Goal: Task Accomplishment & Management: Manage account settings

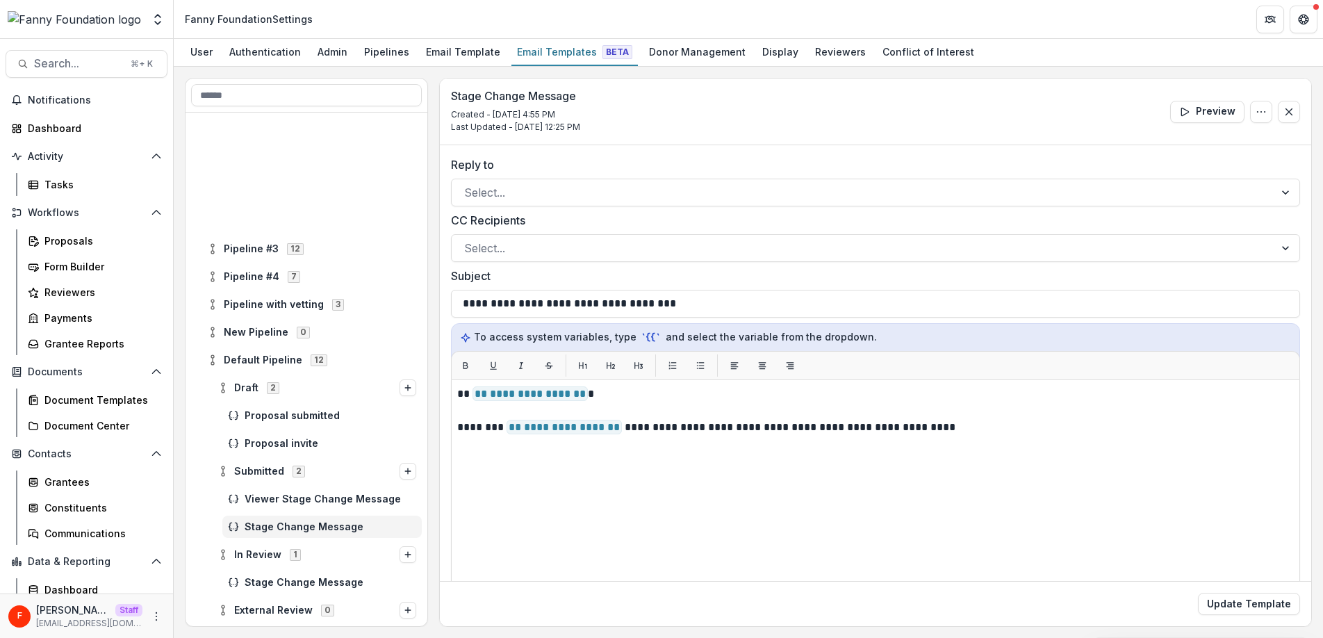
scroll to position [145, 0]
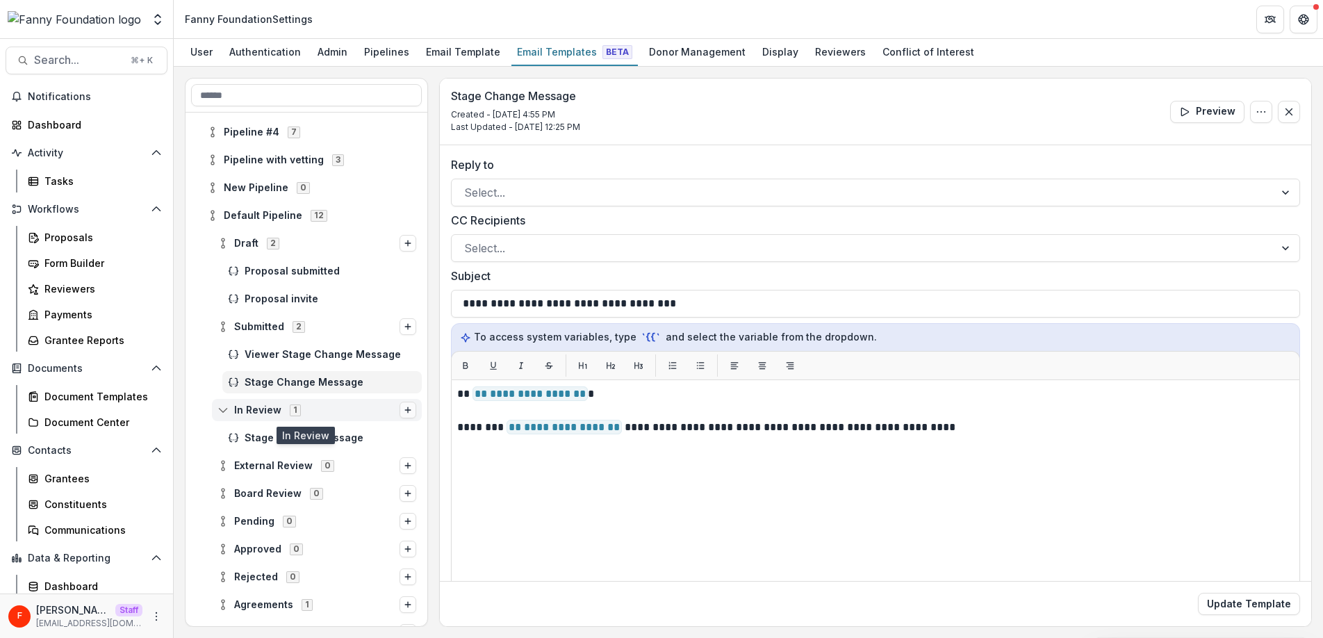
click at [408, 411] on line "Options" at bounding box center [408, 410] width 0 height 6
click at [206, 433] on div "Stage Change Message" at bounding box center [306, 438] width 231 height 22
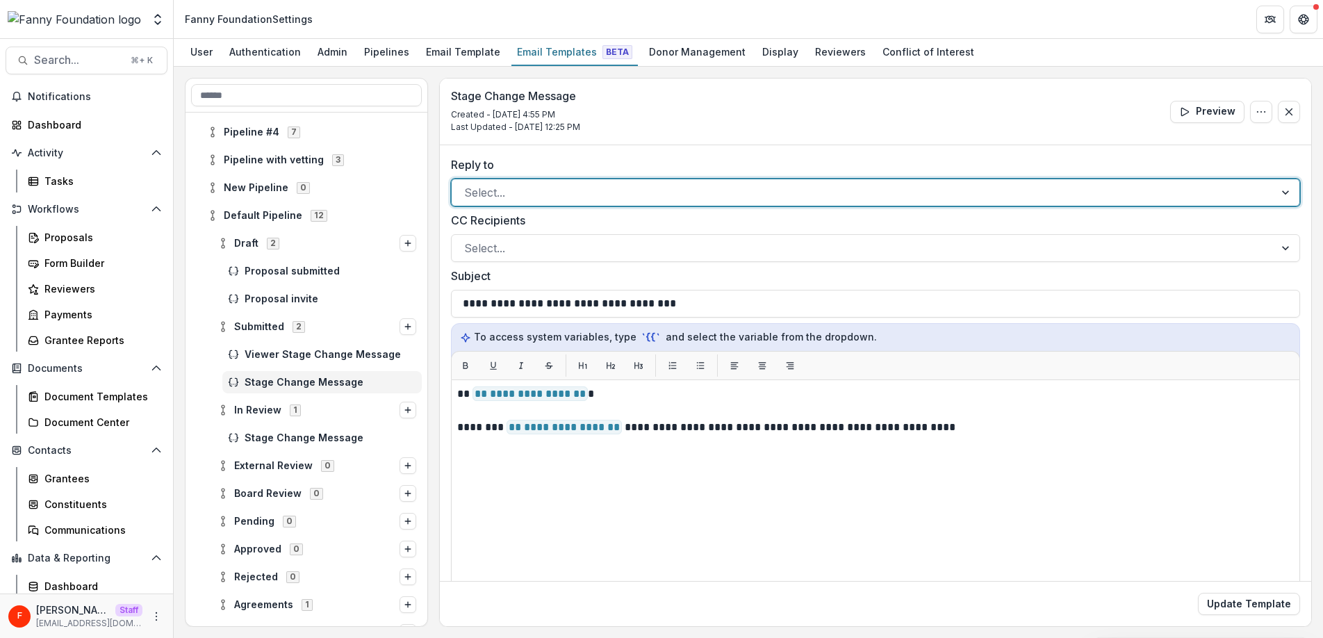
click at [541, 185] on div at bounding box center [863, 192] width 798 height 19
click at [1225, 604] on button "Update Template" at bounding box center [1249, 604] width 102 height 22
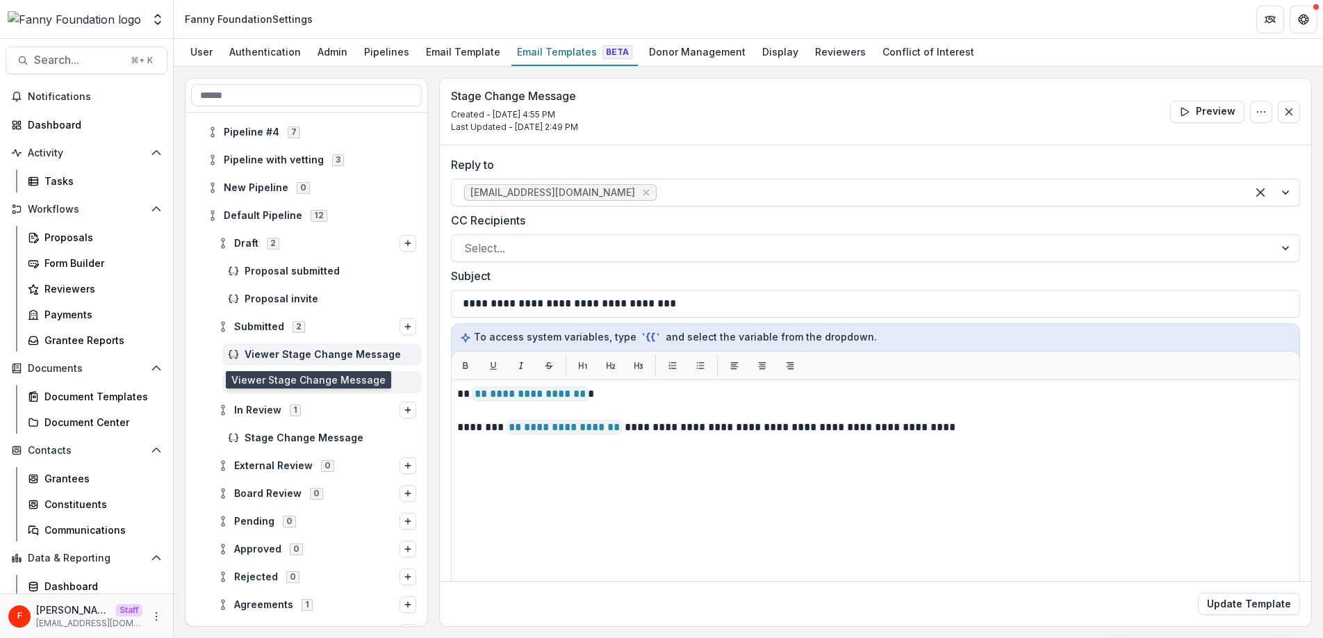
click at [375, 356] on span "Viewer Stage Change Message" at bounding box center [331, 355] width 172 height 12
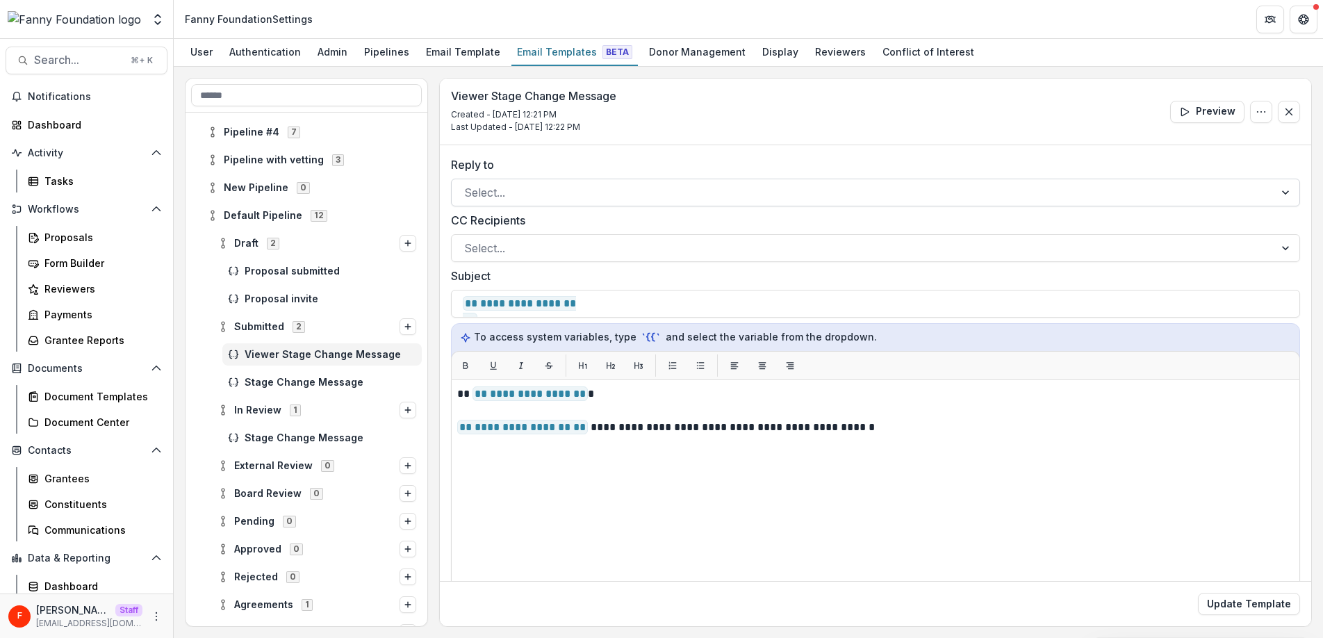
click at [517, 192] on div at bounding box center [863, 192] width 798 height 19
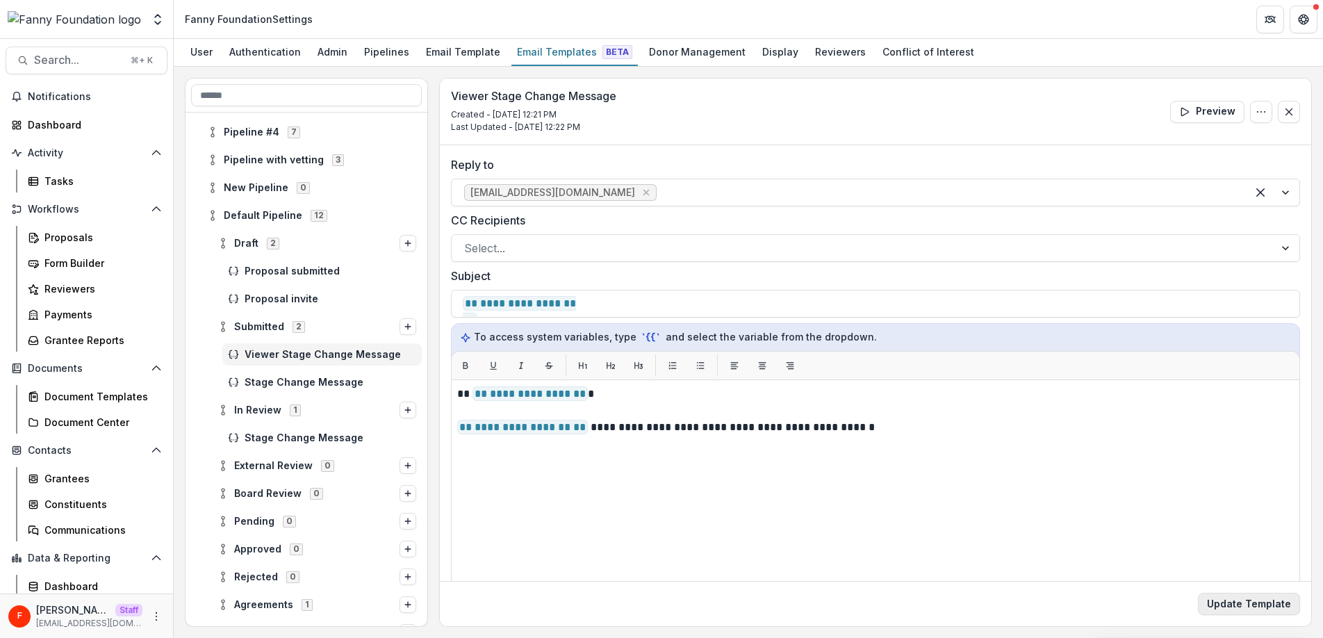
click at [1271, 609] on button "Update Template" at bounding box center [1249, 604] width 102 height 22
click at [82, 235] on div "Proposals" at bounding box center [100, 237] width 112 height 15
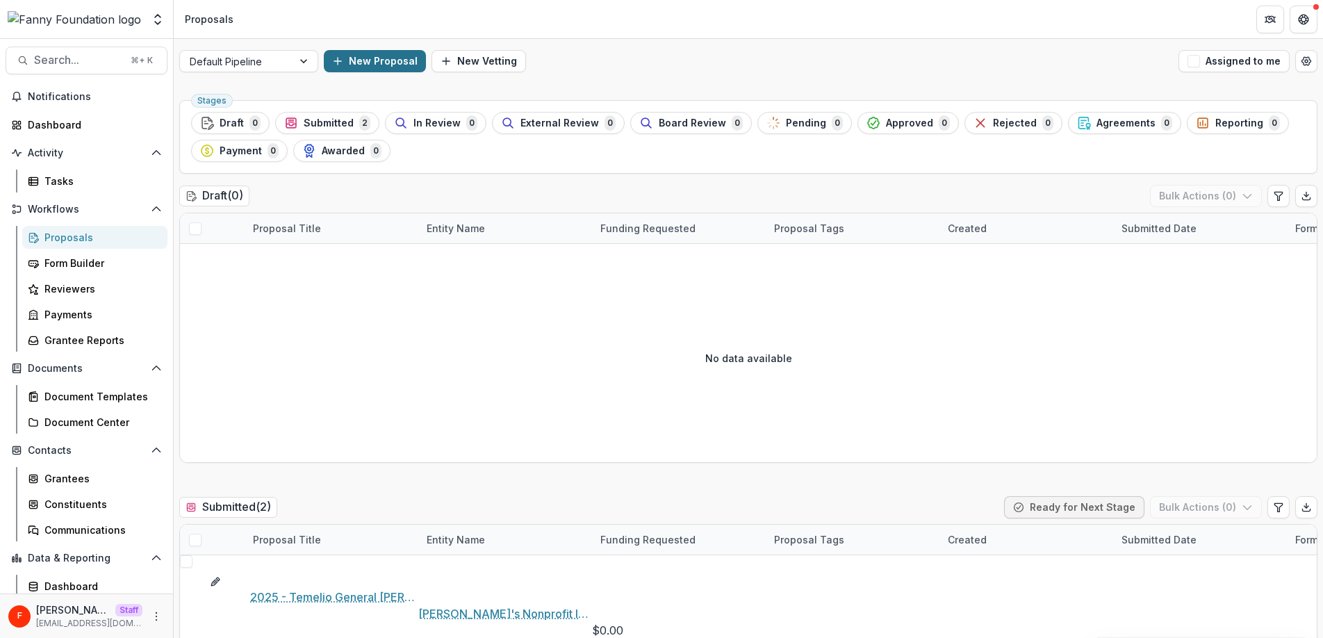
click at [370, 65] on button "New Proposal" at bounding box center [375, 61] width 102 height 22
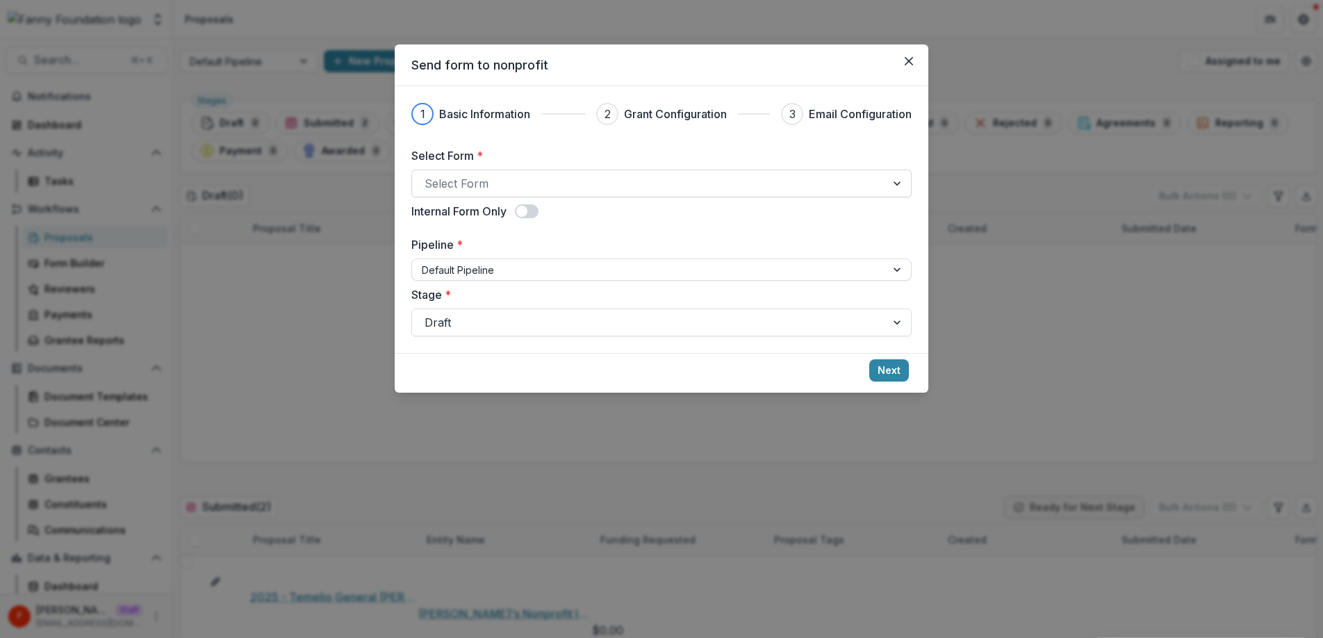
click at [508, 179] on div at bounding box center [649, 183] width 449 height 19
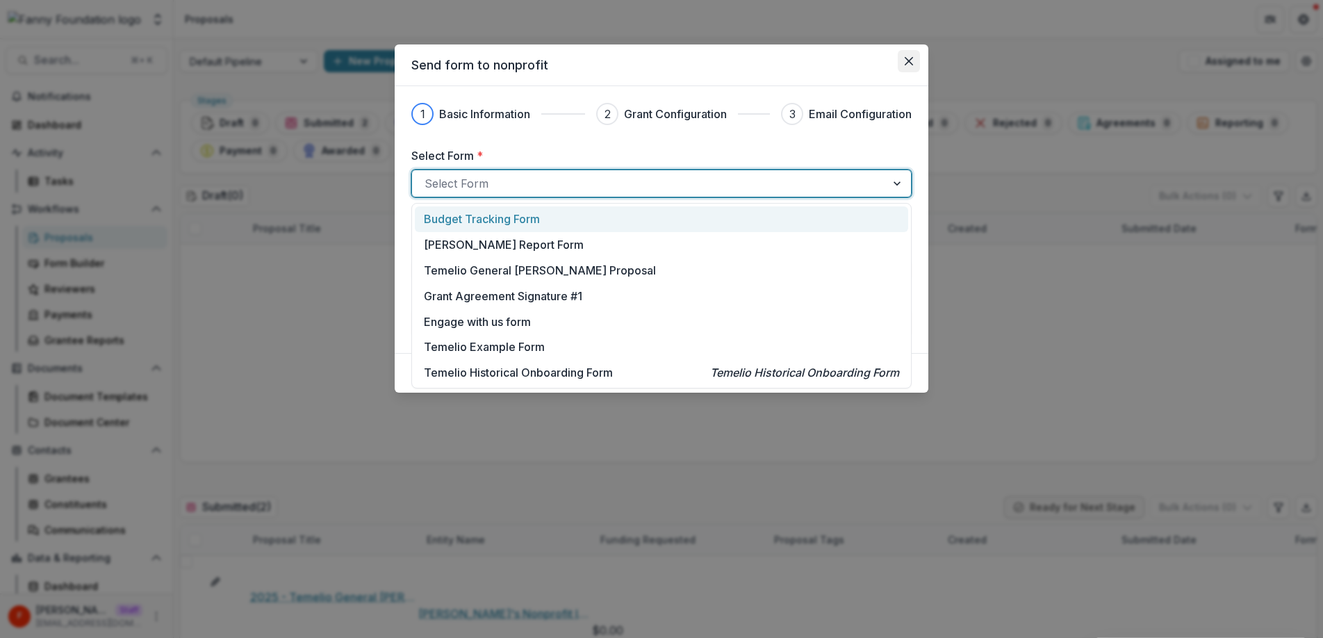
click at [908, 52] on button "Close" at bounding box center [909, 61] width 22 height 22
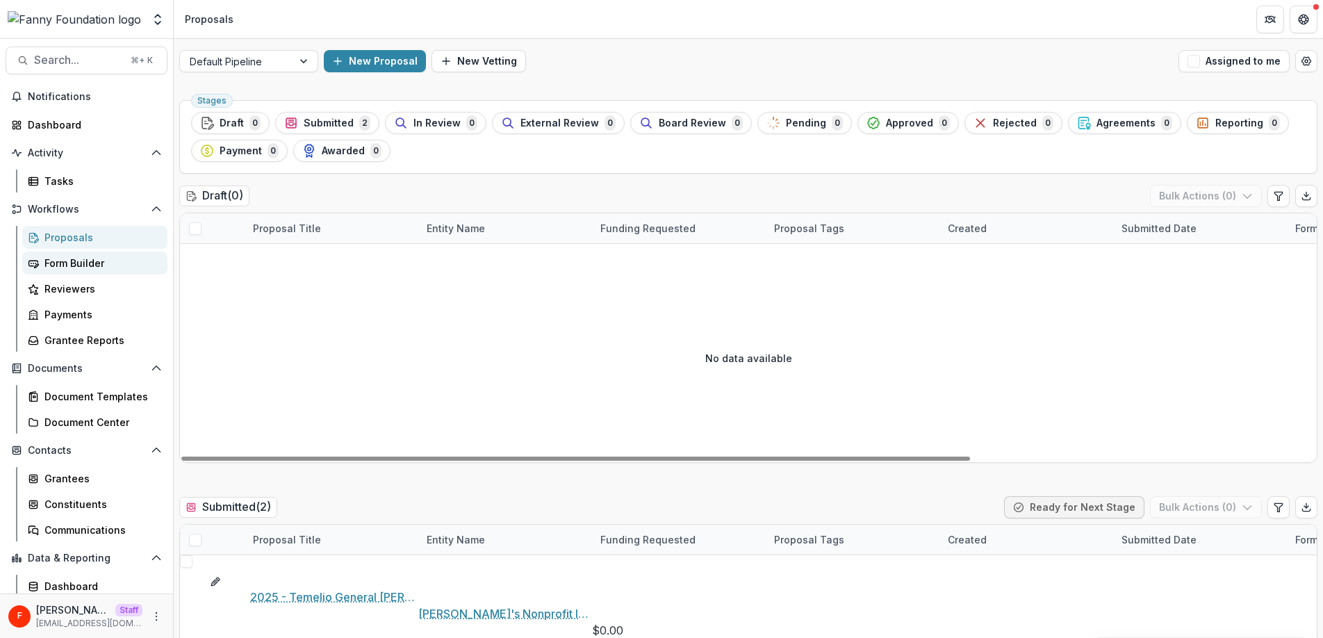
click at [82, 264] on div "Form Builder" at bounding box center [100, 263] width 112 height 15
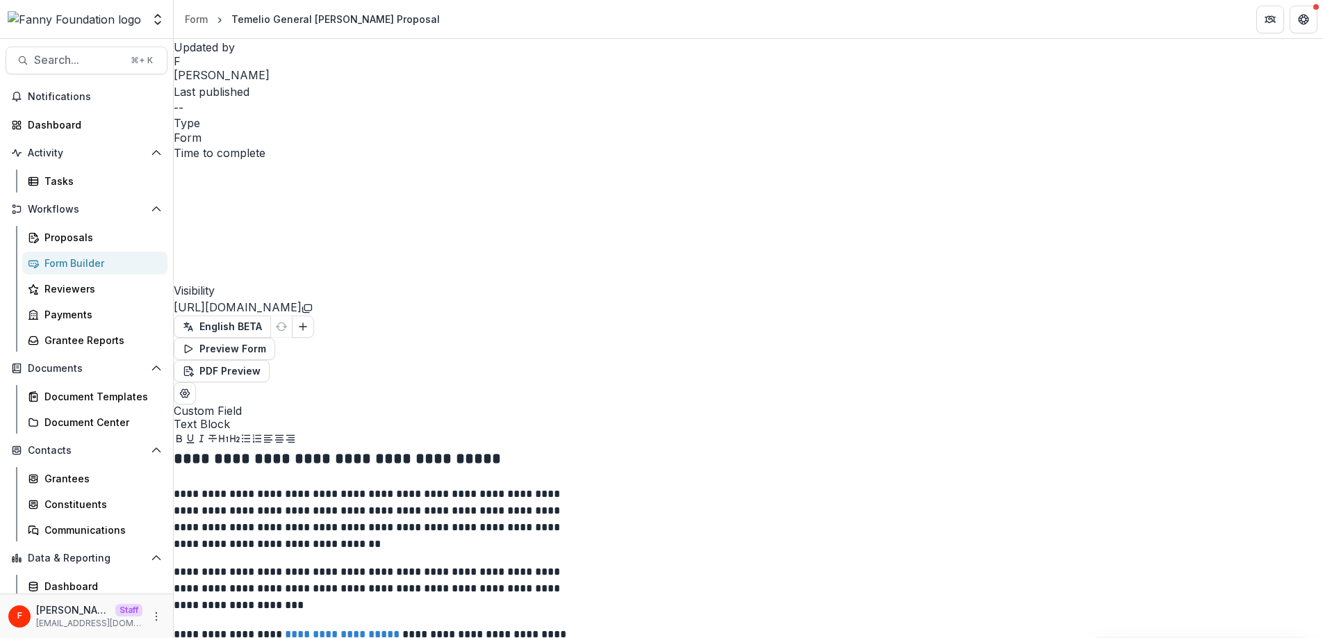
click at [302, 300] on link "https://app.trytemelio.com/form/ad75d7fd-d869-462c-bb0c-aa0484840f62" at bounding box center [238, 307] width 128 height 14
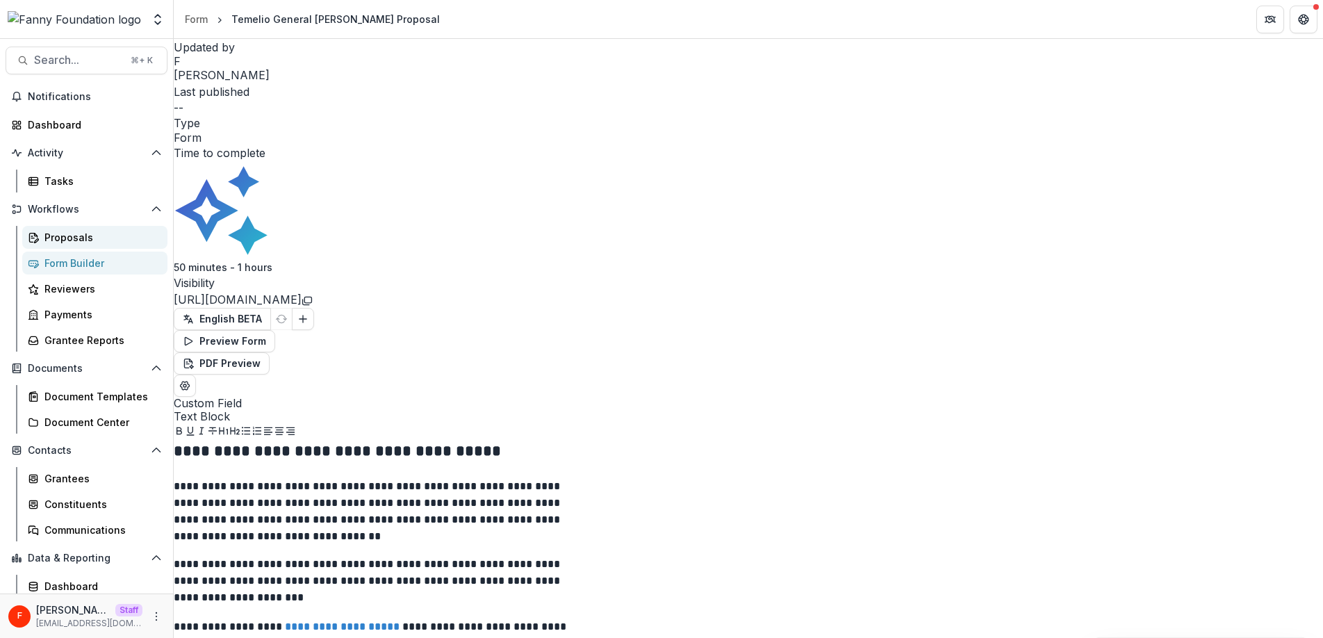
click at [64, 237] on div "Proposals" at bounding box center [100, 237] width 112 height 15
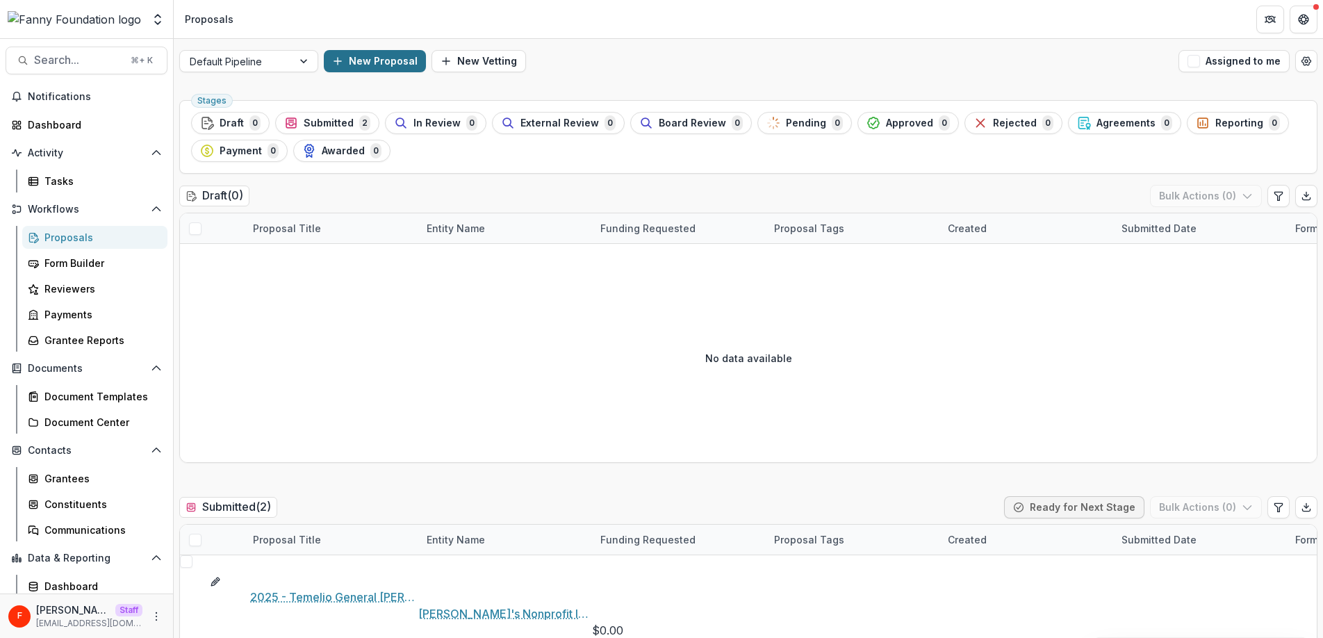
click at [383, 63] on button "New Proposal" at bounding box center [375, 61] width 102 height 22
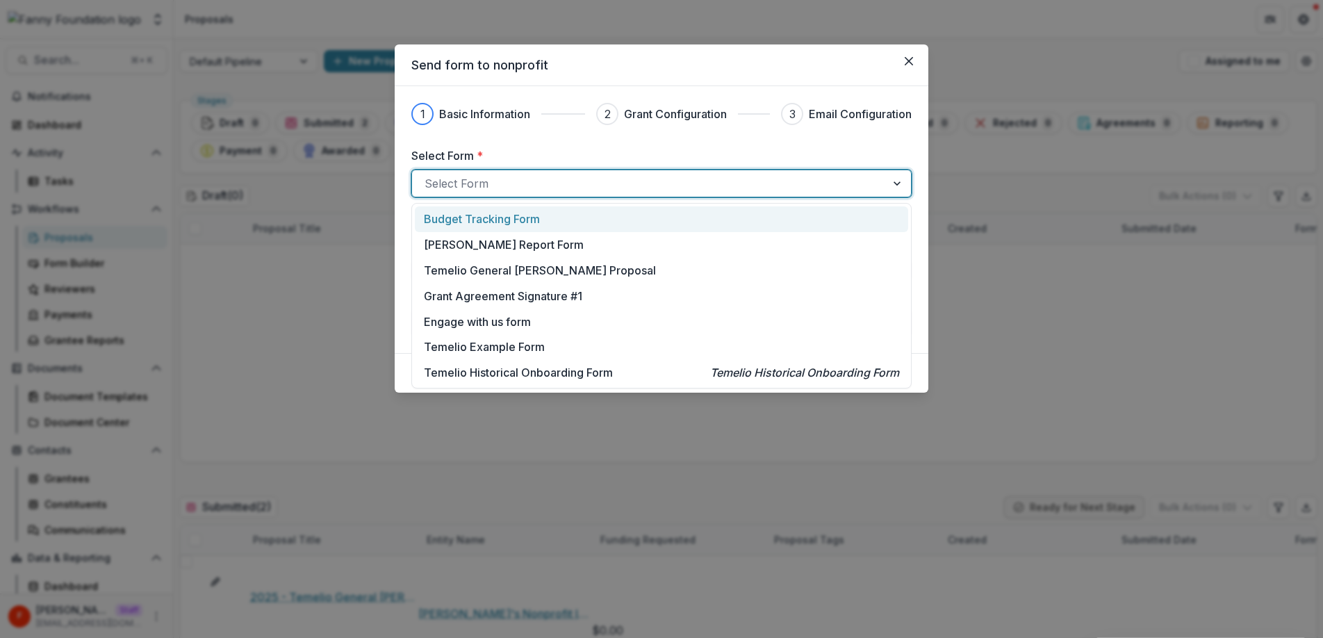
click at [497, 188] on div at bounding box center [649, 183] width 449 height 19
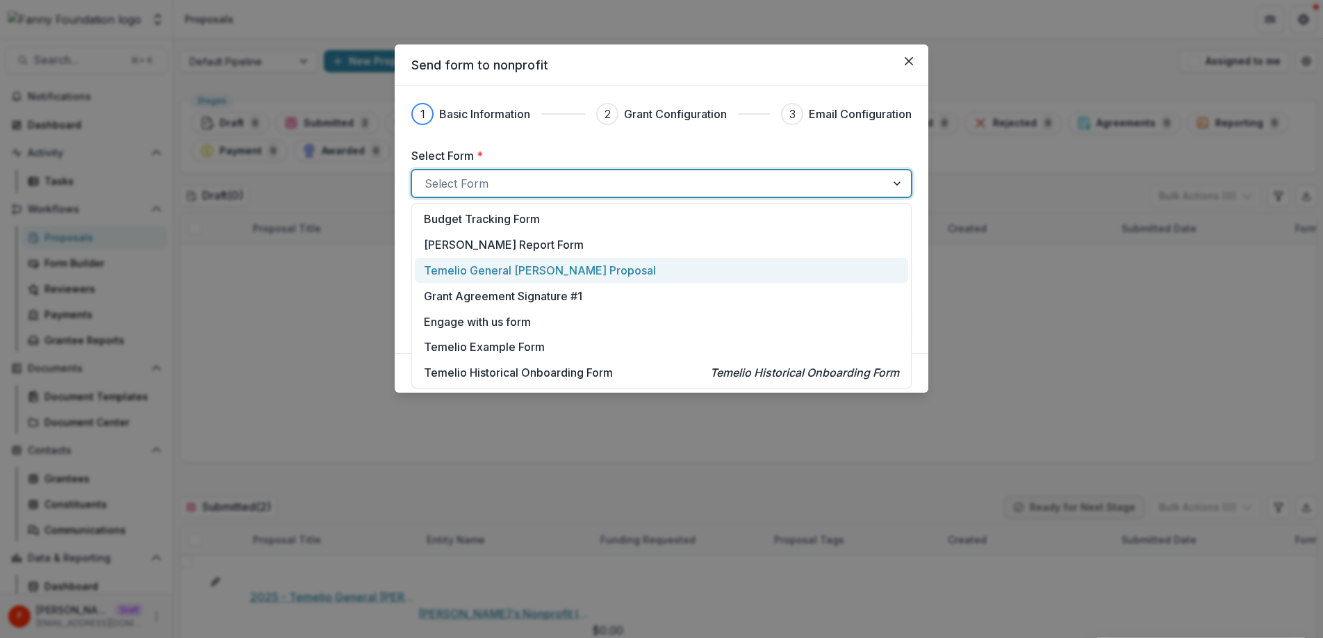
click at [529, 265] on p "Temelio General Grant Proposal" at bounding box center [540, 270] width 232 height 17
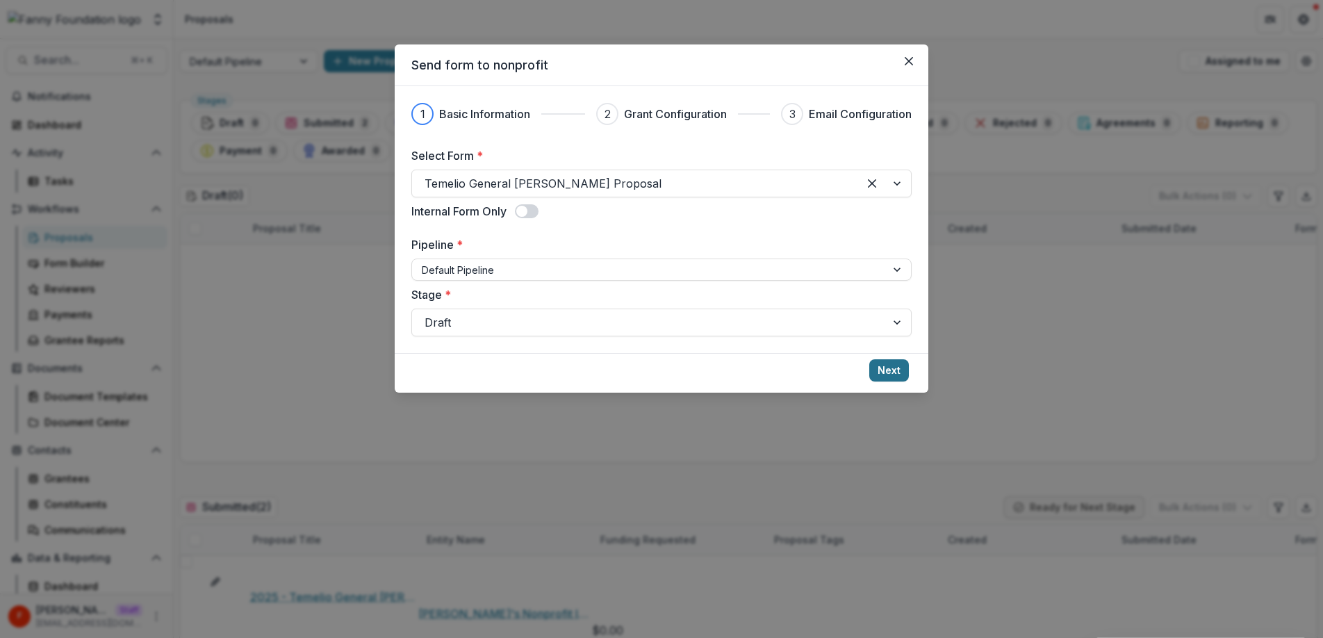
click at [896, 370] on button "Next" at bounding box center [889, 370] width 40 height 22
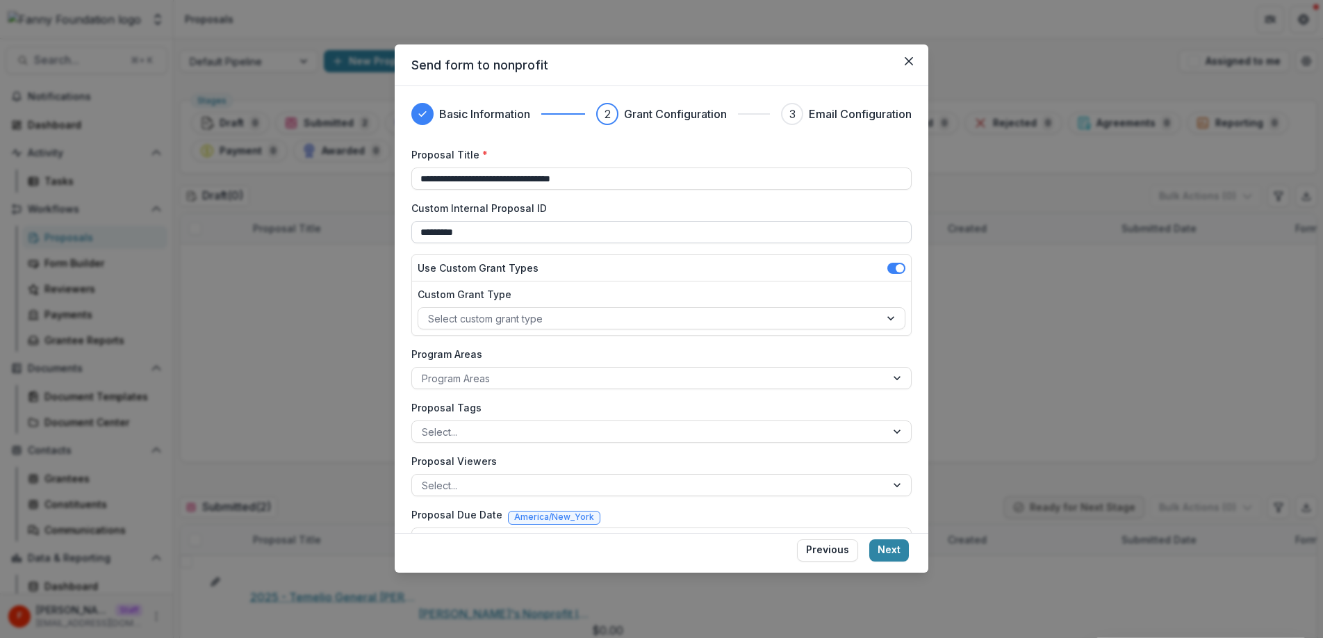
click at [584, 231] on input "*********" at bounding box center [661, 232] width 500 height 22
type input "*********"
click at [614, 249] on div "**********" at bounding box center [661, 348] width 500 height 402
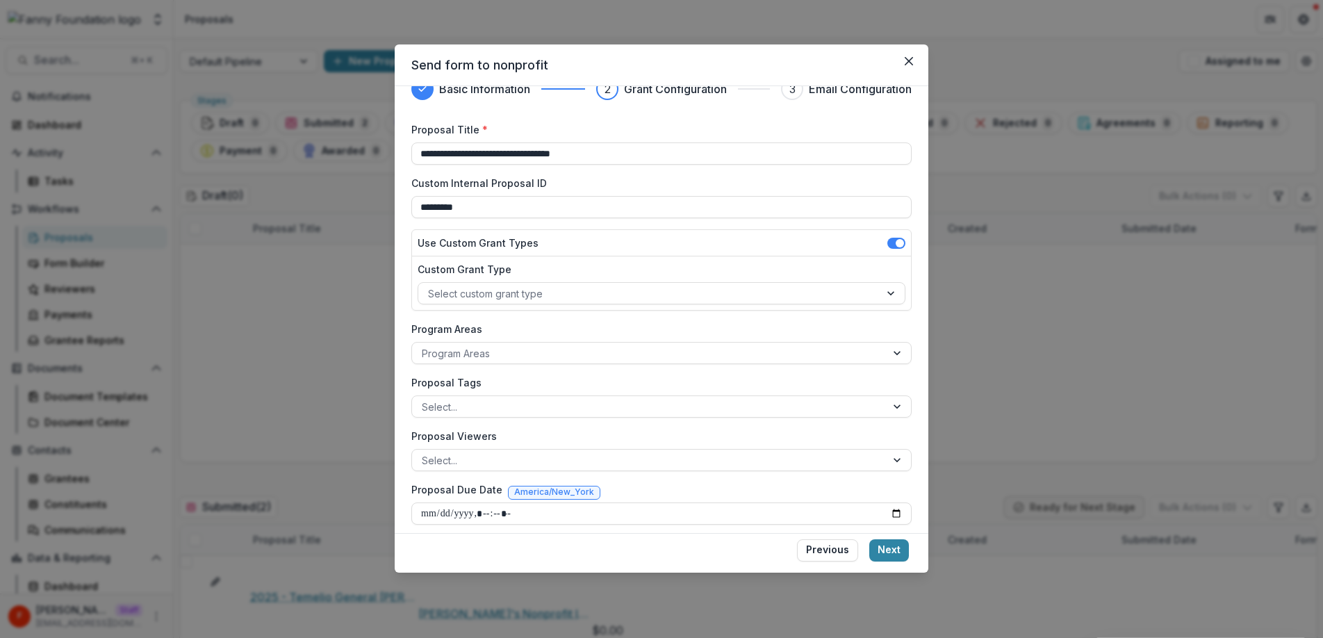
scroll to position [33, 0]
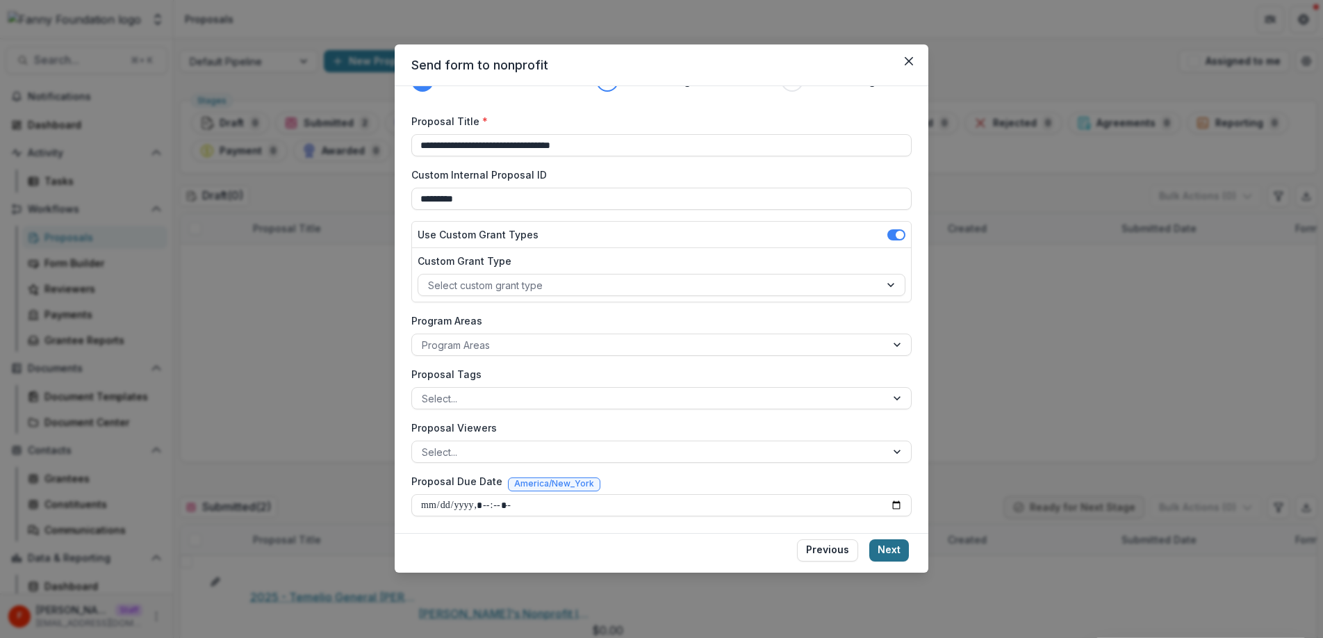
click at [882, 548] on button "Next" at bounding box center [889, 550] width 40 height 22
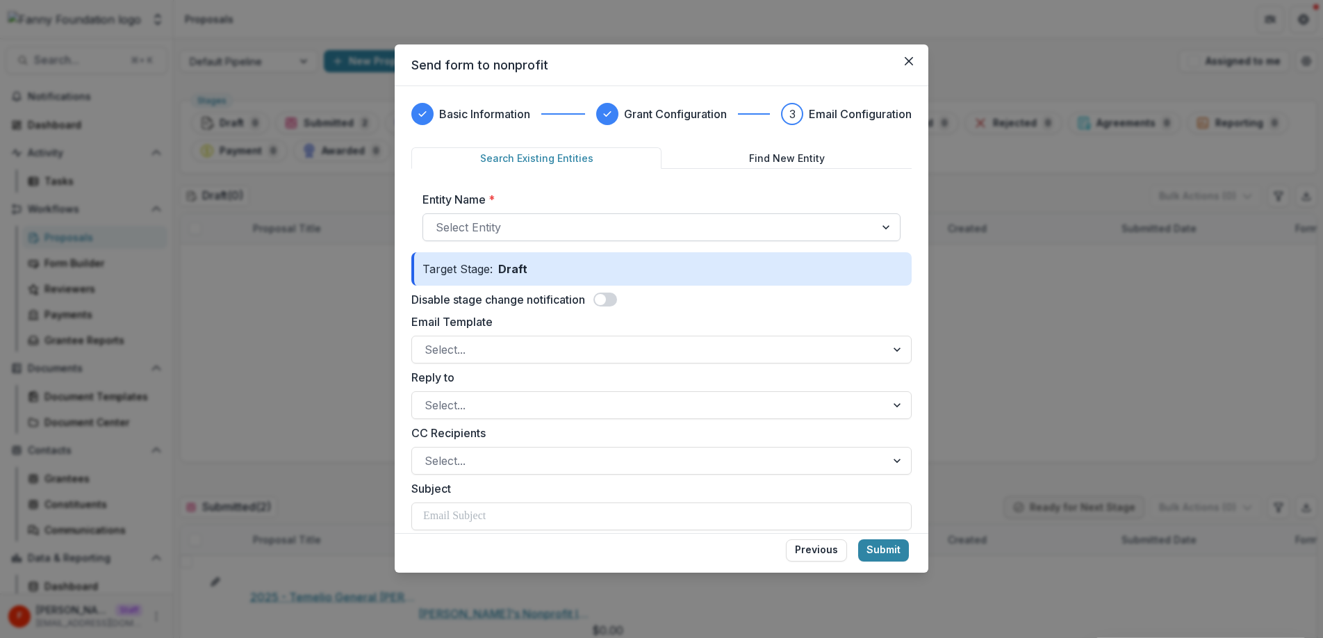
click at [576, 233] on div at bounding box center [649, 226] width 427 height 19
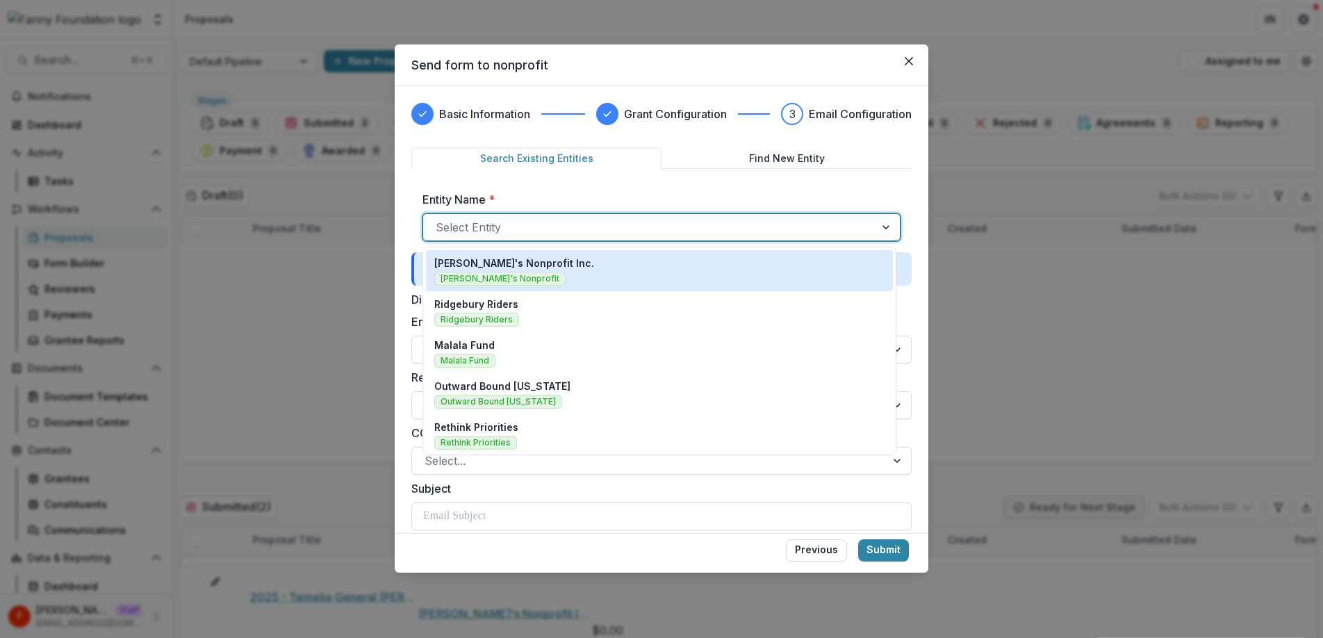
click at [550, 263] on div "Fanny's Nonprofit Inc. Fanny's Nonprofit" at bounding box center [659, 271] width 450 height 30
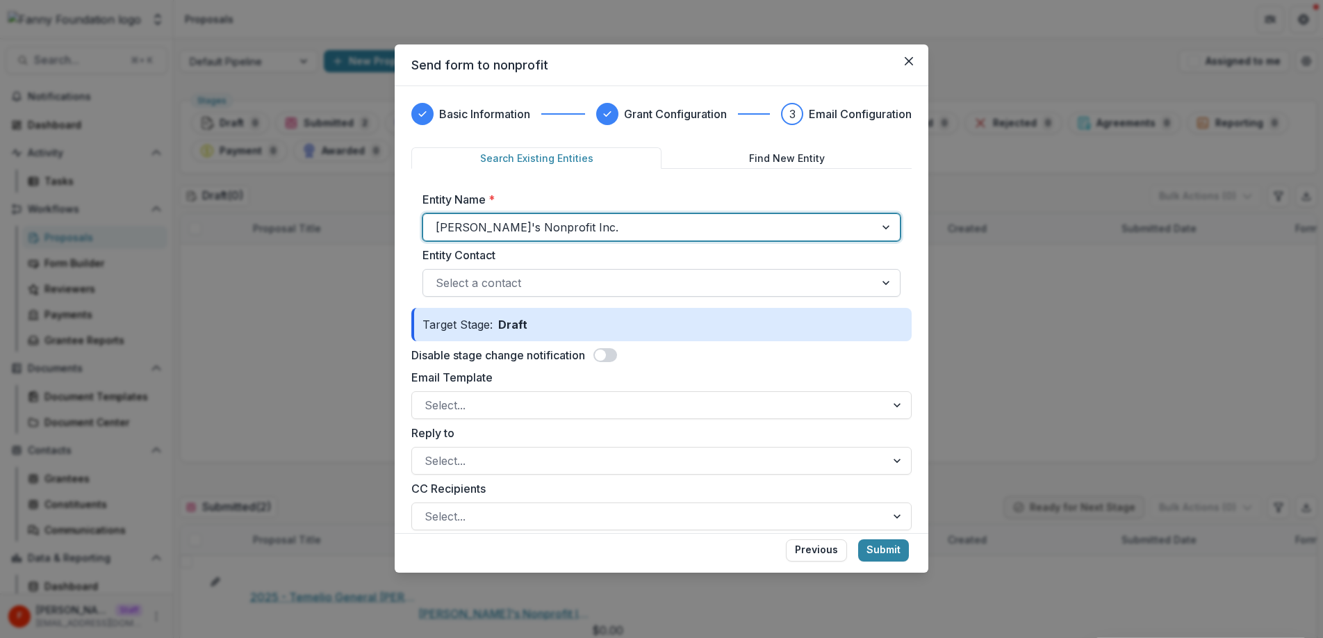
click at [525, 286] on div at bounding box center [649, 282] width 427 height 19
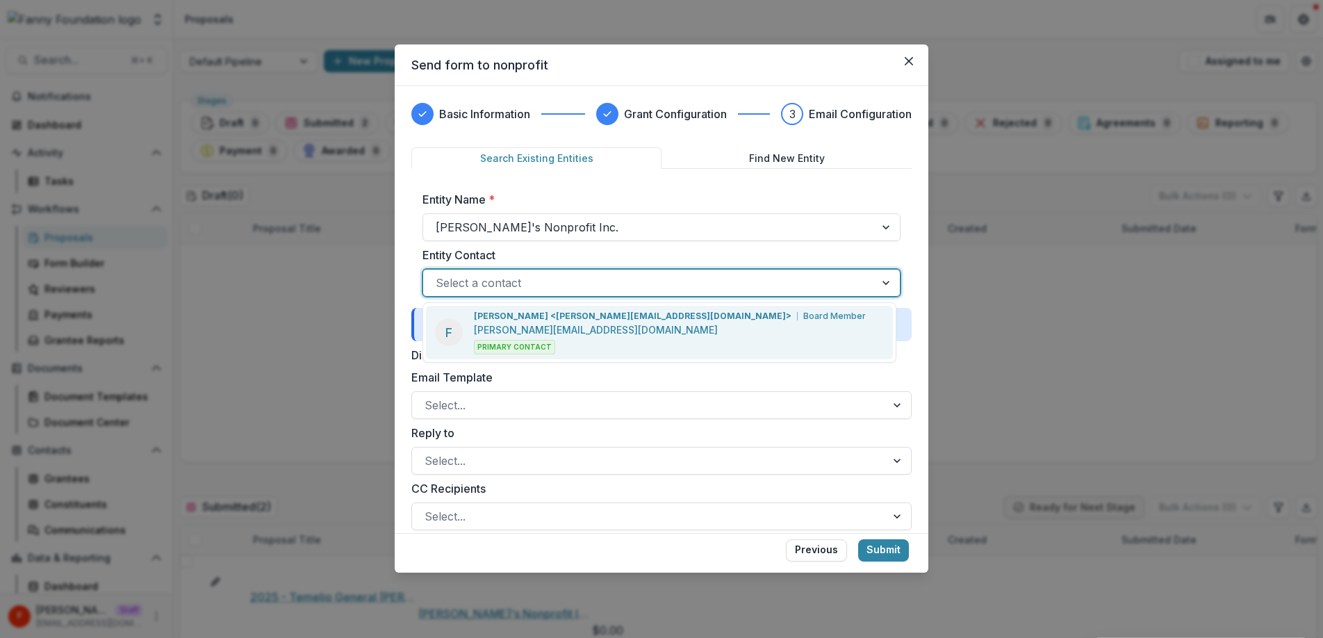
click at [527, 320] on p "Fanny Applicant <fanny+applicant@trytemelio.com>" at bounding box center [633, 316] width 318 height 13
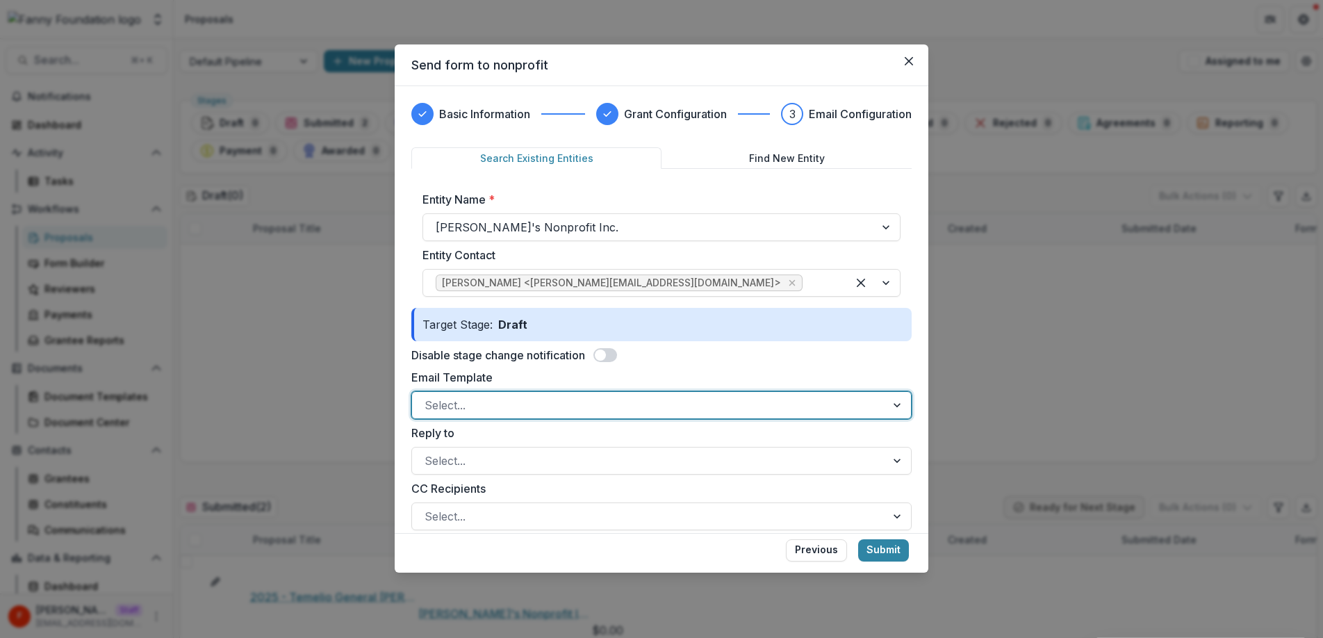
click at [652, 402] on div at bounding box center [649, 404] width 449 height 19
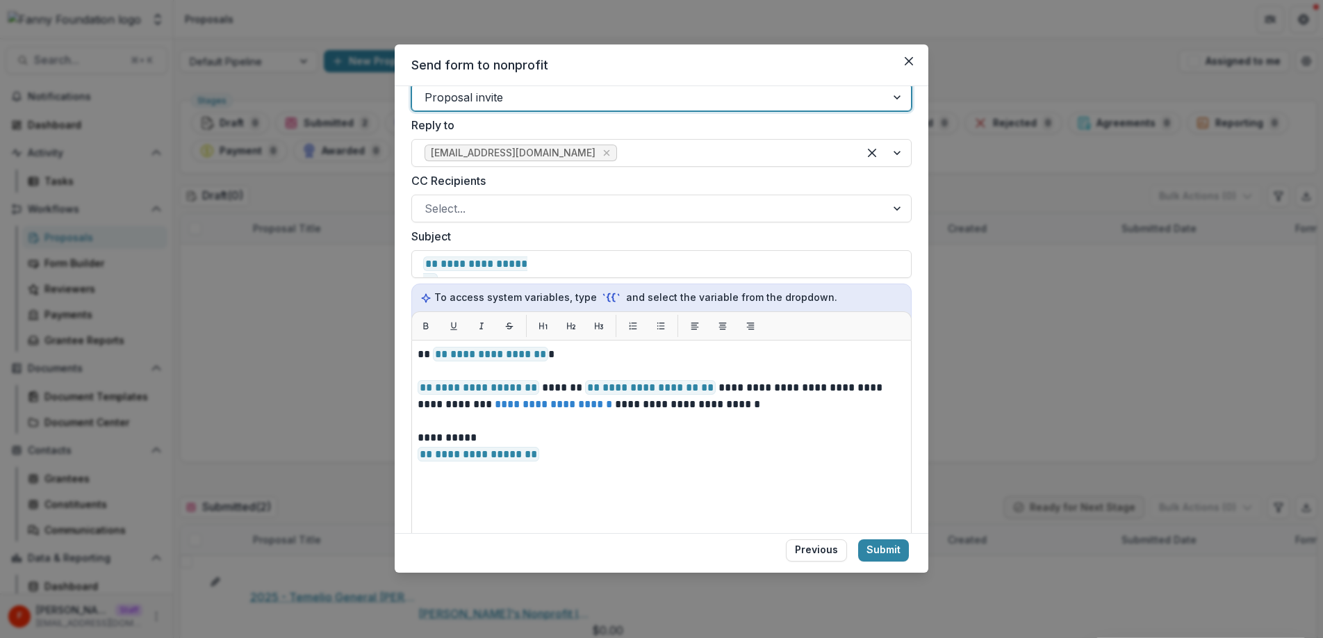
scroll to position [309, 0]
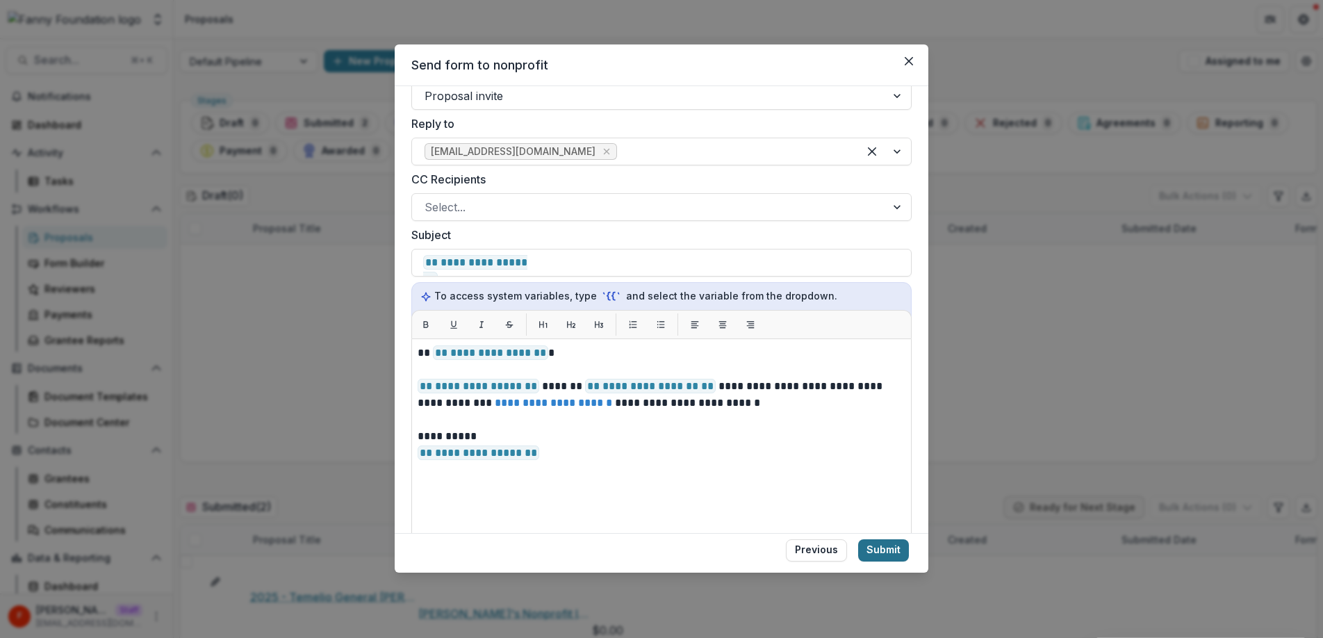
click at [889, 551] on button "Submit" at bounding box center [883, 550] width 51 height 22
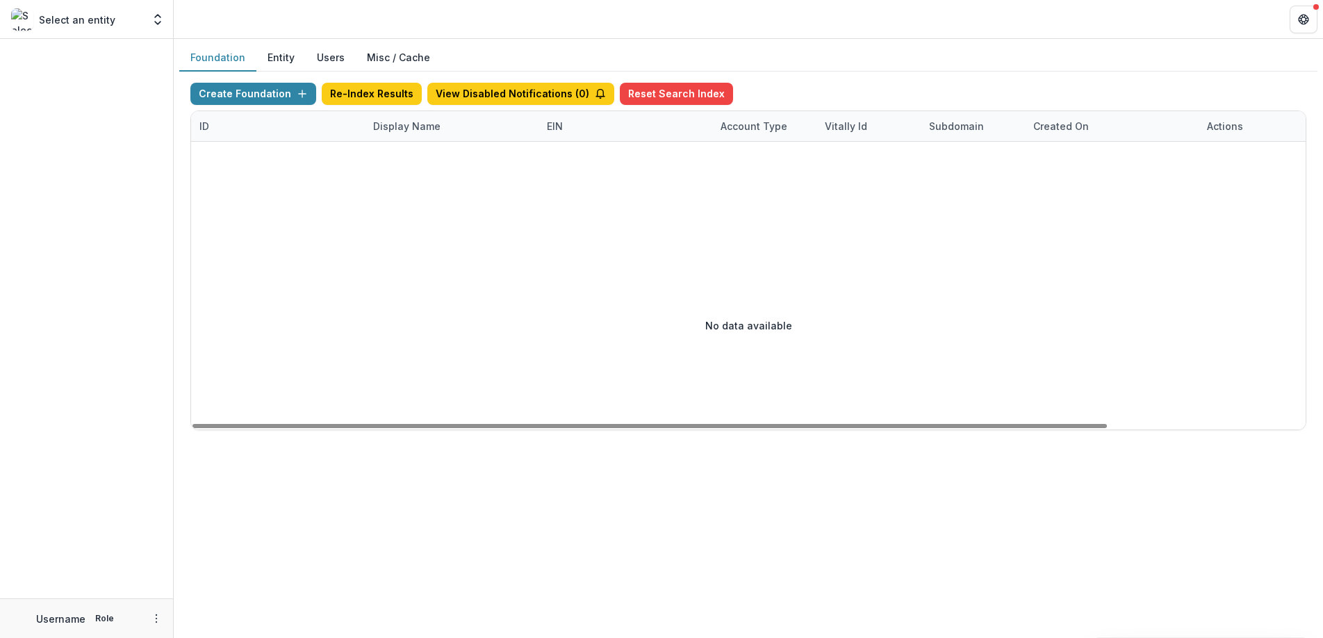
click at [408, 131] on div "Display Name" at bounding box center [407, 126] width 84 height 15
click at [436, 157] on input at bounding box center [451, 158] width 167 height 22
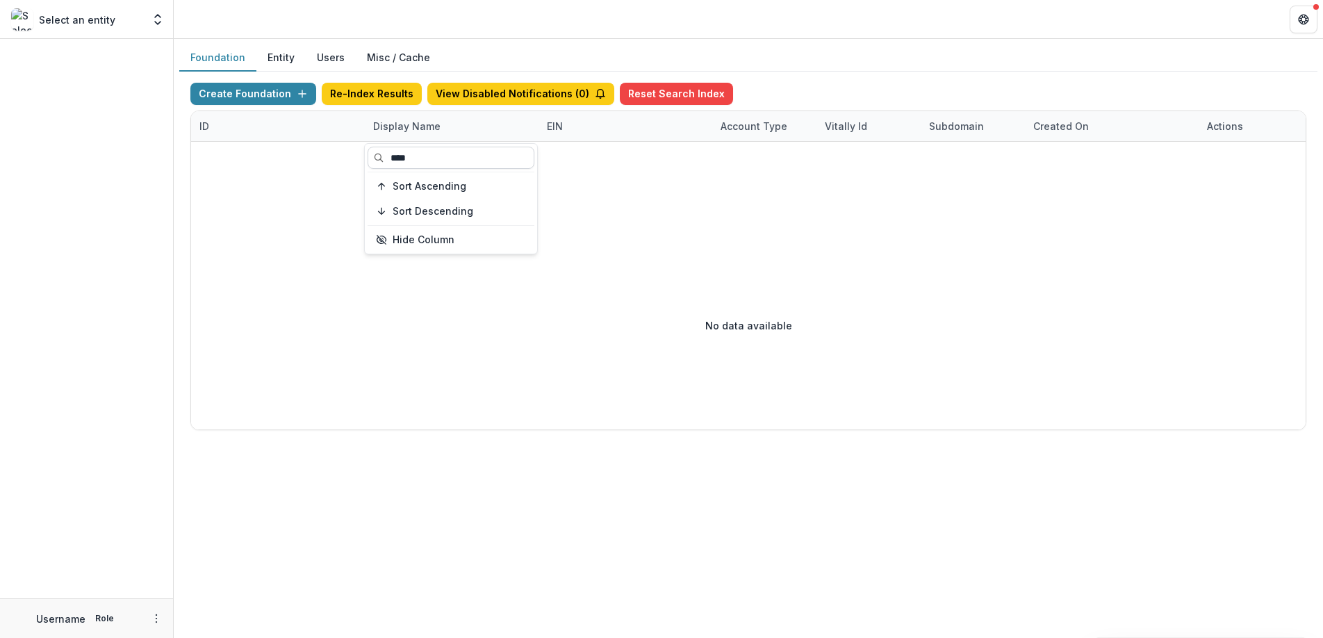
type input "*****"
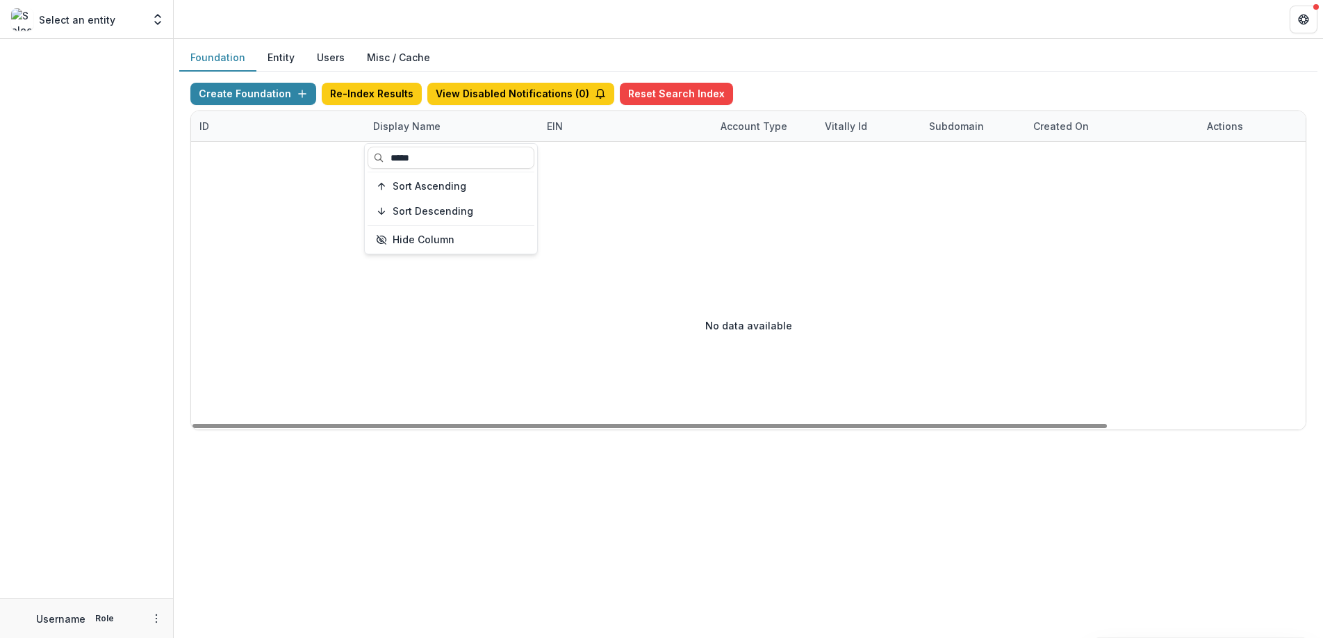
click at [275, 55] on button "Entity" at bounding box center [280, 57] width 49 height 27
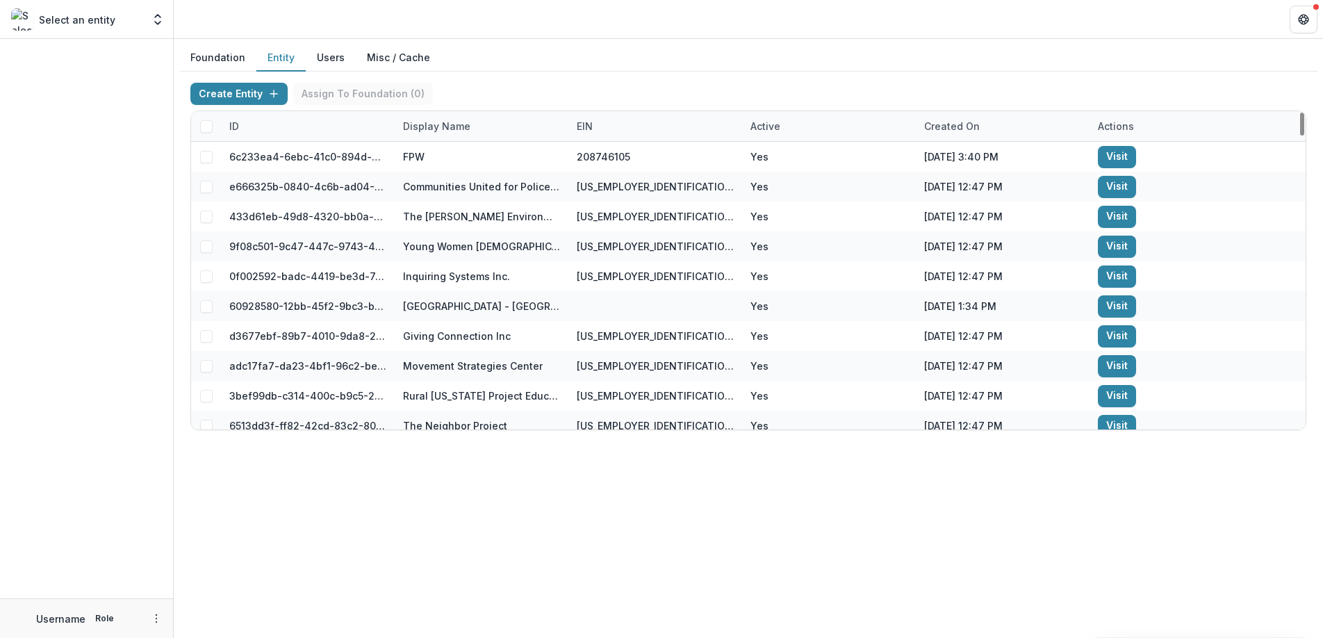
click at [422, 124] on div "Display Name" at bounding box center [437, 126] width 84 height 15
click at [436, 156] on input at bounding box center [480, 158] width 167 height 22
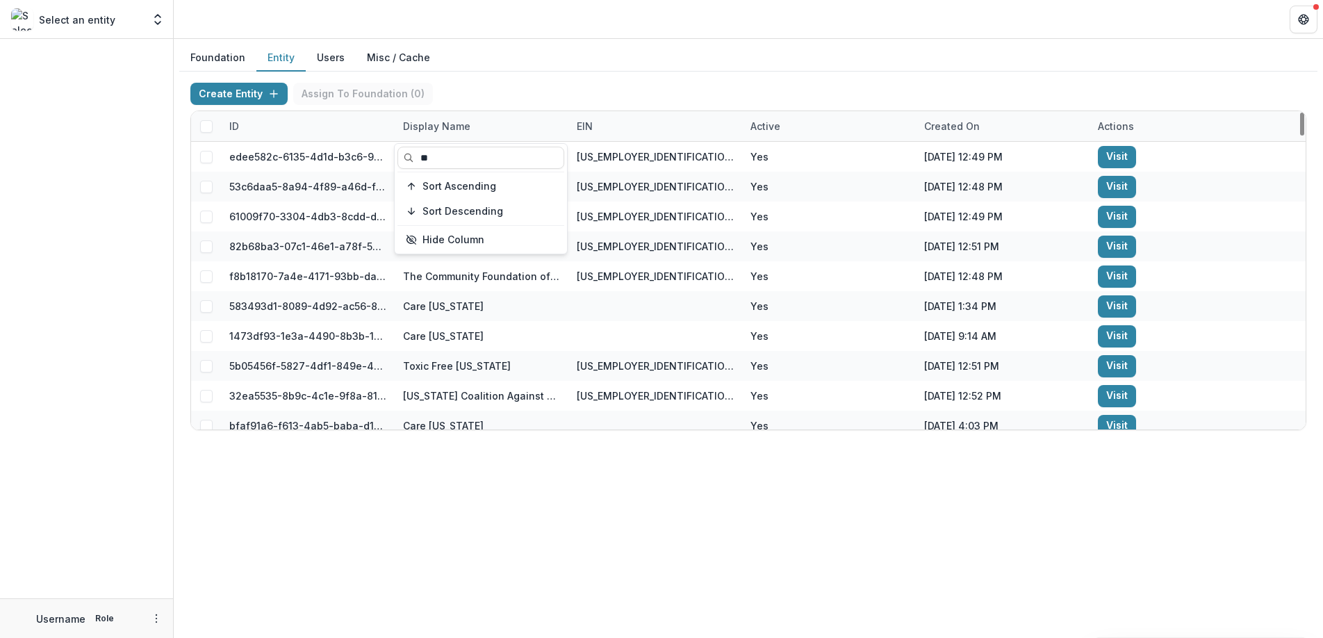
type input "*"
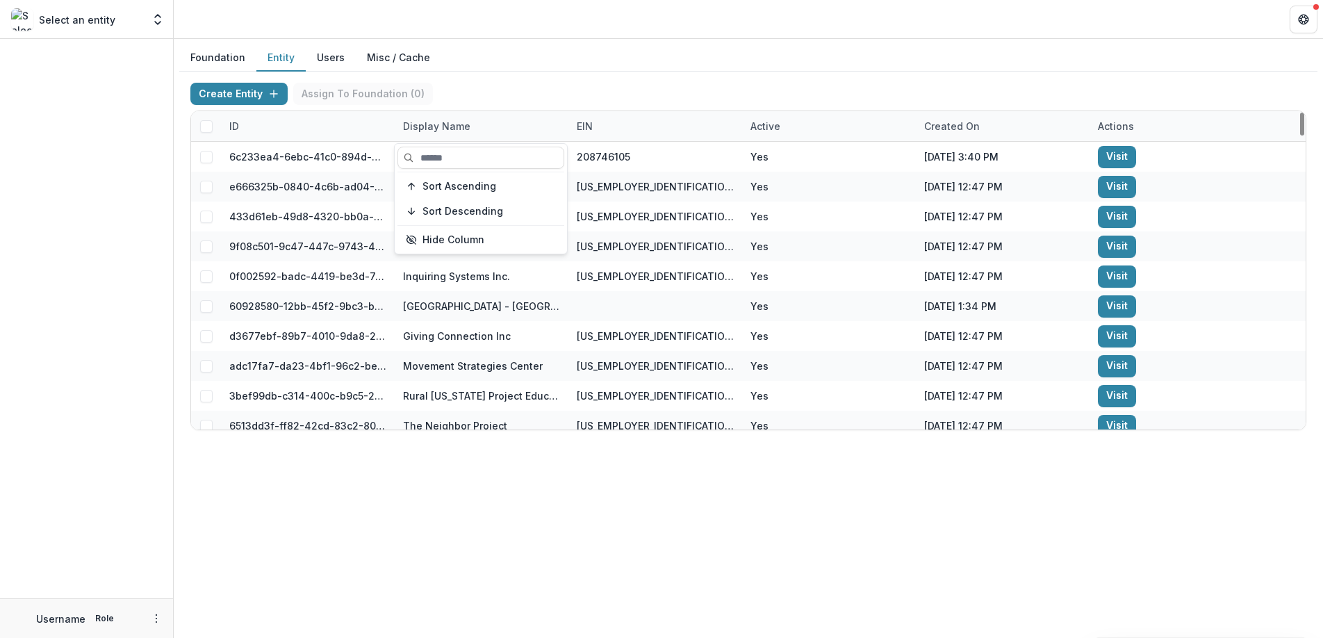
click at [602, 553] on div "Foundation Entity Users Misc / Cache Create Entity Assign To Foundation ( 0 ) I…" at bounding box center [748, 338] width 1149 height 599
click at [452, 127] on div "Display Name" at bounding box center [437, 126] width 84 height 15
click at [451, 152] on input at bounding box center [480, 158] width 167 height 22
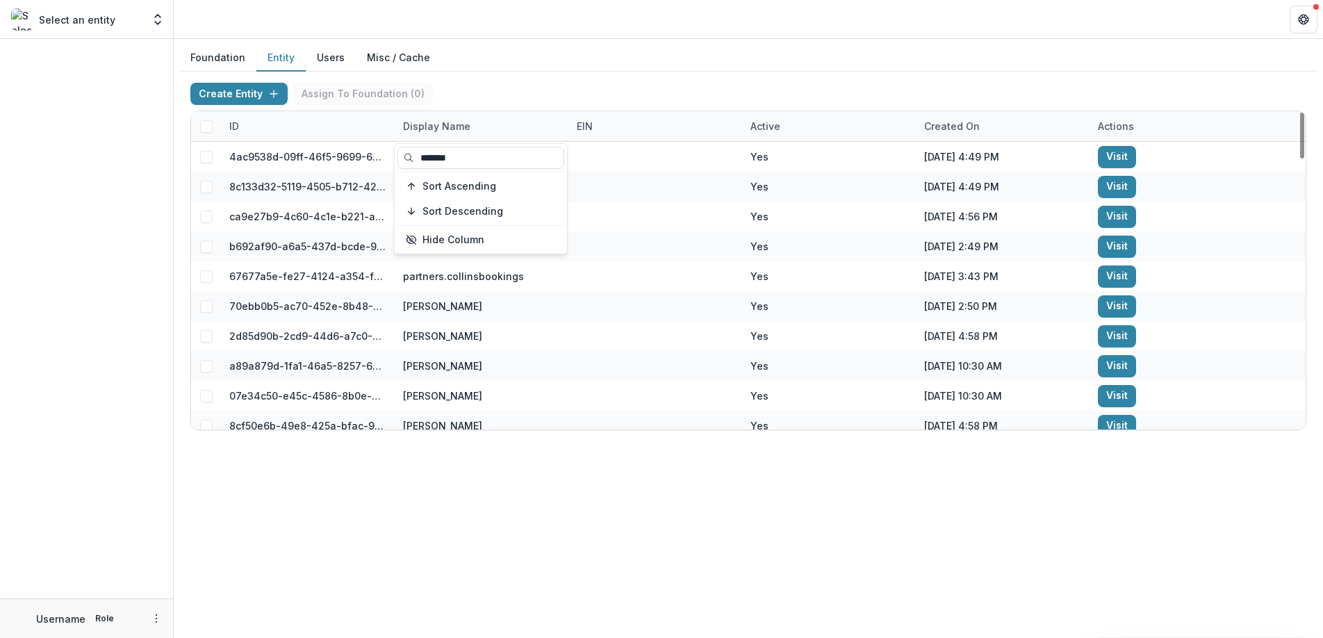
type input "*******"
click at [534, 488] on div "Foundation Entity Users Misc / Cache Create Entity Assign To Foundation ( 0 ) I…" at bounding box center [748, 338] width 1149 height 599
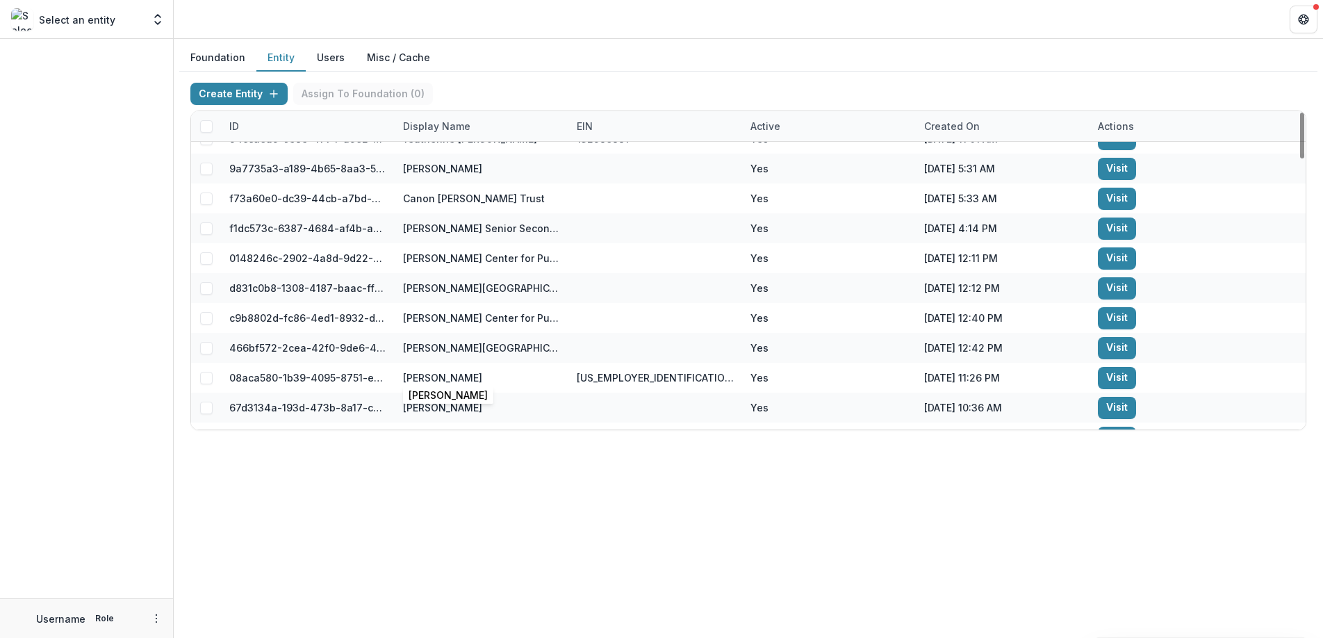
scroll to position [1863, 0]
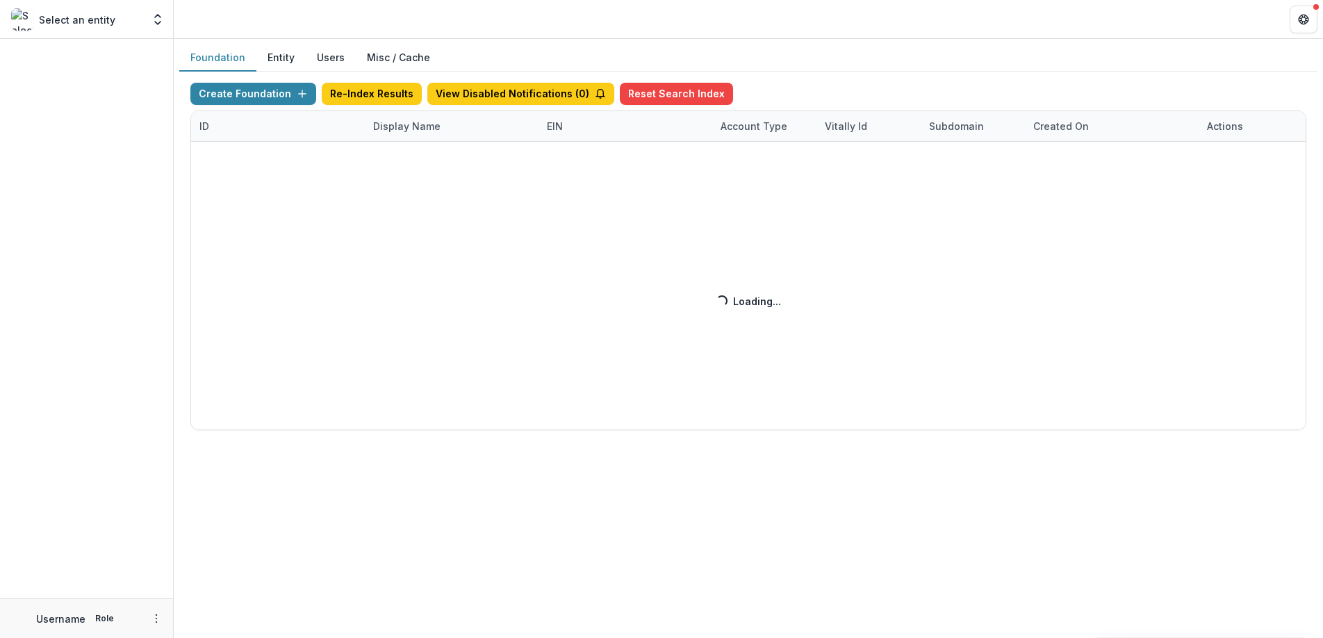
click at [240, 59] on button "Foundation" at bounding box center [217, 57] width 77 height 27
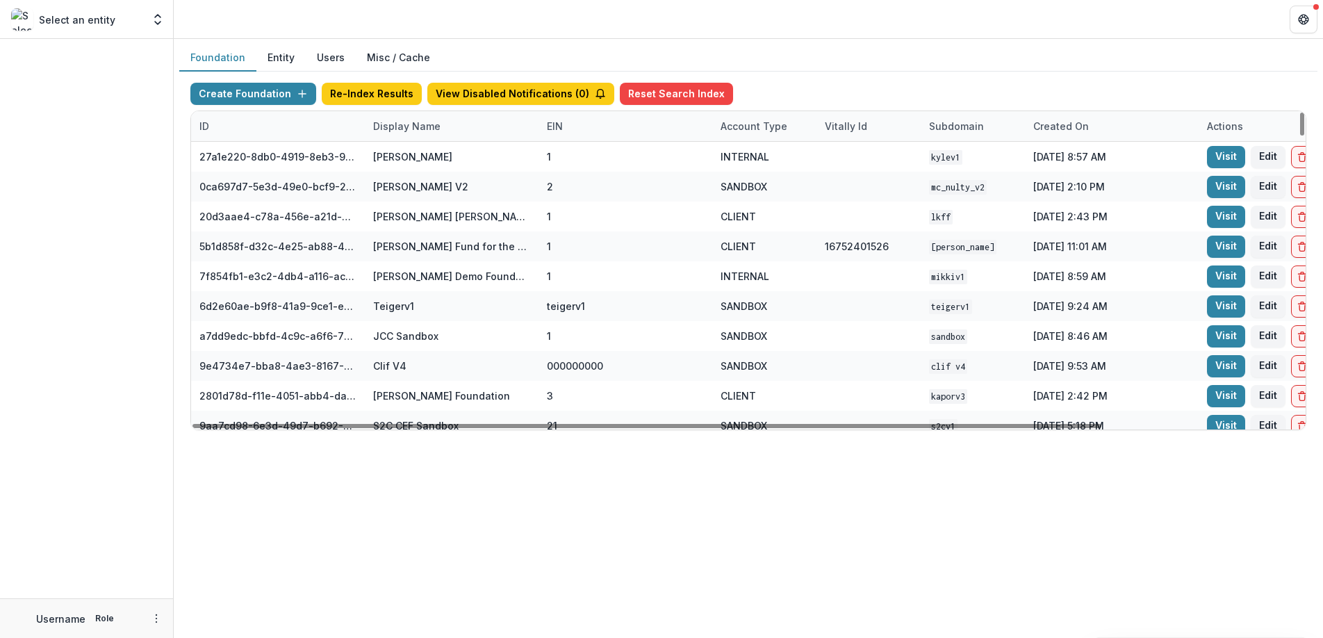
click at [428, 129] on div "Display Name" at bounding box center [407, 126] width 84 height 15
click at [425, 155] on input at bounding box center [451, 158] width 167 height 22
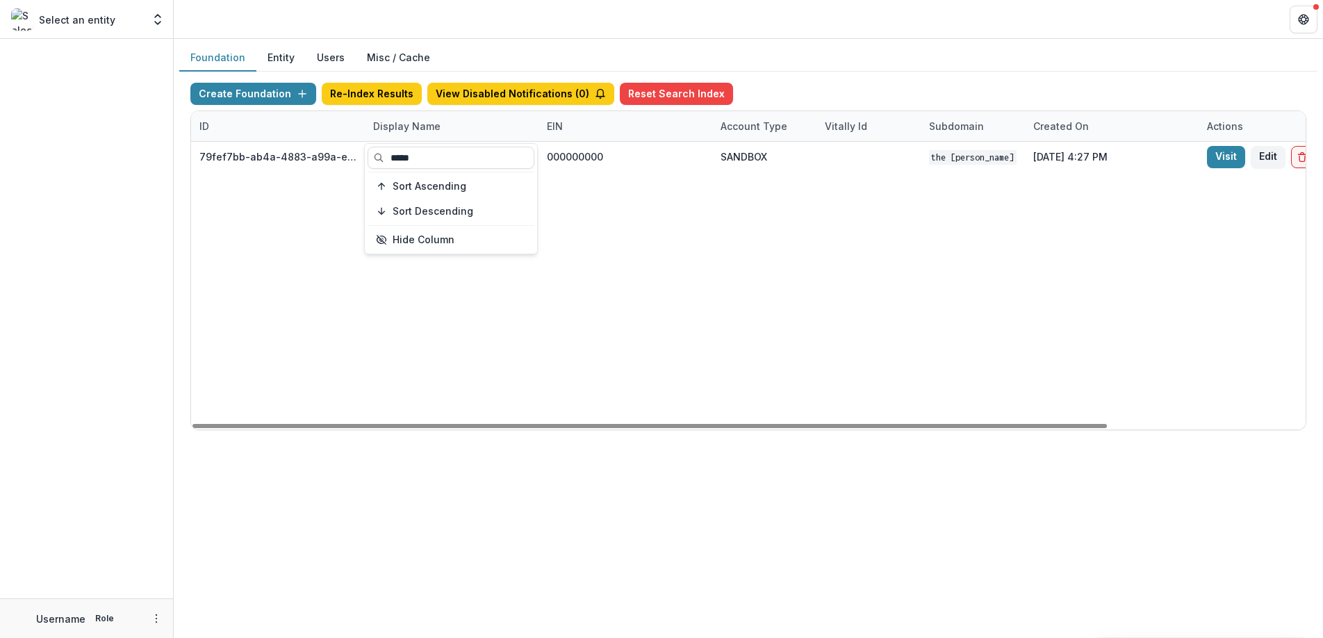
type input "*****"
click at [391, 353] on div "79fef7bb-ab4a-4883-a99a-e2f11936830d The Carol and James Collins Foundation Wor…" at bounding box center [868, 286] width 1355 height 288
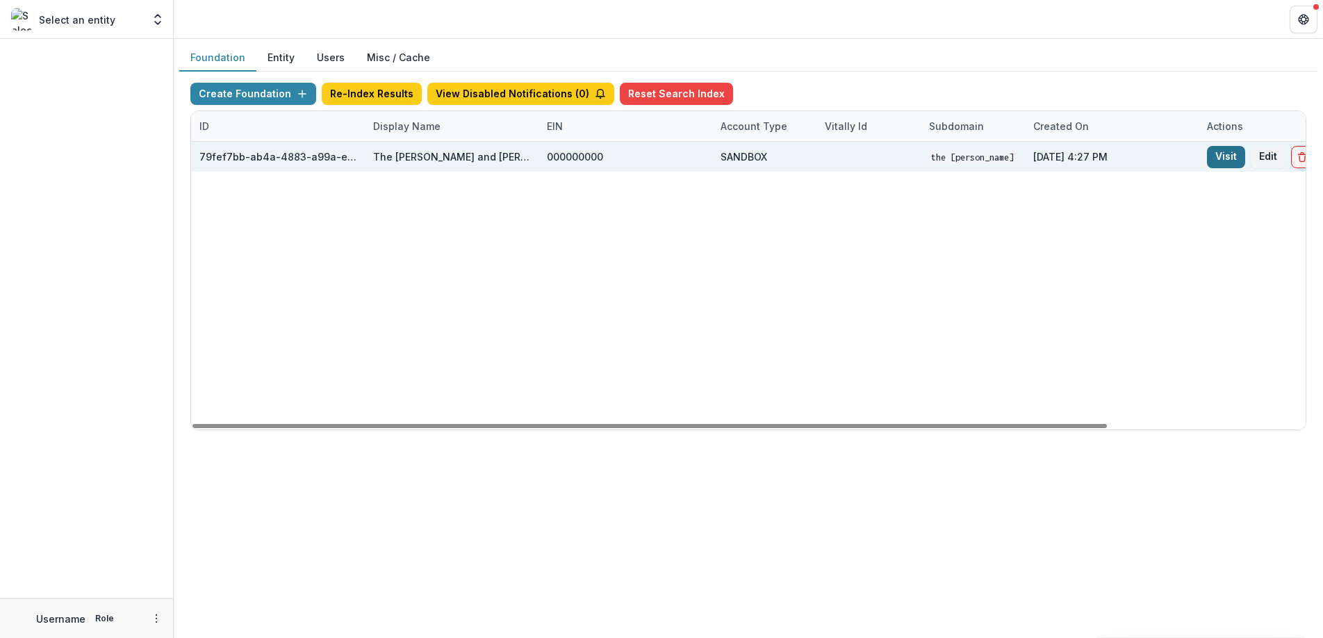
click at [1219, 159] on link "Visit" at bounding box center [1226, 157] width 38 height 22
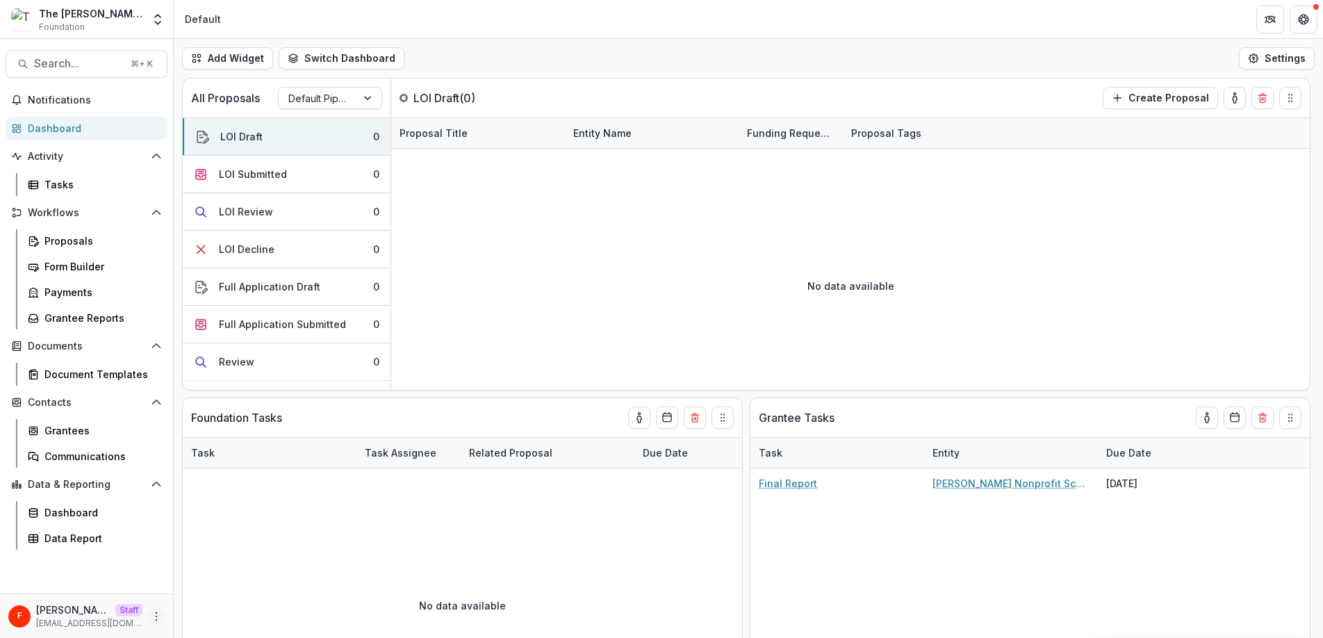
click at [154, 614] on icon "More" at bounding box center [156, 616] width 11 height 11
click at [197, 592] on link "User Settings" at bounding box center [248, 586] width 149 height 23
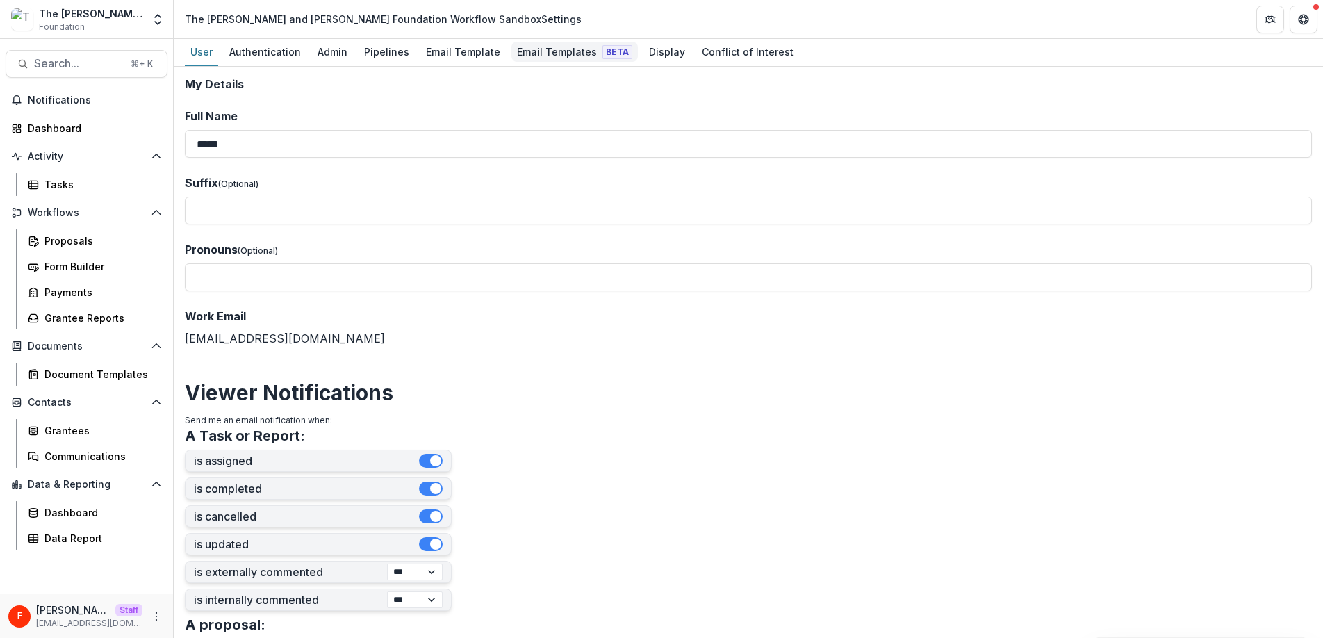
click at [545, 52] on div "Email Templates Beta" at bounding box center [574, 52] width 126 height 20
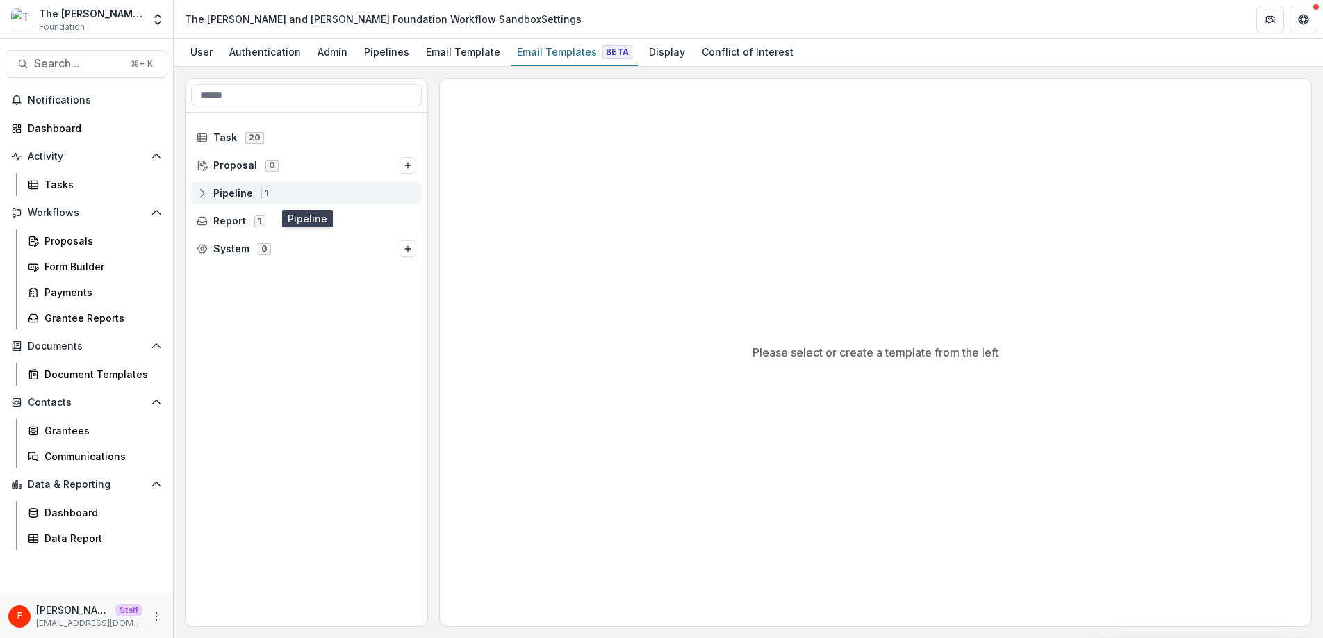
click at [202, 192] on line at bounding box center [202, 193] width 0 height 4
click at [215, 220] on icon at bounding box center [212, 220] width 11 height 11
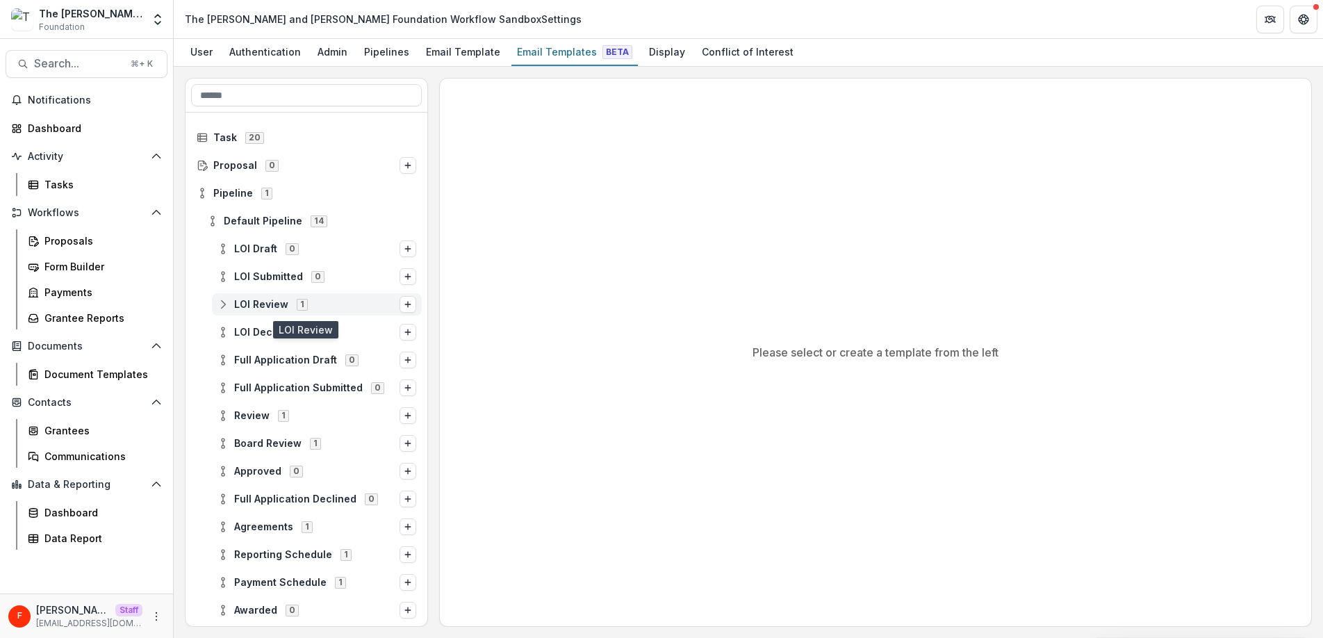
scroll to position [53, 0]
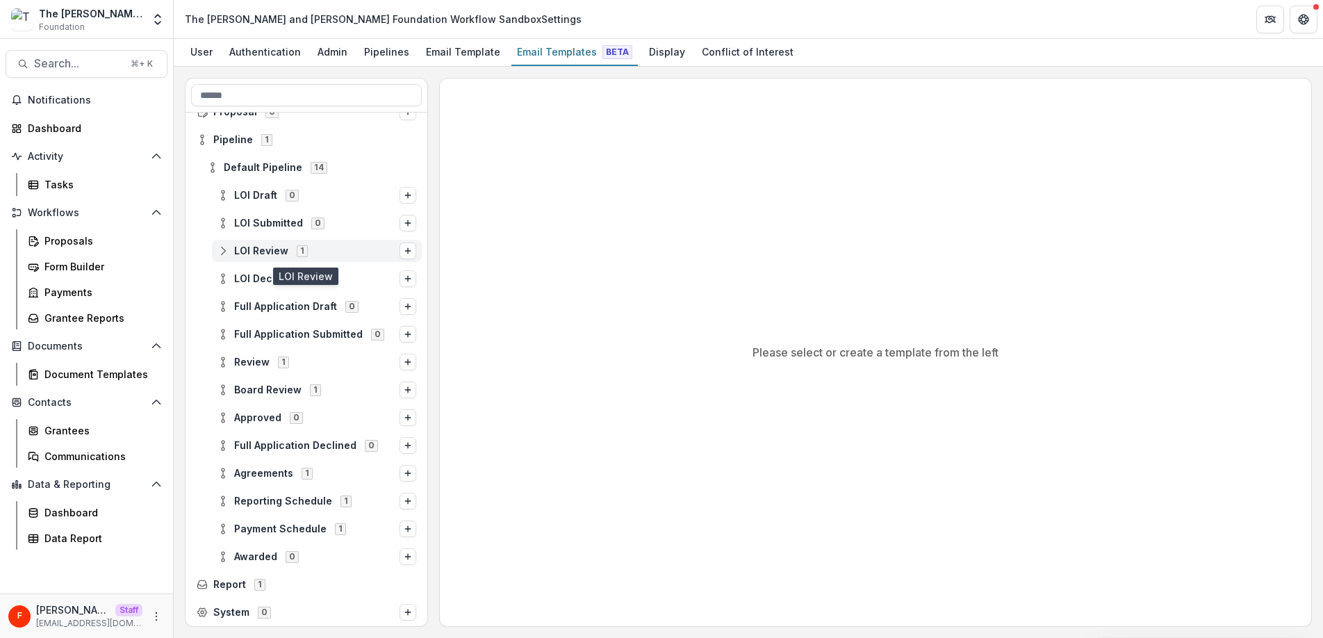
click at [221, 249] on icon at bounding box center [222, 250] width 11 height 11
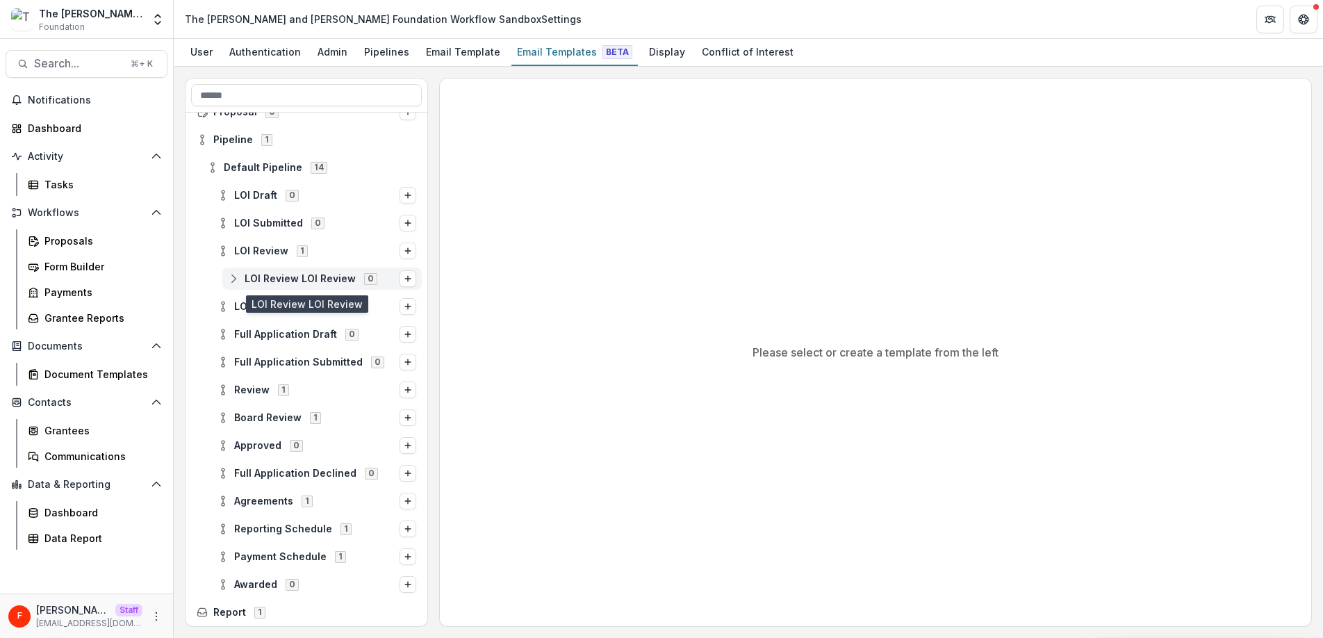
click at [234, 275] on circle at bounding box center [233, 275] width 3 height 3
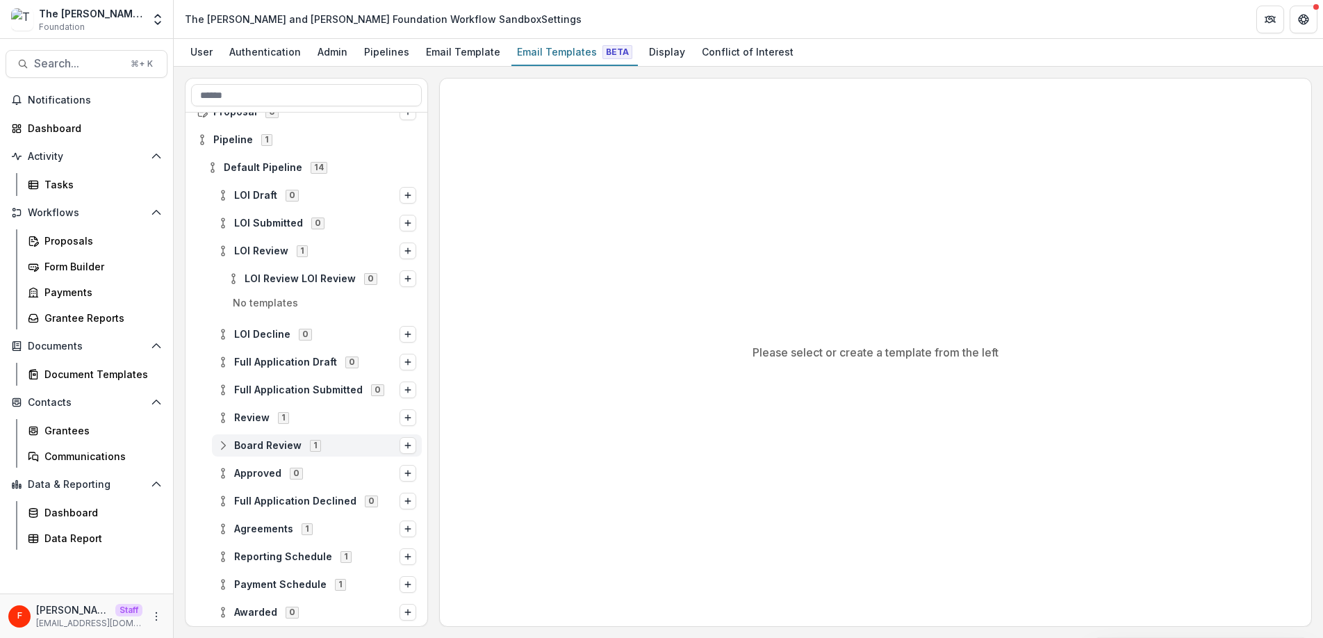
scroll to position [109, 0]
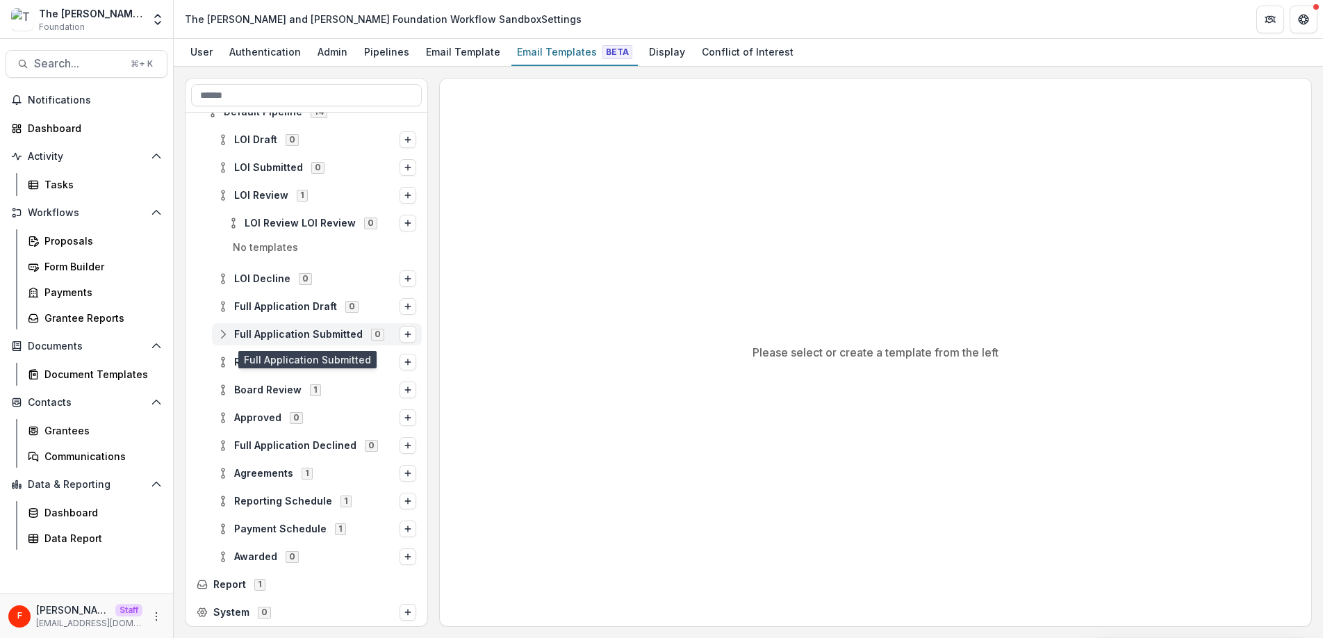
click at [225, 335] on icon at bounding box center [222, 334] width 11 height 11
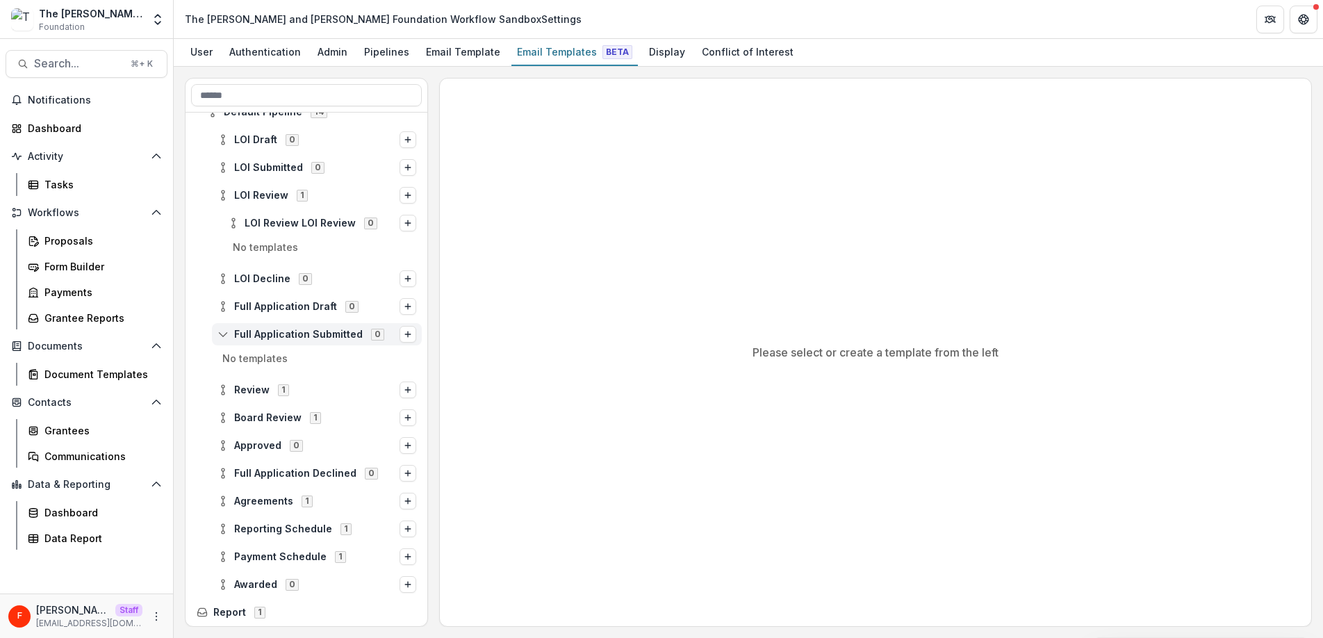
click at [225, 335] on icon at bounding box center [222, 334] width 11 height 11
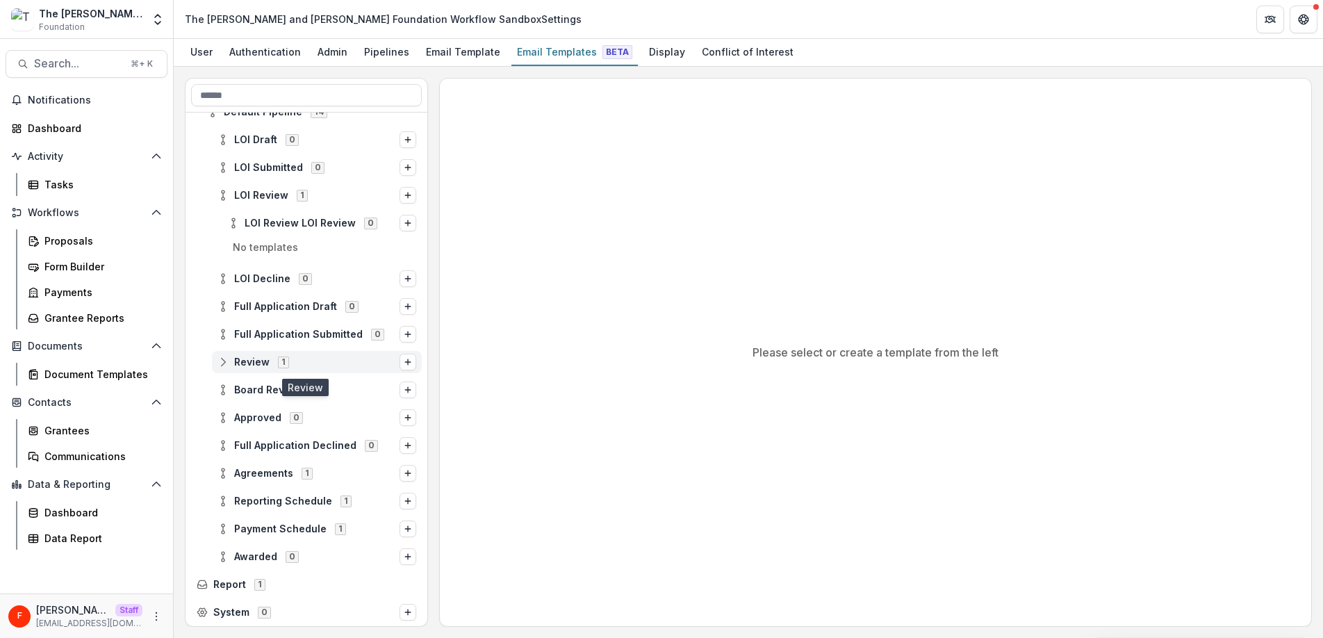
click at [220, 358] on icon at bounding box center [222, 361] width 11 height 11
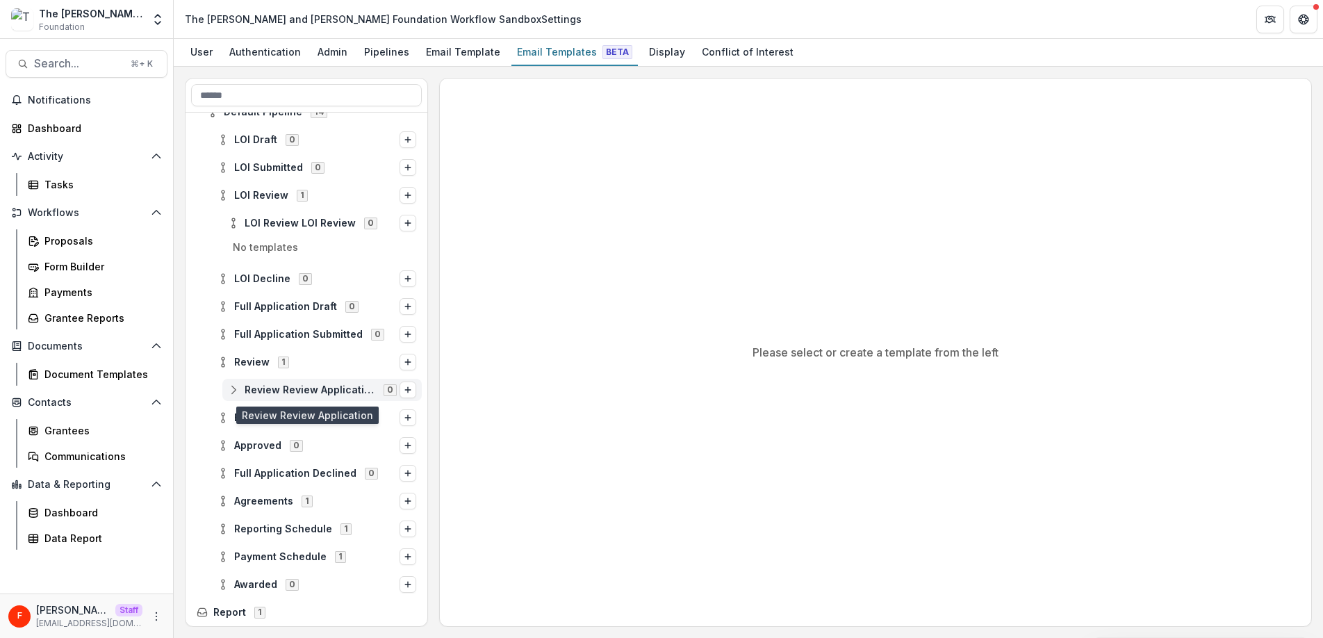
click at [236, 390] on icon at bounding box center [233, 389] width 11 height 11
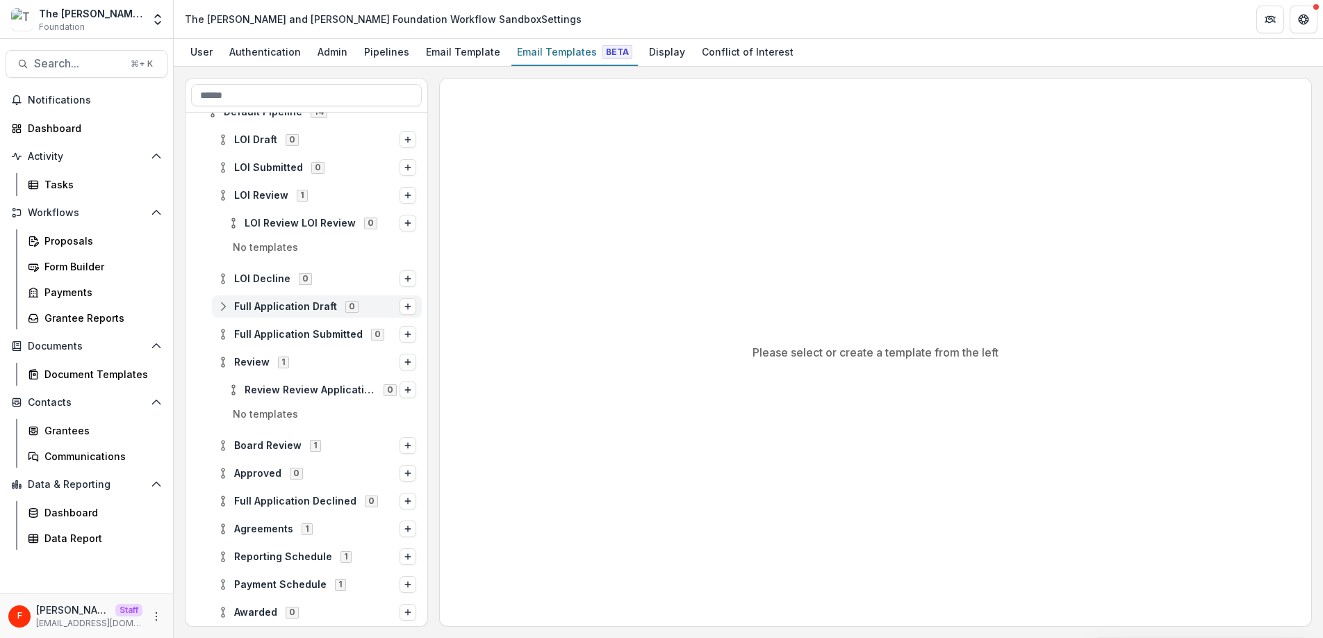
scroll to position [0, 0]
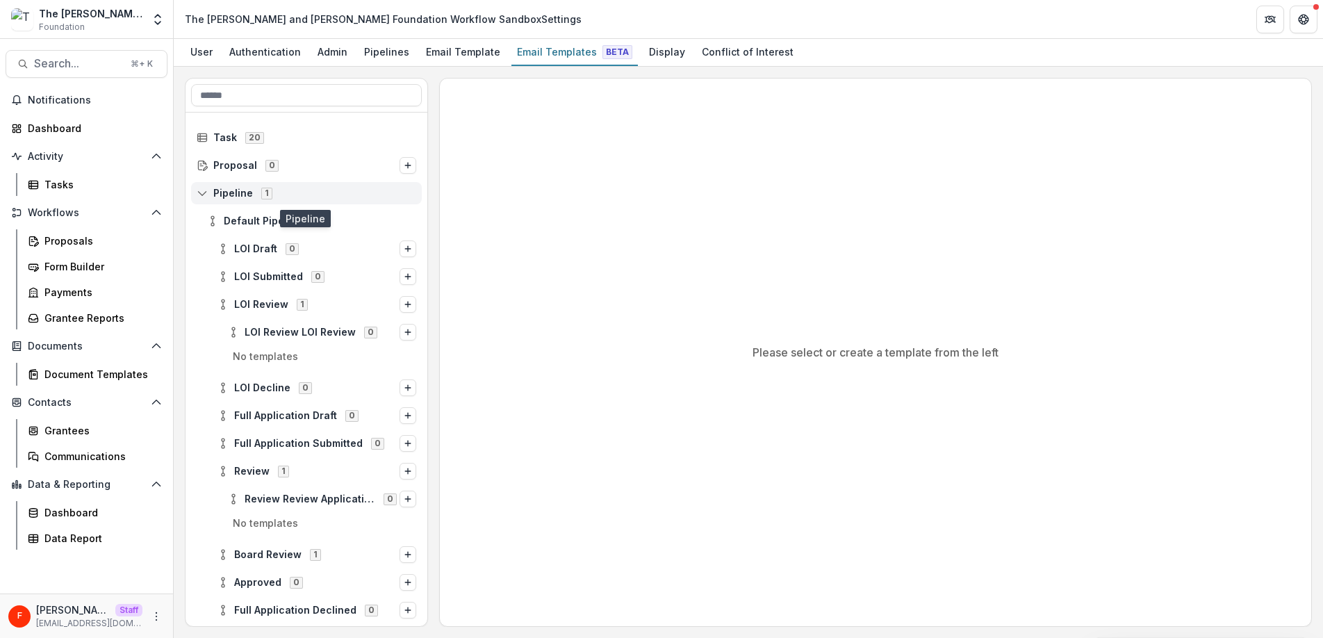
click at [201, 194] on icon at bounding box center [202, 193] width 11 height 11
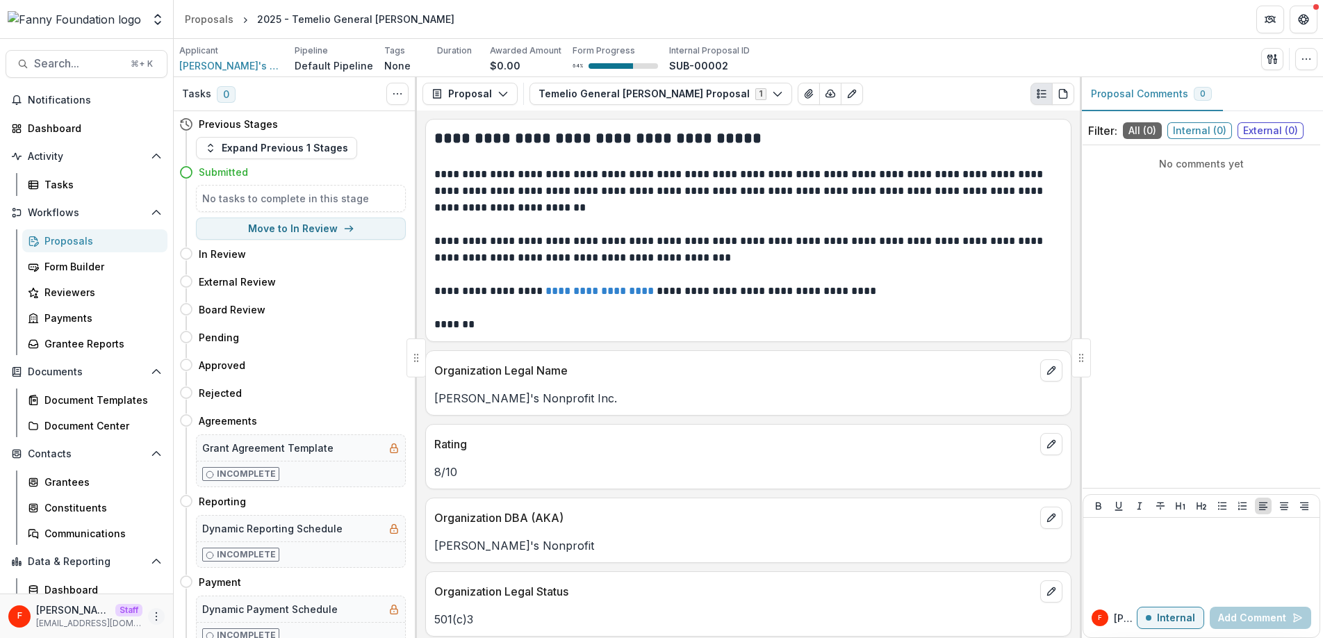
click at [155, 616] on icon "More" at bounding box center [156, 616] width 11 height 11
click at [597, 241] on p "**********" at bounding box center [746, 249] width 624 height 33
click at [117, 242] on div "Proposals" at bounding box center [100, 240] width 112 height 15
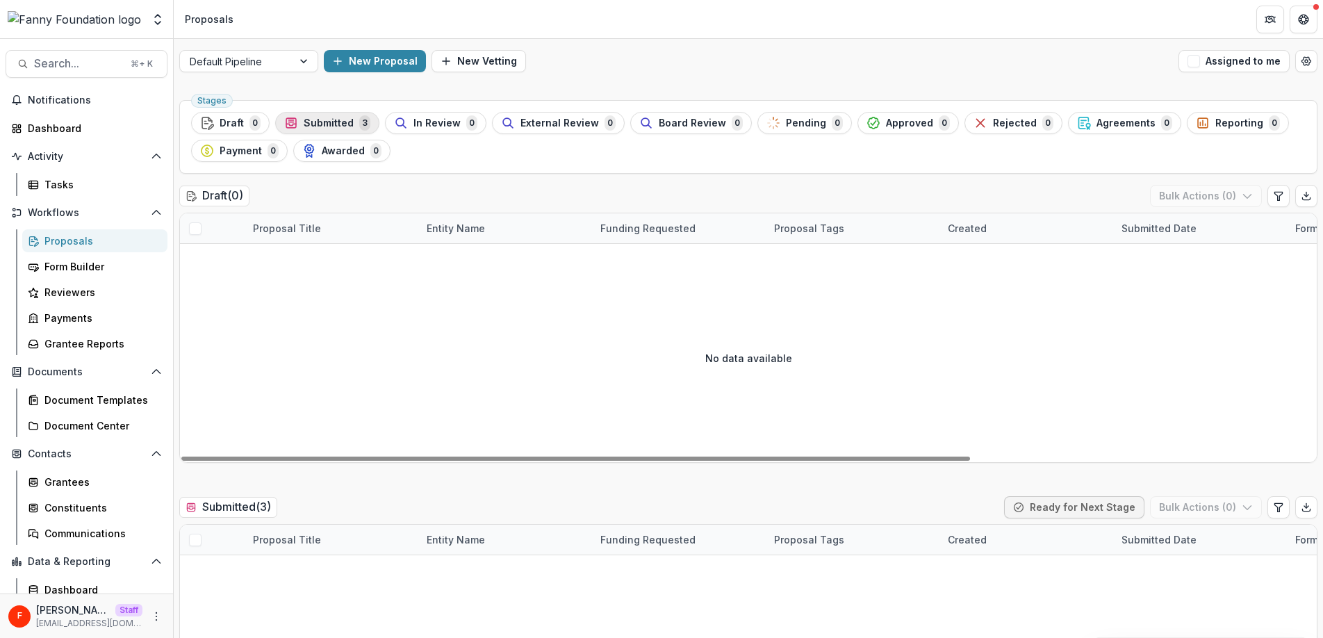
click at [342, 120] on span "Submitted" at bounding box center [329, 123] width 50 height 12
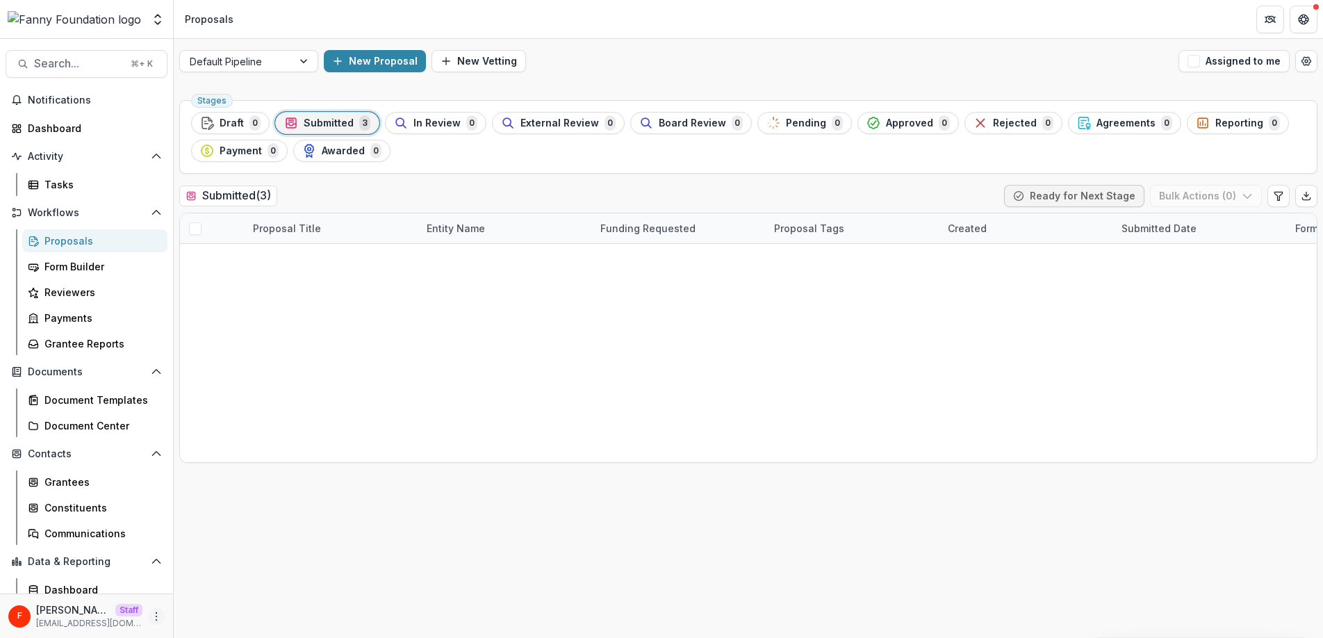
click at [154, 609] on button "More" at bounding box center [156, 616] width 17 height 17
click at [209, 584] on link "User Settings" at bounding box center [244, 586] width 149 height 23
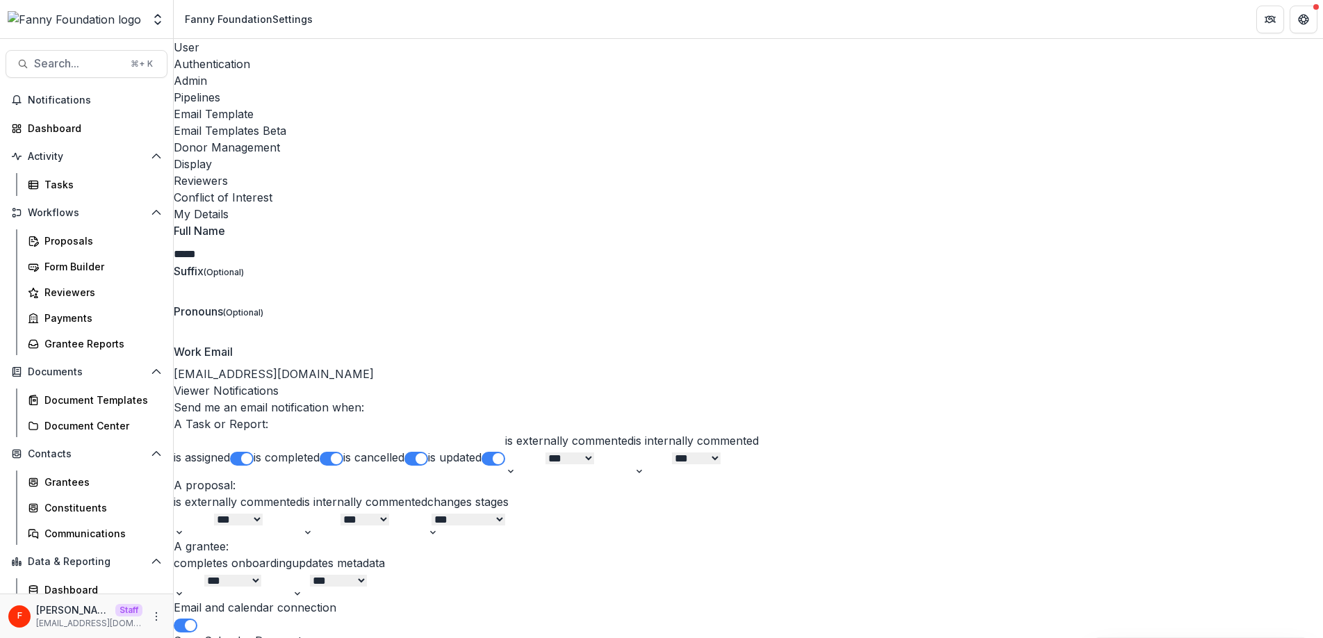
click at [373, 89] on div "Pipelines" at bounding box center [748, 97] width 1149 height 17
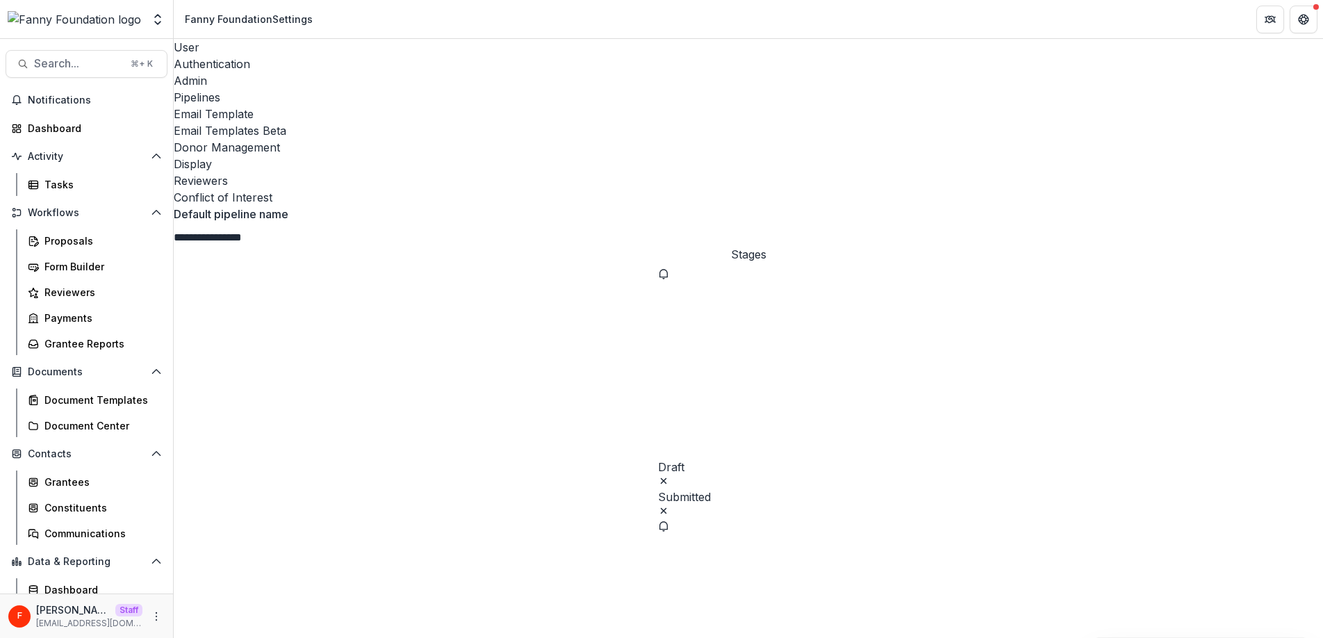
click at [658, 461] on span "Draft" at bounding box center [748, 467] width 181 height 13
select select "*****"
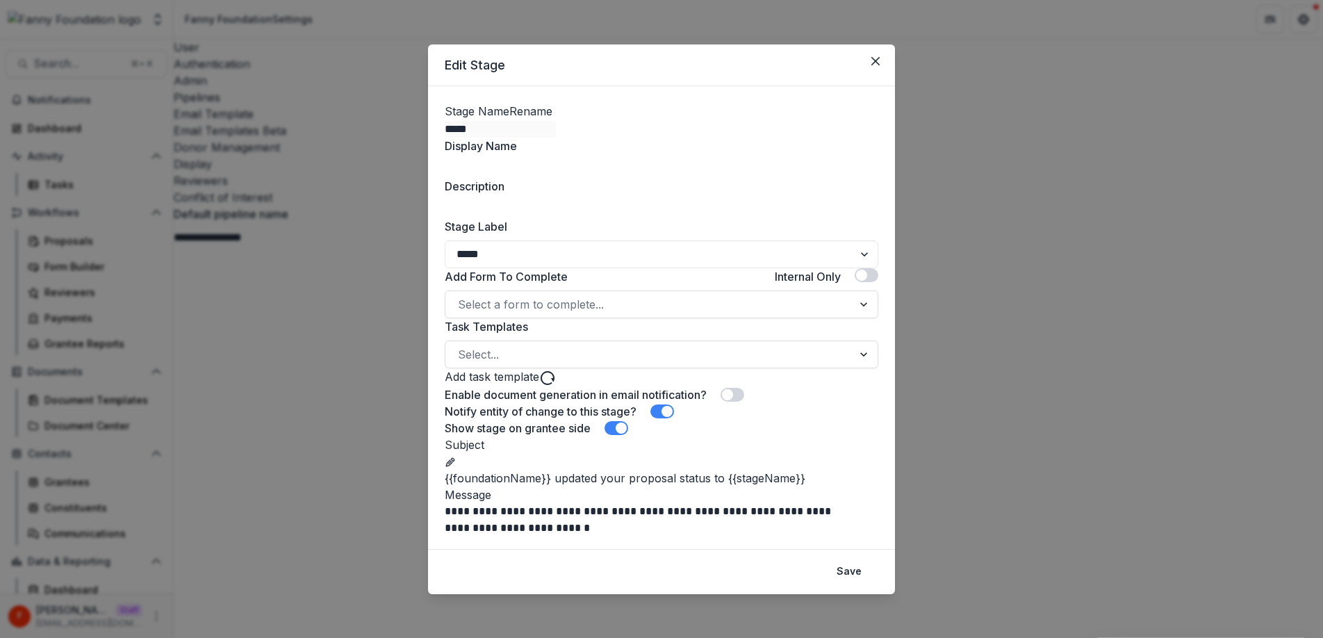
click at [873, 64] on icon "Close" at bounding box center [875, 61] width 8 height 8
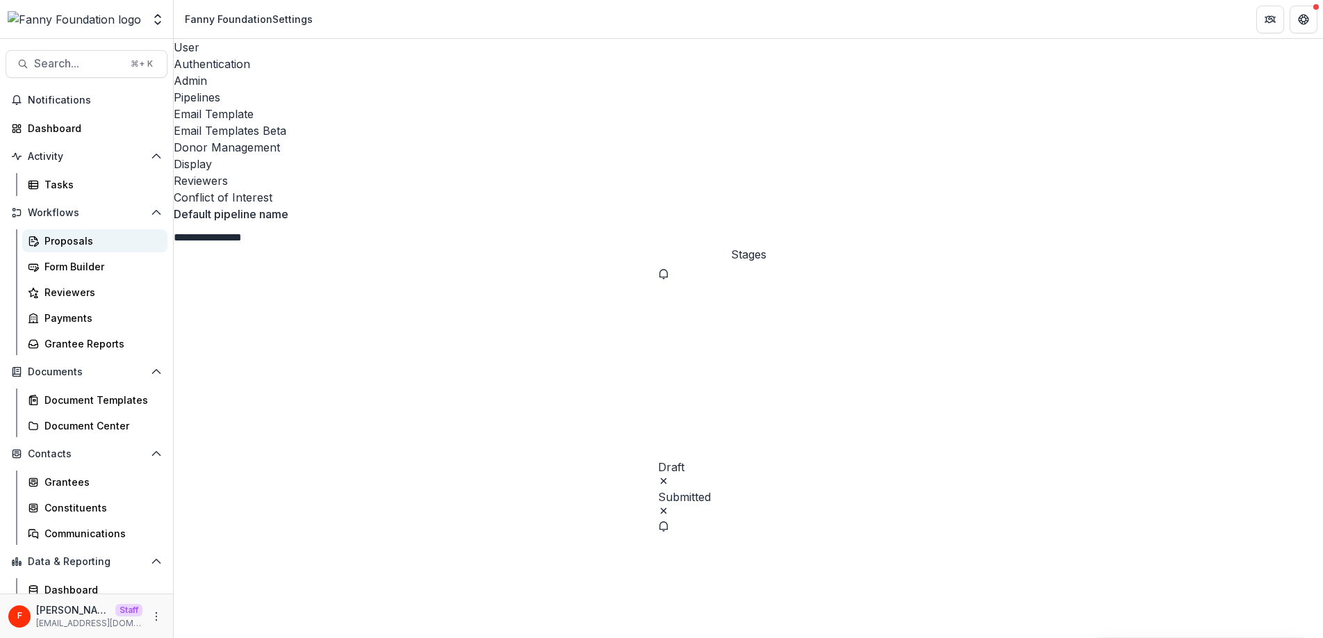
click at [78, 235] on div "Proposals" at bounding box center [100, 240] width 112 height 15
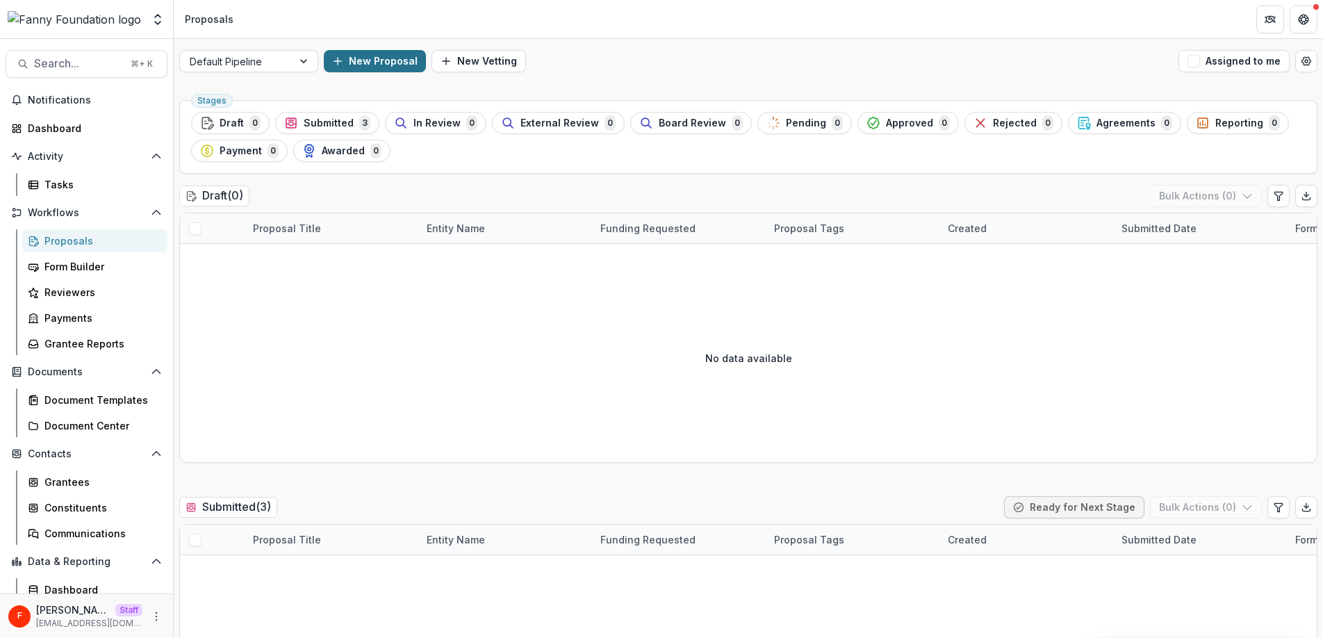
click at [372, 59] on button "New Proposal" at bounding box center [375, 61] width 102 height 22
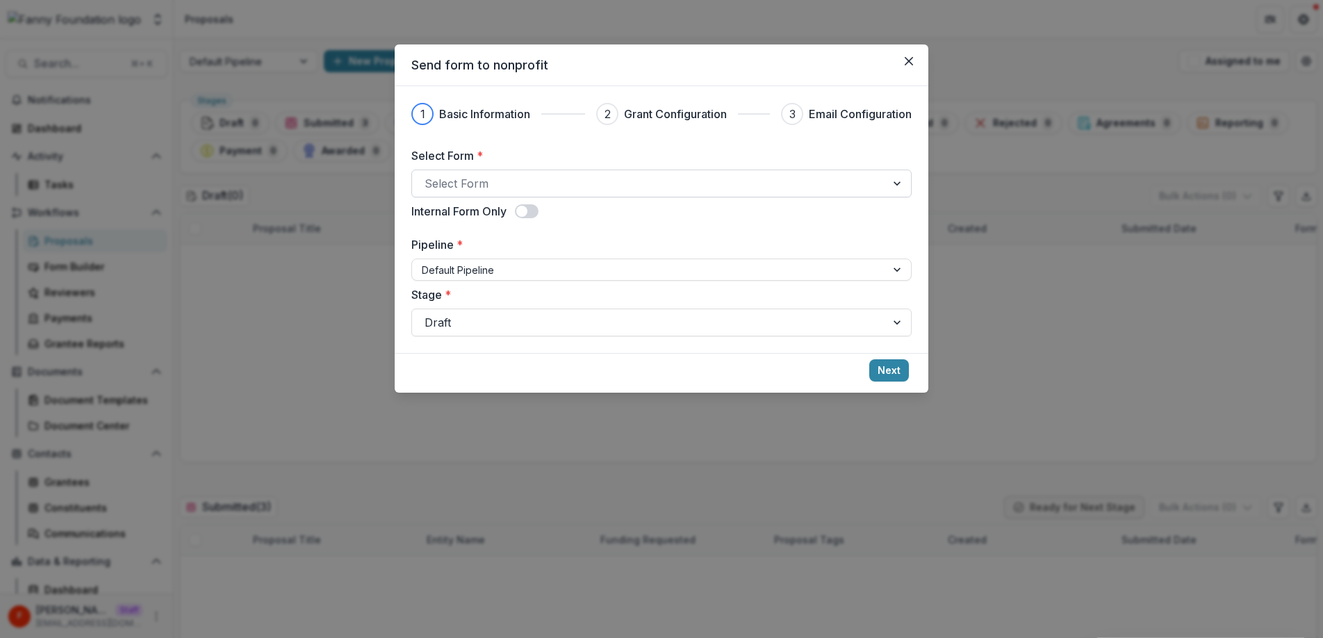
click at [463, 182] on div at bounding box center [649, 183] width 449 height 19
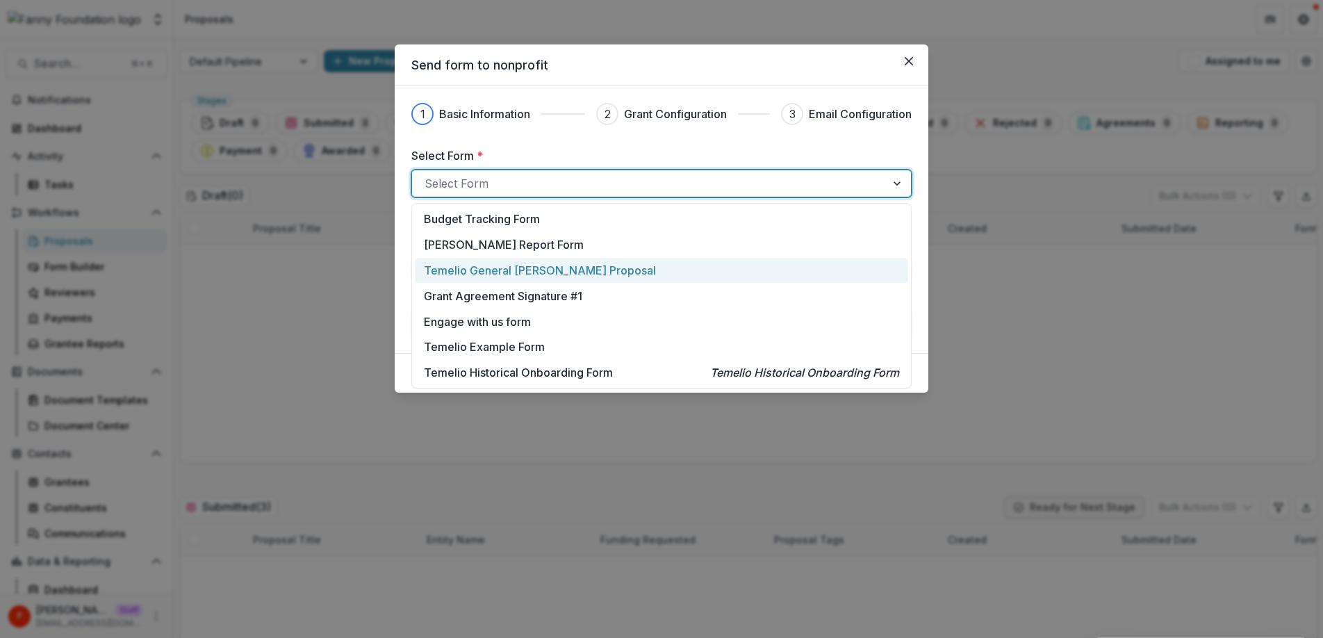
click at [529, 268] on p "Temelio General Grant Proposal" at bounding box center [540, 270] width 232 height 17
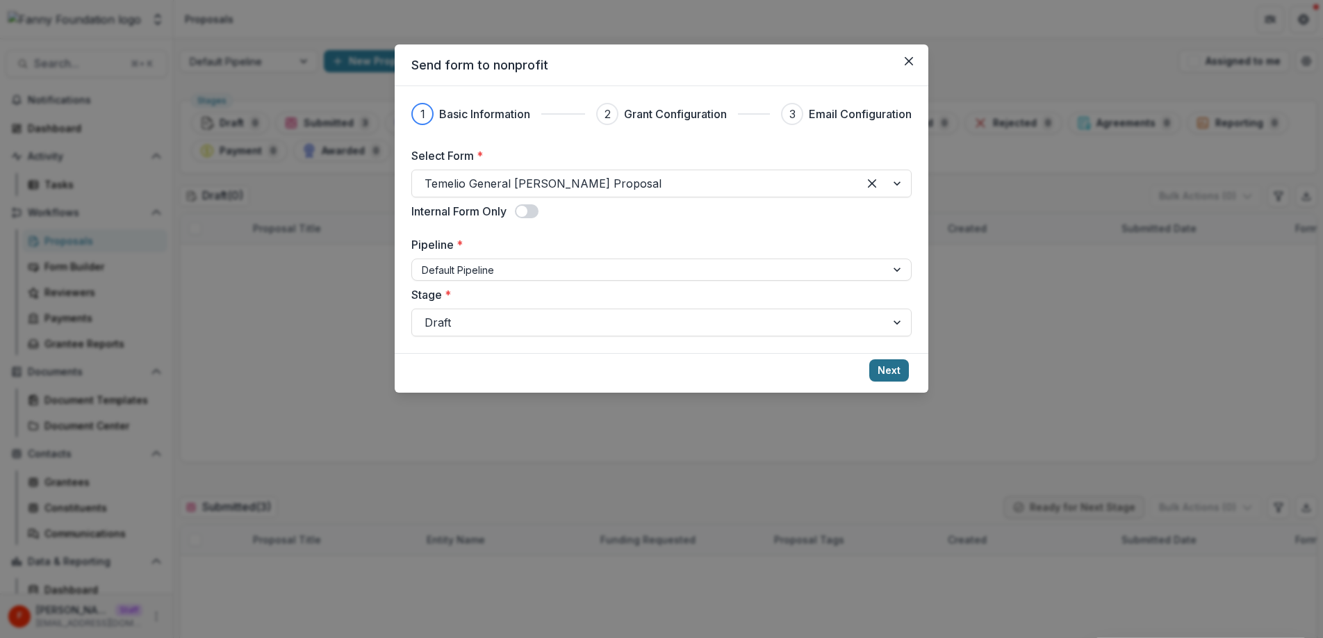
click at [893, 370] on button "Next" at bounding box center [889, 370] width 40 height 22
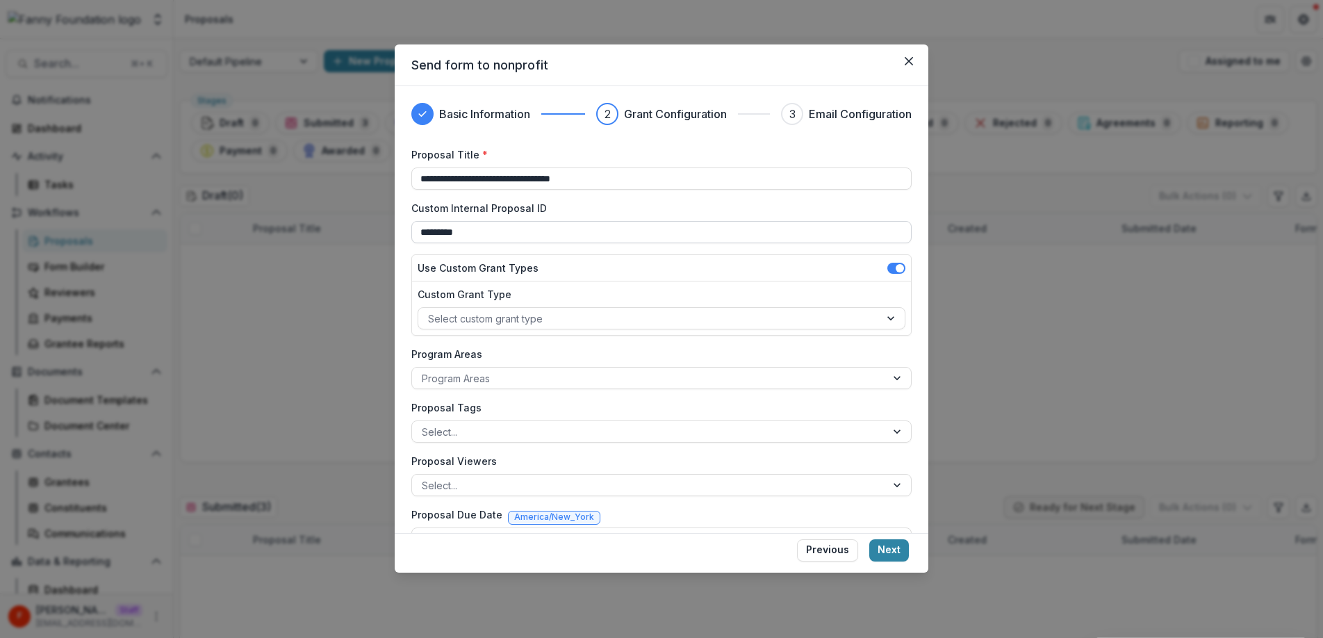
click at [606, 233] on input "*********" at bounding box center [661, 232] width 500 height 22
type input "*********"
click at [685, 257] on div "Use Custom Grant Types" at bounding box center [661, 268] width 499 height 26
click at [892, 548] on button "Next" at bounding box center [889, 550] width 40 height 22
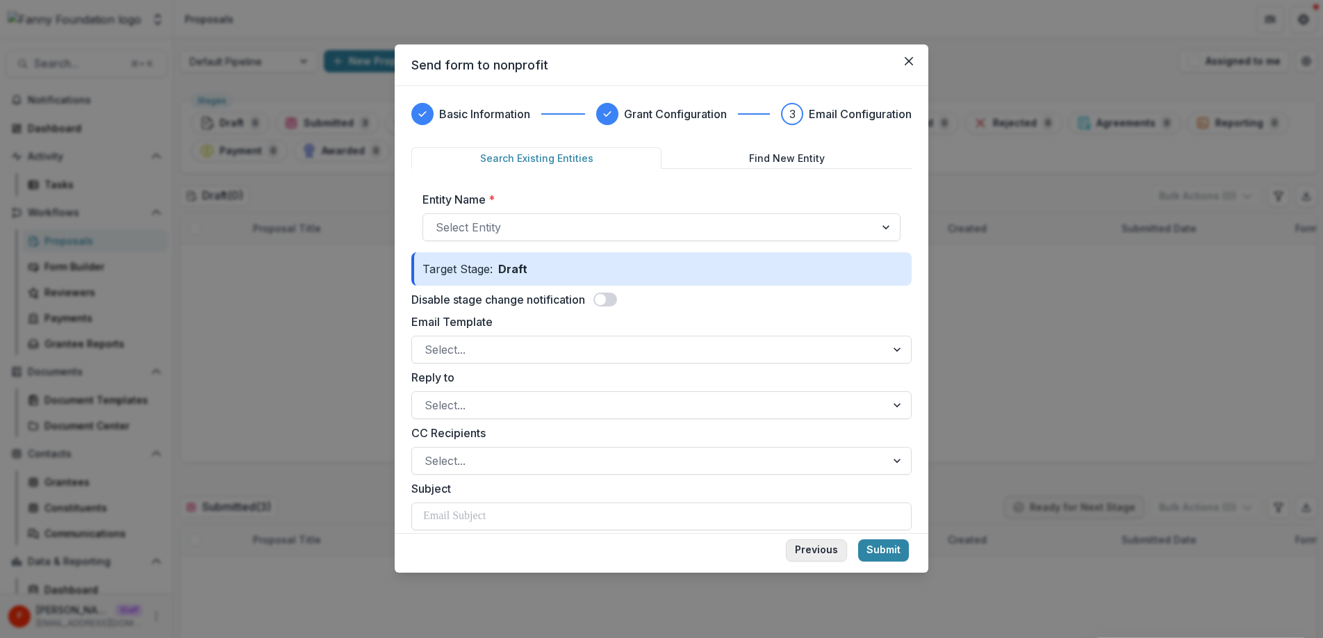
click at [822, 552] on button "Previous" at bounding box center [816, 550] width 61 height 22
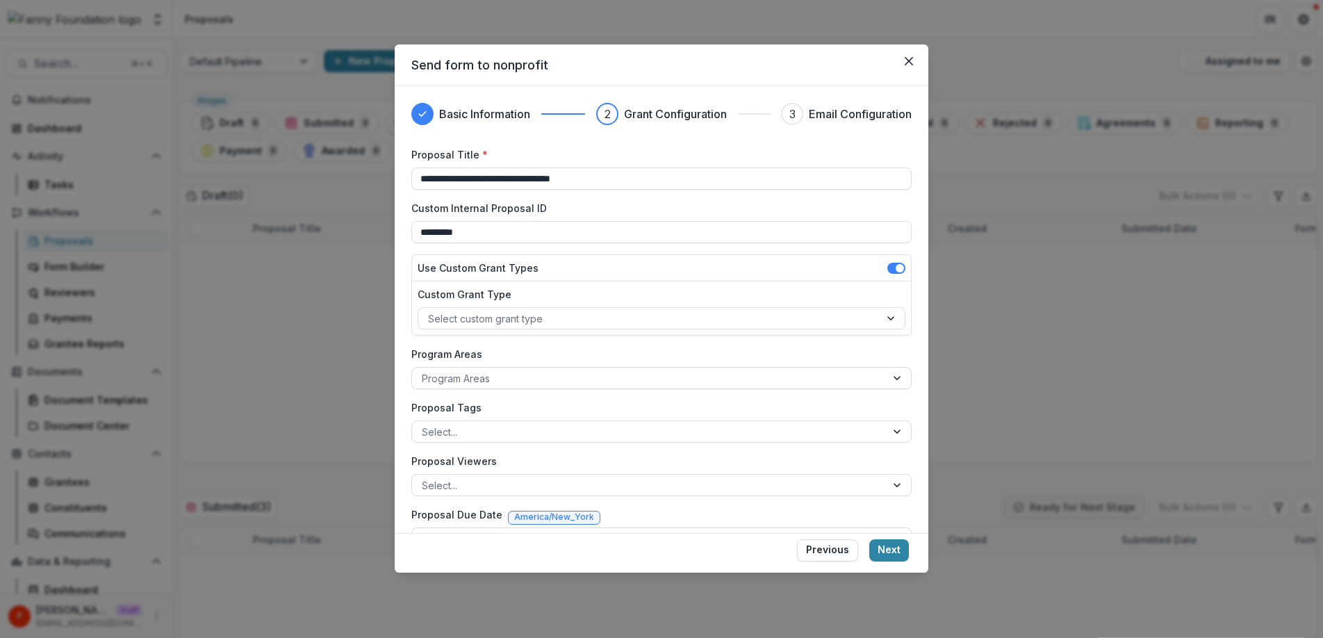
scroll to position [33, 0]
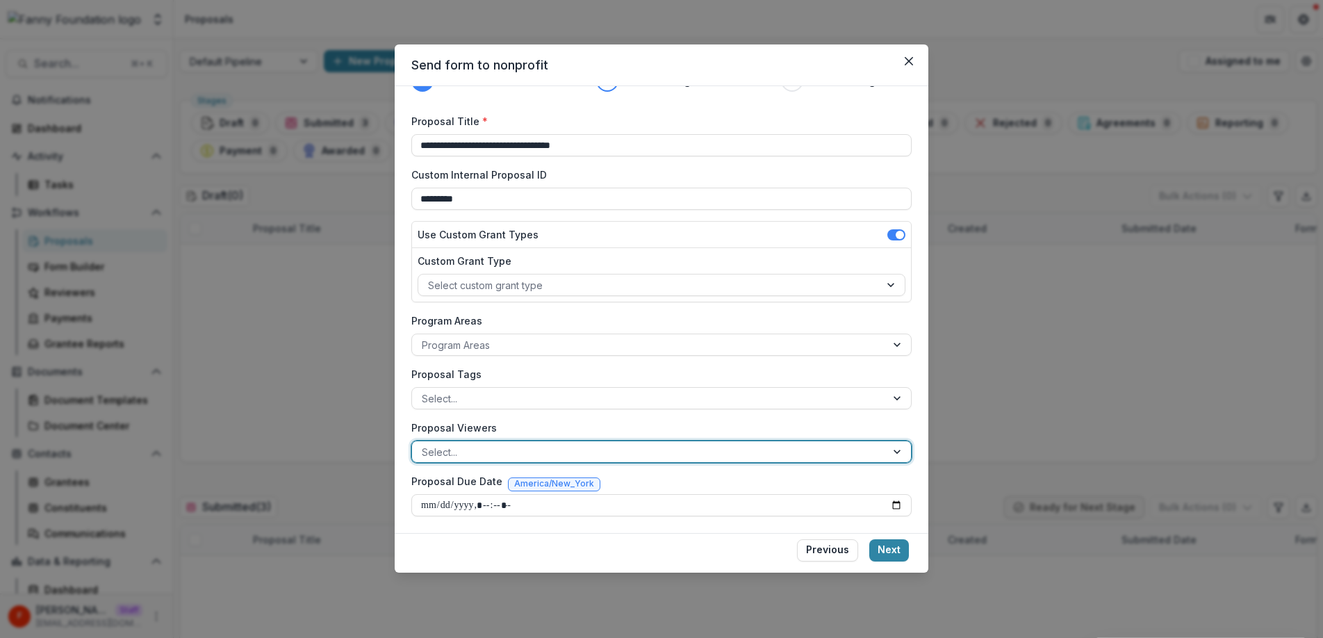
click at [504, 456] on div at bounding box center [649, 451] width 454 height 17
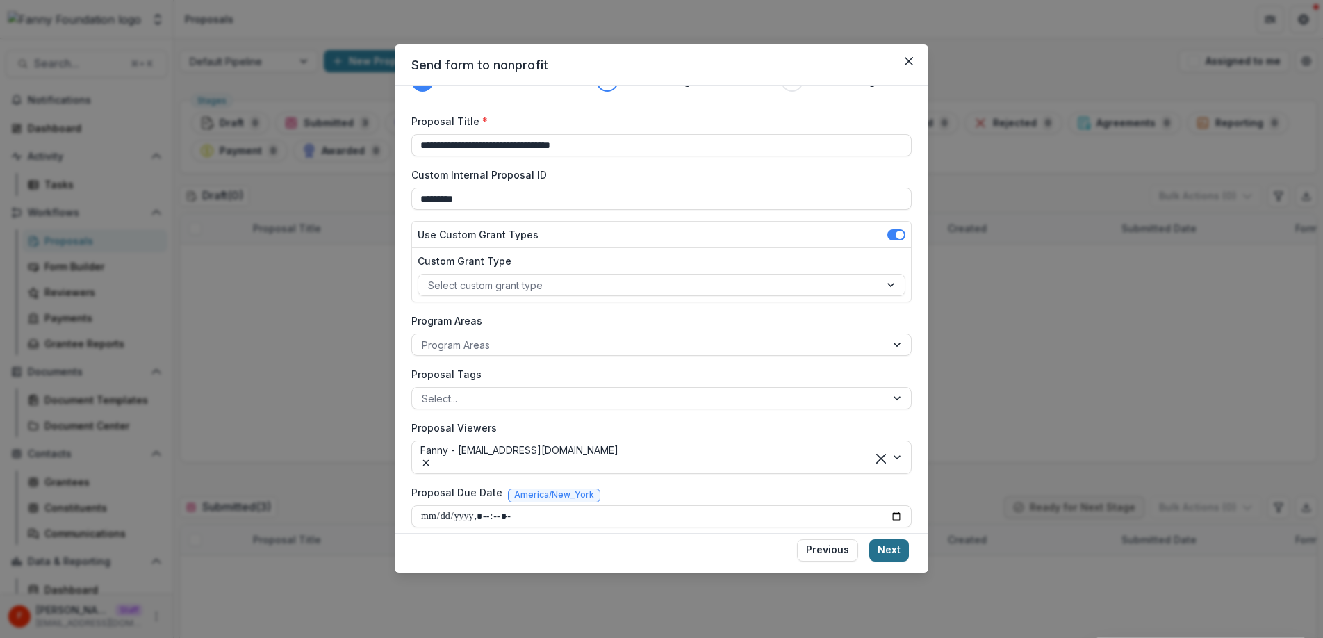
click at [893, 551] on button "Next" at bounding box center [889, 550] width 40 height 22
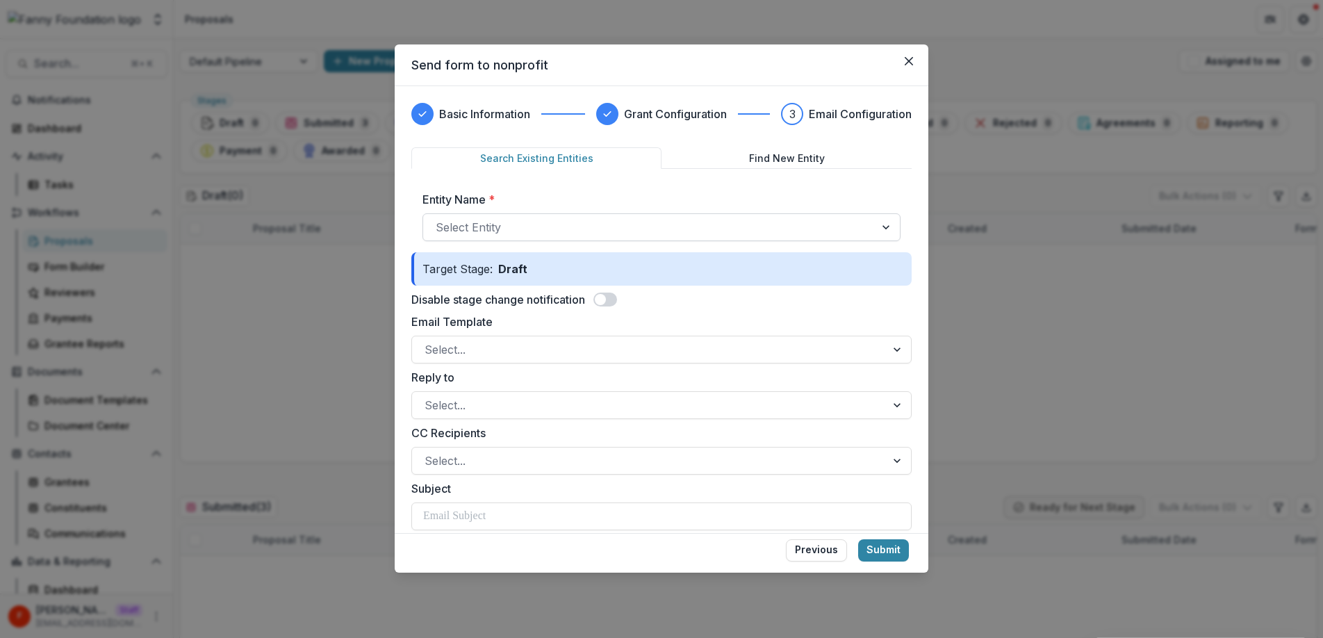
click at [534, 229] on div at bounding box center [649, 226] width 427 height 19
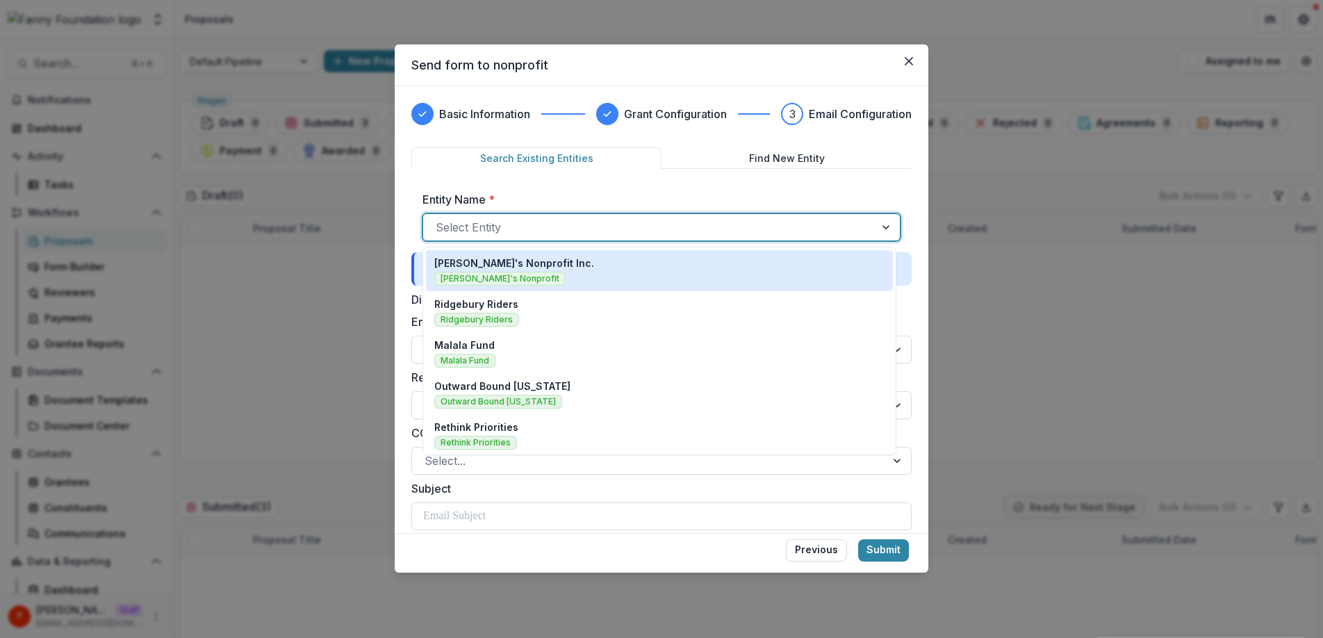
click at [546, 265] on div "Fanny's Nonprofit Inc. Fanny's Nonprofit" at bounding box center [659, 271] width 450 height 30
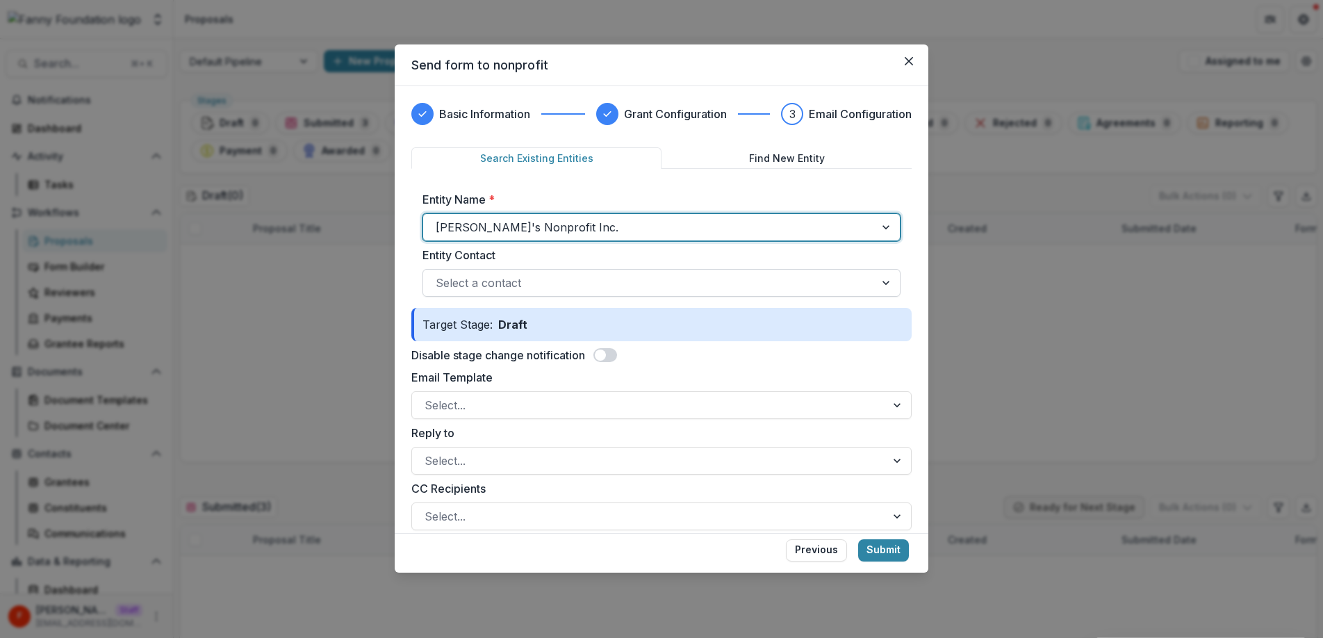
click at [536, 289] on div at bounding box center [649, 282] width 427 height 19
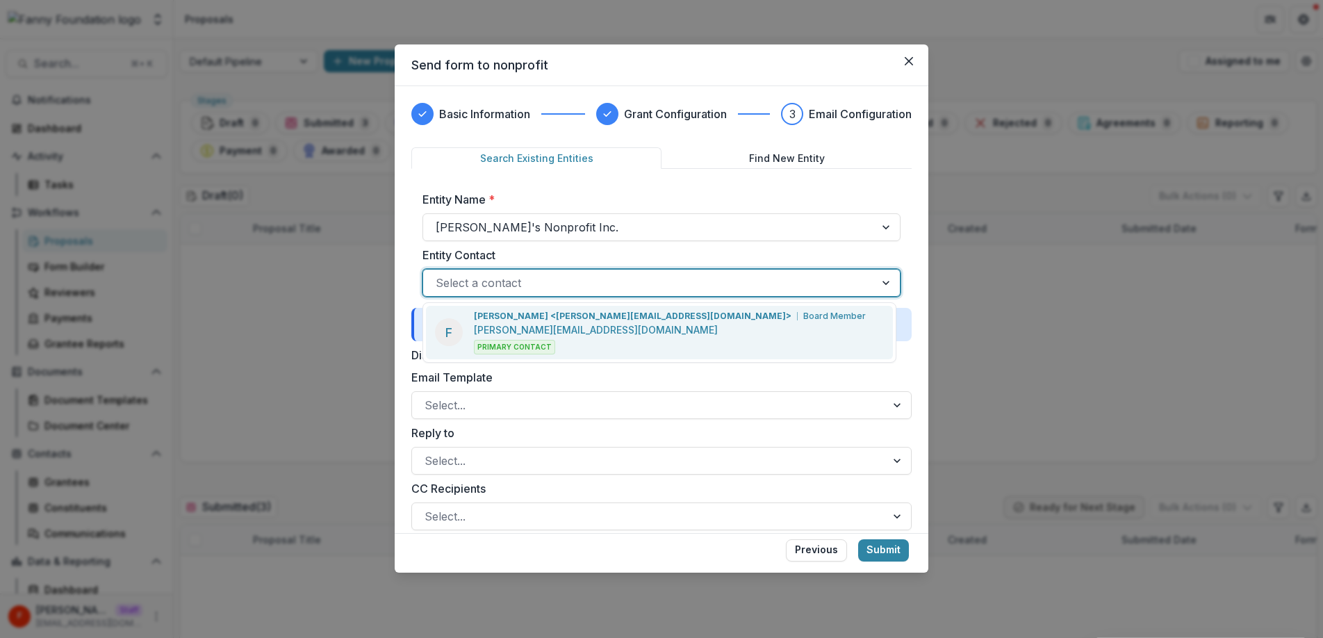
click at [546, 314] on p "Fanny Applicant <fanny+applicant@trytemelio.com>" at bounding box center [633, 316] width 318 height 13
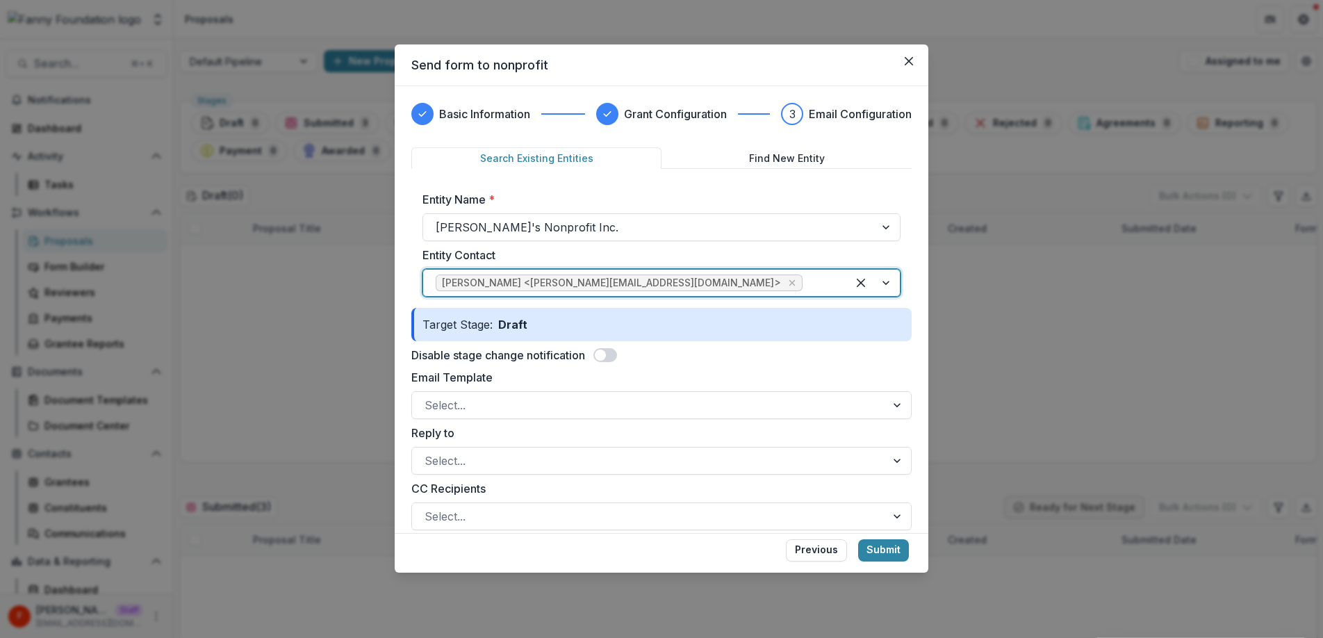
scroll to position [73, 0]
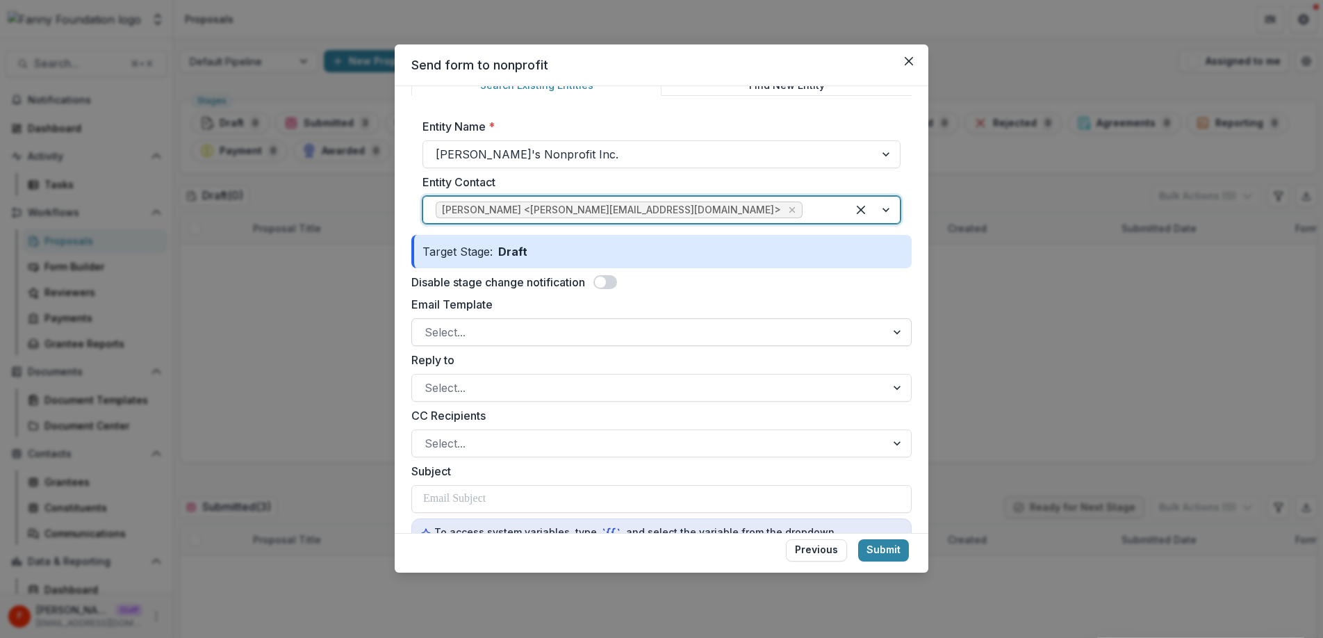
click at [517, 331] on div at bounding box center [649, 331] width 449 height 19
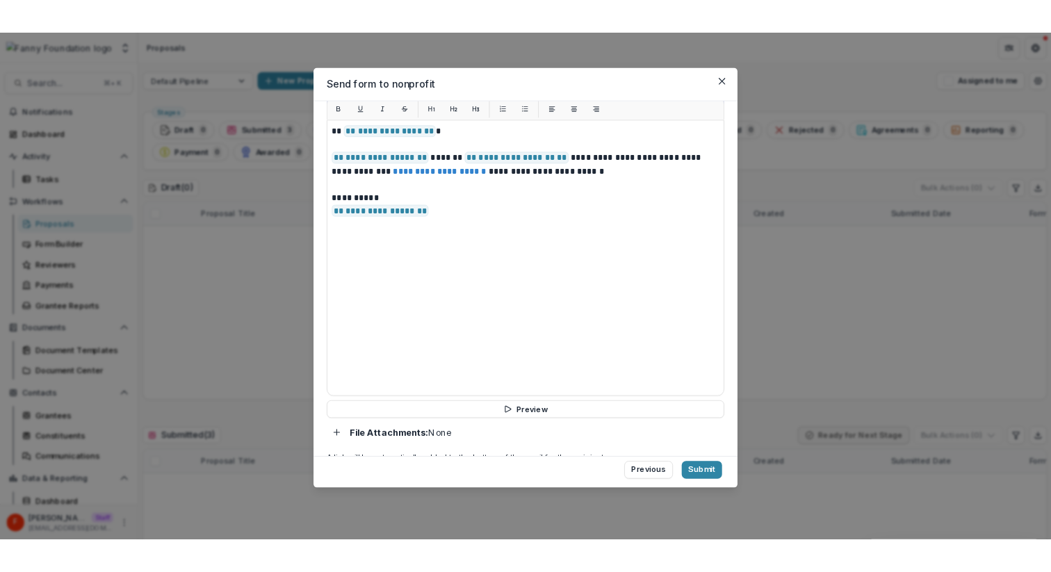
scroll to position [568, 0]
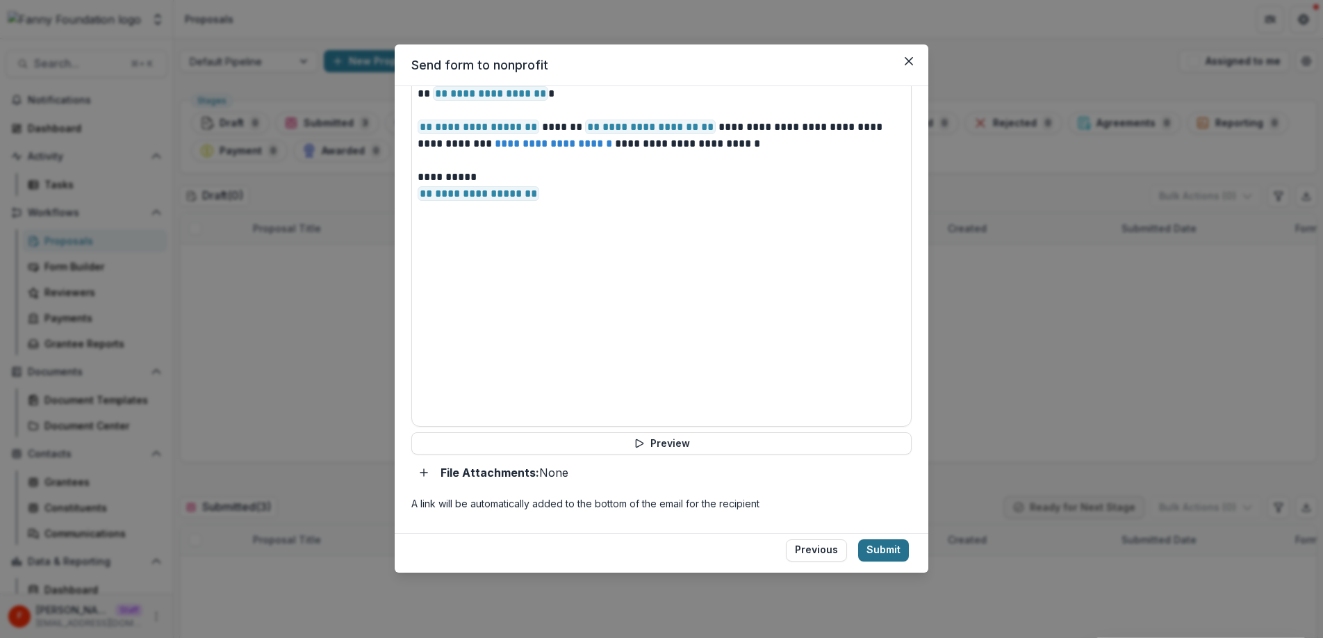
click at [887, 552] on button "Submit" at bounding box center [883, 550] width 51 height 22
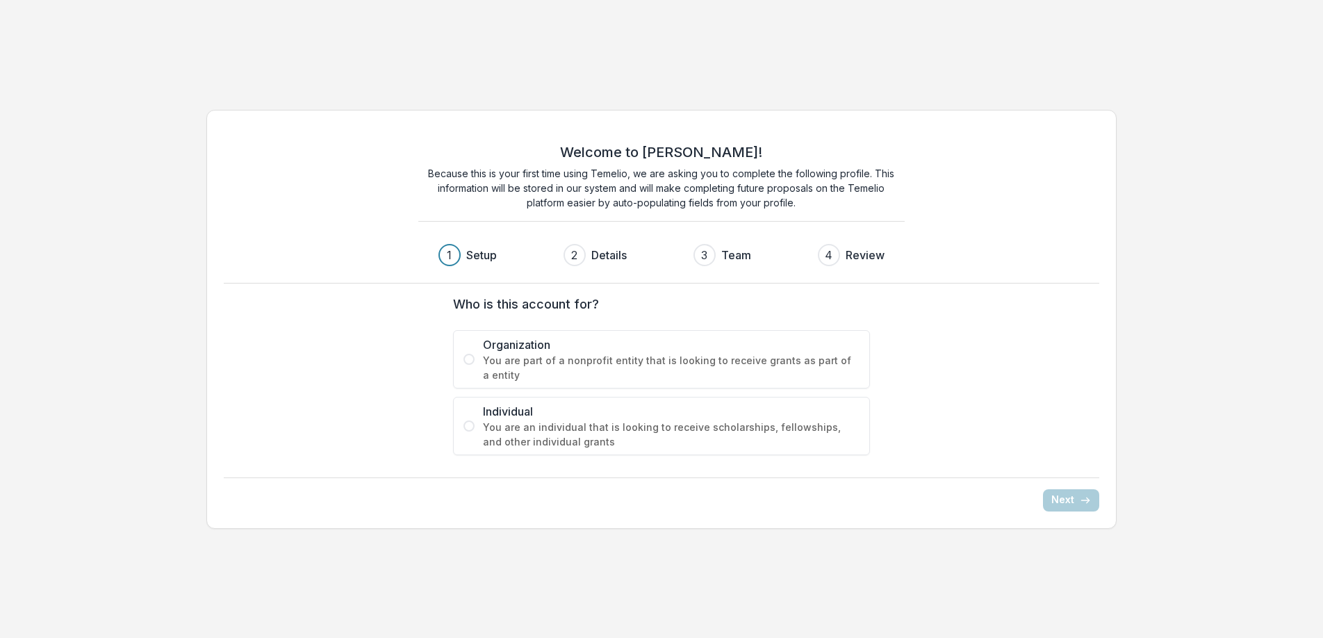
click at [567, 360] on span "You are part of a nonprofit entity that is looking to receive grants as part of…" at bounding box center [671, 367] width 377 height 29
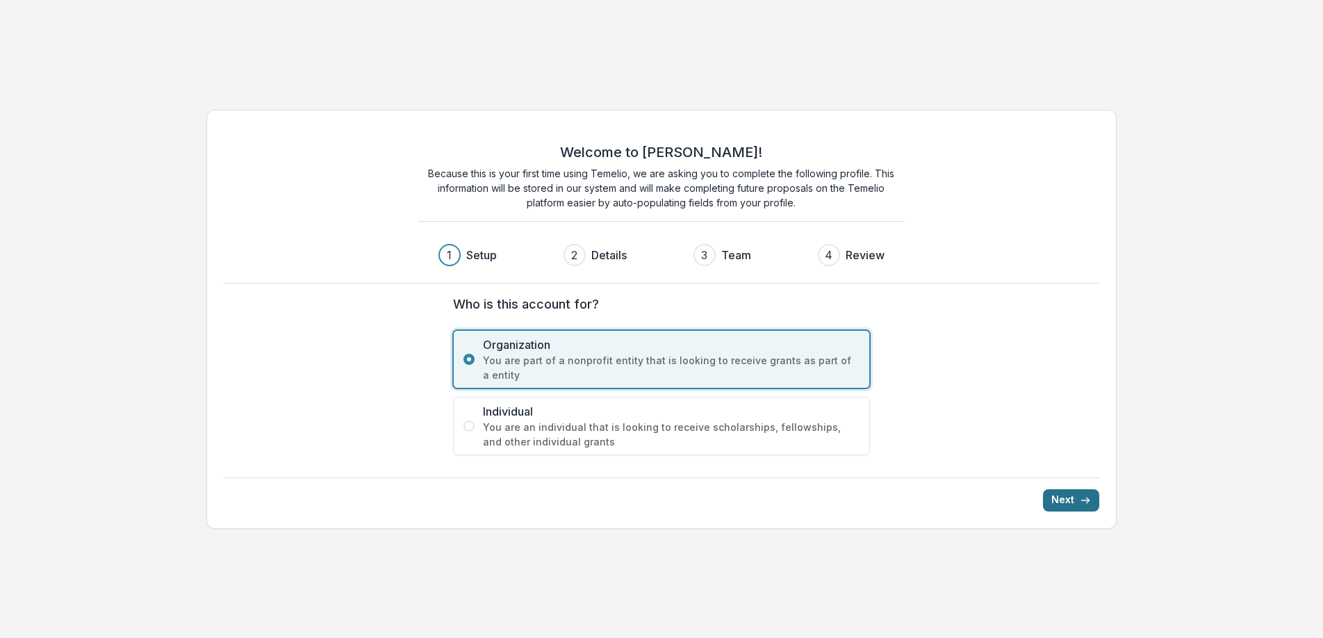
click at [1064, 497] on button "Next" at bounding box center [1071, 500] width 56 height 22
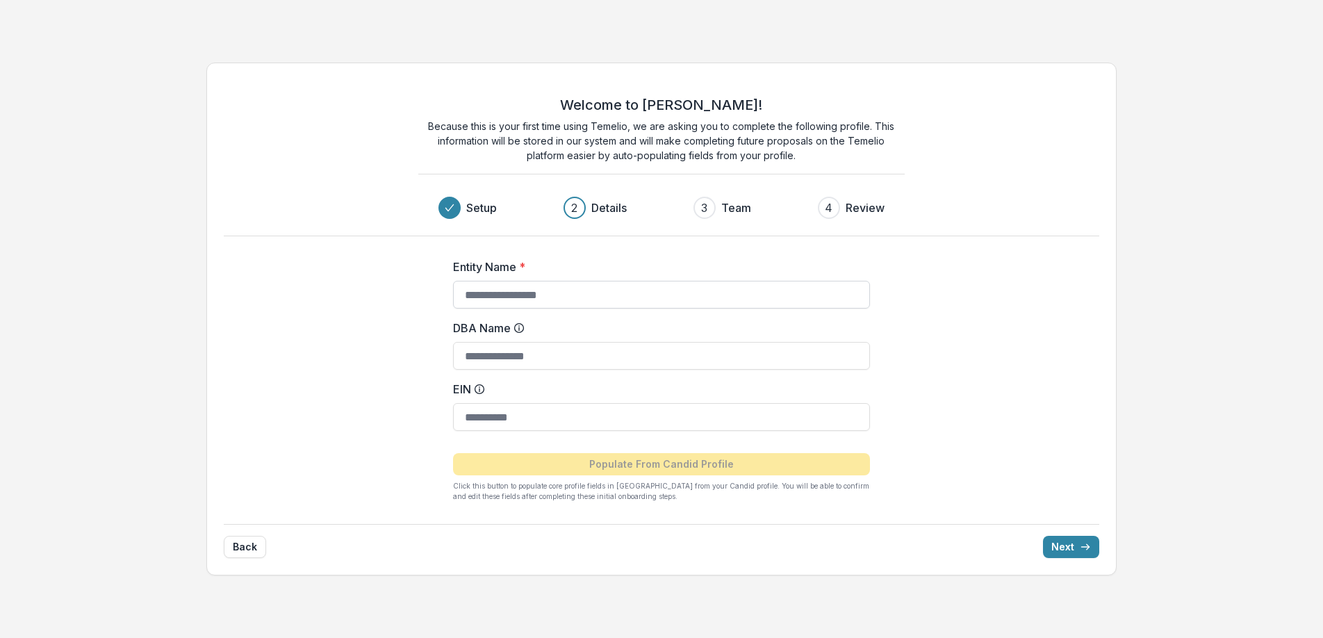
click at [647, 297] on input "Entity Name *" at bounding box center [661, 295] width 417 height 28
type input "**********"
click at [1082, 547] on line "submit" at bounding box center [1086, 547] width 8 height 0
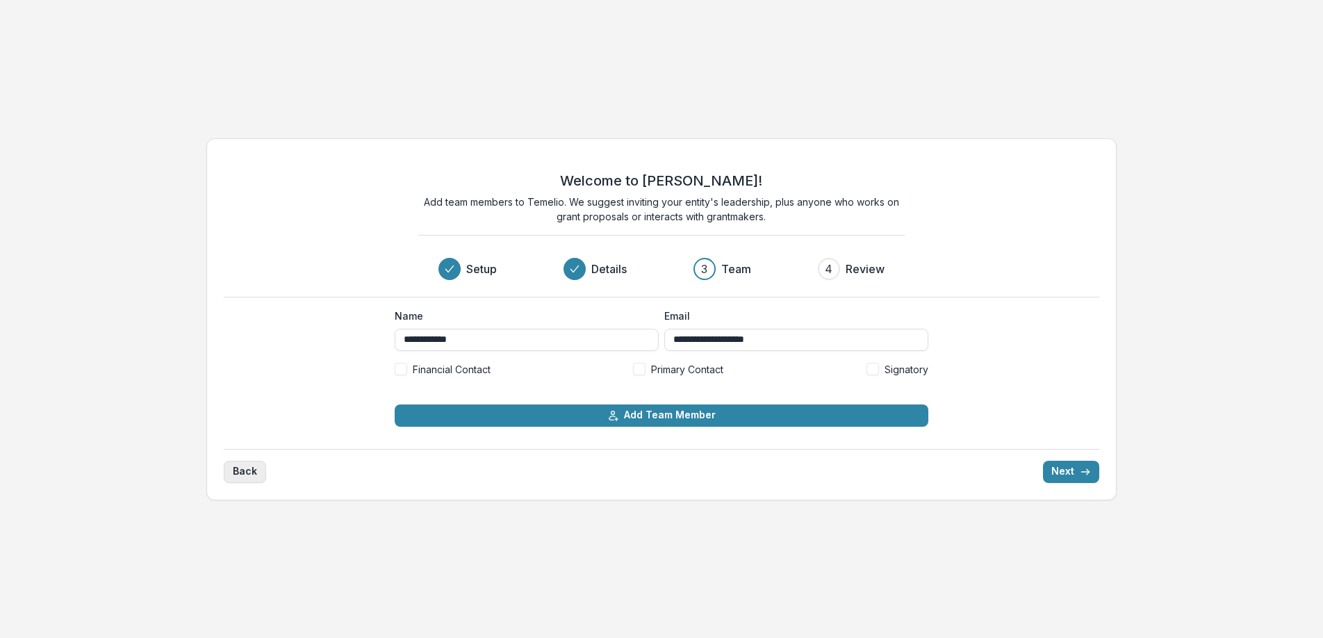
click at [245, 468] on button "Back" at bounding box center [245, 472] width 42 height 22
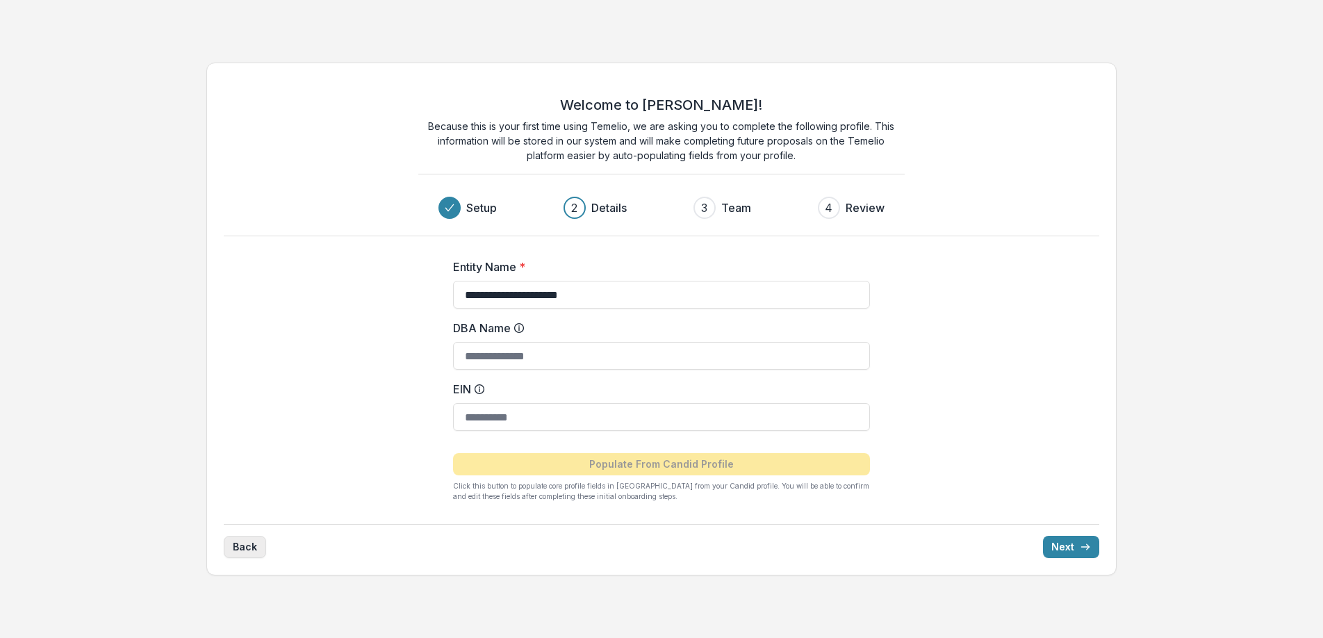
click at [254, 552] on button "Back" at bounding box center [245, 547] width 42 height 22
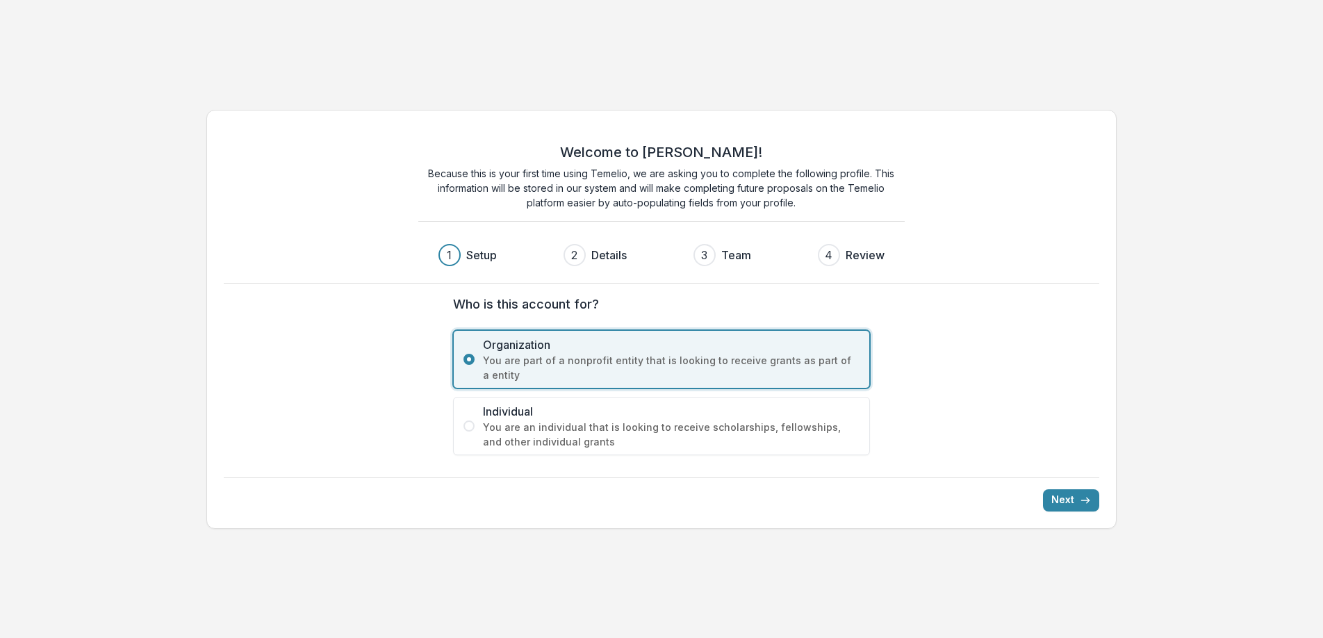
click at [253, 551] on div "Welcome to [PERSON_NAME]! Because this is your first time using Temelio, we are…" at bounding box center [661, 319] width 1323 height 638
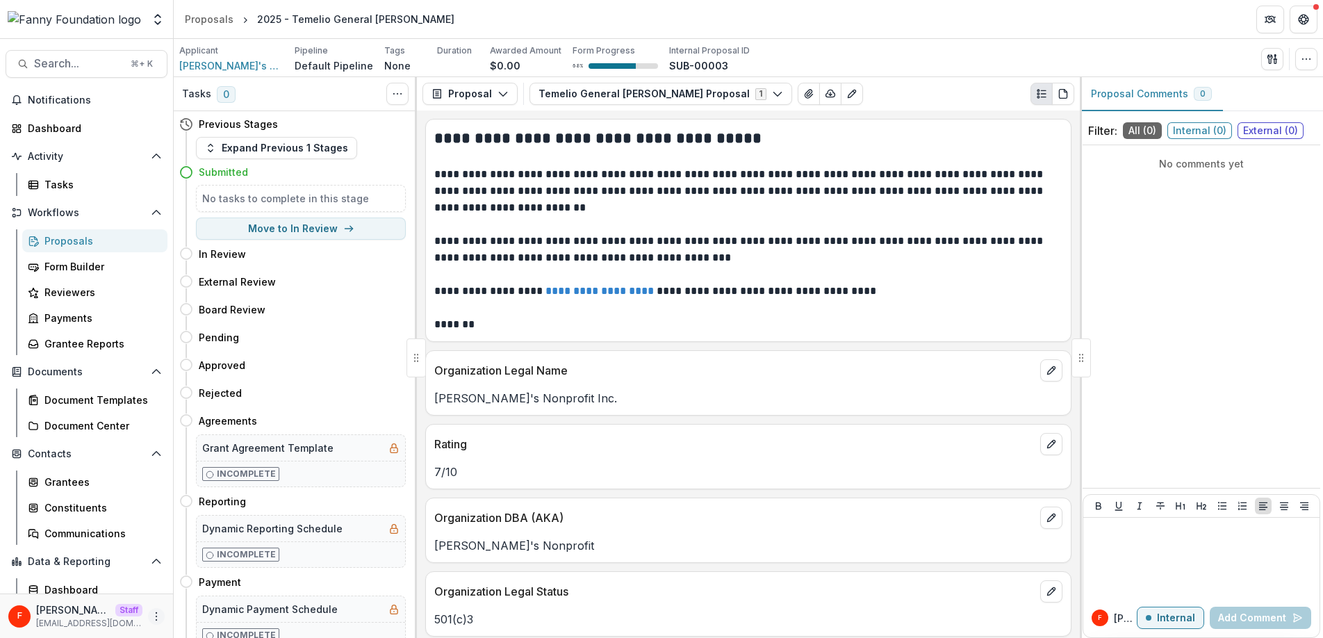
click at [151, 616] on icon "More" at bounding box center [156, 616] width 11 height 11
click at [222, 595] on link "User Settings" at bounding box center [244, 586] width 149 height 23
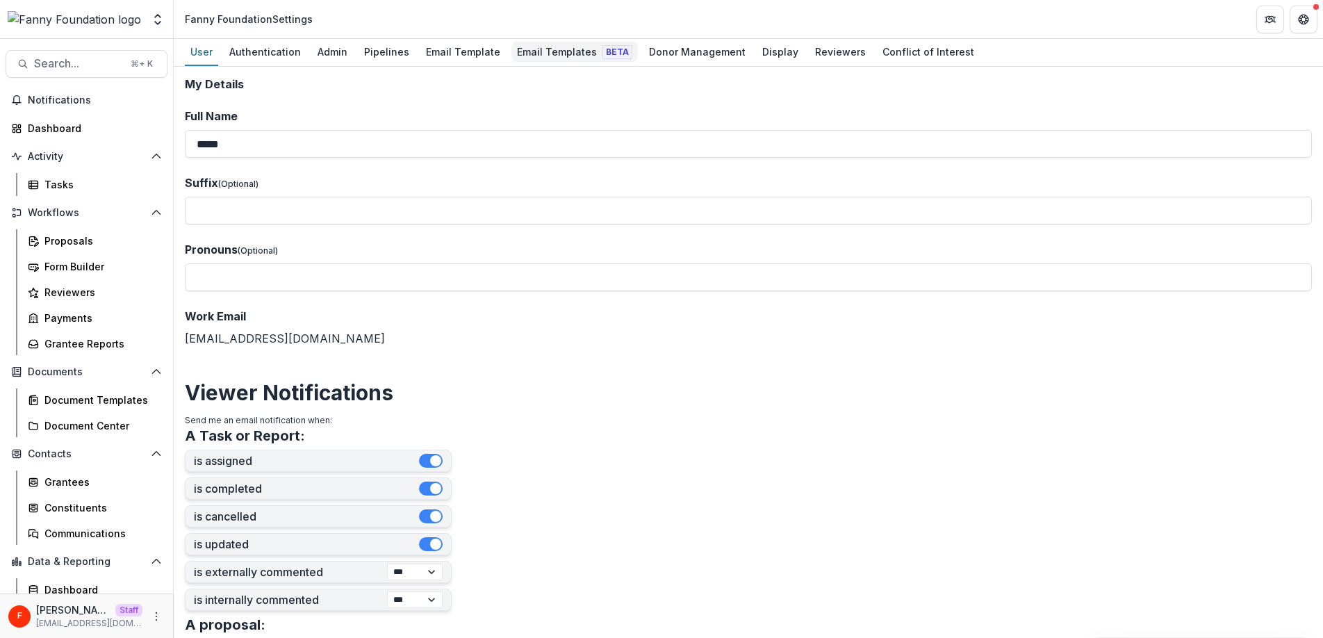
click at [520, 49] on div "Email Templates Beta" at bounding box center [574, 52] width 126 height 20
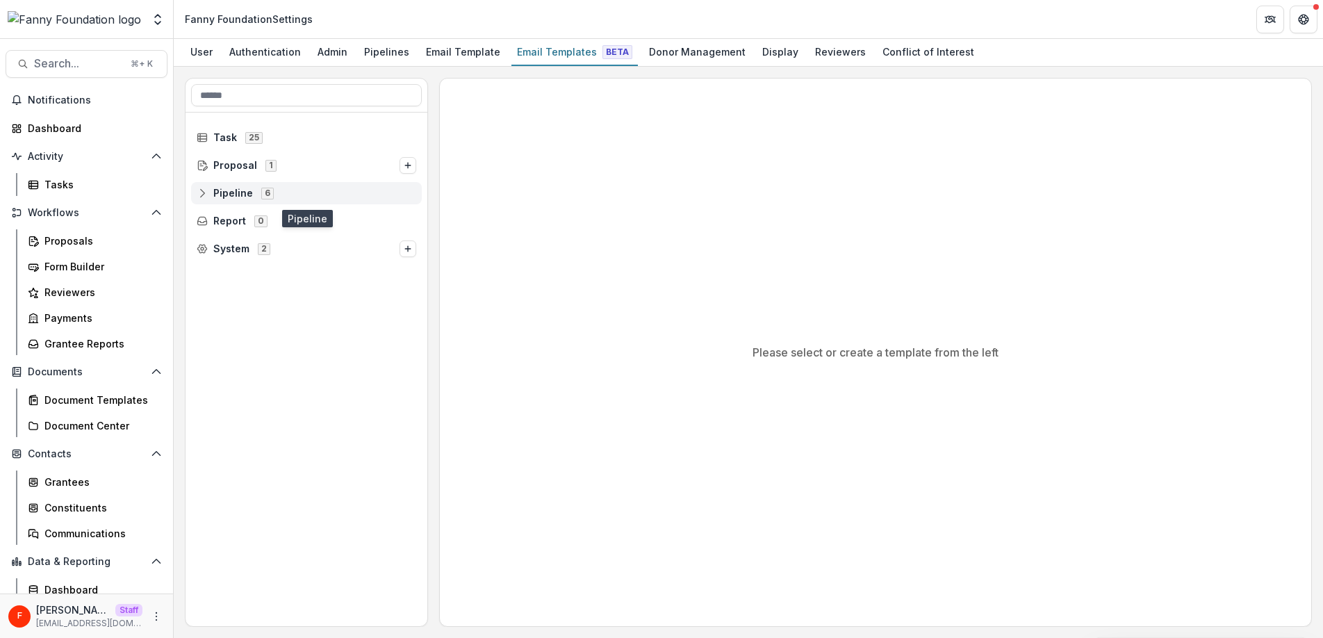
click at [203, 191] on icon at bounding box center [202, 193] width 11 height 11
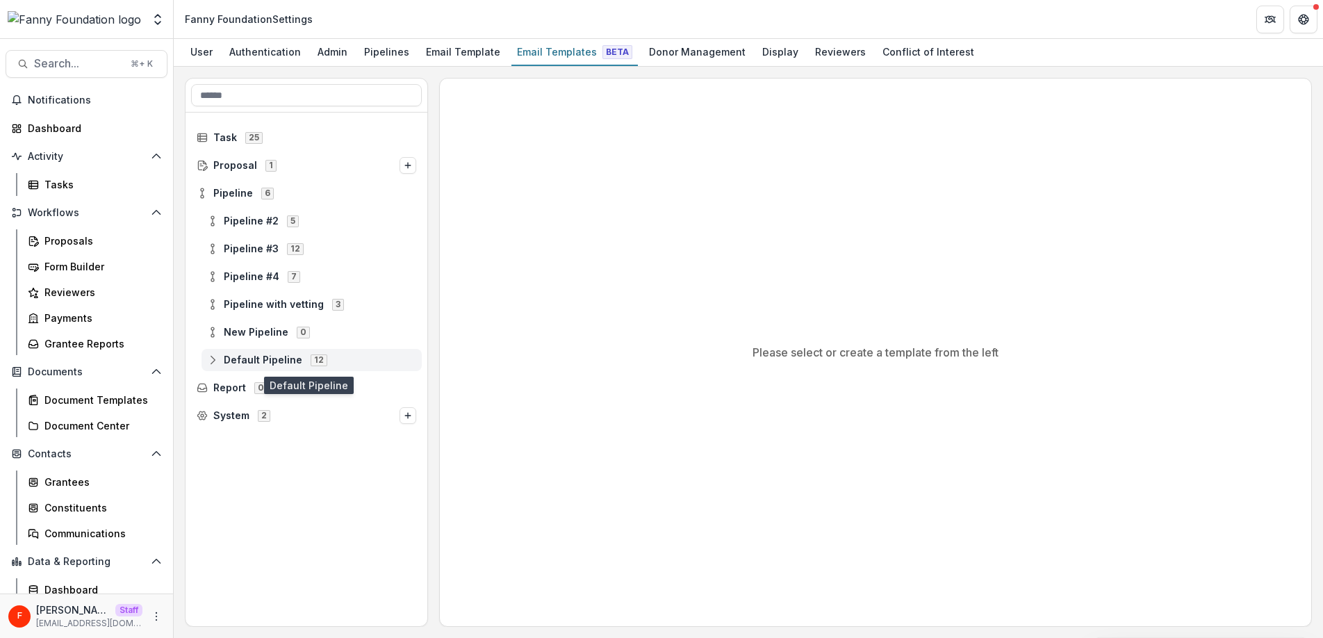
click at [215, 357] on icon at bounding box center [212, 359] width 11 height 11
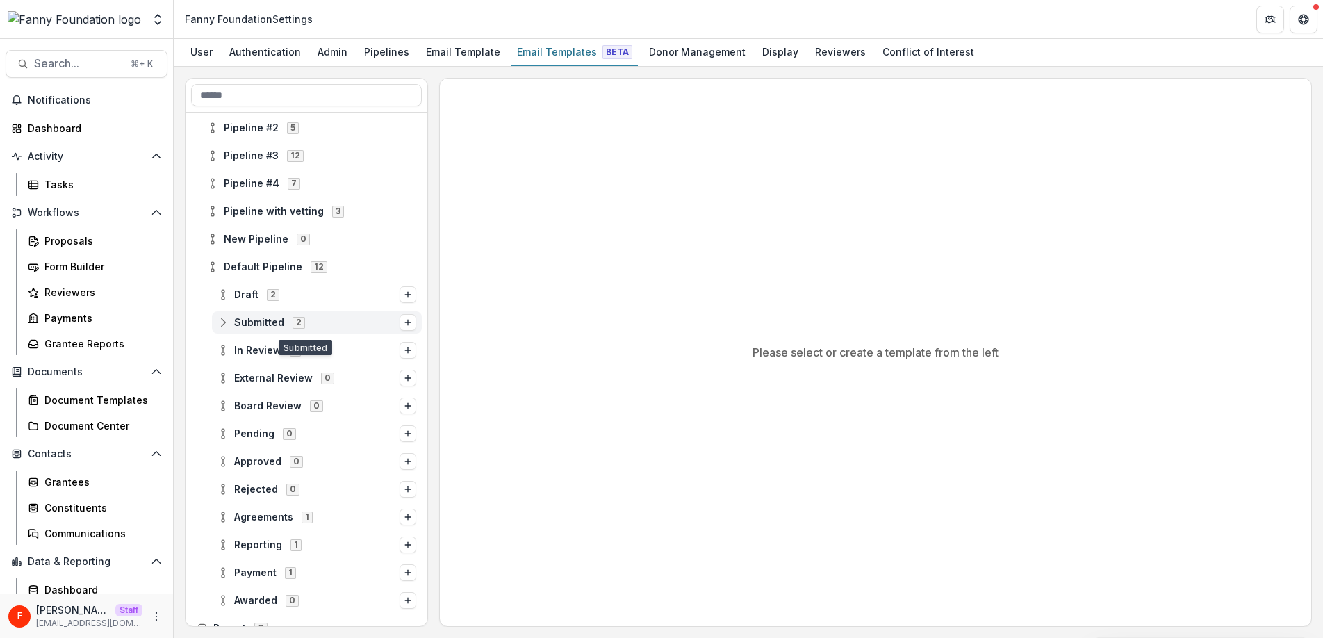
scroll to position [94, 0]
click at [225, 318] on icon at bounding box center [222, 321] width 11 height 11
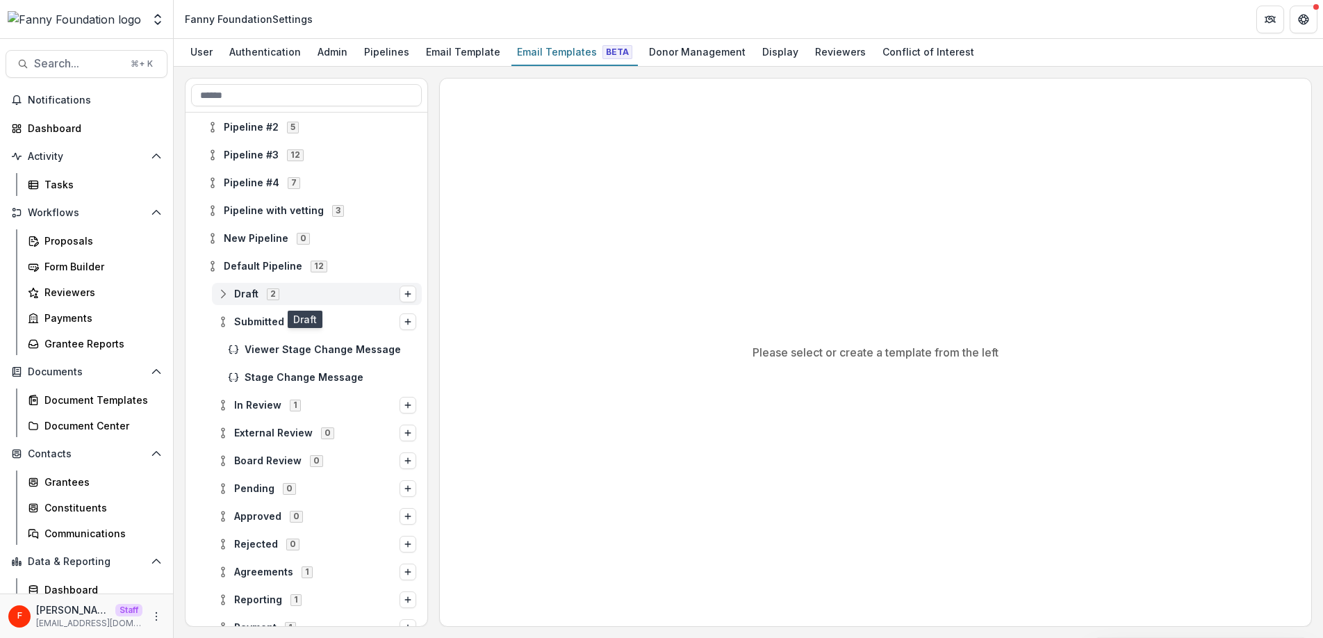
click at [222, 290] on icon at bounding box center [222, 293] width 11 height 11
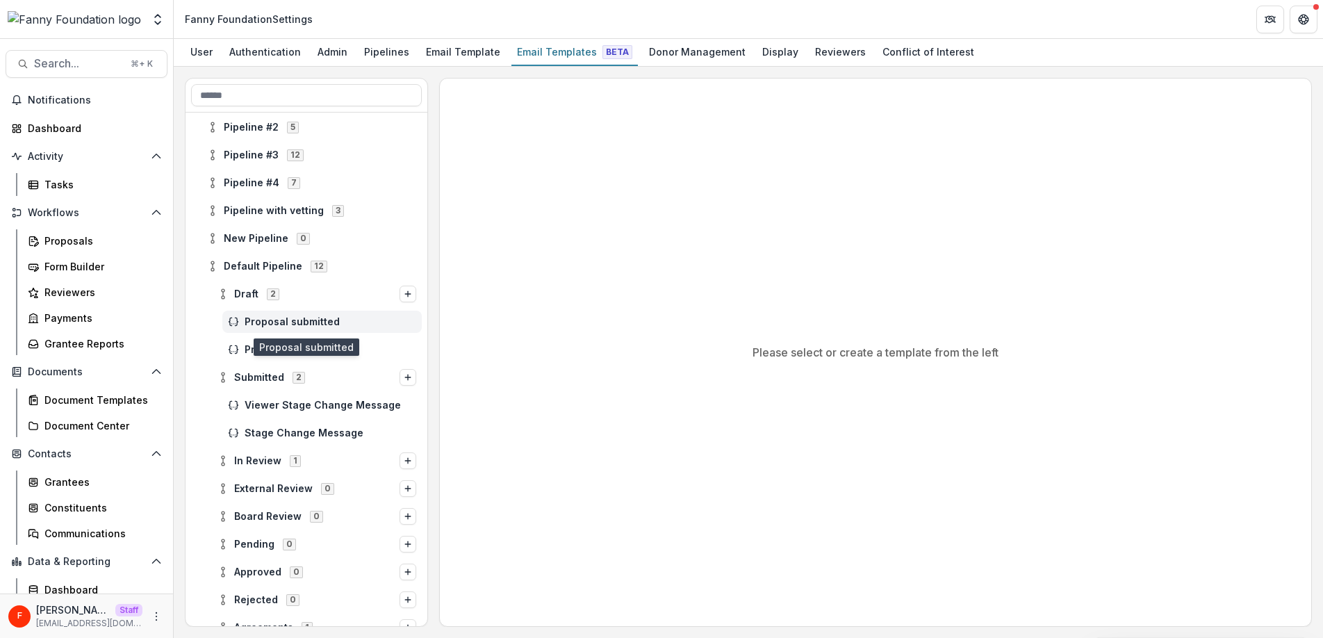
click at [313, 322] on span "Proposal submitted" at bounding box center [331, 322] width 172 height 12
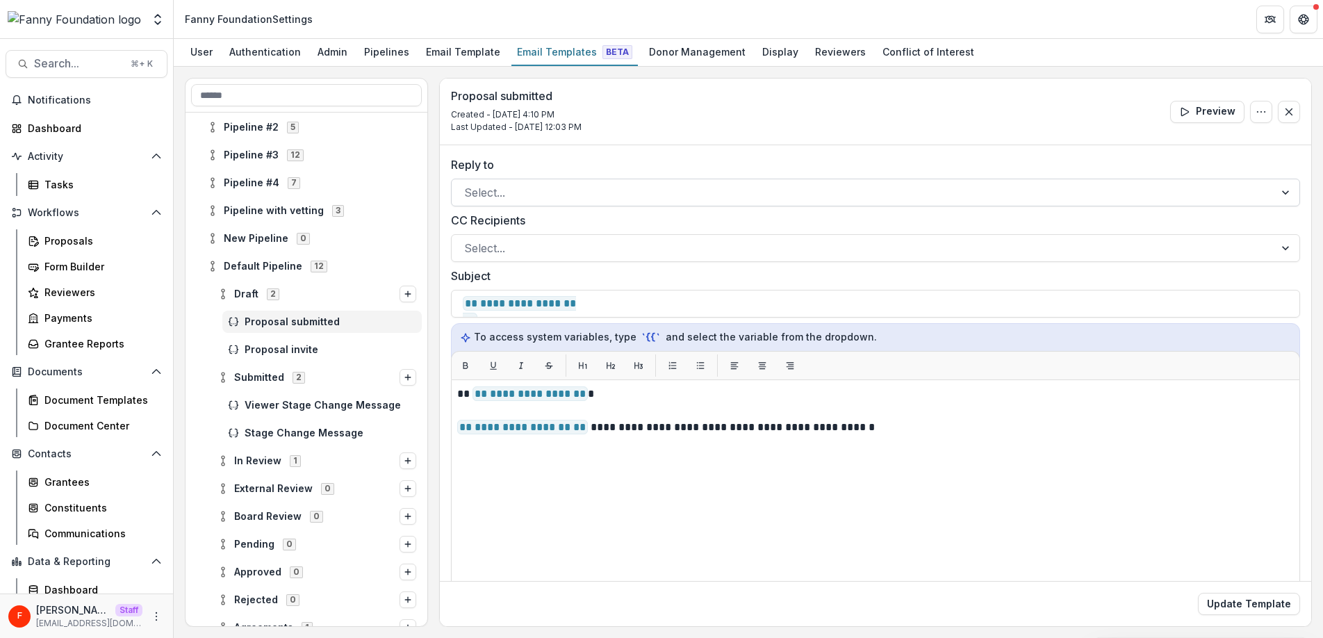
click at [496, 197] on div at bounding box center [863, 192] width 798 height 19
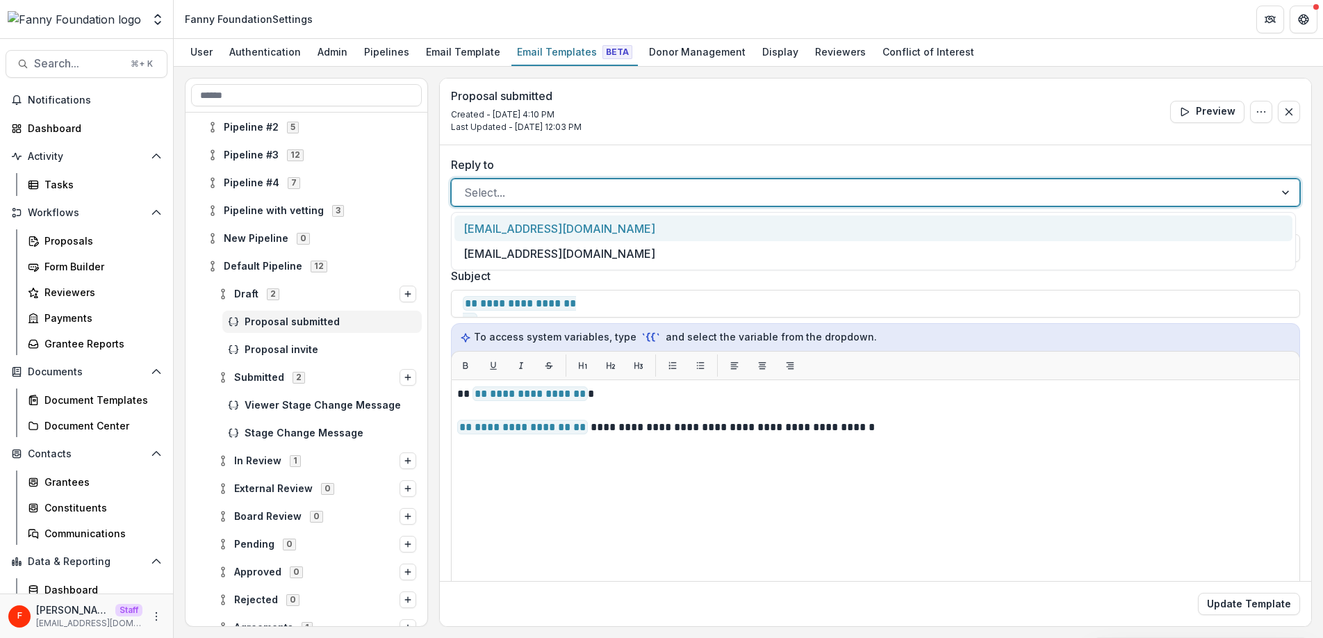
click at [509, 229] on div "[EMAIL_ADDRESS][DOMAIN_NAME]" at bounding box center [873, 228] width 838 height 26
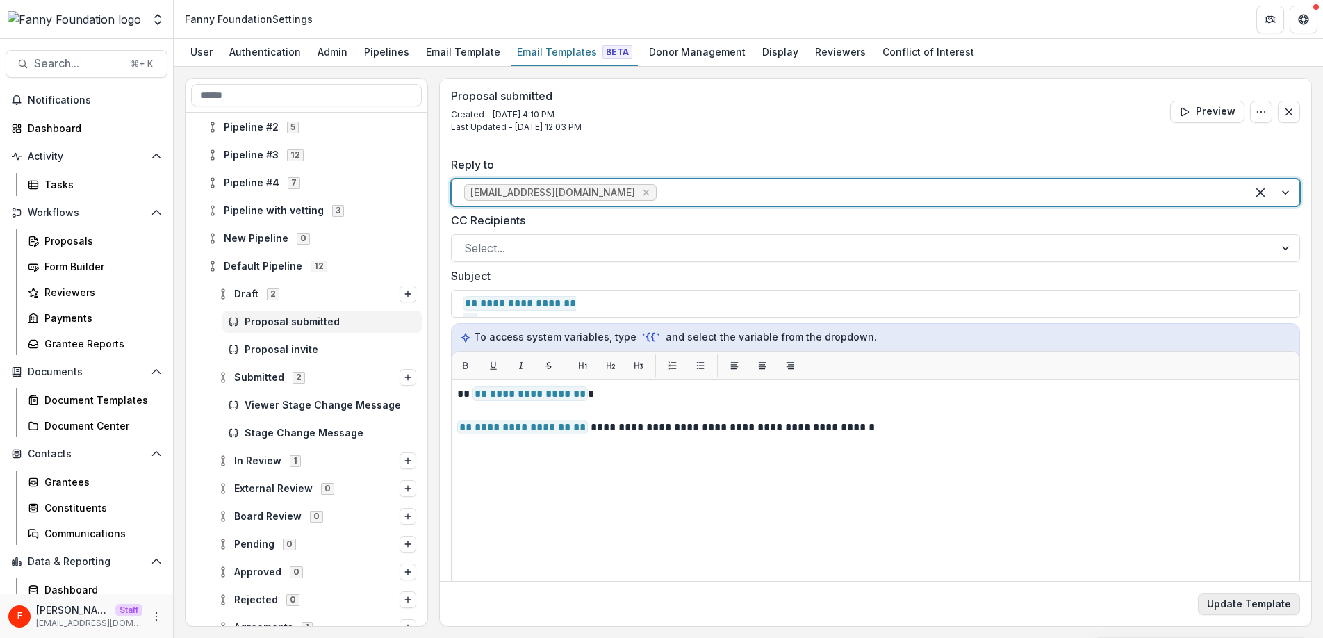
click at [1240, 602] on button "Update Template" at bounding box center [1249, 604] width 102 height 22
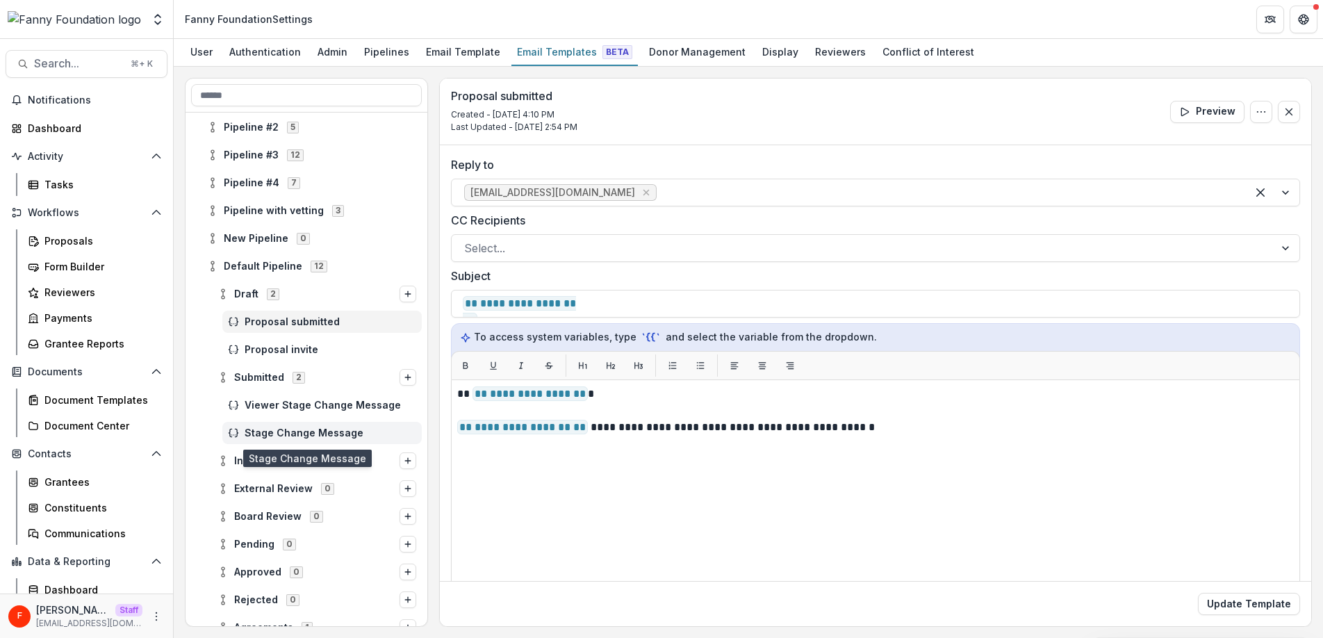
click at [325, 431] on span "Stage Change Message" at bounding box center [331, 433] width 172 height 12
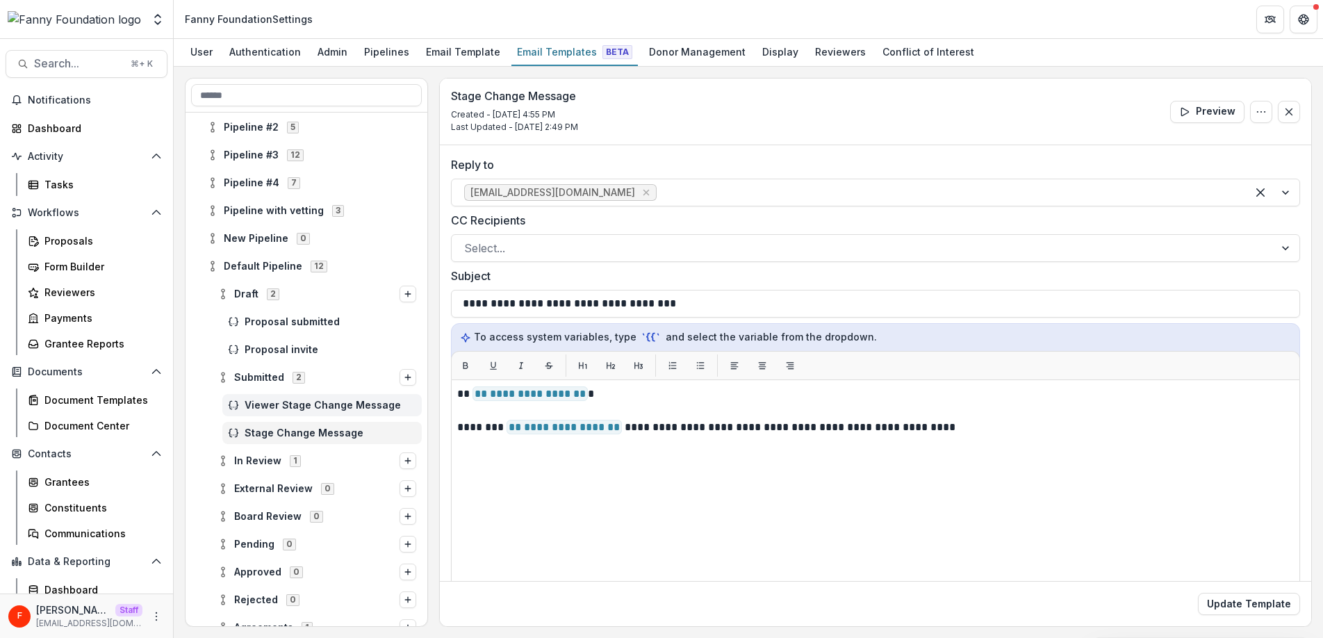
click at [326, 407] on span "Viewer Stage Change Message" at bounding box center [331, 406] width 172 height 12
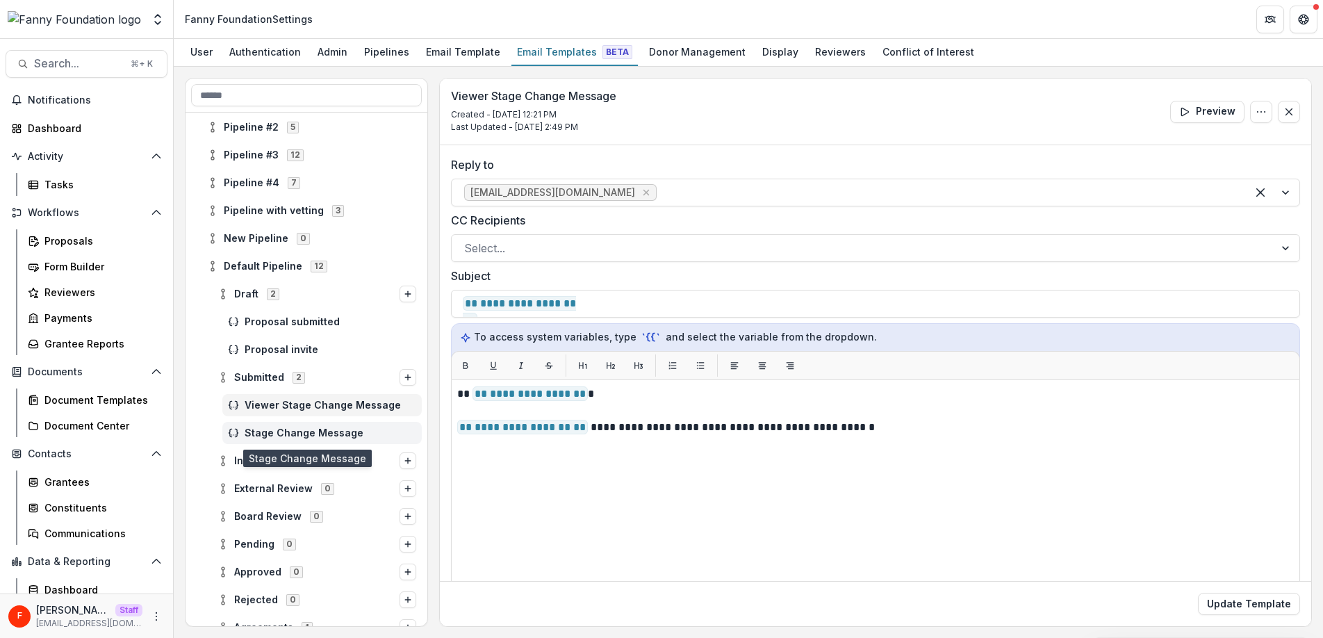
click at [330, 434] on span "Stage Change Message" at bounding box center [331, 433] width 172 height 12
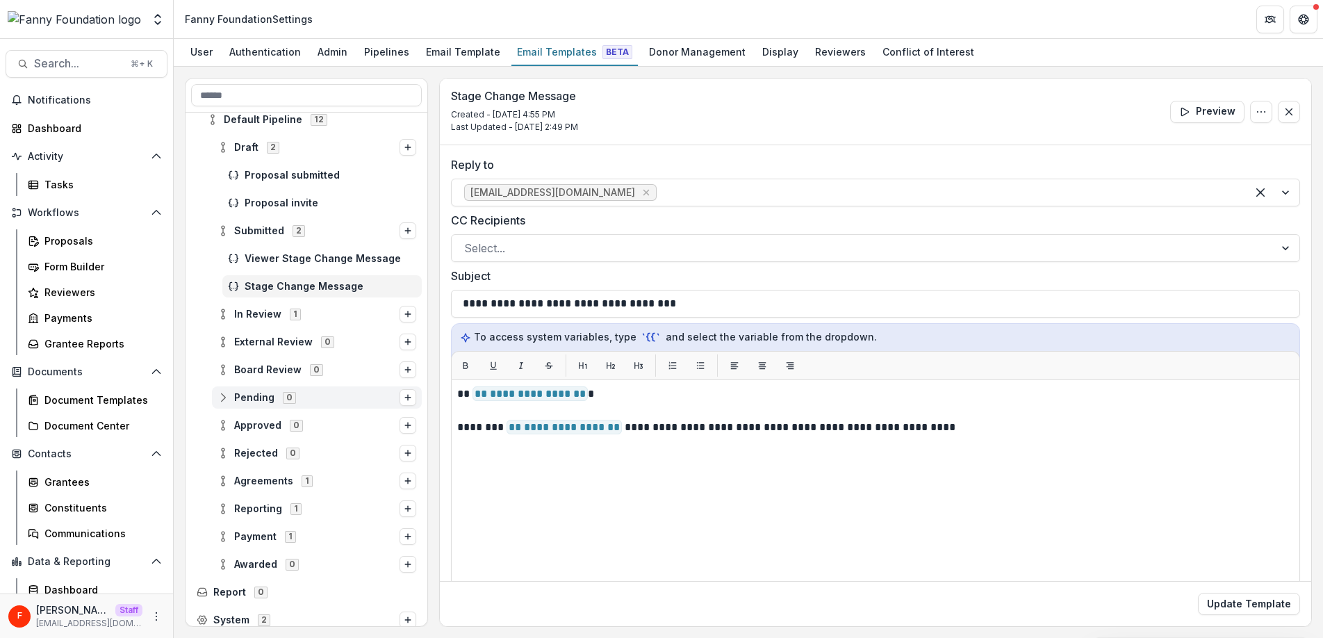
scroll to position [248, 0]
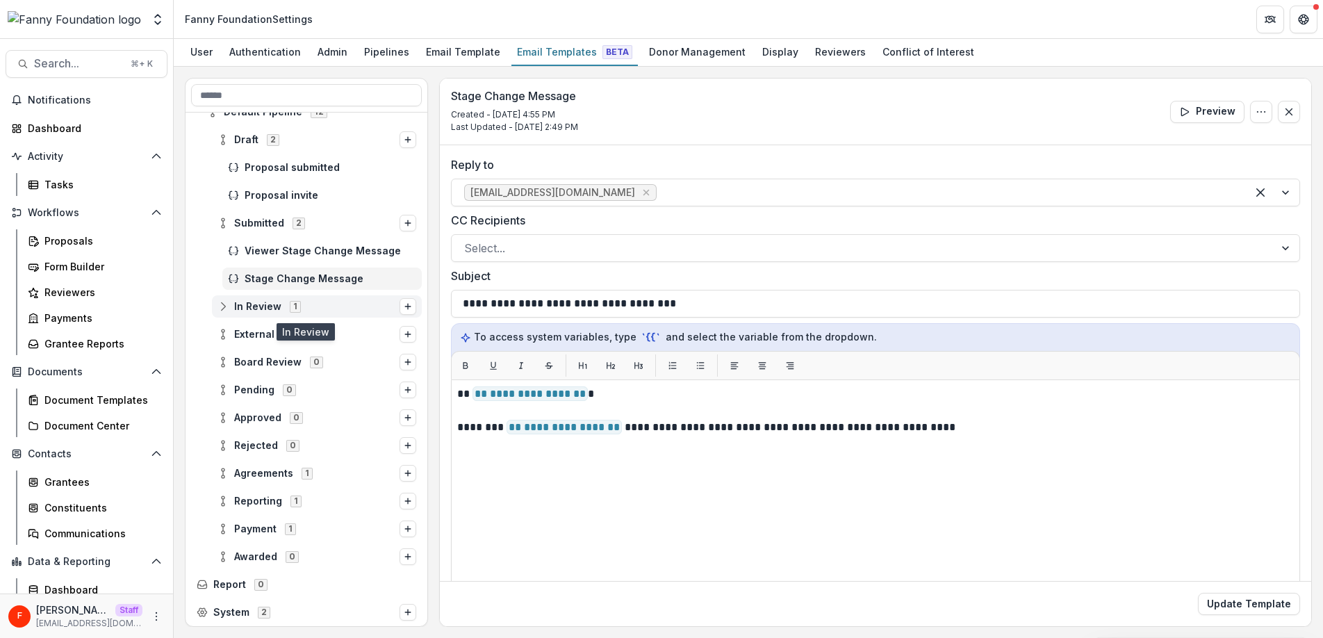
click at [222, 303] on circle at bounding box center [223, 303] width 3 height 3
click at [290, 329] on span "Stage Change Message" at bounding box center [331, 335] width 172 height 12
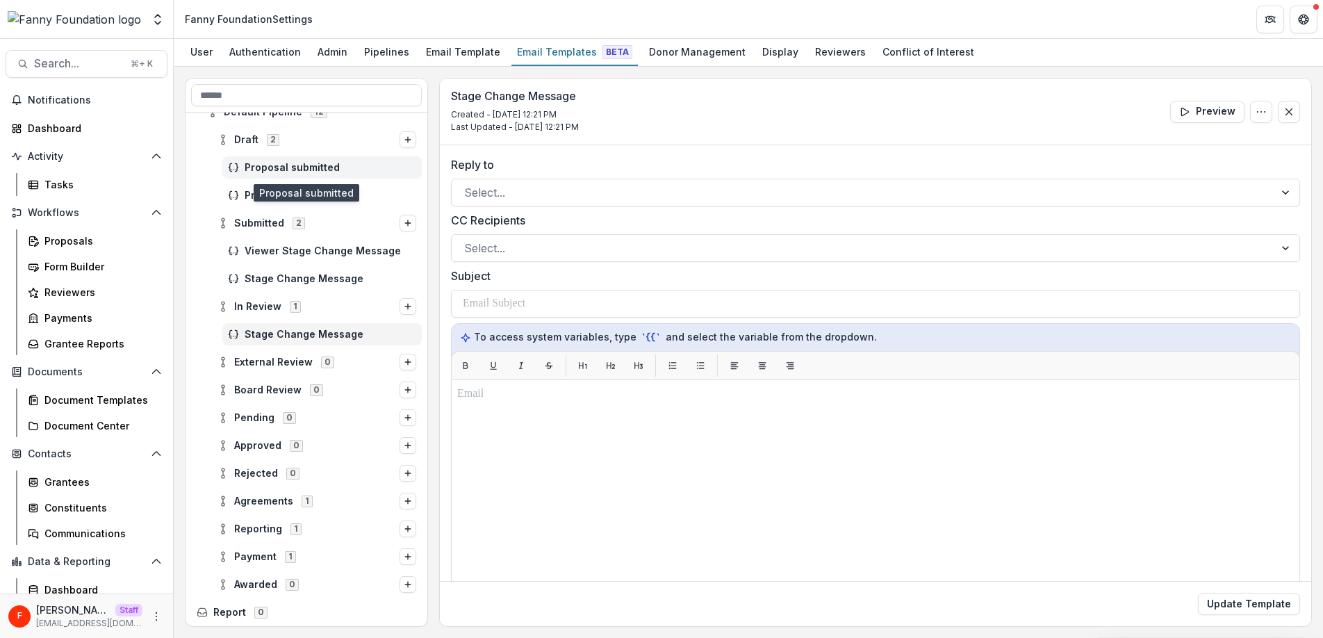
click at [286, 169] on span "Proposal submitted" at bounding box center [331, 168] width 172 height 12
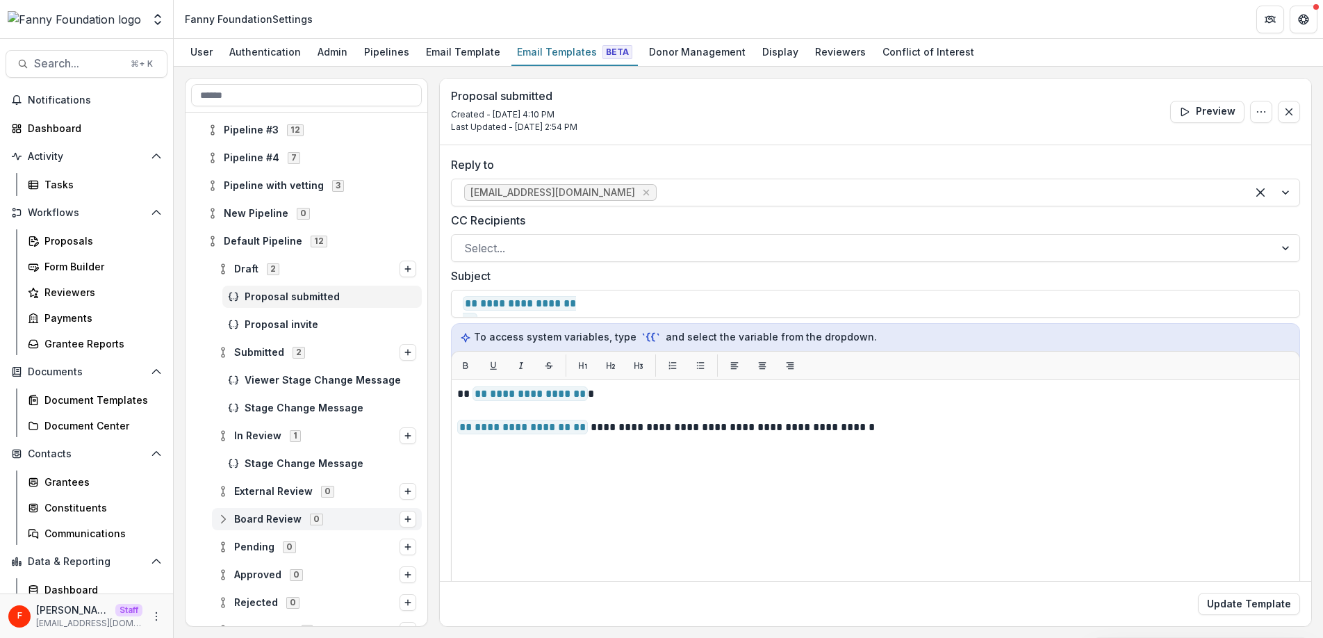
scroll to position [99, 0]
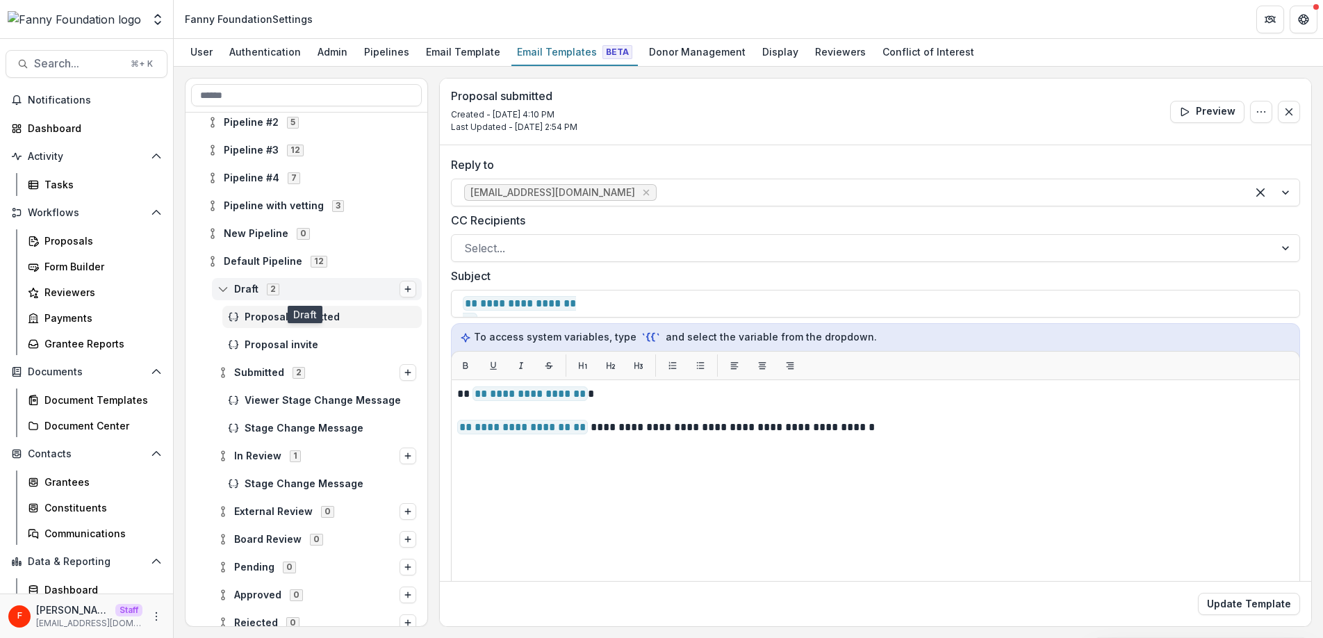
click at [409, 290] on button "Options" at bounding box center [408, 289] width 17 height 17
click at [213, 336] on div "Proposal invite" at bounding box center [306, 345] width 231 height 22
click at [382, 49] on div "Pipelines" at bounding box center [387, 52] width 56 height 20
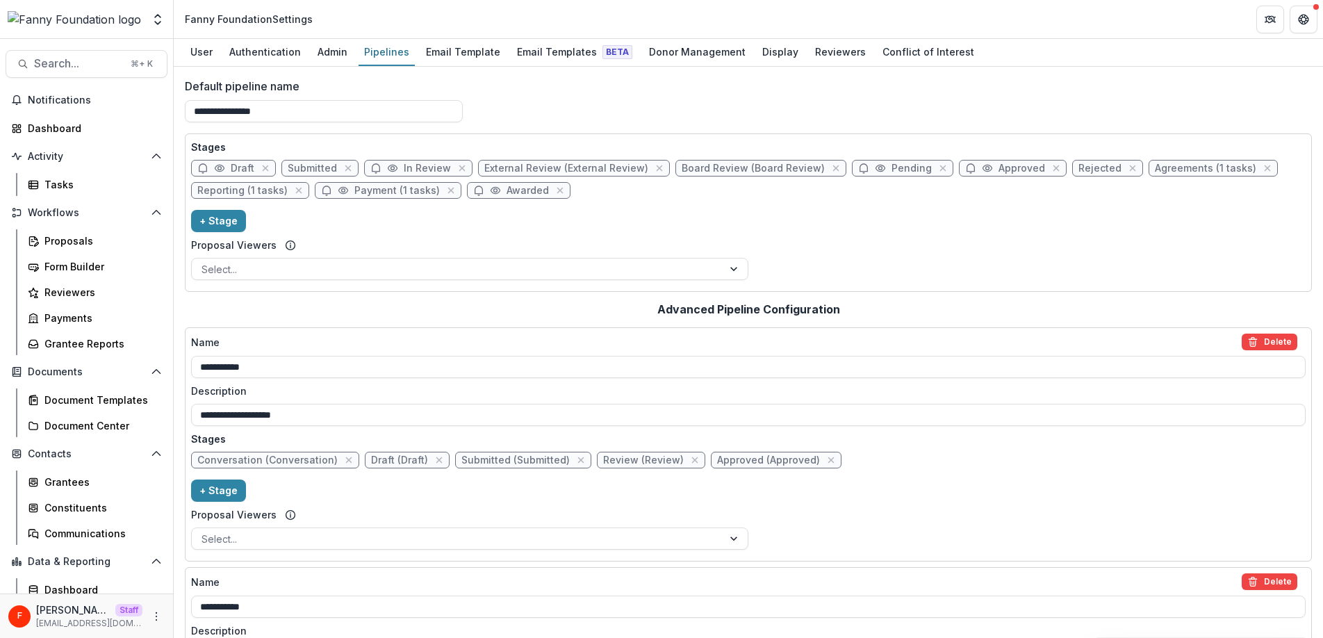
click at [236, 169] on span "Draft" at bounding box center [243, 169] width 24 height 12
select select "*****"
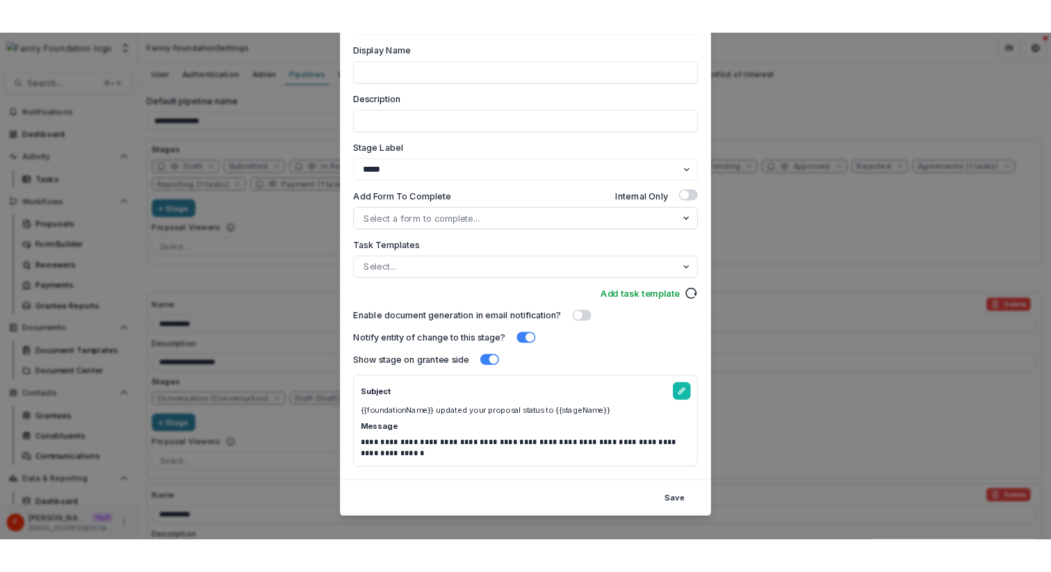
scroll to position [165, 0]
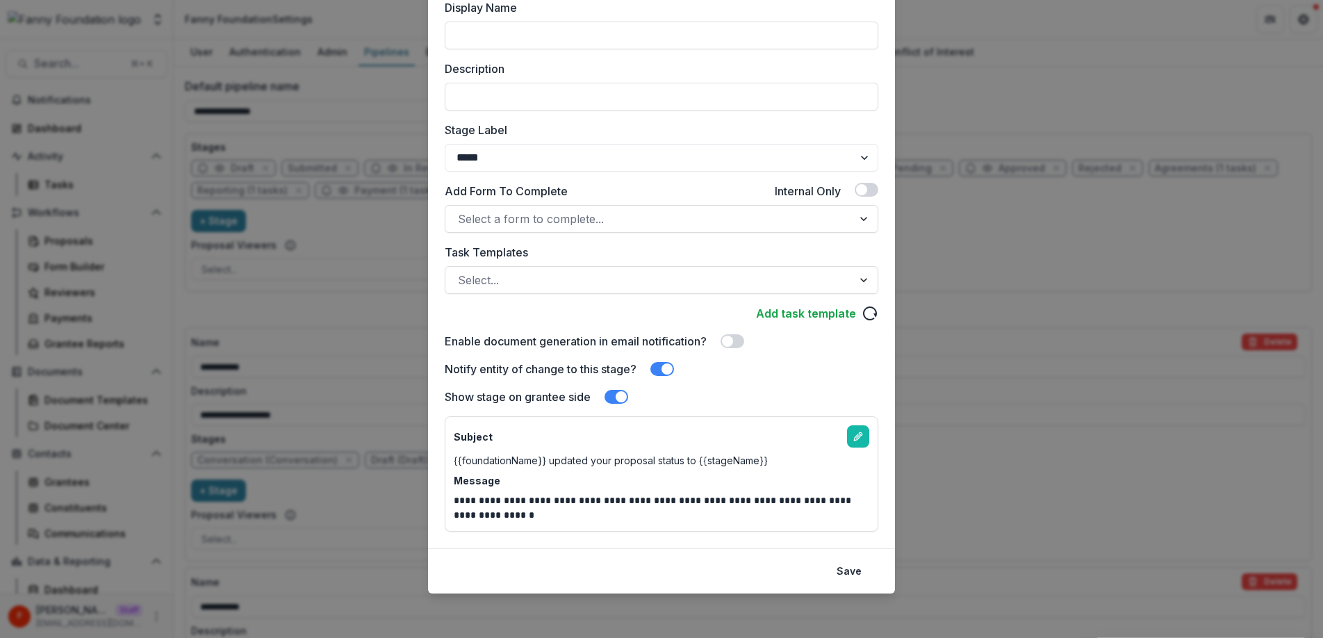
click at [964, 493] on div "**********" at bounding box center [661, 319] width 1323 height 638
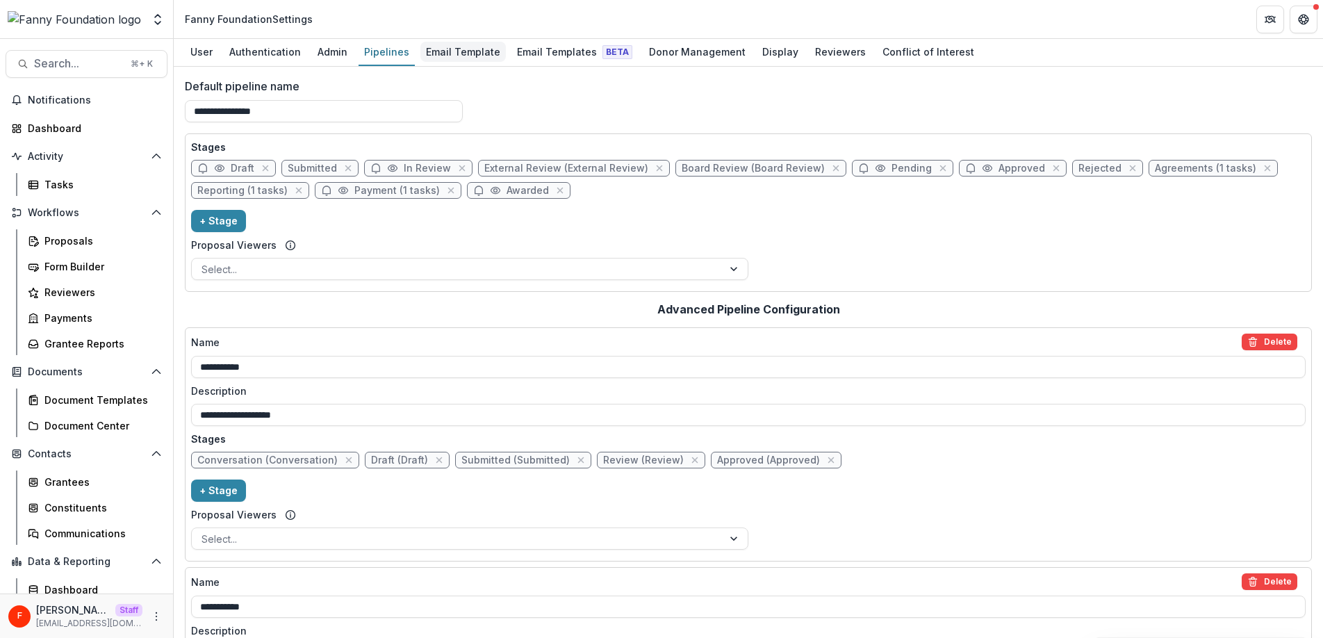
click at [450, 55] on div "Email Template" at bounding box center [462, 52] width 85 height 20
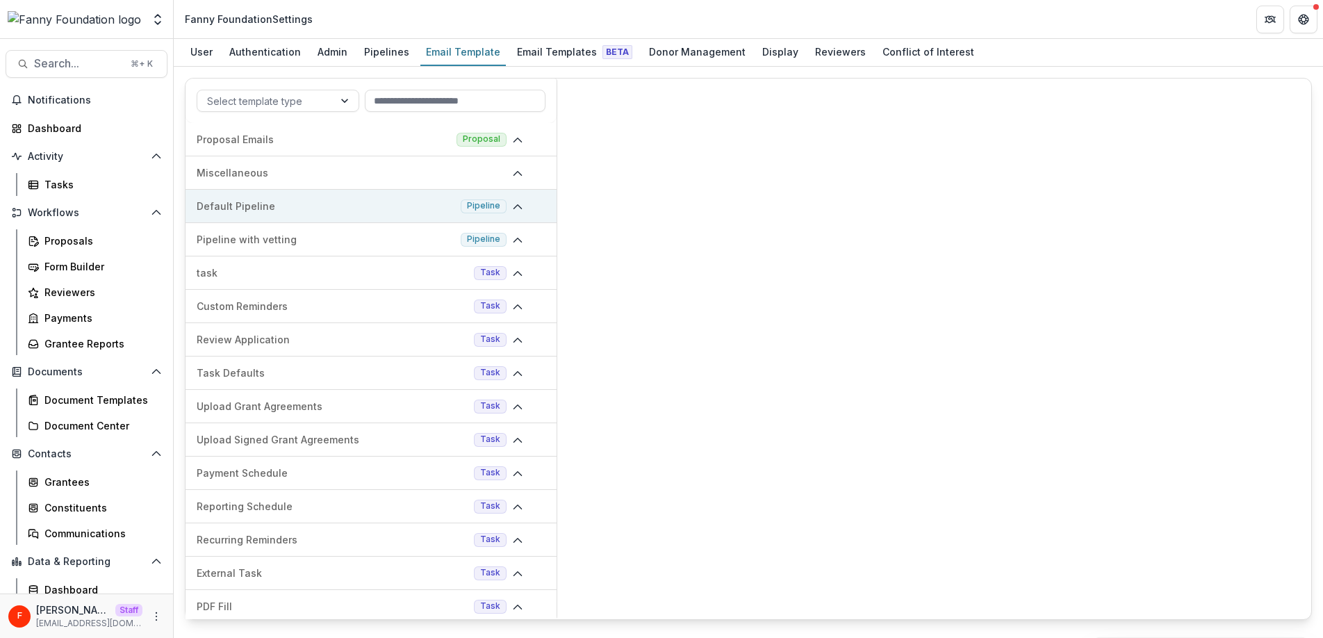
click at [298, 214] on div "Default Pipeline Pipeline" at bounding box center [371, 206] width 371 height 33
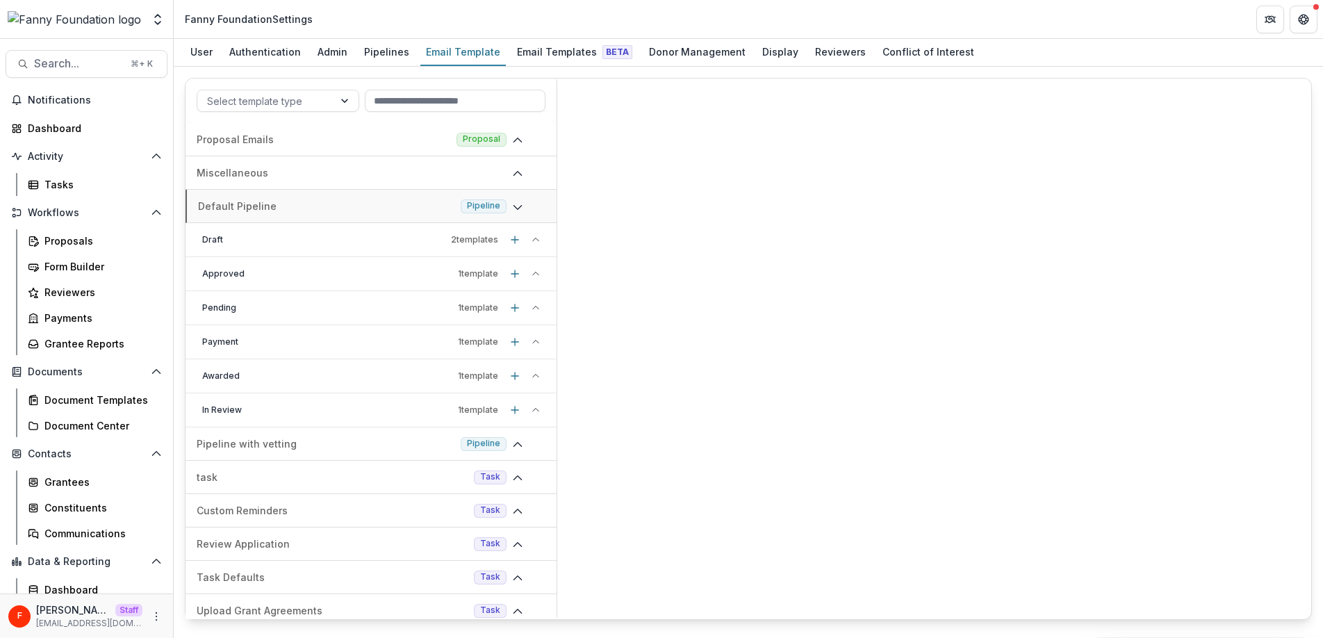
click at [297, 238] on p "Draft" at bounding box center [323, 239] width 243 height 13
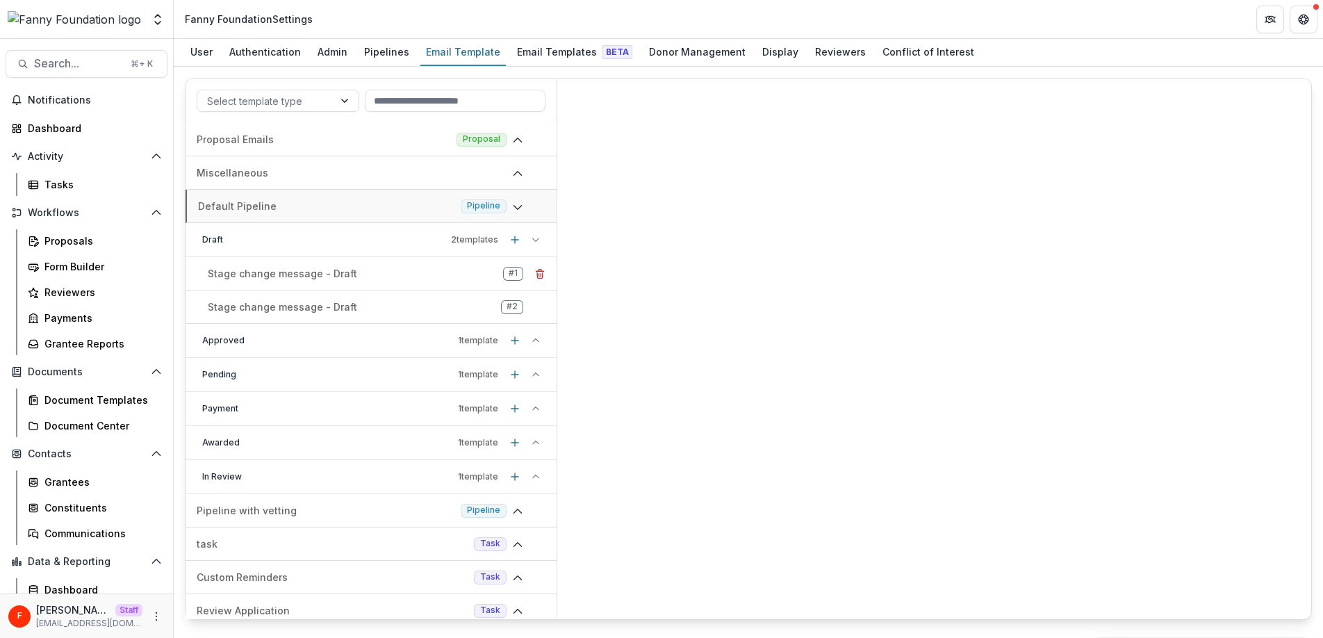
click at [304, 278] on p "Stage change message - Draft" at bounding box center [282, 273] width 149 height 15
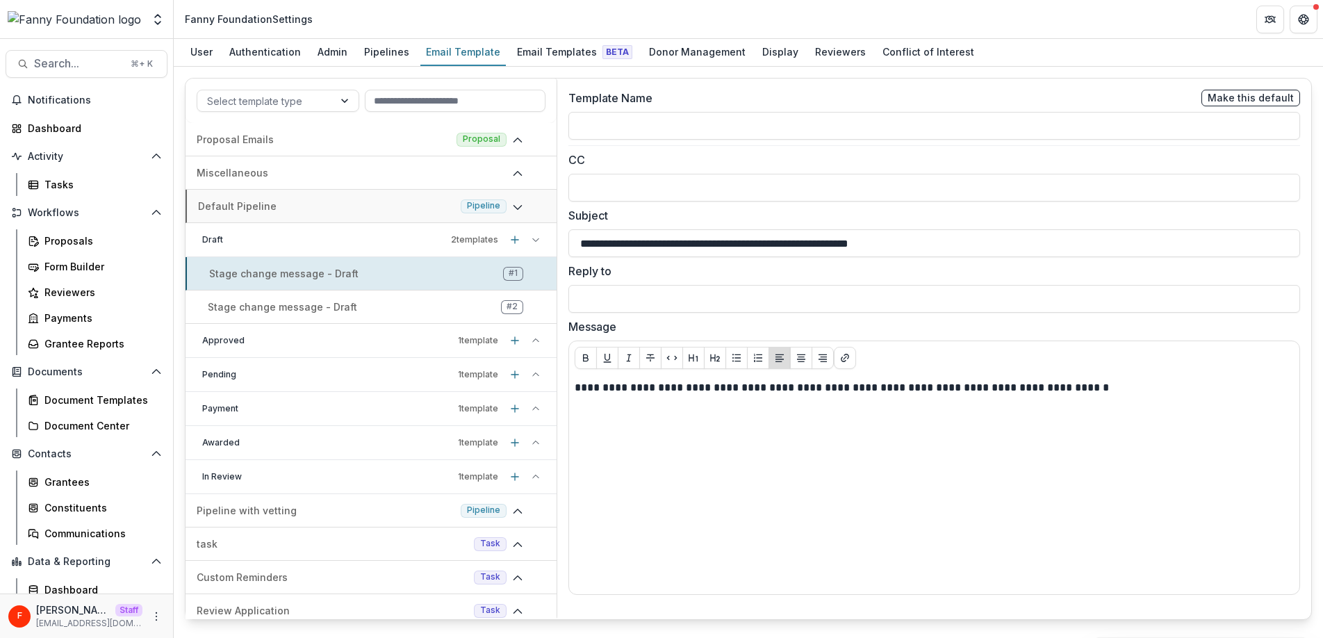
click at [275, 335] on p "Approved" at bounding box center [327, 340] width 250 height 13
click at [274, 335] on p "Approved" at bounding box center [327, 340] width 250 height 13
click at [276, 247] on div "Draft 2 template s" at bounding box center [371, 240] width 371 height 34
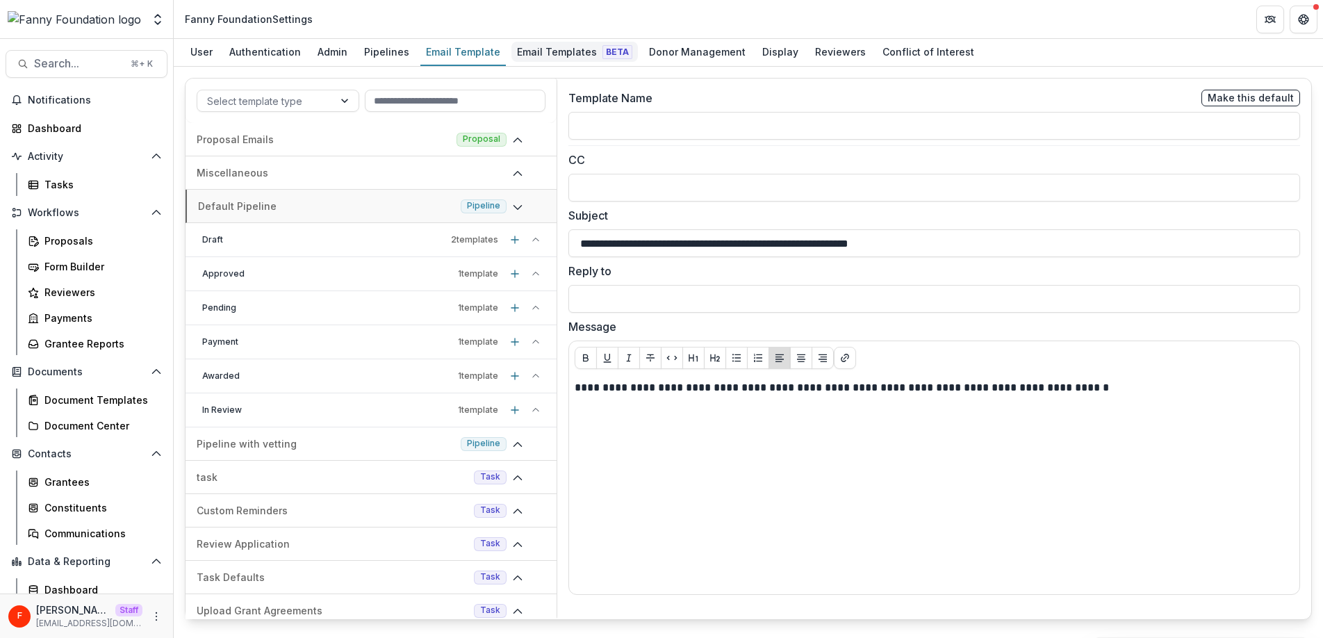
click at [522, 51] on div "Email Templates Beta" at bounding box center [574, 52] width 126 height 20
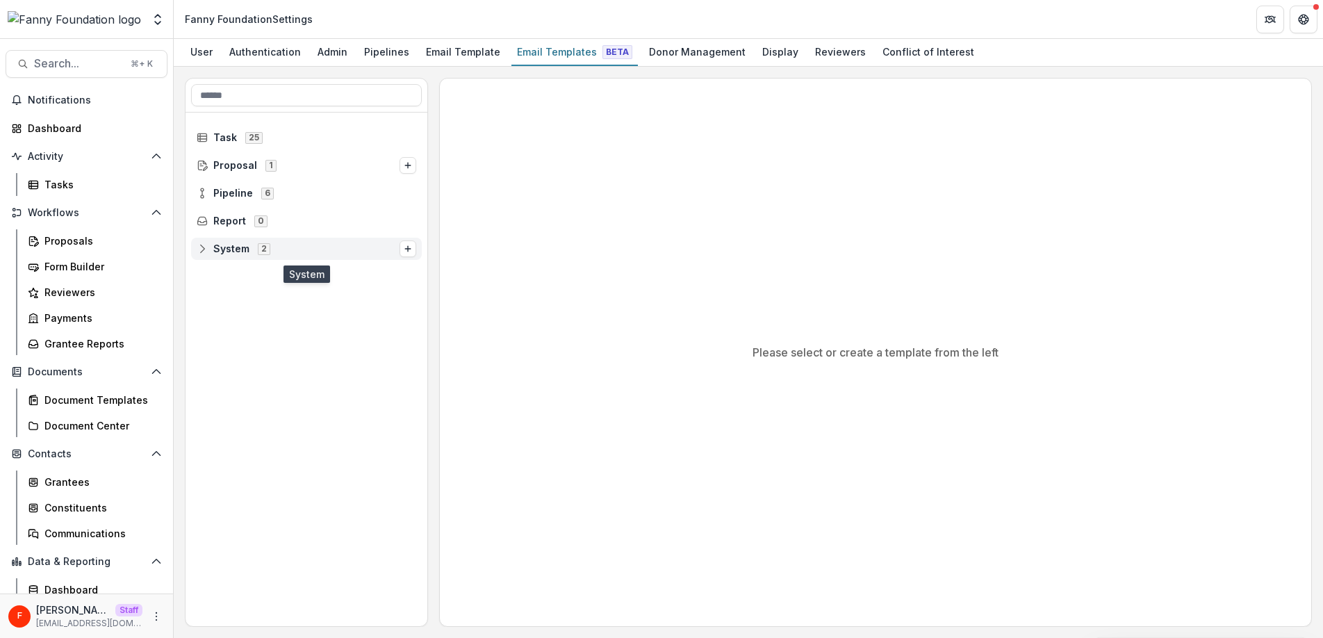
click at [243, 252] on span "System" at bounding box center [231, 249] width 36 height 12
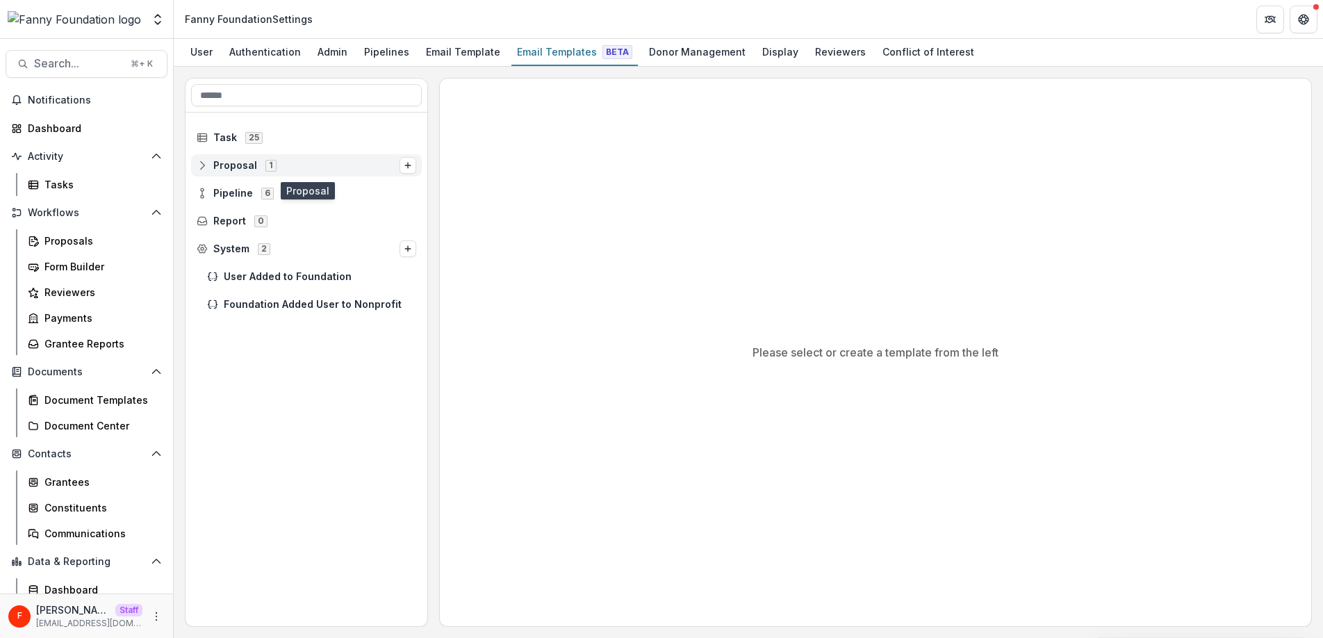
click at [230, 160] on span "Proposal" at bounding box center [235, 166] width 44 height 12
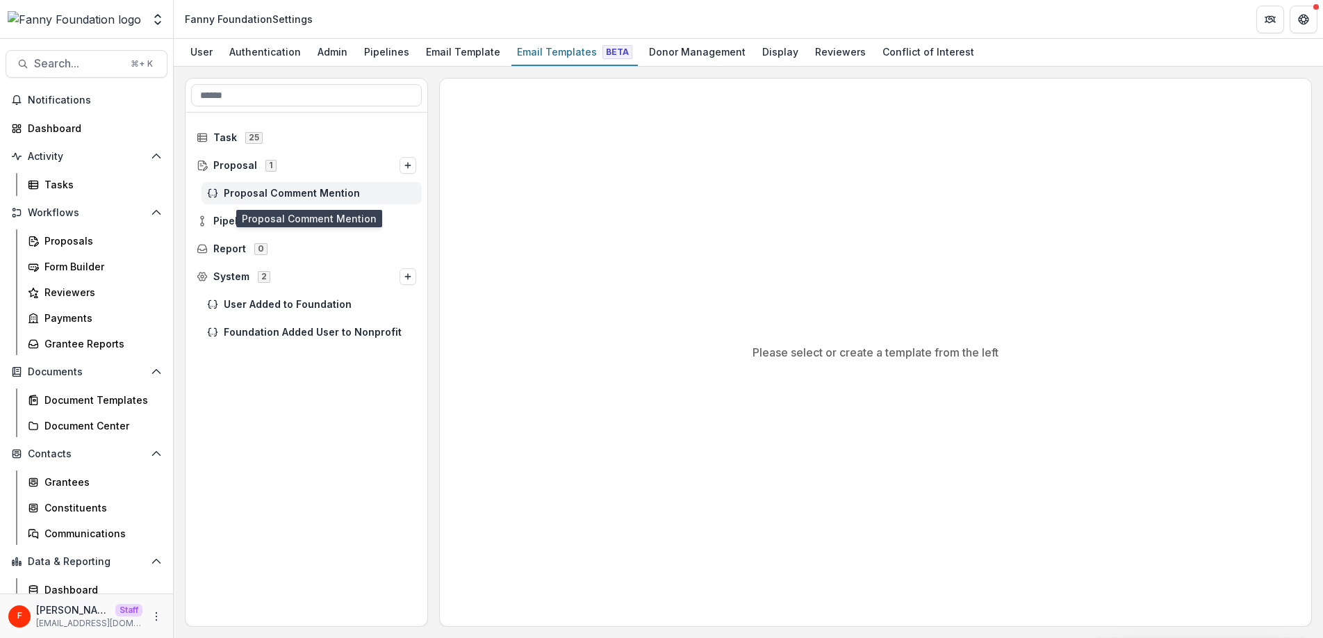
click at [309, 192] on span "Proposal Comment Mention" at bounding box center [320, 194] width 192 height 12
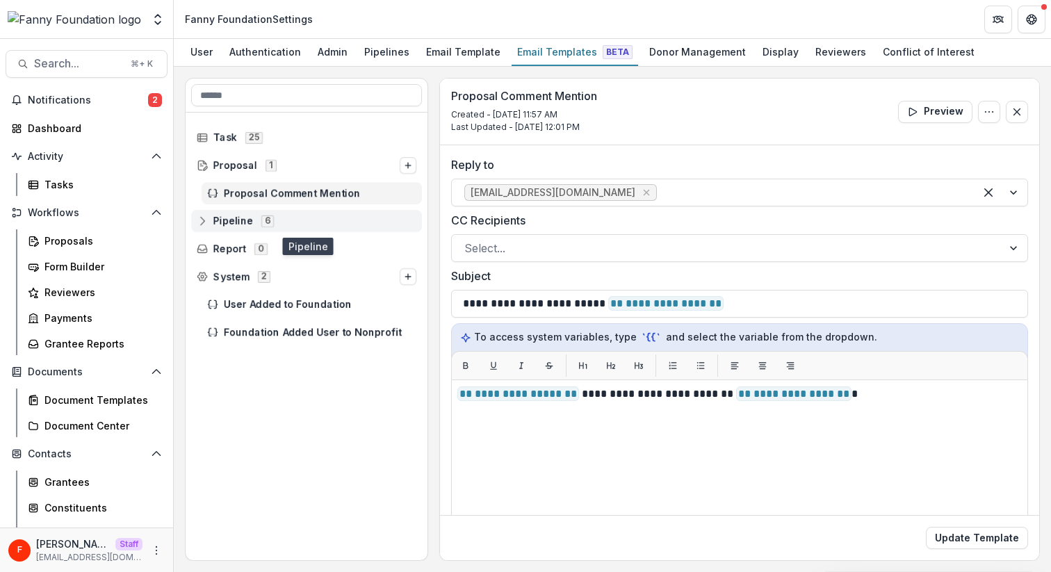
click at [204, 220] on icon at bounding box center [202, 220] width 11 height 11
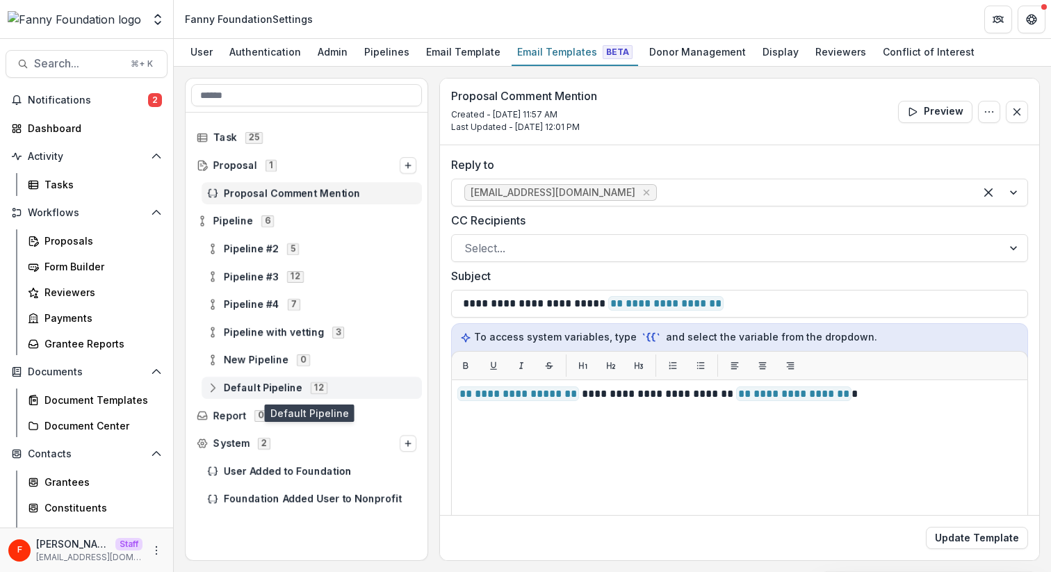
click at [213, 388] on icon at bounding box center [212, 387] width 11 height 11
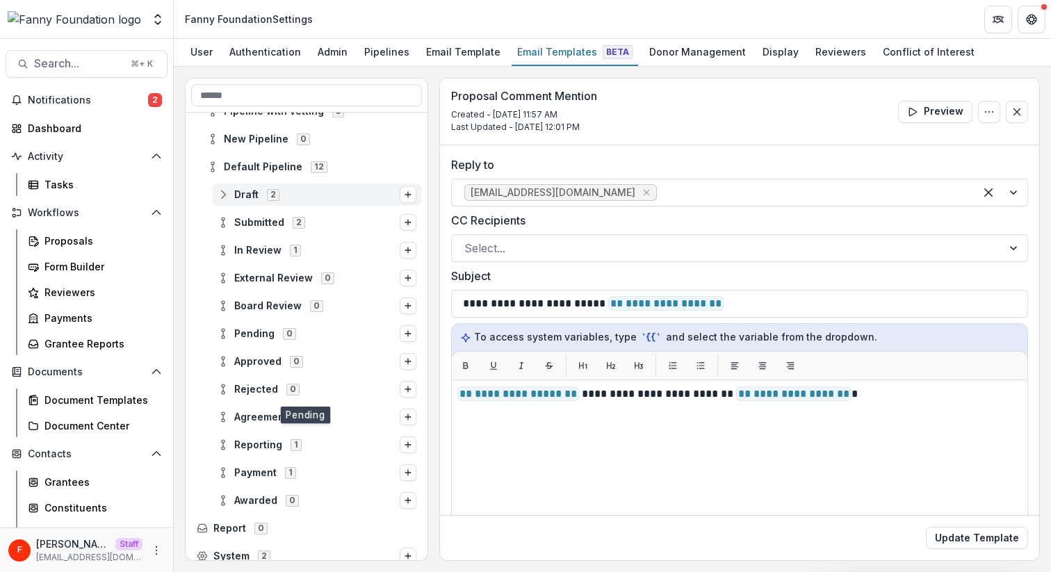
scroll to position [229, 0]
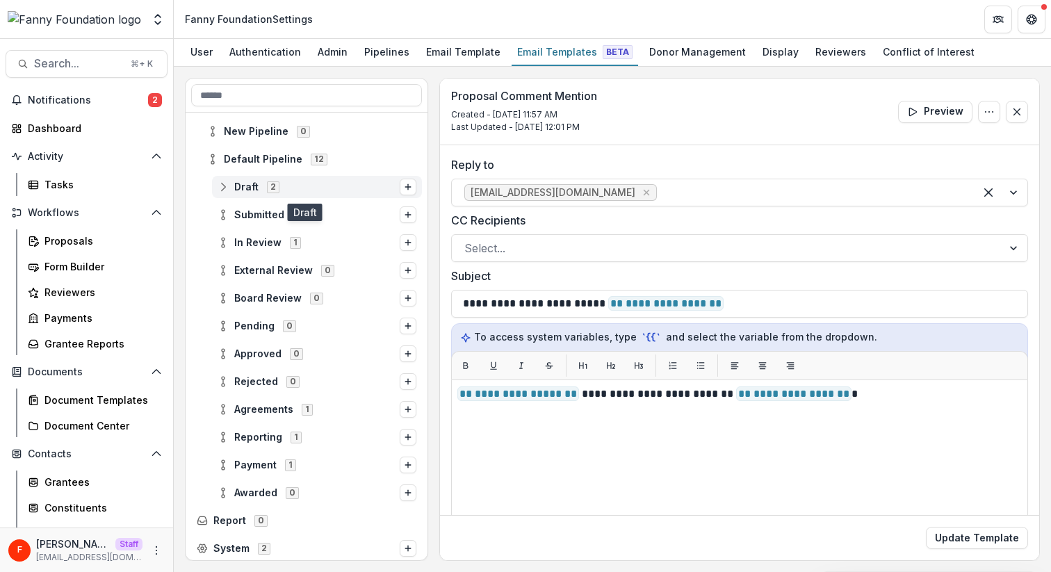
click at [247, 184] on span "Draft" at bounding box center [246, 187] width 24 height 12
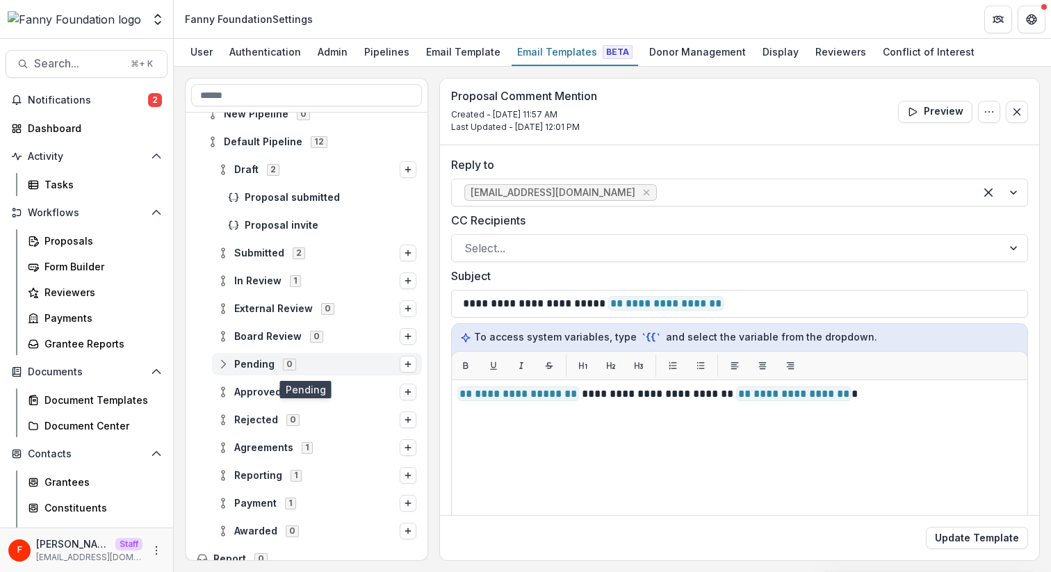
scroll to position [239, 0]
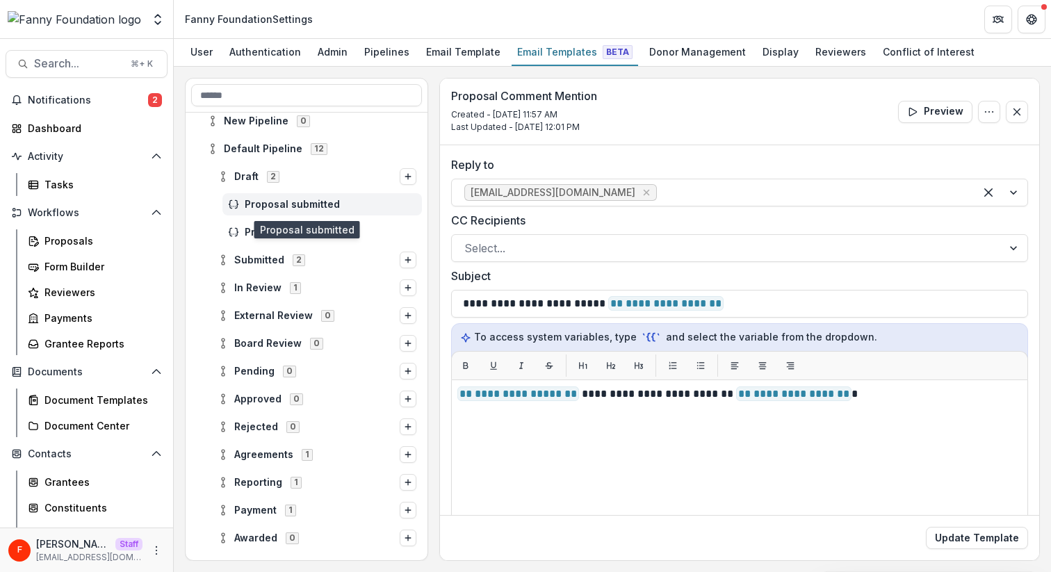
click at [323, 206] on span "Proposal submitted" at bounding box center [331, 205] width 172 height 12
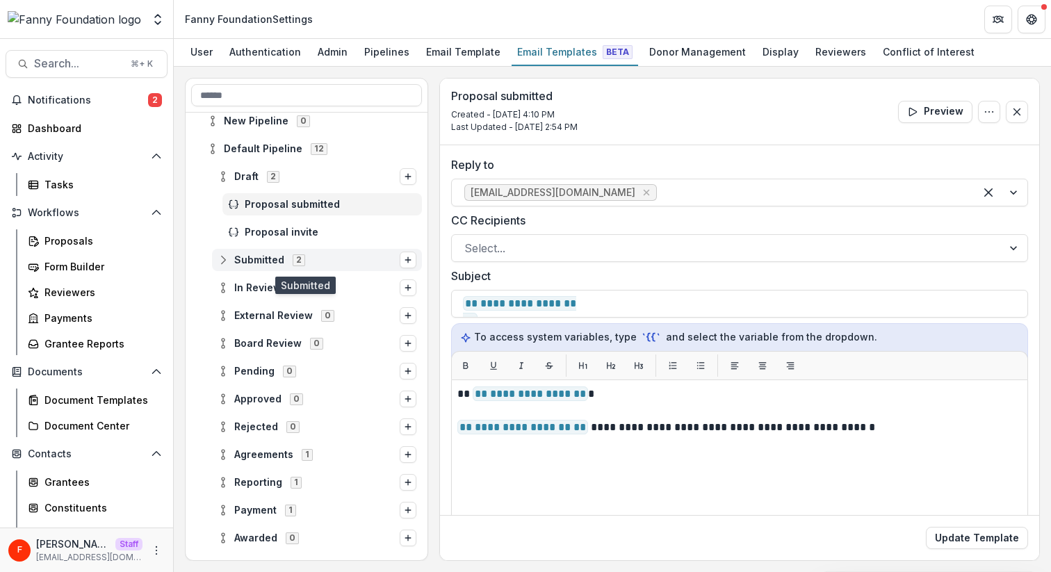
click at [272, 254] on span "Submitted" at bounding box center [259, 260] width 50 height 12
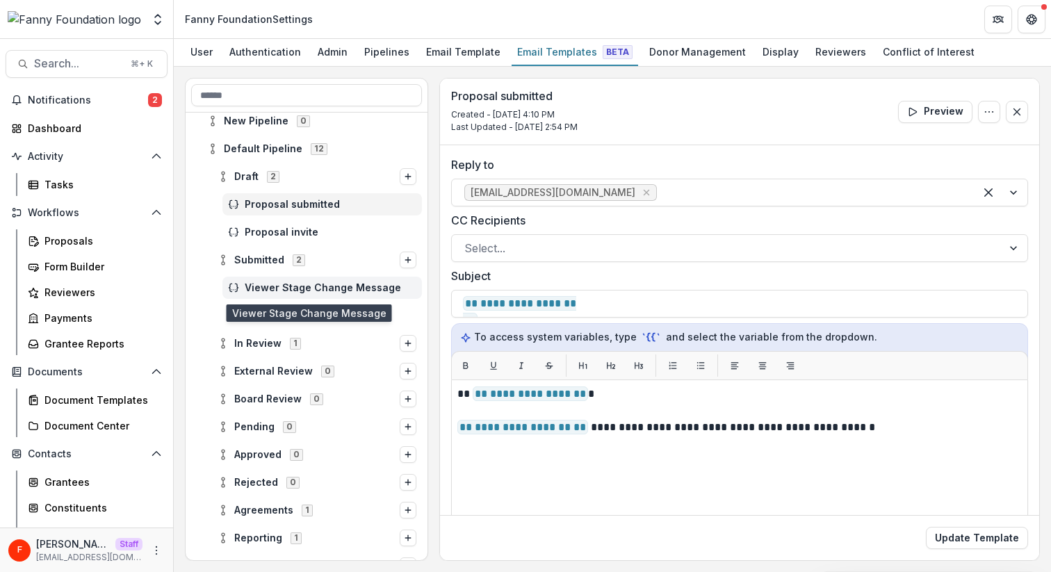
click at [272, 286] on span "Viewer Stage Change Message" at bounding box center [331, 288] width 172 height 12
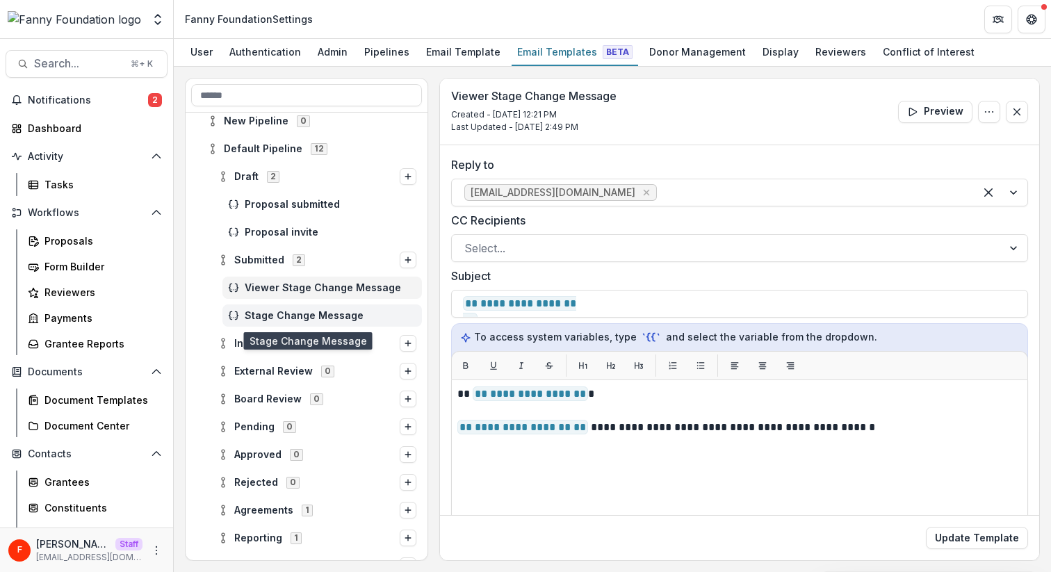
click at [283, 312] on span "Stage Change Message" at bounding box center [331, 316] width 172 height 12
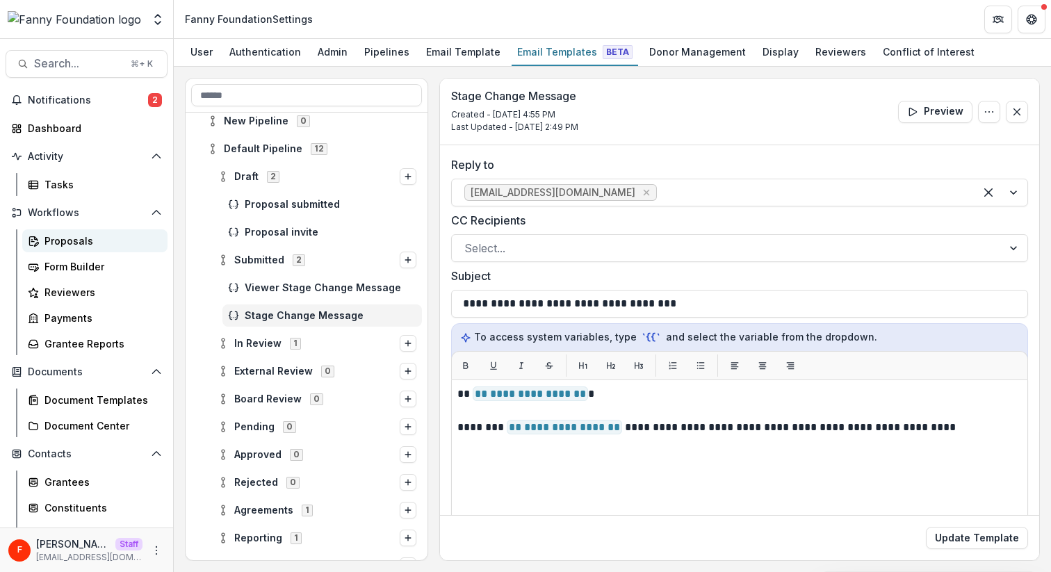
click at [66, 238] on div "Proposals" at bounding box center [100, 240] width 112 height 15
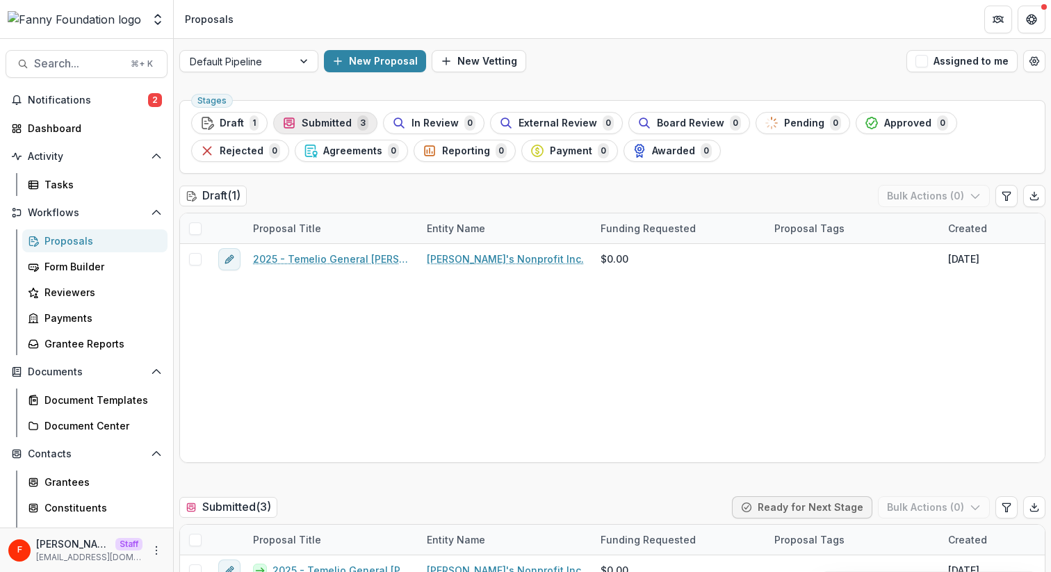
click at [300, 129] on div "Submitted 3" at bounding box center [325, 122] width 86 height 15
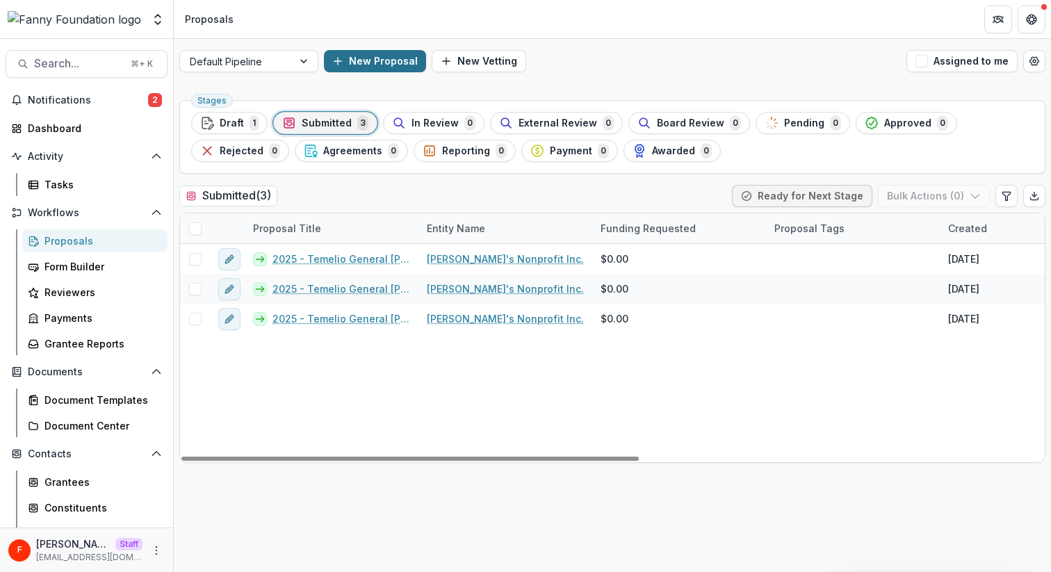
click at [385, 63] on button "New Proposal" at bounding box center [375, 61] width 102 height 22
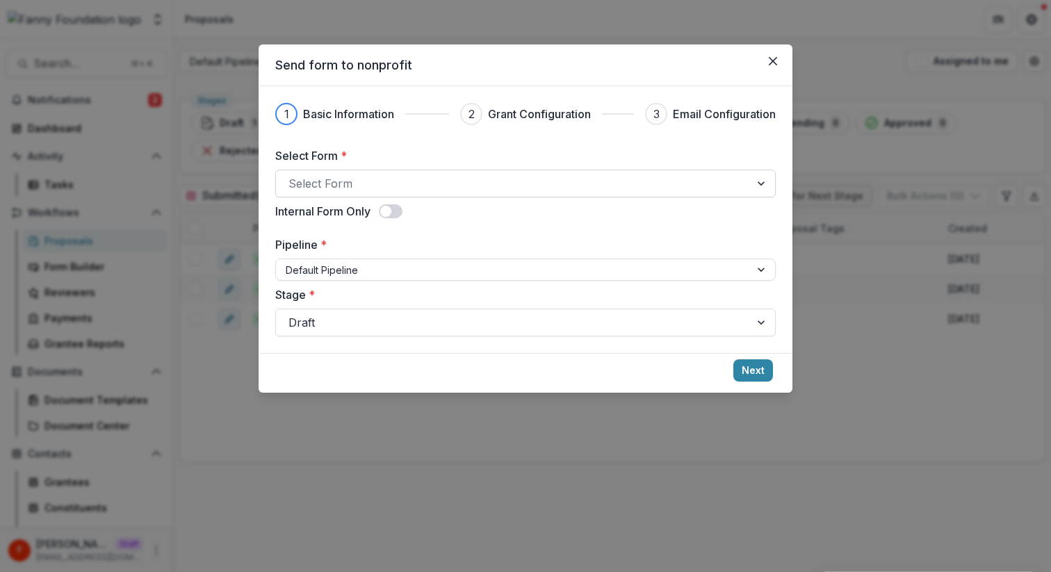
click at [409, 183] on div at bounding box center [512, 183] width 449 height 19
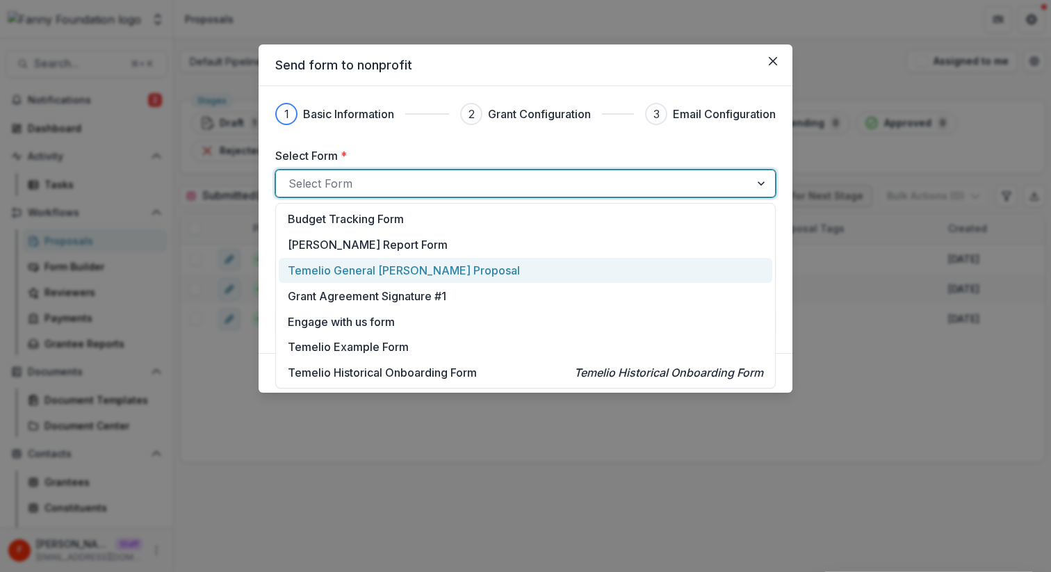
click at [392, 272] on p "Temelio General [PERSON_NAME] Proposal" at bounding box center [404, 270] width 232 height 17
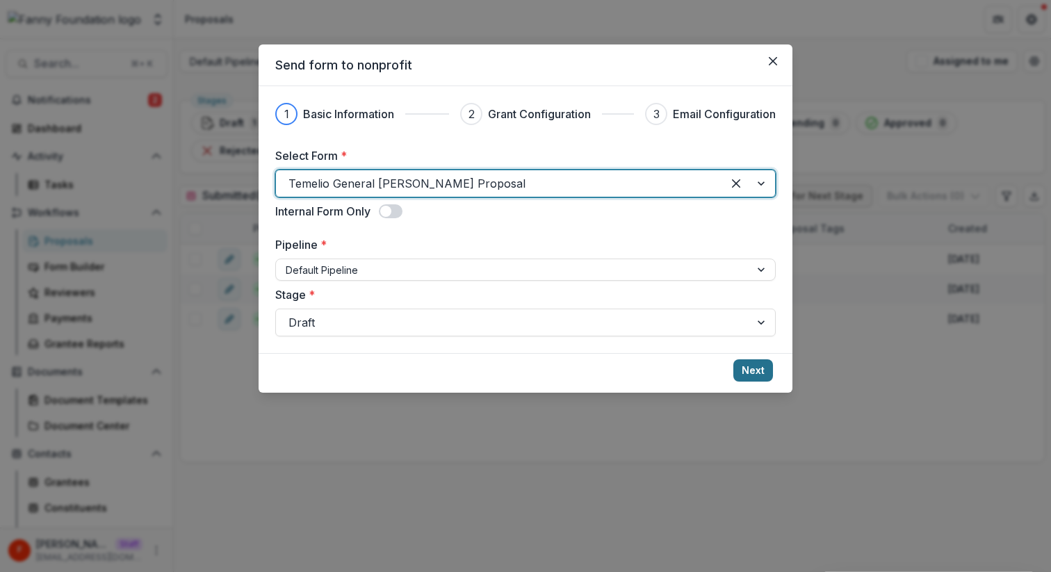
click at [751, 378] on button "Next" at bounding box center [753, 370] width 40 height 22
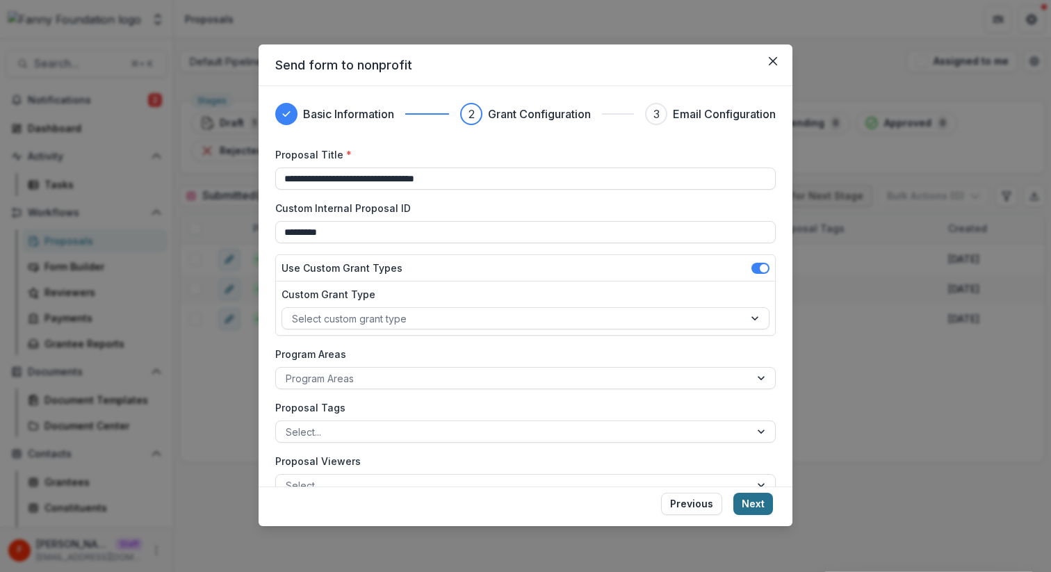
click at [750, 507] on button "Next" at bounding box center [753, 504] width 40 height 22
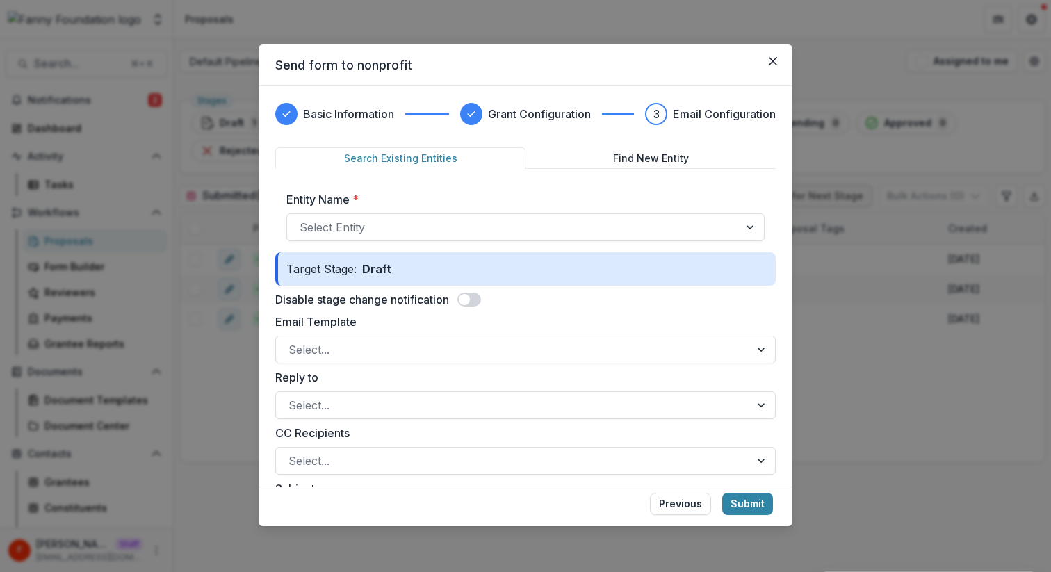
click at [642, 150] on button "Find New Entity" at bounding box center [650, 158] width 250 height 22
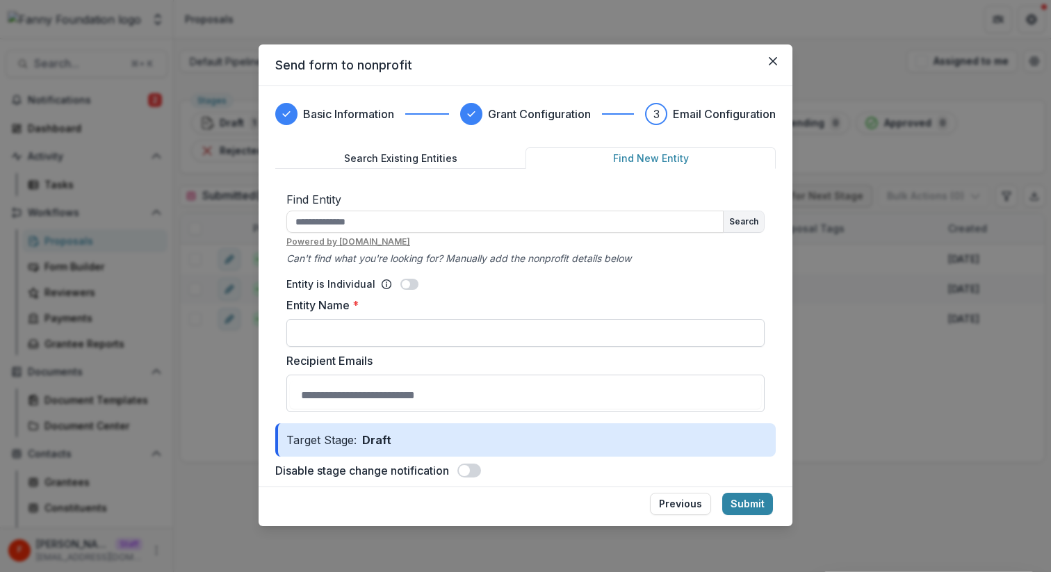
click at [417, 331] on input "Entity Name *" at bounding box center [525, 333] width 478 height 28
type input "****"
click at [486, 392] on input "Recipient Emails" at bounding box center [525, 395] width 471 height 28
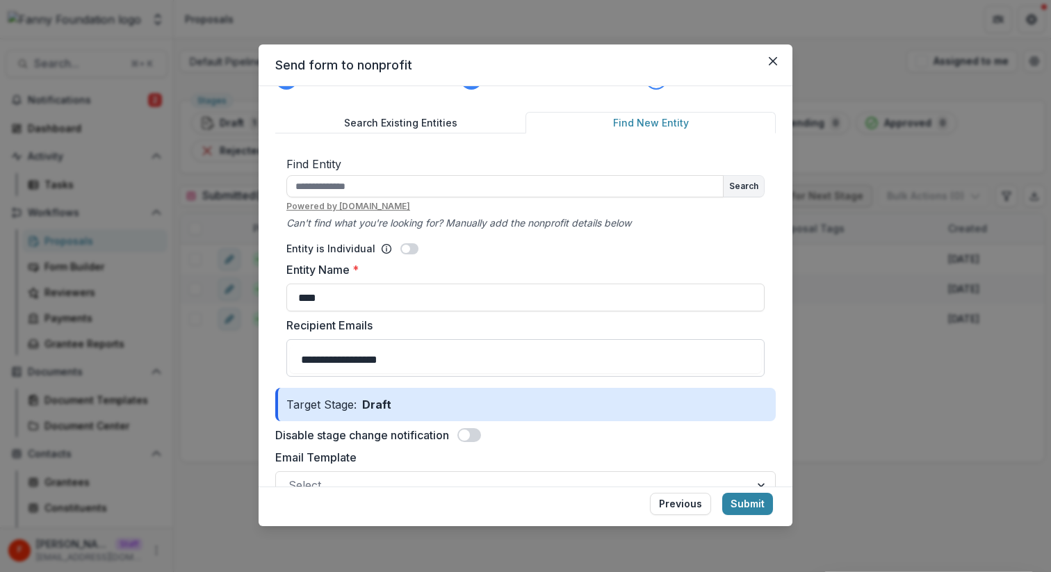
scroll to position [37, 0]
type input "**********"
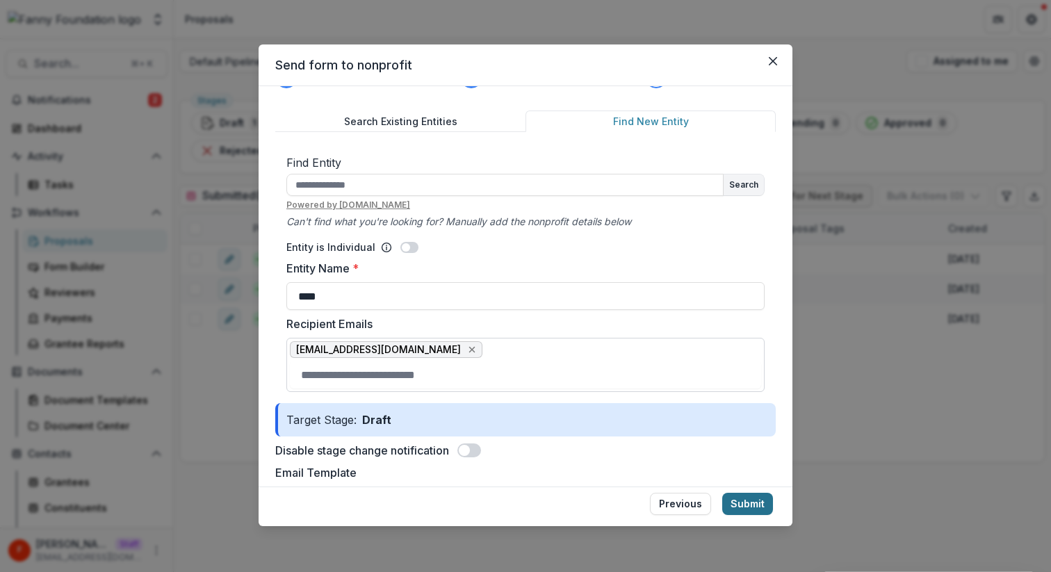
click at [752, 509] on button "Submit" at bounding box center [747, 504] width 51 height 22
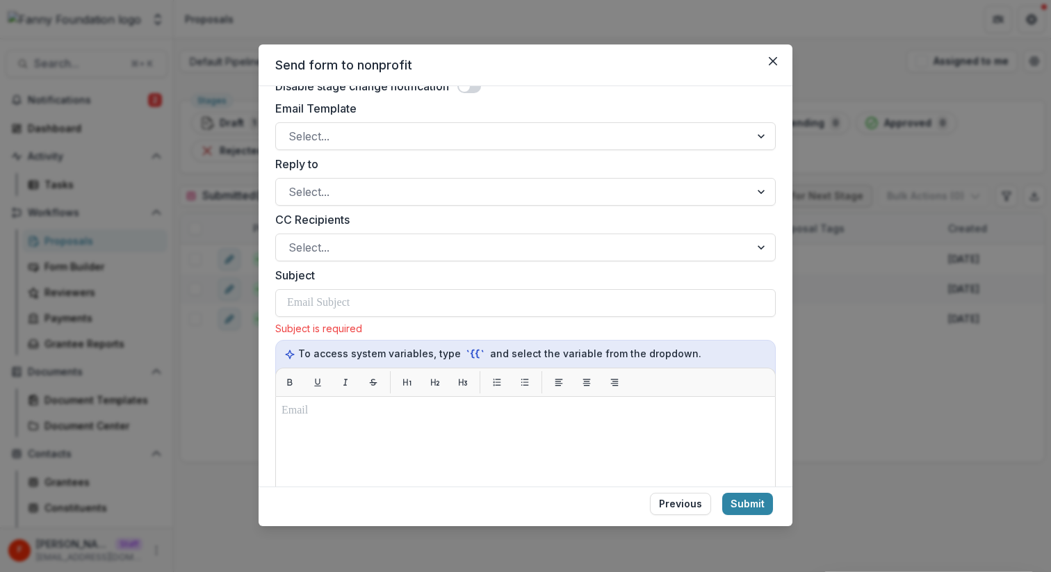
scroll to position [387, 0]
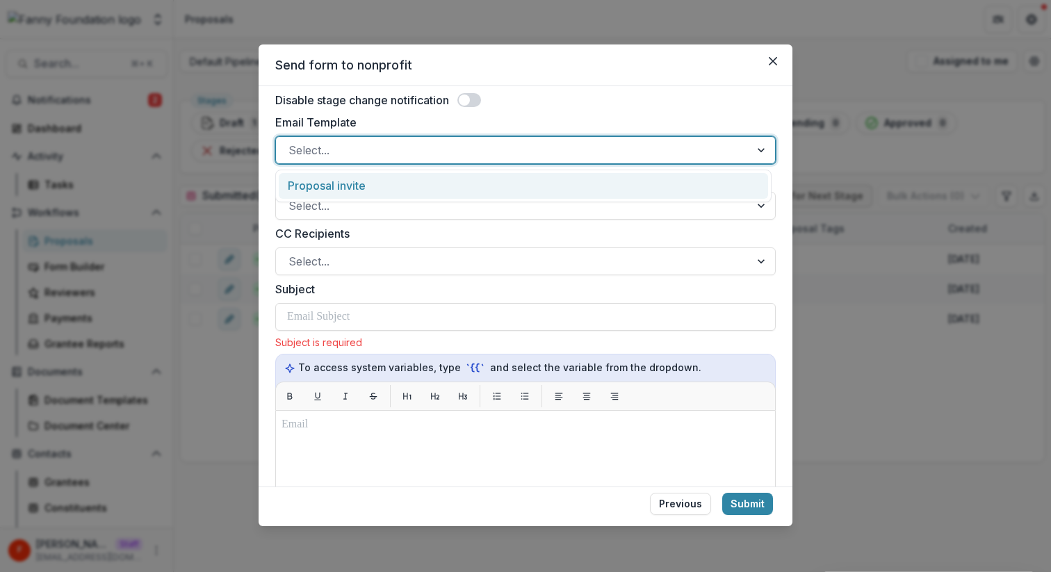
click at [430, 151] on div at bounding box center [512, 149] width 449 height 19
click at [415, 186] on div "Proposal invite" at bounding box center [523, 186] width 489 height 26
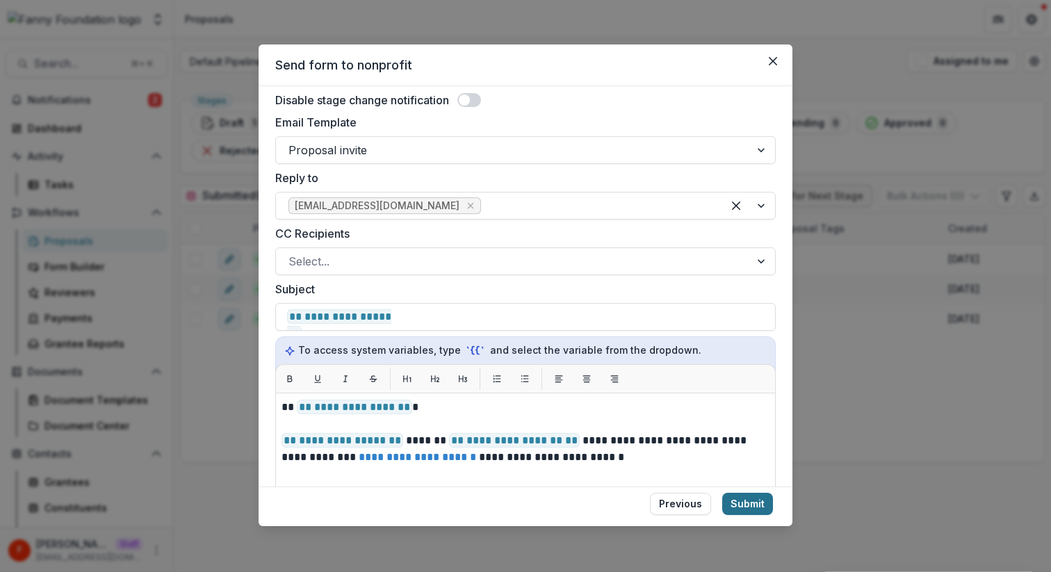
click at [757, 497] on button "Submit" at bounding box center [747, 504] width 51 height 22
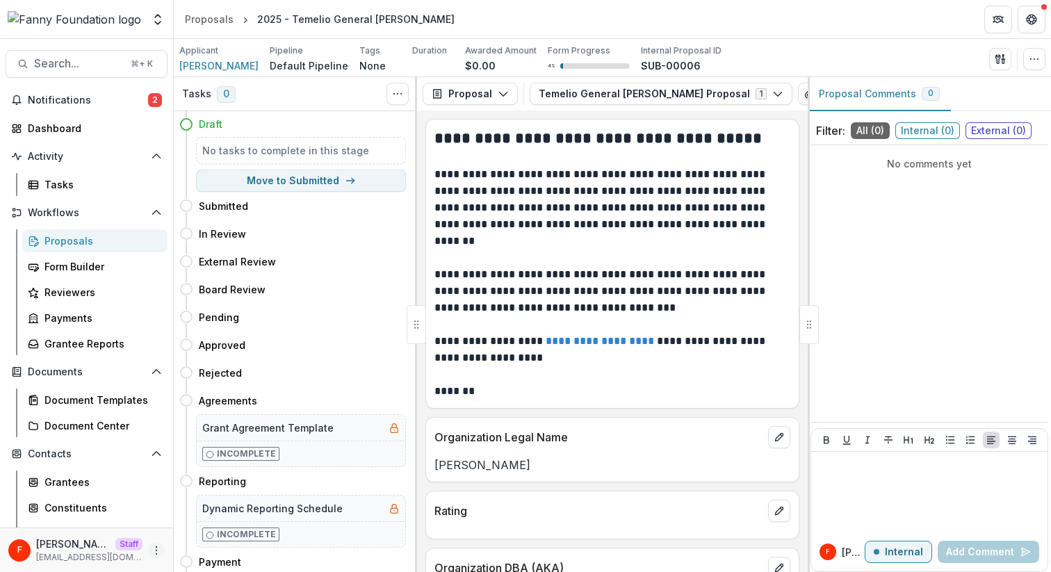
click at [154, 542] on button "More" at bounding box center [156, 550] width 17 height 17
click at [211, 522] on link "User Settings" at bounding box center [244, 520] width 149 height 23
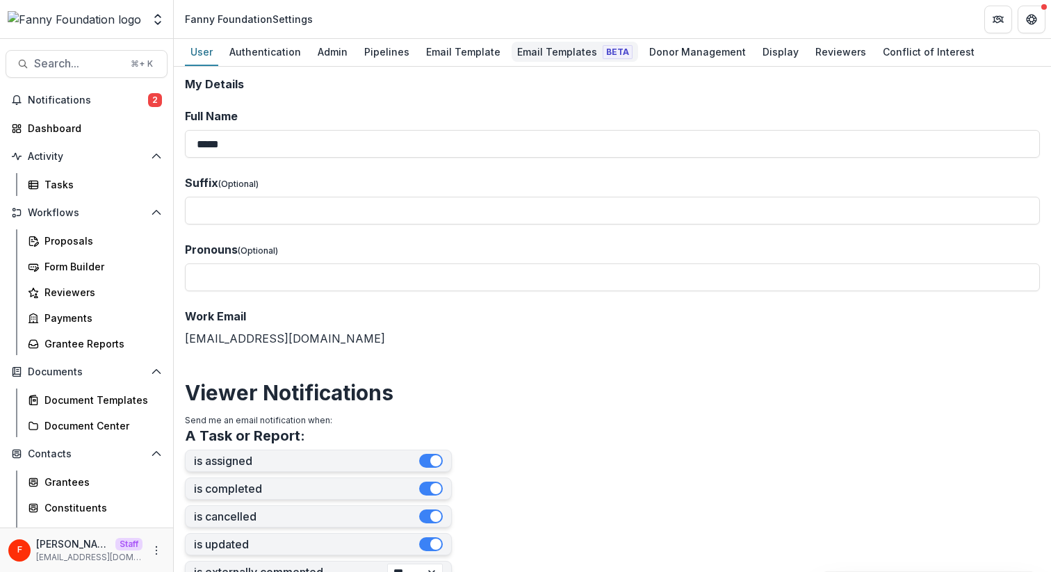
click at [546, 60] on div "Email Templates Beta" at bounding box center [574, 52] width 126 height 20
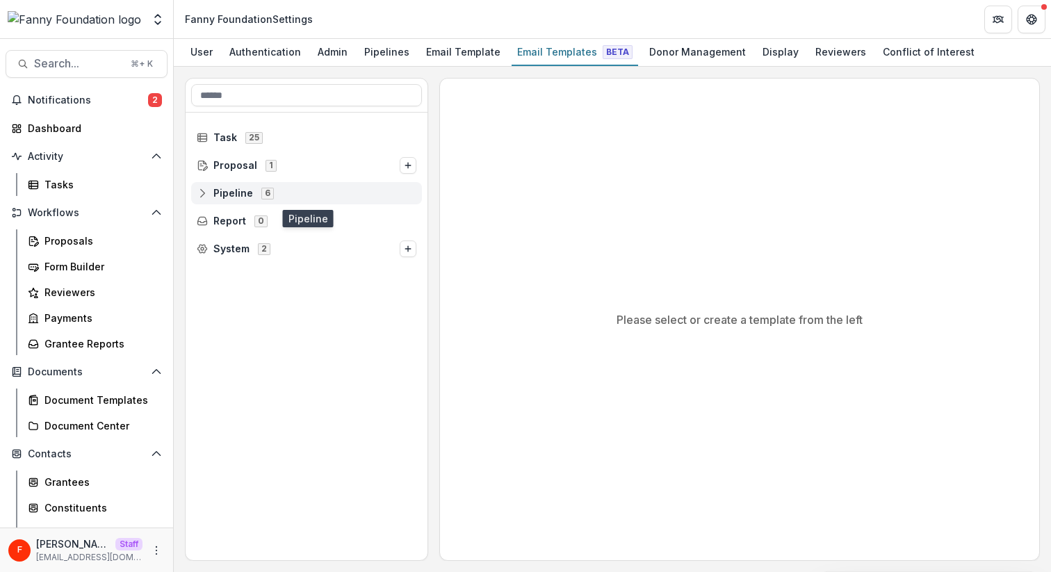
click at [205, 198] on icon at bounding box center [202, 193] width 11 height 11
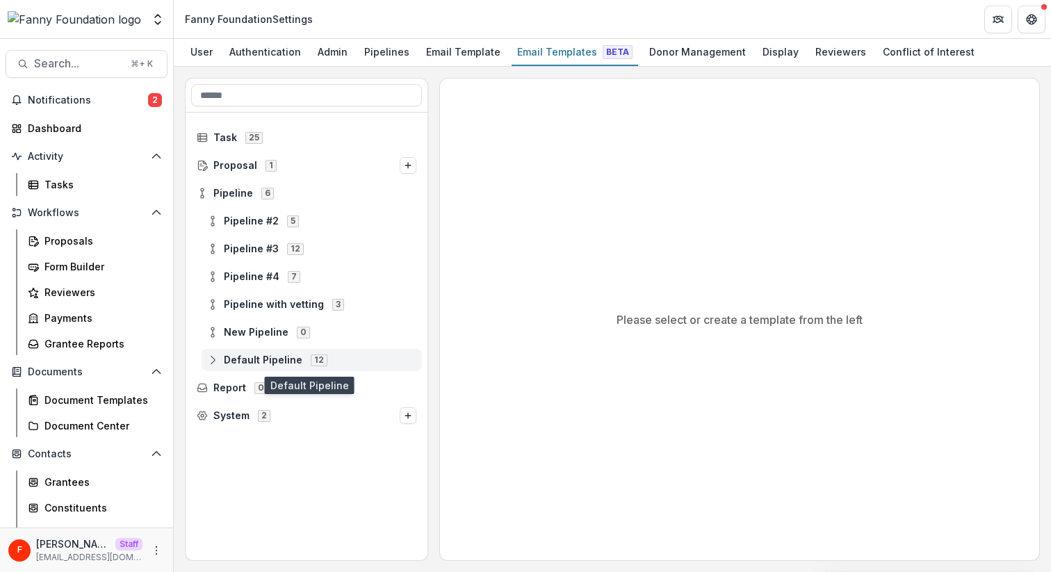
click at [211, 357] on circle at bounding box center [212, 356] width 3 height 3
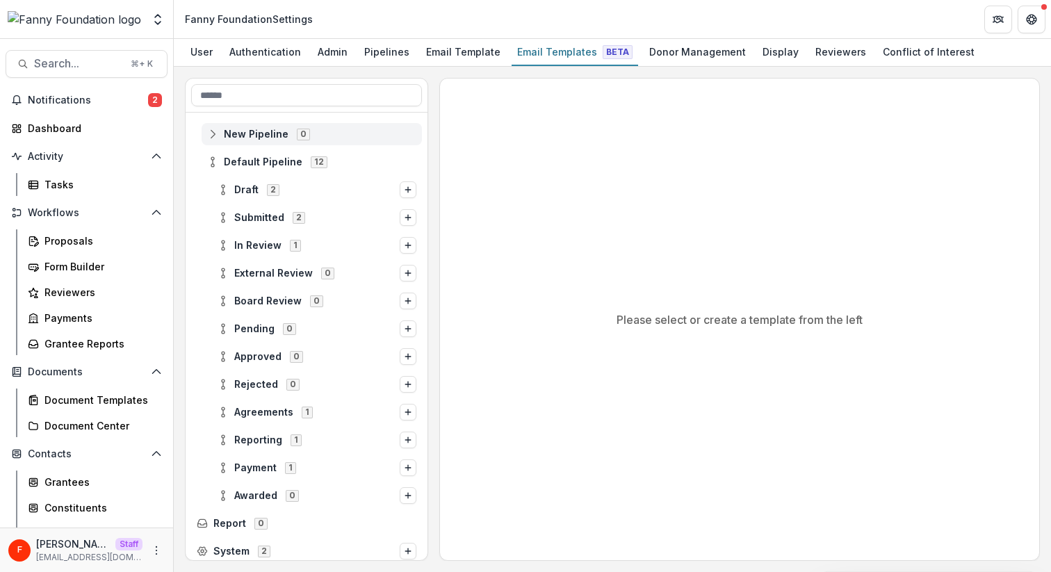
scroll to position [203, 0]
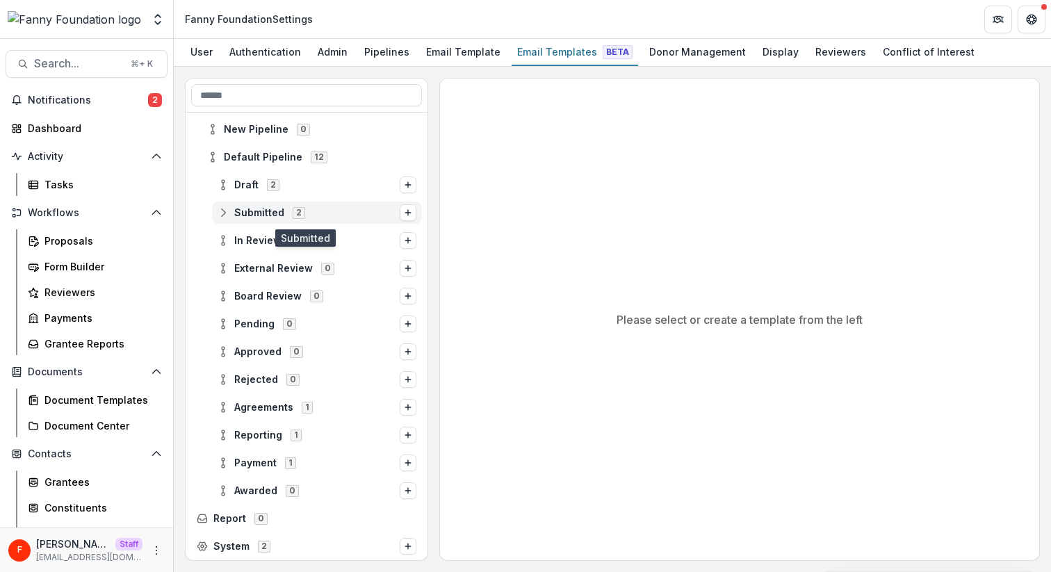
click at [224, 214] on icon at bounding box center [222, 212] width 11 height 11
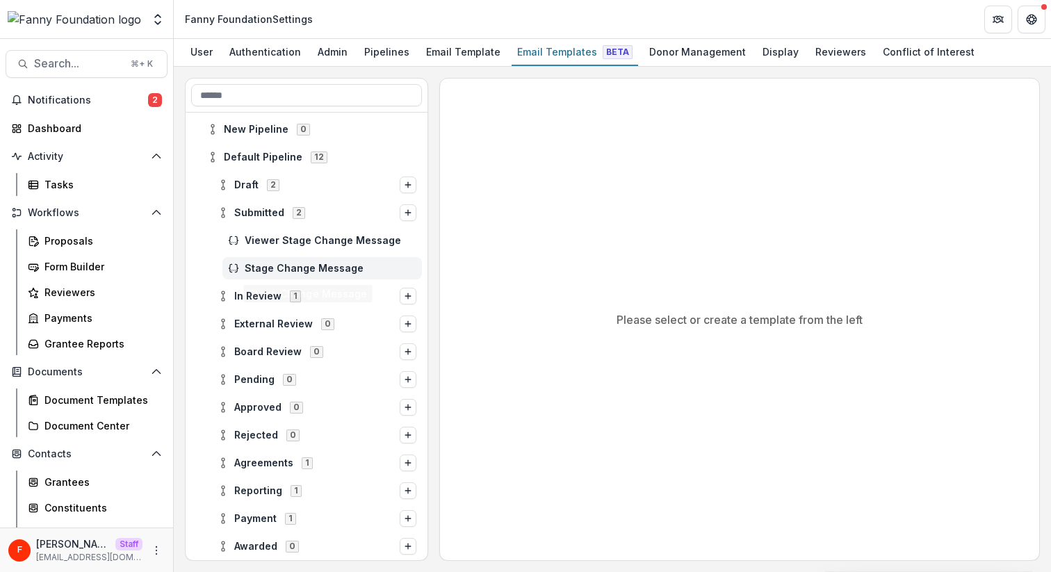
click at [276, 267] on span "Stage Change Message" at bounding box center [331, 269] width 172 height 12
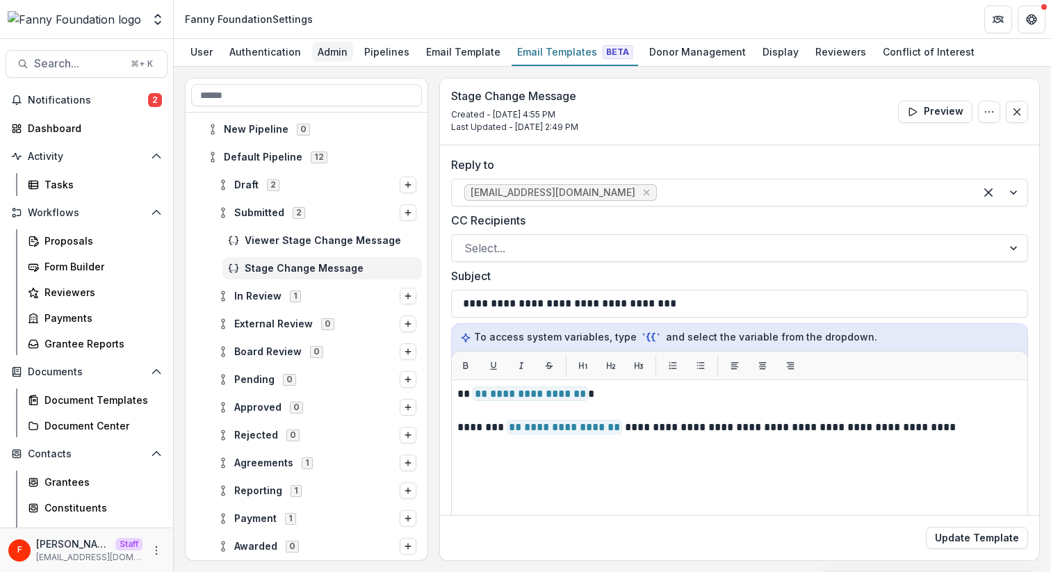
click at [325, 58] on div "Admin" at bounding box center [332, 52] width 41 height 20
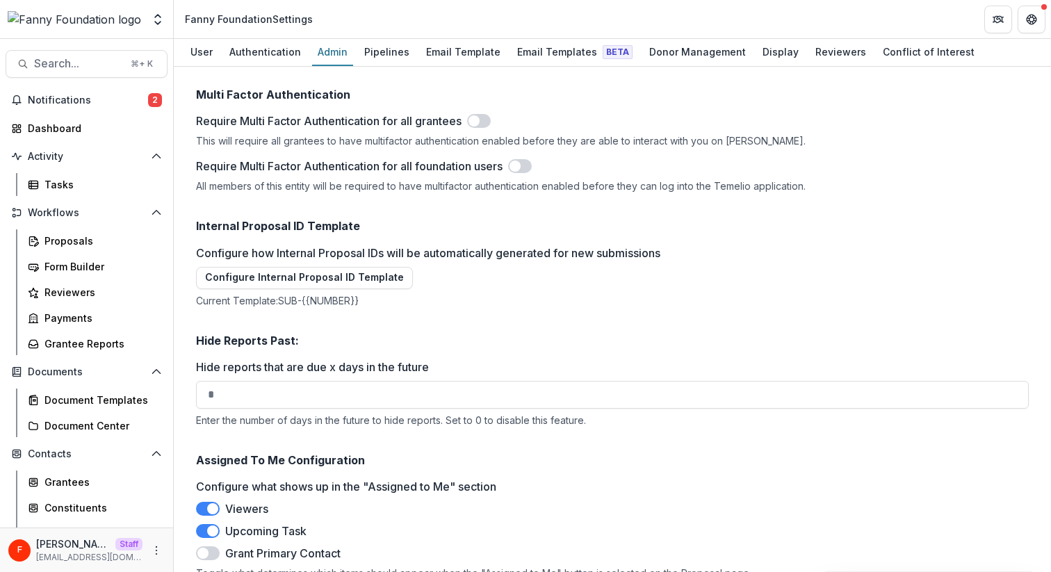
scroll to position [1809, 0]
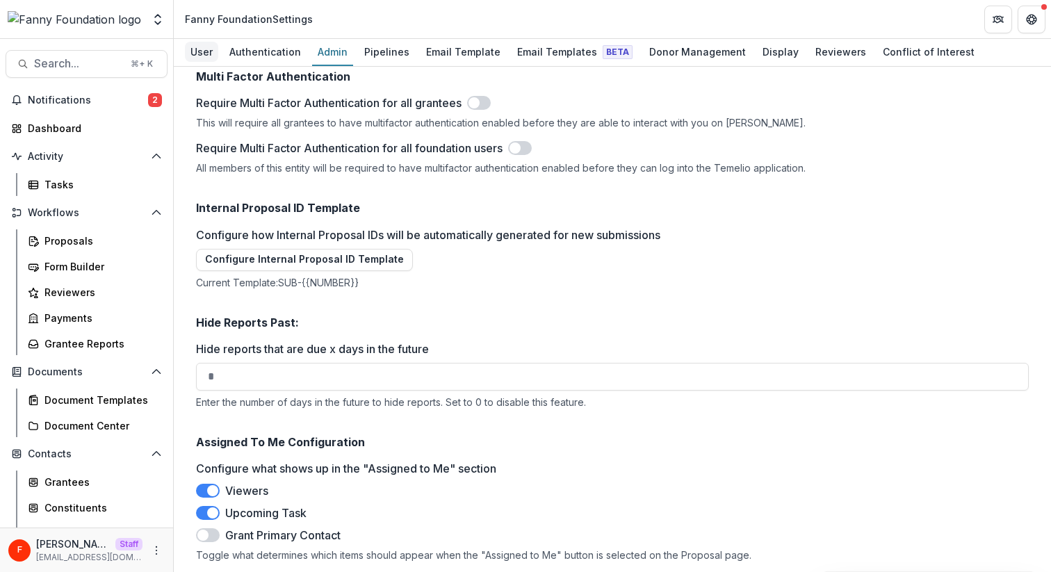
click at [195, 49] on div "User" at bounding box center [201, 52] width 33 height 20
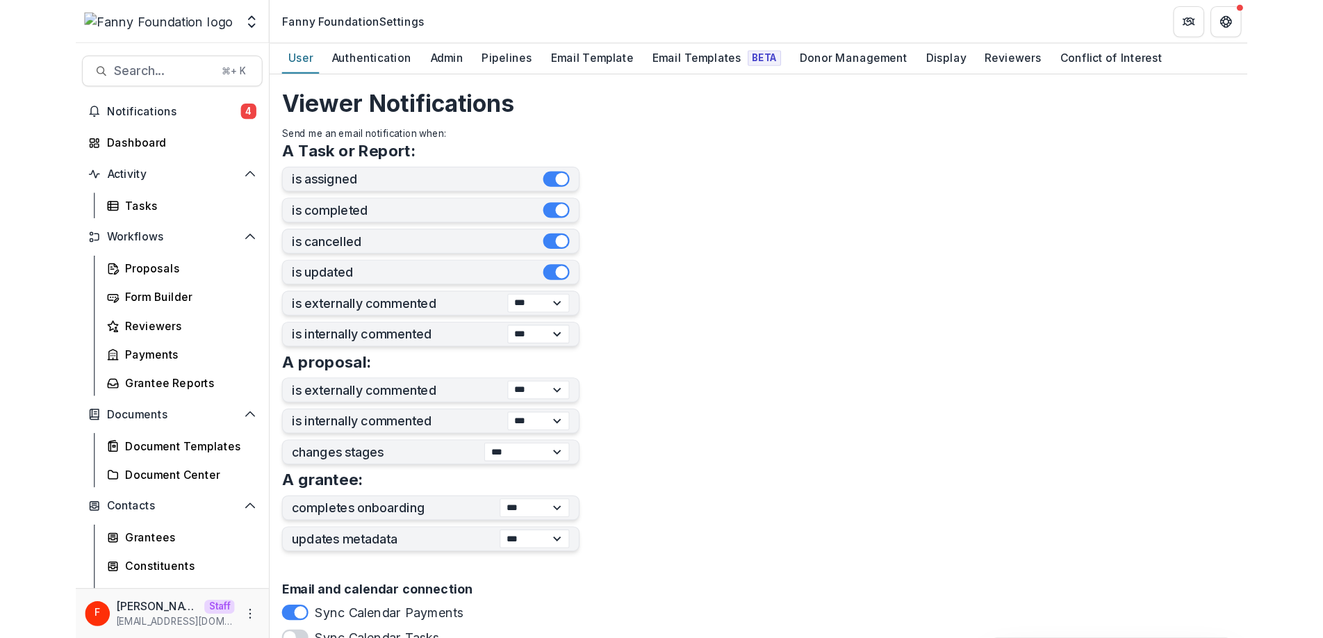
scroll to position [300, 0]
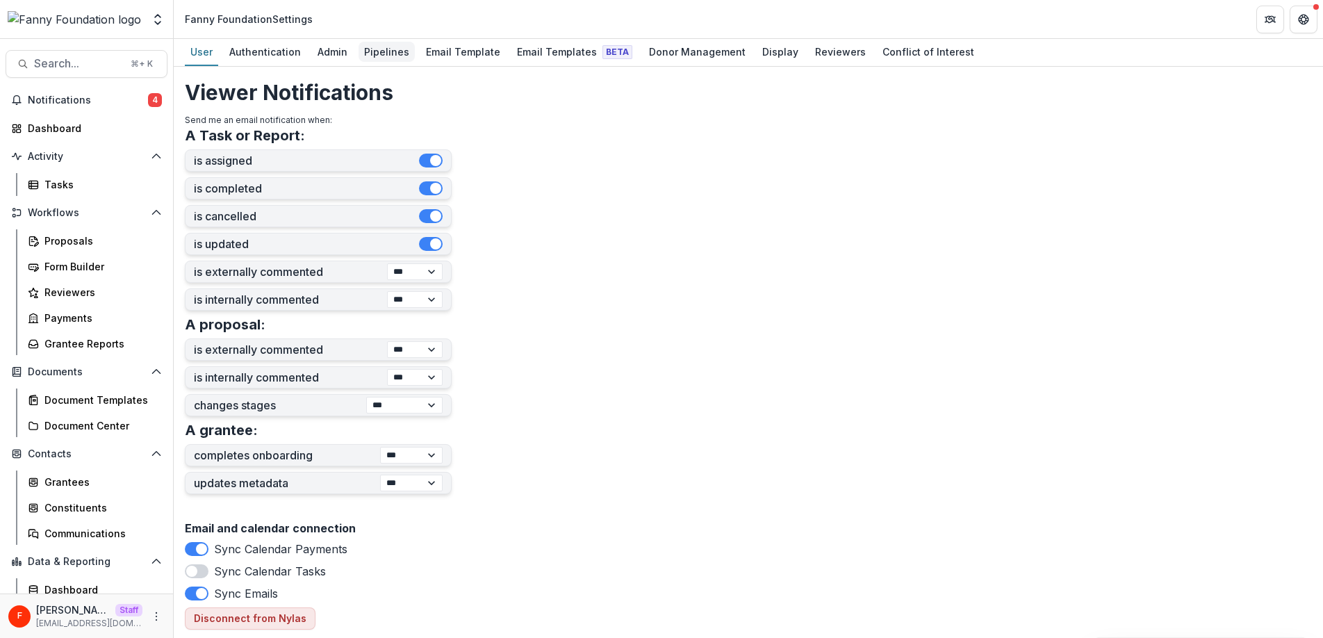
click at [372, 52] on div "Pipelines" at bounding box center [387, 52] width 56 height 20
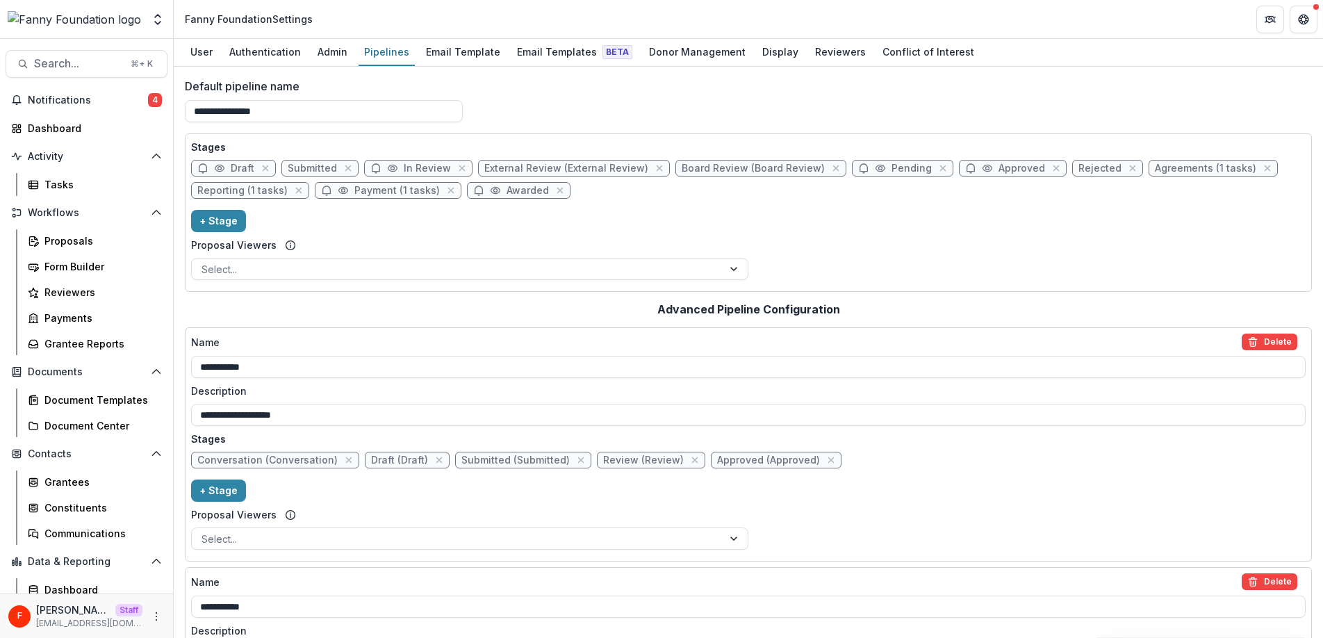
click at [318, 169] on span "Submitted" at bounding box center [312, 169] width 49 height 12
select select "*********"
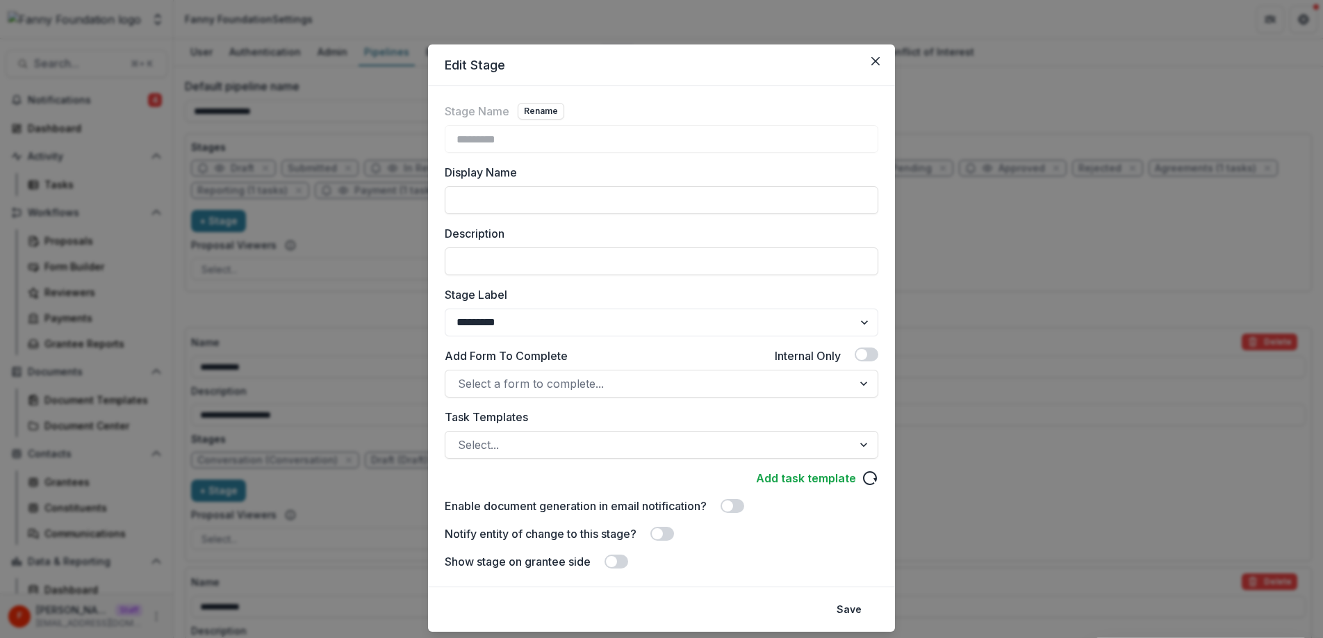
scroll to position [38, 0]
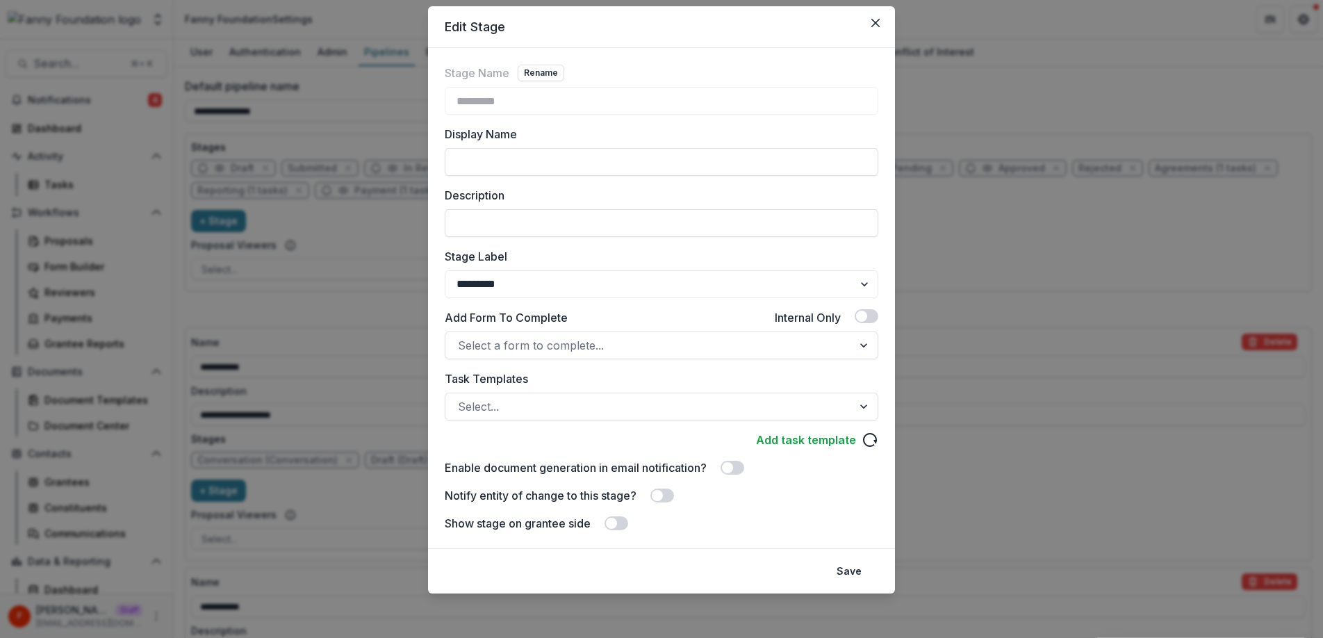
click at [664, 496] on span at bounding box center [662, 495] width 24 height 14
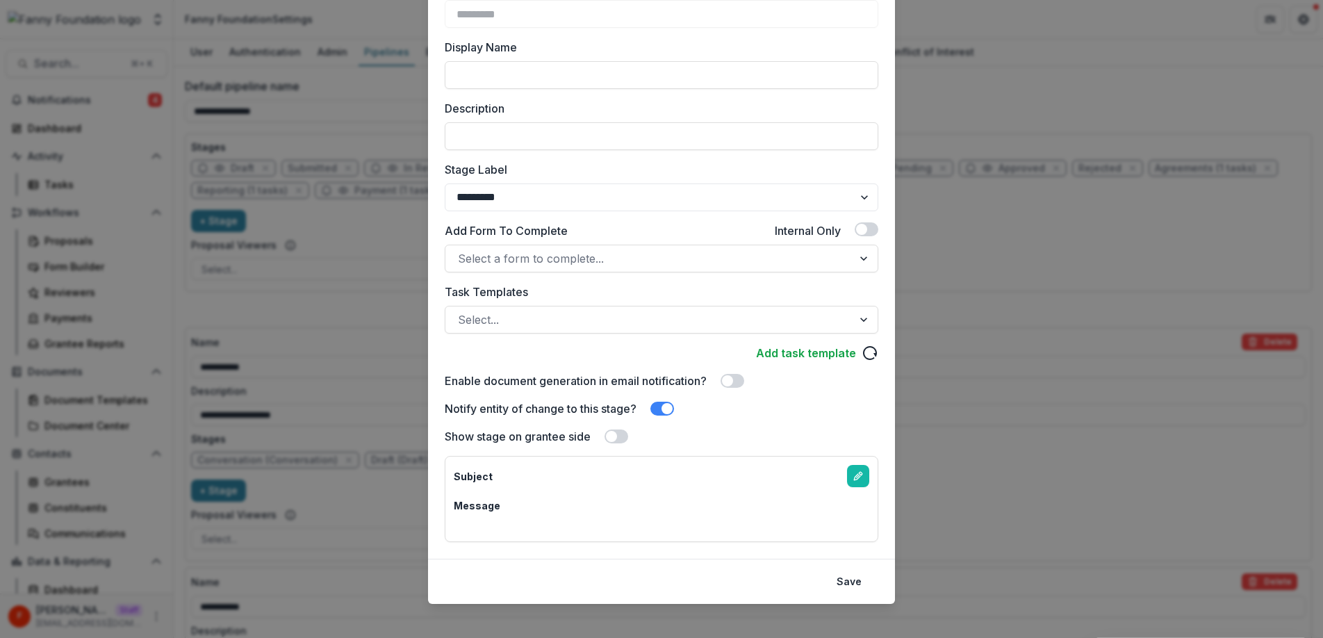
scroll to position [135, 0]
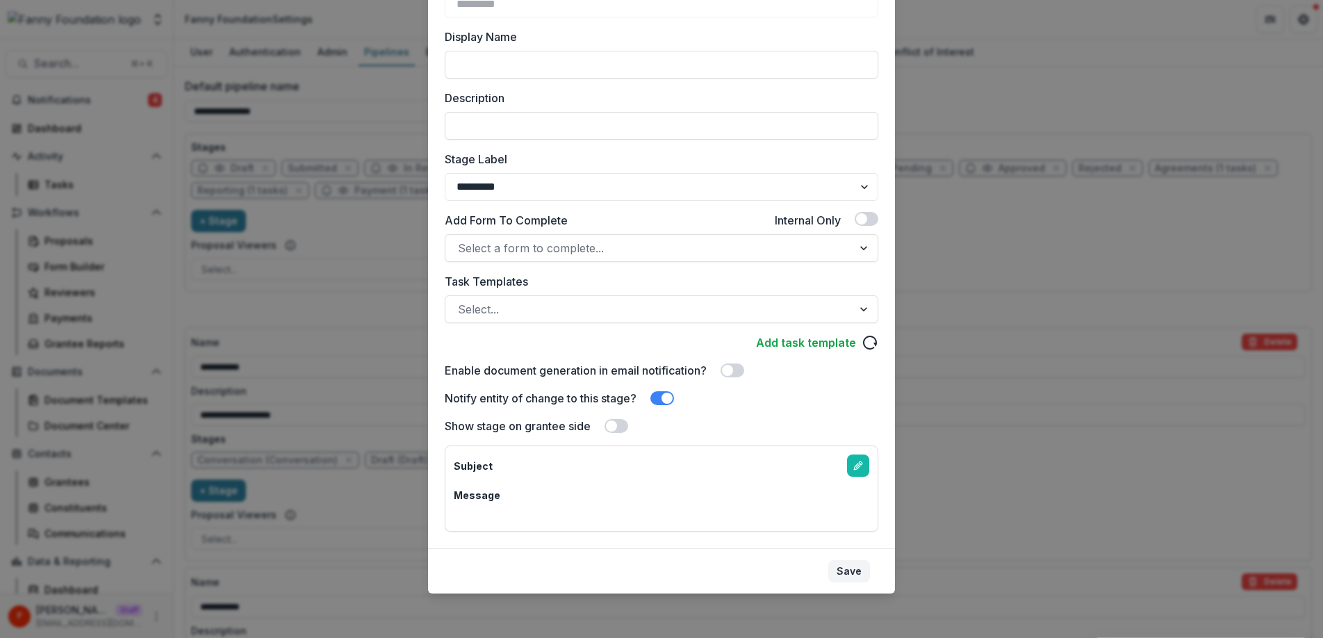
click at [853, 571] on button "Save" at bounding box center [849, 571] width 42 height 22
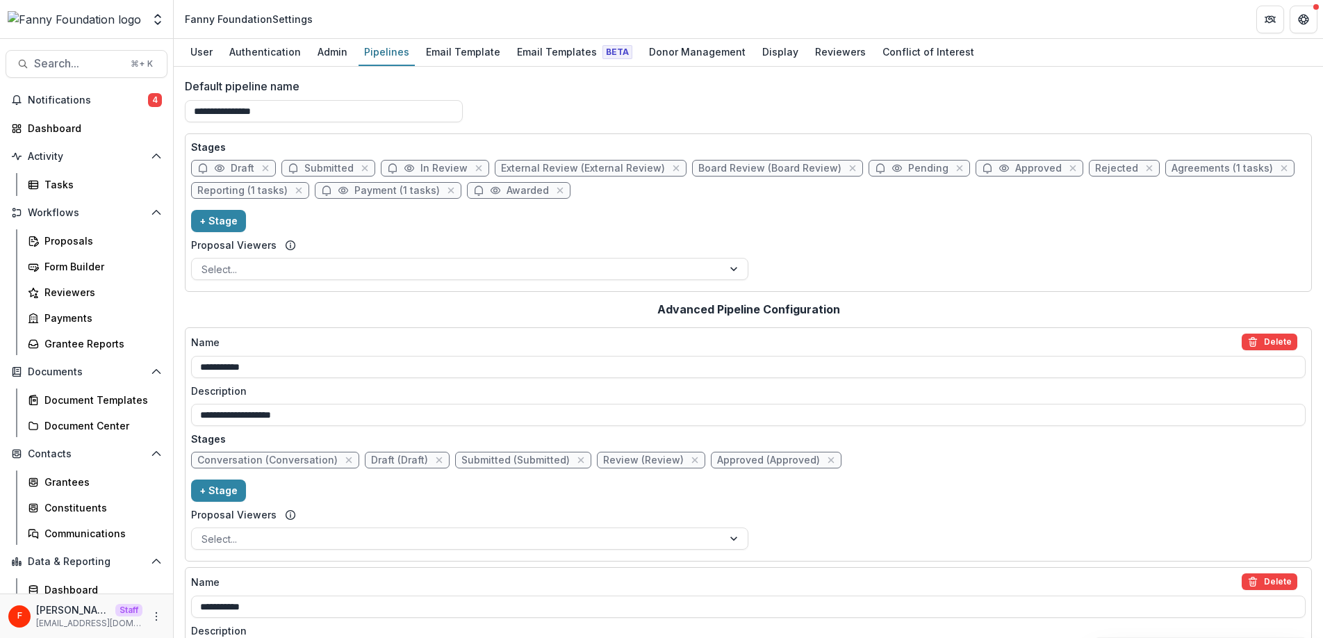
click at [317, 171] on span "Submitted" at bounding box center [328, 169] width 49 height 12
select select "*********"
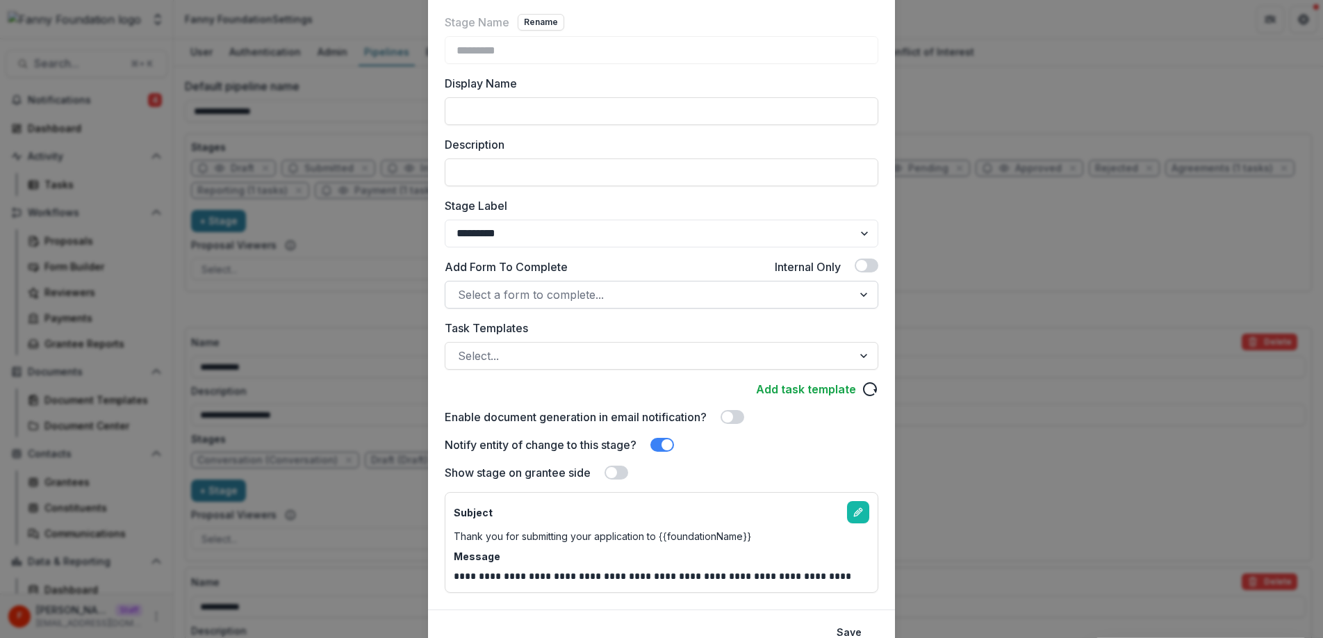
scroll to position [150, 0]
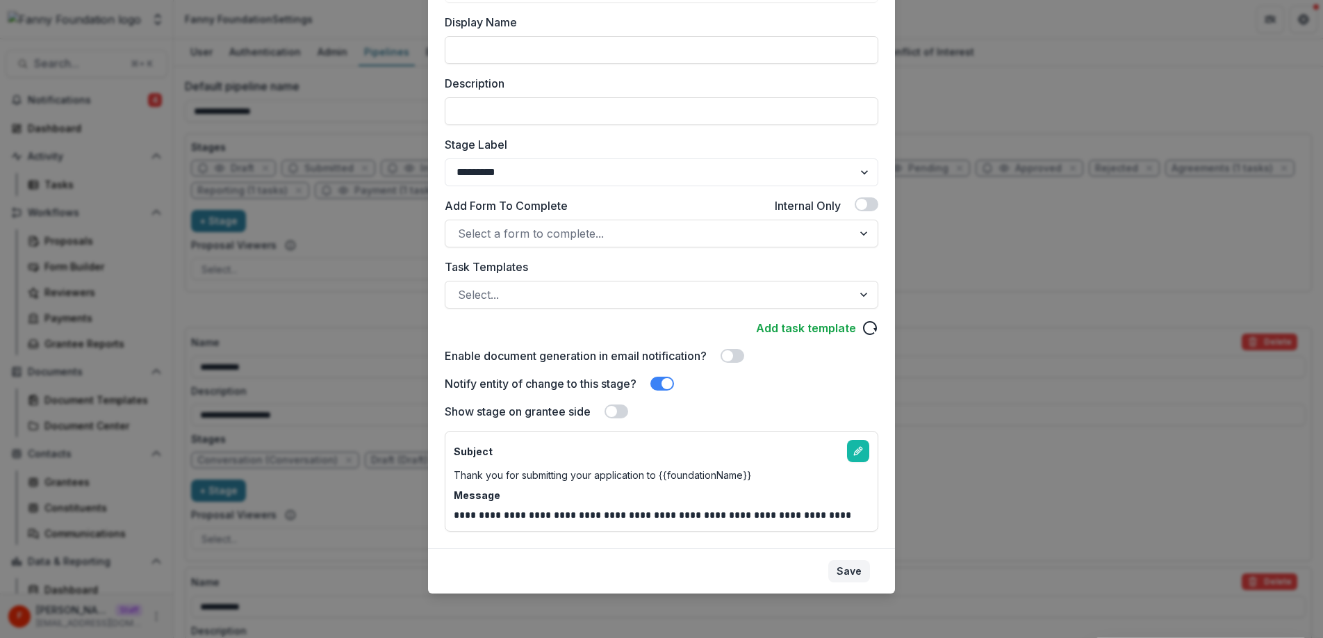
click at [848, 572] on button "Save" at bounding box center [849, 571] width 42 height 22
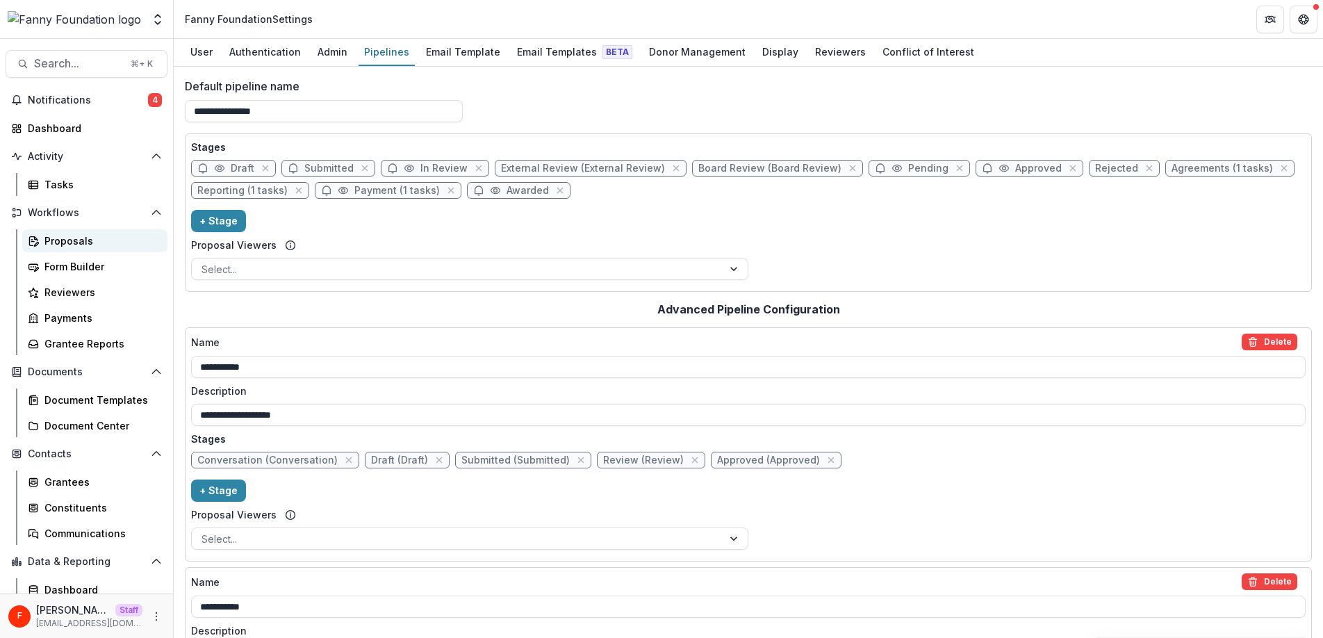
click at [79, 237] on div "Proposals" at bounding box center [100, 240] width 112 height 15
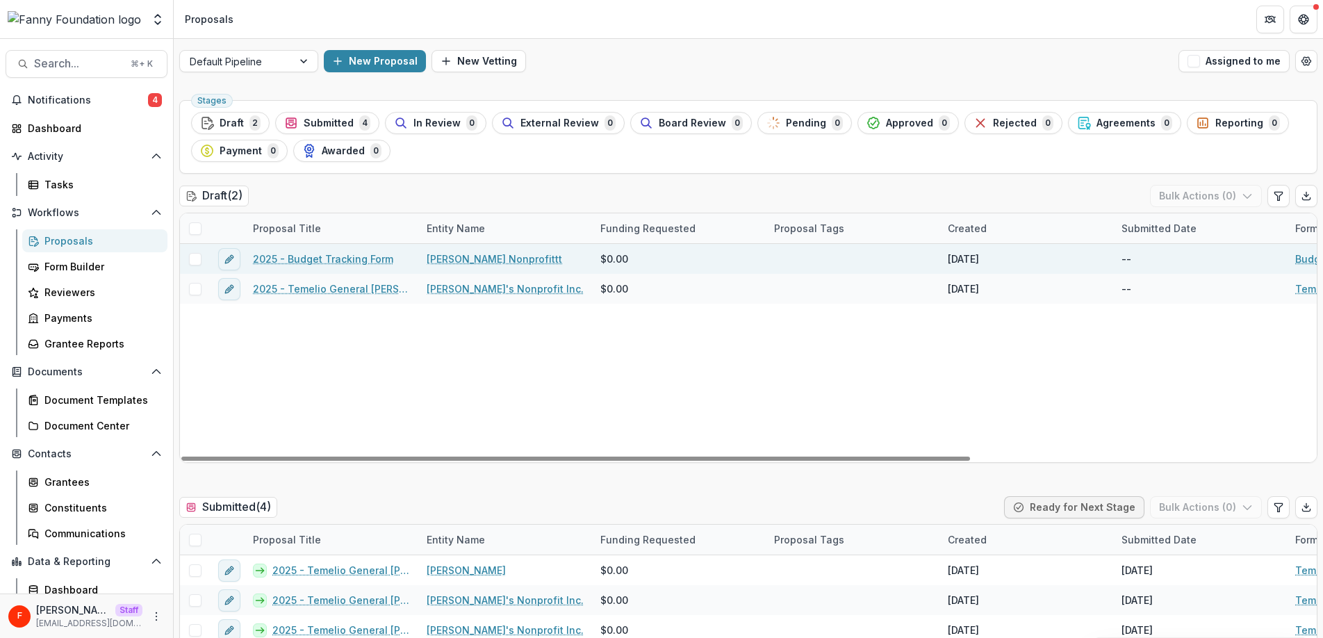
click at [322, 261] on link "2025 - Budget Tracking Form" at bounding box center [323, 259] width 140 height 15
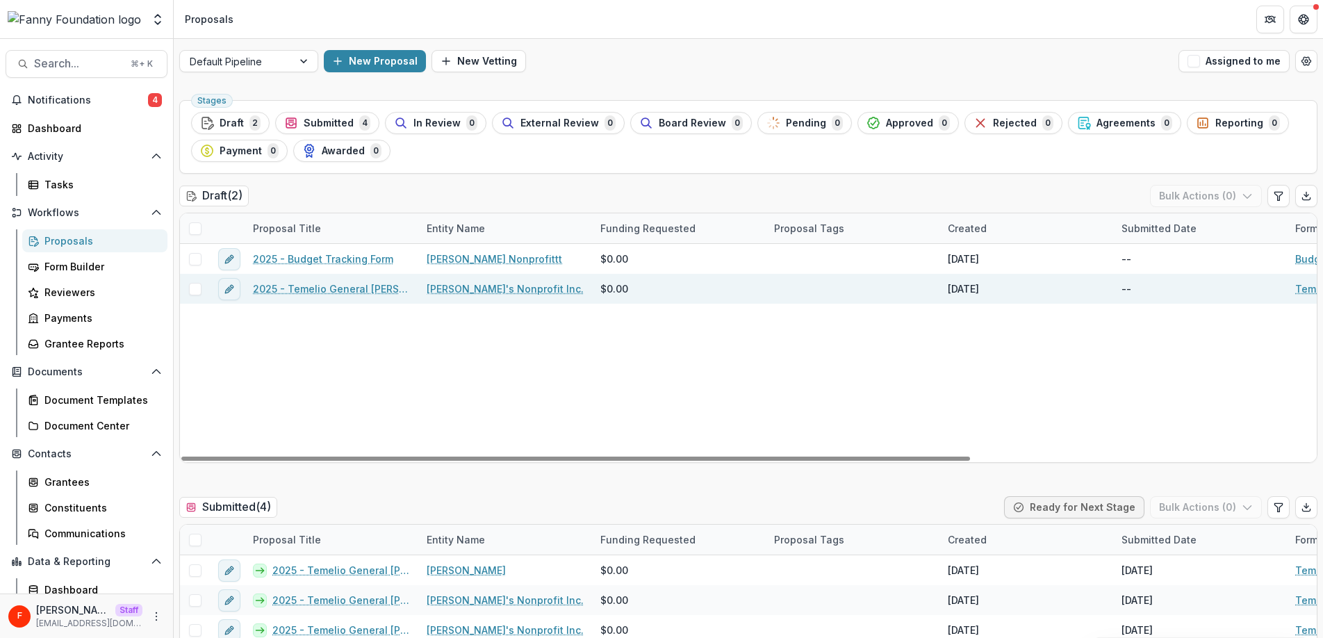
click at [350, 290] on link "2025 - Temelio General Grant Proposal" at bounding box center [331, 288] width 157 height 15
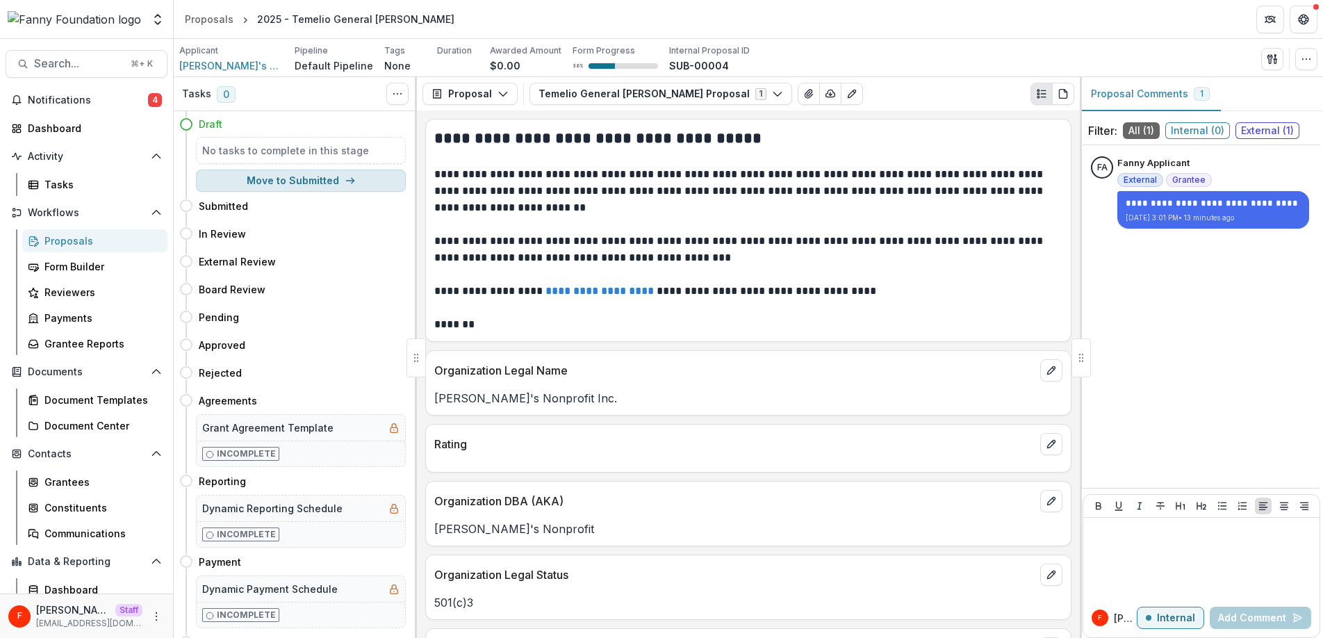
click at [351, 178] on icon "button" at bounding box center [350, 180] width 11 height 11
select select "*********"
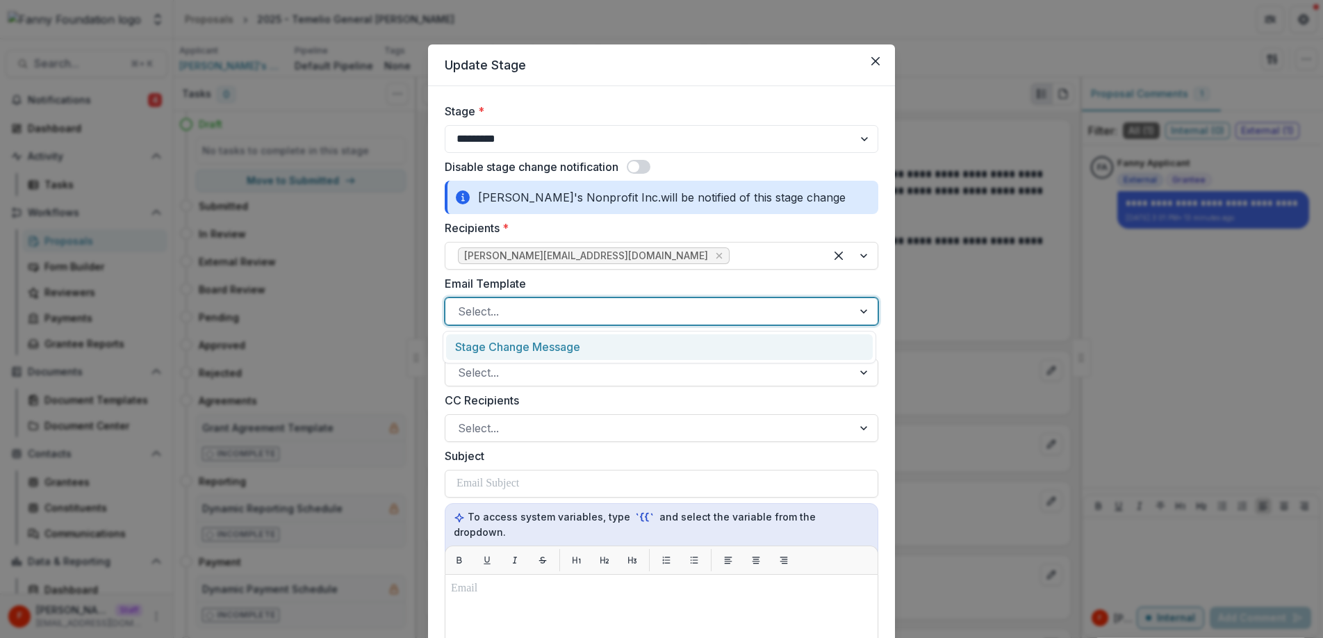
click at [669, 310] on div at bounding box center [649, 311] width 382 height 19
click at [597, 346] on div "Stage Change Message" at bounding box center [659, 347] width 427 height 26
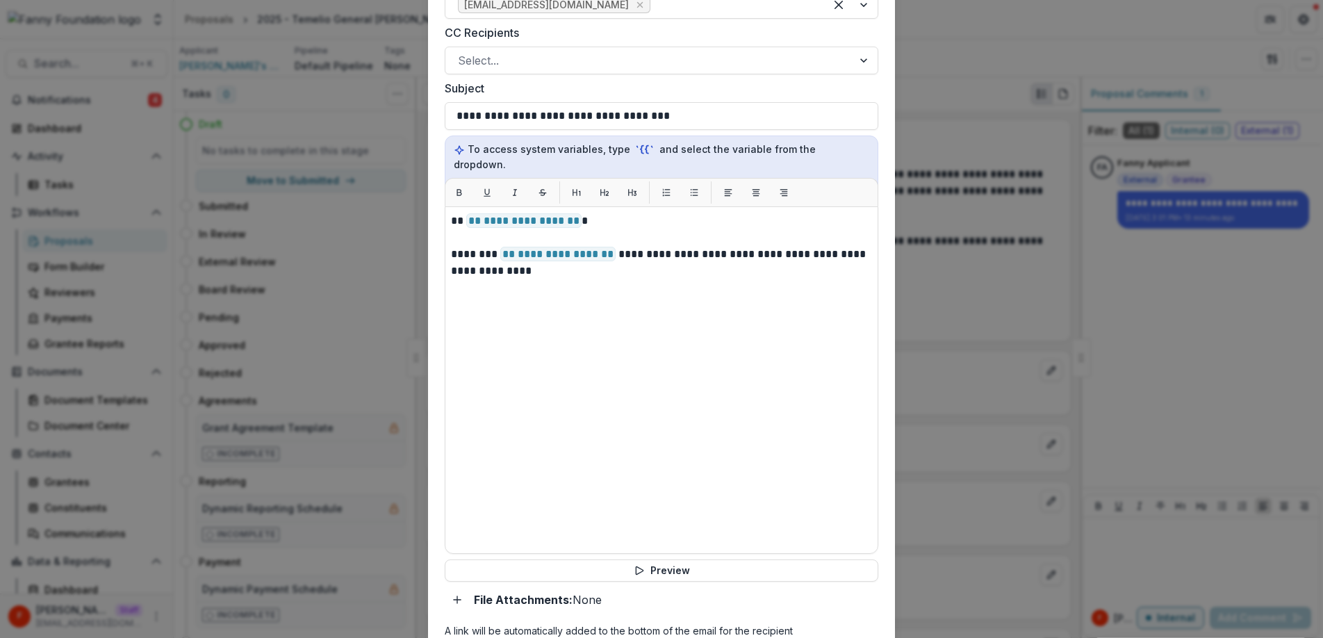
scroll to position [511, 0]
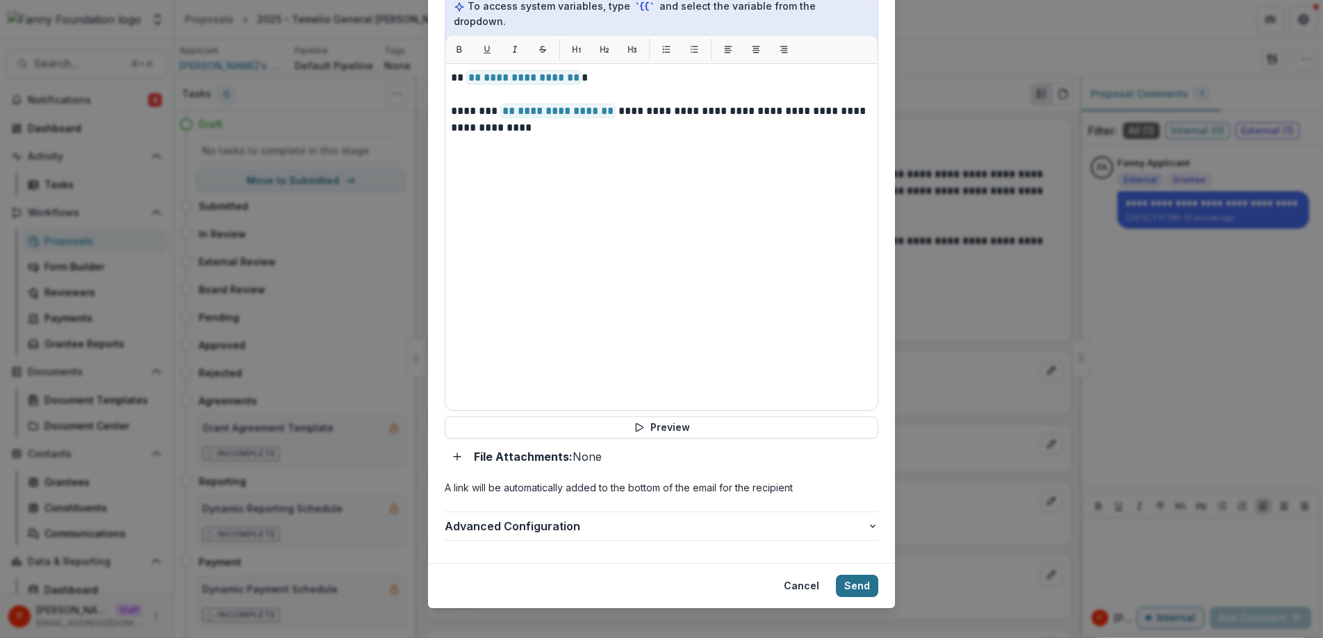
click at [858, 575] on button "Send" at bounding box center [857, 586] width 42 height 22
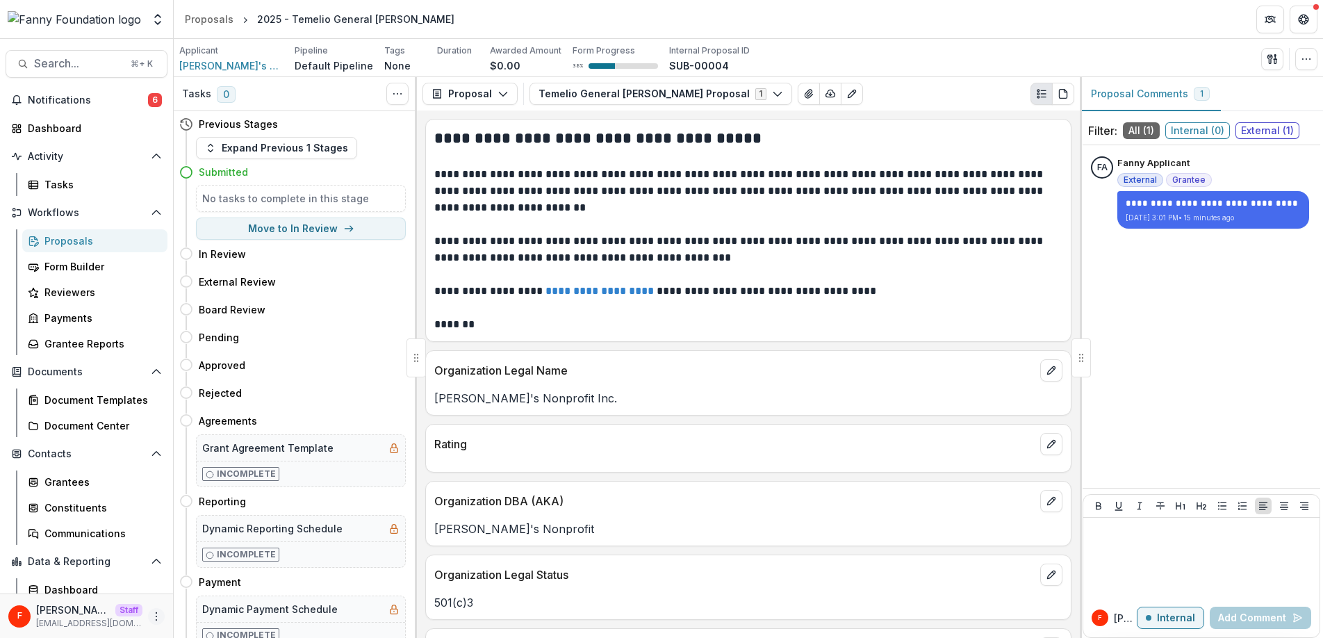
click at [154, 618] on icon "More" at bounding box center [156, 616] width 11 height 11
click at [210, 588] on link "User Settings" at bounding box center [244, 586] width 149 height 23
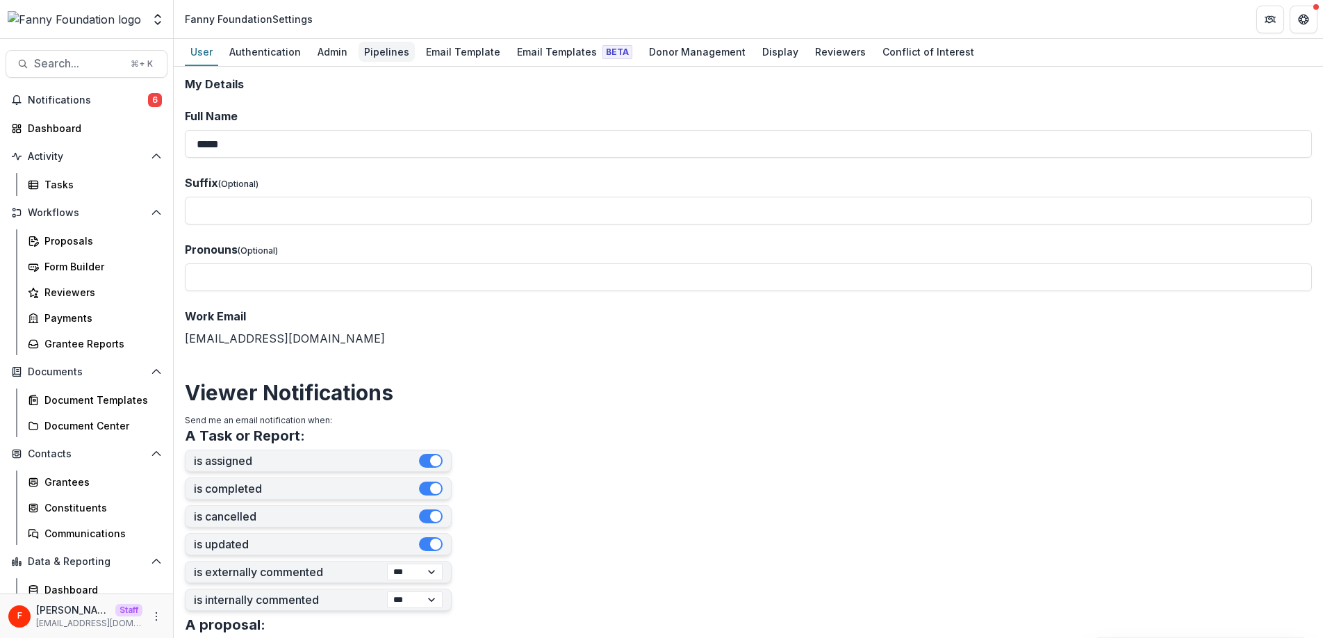
click at [388, 49] on div "Pipelines" at bounding box center [387, 52] width 56 height 20
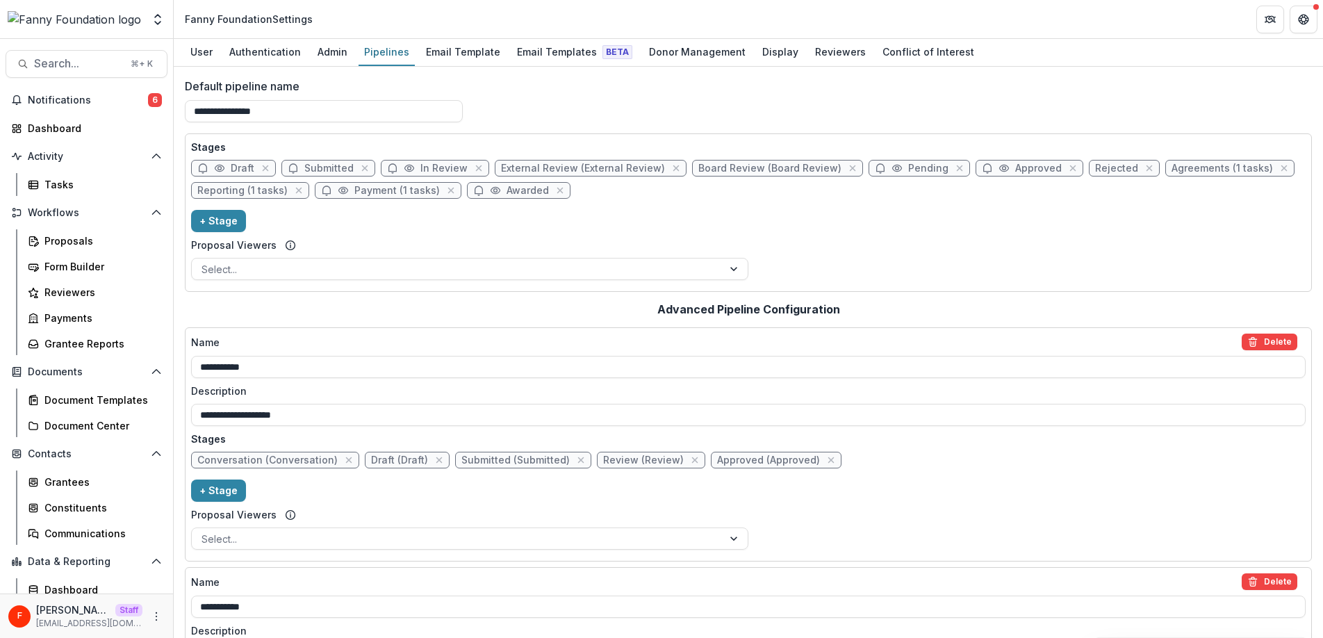
click at [225, 167] on span "Draft" at bounding box center [233, 168] width 85 height 17
click at [240, 169] on span "Draft" at bounding box center [243, 169] width 24 height 12
select select "*****"
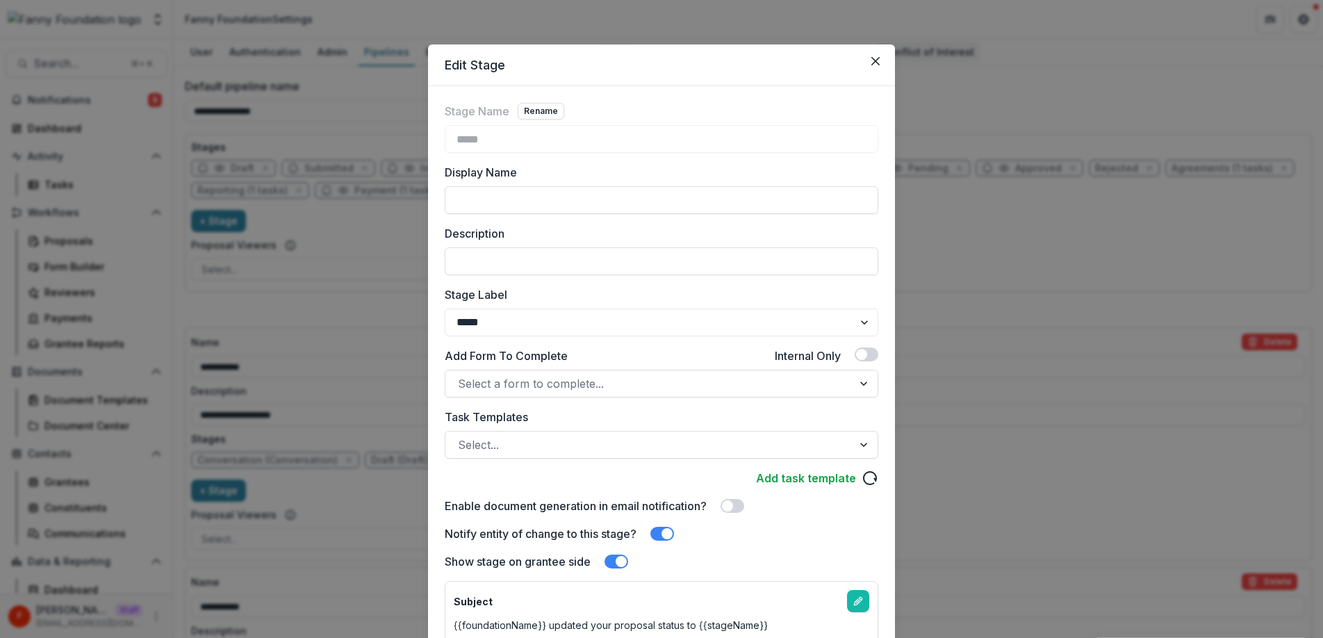
click at [875, 55] on button "Close" at bounding box center [875, 61] width 22 height 22
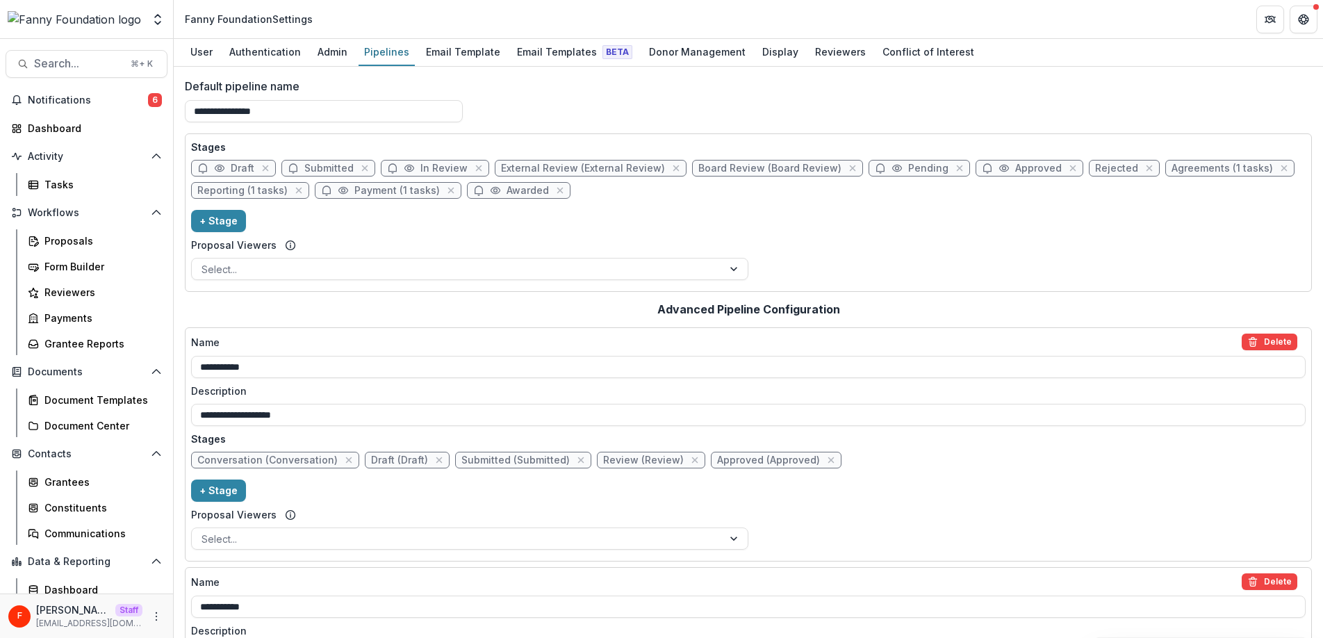
click at [322, 170] on span "Submitted" at bounding box center [328, 169] width 49 height 12
select select "*********"
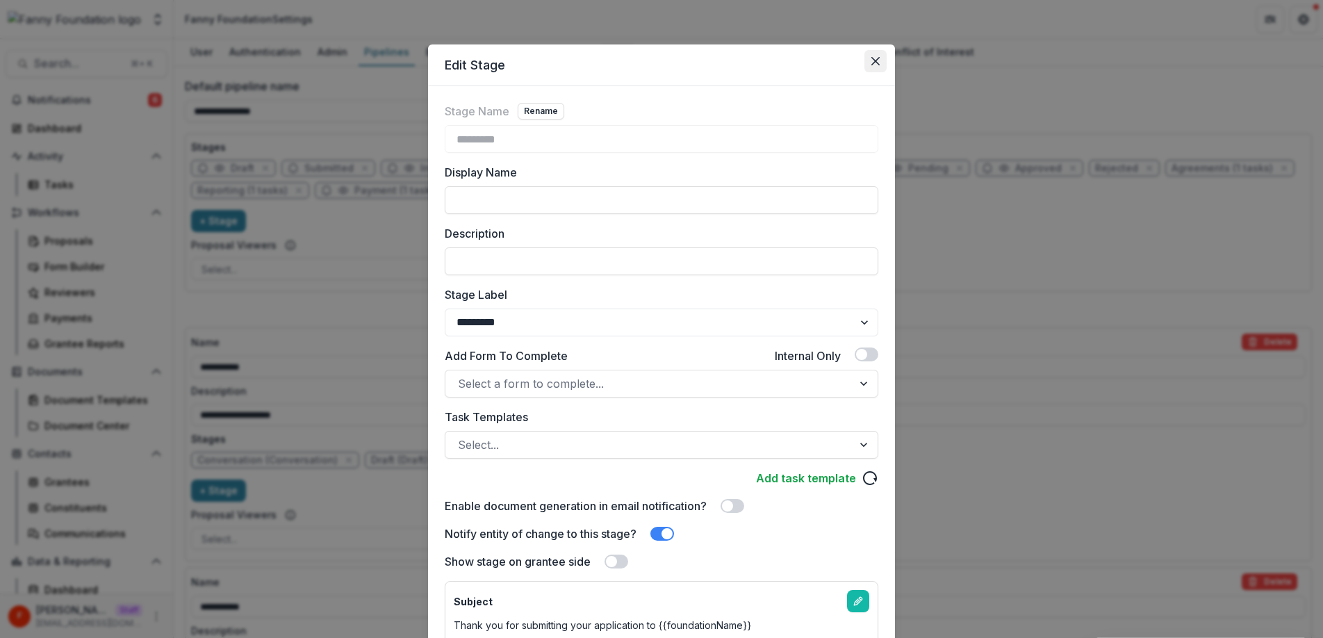
click at [871, 63] on icon "Close" at bounding box center [875, 61] width 8 height 8
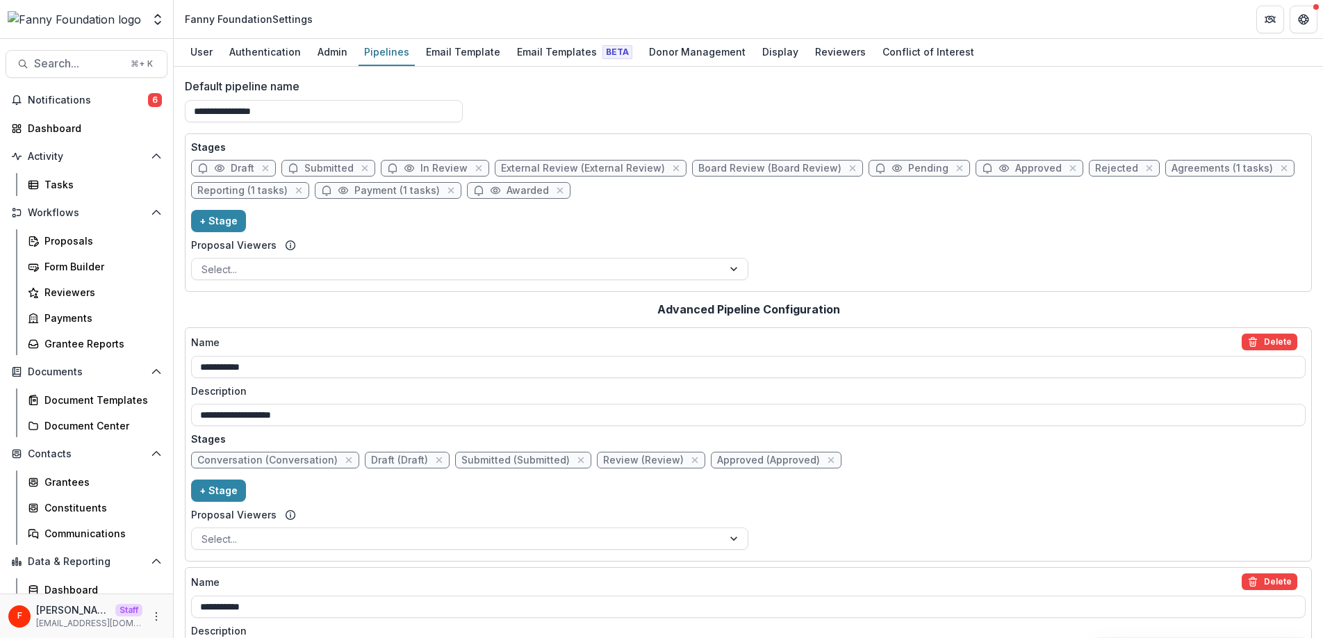
click at [240, 171] on span "Draft" at bounding box center [243, 169] width 24 height 12
select select "*****"
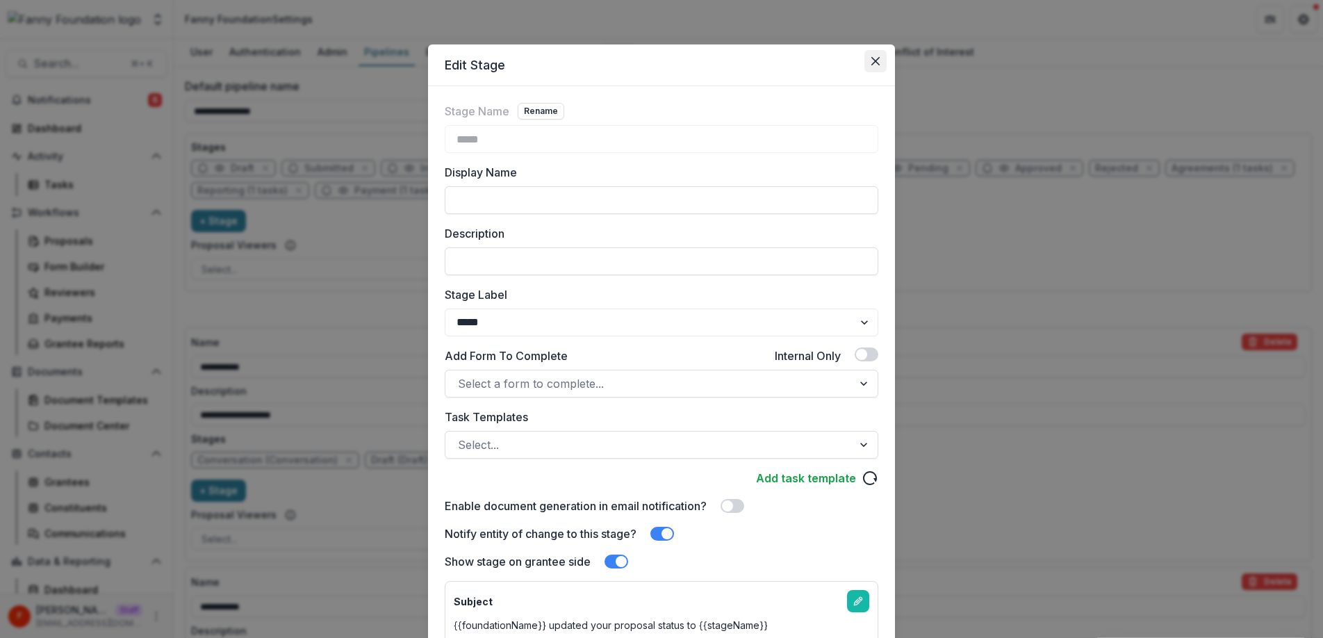
click at [878, 60] on button "Close" at bounding box center [875, 61] width 22 height 22
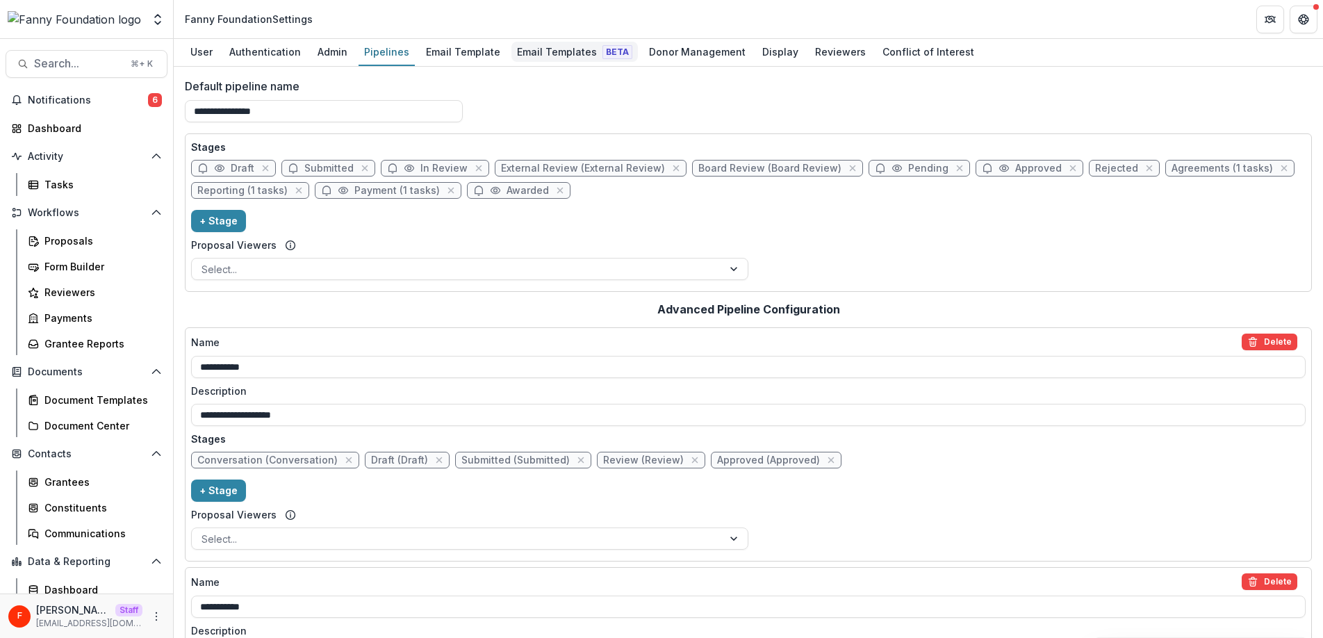
click at [575, 51] on div "Email Templates Beta" at bounding box center [574, 52] width 126 height 20
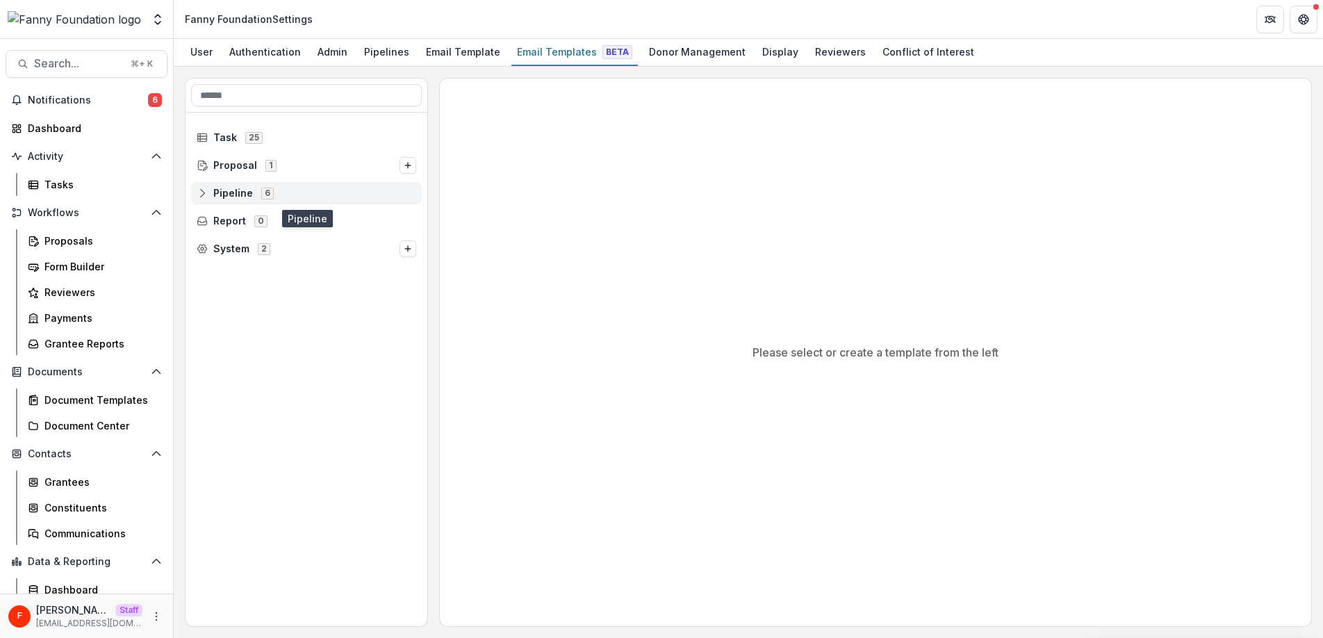
click at [230, 194] on span "Pipeline" at bounding box center [233, 194] width 40 height 12
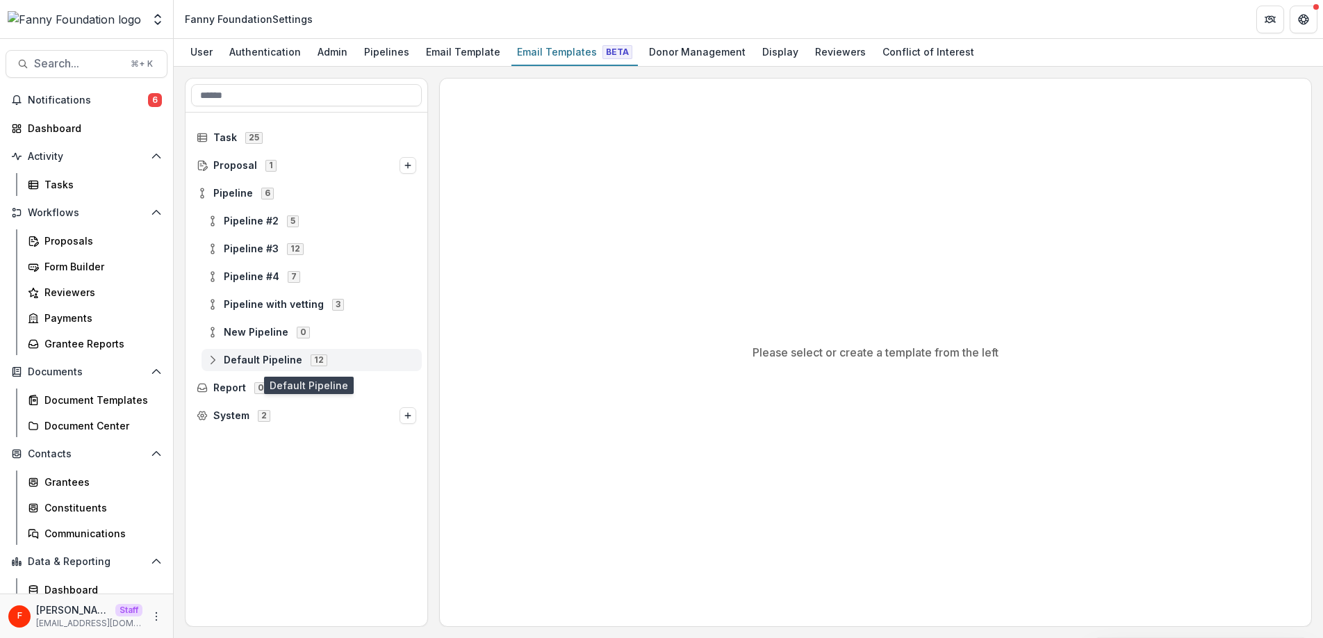
click at [215, 361] on icon at bounding box center [212, 359] width 11 height 11
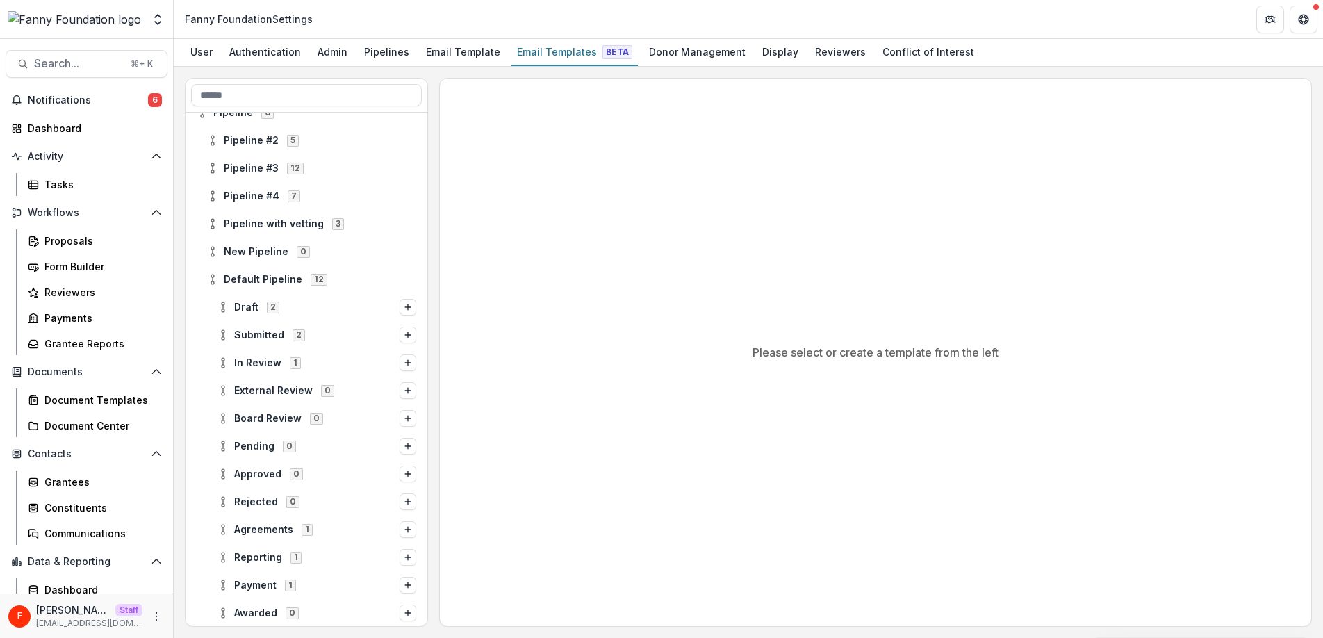
scroll to position [88, 0]
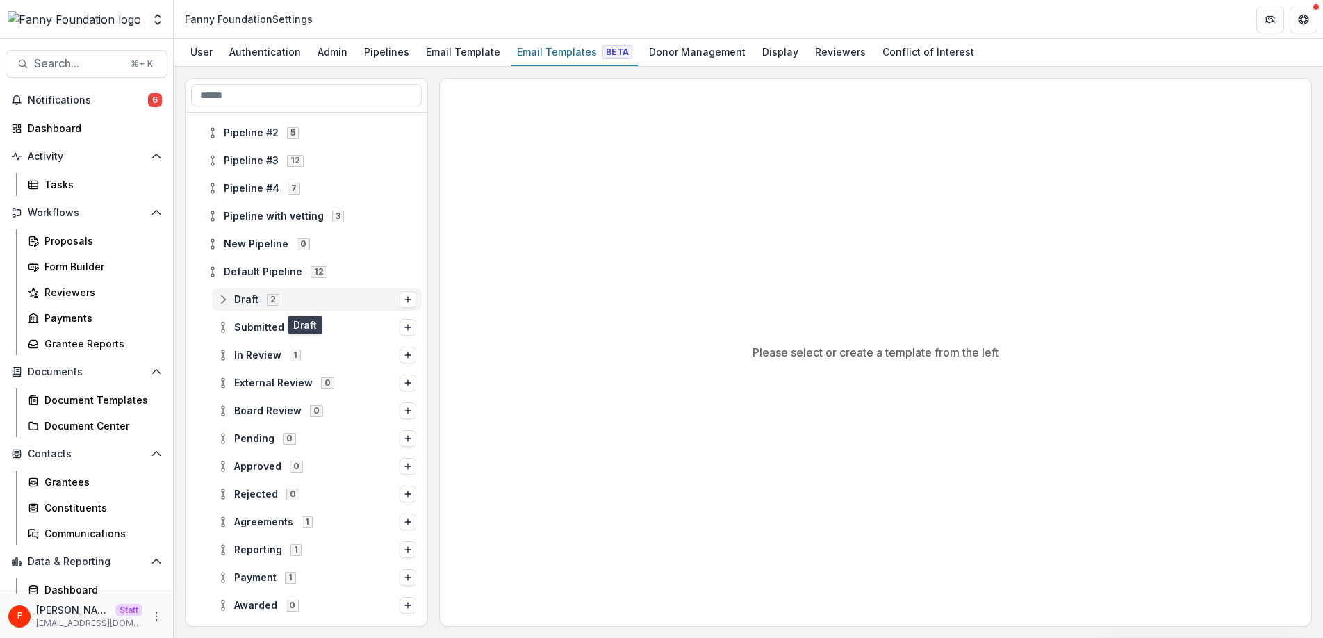
click at [242, 304] on span "Draft" at bounding box center [246, 300] width 24 height 12
click at [223, 381] on line at bounding box center [223, 383] width 0 height 4
click at [153, 616] on icon "More" at bounding box center [156, 616] width 11 height 11
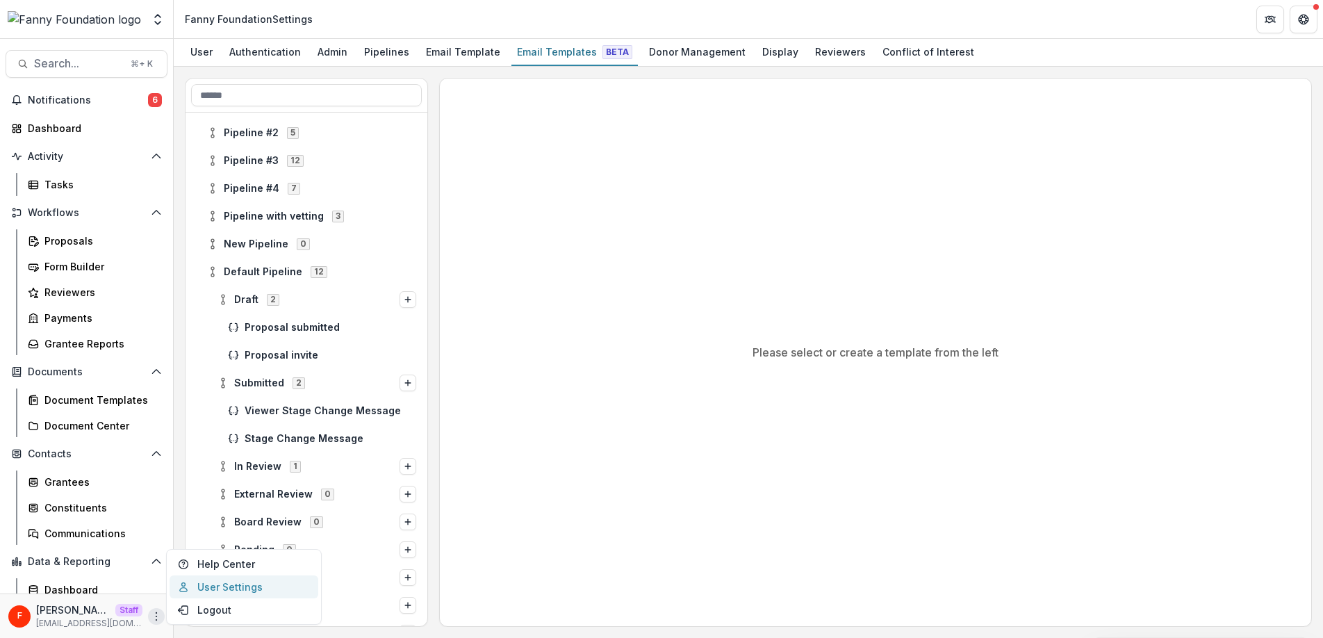
click at [208, 593] on link "User Settings" at bounding box center [244, 586] width 149 height 23
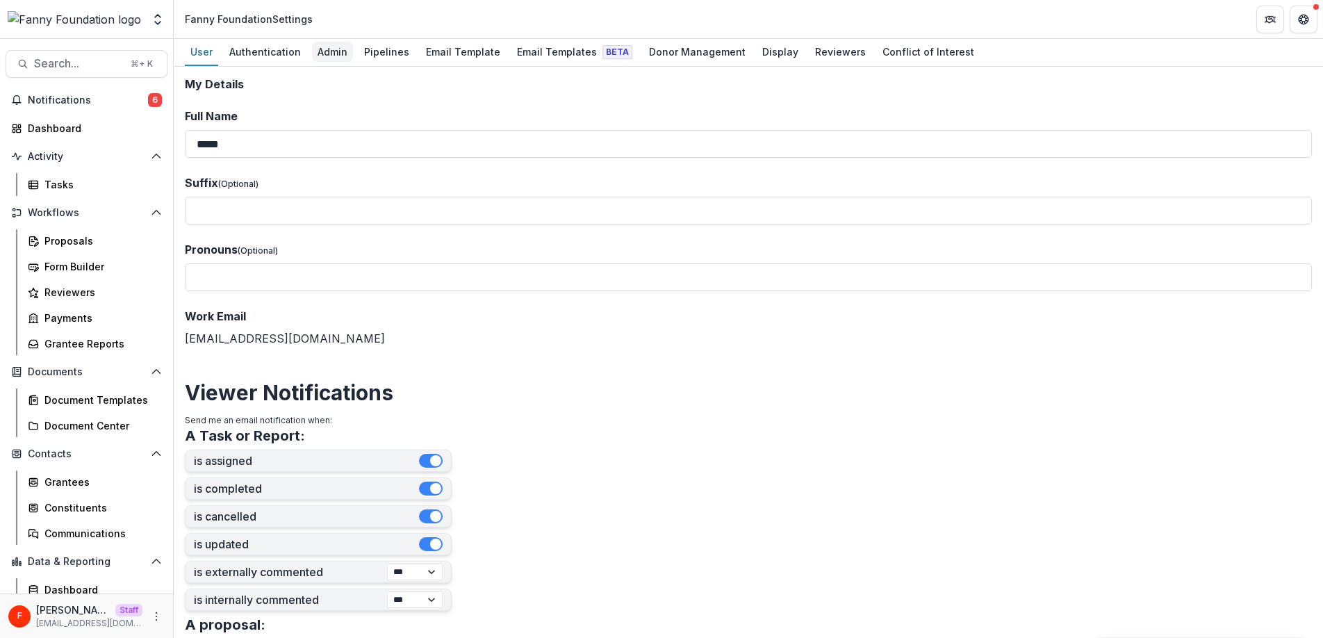
click at [331, 56] on div "Admin" at bounding box center [332, 52] width 41 height 20
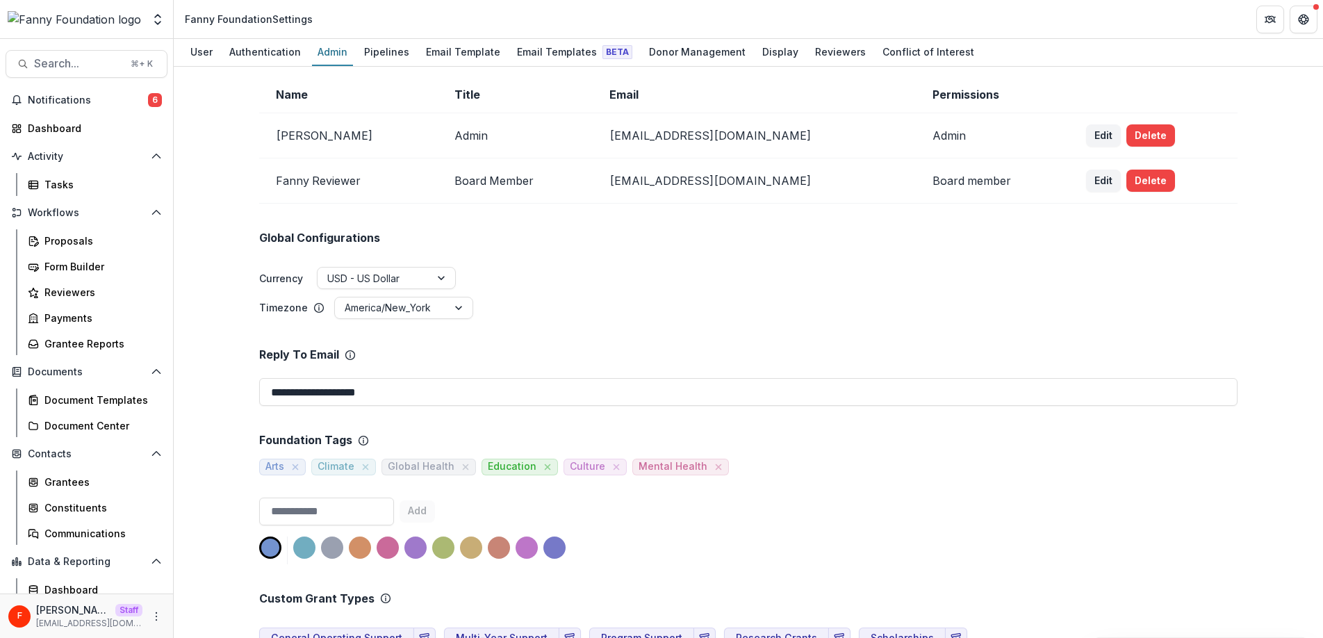
scroll to position [41, 0]
click at [558, 51] on div "Email Templates Beta" at bounding box center [574, 52] width 126 height 20
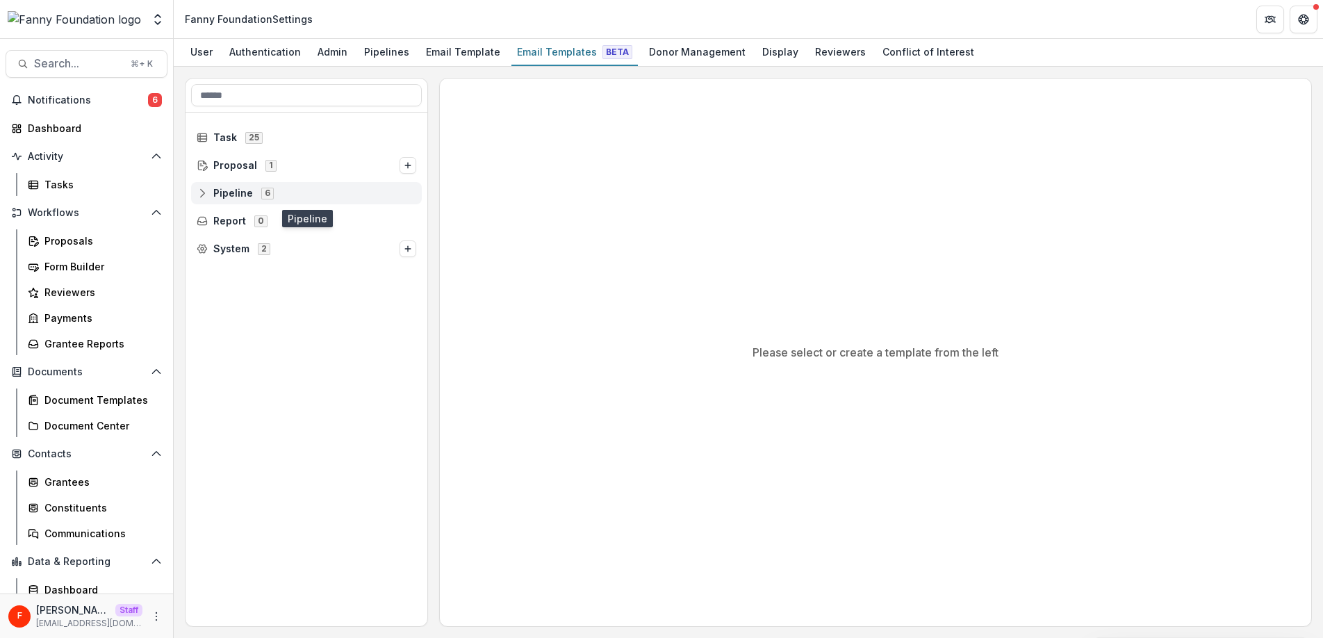
click at [202, 196] on icon at bounding box center [202, 193] width 11 height 11
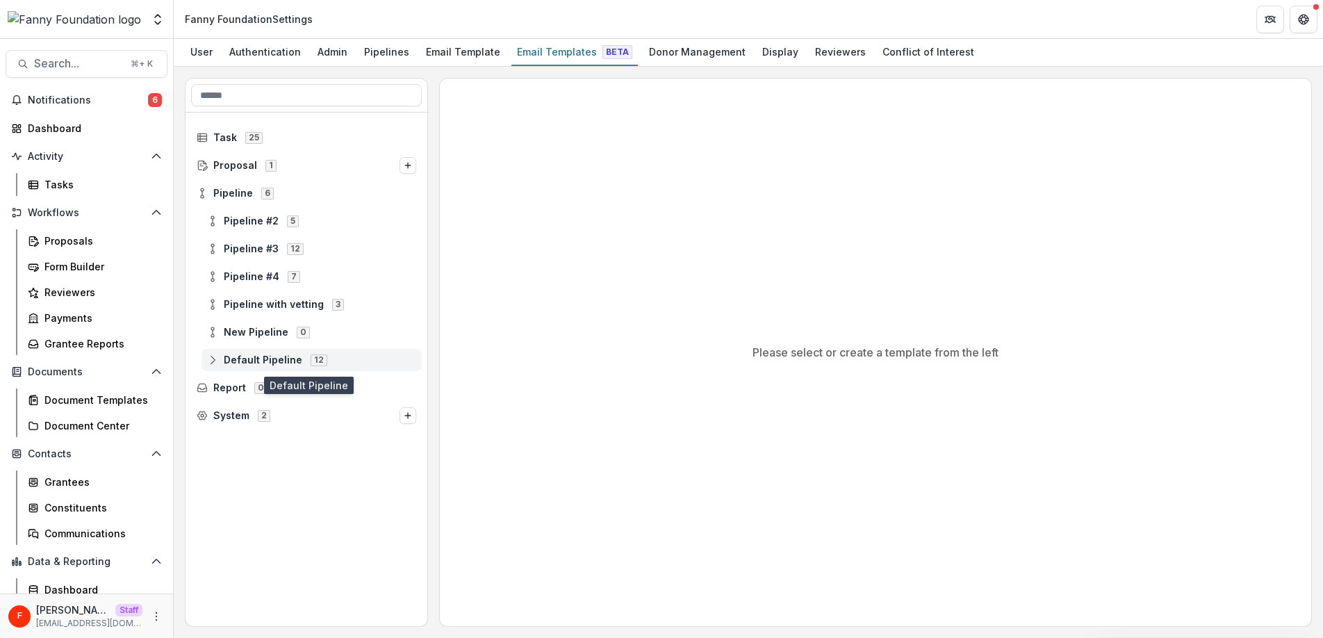
click at [214, 359] on icon at bounding box center [212, 359] width 11 height 11
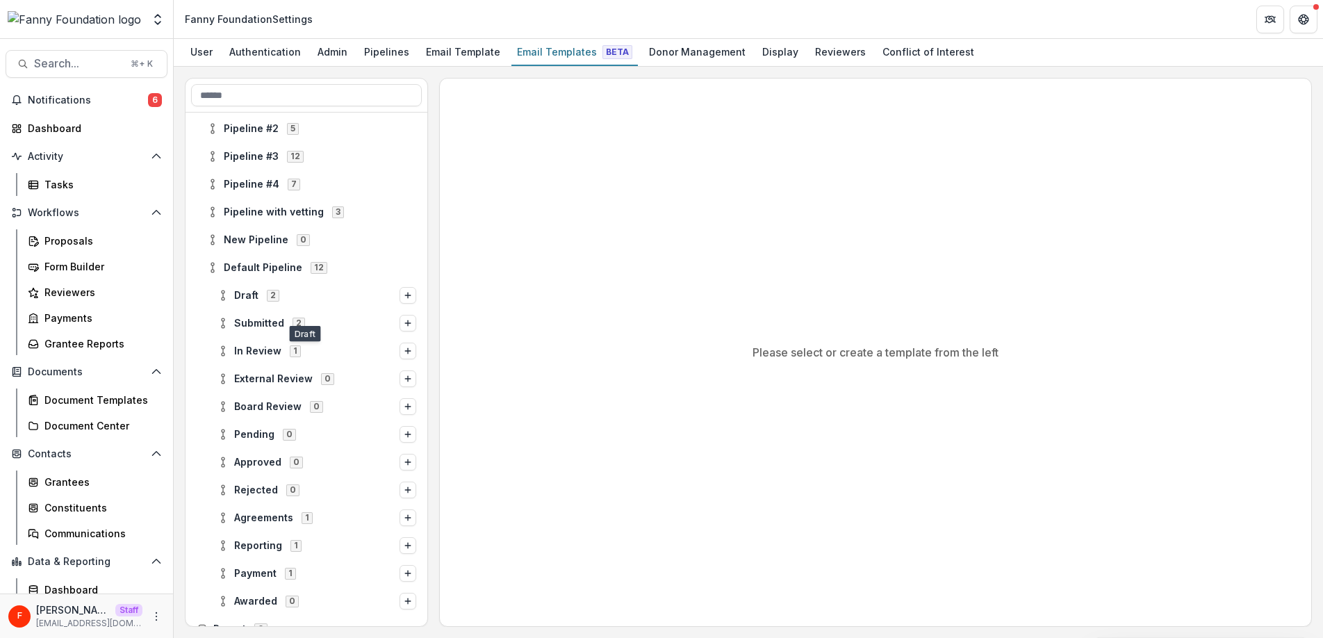
scroll to position [137, 0]
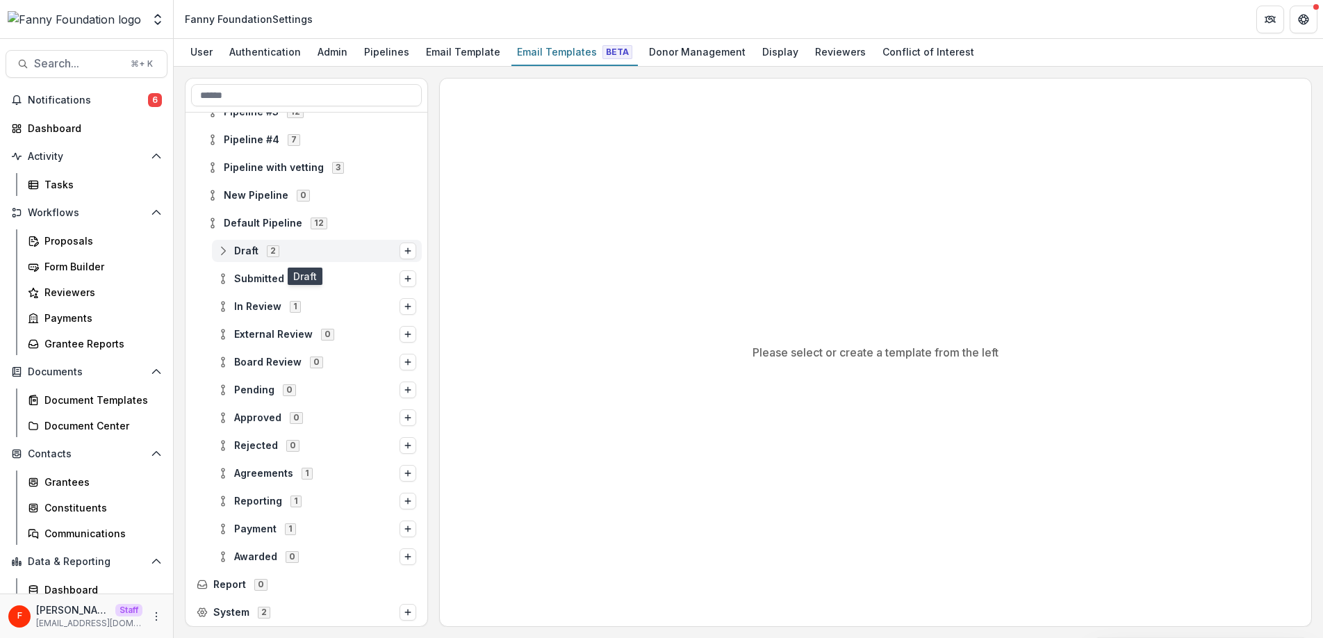
click at [223, 250] on line at bounding box center [223, 251] width 0 height 4
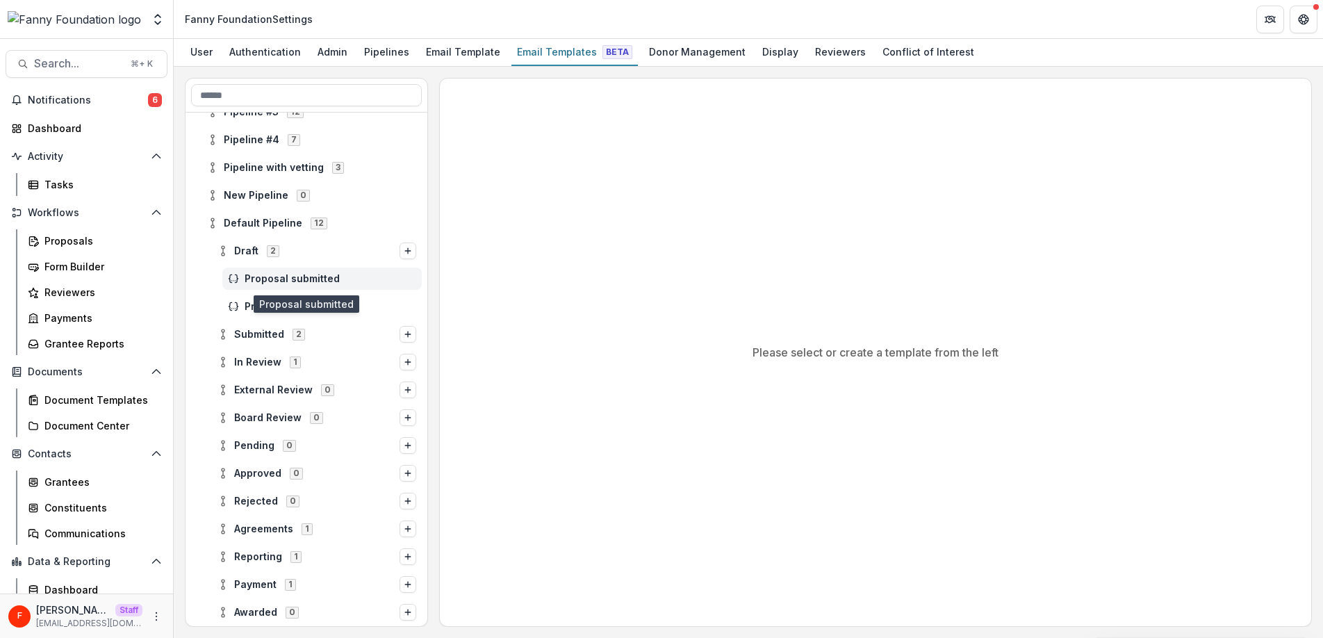
click at [263, 277] on span "Proposal submitted" at bounding box center [331, 279] width 172 height 12
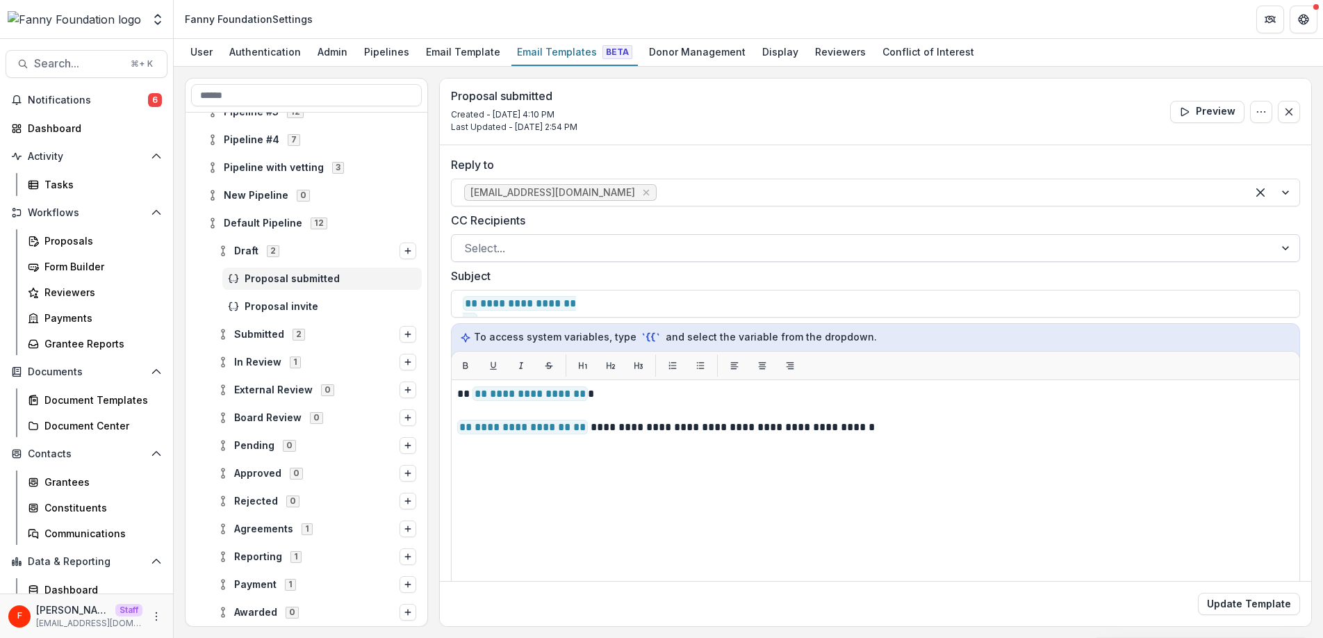
click at [563, 245] on div at bounding box center [863, 247] width 798 height 19
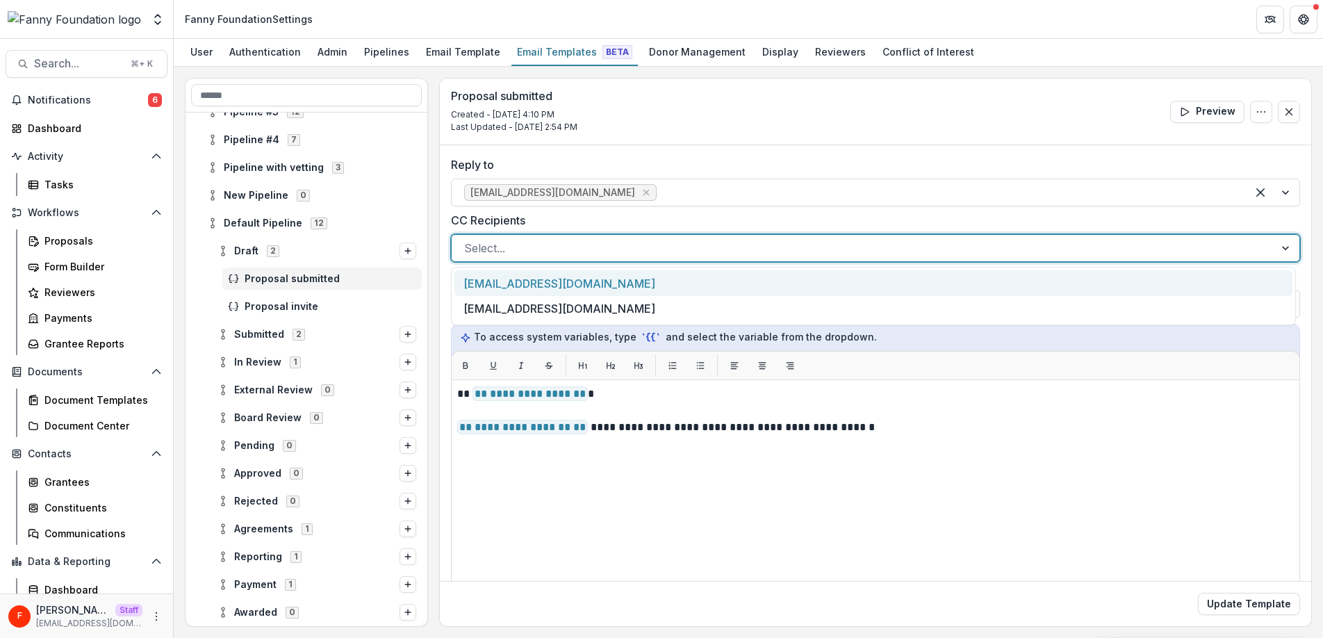
scroll to position [1, 0]
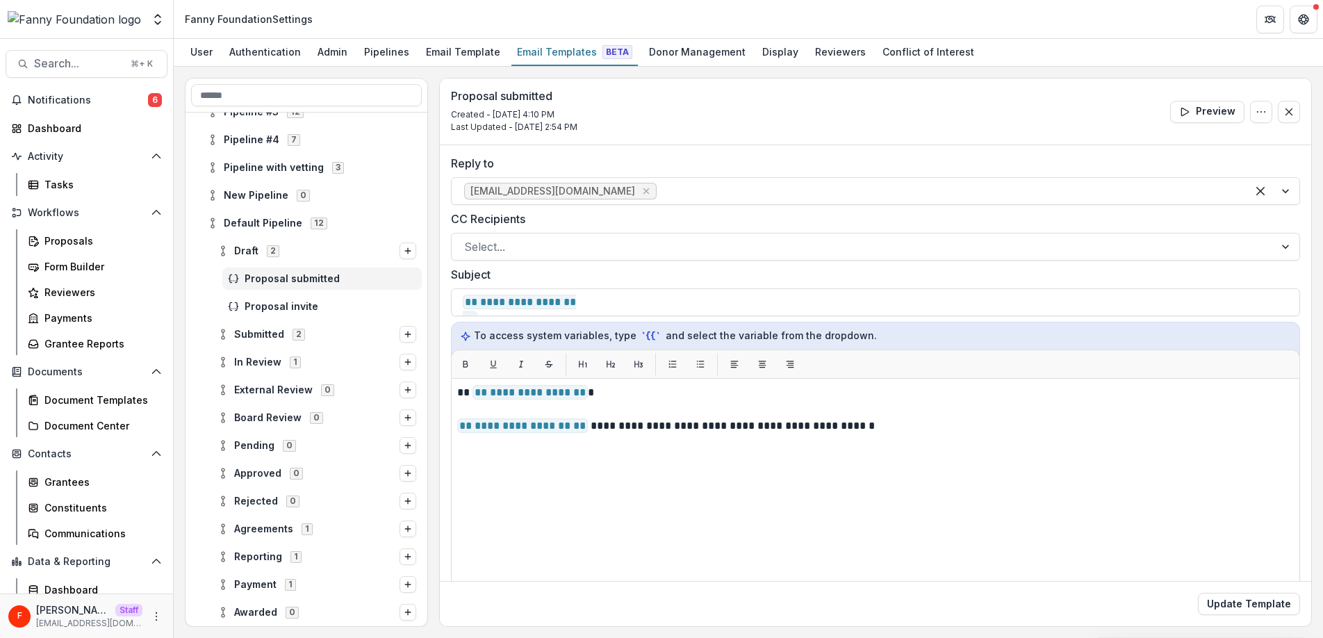
click at [578, 220] on label "CC Recipients" at bounding box center [871, 219] width 841 height 17
click at [468, 238] on input "CC Recipients" at bounding box center [465, 246] width 3 height 17
click at [335, 54] on div "Admin" at bounding box center [332, 52] width 41 height 20
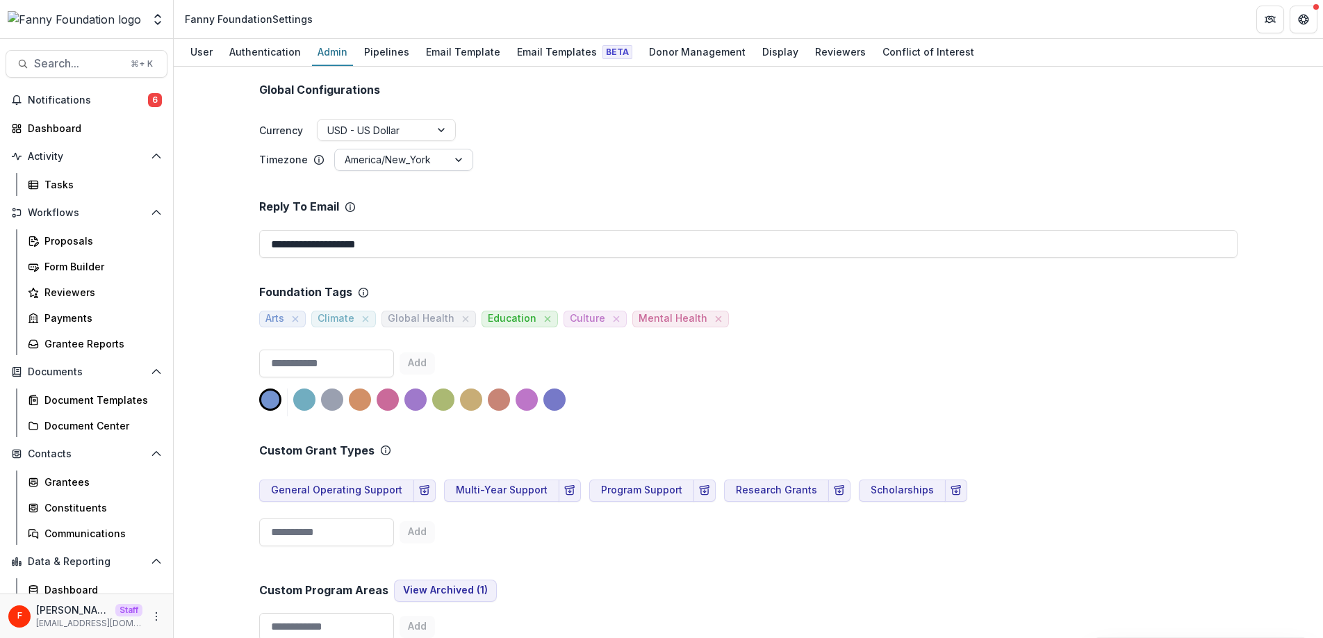
scroll to position [195, 0]
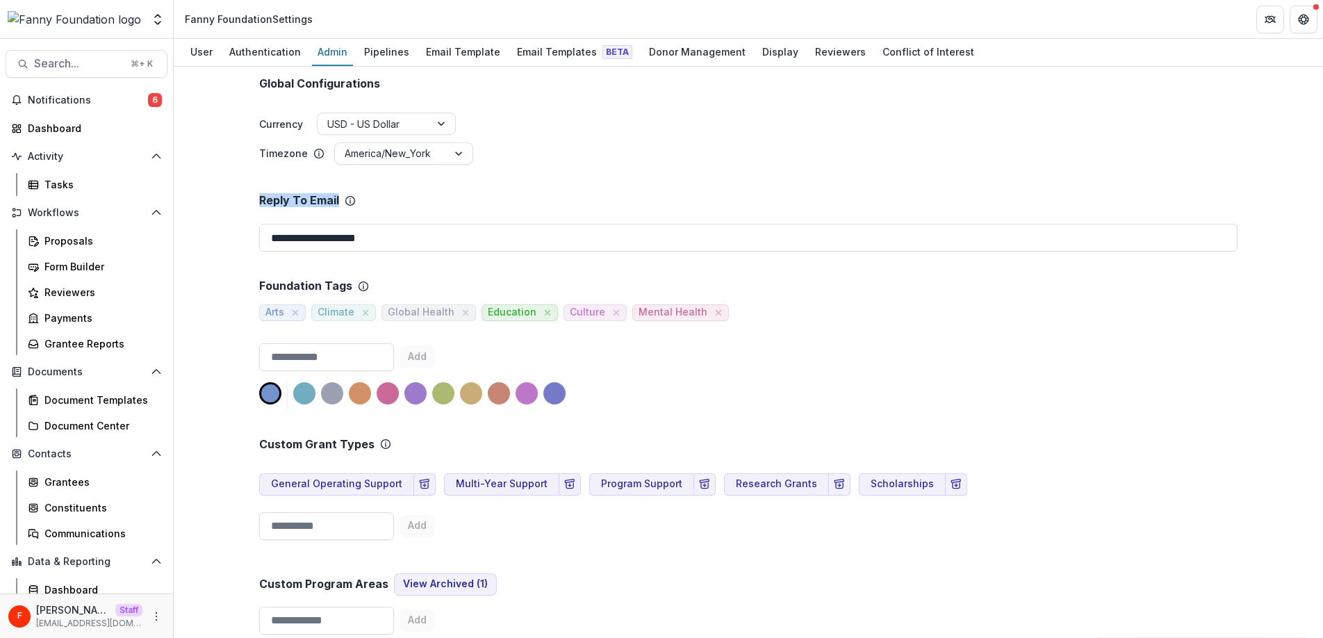
drag, startPoint x: 257, startPoint y: 201, endPoint x: 392, endPoint y: 204, distance: 134.8
click at [392, 204] on div "Reply To Email" at bounding box center [748, 200] width 978 height 13
click at [392, 204] on div "Reply To Email" at bounding box center [748, 201] width 978 height 13
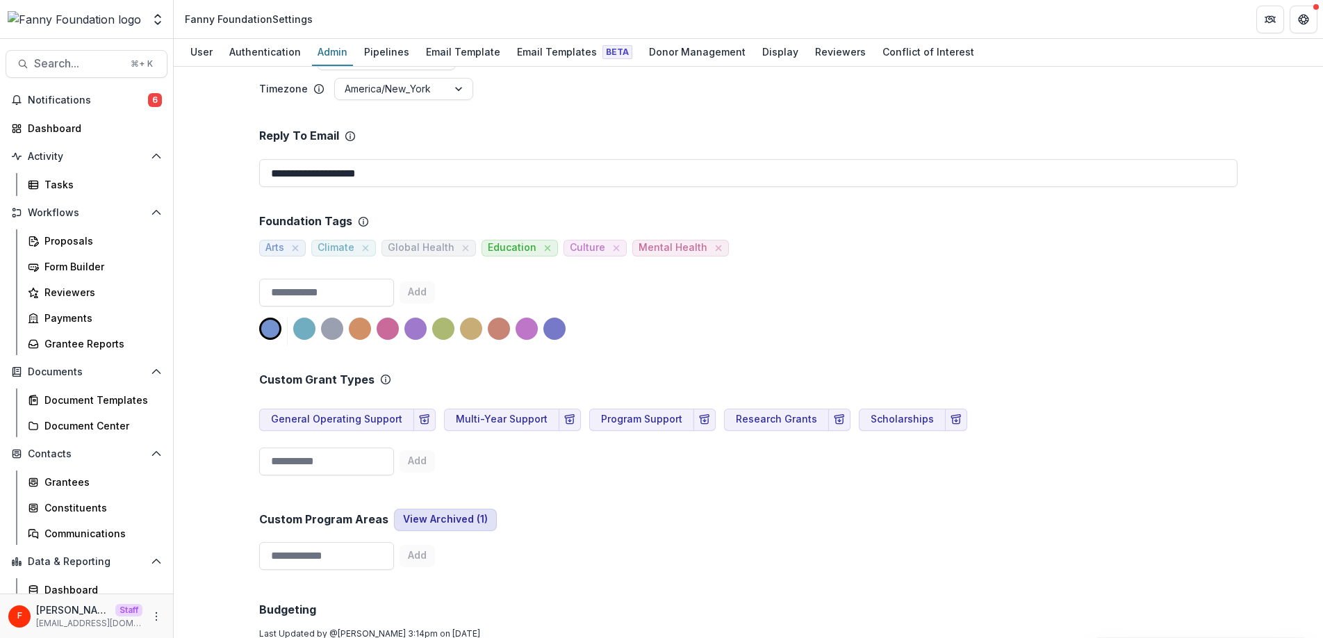
scroll to position [0, 0]
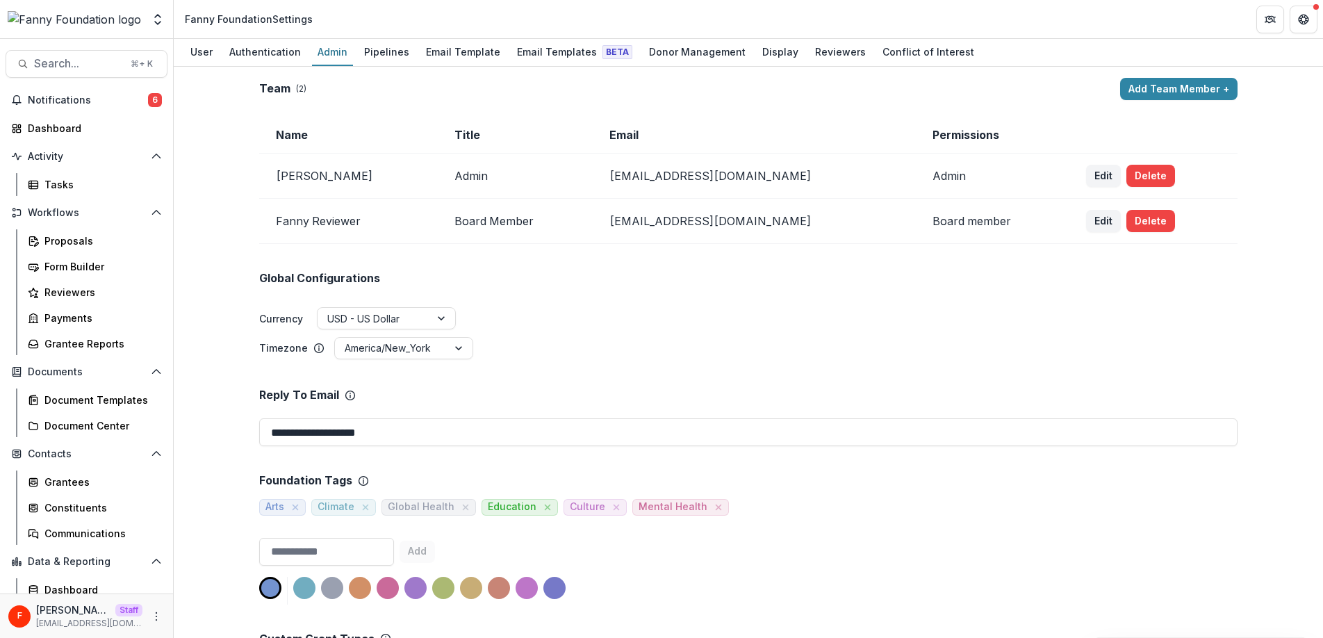
drag, startPoint x: 427, startPoint y: 438, endPoint x: 236, endPoint y: 430, distance: 191.3
click at [236, 430] on div "**********" at bounding box center [748, 352] width 1149 height 571
click at [452, 432] on input "**********" at bounding box center [748, 432] width 978 height 28
click at [555, 343] on ul "Timezone America/New_York" at bounding box center [748, 349] width 978 height 24
click at [1063, 18] on header "Fanny Foundation Settings" at bounding box center [748, 19] width 1149 height 38
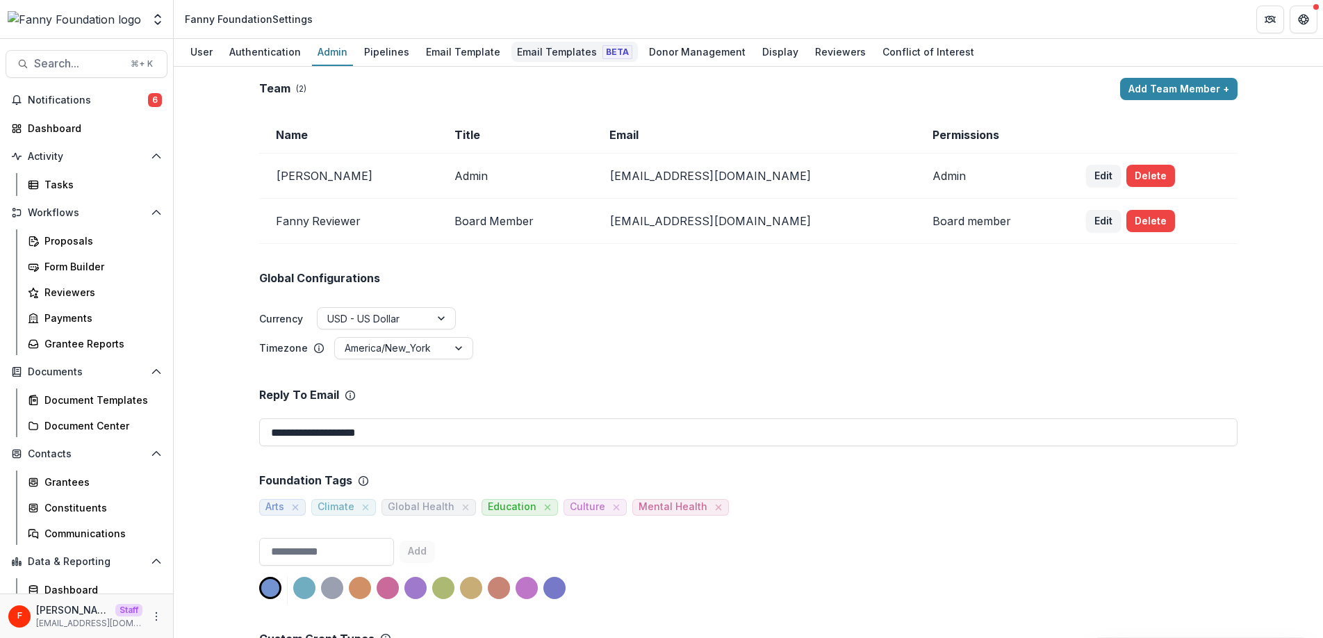
click at [534, 57] on div "Email Templates Beta" at bounding box center [574, 52] width 126 height 20
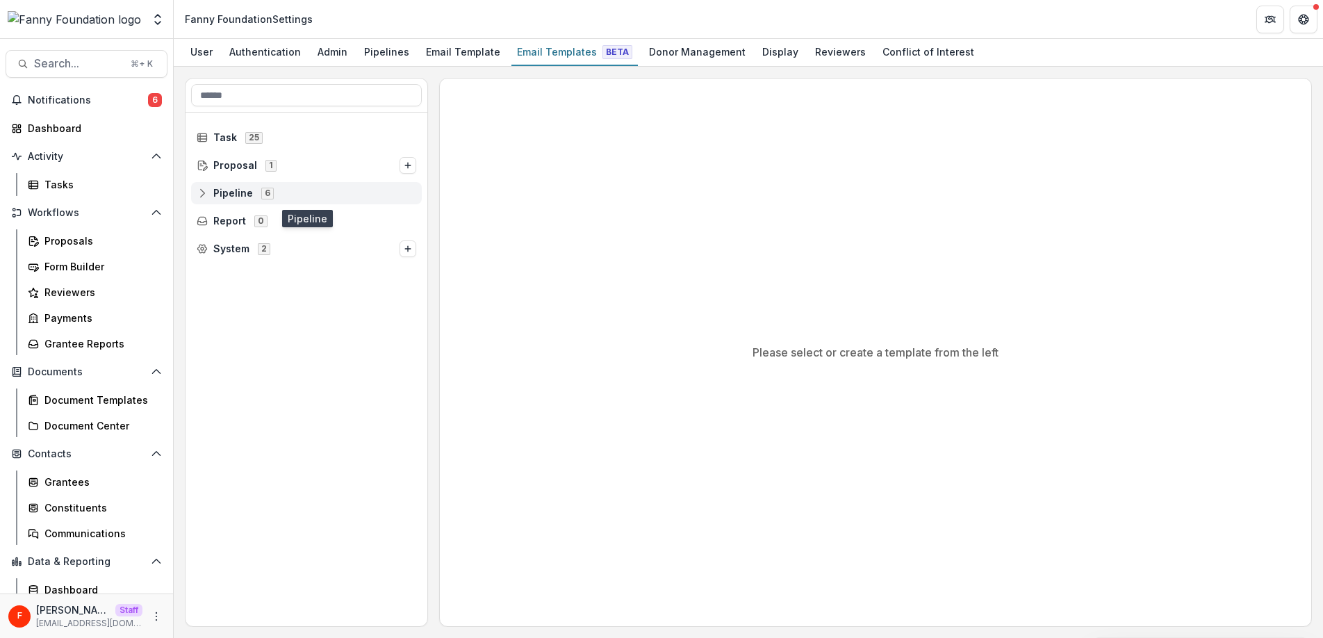
click at [202, 190] on icon at bounding box center [202, 193] width 11 height 11
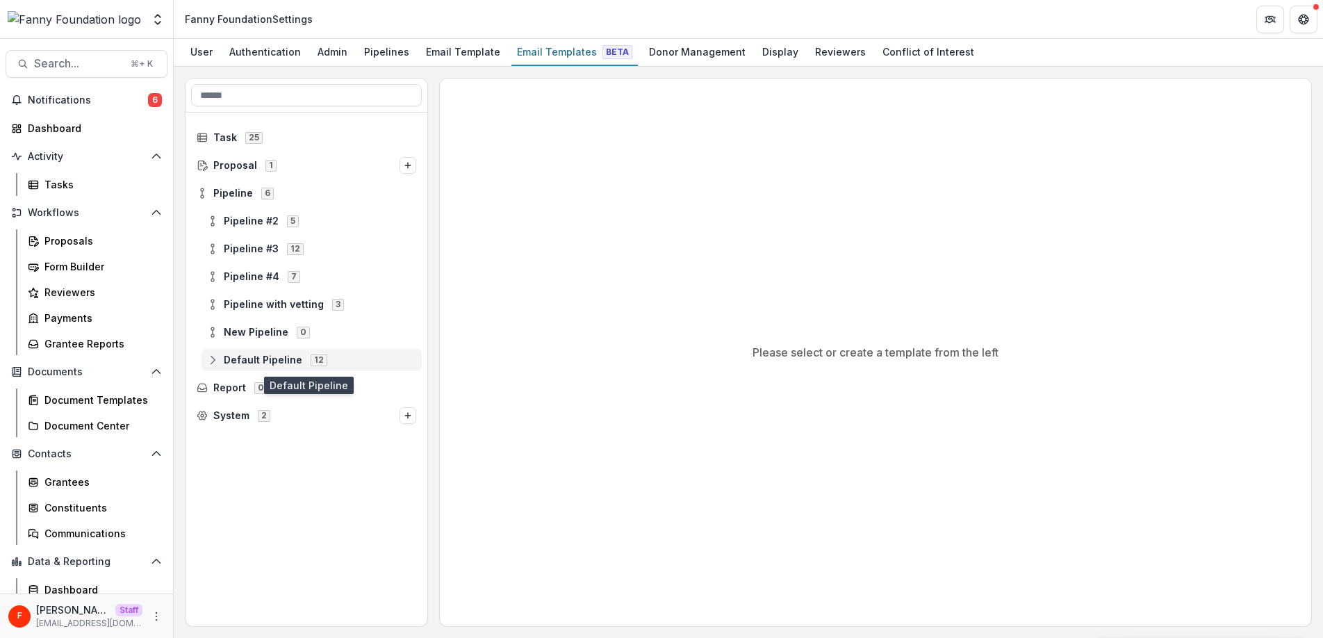
click at [210, 359] on icon at bounding box center [212, 359] width 11 height 11
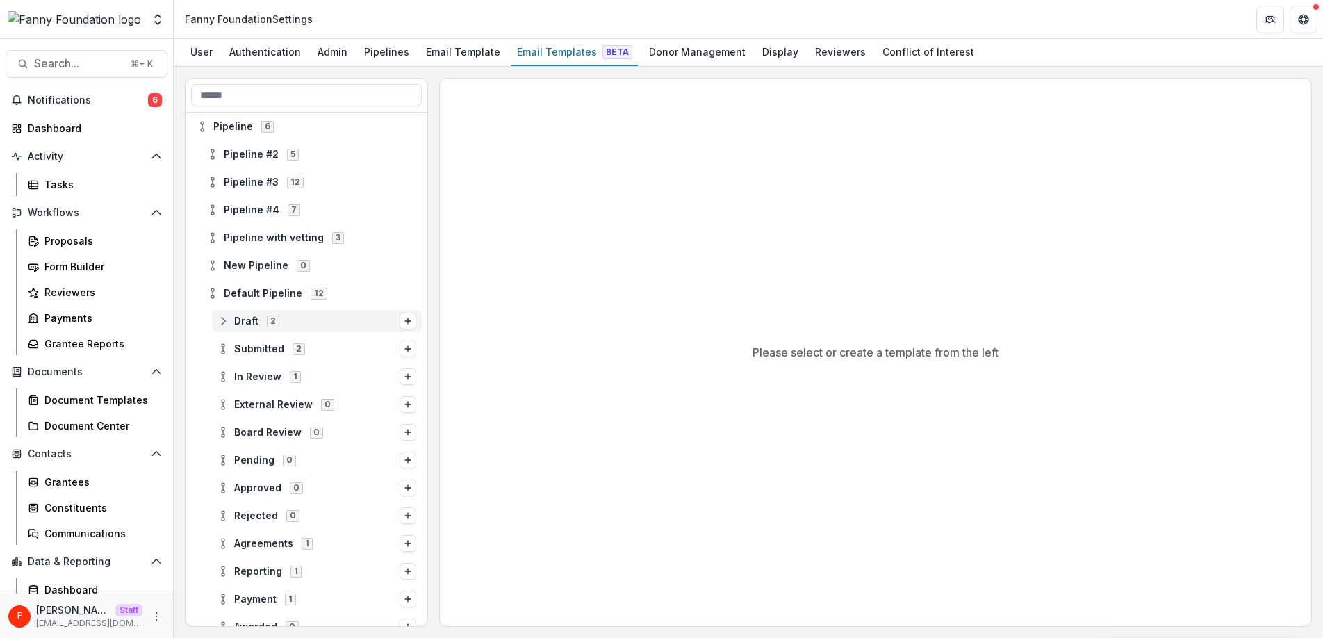
scroll to position [137, 0]
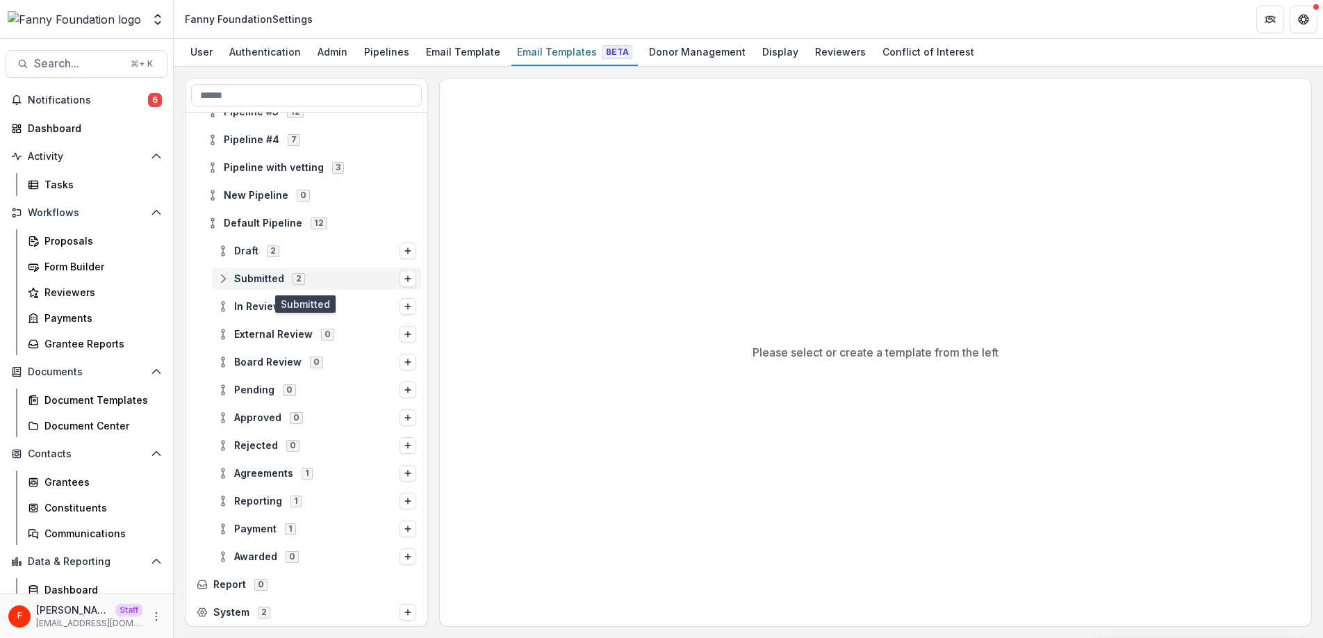
click at [222, 276] on circle at bounding box center [223, 275] width 3 height 3
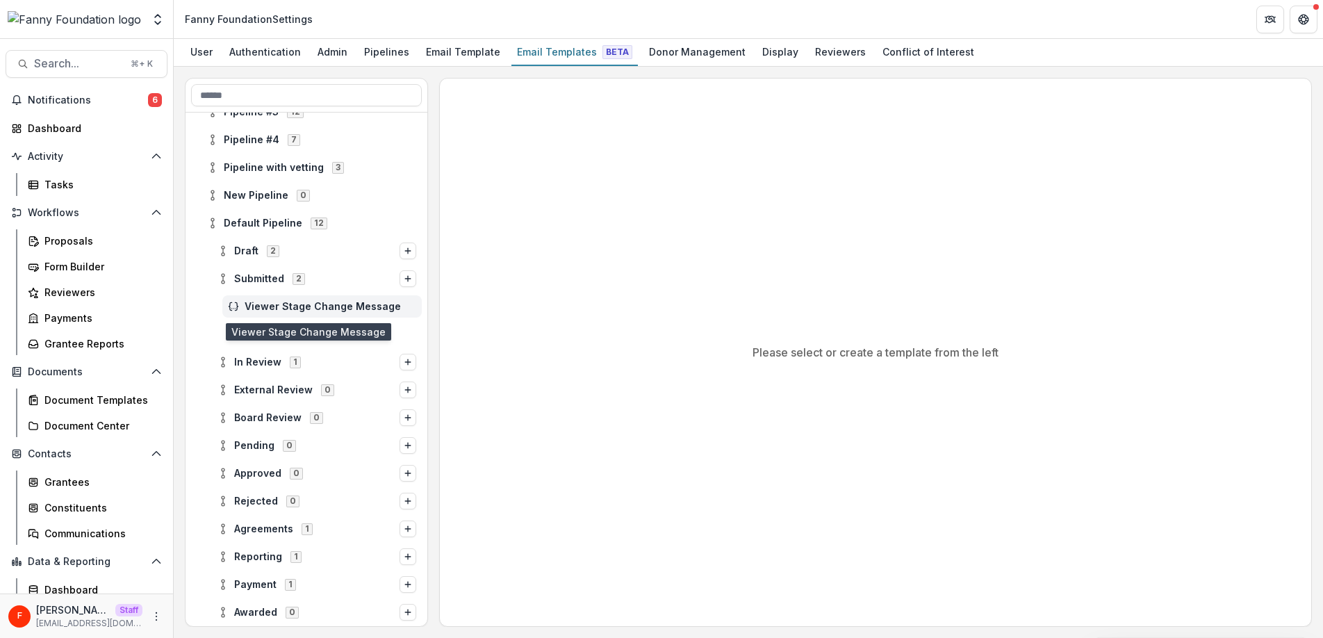
click at [331, 306] on span "Viewer Stage Change Message" at bounding box center [331, 307] width 172 height 12
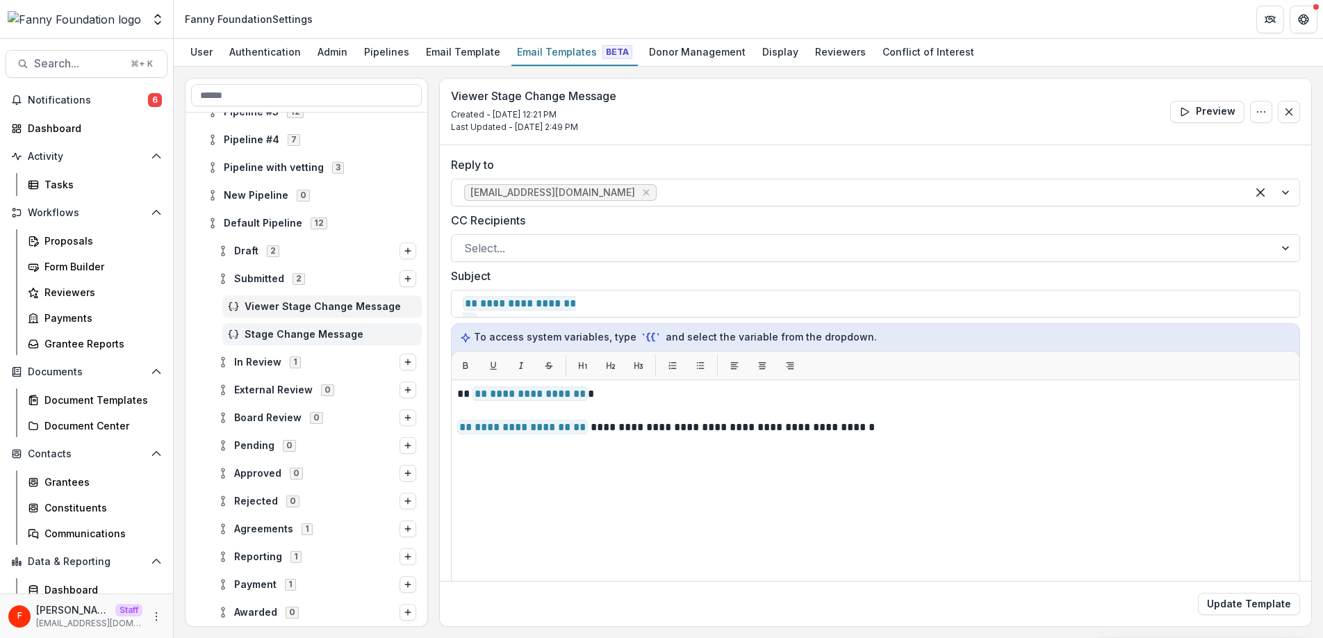
click at [306, 336] on span "Stage Change Message" at bounding box center [331, 335] width 172 height 12
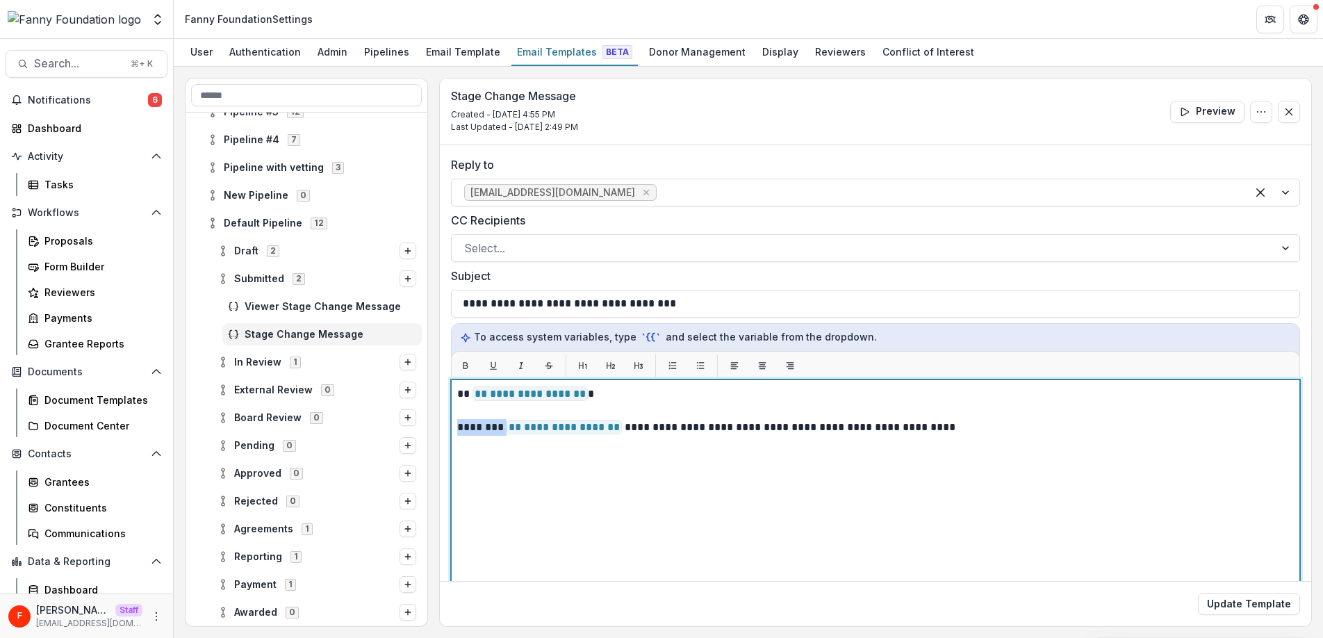
drag, startPoint x: 505, startPoint y: 430, endPoint x: 441, endPoint y: 433, distance: 64.0
click at [441, 433] on div "**********" at bounding box center [875, 441] width 871 height 593
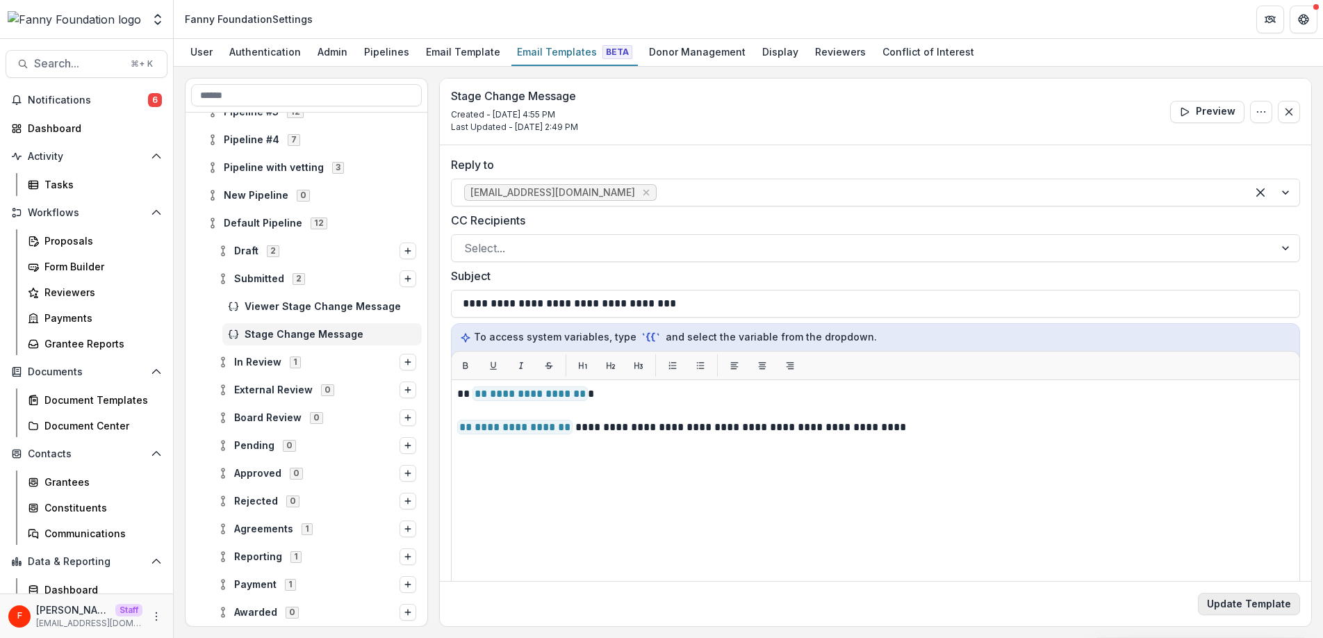
click at [1262, 611] on button "Update Template" at bounding box center [1249, 604] width 102 height 22
click at [246, 249] on span "Draft" at bounding box center [246, 251] width 24 height 12
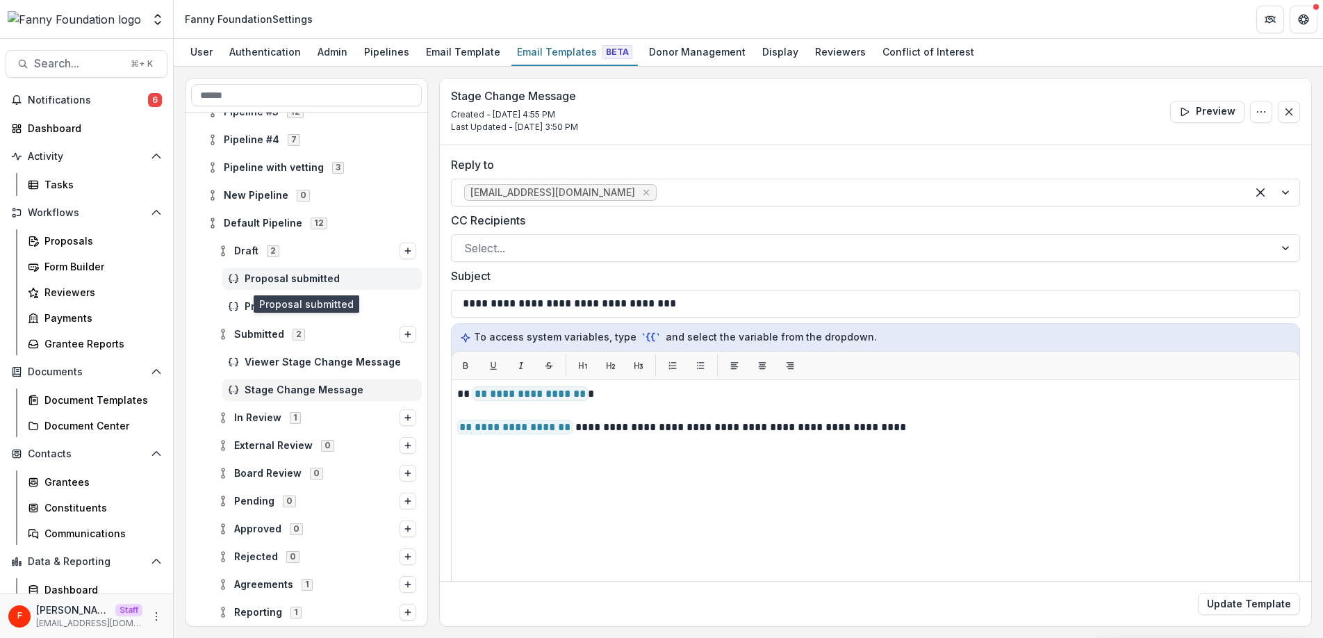
click at [328, 279] on span "Proposal submitted" at bounding box center [331, 279] width 172 height 12
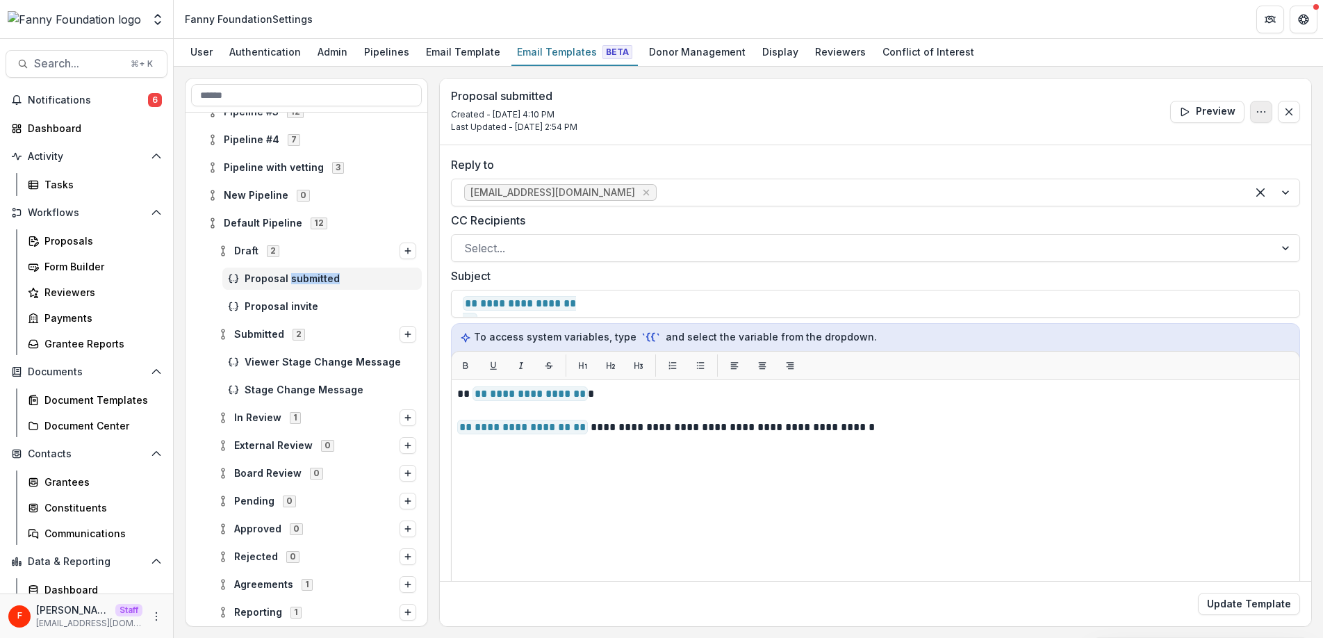
click at [1260, 114] on icon "Options" at bounding box center [1261, 111] width 11 height 11
click at [1162, 167] on button "Delete Template" at bounding box center [1194, 166] width 149 height 23
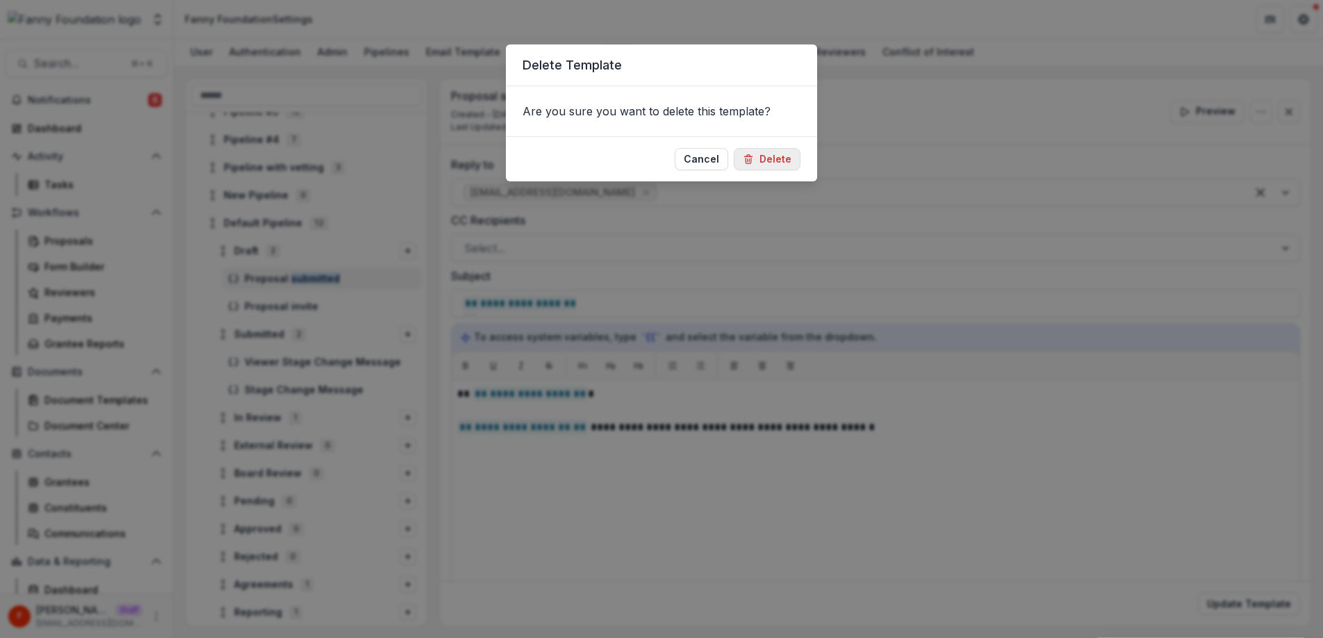
click at [766, 164] on button "Delete" at bounding box center [767, 159] width 67 height 22
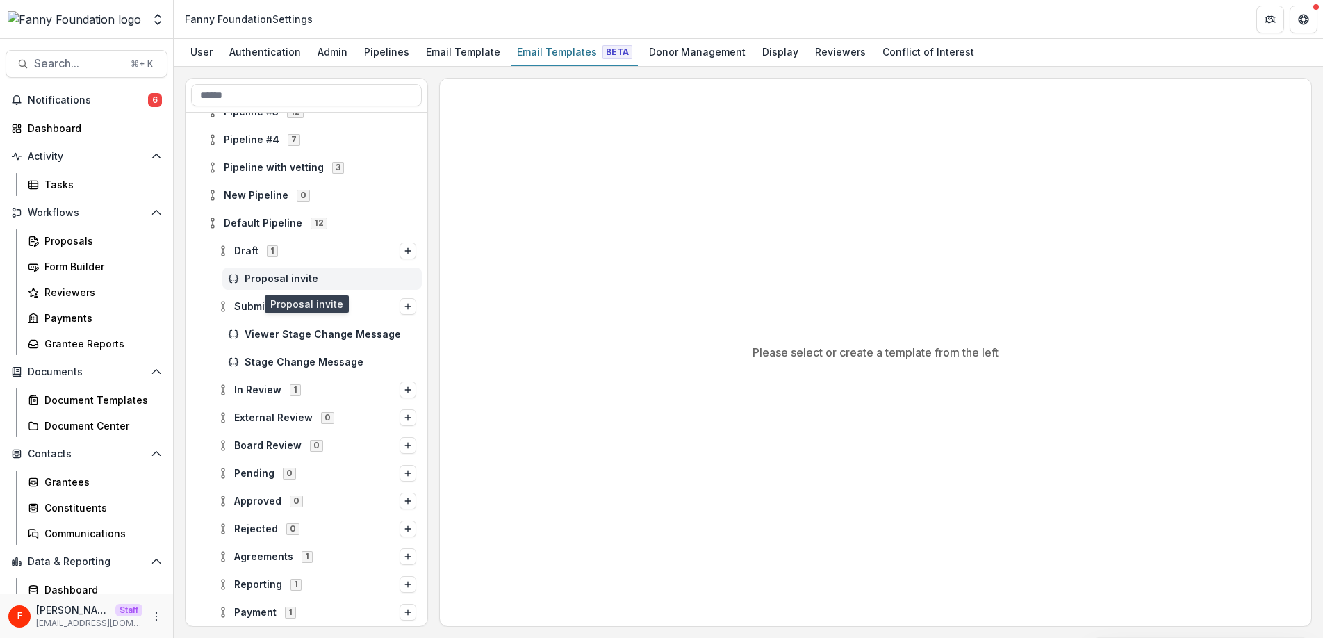
click at [274, 275] on span "Proposal invite" at bounding box center [331, 279] width 172 height 12
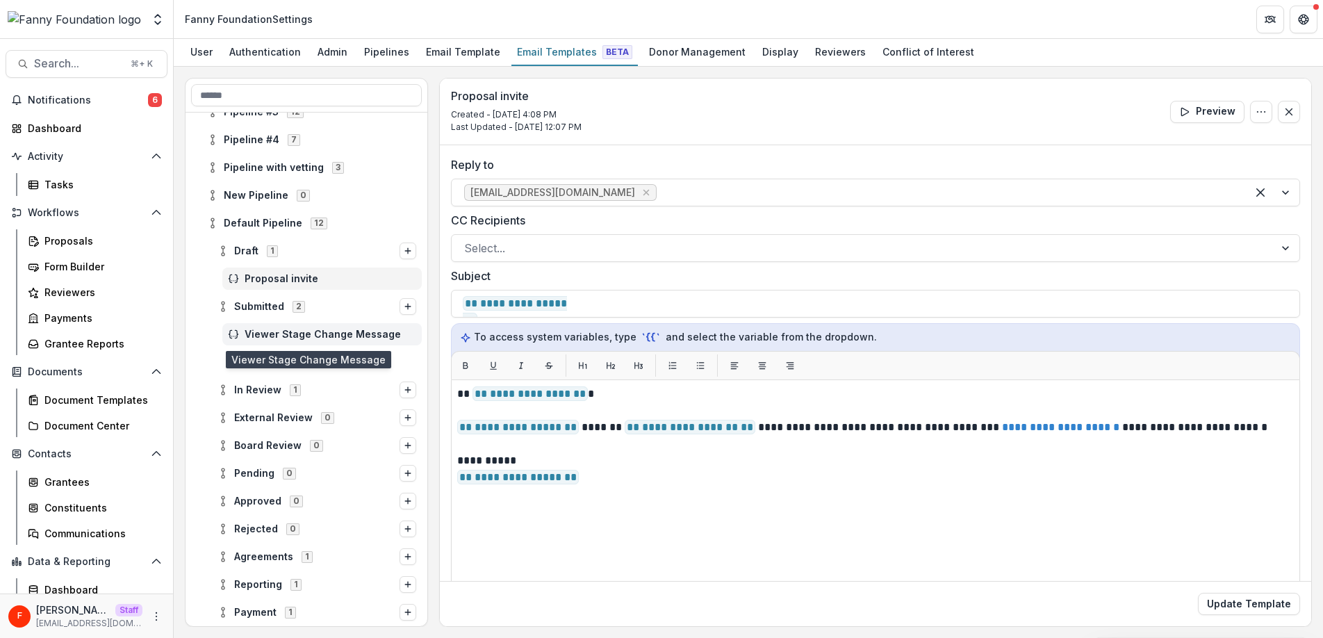
click at [300, 336] on span "Viewer Stage Change Message" at bounding box center [331, 335] width 172 height 12
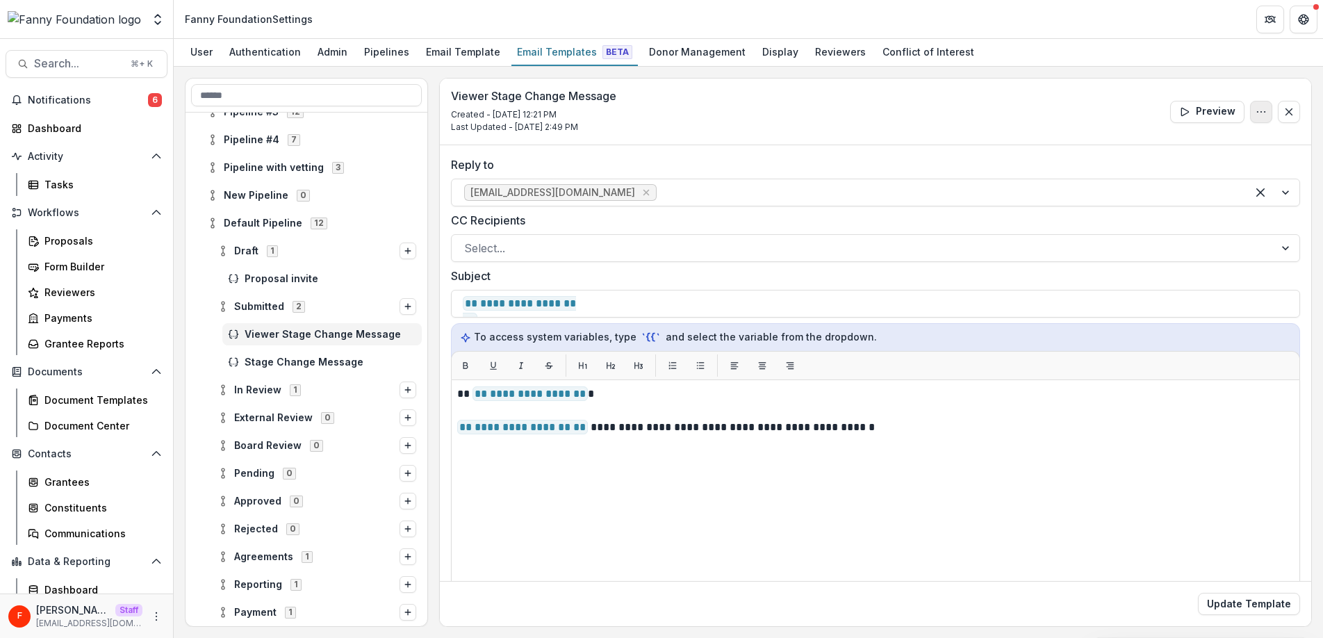
click at [1261, 111] on circle "Options" at bounding box center [1261, 111] width 1 height 1
click at [1188, 142] on button "Edit Name" at bounding box center [1194, 143] width 149 height 23
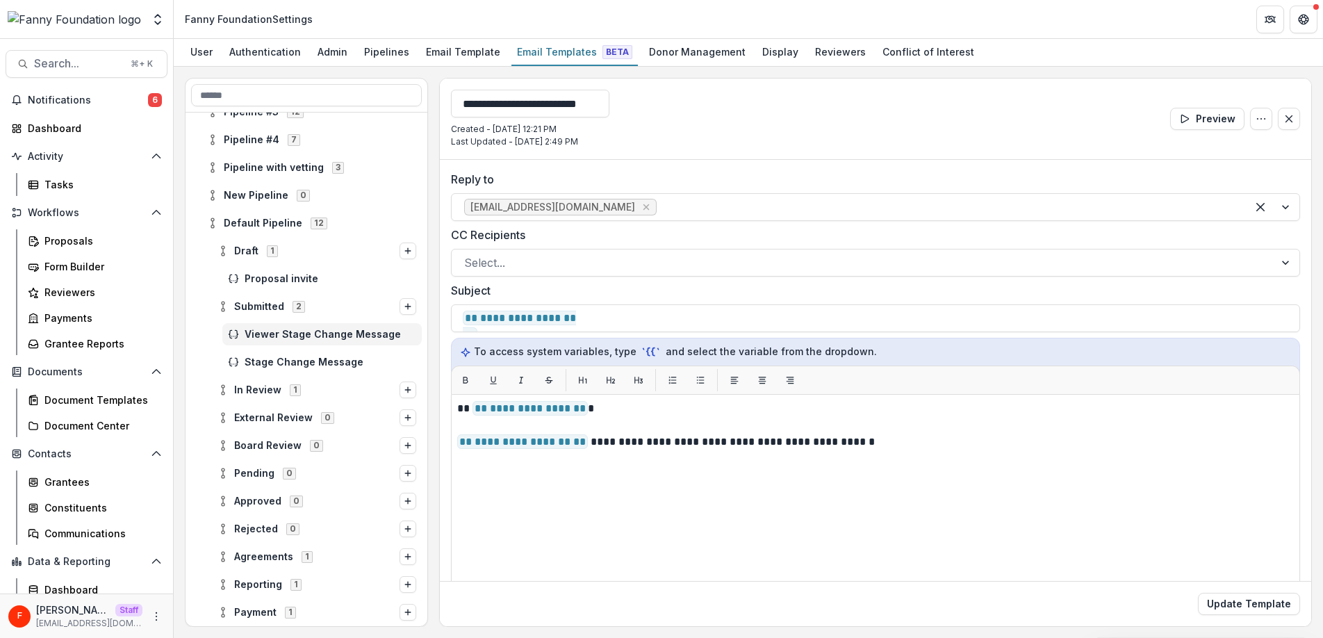
drag, startPoint x: 600, startPoint y: 105, endPoint x: 431, endPoint y: 95, distance: 169.8
click at [431, 95] on div "**********" at bounding box center [748, 352] width 1127 height 549
drag, startPoint x: 584, startPoint y: 105, endPoint x: 456, endPoint y: 99, distance: 128.0
click at [456, 99] on input "**********" at bounding box center [530, 104] width 158 height 28
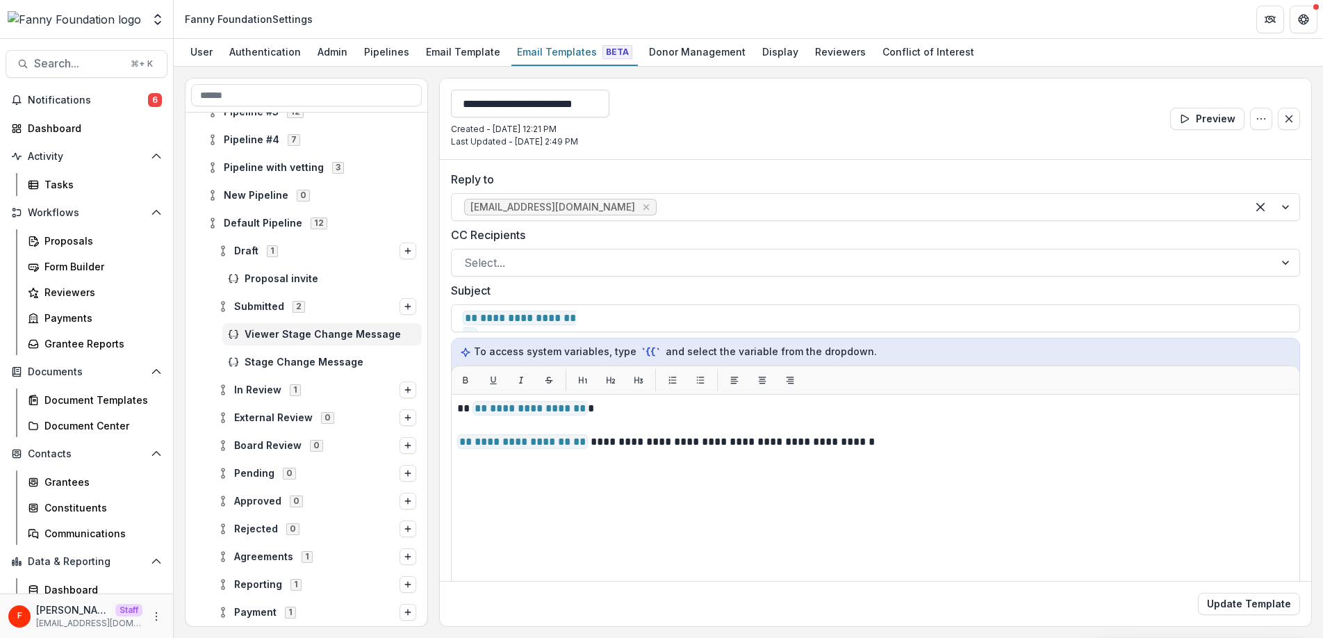
click at [534, 108] on input "**********" at bounding box center [530, 104] width 158 height 28
type input "**********"
click at [1198, 593] on button "Update Template" at bounding box center [1249, 604] width 102 height 22
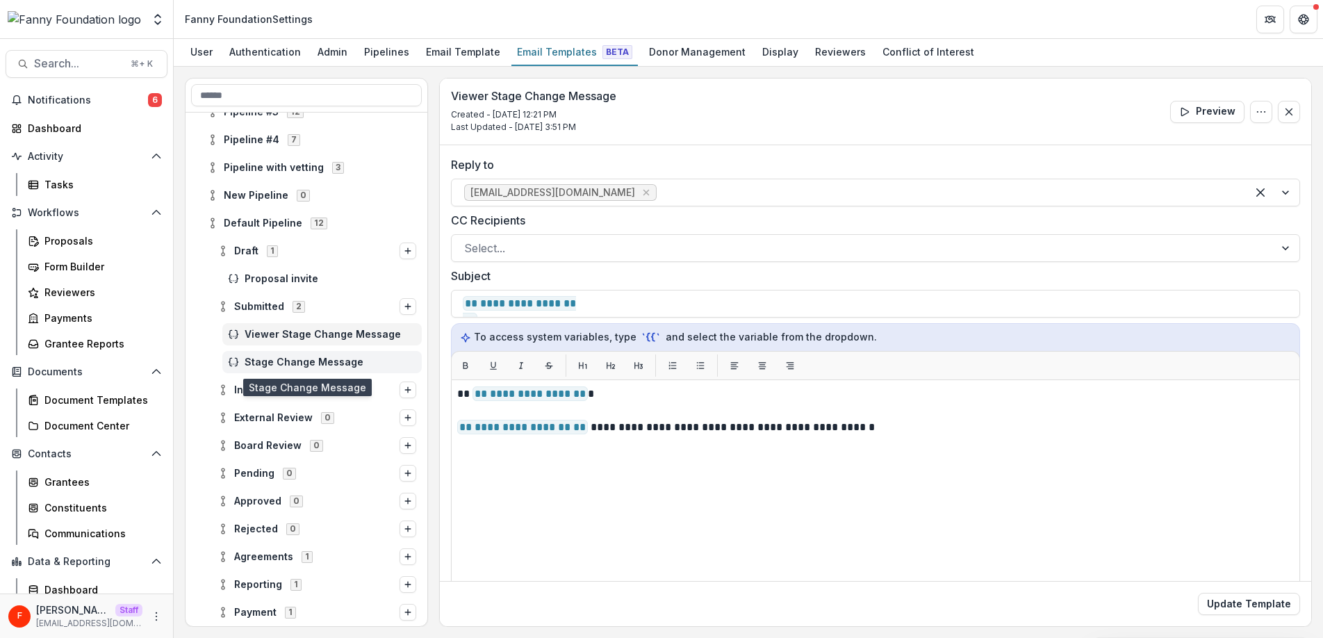
click at [263, 363] on span "Stage Change Message" at bounding box center [331, 362] width 172 height 12
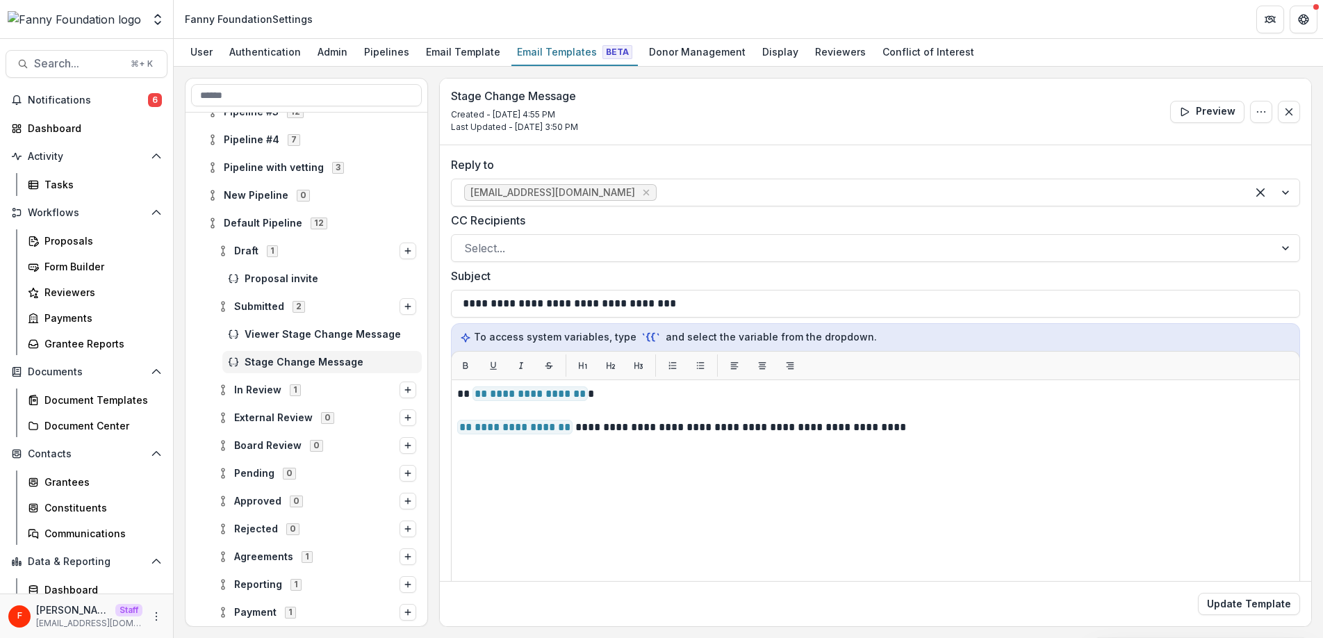
scroll to position [137, 0]
click at [1055, 10] on header "Fanny Foundation Settings" at bounding box center [748, 19] width 1149 height 38
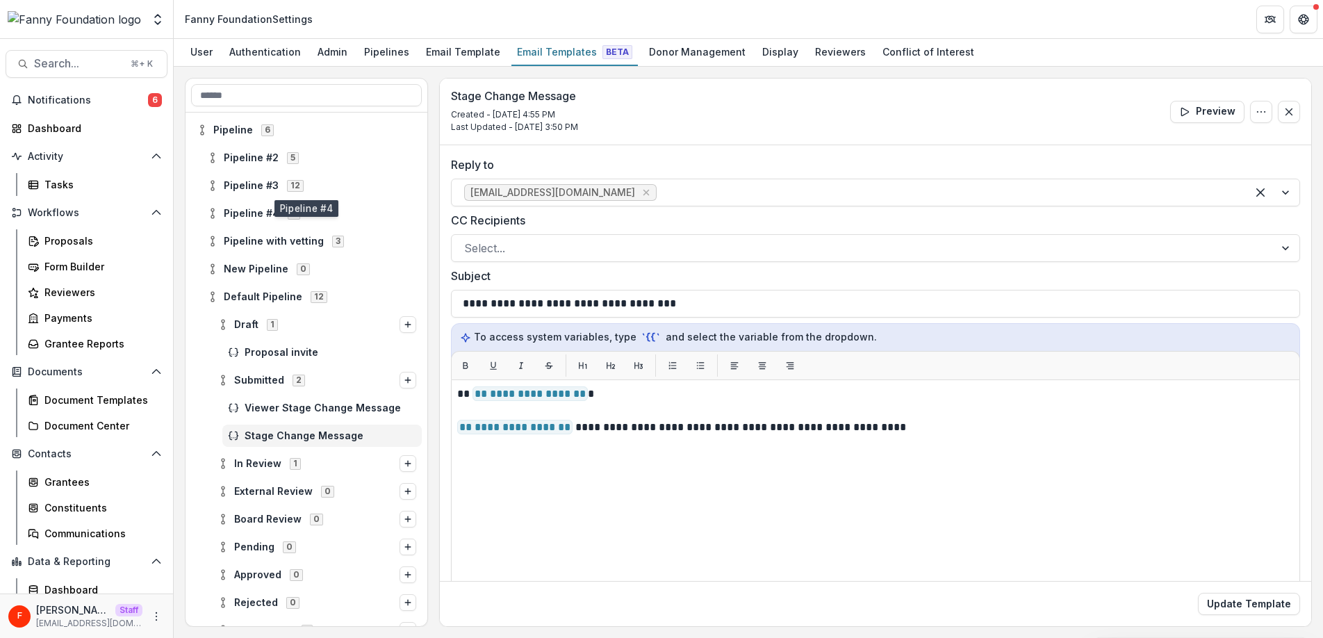
scroll to position [0, 0]
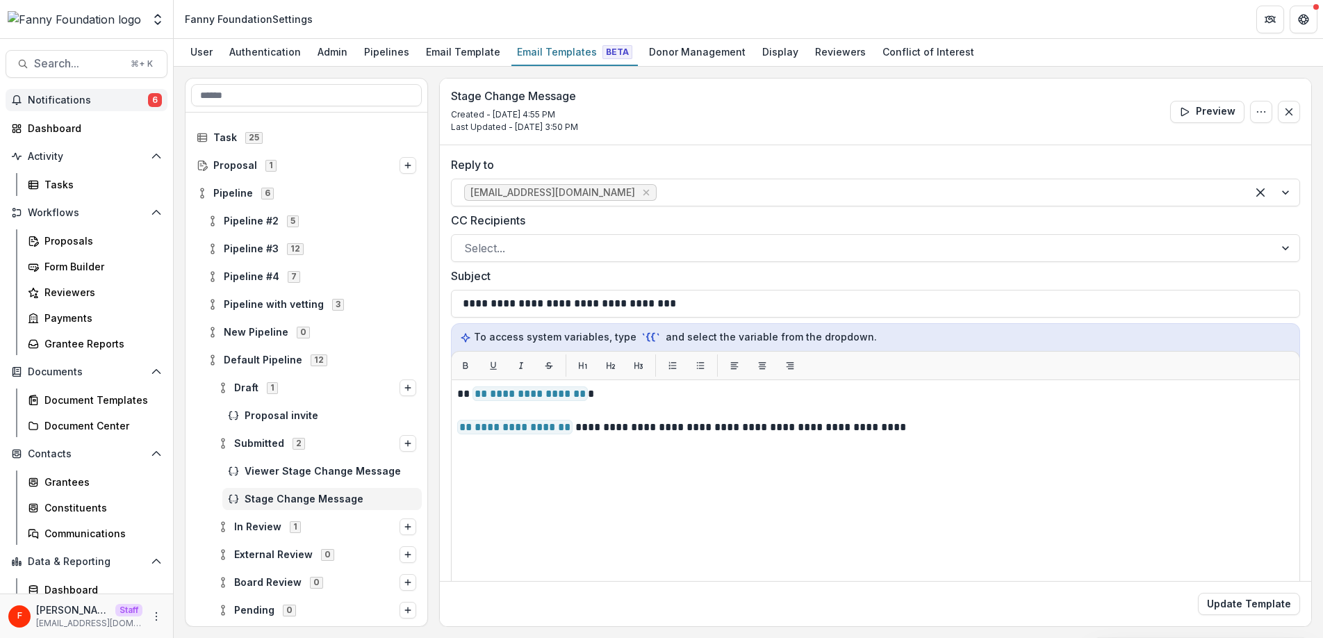
click at [83, 98] on span "Notifications" at bounding box center [88, 100] width 120 height 12
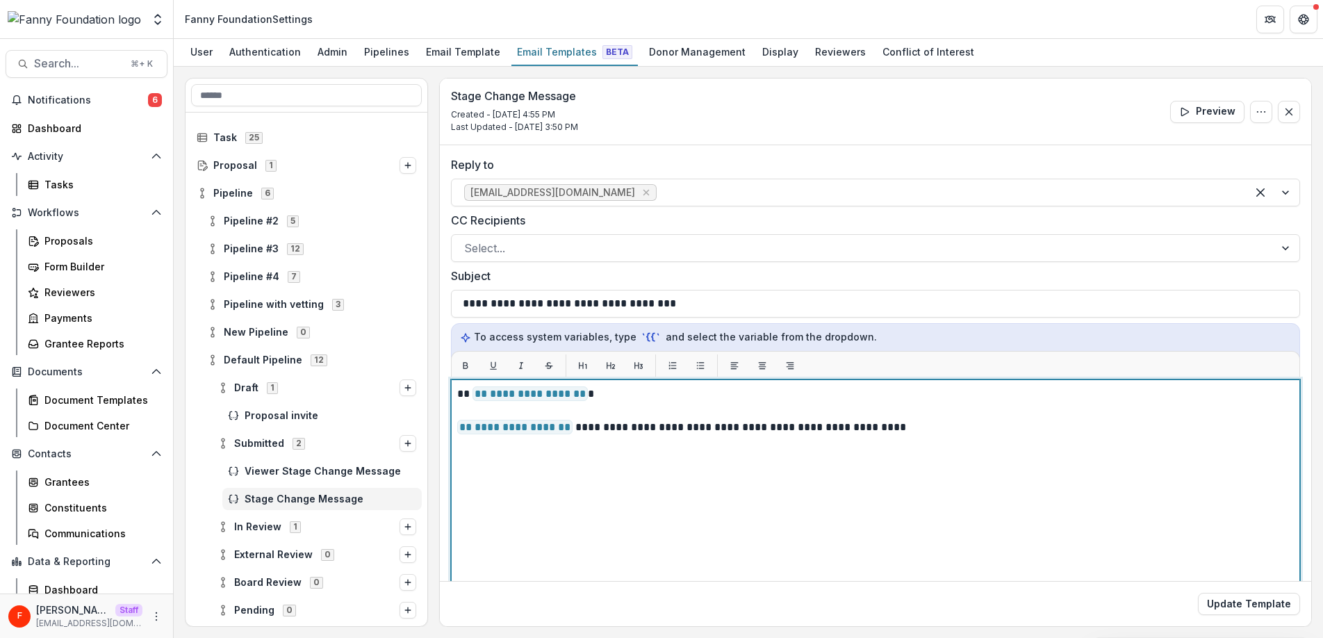
click at [600, 471] on div "**********" at bounding box center [875, 553] width 837 height 335
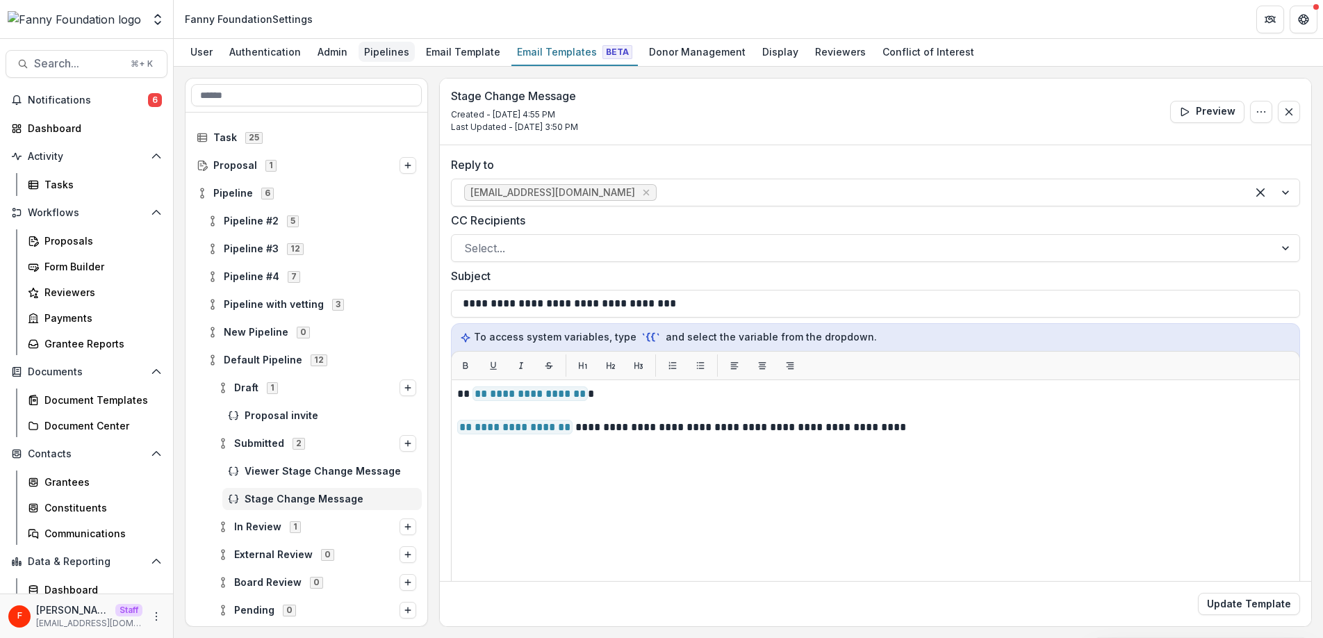
click at [385, 51] on div "Pipelines" at bounding box center [387, 52] width 56 height 20
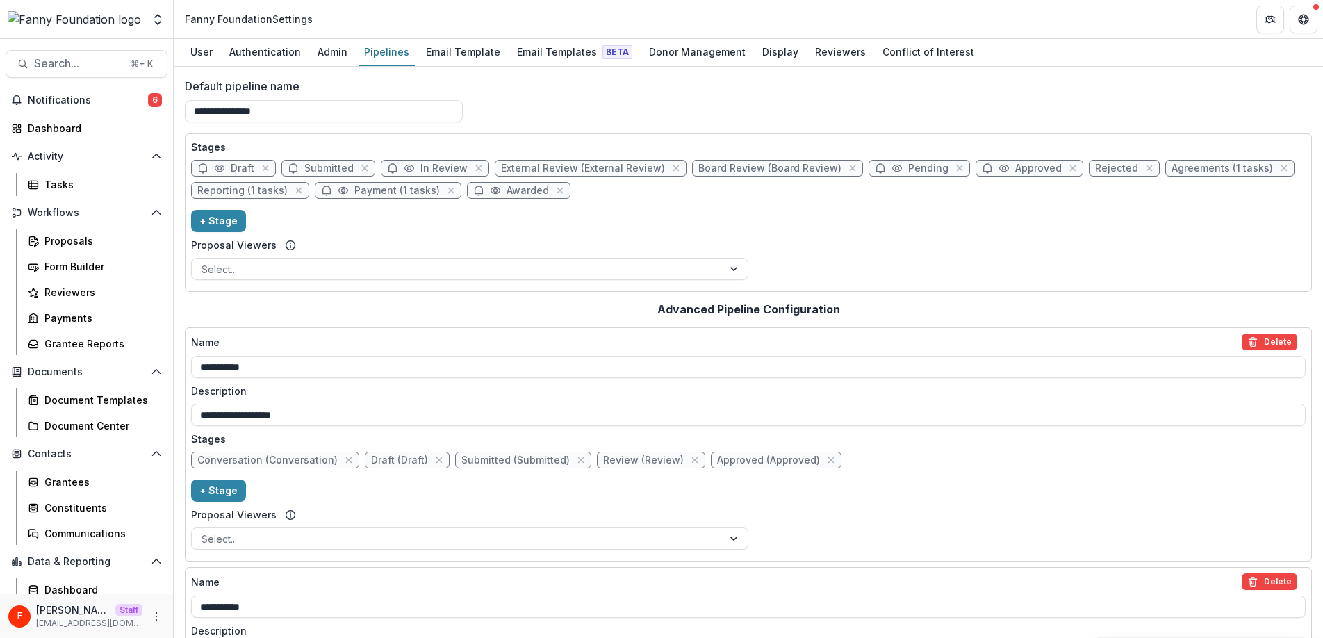
click at [429, 170] on span "In Review" at bounding box center [443, 169] width 47 height 12
select select "******"
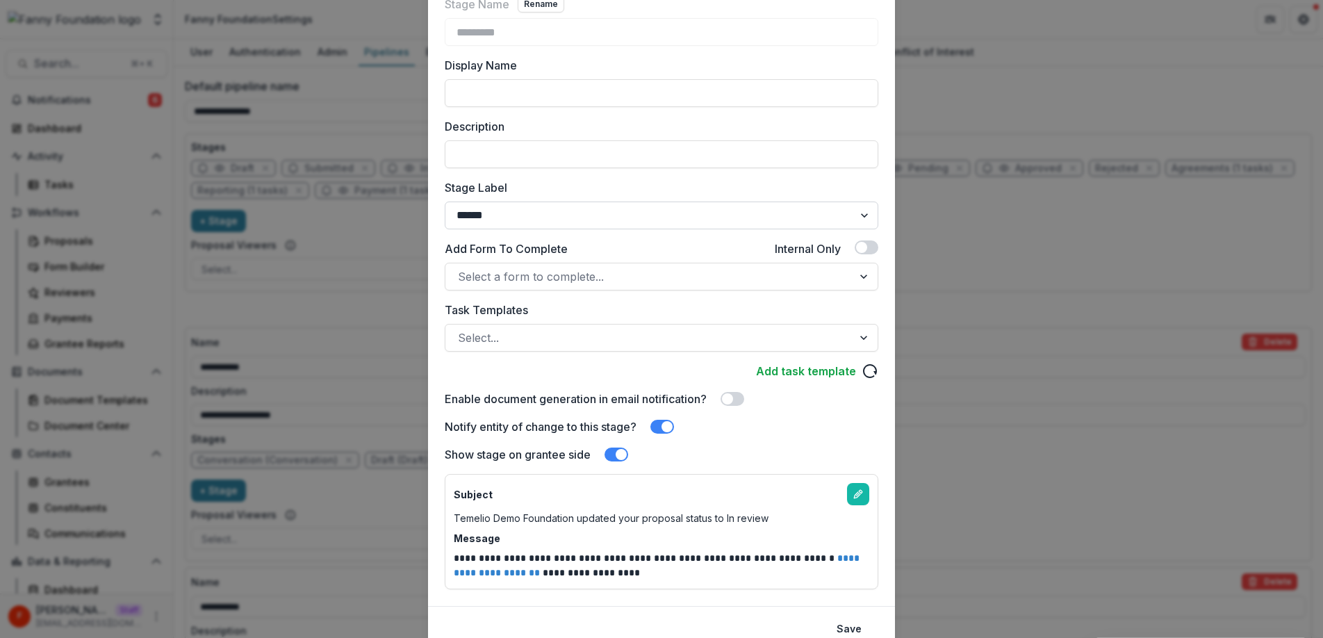
scroll to position [165, 0]
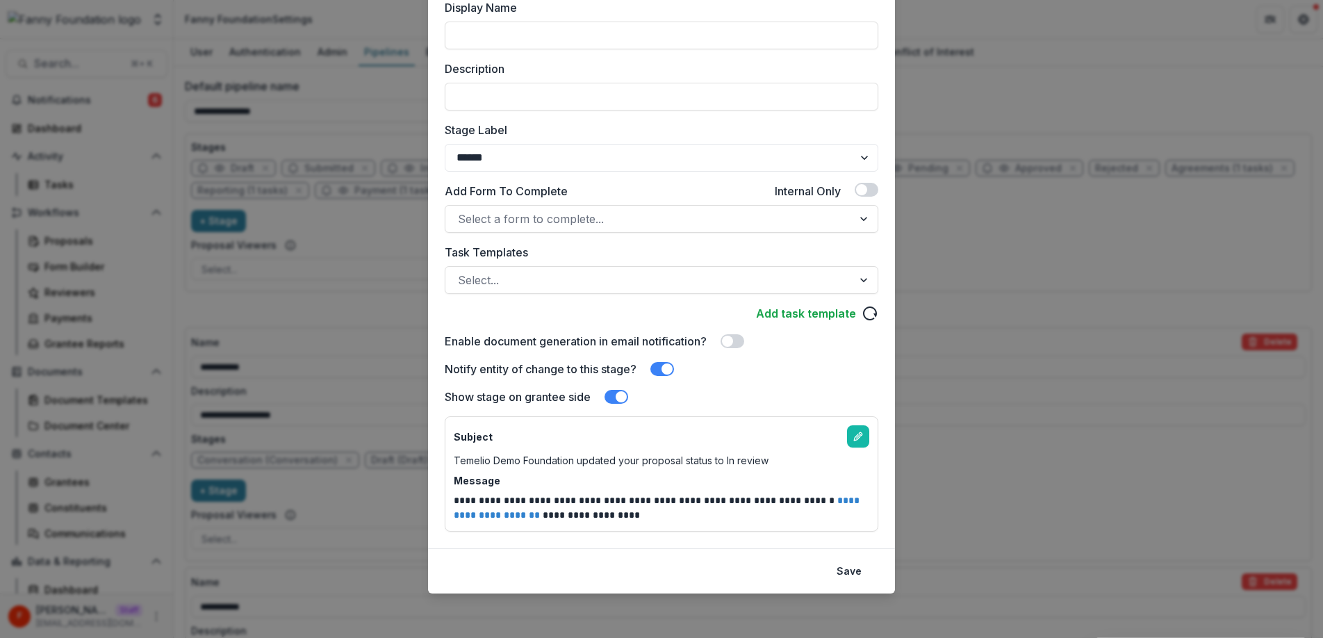
click at [661, 366] on span at bounding box center [662, 369] width 24 height 14
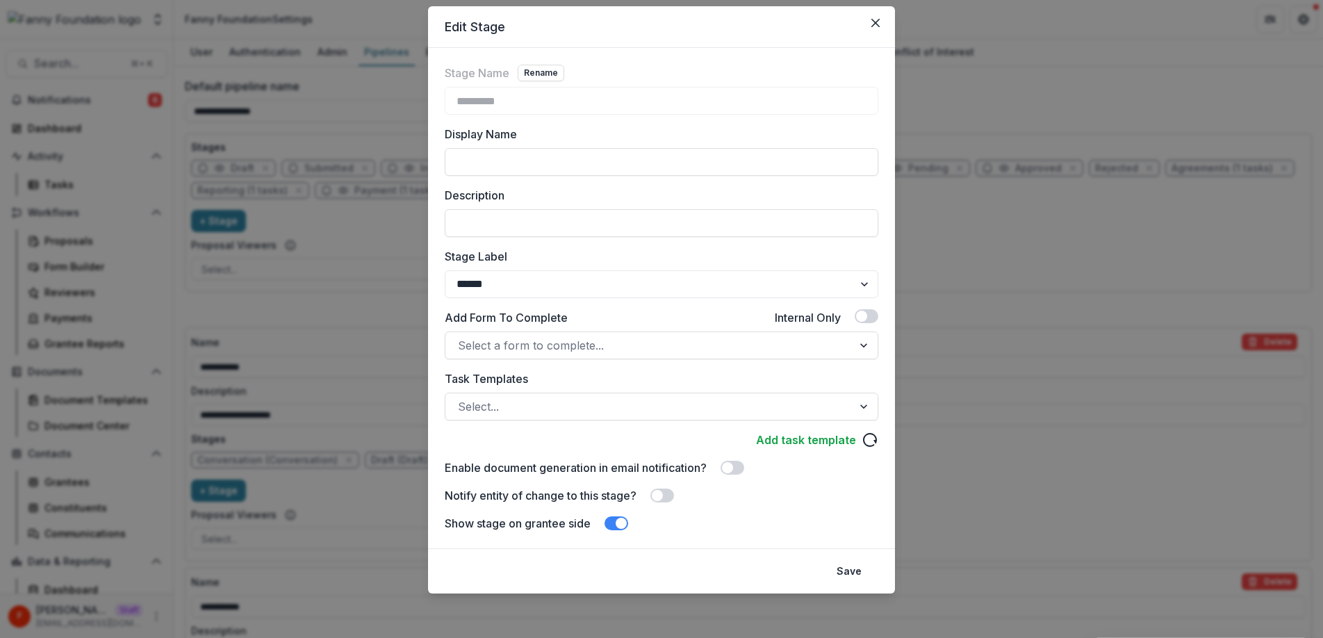
scroll to position [38, 0]
click at [851, 566] on button "Save" at bounding box center [849, 571] width 42 height 22
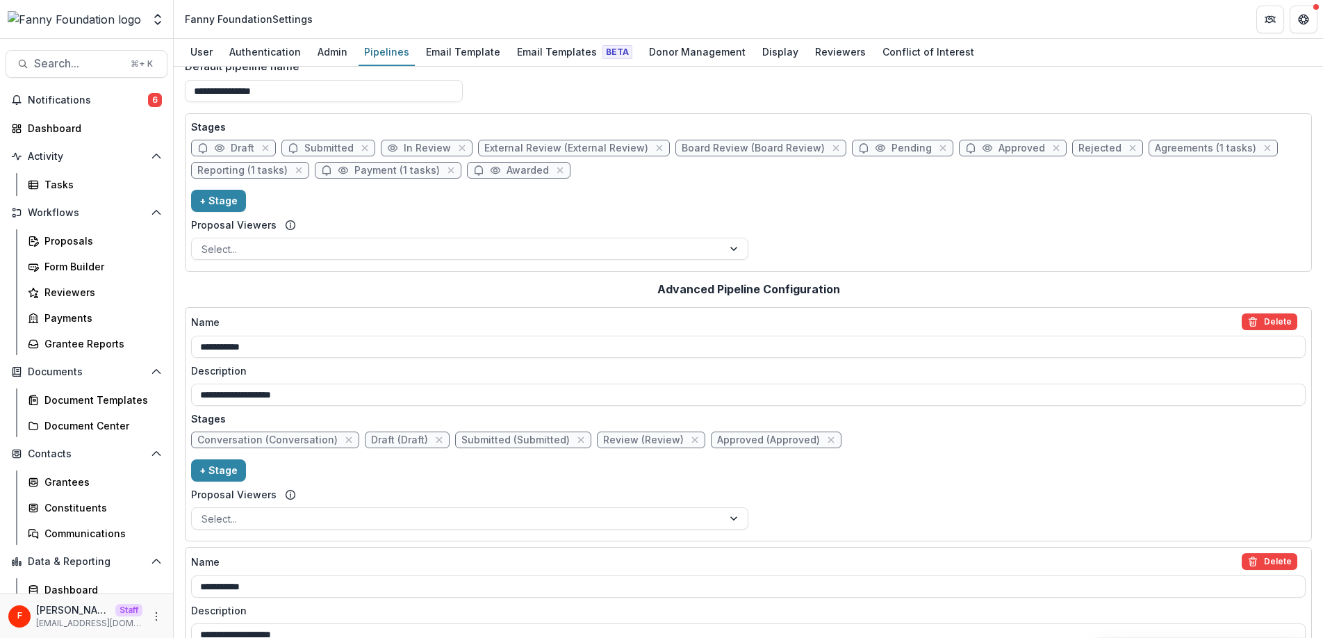
scroll to position [0, 0]
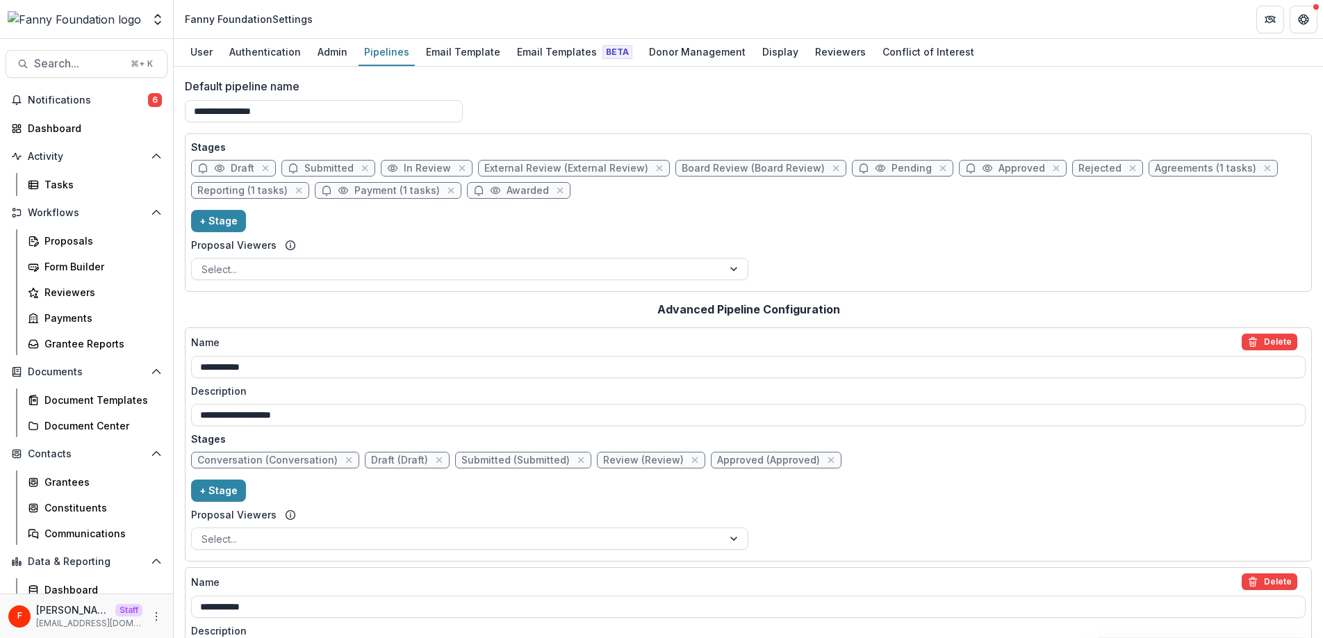
click at [425, 251] on div "Proposal Viewers" at bounding box center [469, 245] width 557 height 15
click at [422, 166] on span "In Review" at bounding box center [427, 169] width 47 height 12
select select "******"
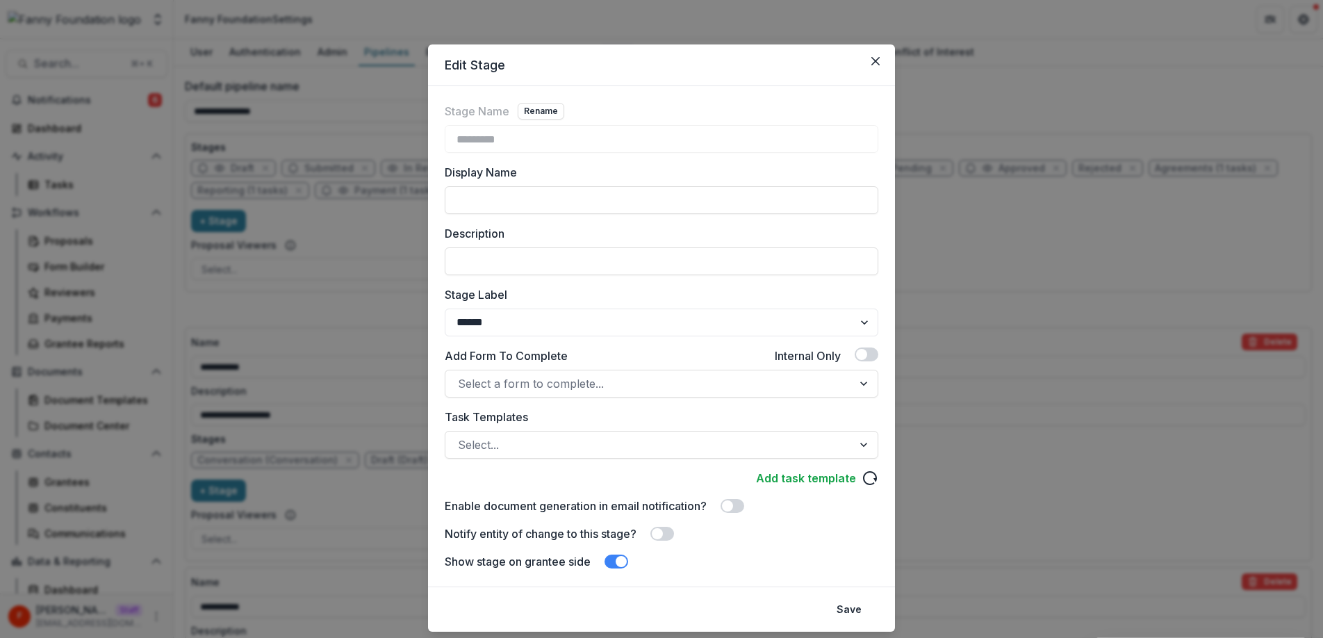
scroll to position [38, 0]
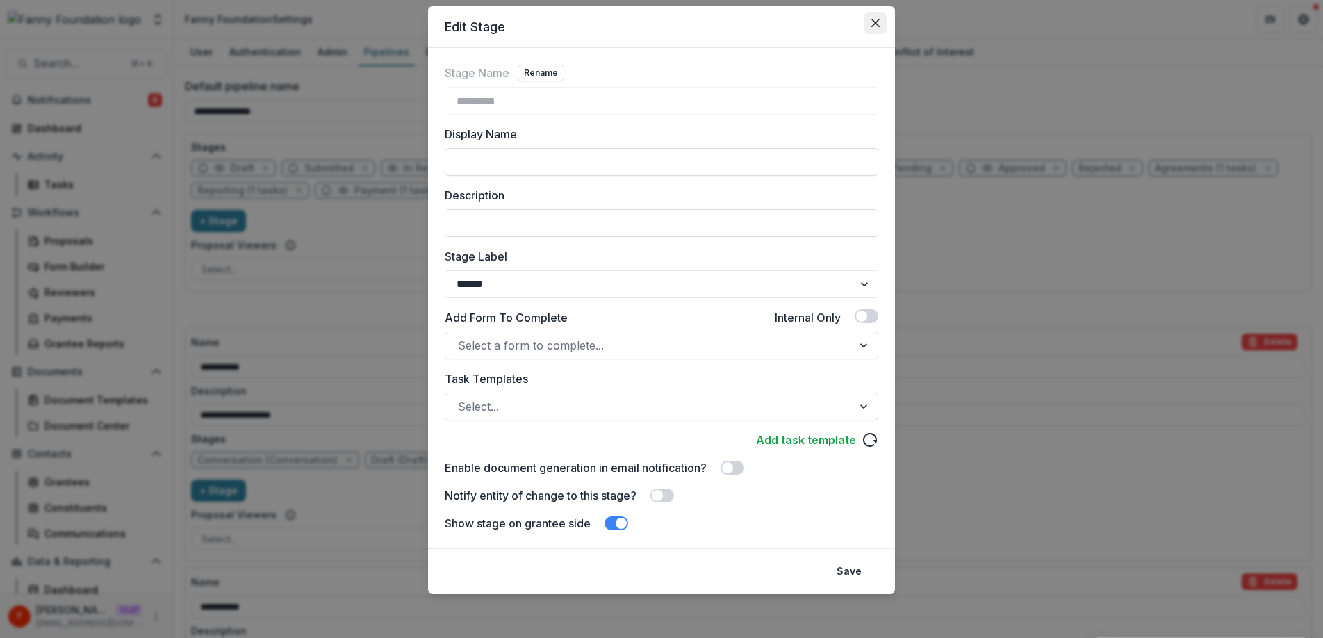
click at [875, 19] on icon "Close" at bounding box center [875, 23] width 8 height 8
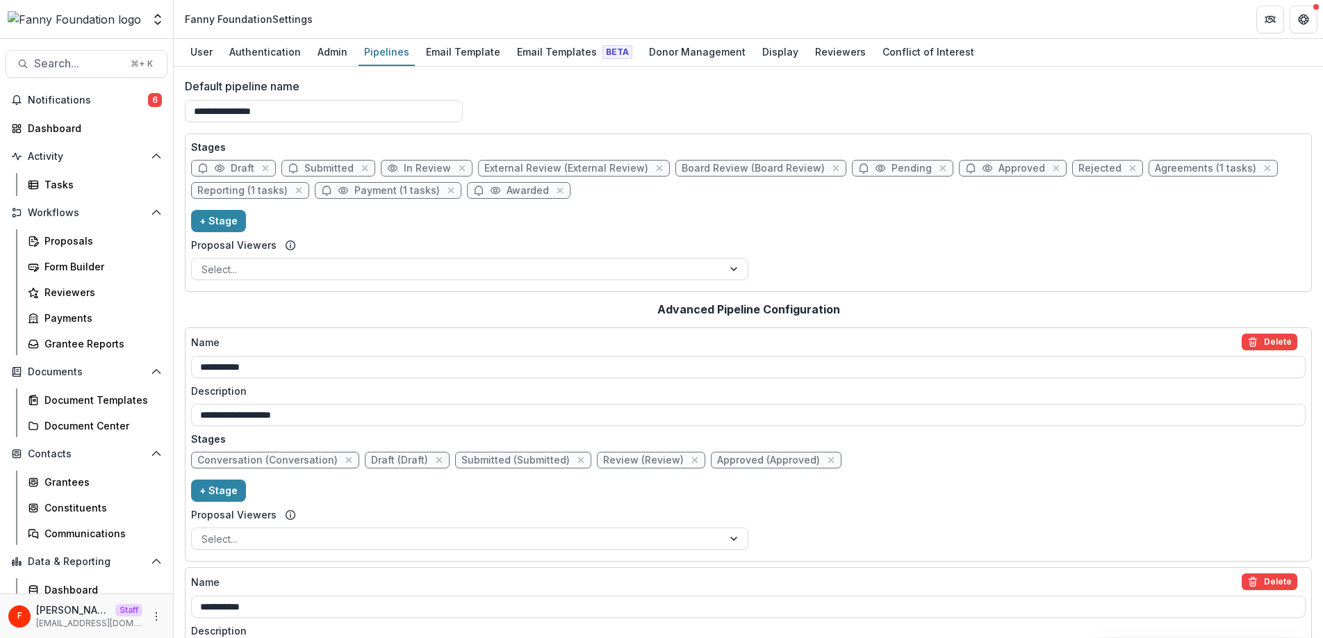
click at [555, 172] on span "External Review (External Review)" at bounding box center [566, 169] width 164 height 12
select select "******"
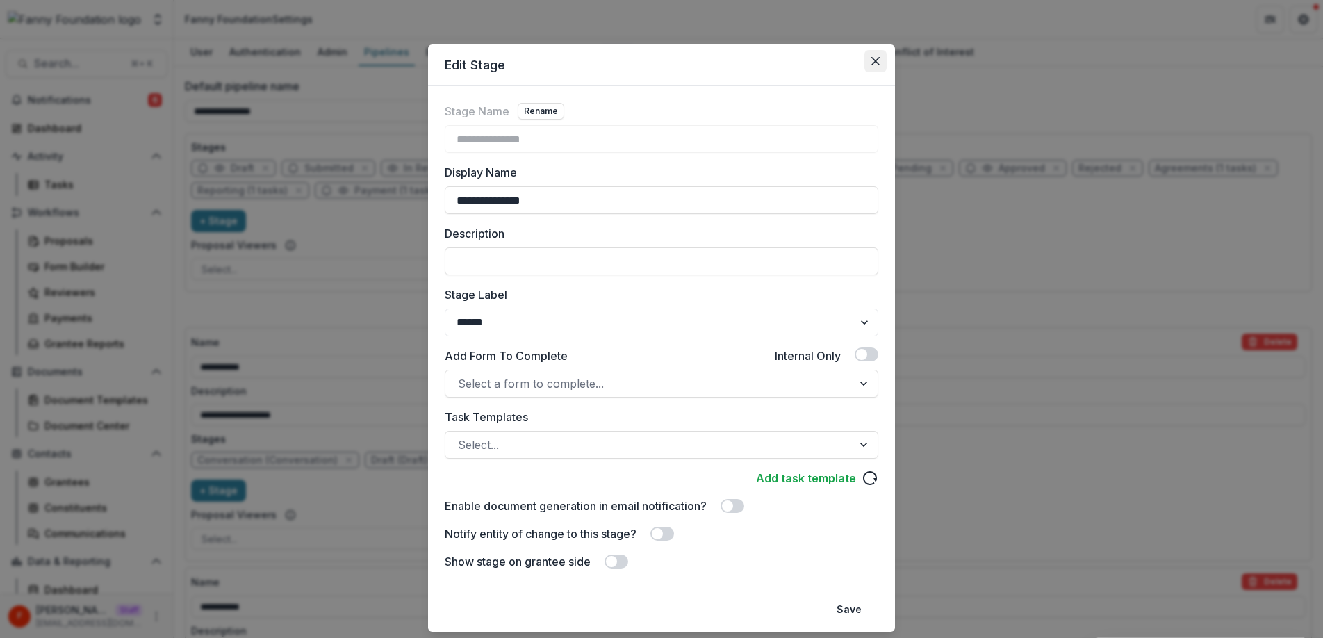
click at [875, 65] on icon "Close" at bounding box center [875, 61] width 8 height 8
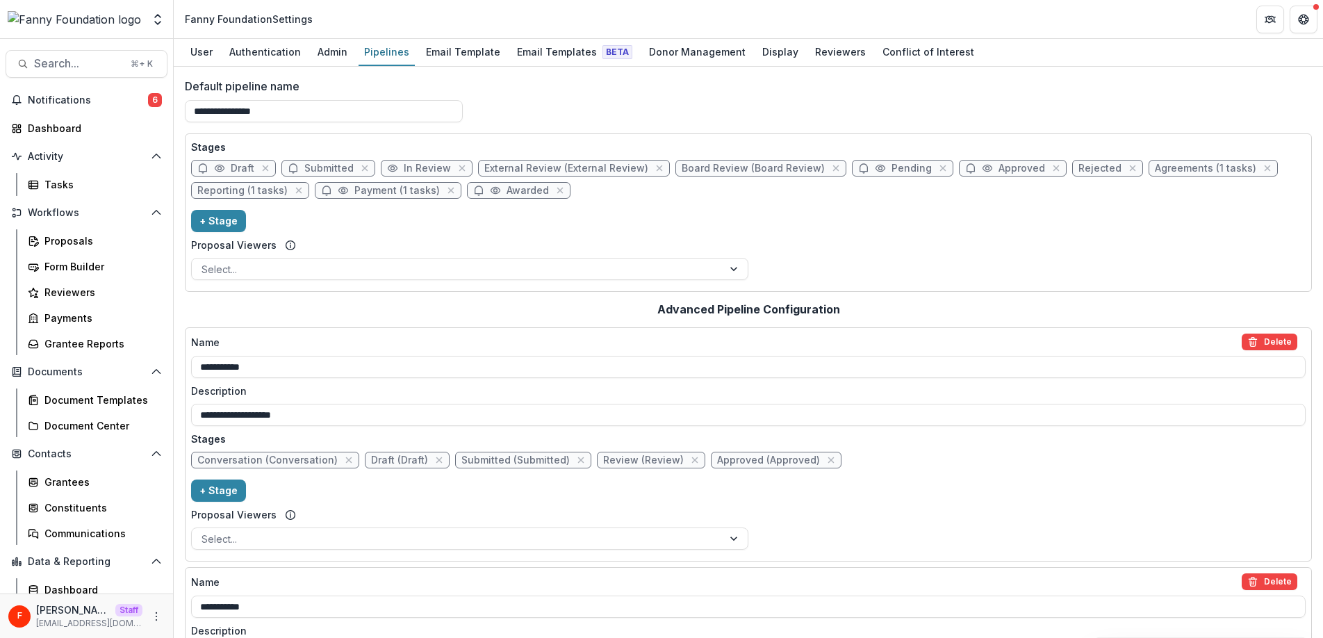
click at [891, 172] on span "Pending" at bounding box center [911, 169] width 40 height 12
select select "*******"
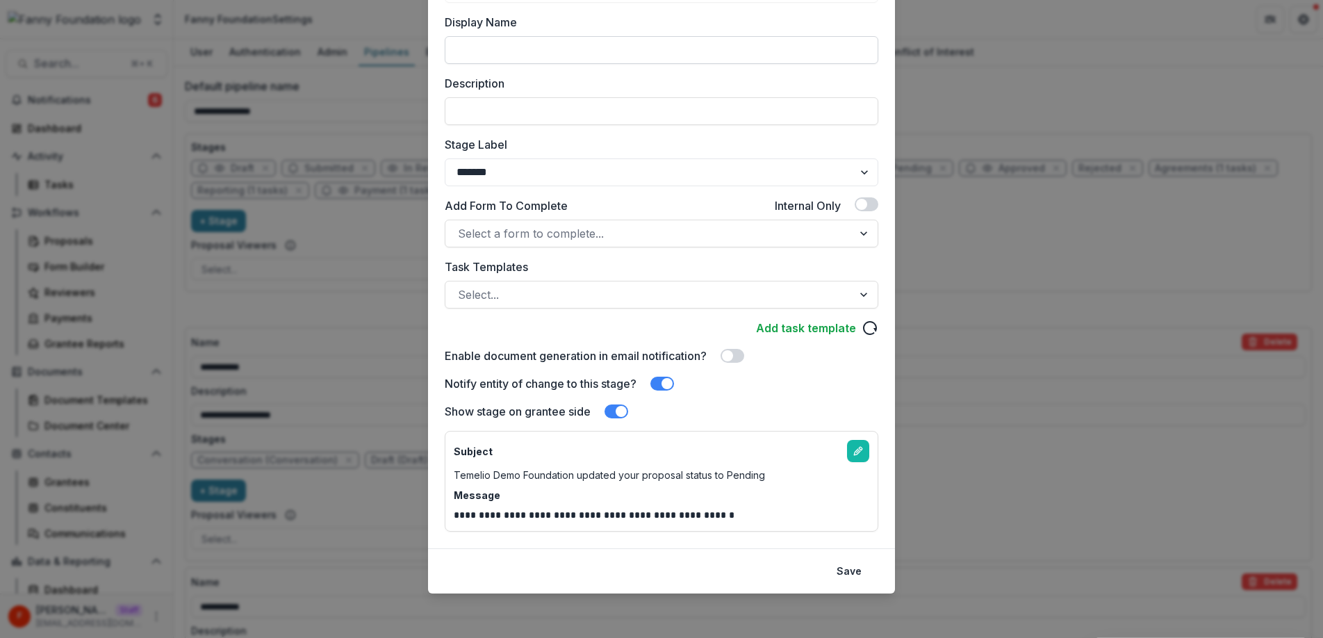
scroll to position [0, 0]
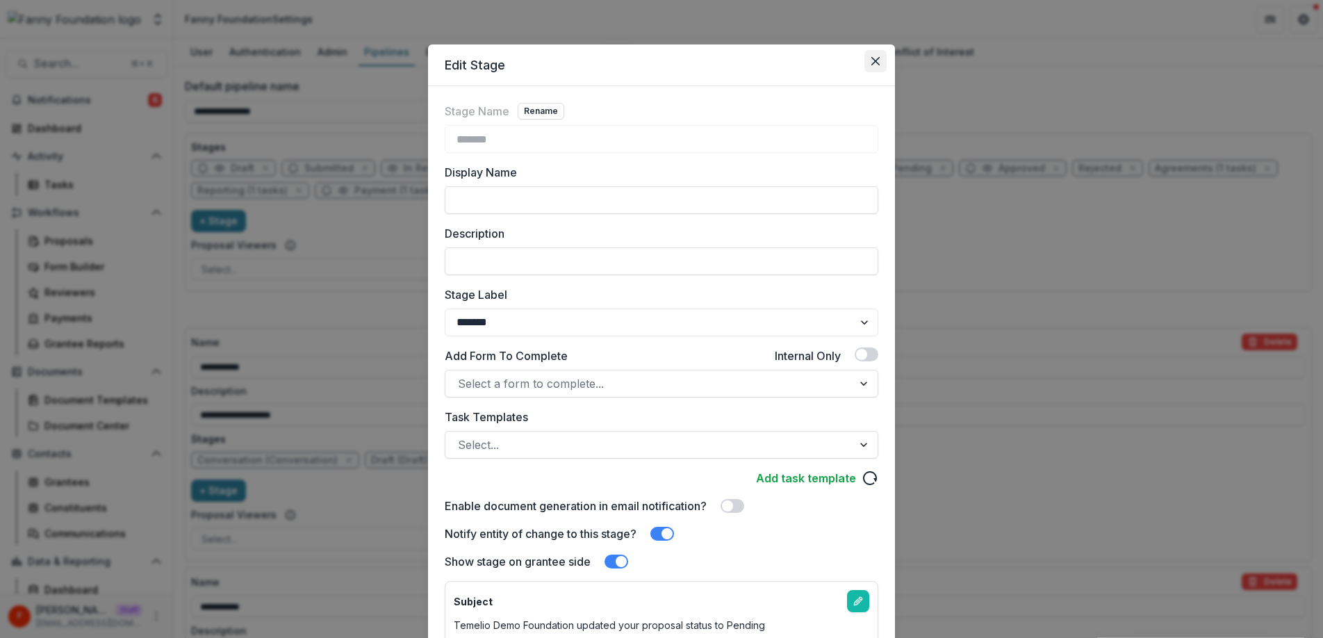
click at [875, 59] on icon "Close" at bounding box center [875, 61] width 8 height 8
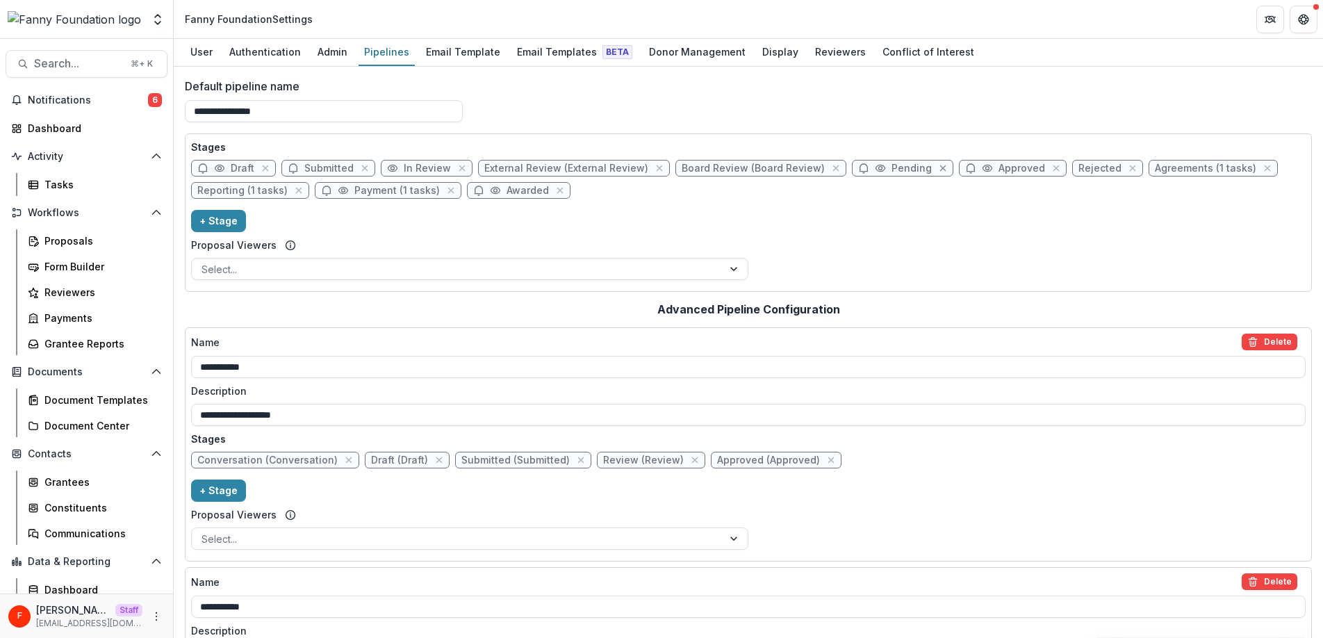
click at [940, 170] on icon "close" at bounding box center [943, 168] width 6 height 6
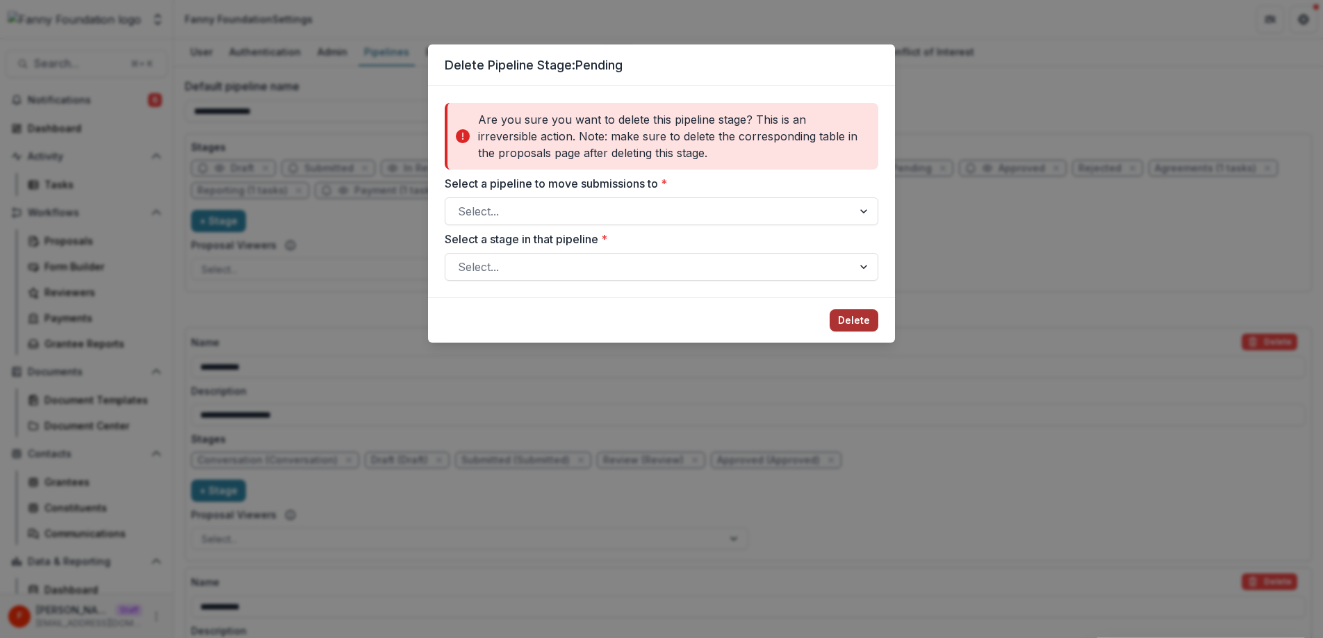
click at [855, 319] on button "Delete" at bounding box center [854, 320] width 49 height 22
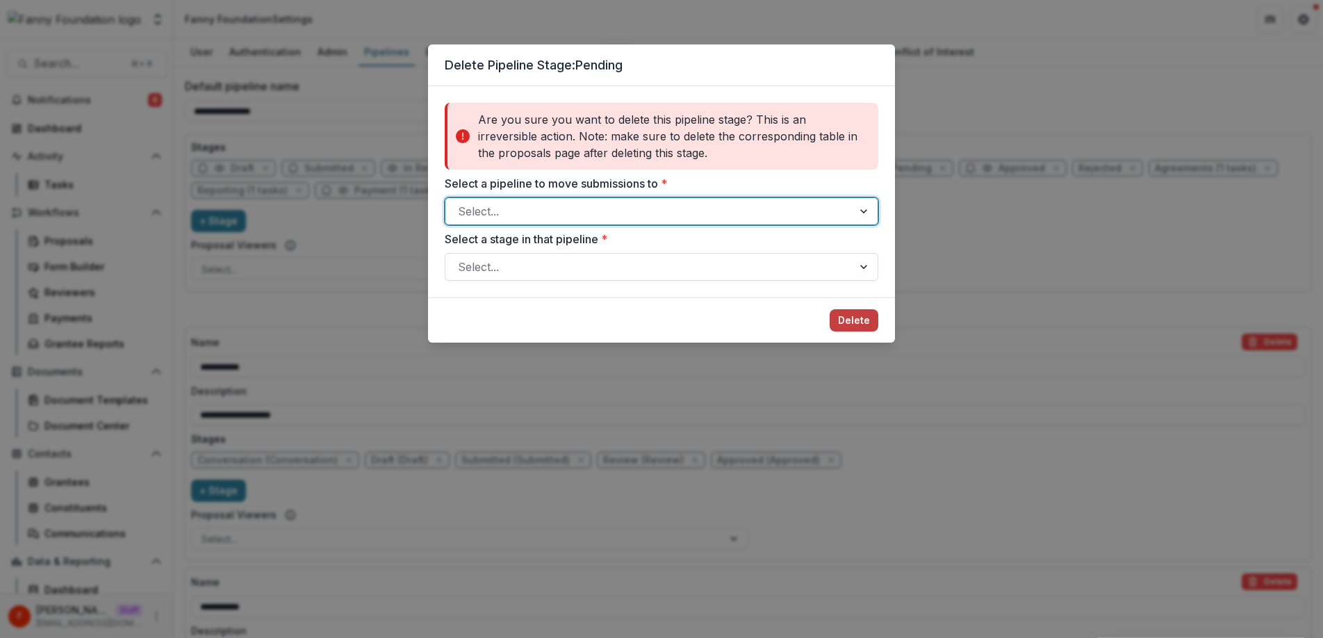
click at [759, 206] on div at bounding box center [649, 210] width 382 height 19
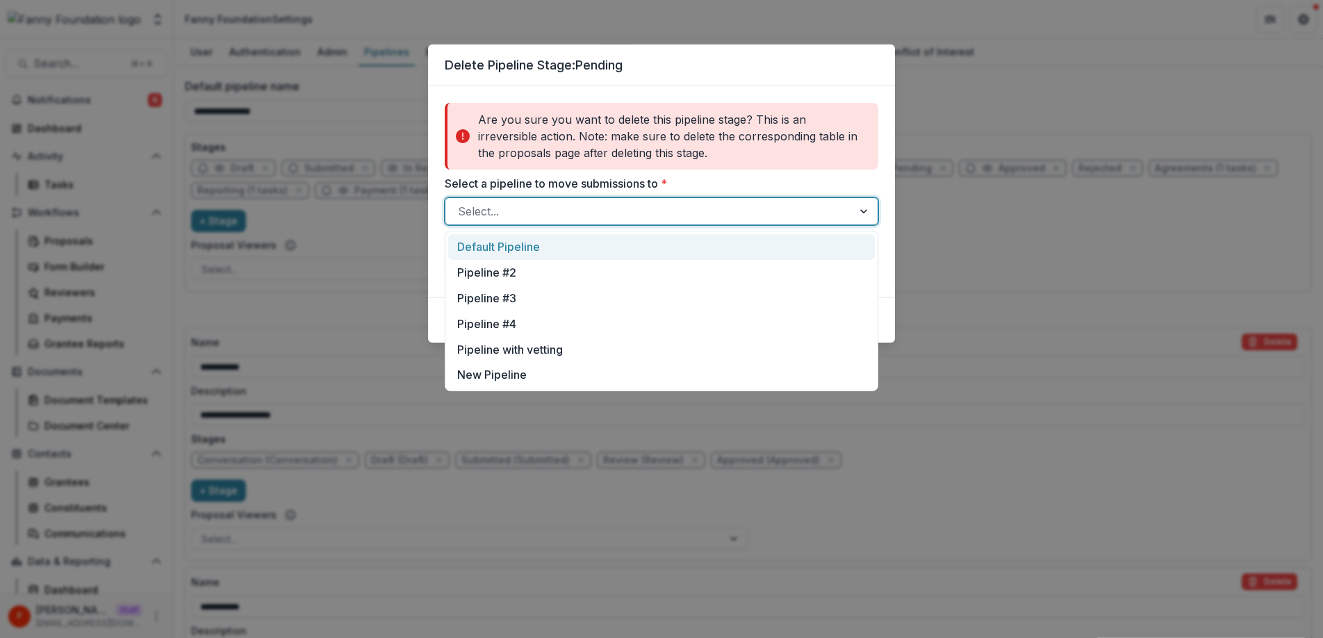
click at [537, 245] on div "Default Pipeline" at bounding box center [661, 247] width 427 height 26
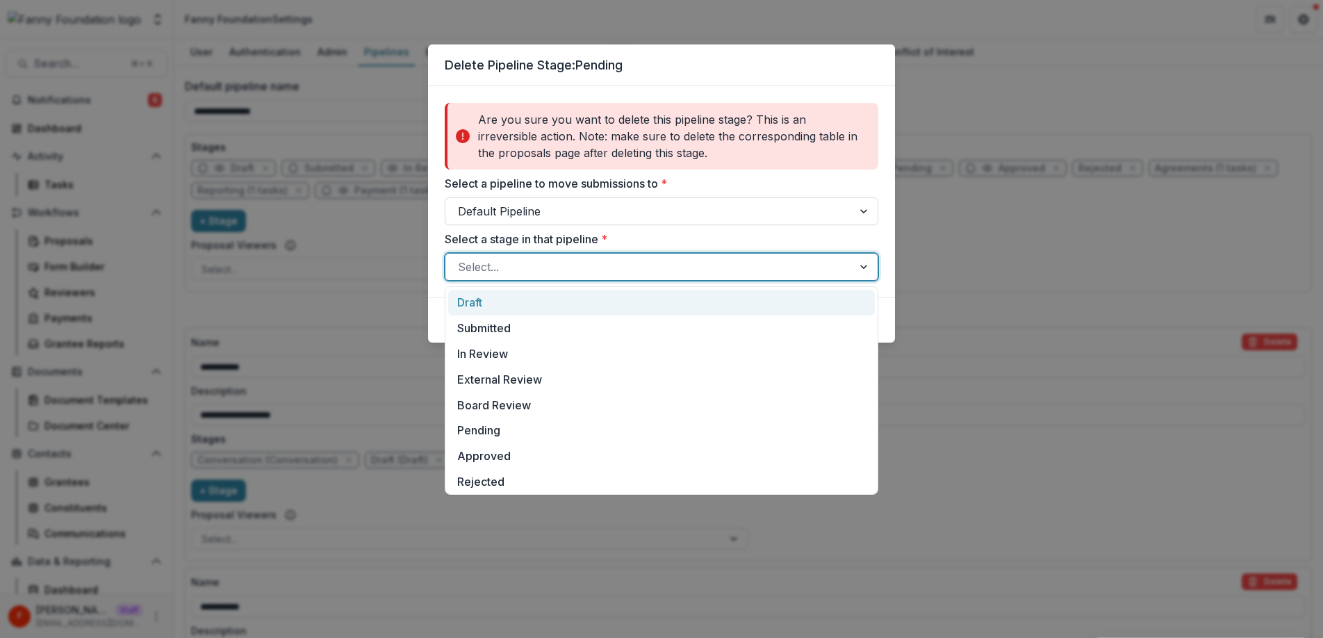
click at [601, 269] on div at bounding box center [649, 266] width 382 height 19
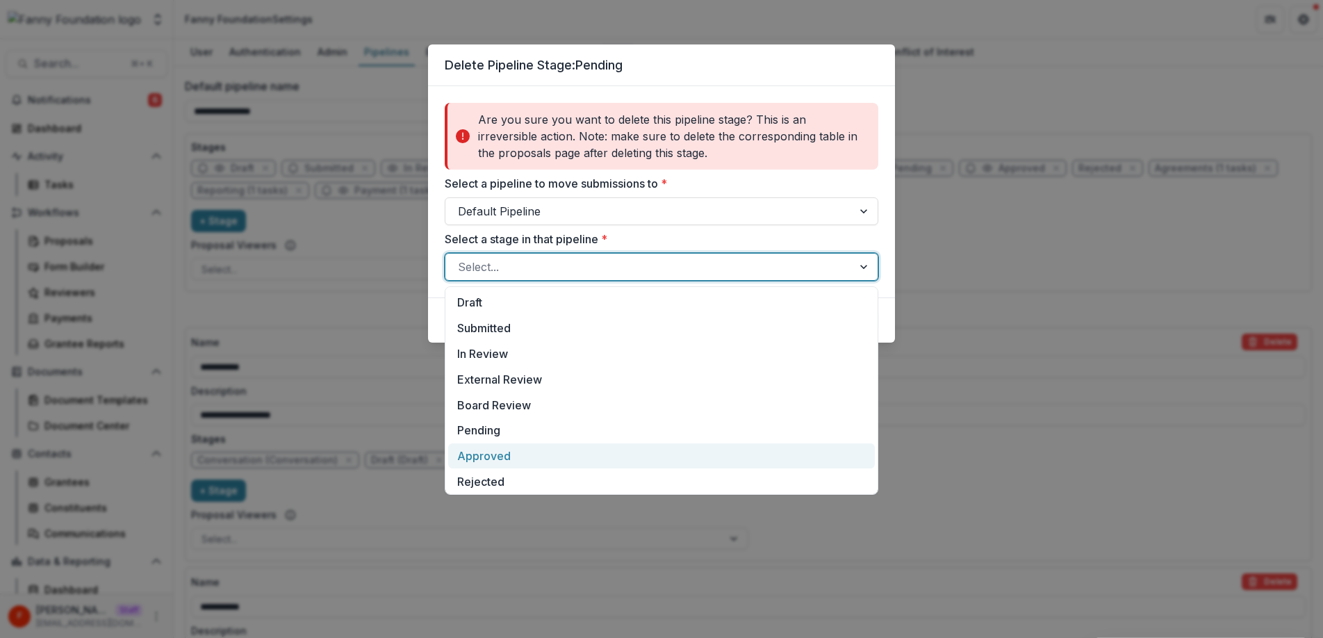
click at [535, 456] on div "Approved" at bounding box center [661, 456] width 427 height 26
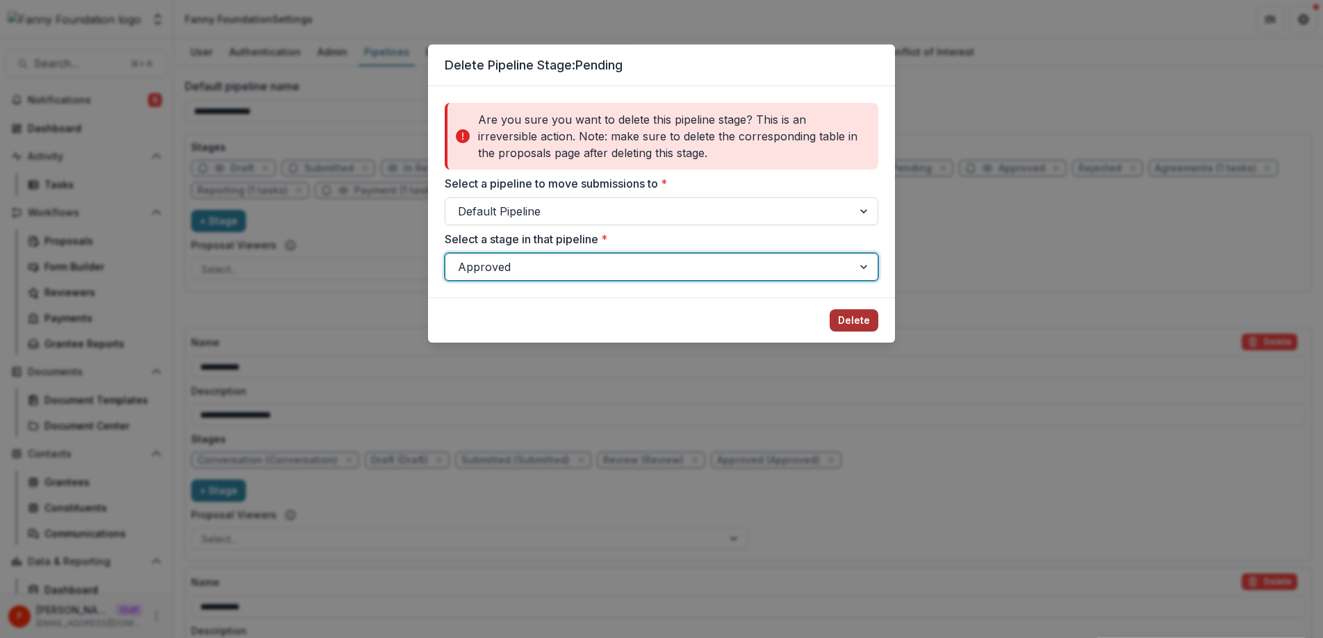
click at [852, 322] on button "Delete" at bounding box center [854, 320] width 49 height 22
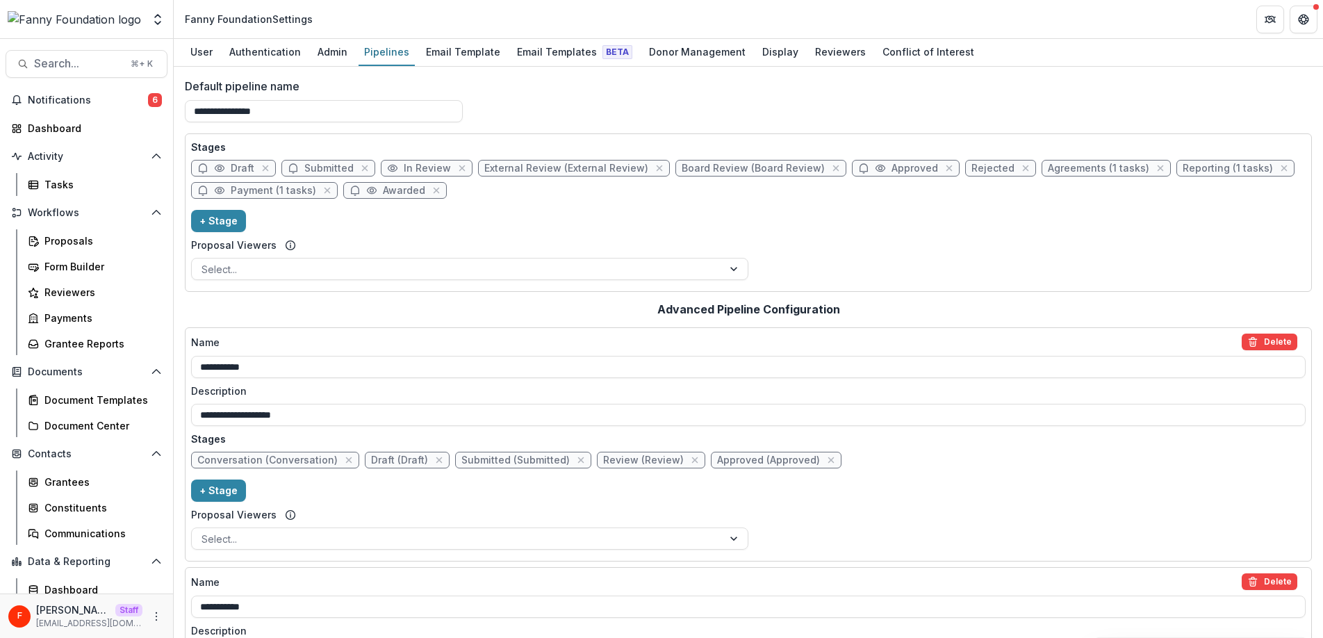
click at [891, 172] on span "Approved" at bounding box center [914, 169] width 47 height 12
select select "********"
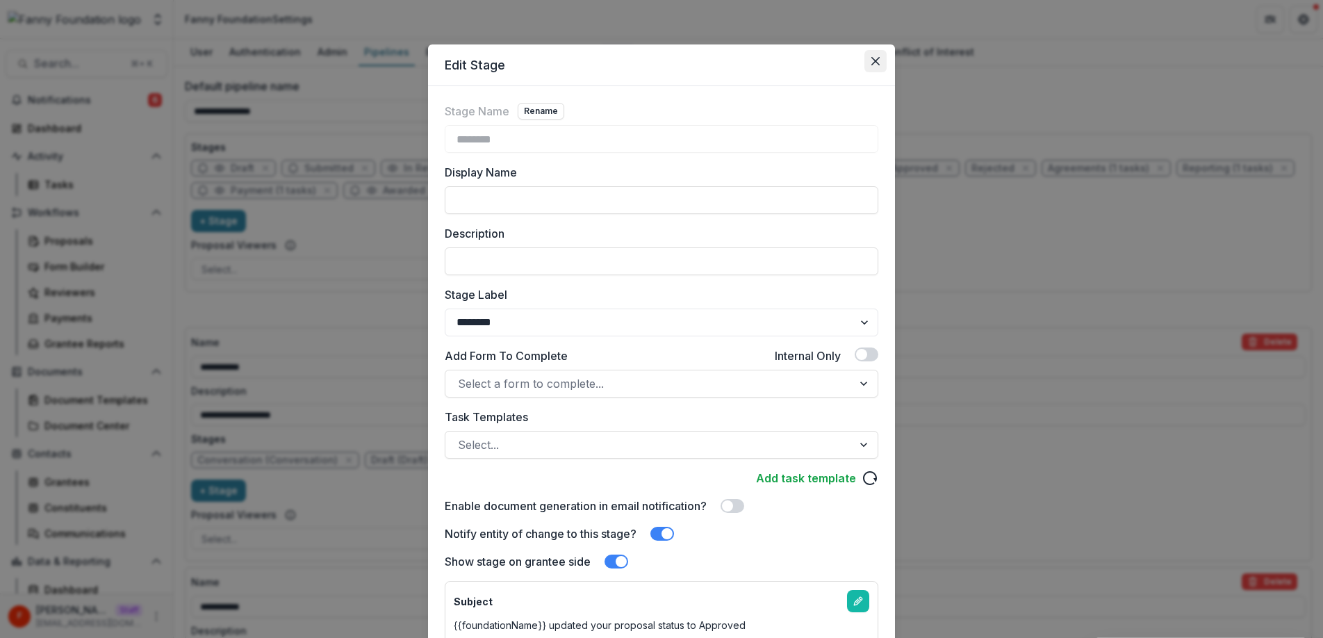
click at [871, 65] on icon "Close" at bounding box center [875, 61] width 8 height 8
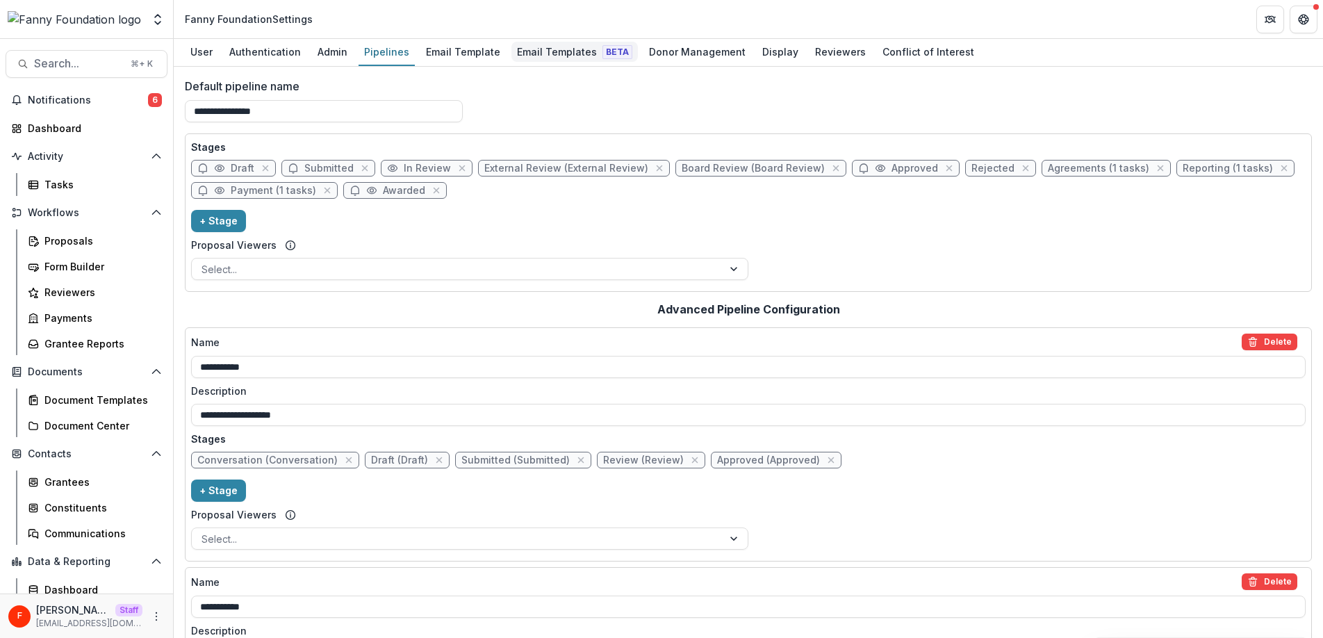
click at [534, 53] on div "Email Templates Beta" at bounding box center [574, 52] width 126 height 20
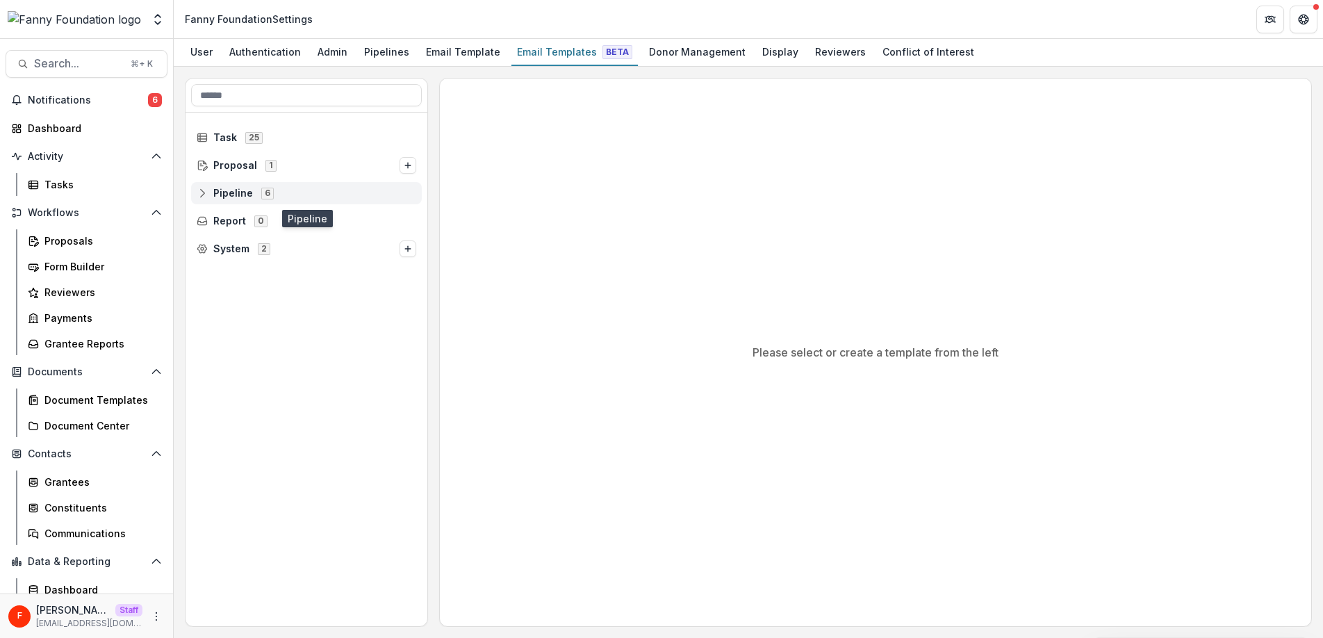
click at [204, 193] on icon at bounding box center [202, 193] width 11 height 11
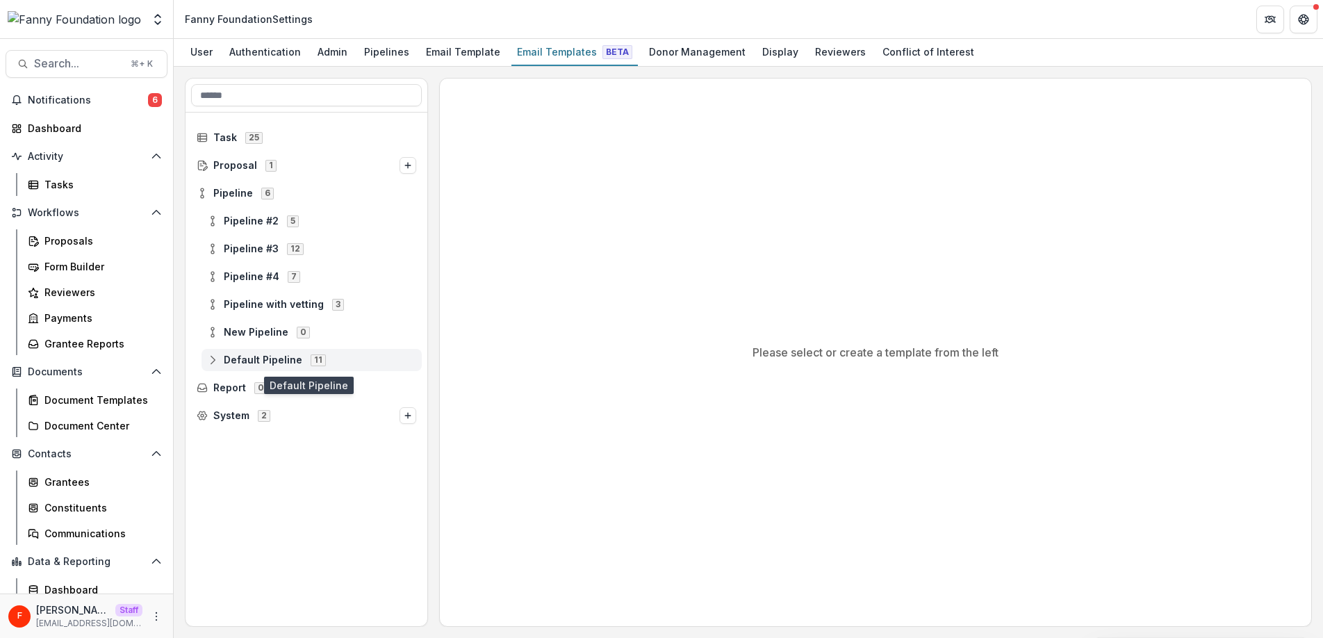
click at [213, 359] on line at bounding box center [213, 360] width 0 height 4
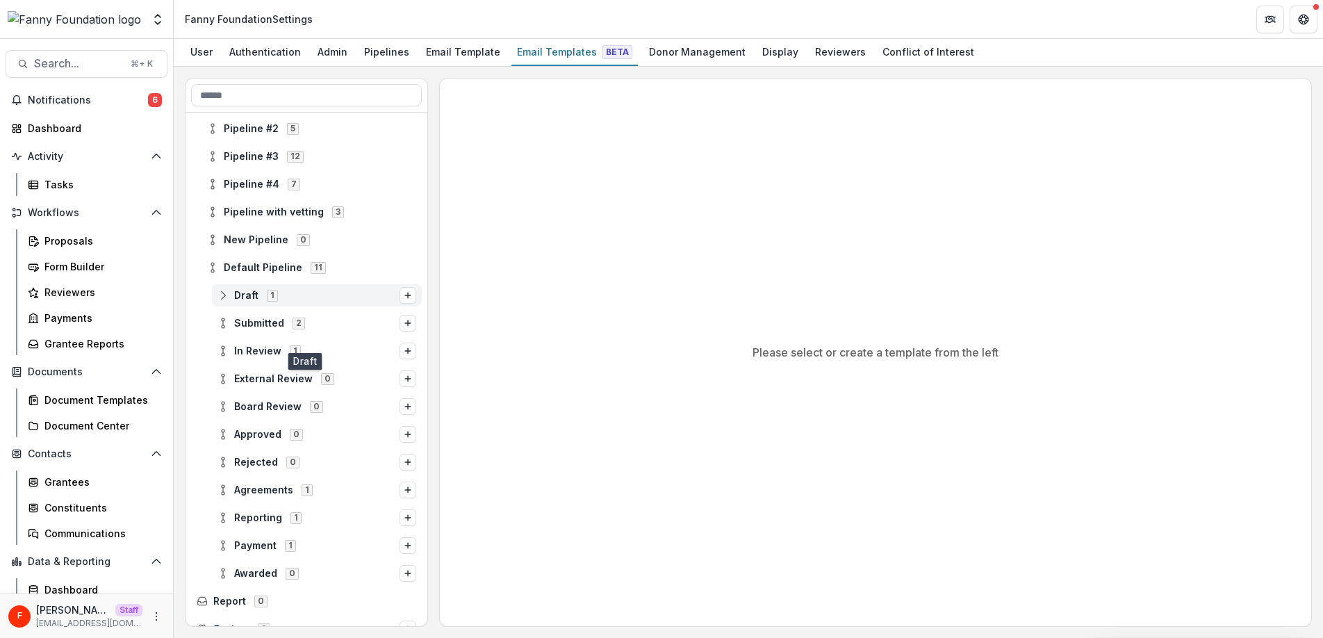
scroll to position [109, 0]
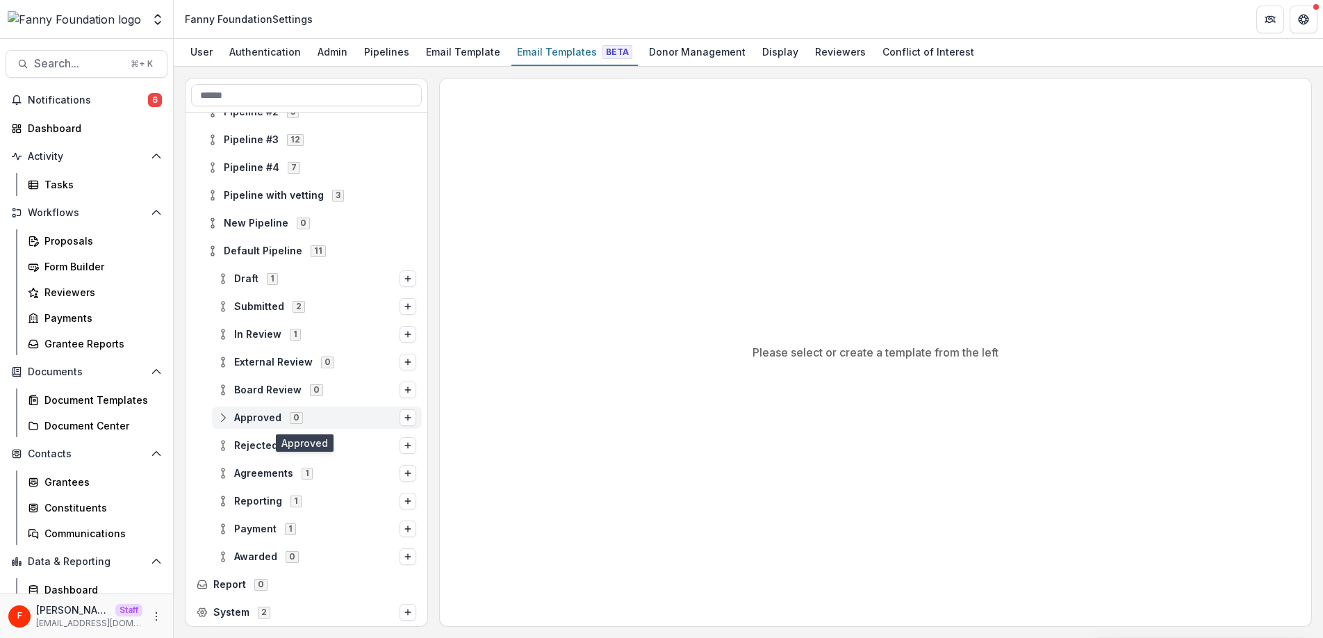
click at [223, 418] on line at bounding box center [223, 417] width 0 height 4
click at [405, 417] on line "Options" at bounding box center [408, 417] width 6 height 0
click at [359, 441] on button "Stage Change Message" at bounding box center [319, 444] width 188 height 20
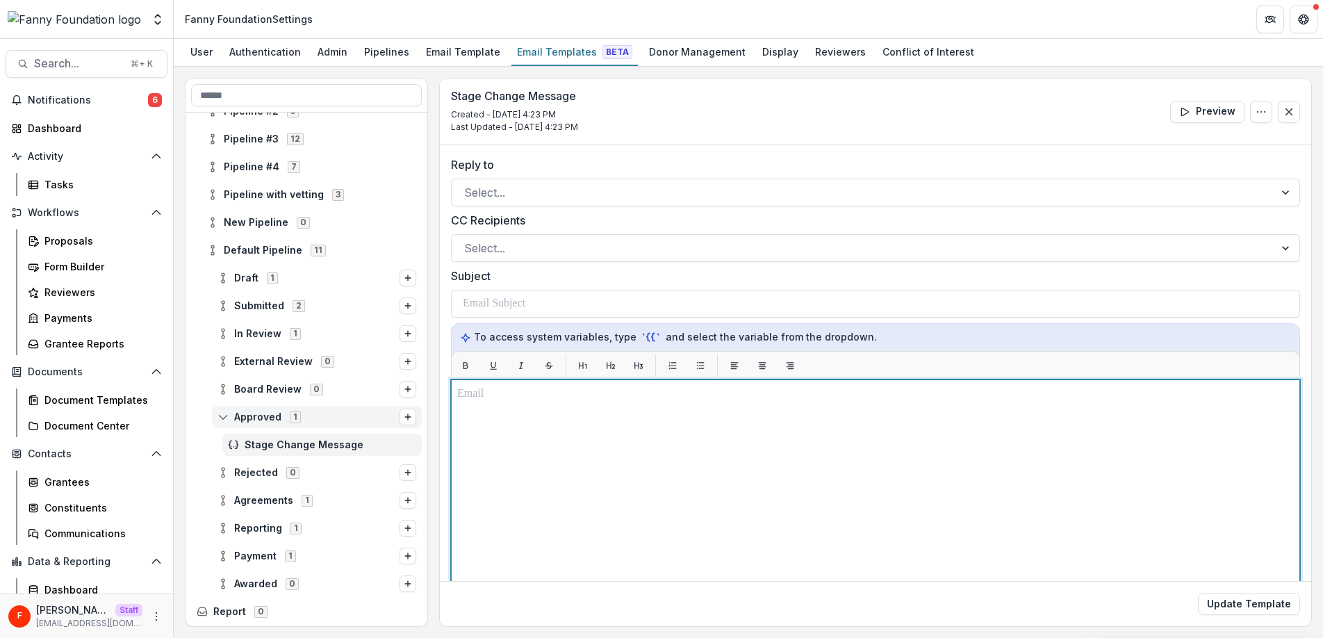
click at [579, 402] on p at bounding box center [875, 394] width 837 height 17
paste div
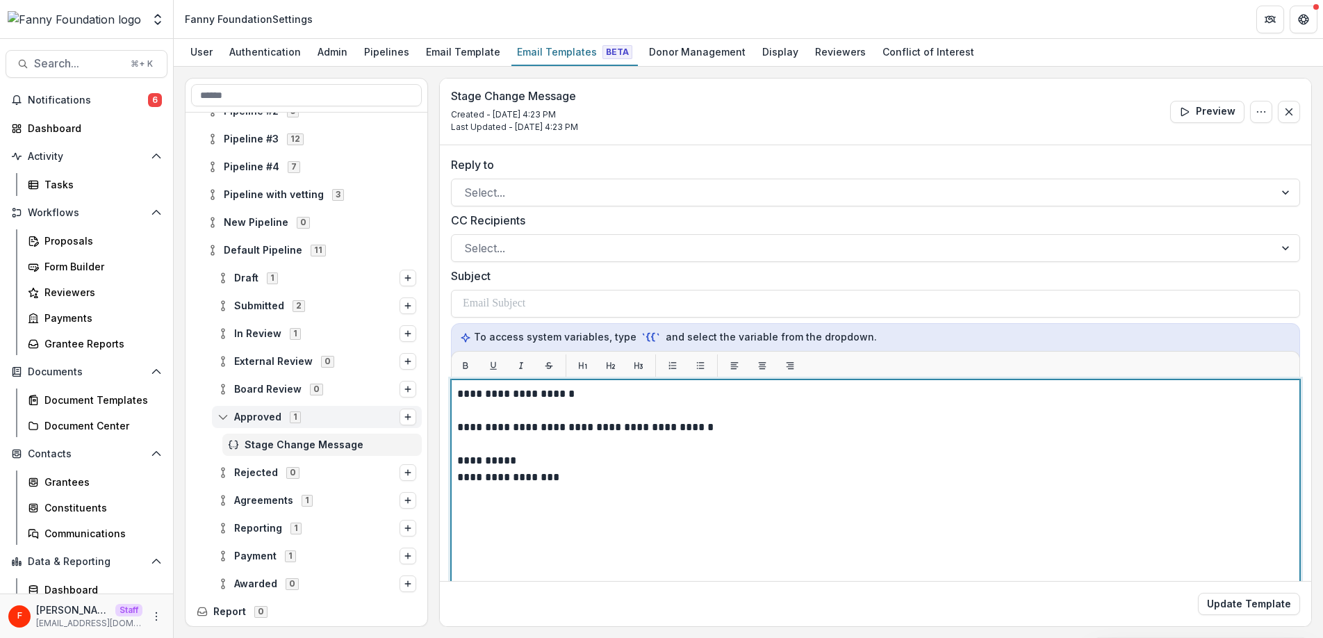
click at [566, 397] on p "**********" at bounding box center [873, 394] width 832 height 17
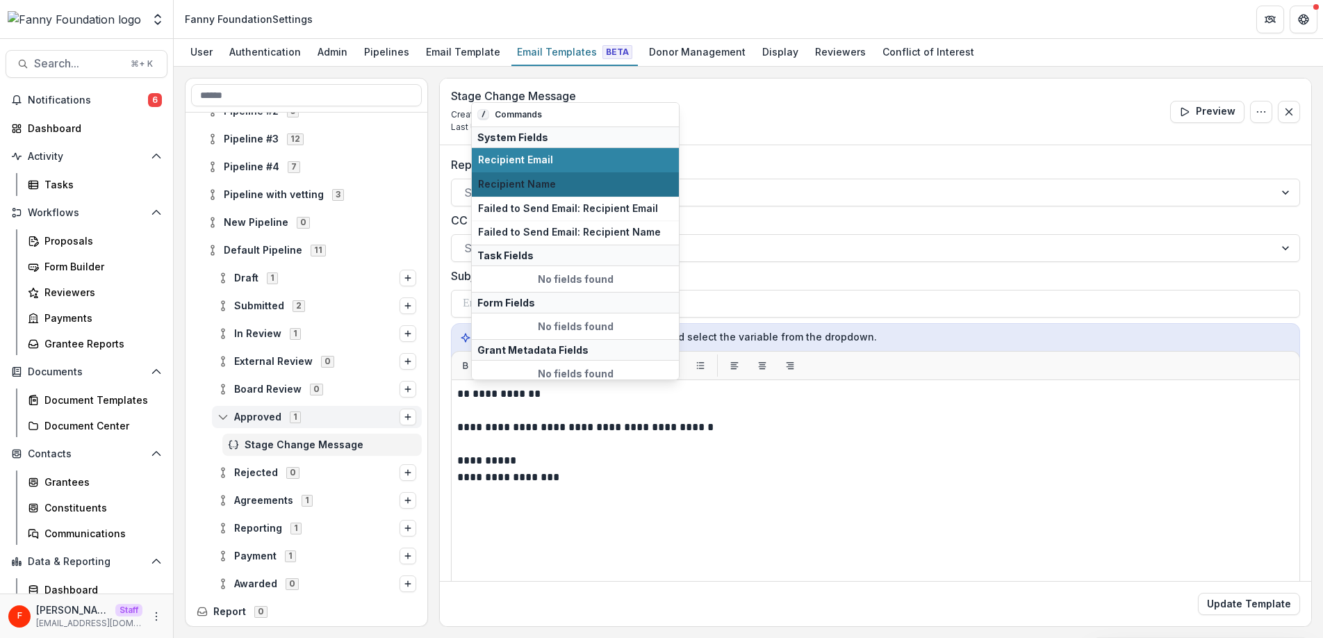
click at [563, 177] on button "Recipient Name" at bounding box center [575, 184] width 207 height 24
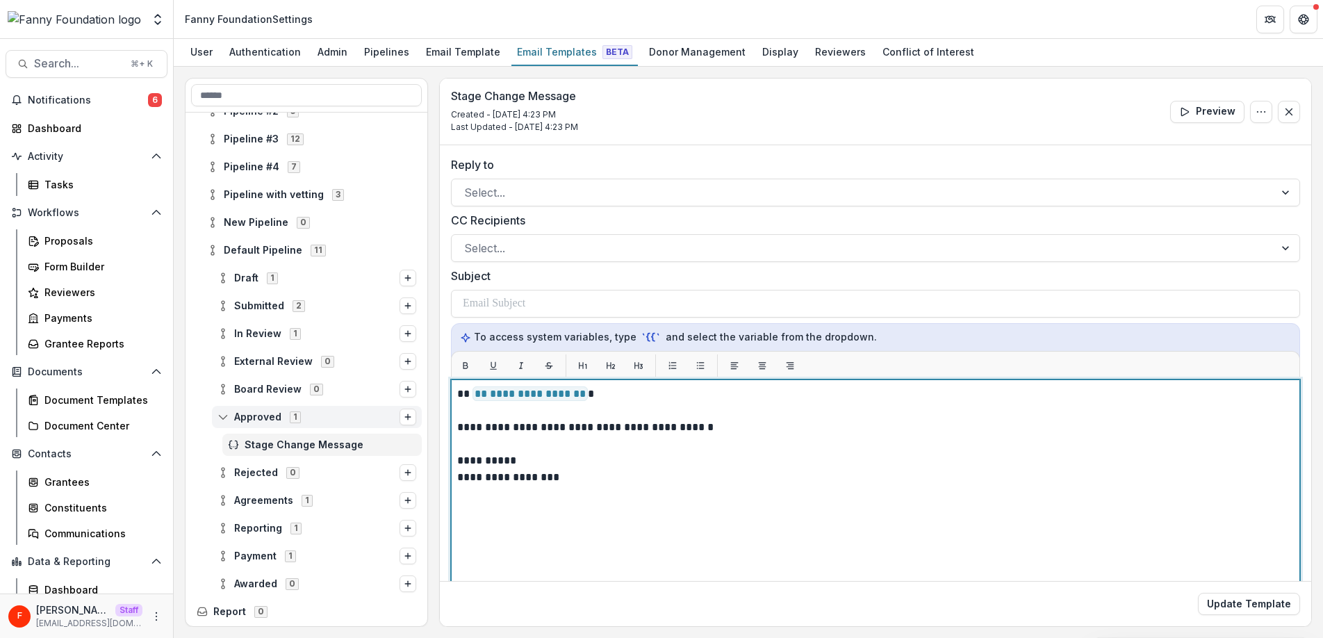
click at [736, 428] on p "**********" at bounding box center [873, 427] width 832 height 17
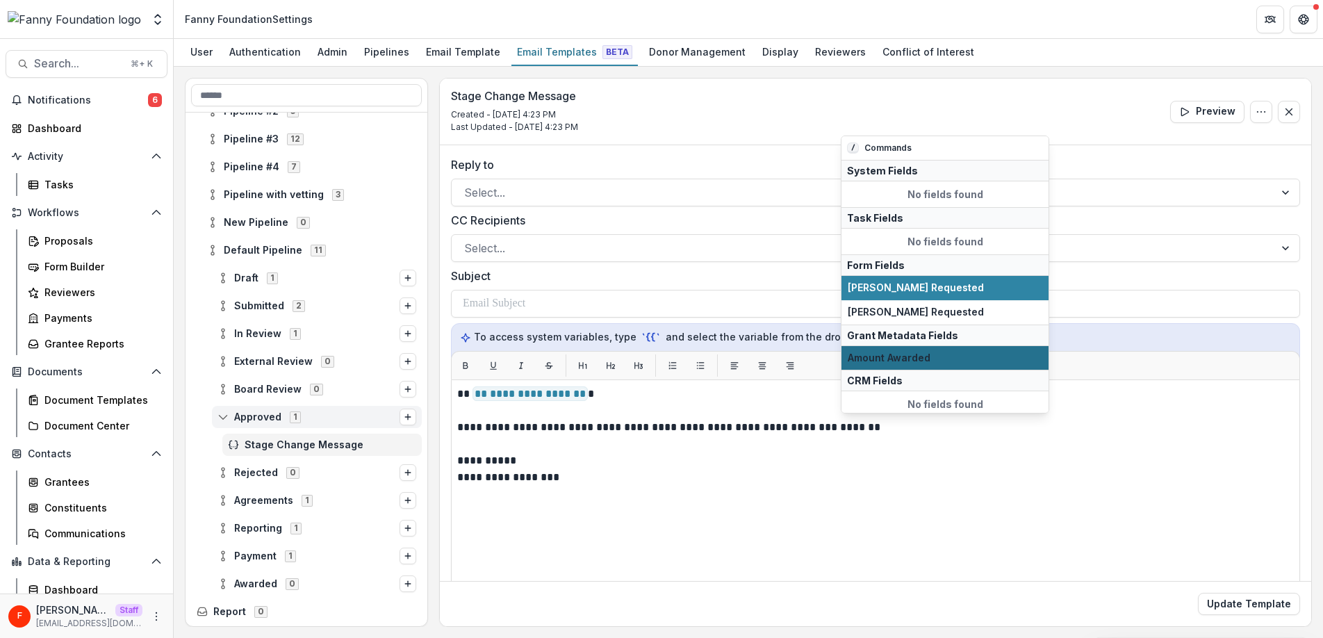
click at [916, 358] on span "Amount Awarded" at bounding box center [945, 358] width 195 height 12
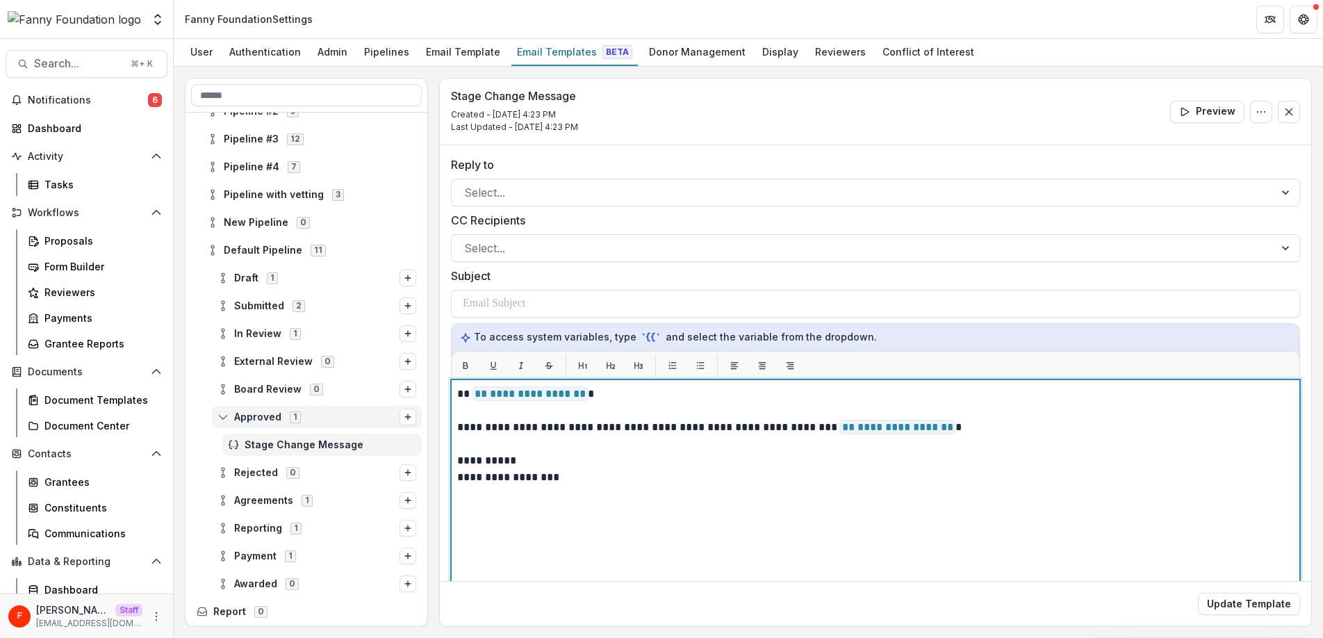
click at [611, 479] on p "**********" at bounding box center [873, 468] width 832 height 33
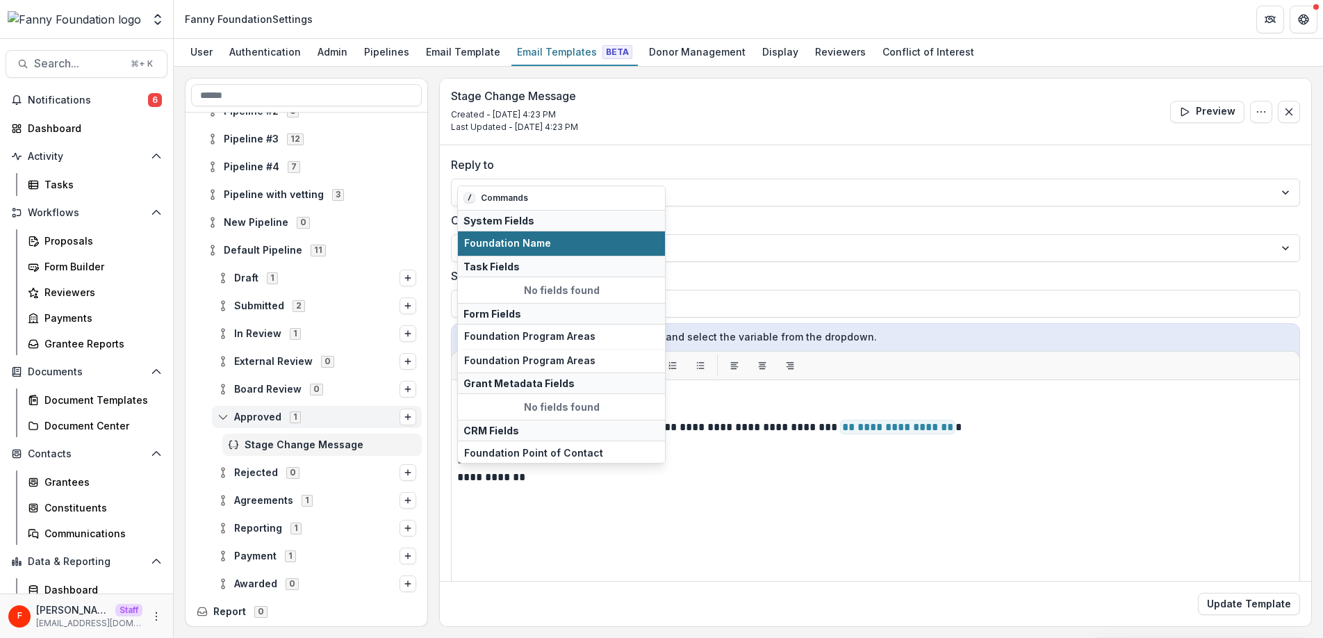
click at [534, 245] on span "Foundation Name" at bounding box center [561, 244] width 195 height 12
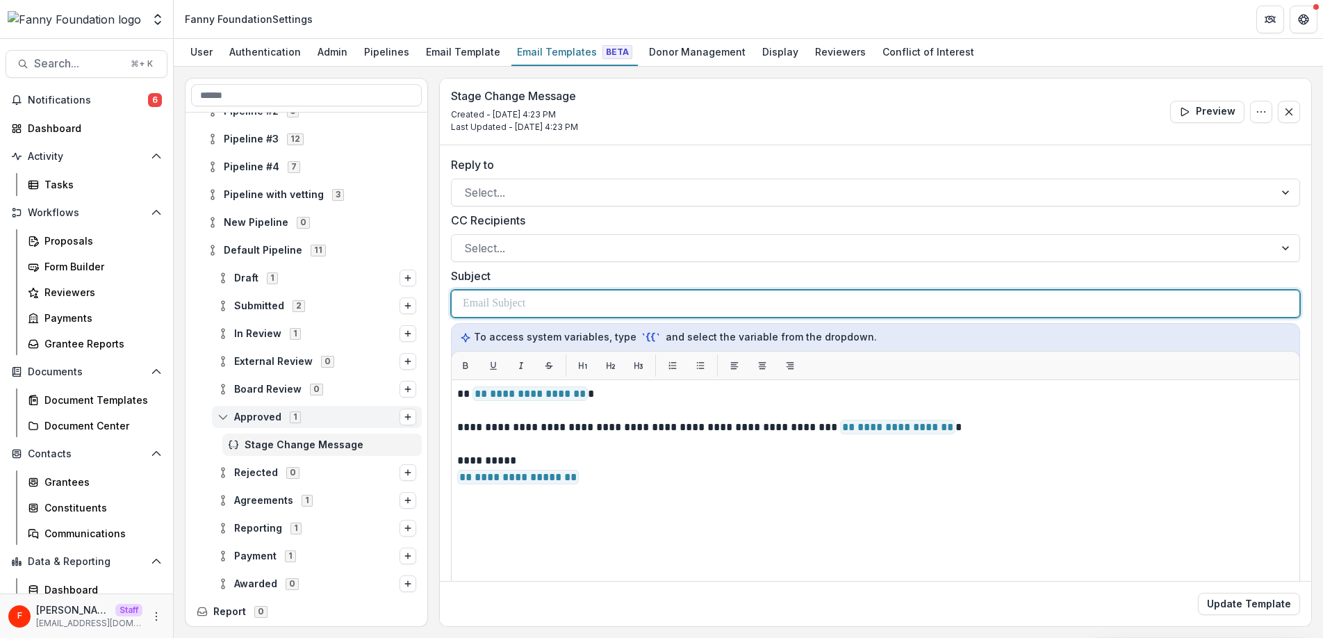
click at [537, 304] on div at bounding box center [875, 303] width 825 height 26
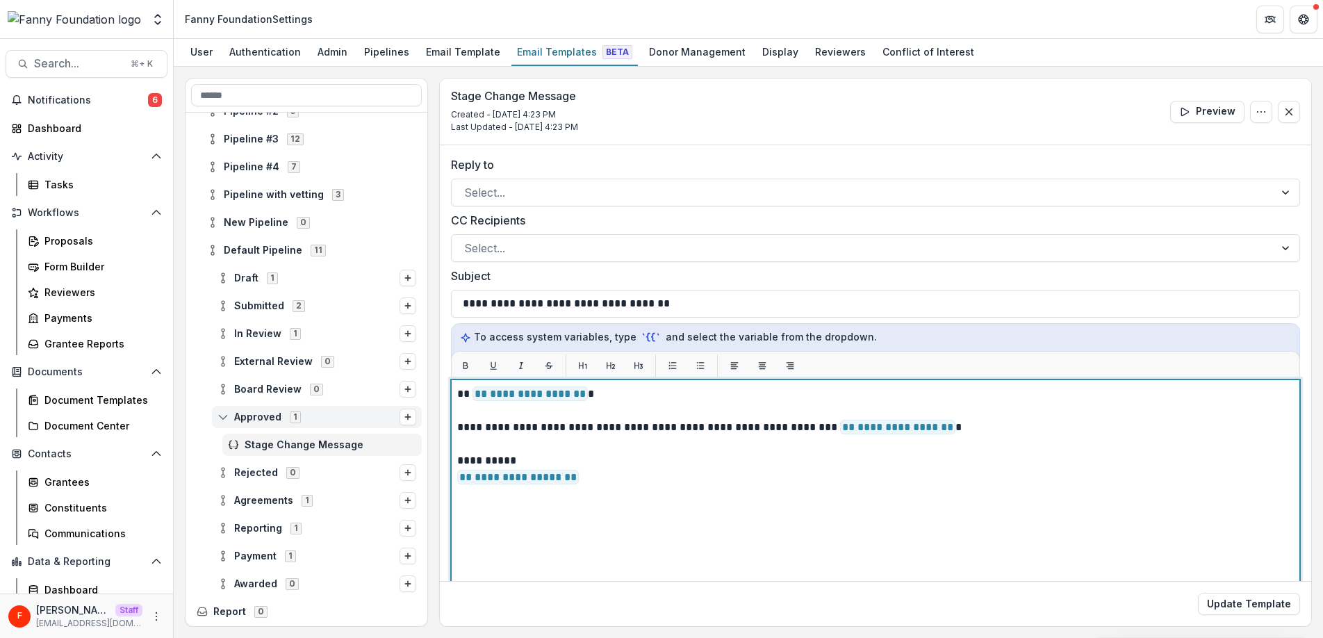
click at [711, 449] on p at bounding box center [875, 444] width 837 height 17
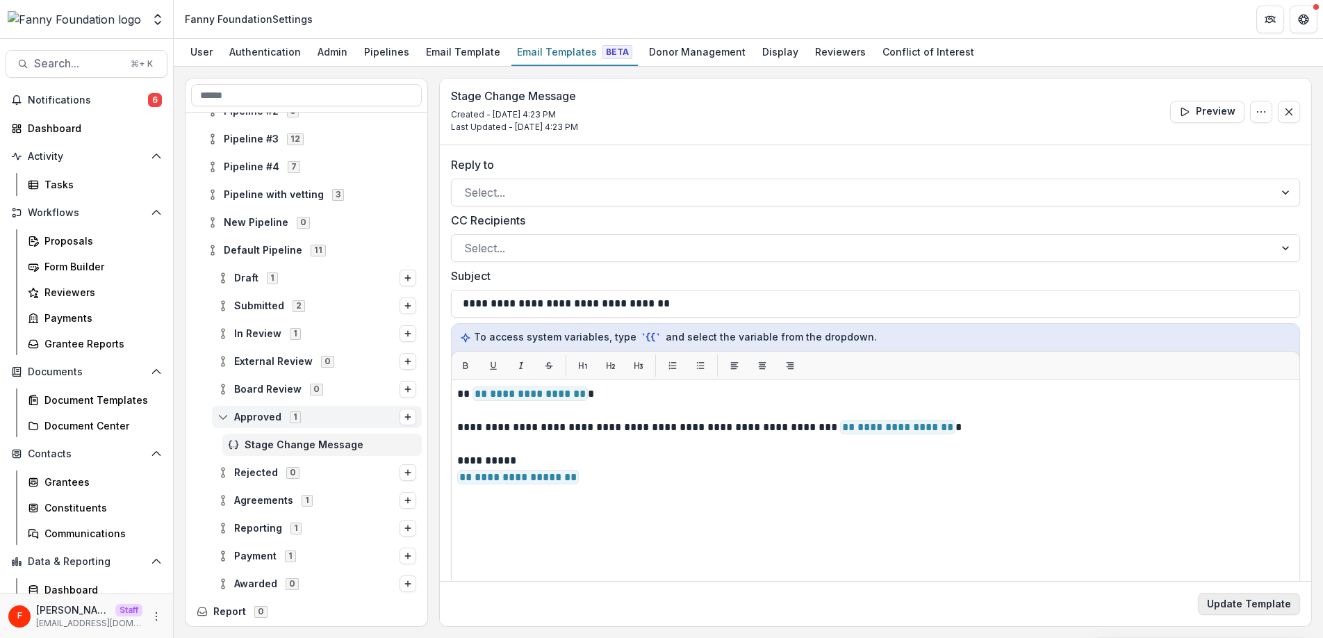
click at [1267, 602] on button "Update Template" at bounding box center [1249, 604] width 102 height 22
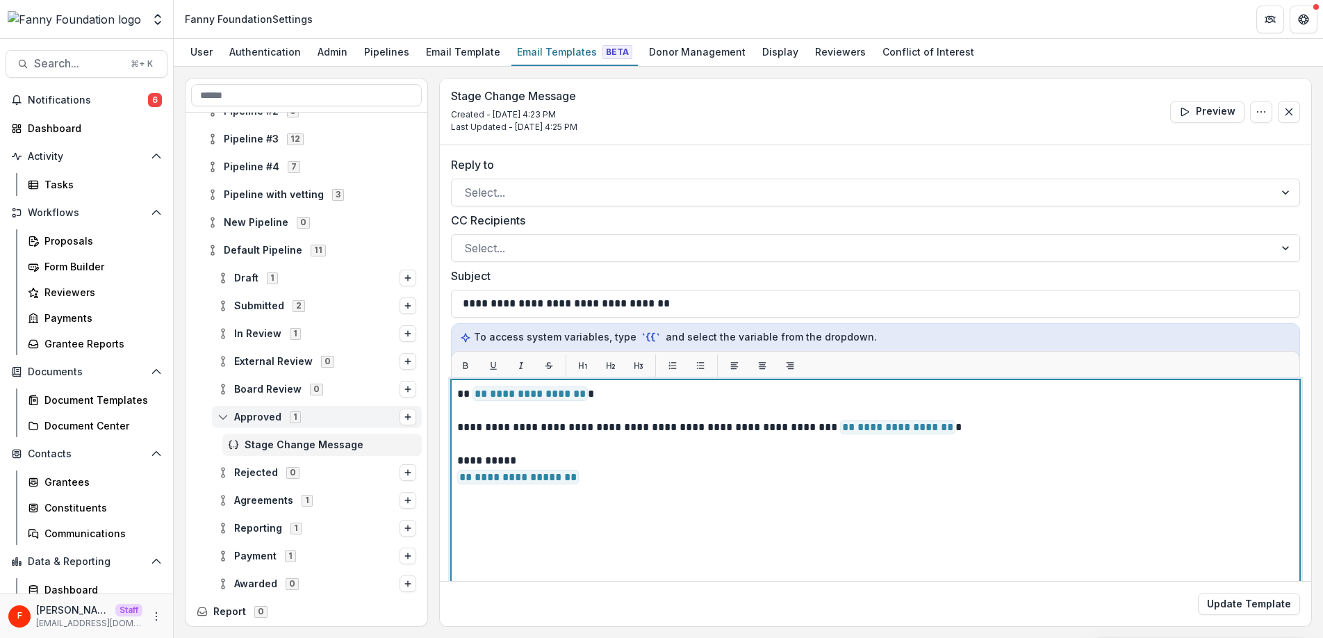
click at [1002, 430] on p "**********" at bounding box center [873, 427] width 832 height 17
drag, startPoint x: 1021, startPoint y: 423, endPoint x: 714, endPoint y: 420, distance: 307.1
click at [714, 420] on p "**********" at bounding box center [873, 427] width 832 height 17
click at [1046, 440] on p at bounding box center [875, 444] width 837 height 17
drag, startPoint x: 1019, startPoint y: 425, endPoint x: 714, endPoint y: 427, distance: 305.0
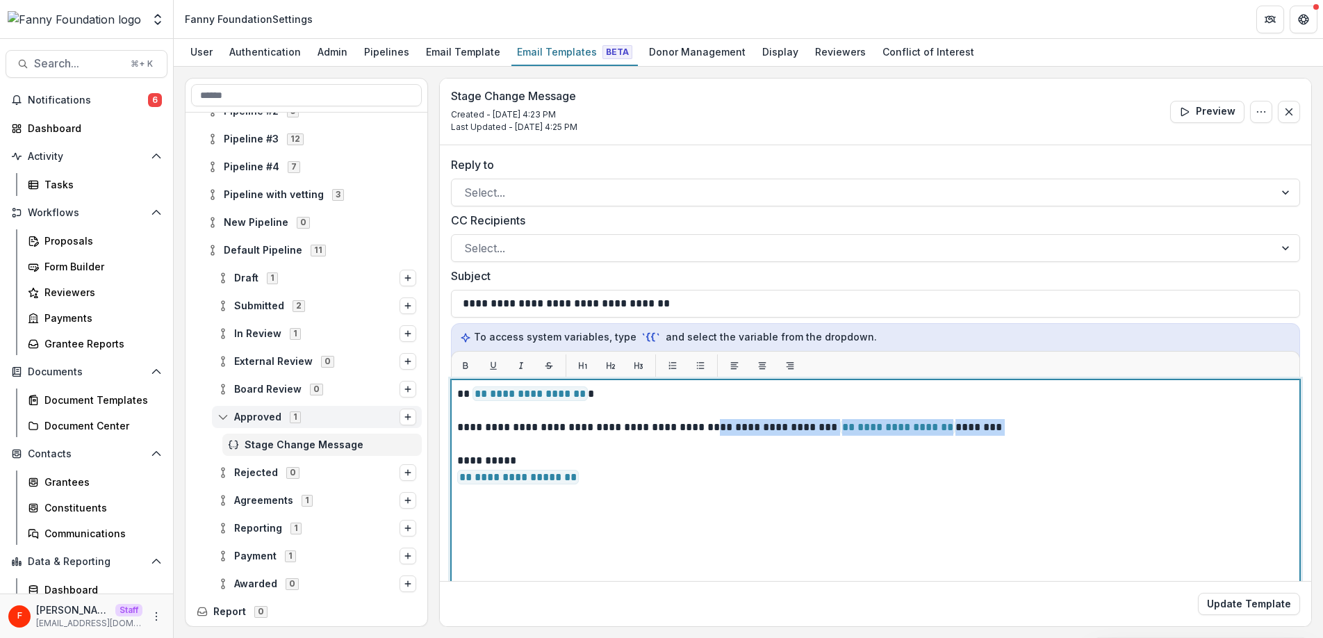
click at [714, 427] on p "**********" at bounding box center [873, 427] width 832 height 17
click at [1100, 418] on p at bounding box center [875, 410] width 837 height 17
click at [1010, 428] on p "**********" at bounding box center [873, 427] width 832 height 17
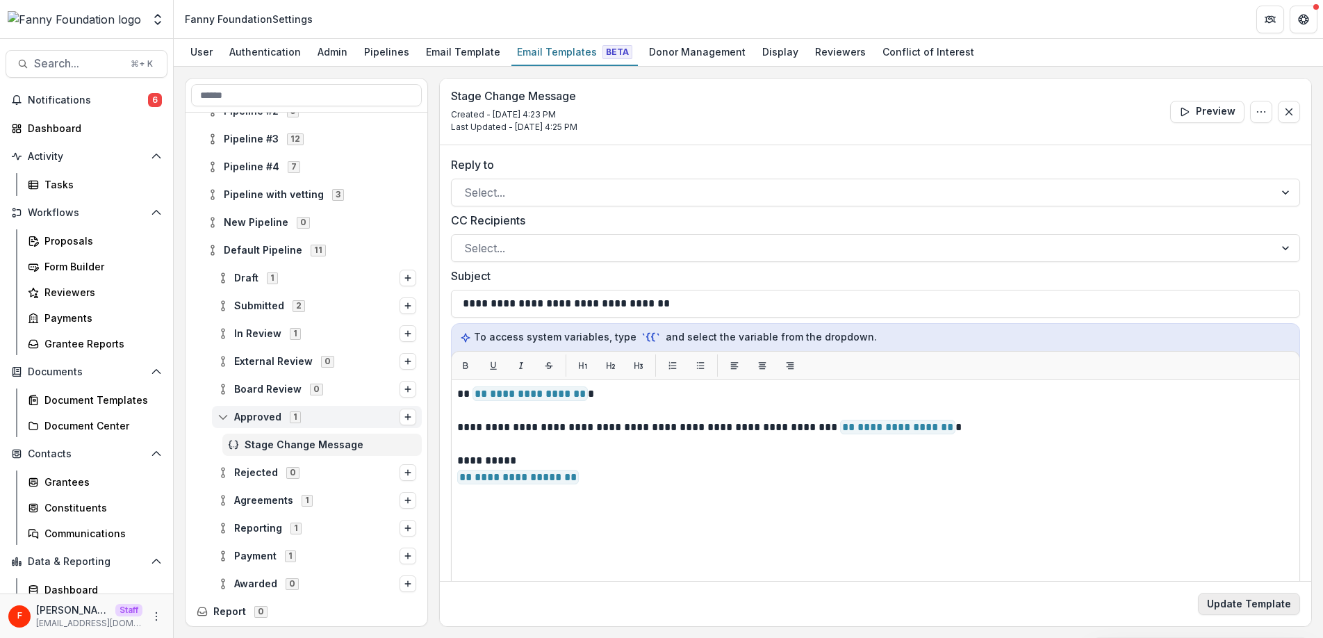
click at [1261, 610] on button "Update Template" at bounding box center [1249, 604] width 102 height 22
click at [370, 471] on span "Rejected 0" at bounding box center [308, 472] width 182 height 12
click at [404, 473] on icon "Options" at bounding box center [408, 472] width 8 height 8
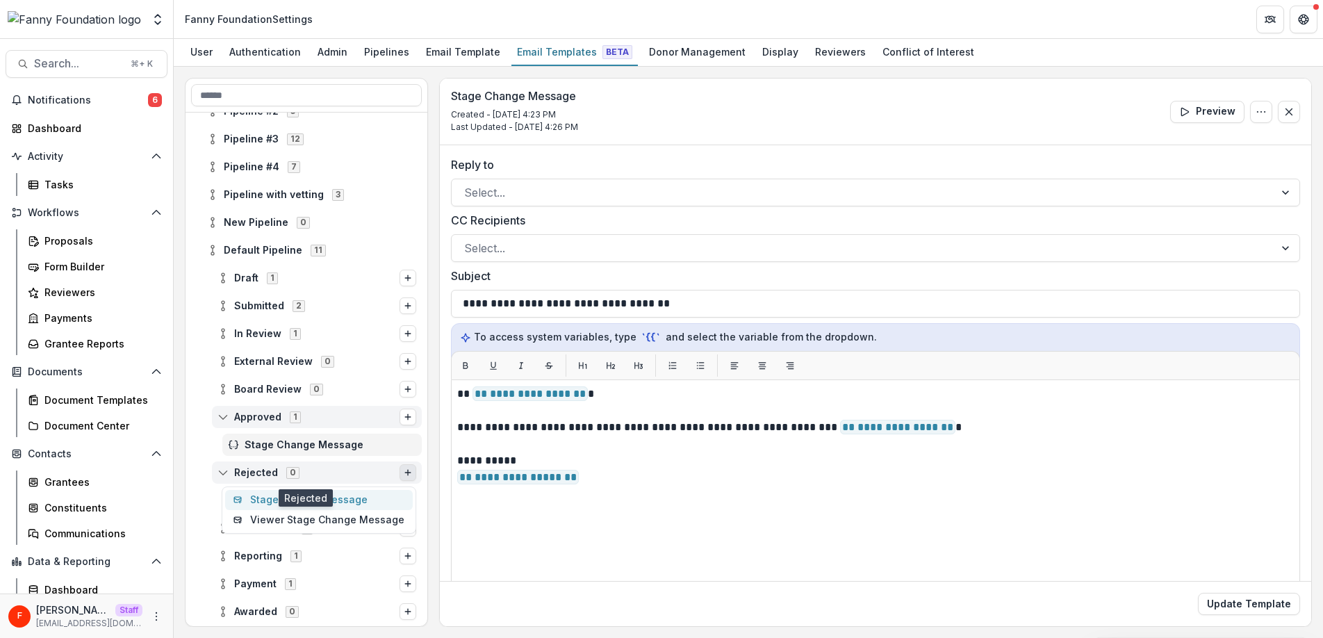
click at [377, 497] on button "Stage Change Message" at bounding box center [319, 500] width 188 height 20
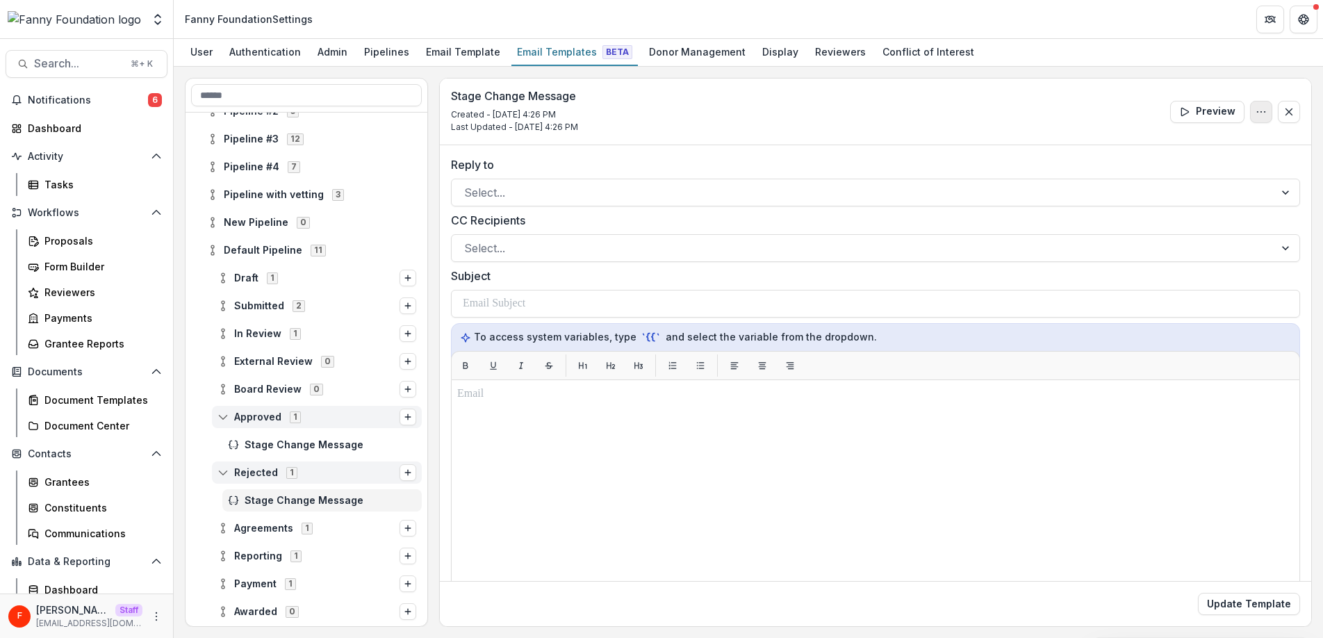
click at [1250, 109] on button "Options" at bounding box center [1261, 112] width 22 height 22
click at [1188, 145] on button "Edit Name" at bounding box center [1194, 143] width 149 height 23
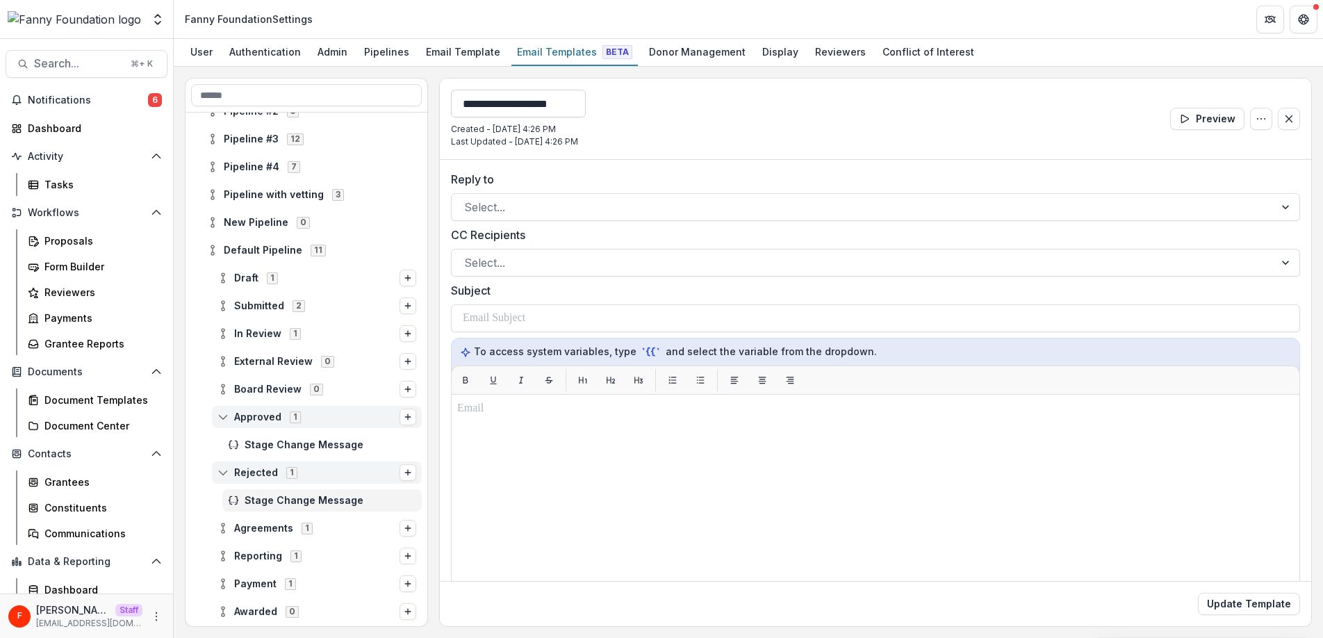
drag, startPoint x: 600, startPoint y: 107, endPoint x: 461, endPoint y: 108, distance: 138.3
click at [461, 108] on input "**********" at bounding box center [518, 104] width 135 height 28
type input "**********"
click at [1198, 593] on button "Update Template" at bounding box center [1249, 604] width 102 height 22
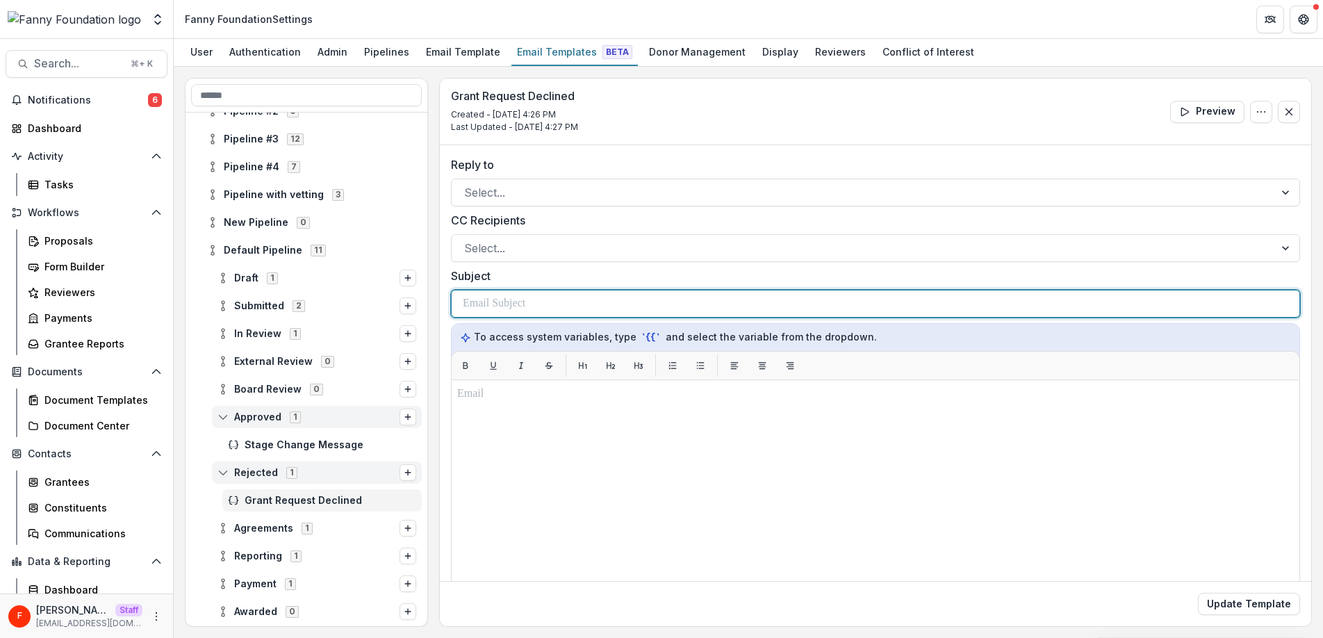
click at [550, 300] on div at bounding box center [875, 303] width 825 height 26
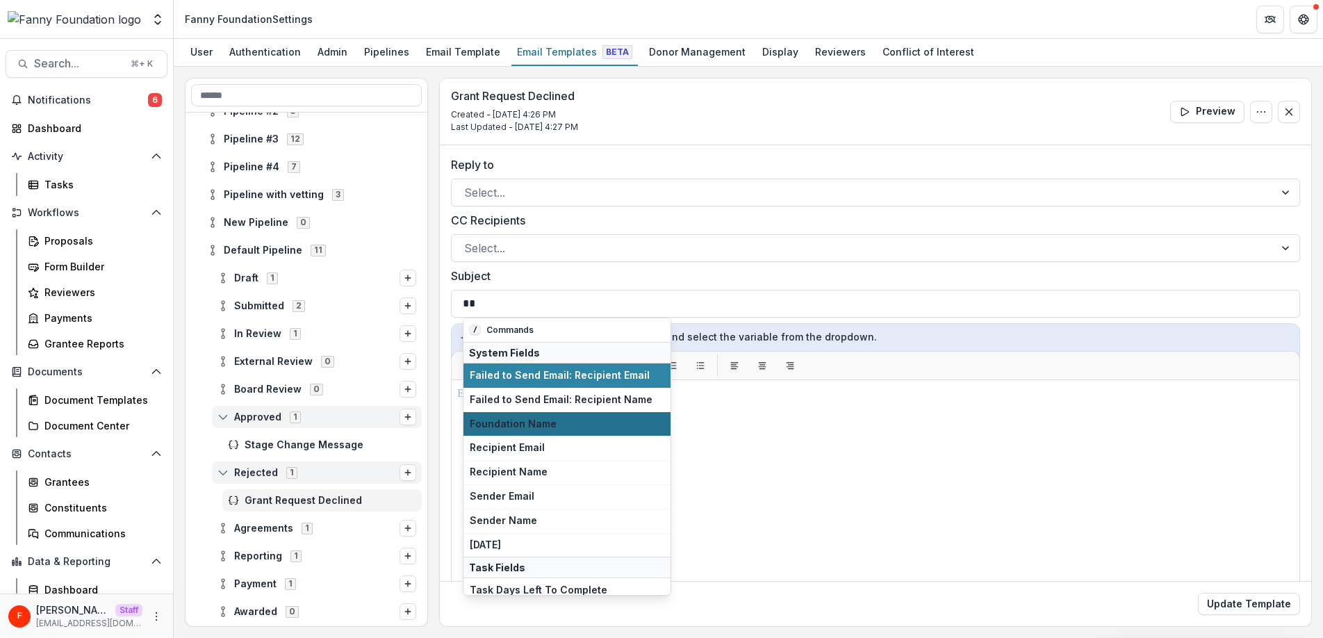
click at [549, 424] on span "Foundation Name" at bounding box center [567, 424] width 195 height 12
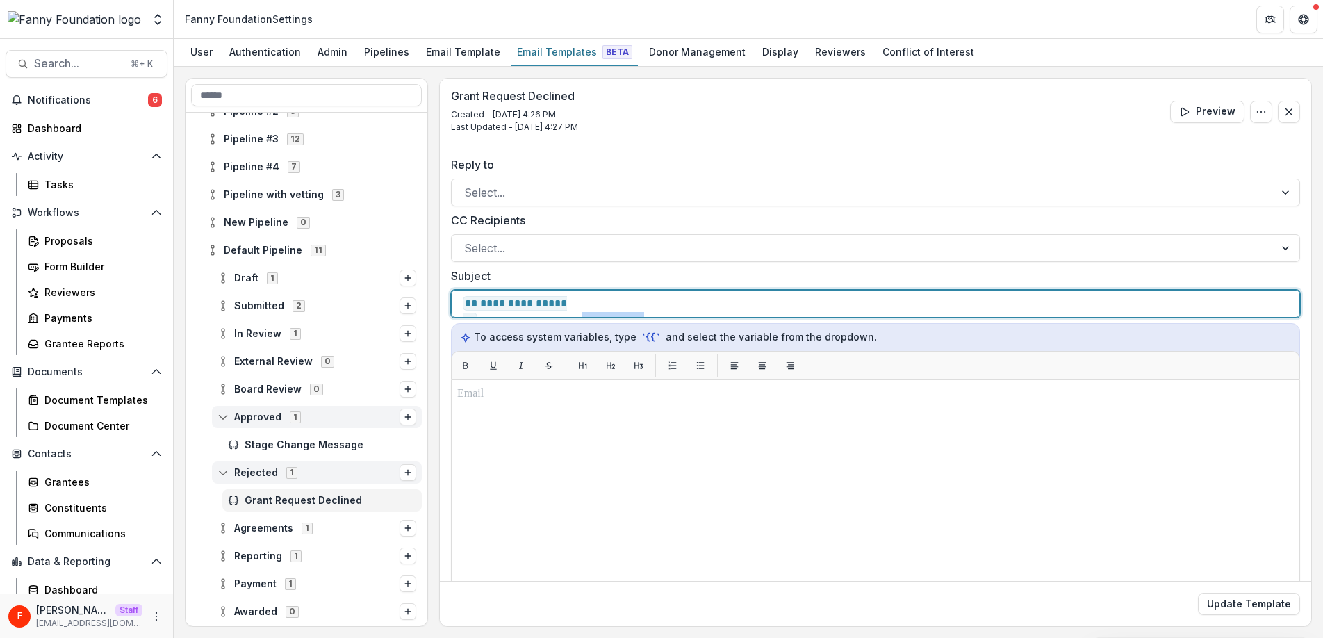
drag, startPoint x: 686, startPoint y: 305, endPoint x: 754, endPoint y: 306, distance: 68.1
click at [754, 306] on div "**********" at bounding box center [875, 303] width 825 height 26
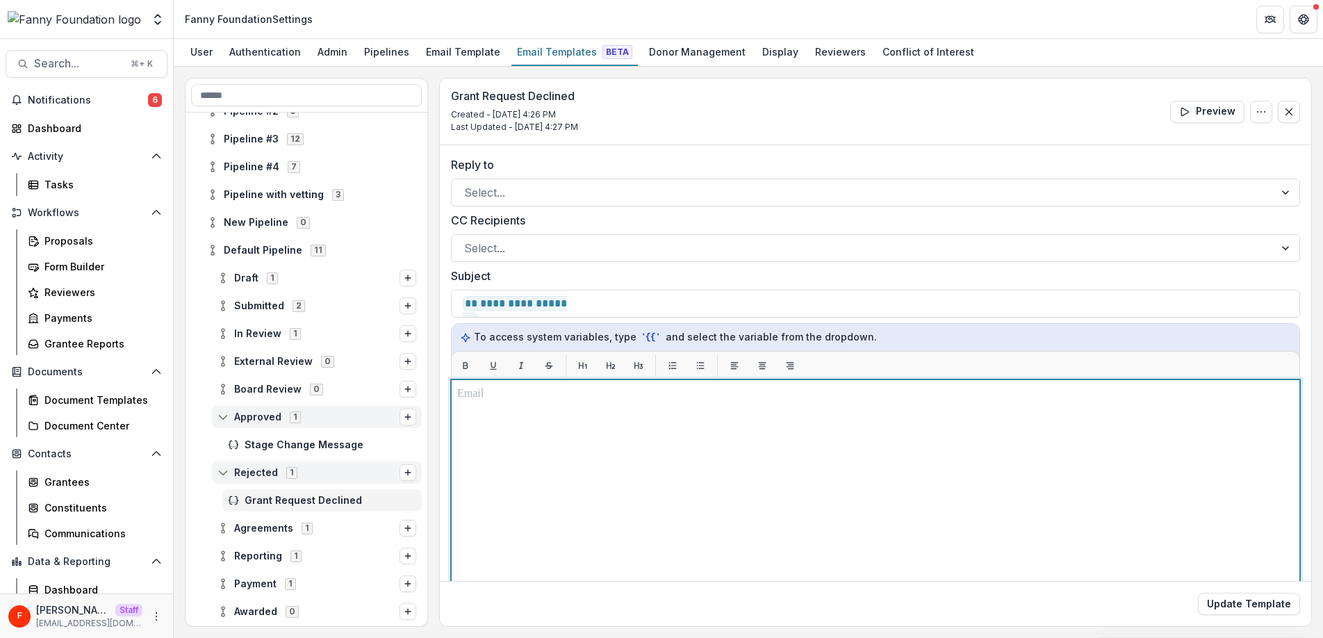
click at [636, 433] on div at bounding box center [875, 553] width 837 height 335
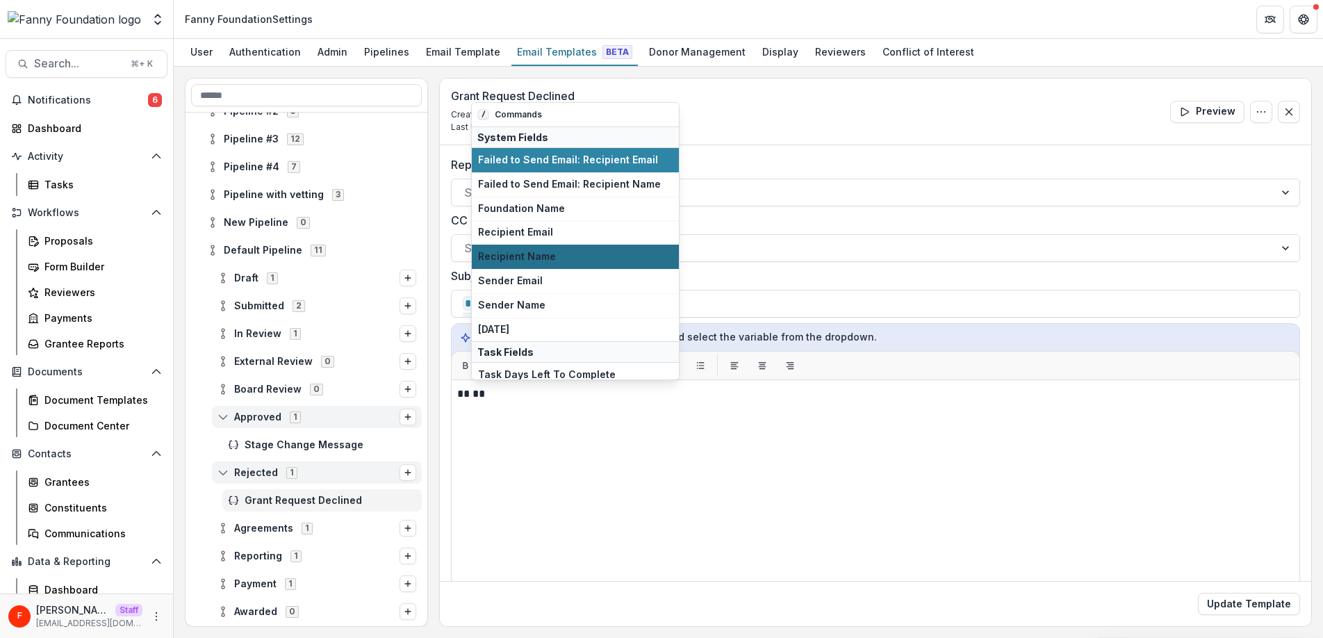
click at [559, 253] on span "Recipient Name" at bounding box center [575, 257] width 195 height 12
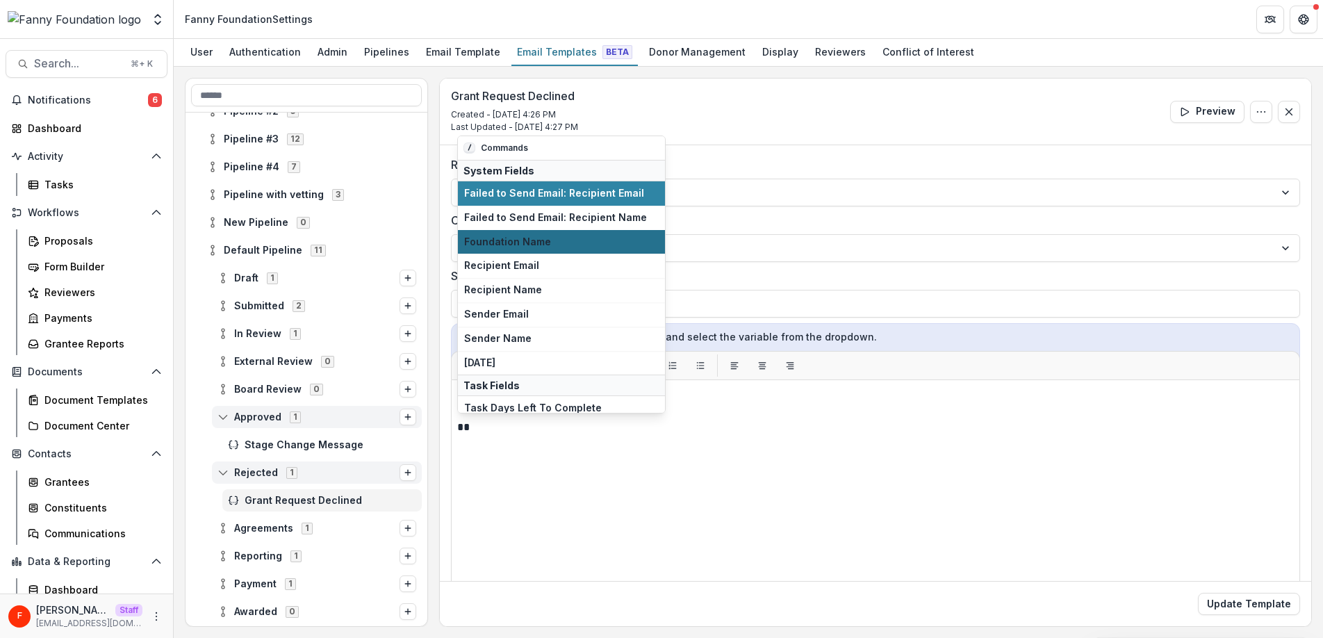
click at [561, 242] on span "Foundation Name" at bounding box center [561, 242] width 195 height 12
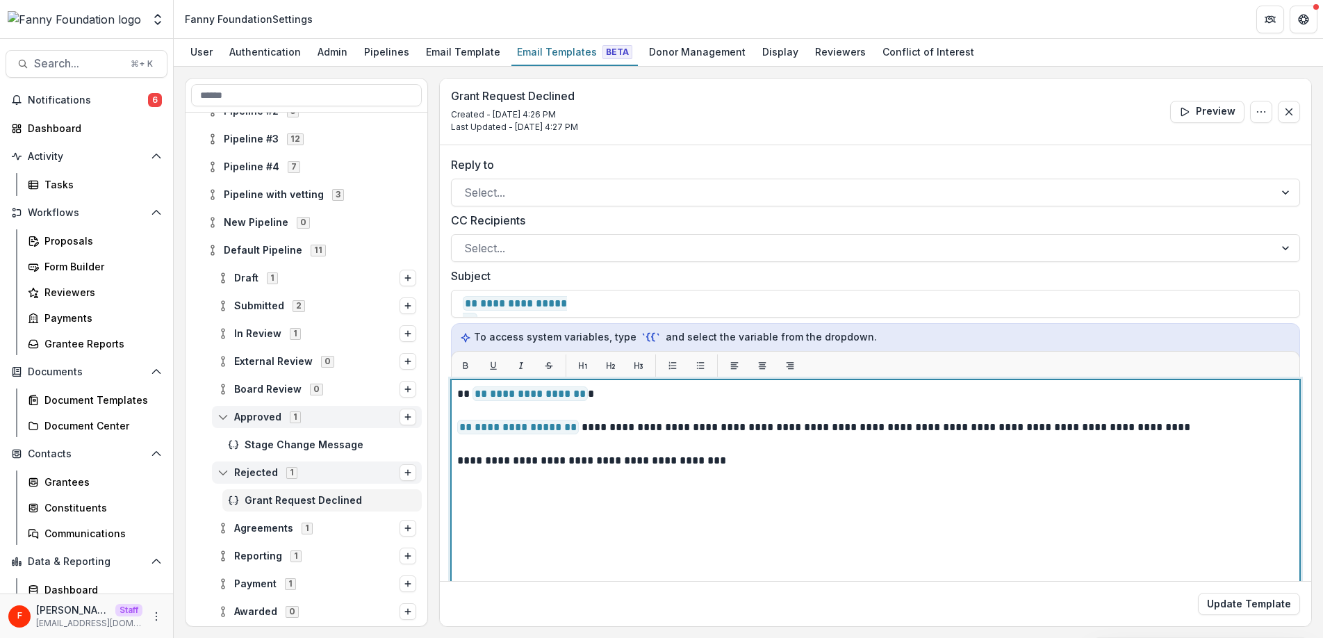
click at [534, 465] on p "**********" at bounding box center [873, 460] width 832 height 17
click at [770, 462] on p "**********" at bounding box center [873, 460] width 832 height 17
click at [566, 462] on p "**********" at bounding box center [873, 460] width 832 height 17
drag, startPoint x: 546, startPoint y: 463, endPoint x: 561, endPoint y: 464, distance: 14.6
click at [548, 463] on p "**********" at bounding box center [873, 460] width 832 height 17
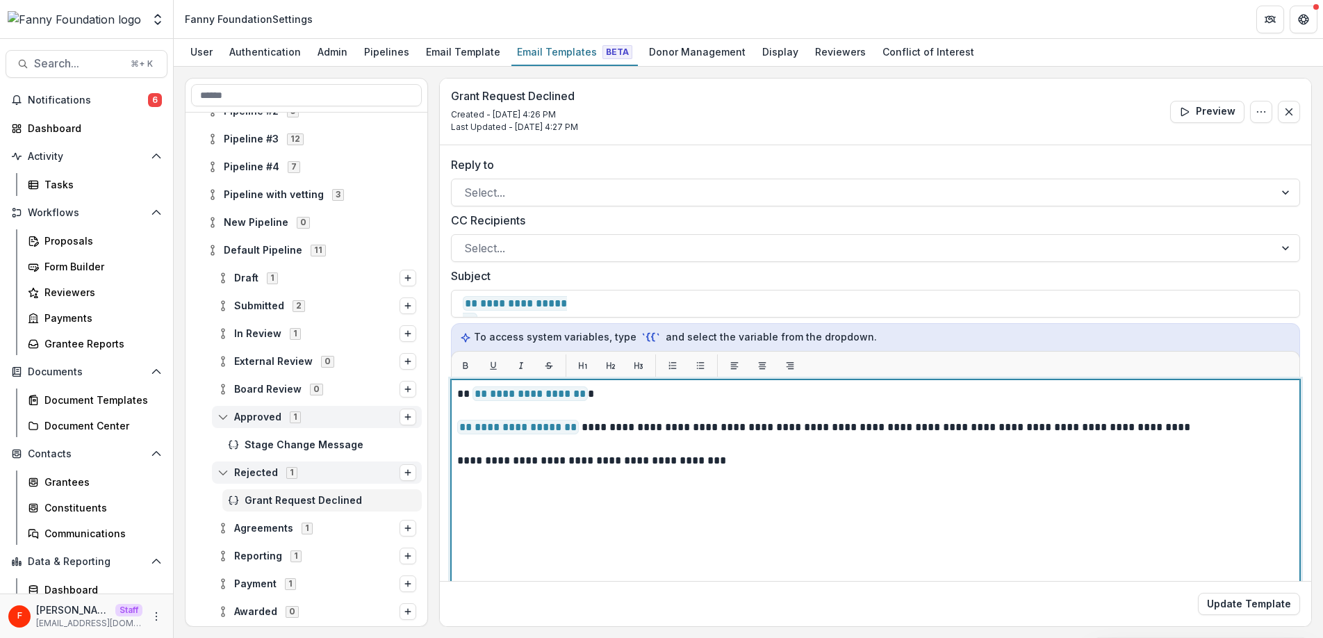
click at [761, 465] on p "**********" at bounding box center [873, 460] width 832 height 17
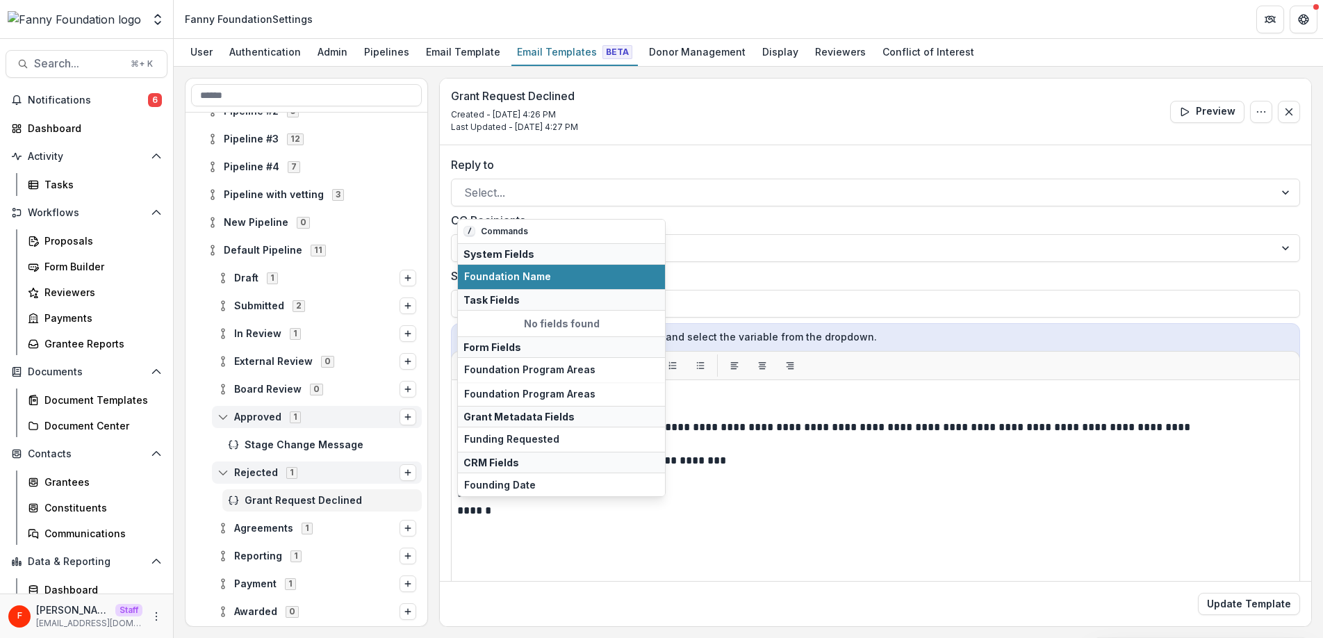
drag, startPoint x: 607, startPoint y: 270, endPoint x: 613, endPoint y: 264, distance: 8.4
click at [607, 270] on button "Foundation Name" at bounding box center [561, 277] width 207 height 24
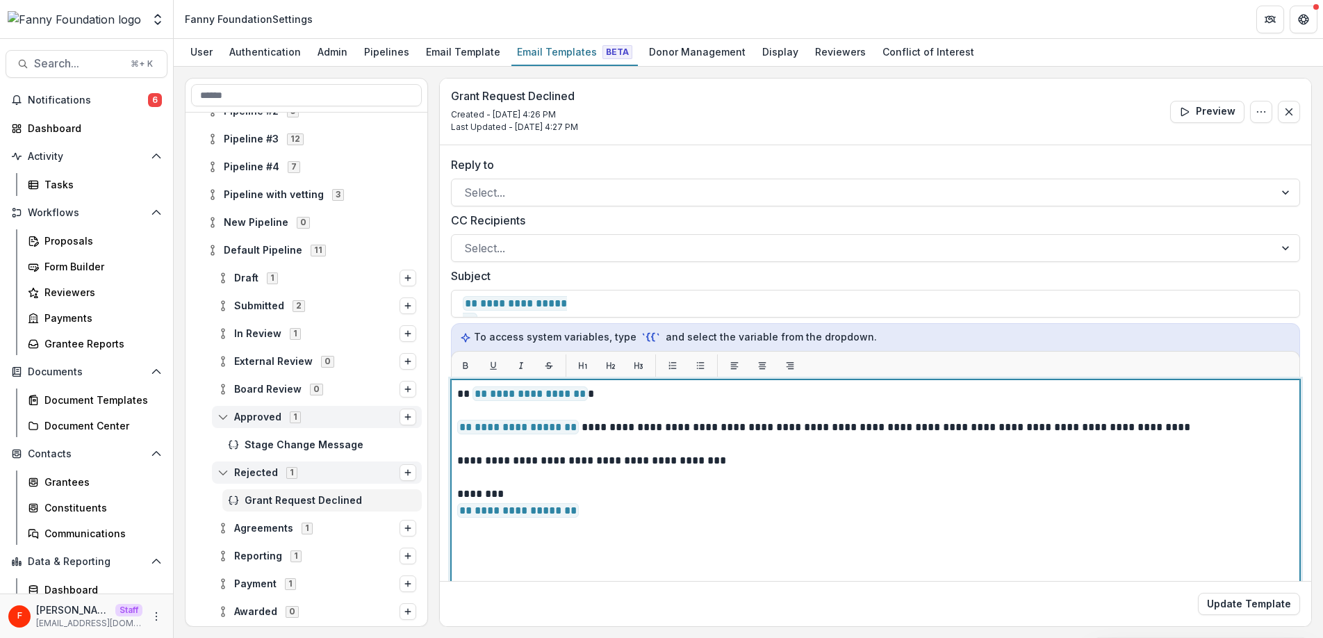
drag, startPoint x: 797, startPoint y: 427, endPoint x: 827, endPoint y: 443, distance: 34.2
click at [797, 427] on p "**********" at bounding box center [873, 427] width 832 height 17
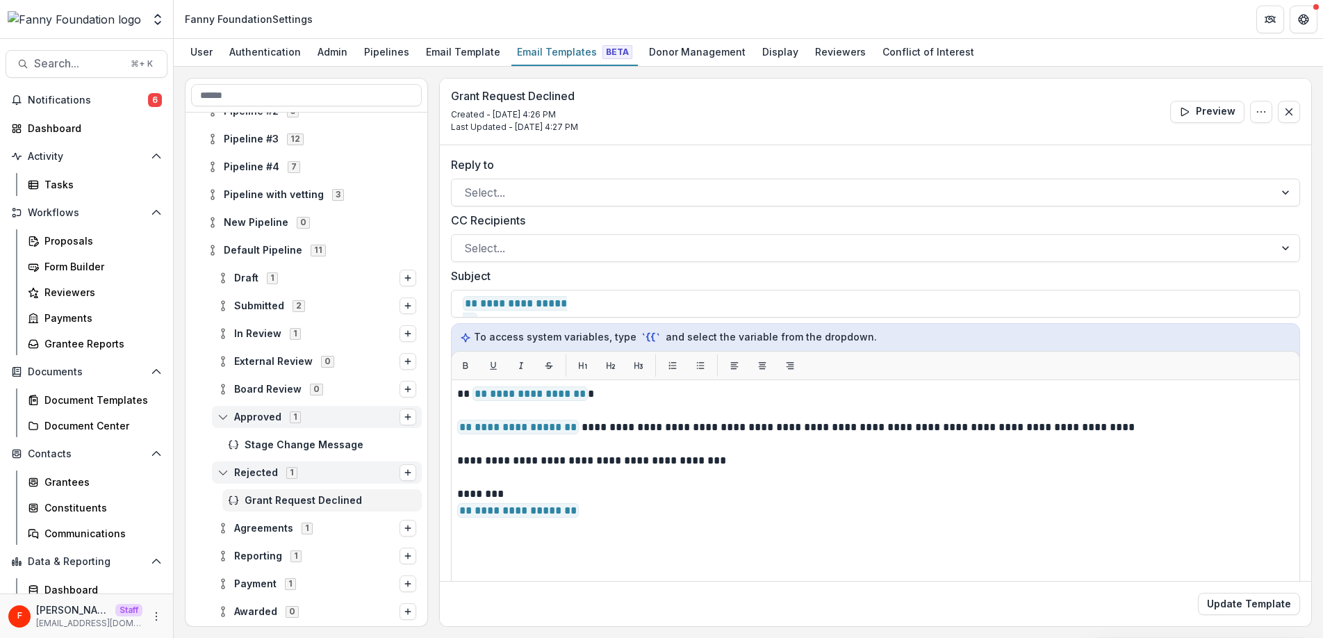
drag, startPoint x: 957, startPoint y: 609, endPoint x: 932, endPoint y: 618, distance: 26.6
click at [958, 609] on div "Update Template" at bounding box center [875, 603] width 871 height 45
click at [1226, 608] on button "Update Template" at bounding box center [1249, 604] width 102 height 22
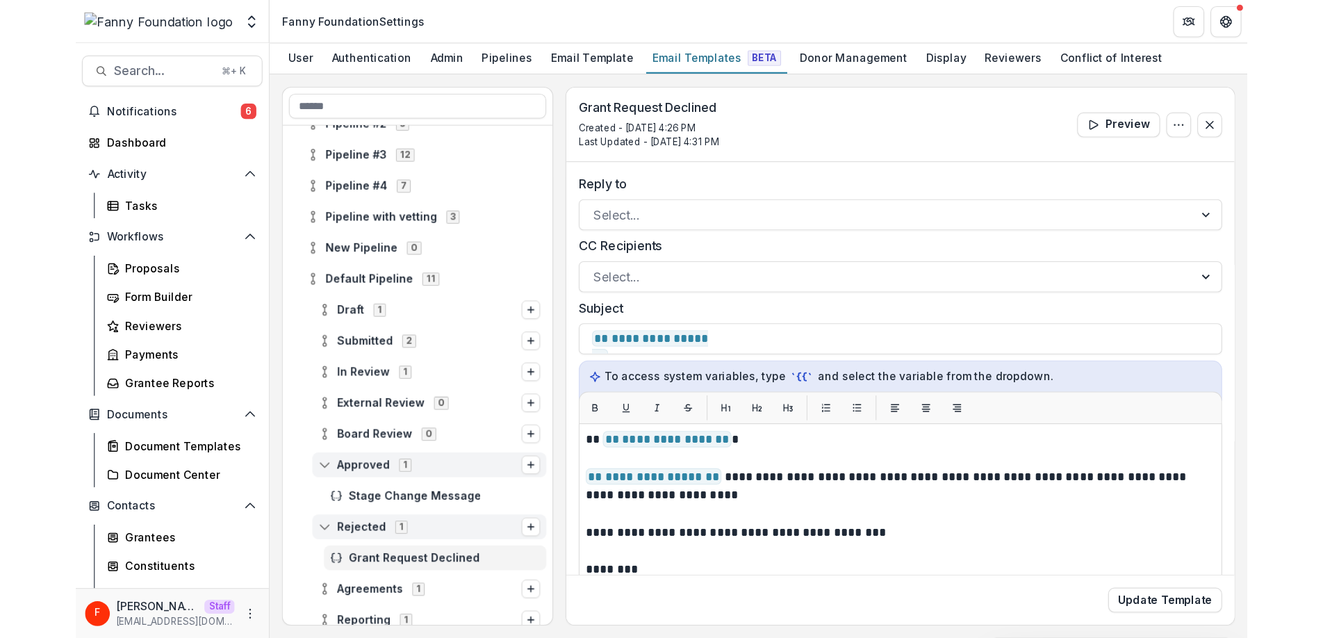
scroll to position [110, 0]
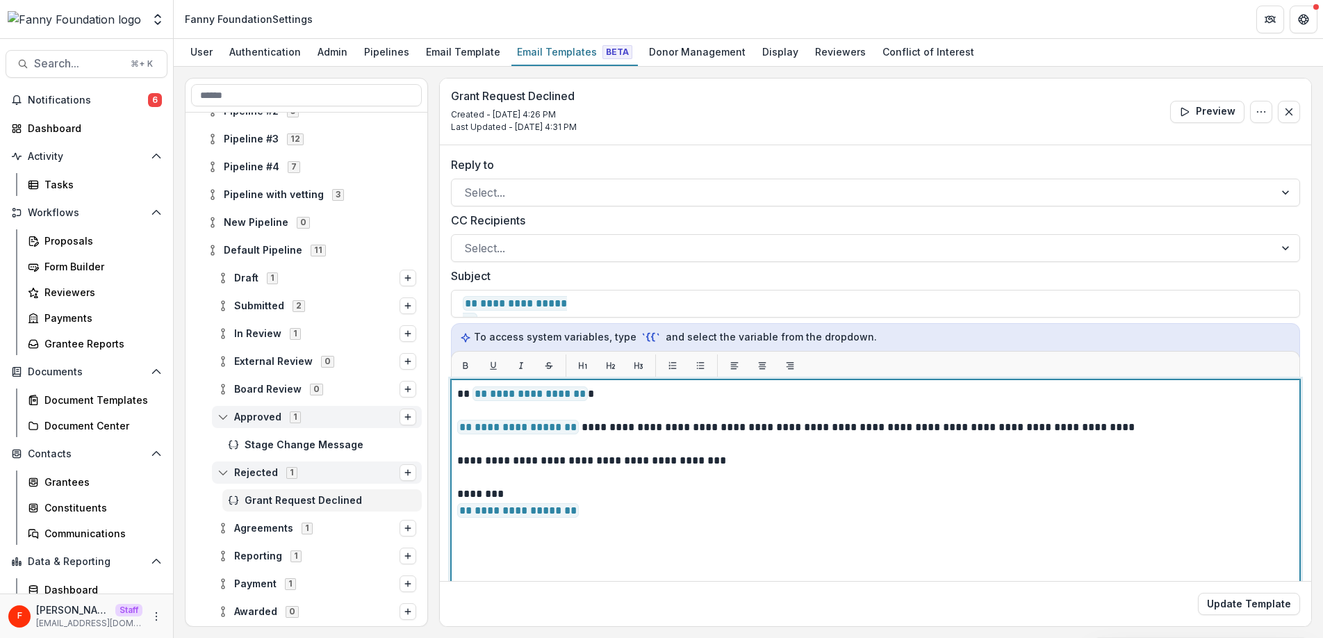
click at [675, 420] on p "**********" at bounding box center [873, 427] width 832 height 17
drag, startPoint x: 680, startPoint y: 431, endPoint x: 748, endPoint y: 427, distance: 68.9
click at [748, 427] on p "**********" at bounding box center [873, 427] width 832 height 17
click at [824, 461] on p "**********" at bounding box center [873, 460] width 832 height 17
click at [975, 427] on p "**********" at bounding box center [873, 427] width 832 height 17
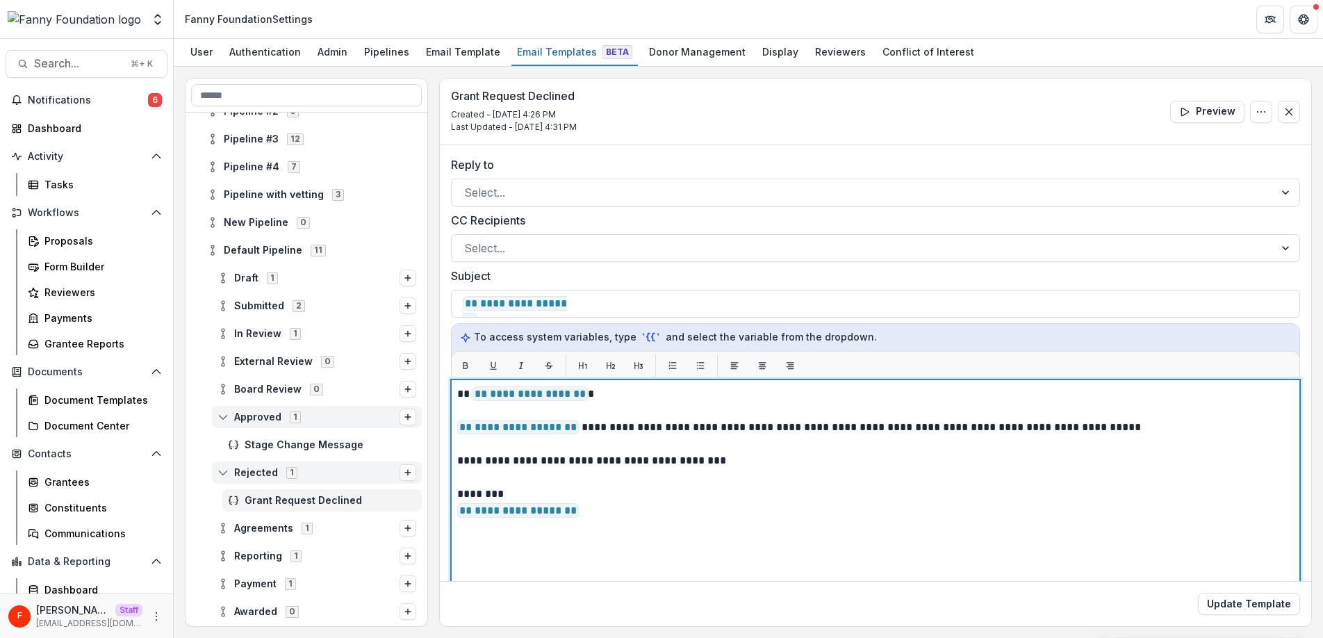
click at [1109, 493] on p "********" at bounding box center [873, 494] width 832 height 17
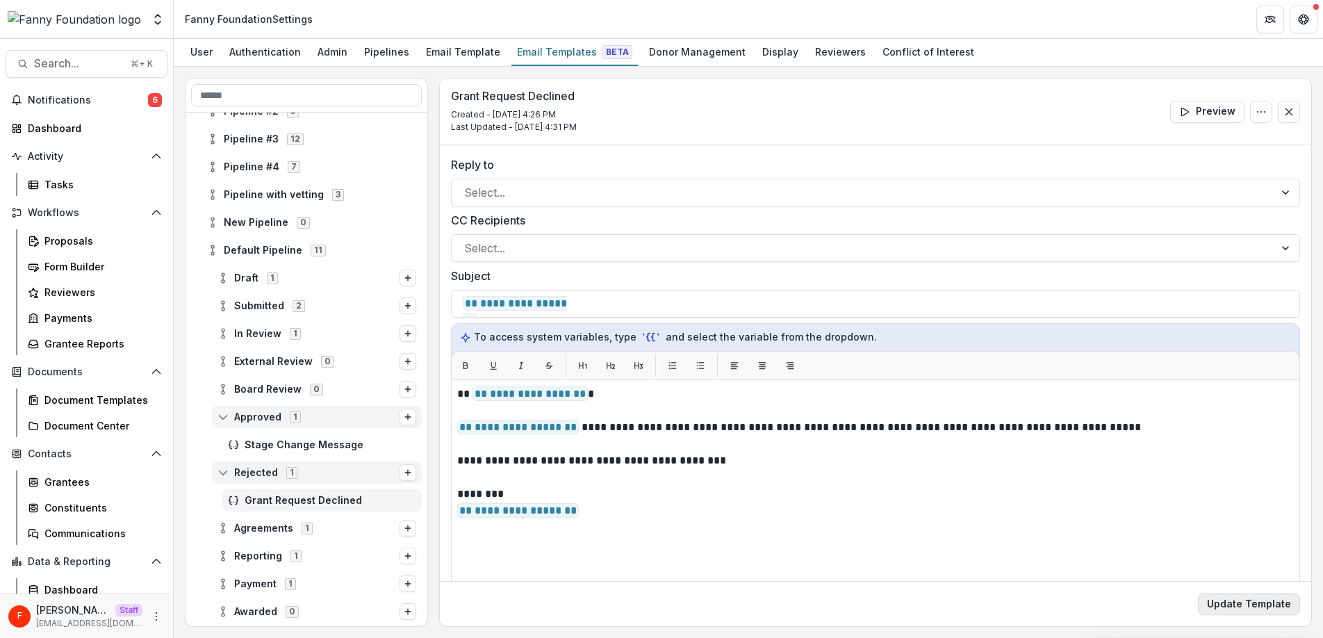
click at [1241, 603] on button "Update Template" at bounding box center [1249, 604] width 102 height 22
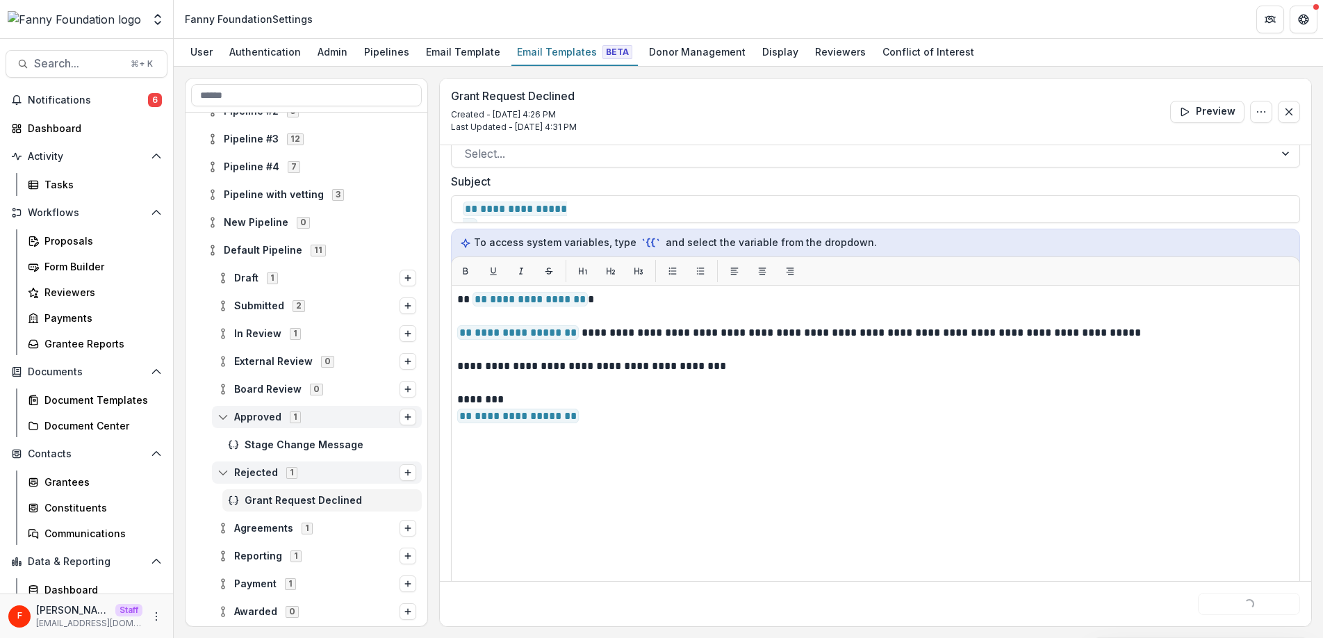
scroll to position [0, 0]
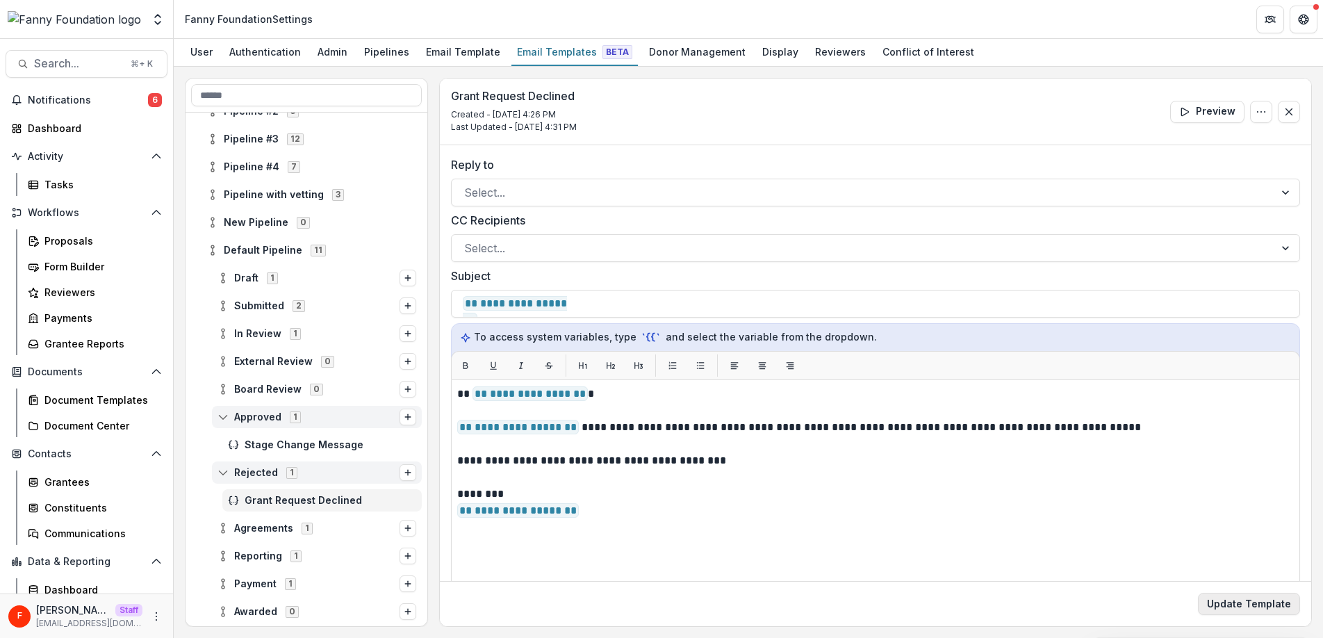
click at [1264, 600] on button "Update Template" at bounding box center [1249, 604] width 102 height 22
click at [283, 446] on span "Stage Change Message" at bounding box center [331, 445] width 172 height 12
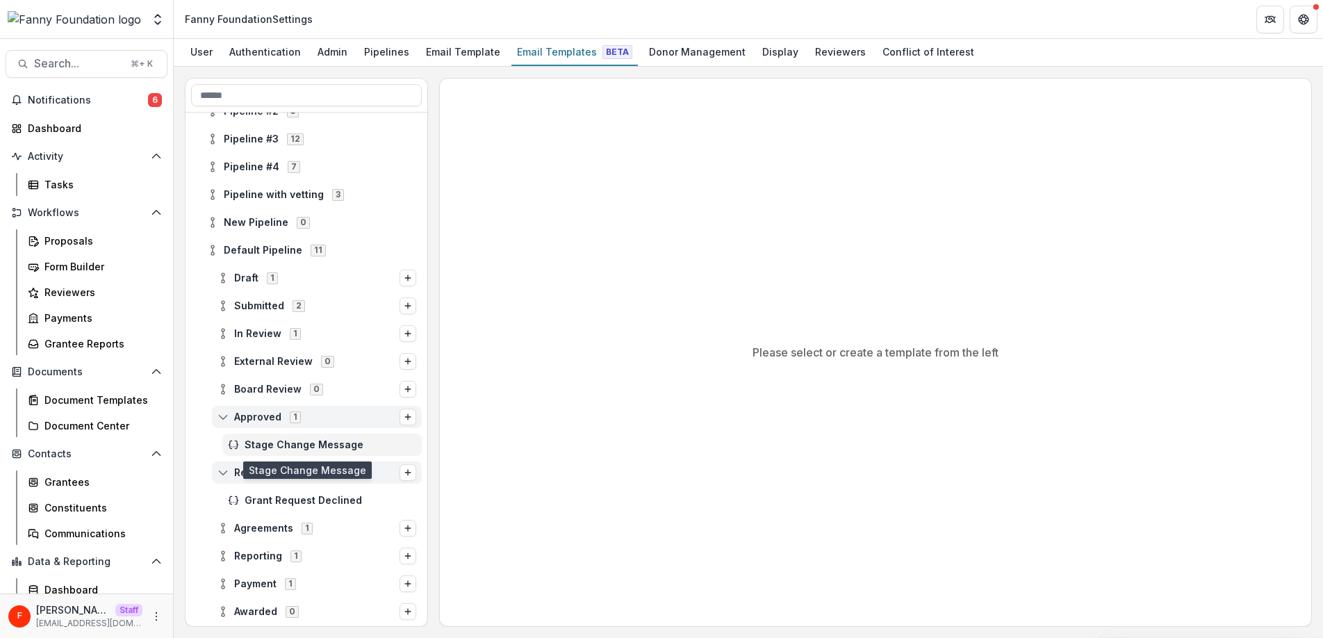
click at [313, 444] on span "Stage Change Message" at bounding box center [331, 445] width 172 height 12
click at [245, 417] on span "Approved" at bounding box center [257, 417] width 47 height 12
click at [226, 418] on icon at bounding box center [222, 416] width 11 height 11
click at [285, 445] on span "Stage Change Message" at bounding box center [331, 445] width 172 height 12
click at [279, 496] on span "Grant Request Declined" at bounding box center [331, 501] width 172 height 12
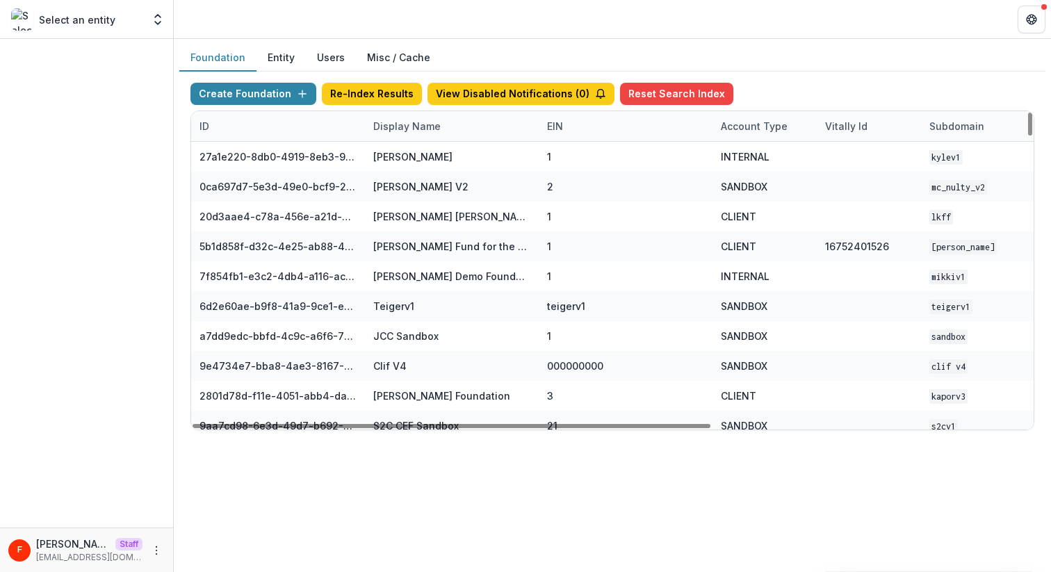
click at [421, 126] on div "Display Name" at bounding box center [407, 126] width 84 height 15
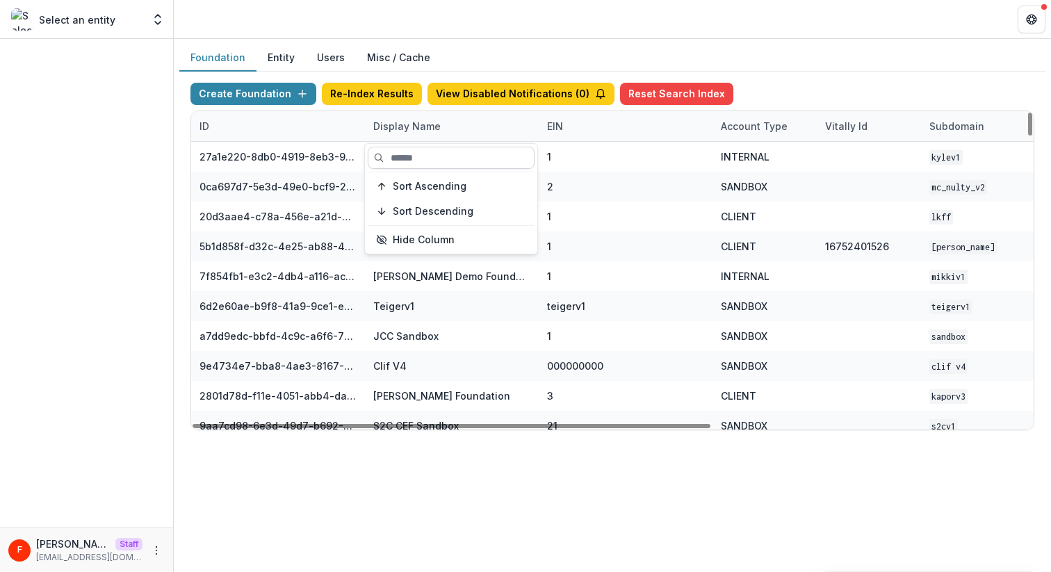
click at [418, 158] on input at bounding box center [451, 158] width 167 height 22
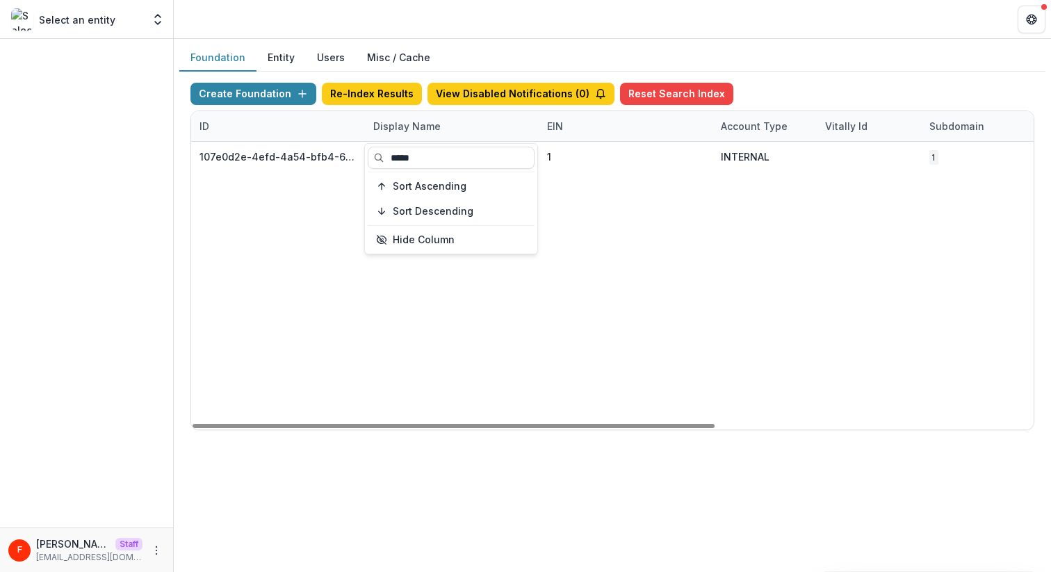
type input "*****"
click at [529, 302] on div "107e0d2e-4efd-4a54-bfb4-6fb8daf82b33 Fanny Foundation 1 INTERNAL 1 [DATE] 6:53 …" at bounding box center [868, 286] width 1355 height 288
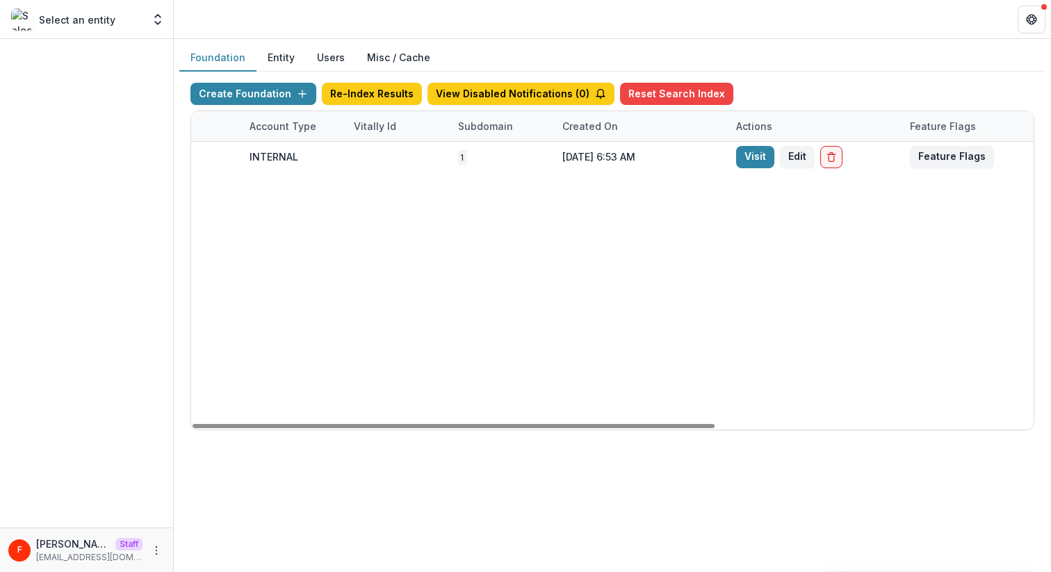
scroll to position [0, 513]
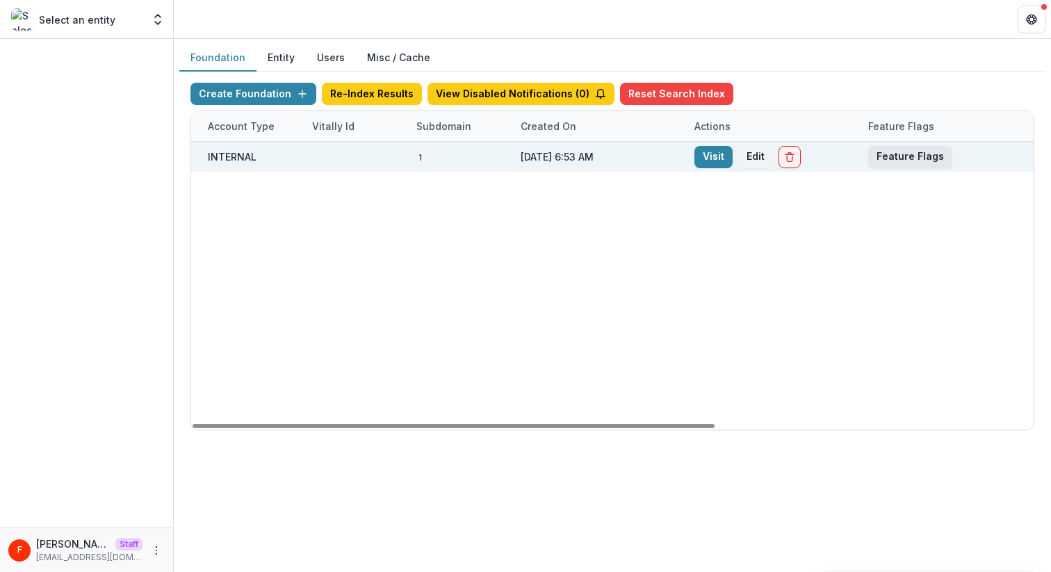
click at [891, 164] on button "Feature Flags" at bounding box center [910, 157] width 84 height 22
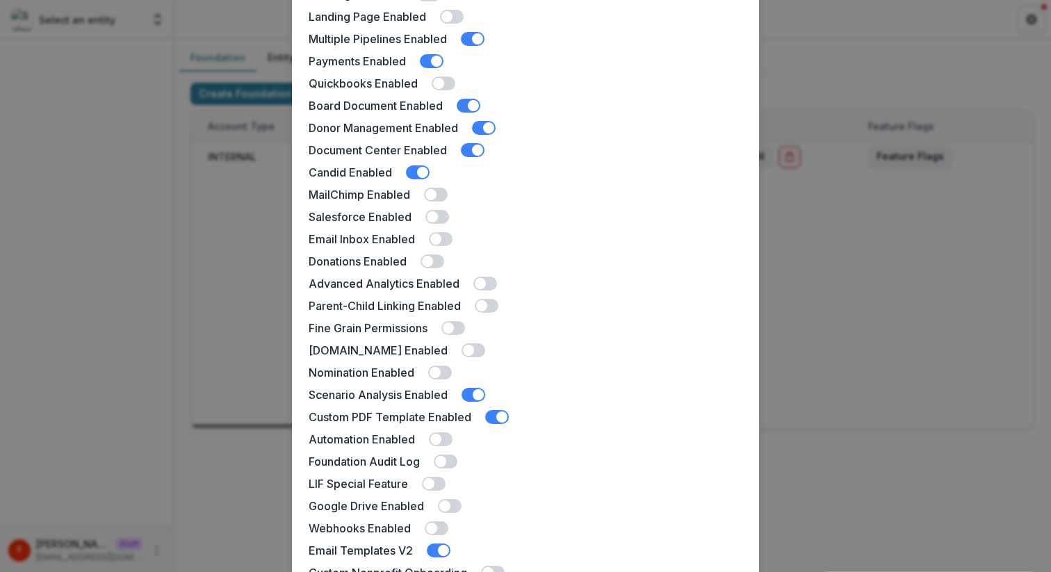
scroll to position [284, 0]
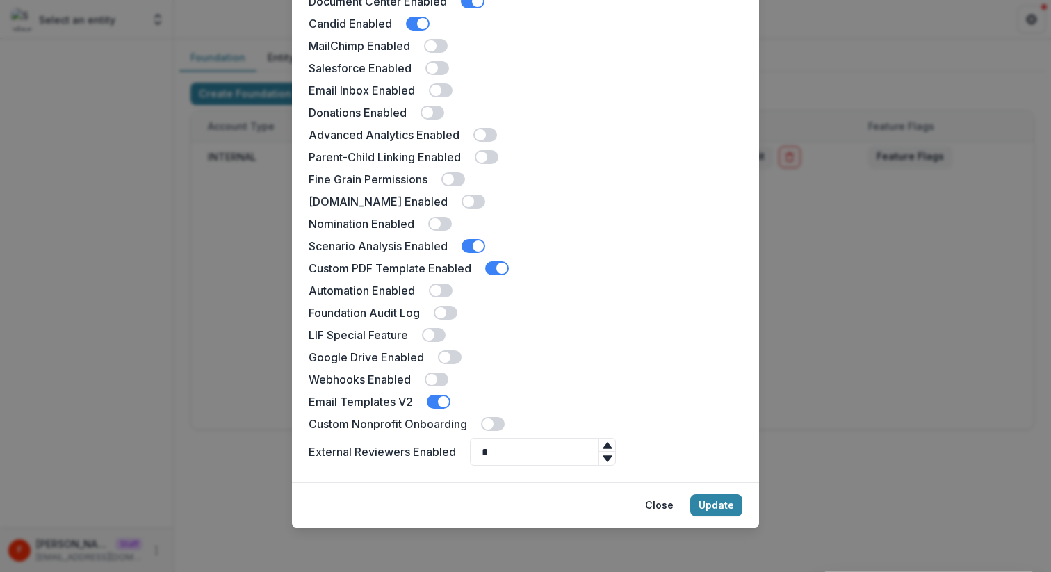
click at [977, 348] on div "Fanny Foundation Feature Flags Docusign Enabled Landing Page Enabled Multiple P…" at bounding box center [525, 286] width 1051 height 572
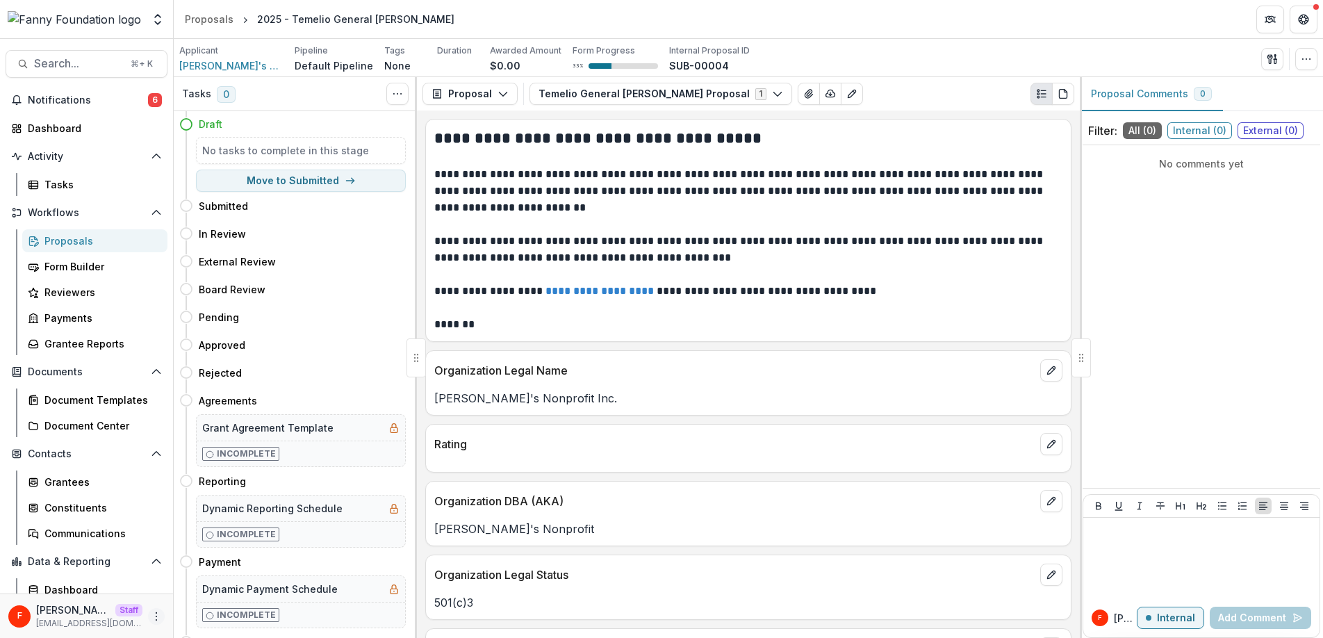
click at [154, 618] on icon "More" at bounding box center [156, 616] width 11 height 11
click at [215, 591] on link "User Settings" at bounding box center [244, 586] width 149 height 23
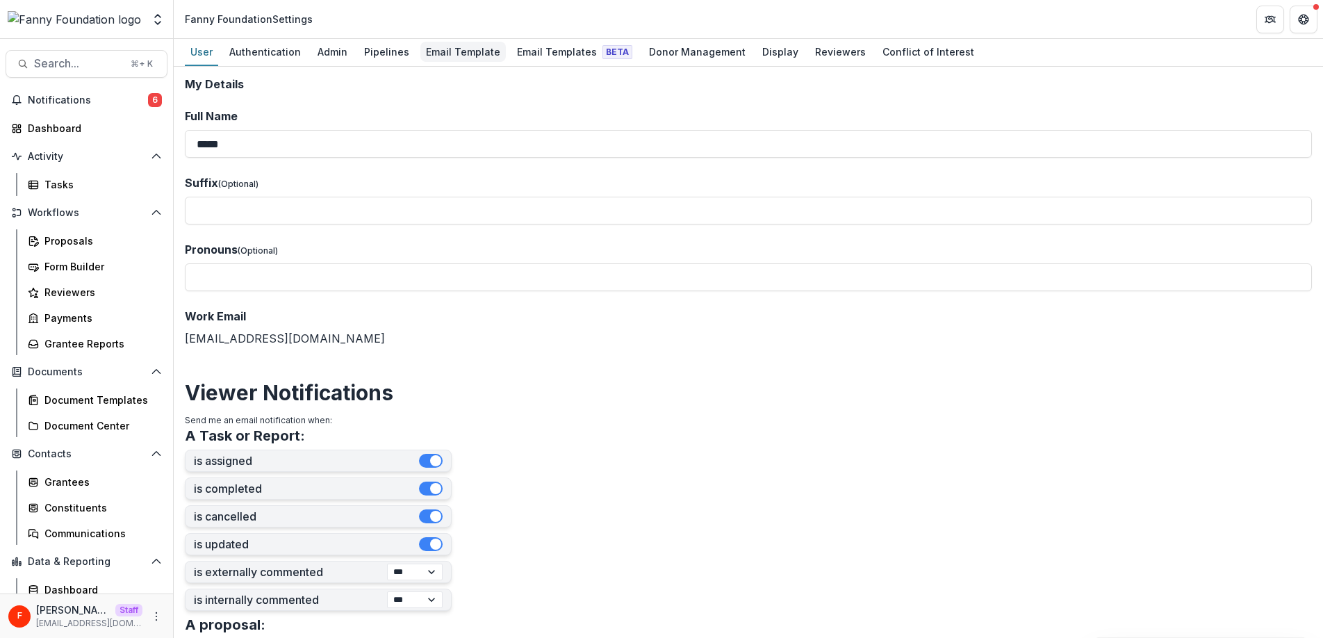
click at [460, 50] on div "Email Template" at bounding box center [462, 52] width 85 height 20
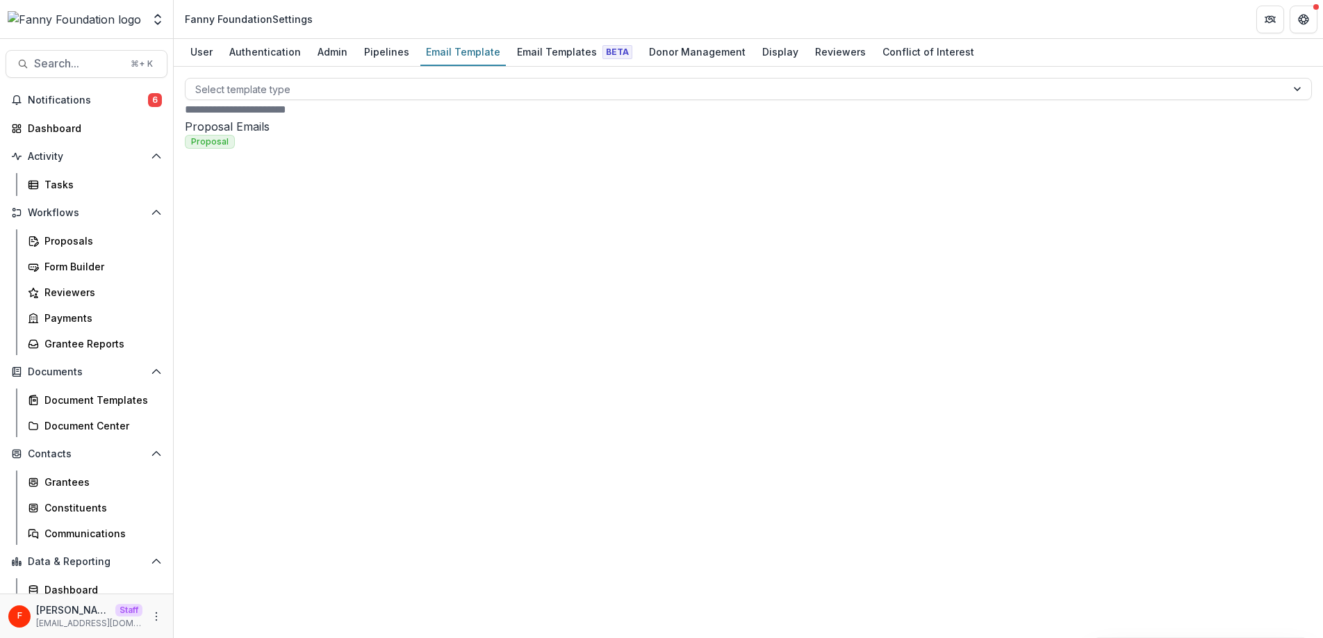
drag, startPoint x: 710, startPoint y: 466, endPoint x: 585, endPoint y: 394, distance: 144.1
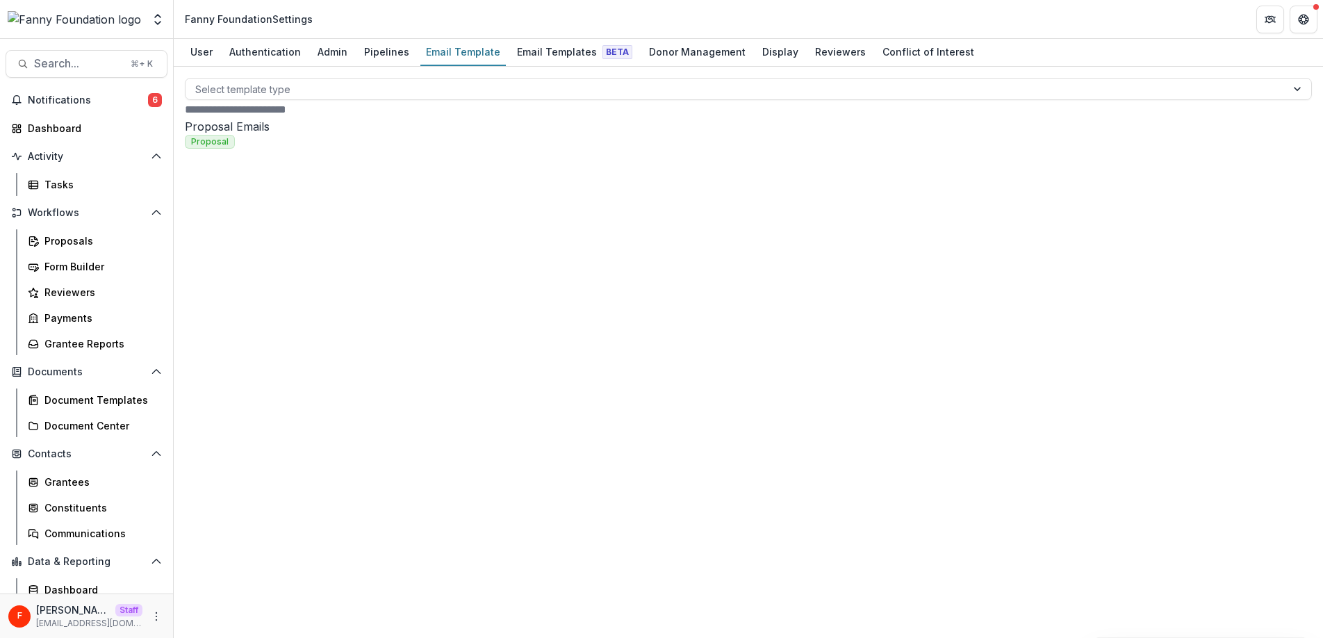
drag, startPoint x: 575, startPoint y: 387, endPoint x: 704, endPoint y: 472, distance: 154.9
copy div "**********"
drag, startPoint x: 937, startPoint y: 244, endPoint x: 690, endPoint y: 242, distance: 246.7
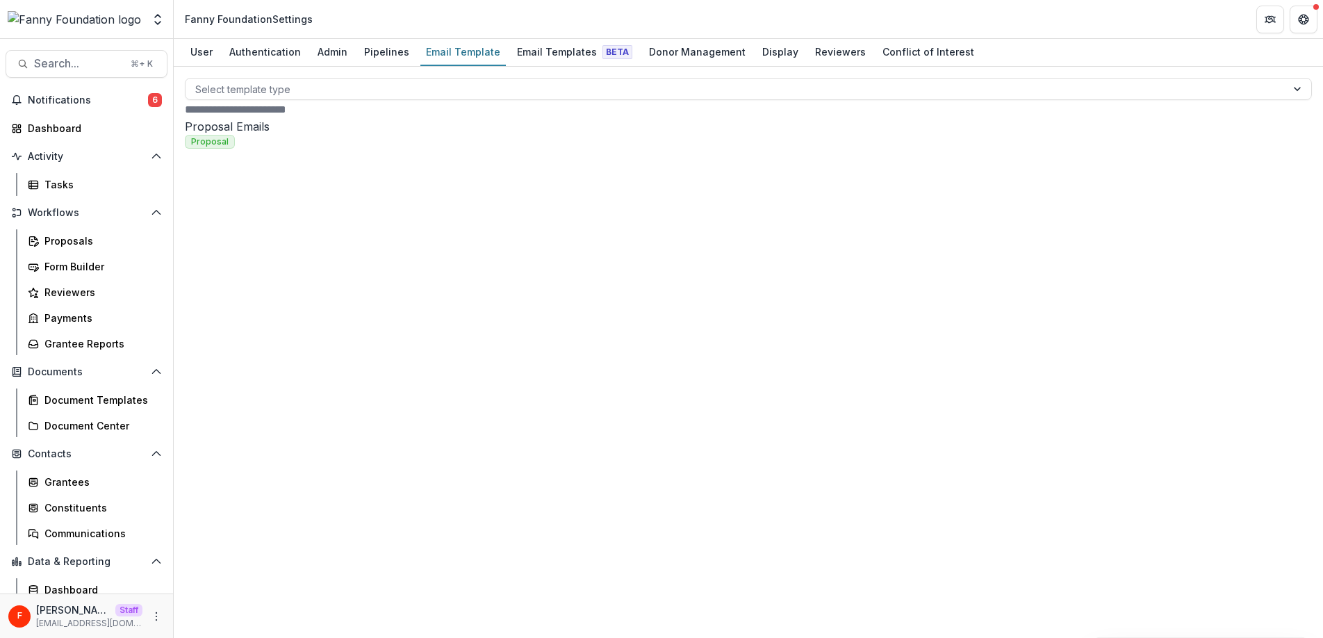
scroll to position [129, 0]
type input "**********"
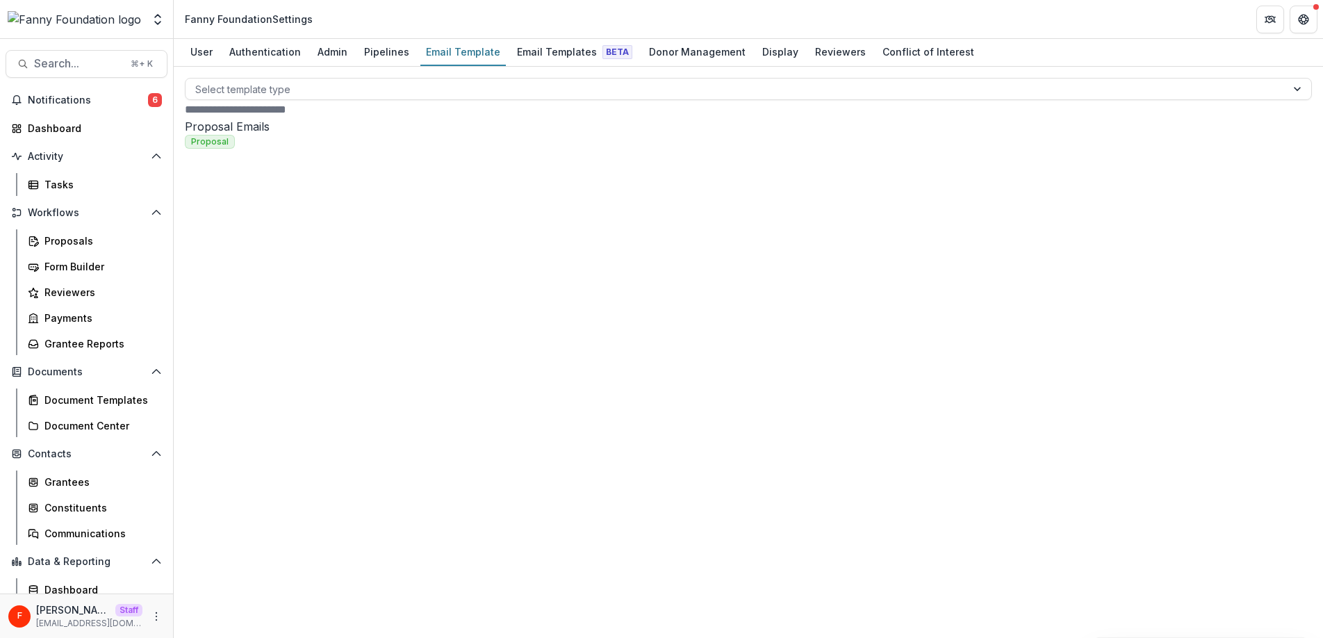
scroll to position [29, 0]
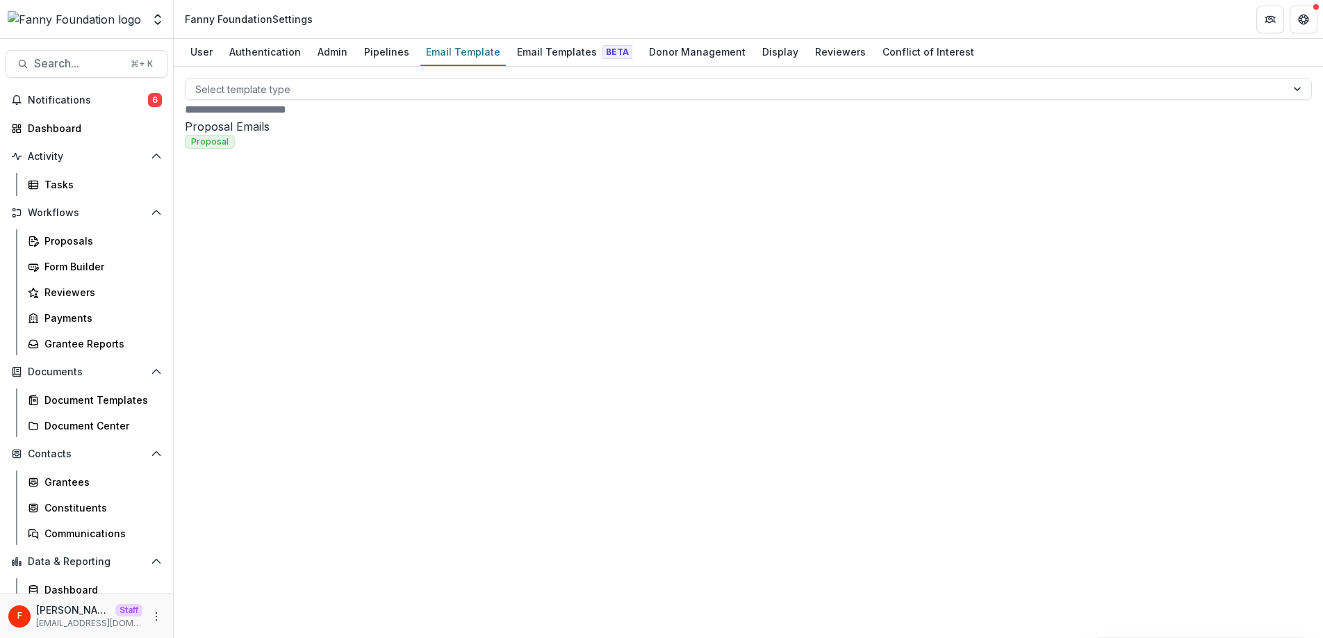
scroll to position [543, 0]
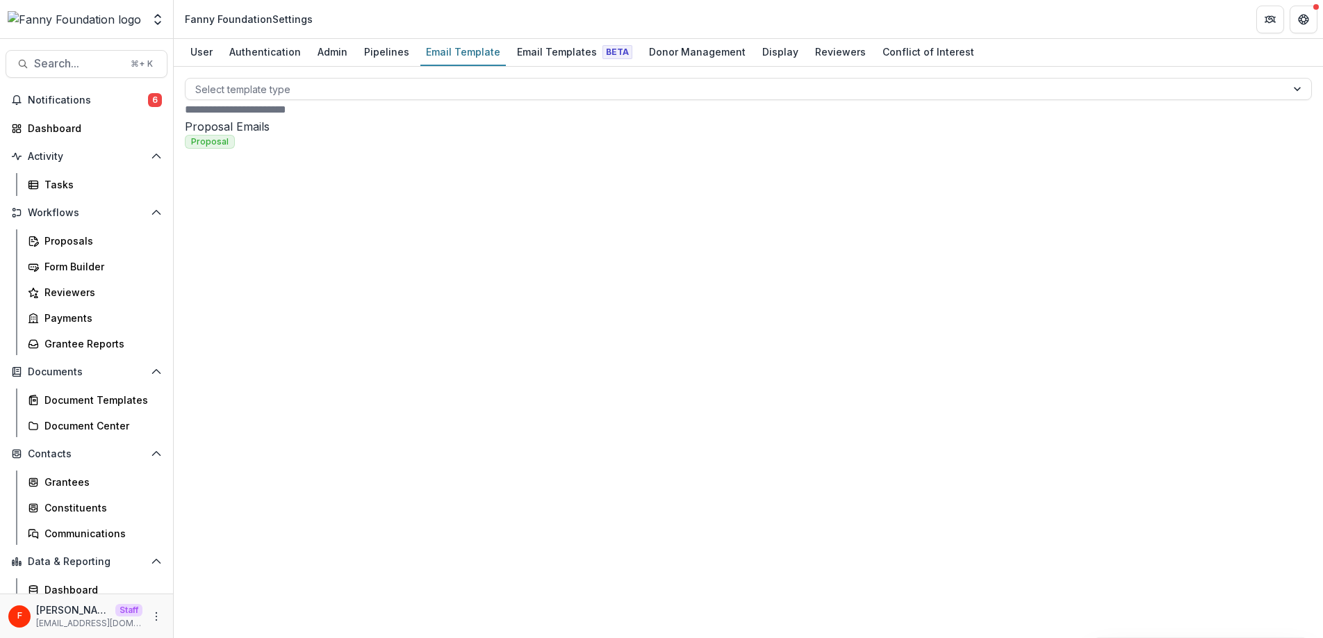
type input "**********"
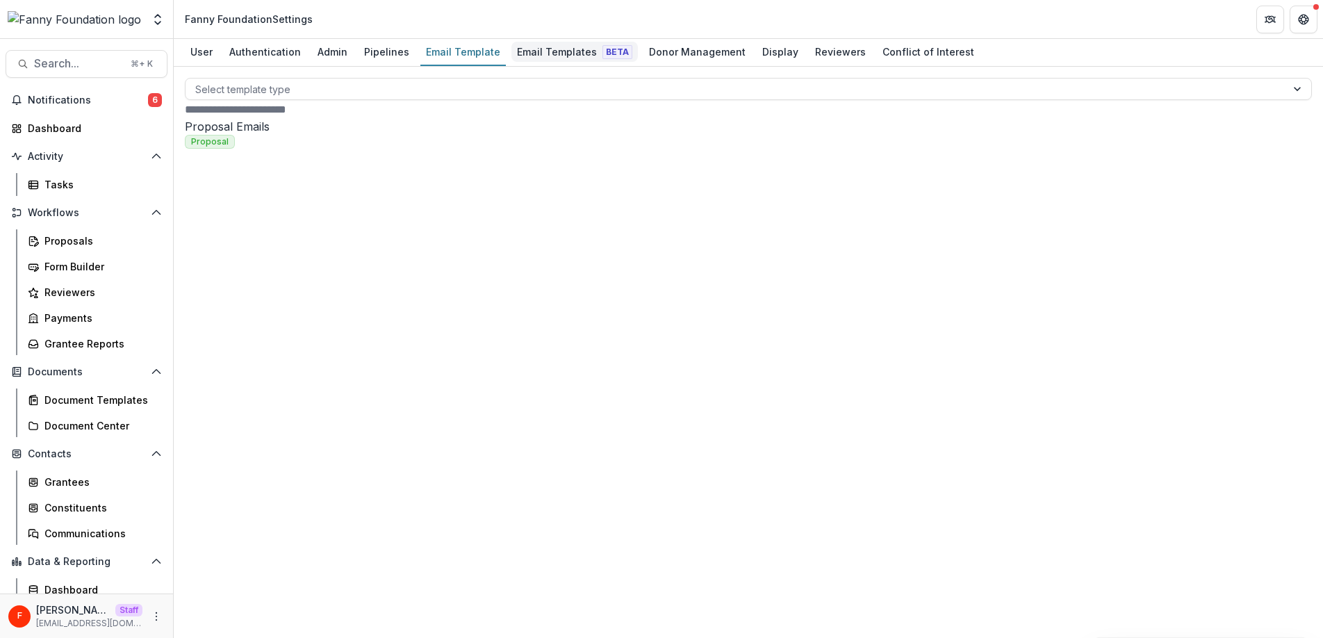
click at [559, 53] on div "Email Templates Beta" at bounding box center [574, 52] width 126 height 20
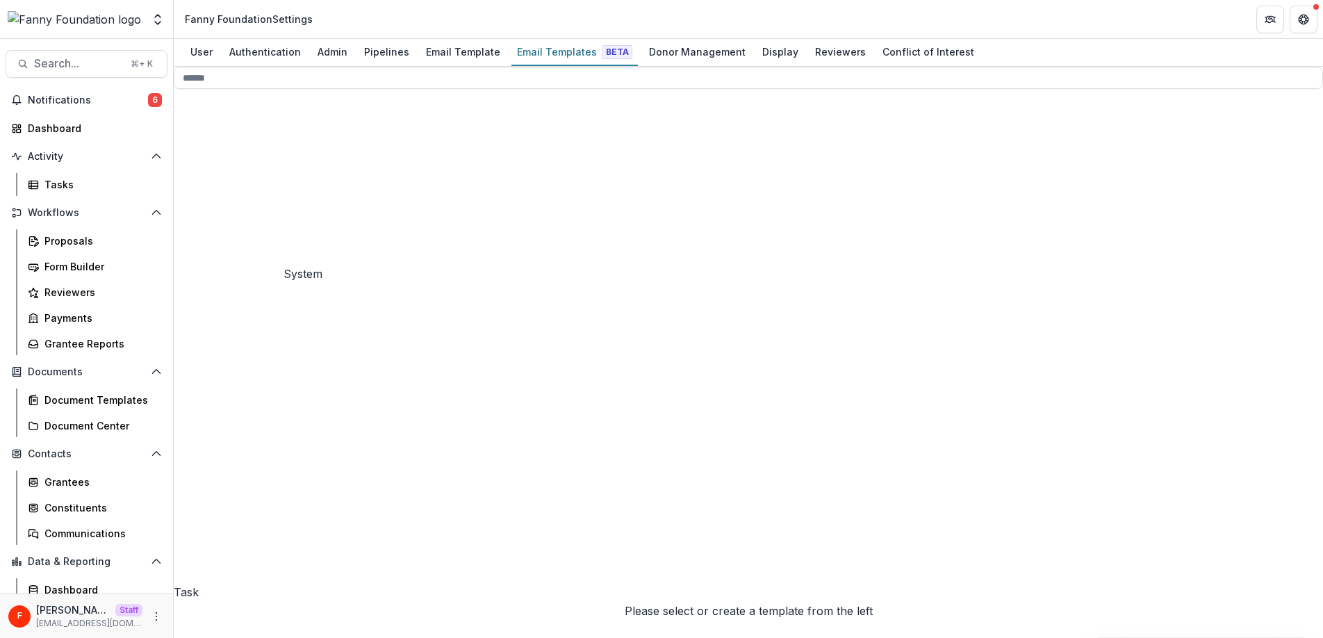
click at [258, 254] on span "User Added to Foundation" at bounding box center [264, 247] width 139 height 14
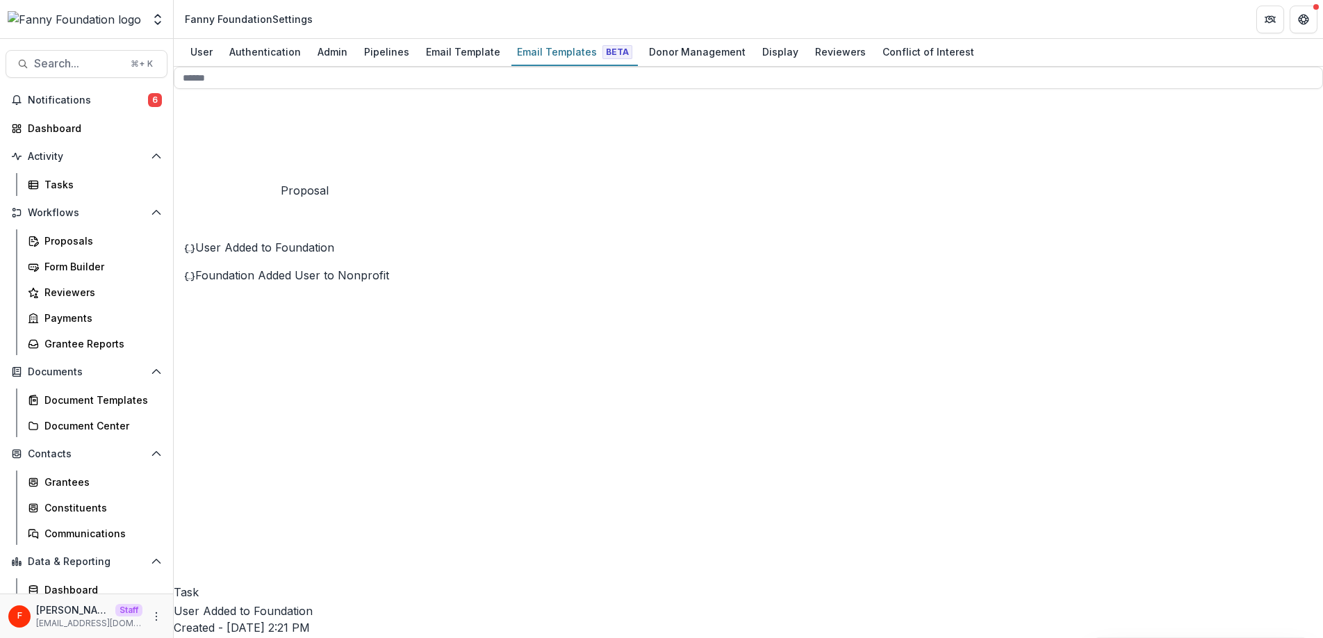
click at [208, 165] on span "Proposal 1" at bounding box center [295, 386] width 242 height 517
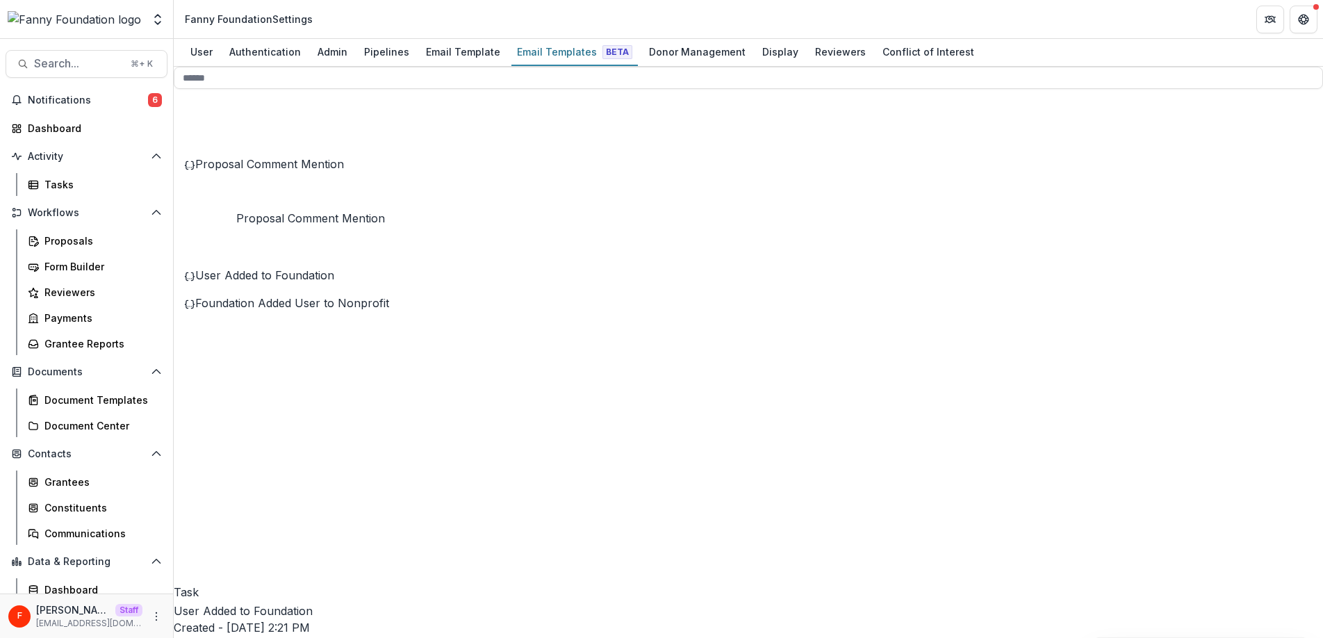
click at [282, 171] on span "Proposal Comment Mention" at bounding box center [269, 164] width 149 height 14
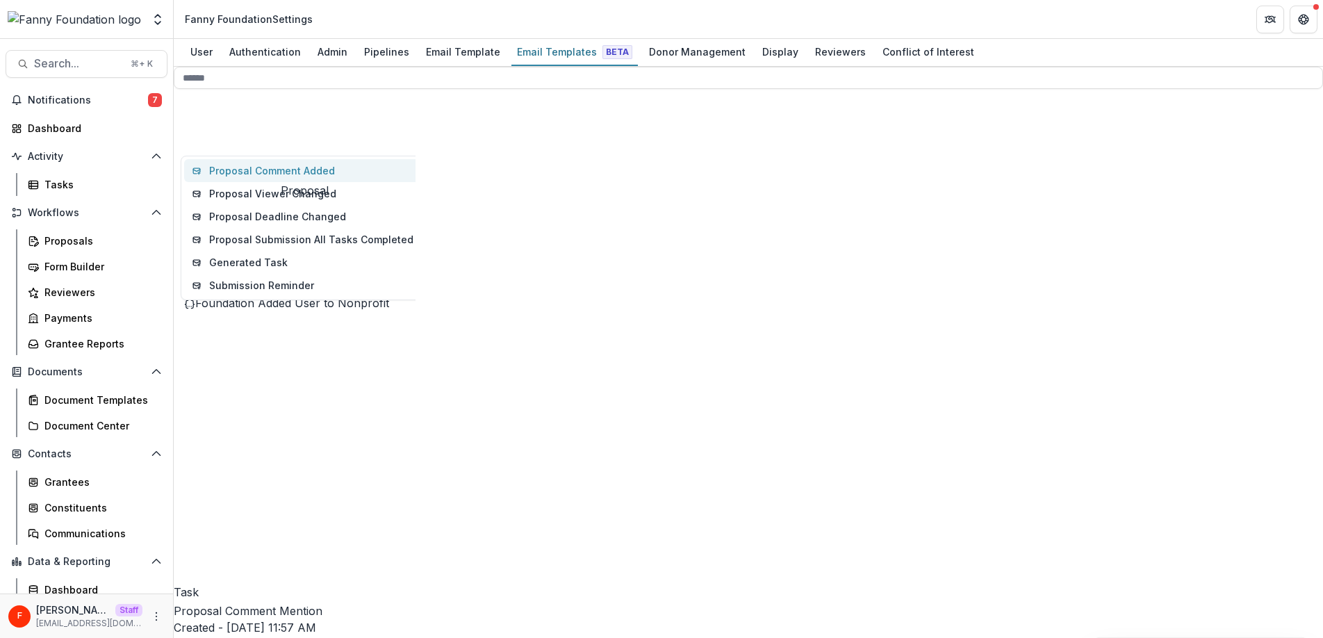
click at [256, 182] on button "Proposal Comment Added" at bounding box center [303, 170] width 238 height 23
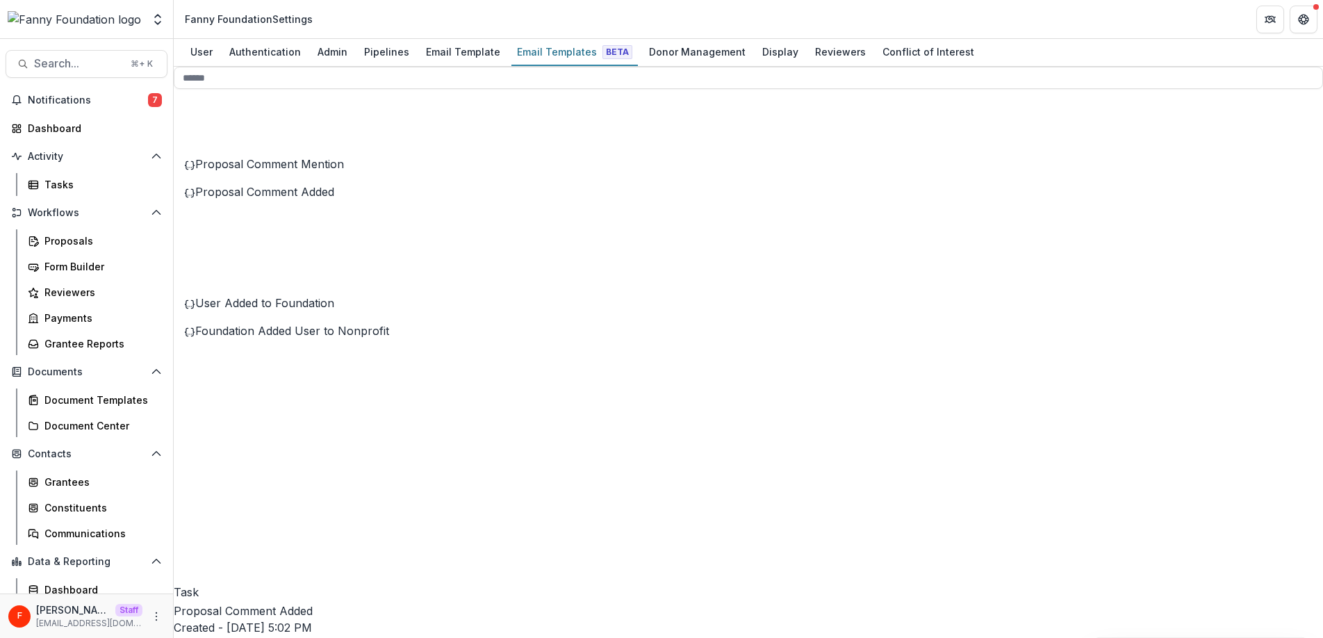
click at [358, 434] on div "Task 25 Proposal 2 Proposal Comment Mention Proposal Comment Added Pipeline 6 R…" at bounding box center [295, 345] width 242 height 513
click at [336, 171] on span "Proposal Comment Mention" at bounding box center [269, 164] width 149 height 14
drag, startPoint x: 463, startPoint y: 305, endPoint x: 612, endPoint y: 304, distance: 148.7
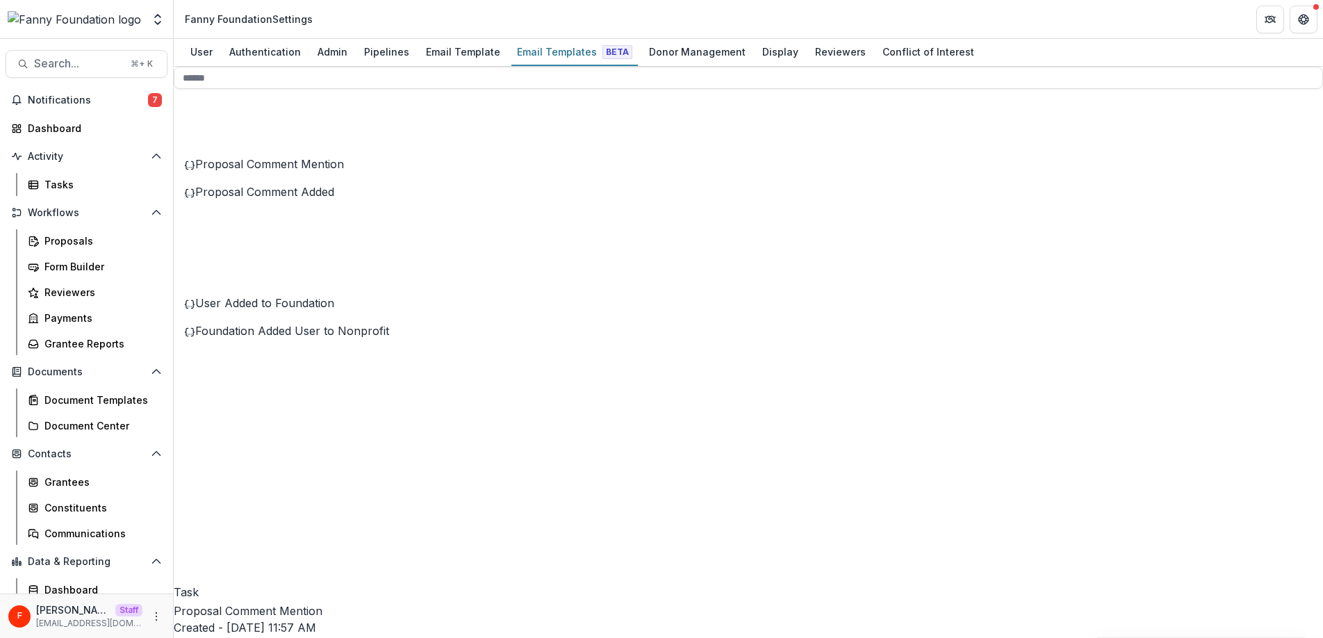
drag, startPoint x: 579, startPoint y: 397, endPoint x: 732, endPoint y: 388, distance: 153.1
click at [328, 171] on span "Proposal Comment Added" at bounding box center [264, 164] width 139 height 14
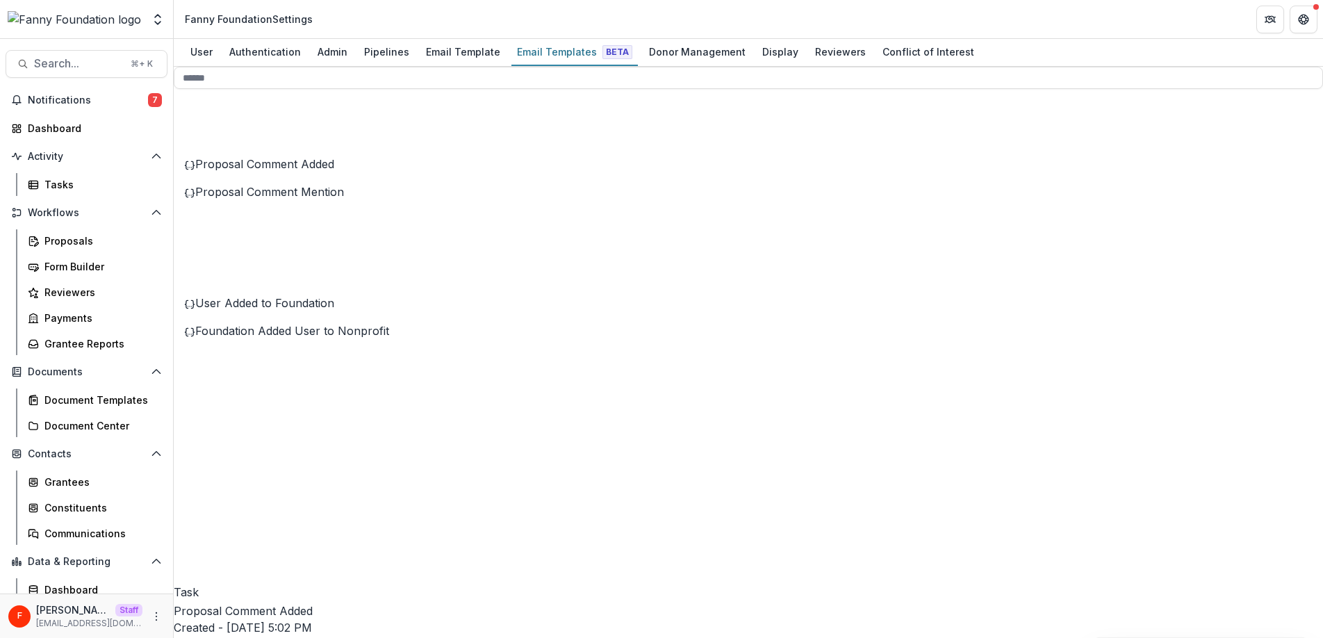
paste div
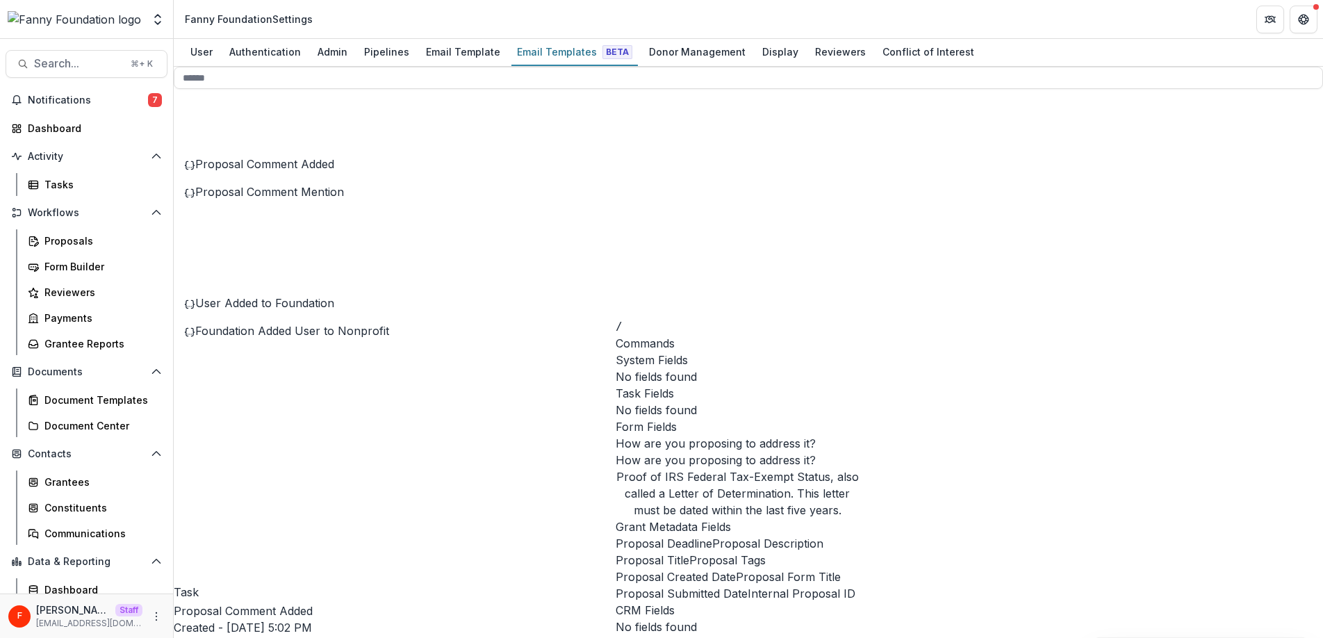
scroll to position [142, 0]
click at [689, 552] on span "Proposal Title" at bounding box center [653, 560] width 74 height 17
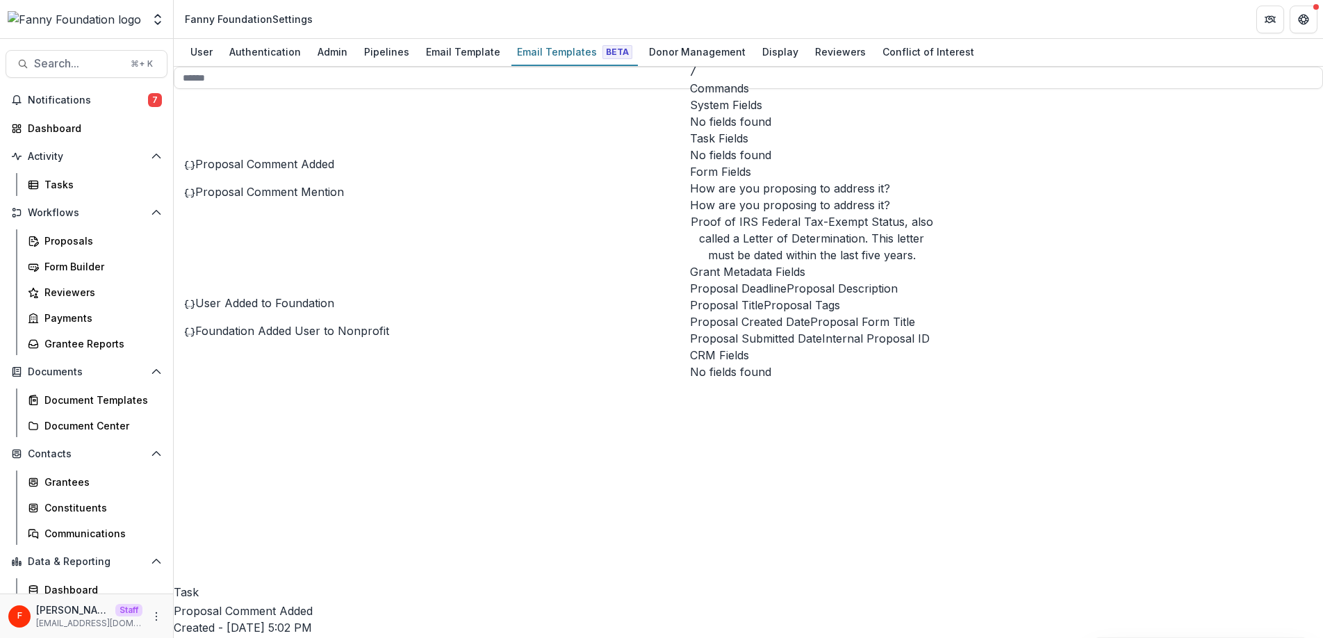
scroll to position [233, 0]
click at [754, 297] on span "Proposal Title" at bounding box center [727, 305] width 74 height 17
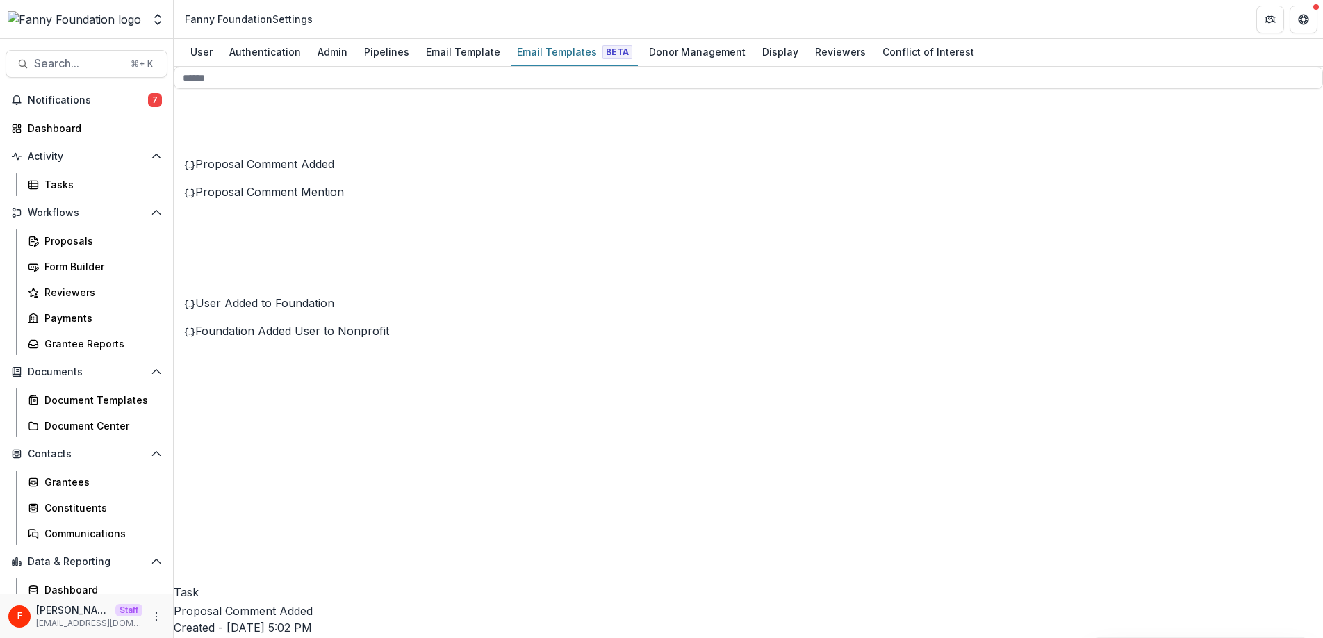
click at [318, 199] on span "Proposal Comment Mention" at bounding box center [269, 192] width 149 height 14
click at [199, 585] on span "Task" at bounding box center [186, 592] width 25 height 14
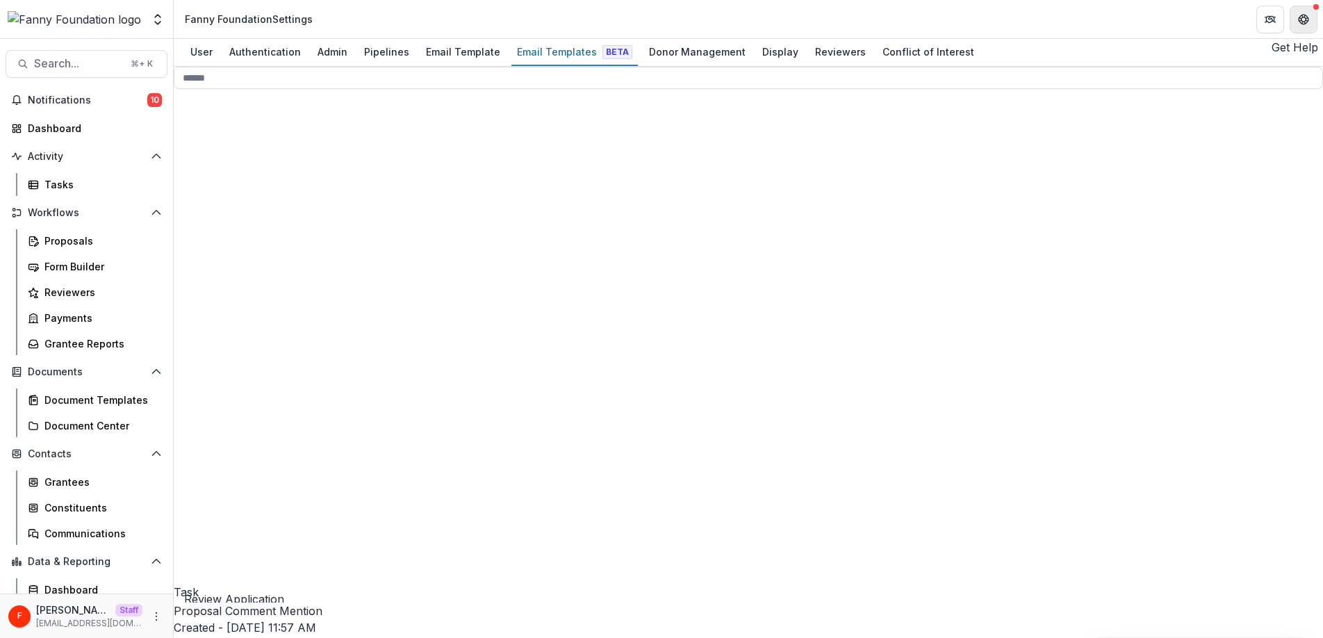
click at [1303, 15] on icon "Get Help" at bounding box center [1303, 19] width 11 height 11
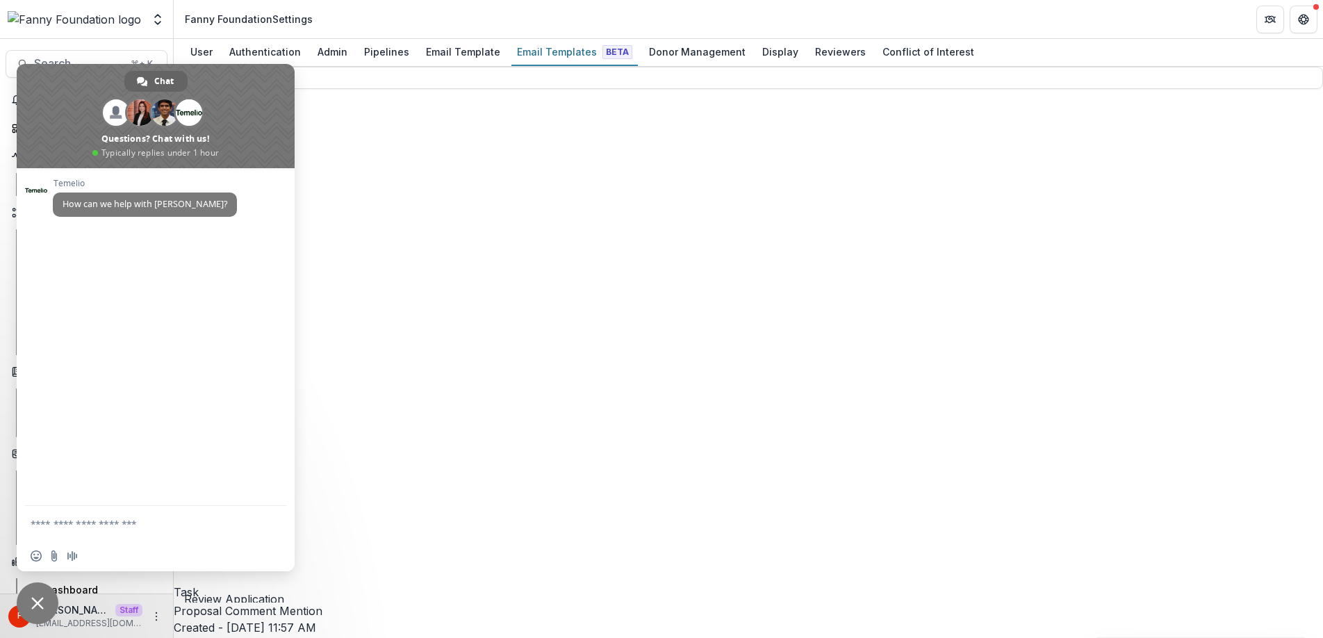
click at [47, 604] on span "Close chat" at bounding box center [38, 603] width 42 height 42
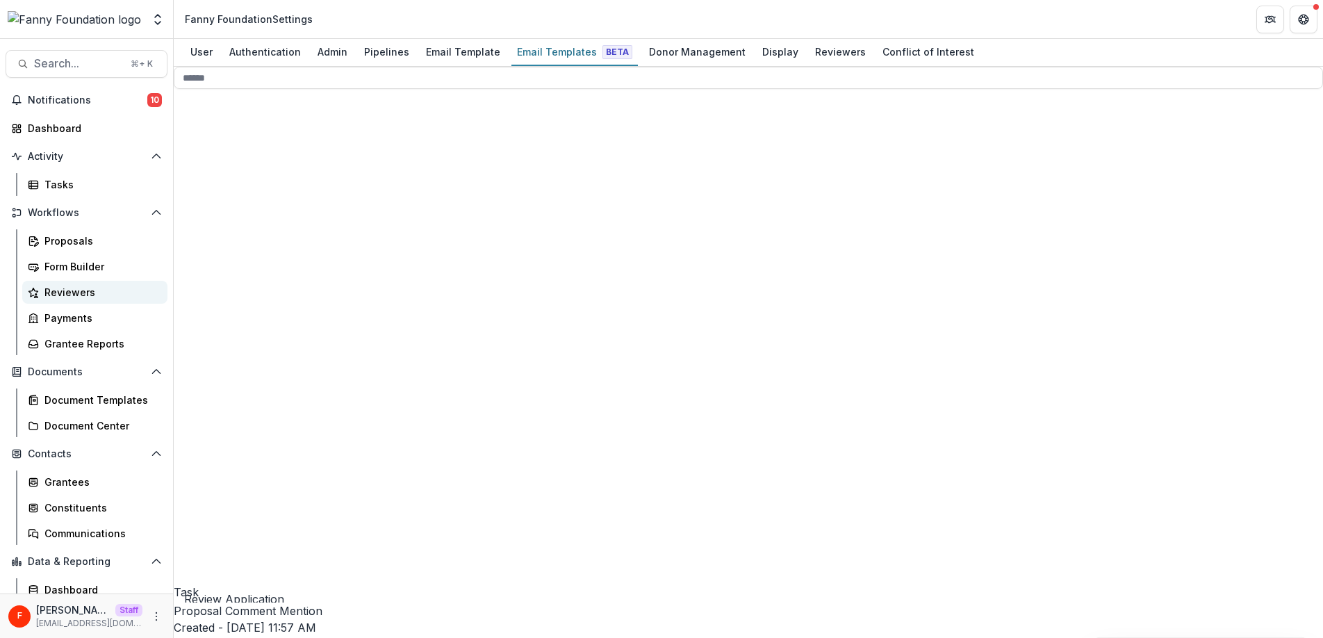
scroll to position [59, 0]
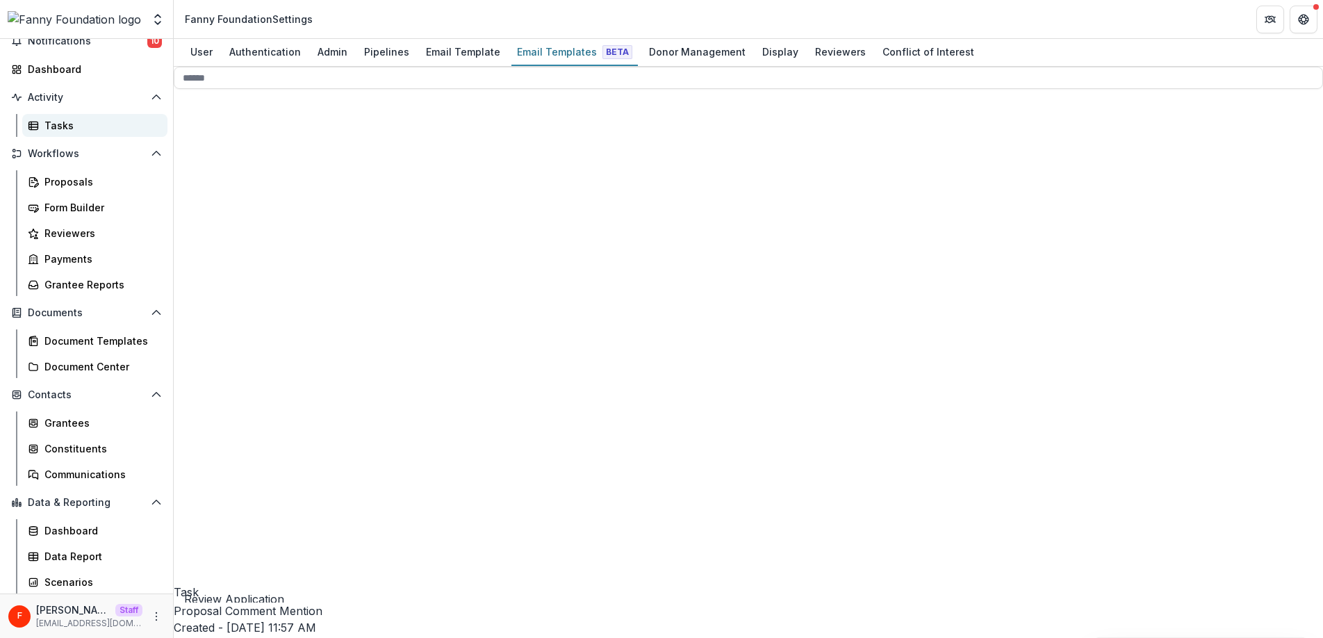
click at [74, 125] on div "Tasks" at bounding box center [100, 125] width 112 height 15
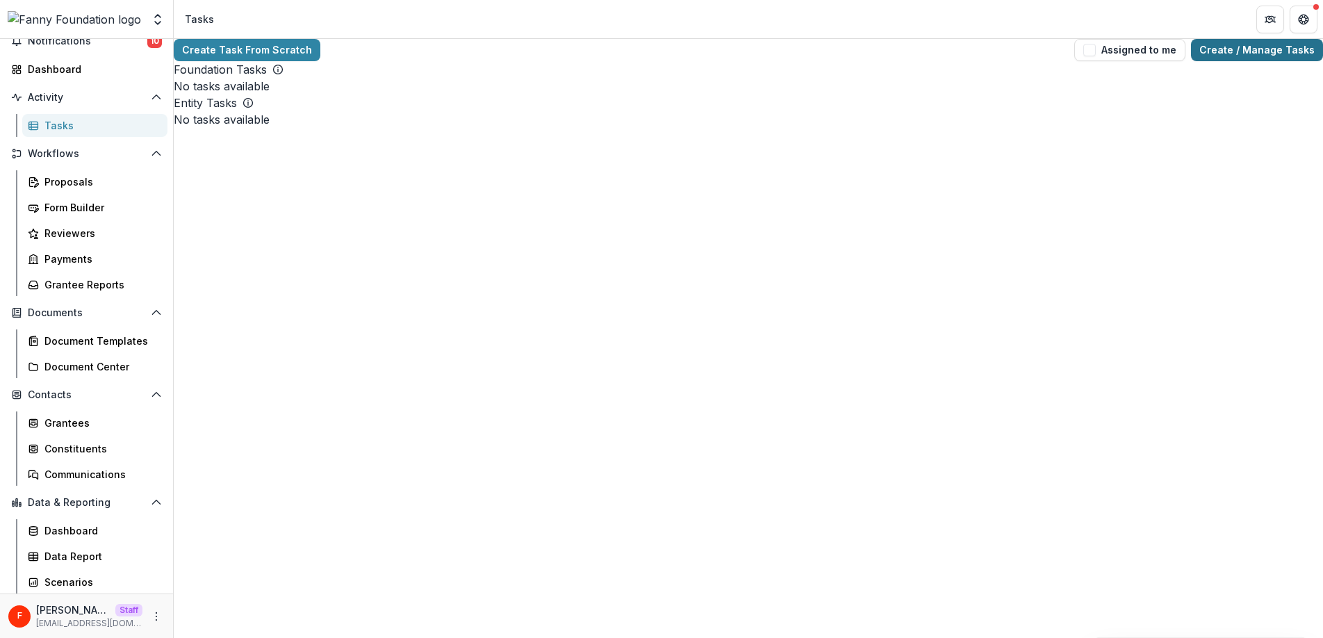
click at [1245, 58] on link "Create / Manage Tasks" at bounding box center [1257, 50] width 132 height 22
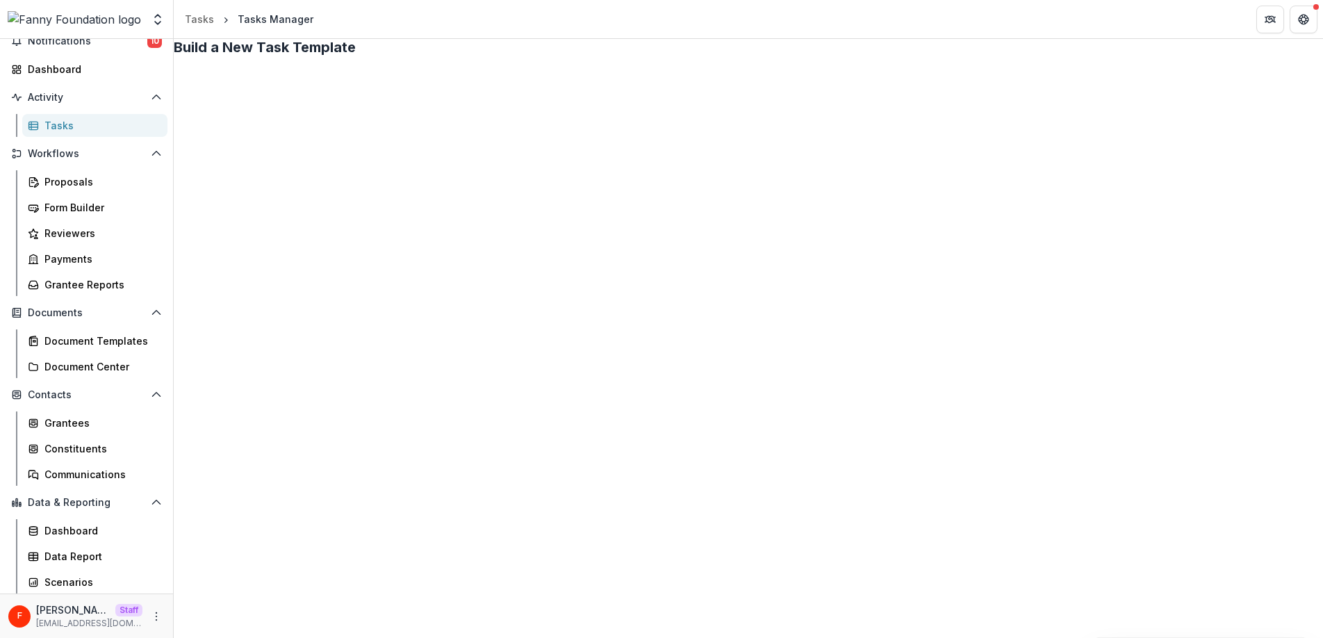
click at [778, 147] on link "View" at bounding box center [806, 149] width 170 height 23
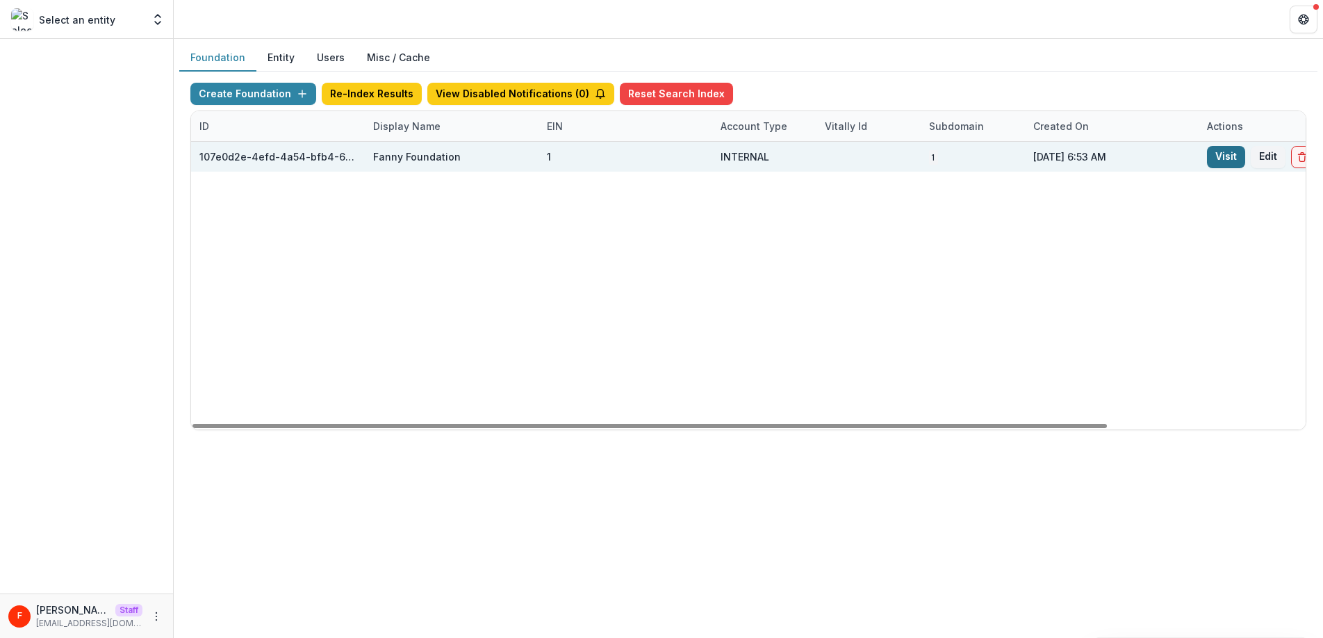
click at [1050, 160] on link "Visit" at bounding box center [1226, 157] width 38 height 22
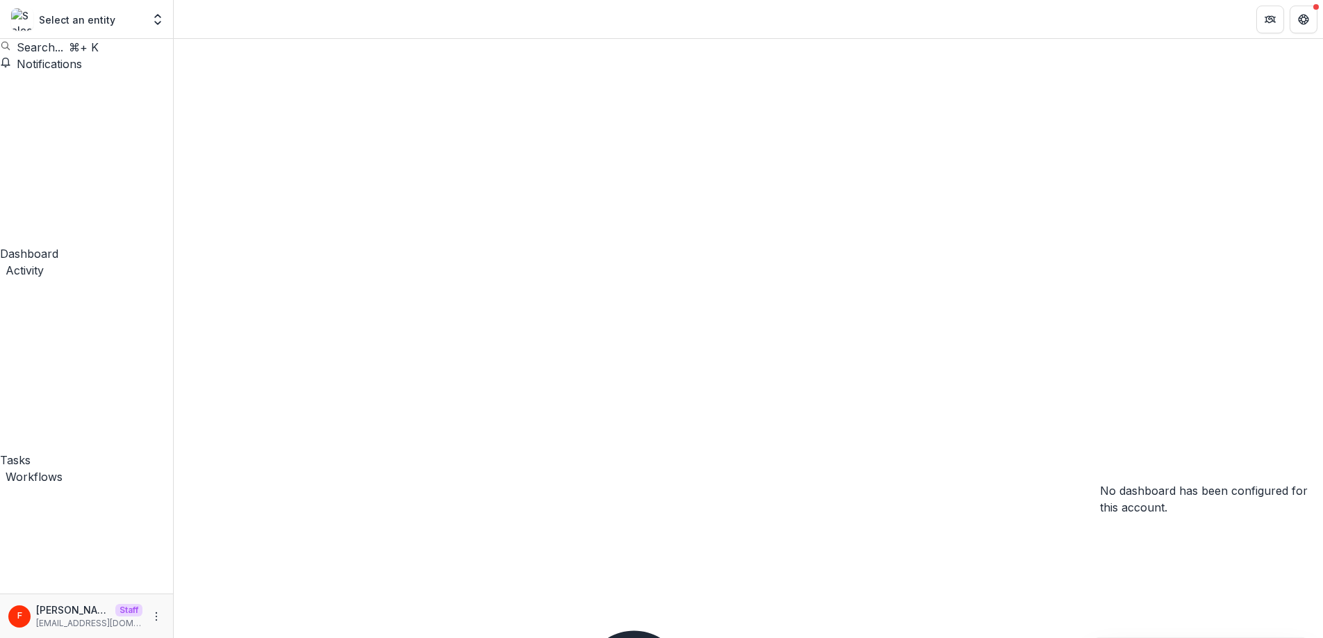
click at [76, 452] on div "Tasks" at bounding box center [86, 460] width 173 height 17
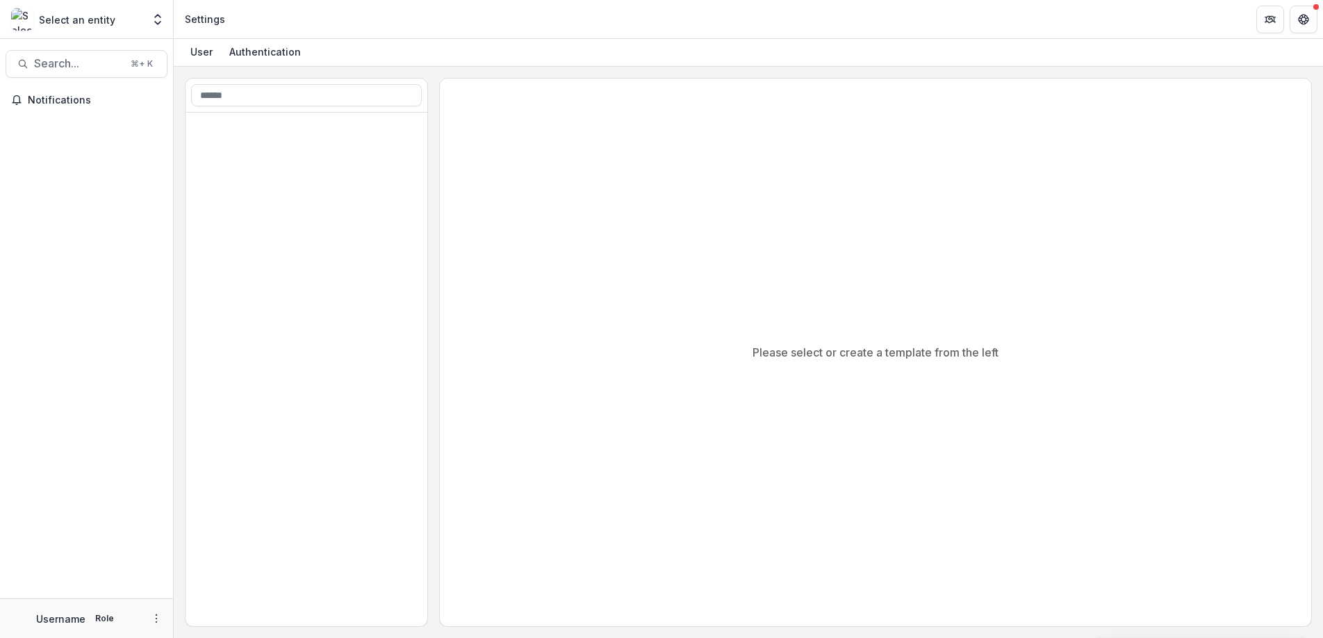
click at [104, 26] on p "Select an entity" at bounding box center [77, 20] width 76 height 15
click at [158, 20] on icon "Open entity switcher" at bounding box center [158, 20] width 14 height 14
click at [154, 17] on icon "Open entity switcher" at bounding box center [158, 20] width 14 height 14
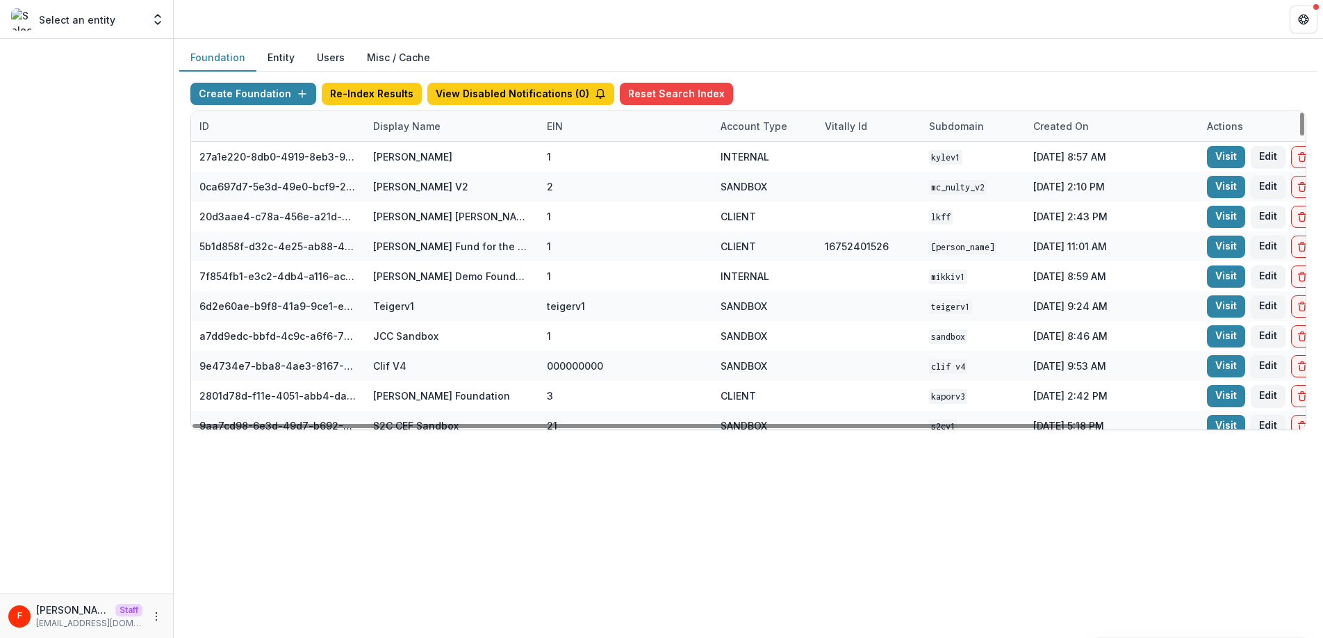
click at [385, 124] on div "Display Name" at bounding box center [407, 126] width 84 height 15
click at [419, 163] on input at bounding box center [451, 158] width 167 height 22
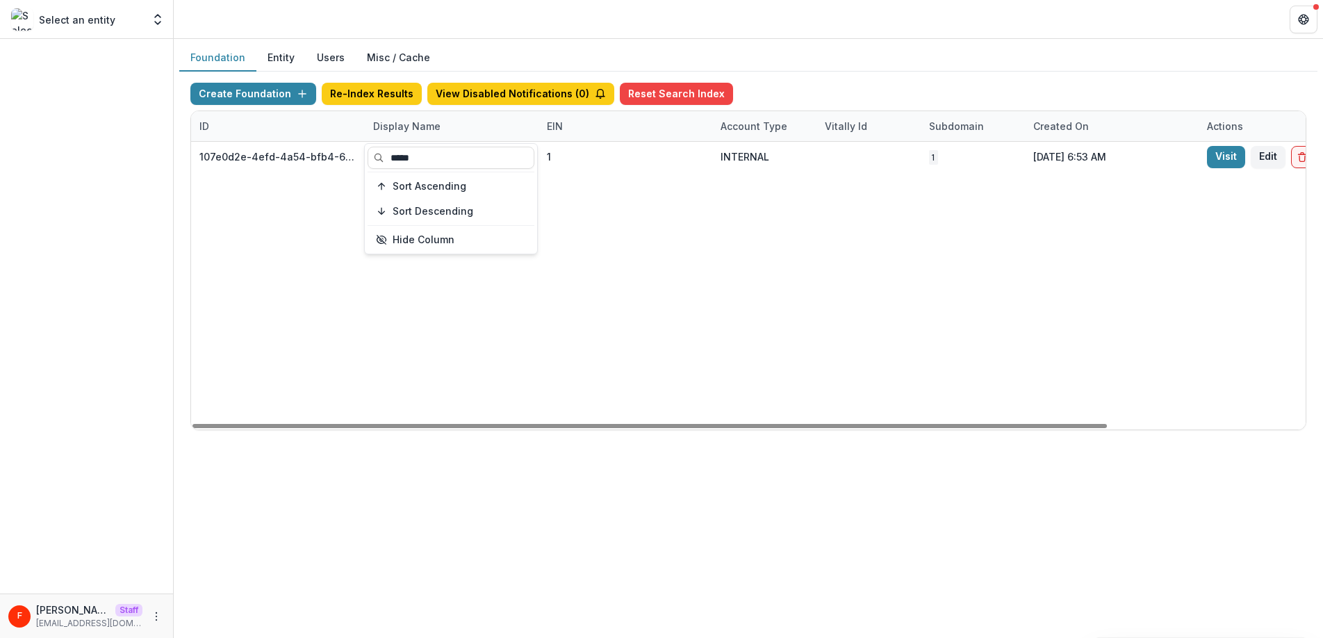
type input "*****"
click at [744, 227] on div "107e0d2e-4efd-4a54-bfb4-6fb8daf82b33 Fanny Foundation 1 INTERNAL 1 [DATE] 6:53 …" at bounding box center [868, 286] width 1355 height 288
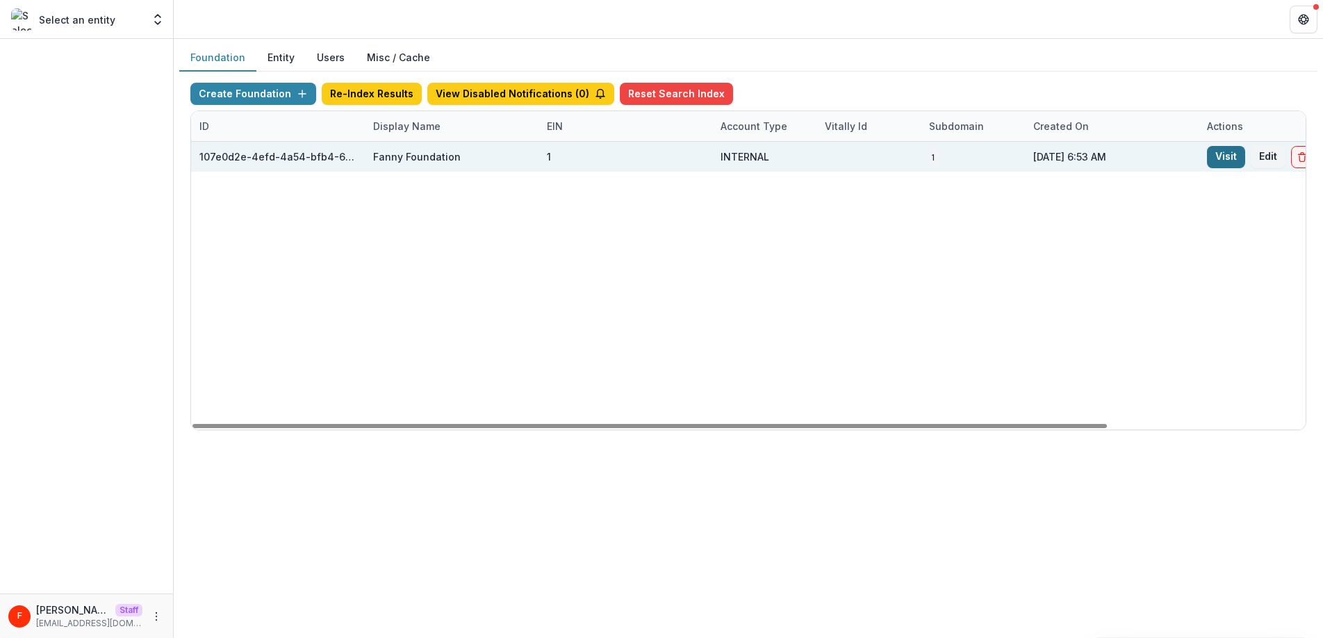
click at [1234, 159] on link "Visit" at bounding box center [1226, 157] width 38 height 22
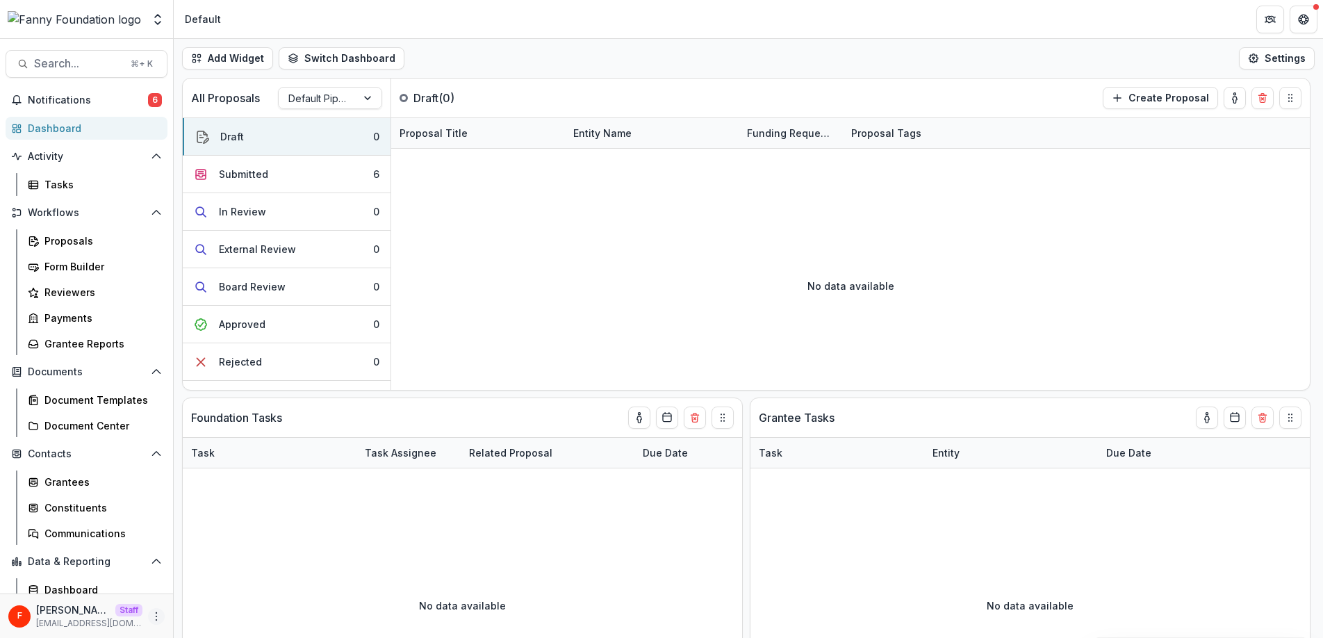
click at [154, 612] on icon "More" at bounding box center [156, 616] width 11 height 11
click at [200, 586] on link "User Settings" at bounding box center [244, 586] width 149 height 23
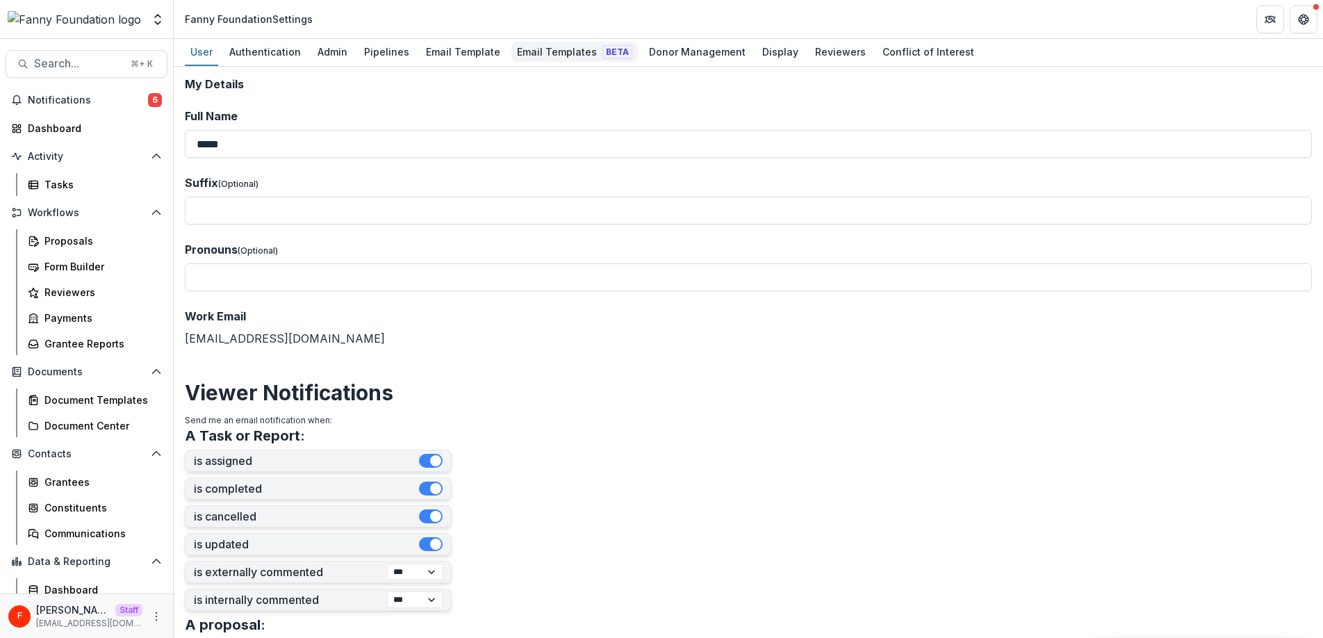
click at [543, 62] on link "Email Templates Beta" at bounding box center [574, 52] width 126 height 27
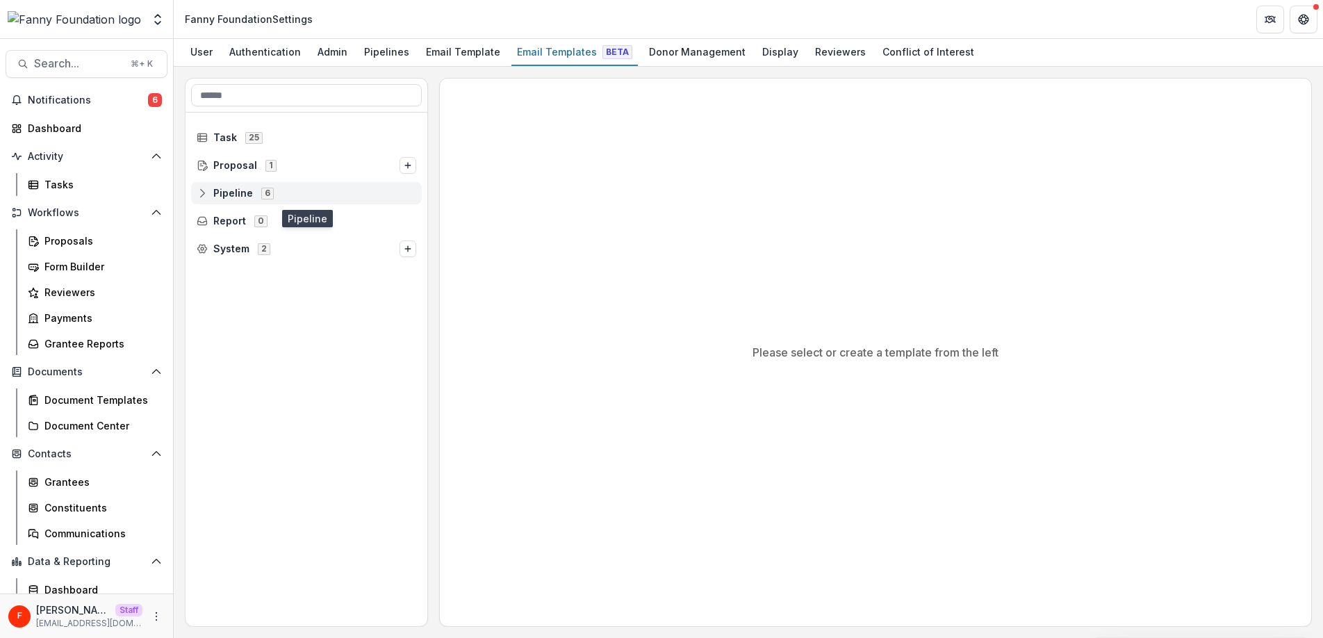
click at [206, 196] on icon at bounding box center [202, 193] width 11 height 11
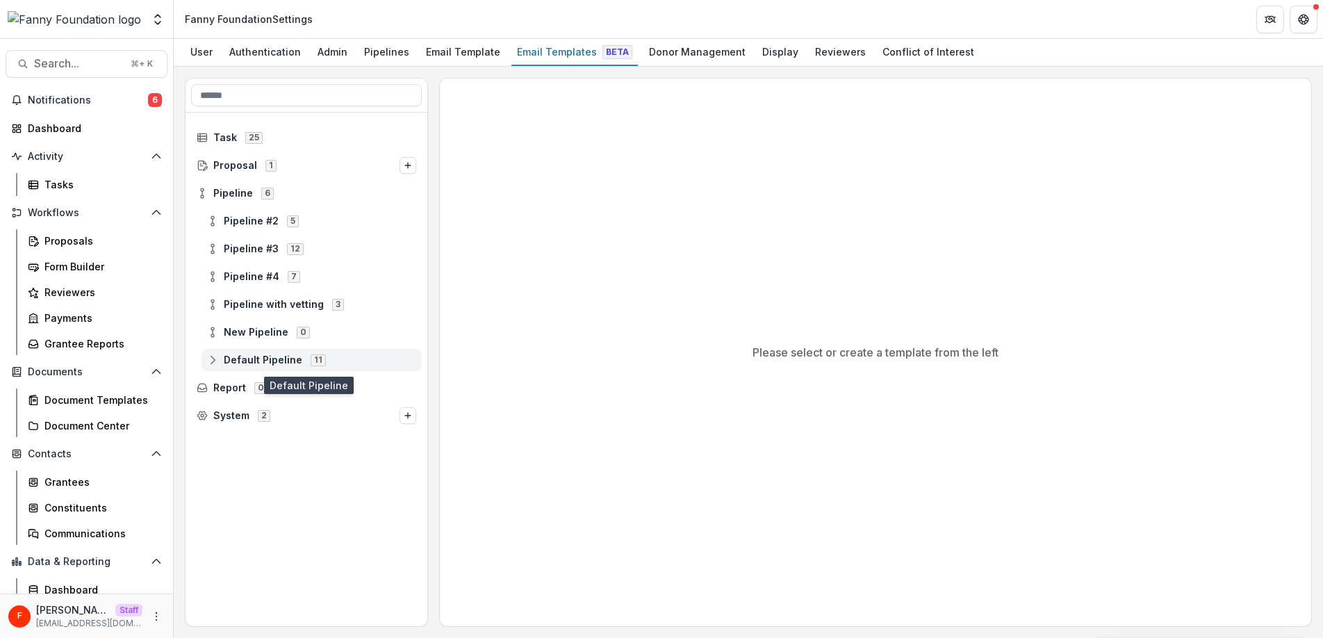
click at [213, 359] on line at bounding box center [213, 360] width 0 height 4
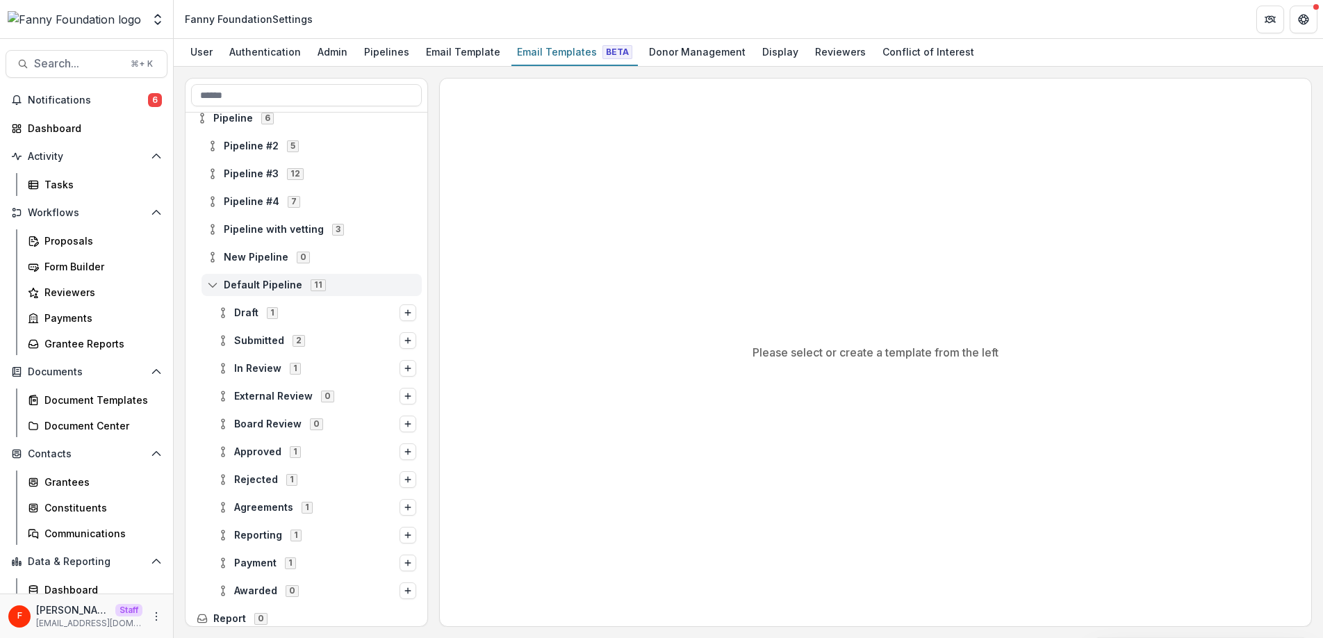
scroll to position [109, 0]
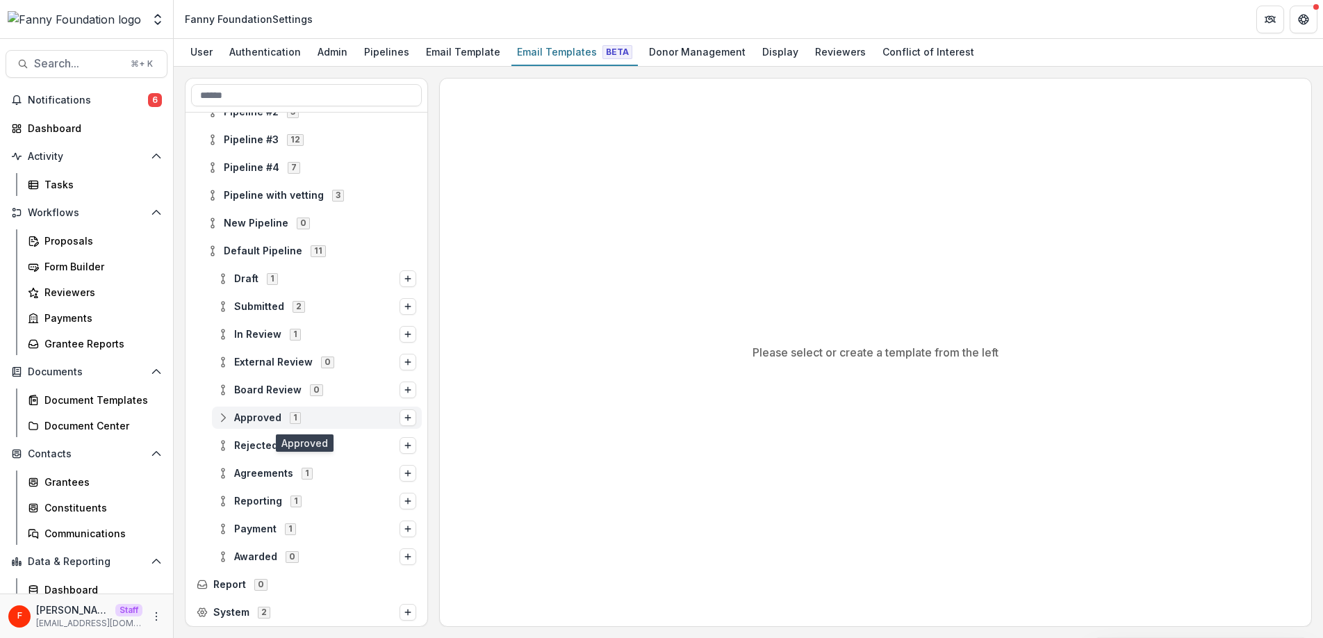
click at [224, 418] on icon at bounding box center [222, 417] width 11 height 11
click at [291, 447] on span "Stage Change Message" at bounding box center [331, 446] width 172 height 12
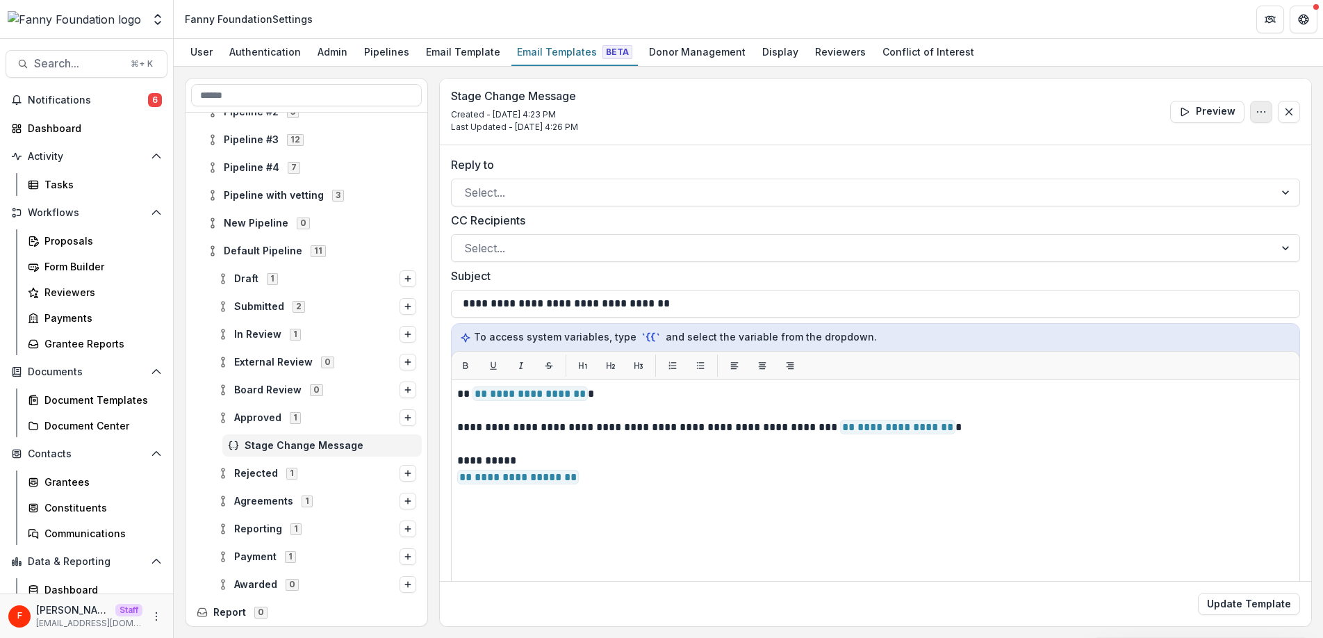
click at [1257, 111] on circle "Options" at bounding box center [1257, 111] width 1 height 1
click at [1165, 146] on button "Edit Name" at bounding box center [1194, 143] width 149 height 23
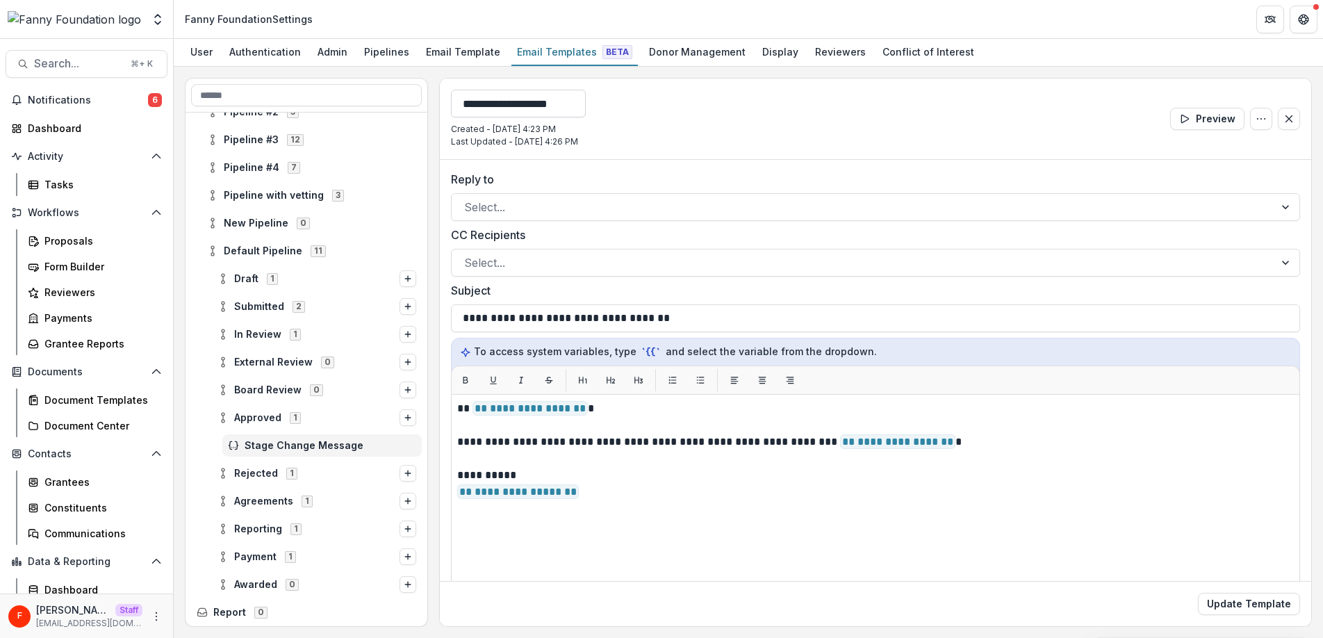
drag, startPoint x: 593, startPoint y: 105, endPoint x: 451, endPoint y: 104, distance: 141.7
click at [451, 104] on input "**********" at bounding box center [518, 104] width 135 height 28
click at [494, 101] on input "**********" at bounding box center [518, 104] width 135 height 28
click at [500, 103] on input "**********" at bounding box center [518, 104] width 135 height 28
click at [548, 99] on input "**********" at bounding box center [518, 104] width 135 height 28
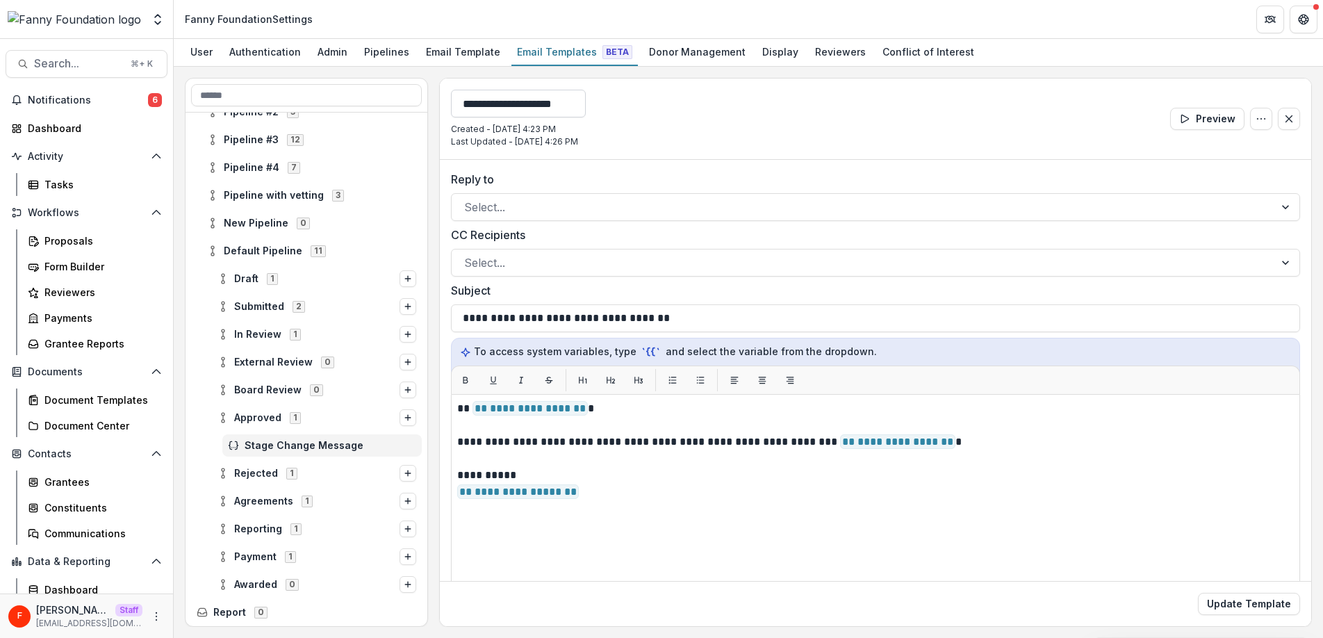
type input "**********"
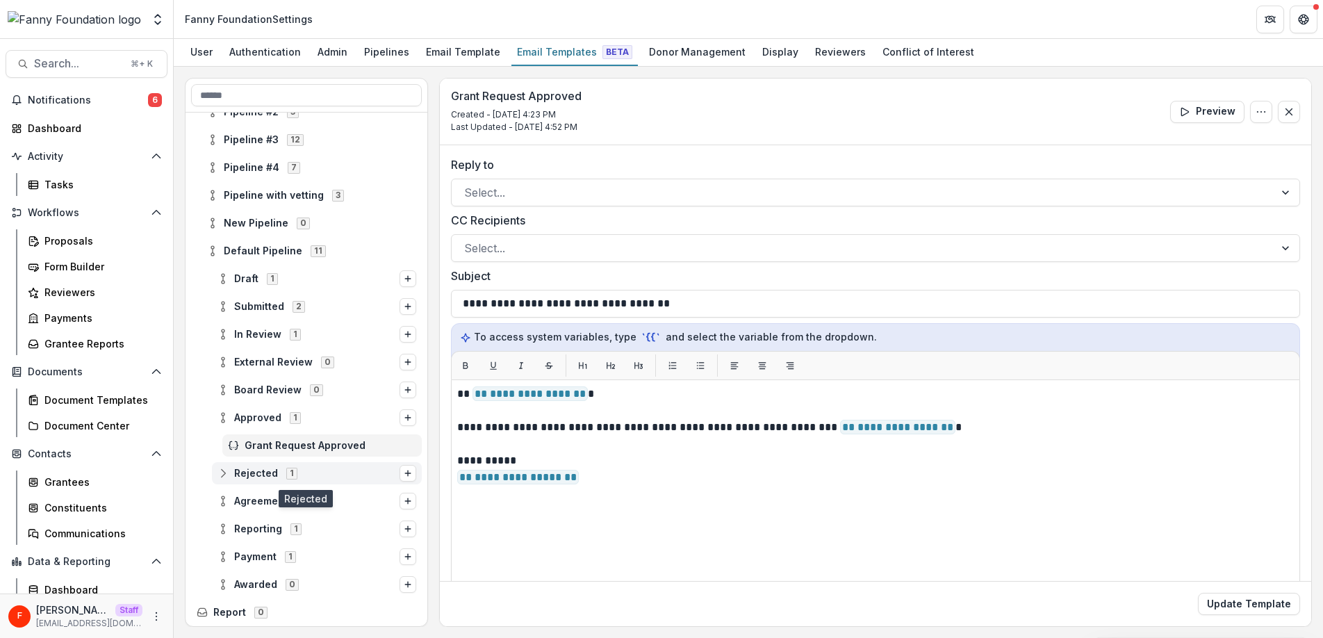
click at [224, 469] on icon at bounding box center [222, 473] width 11 height 11
click at [269, 498] on span "Grant Request Declined" at bounding box center [331, 501] width 172 height 12
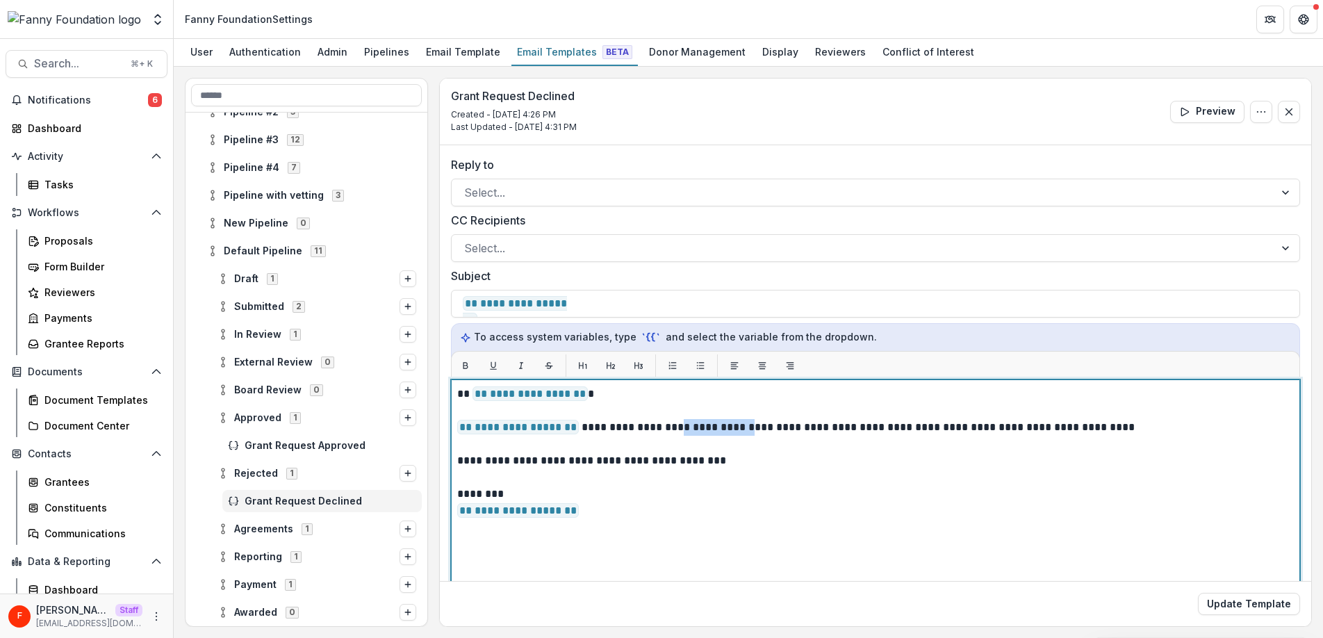
drag, startPoint x: 678, startPoint y: 427, endPoint x: 743, endPoint y: 420, distance: 65.1
click at [743, 420] on p "**********" at bounding box center [873, 427] width 832 height 17
drag, startPoint x: 975, startPoint y: 427, endPoint x: 993, endPoint y: 428, distance: 17.4
click at [978, 427] on p "**********" at bounding box center [873, 427] width 832 height 17
click at [812, 463] on p "**********" at bounding box center [873, 460] width 832 height 17
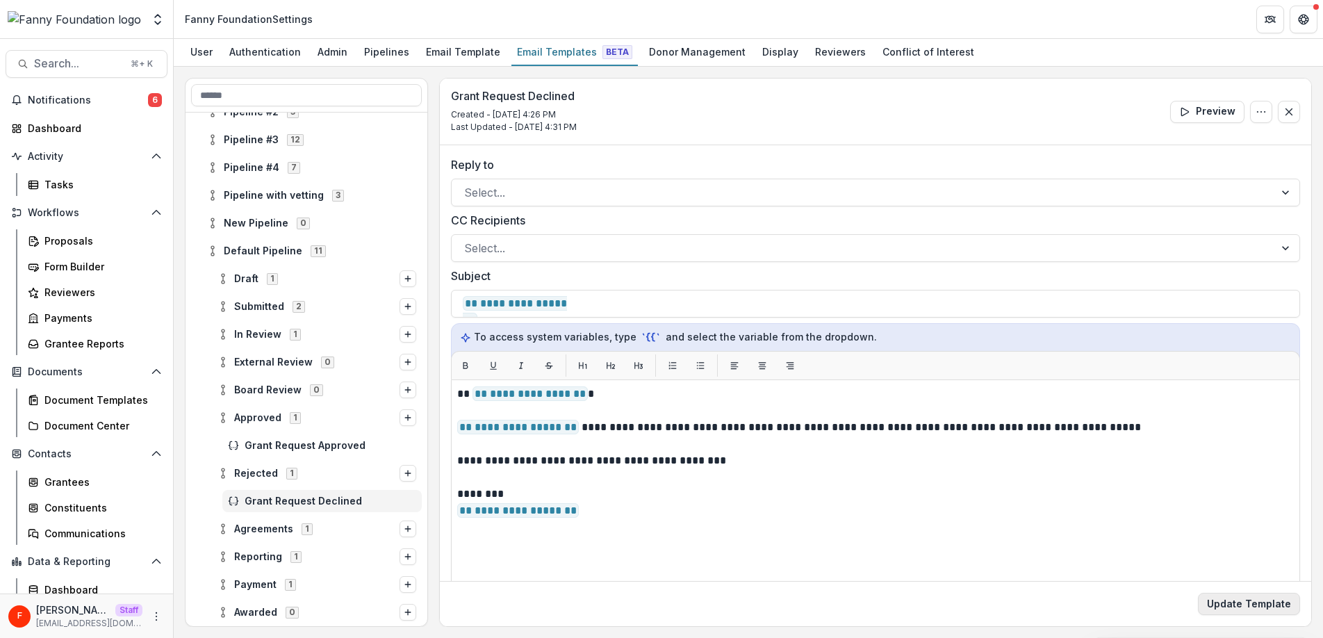
click at [1253, 610] on button "Update Template" at bounding box center [1249, 604] width 102 height 22
click at [312, 442] on span "Grant Request Approved" at bounding box center [331, 446] width 172 height 12
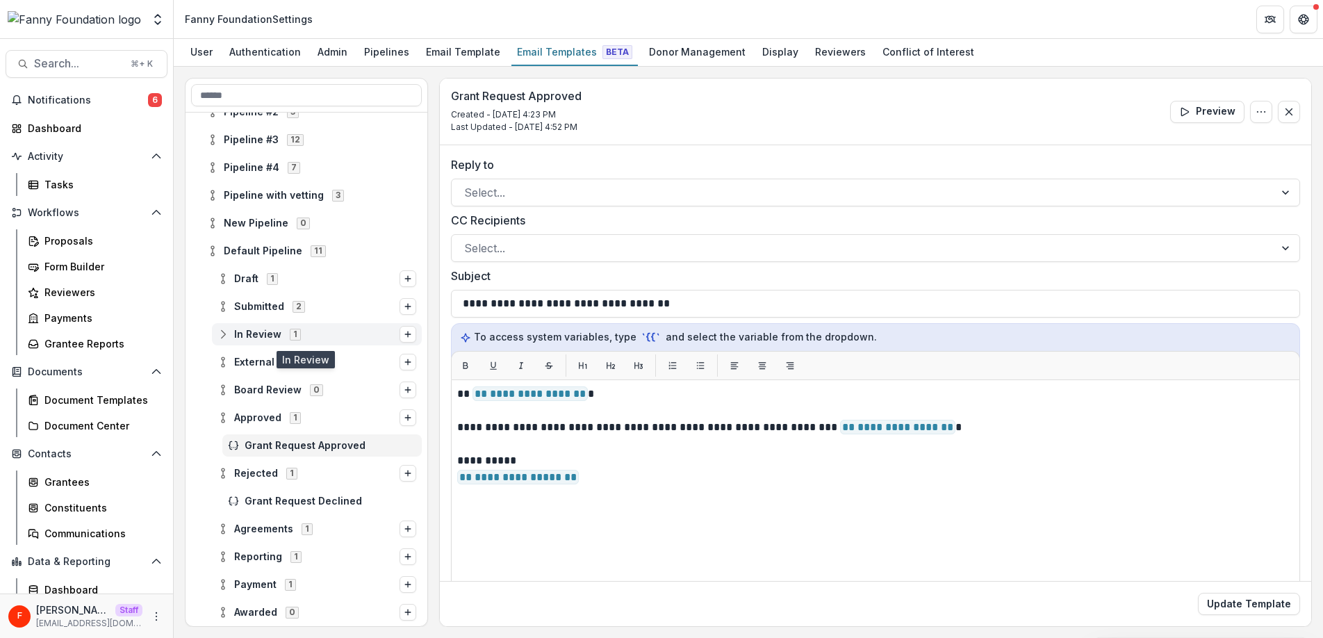
click at [234, 334] on span "In Review" at bounding box center [257, 335] width 47 height 12
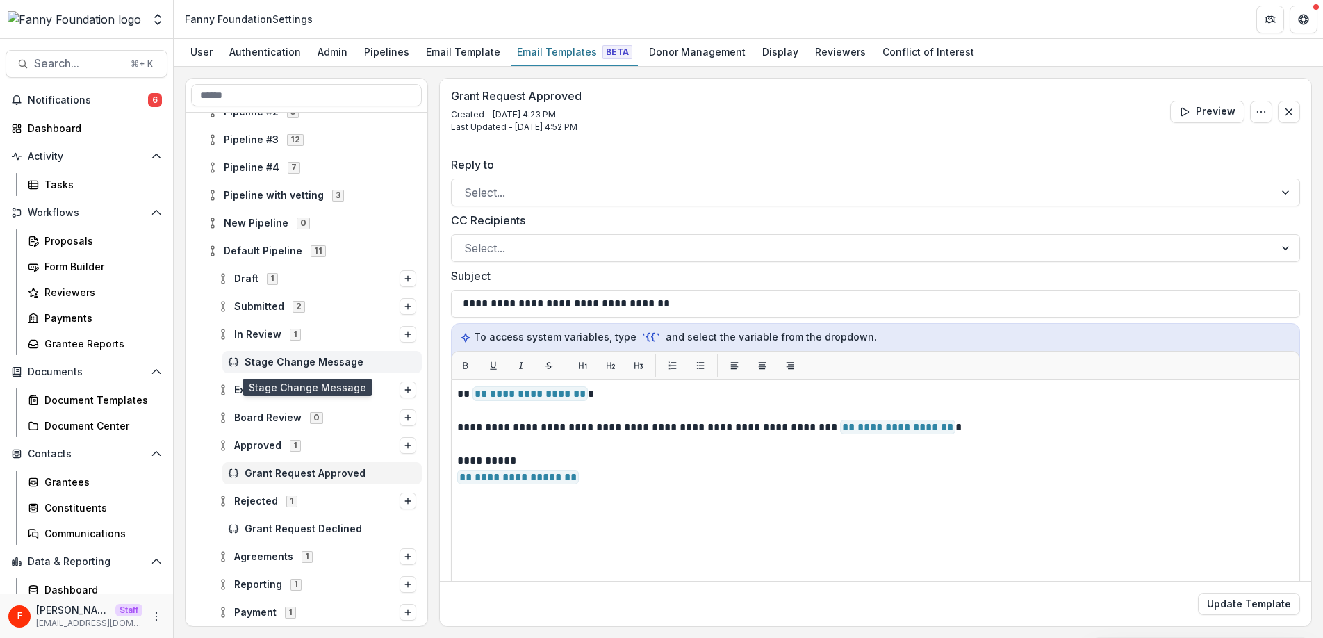
click at [260, 361] on span "Stage Change Message" at bounding box center [331, 362] width 172 height 12
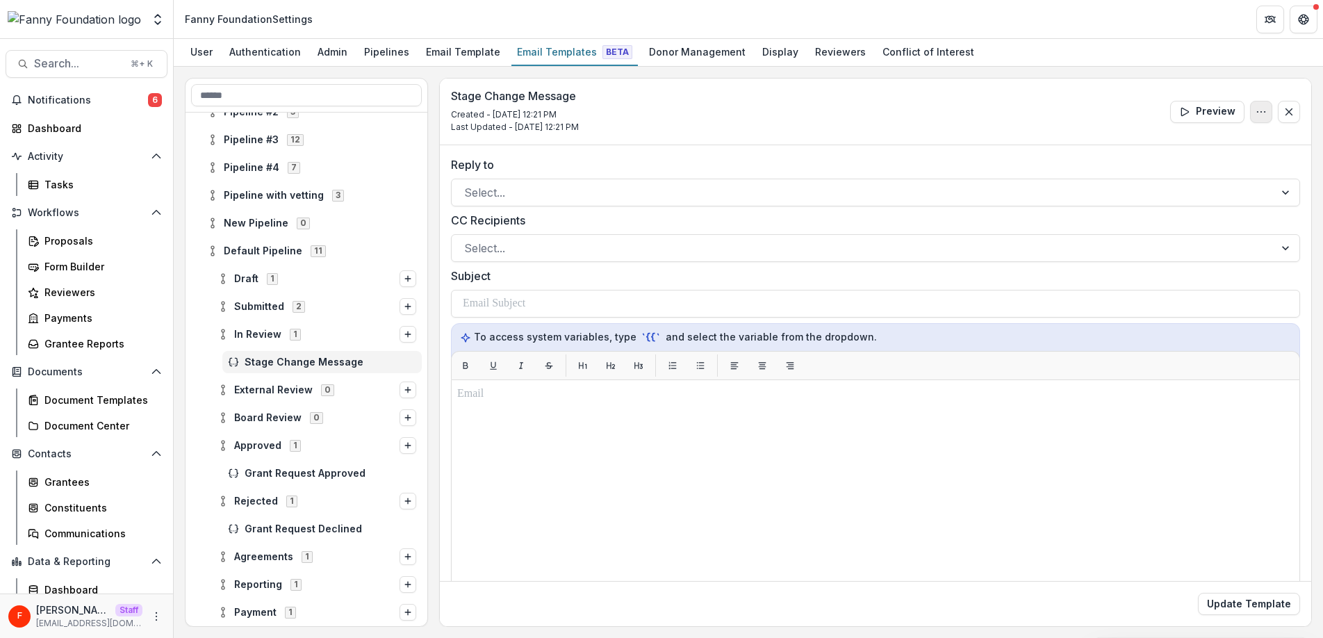
click at [1259, 110] on icon "Options" at bounding box center [1261, 111] width 11 height 11
click at [1185, 162] on button "Delete Template" at bounding box center [1194, 166] width 149 height 23
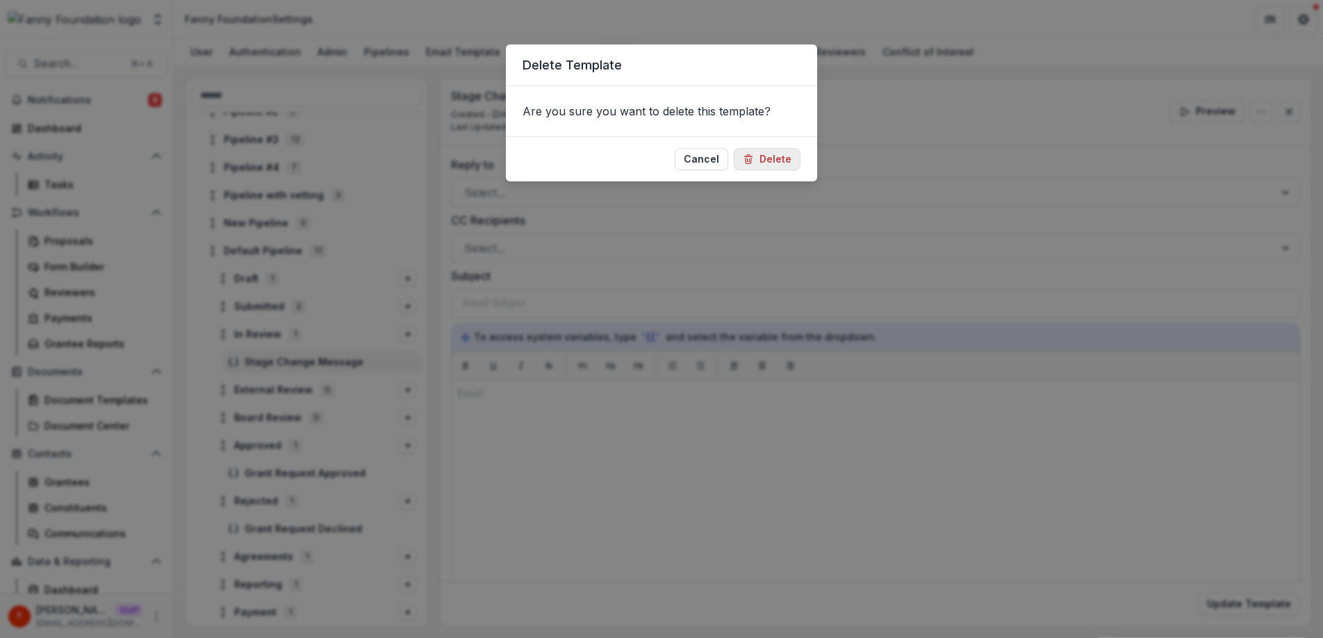
click at [757, 158] on button "Delete" at bounding box center [767, 159] width 67 height 22
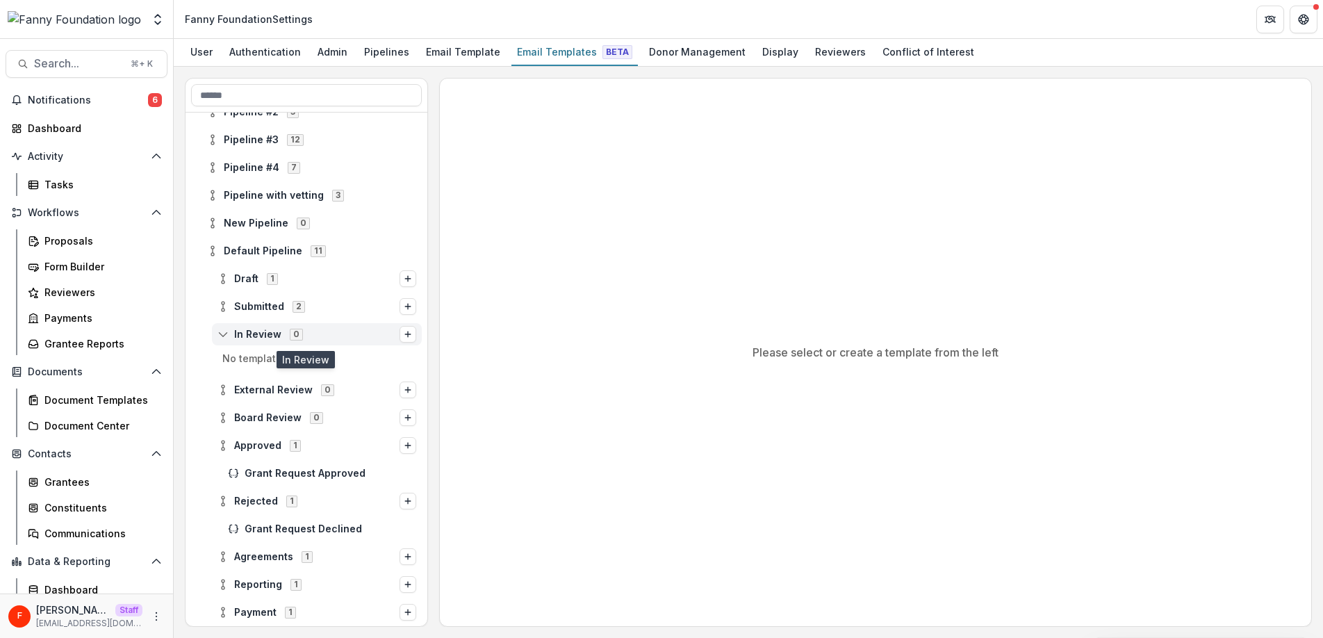
click at [221, 334] on icon at bounding box center [222, 334] width 11 height 11
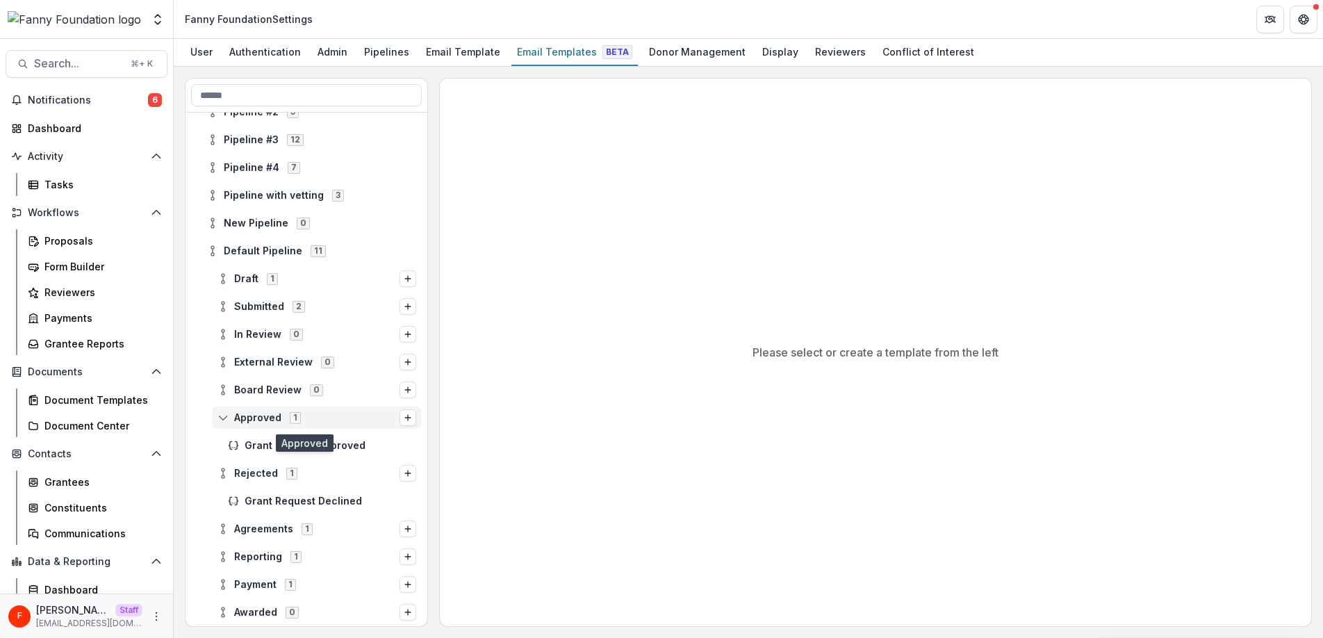
click at [218, 416] on icon at bounding box center [222, 417] width 11 height 11
click at [222, 448] on icon at bounding box center [222, 445] width 11 height 11
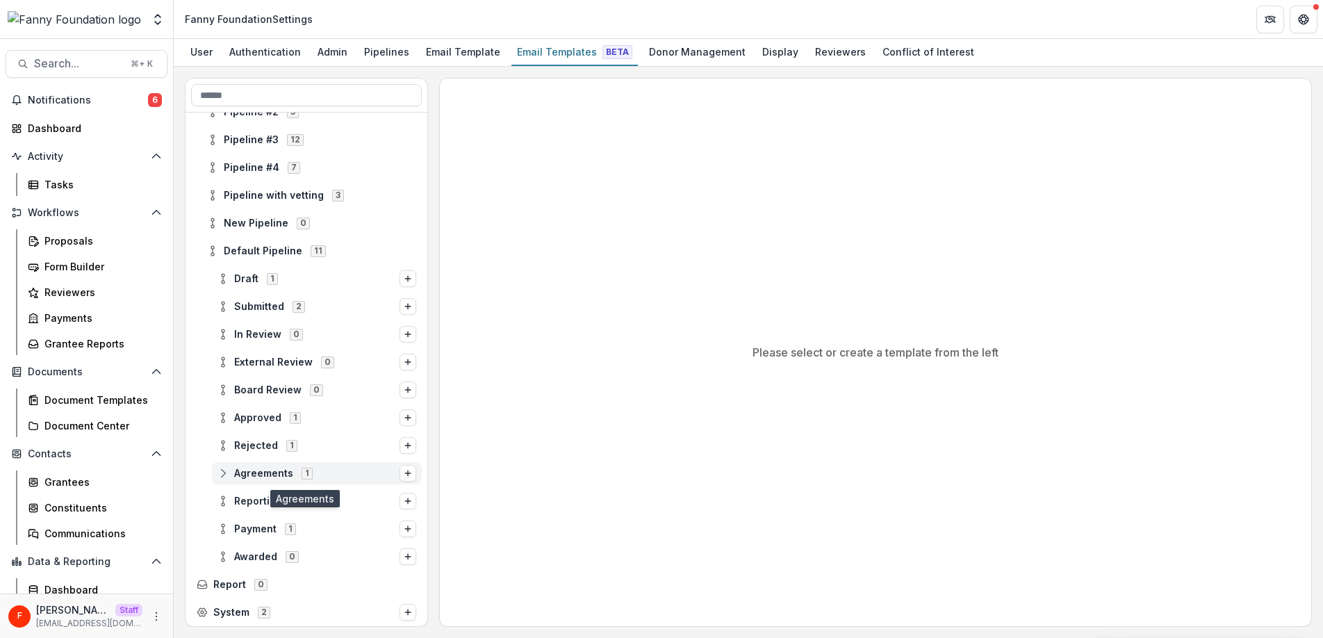
click at [257, 473] on span "Agreements" at bounding box center [263, 474] width 59 height 12
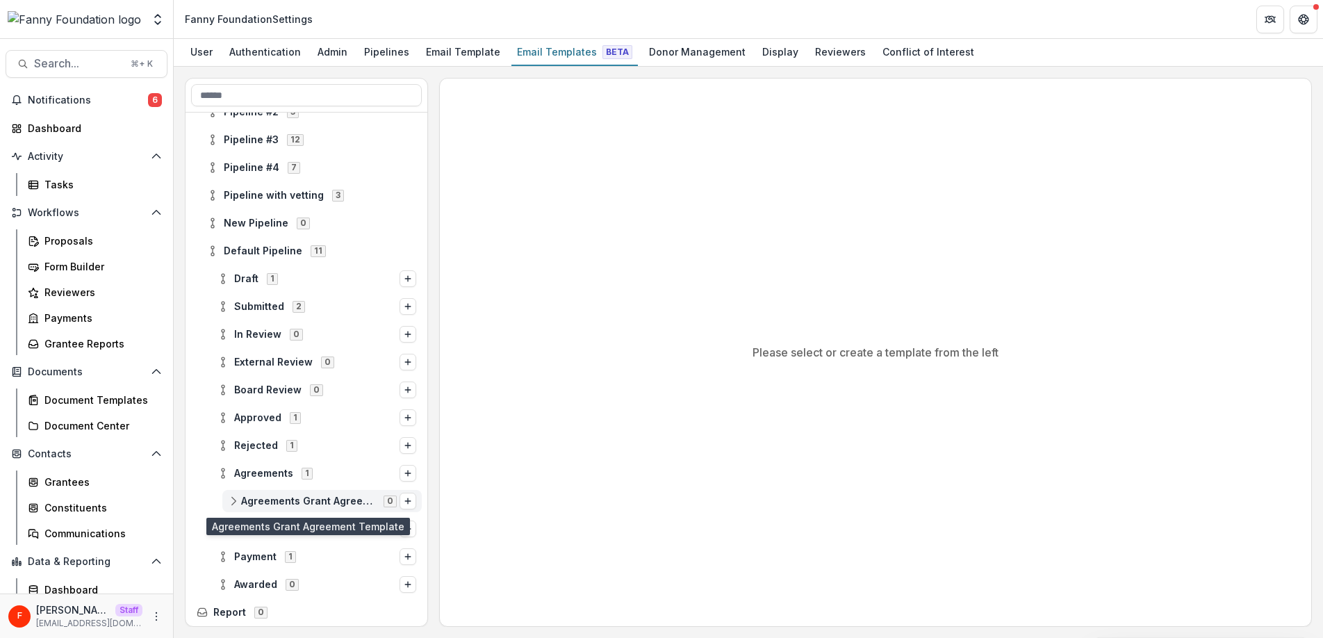
click at [295, 500] on span "Agreements Grant Agreement Template" at bounding box center [308, 501] width 134 height 12
click at [404, 497] on icon "Options" at bounding box center [408, 501] width 8 height 8
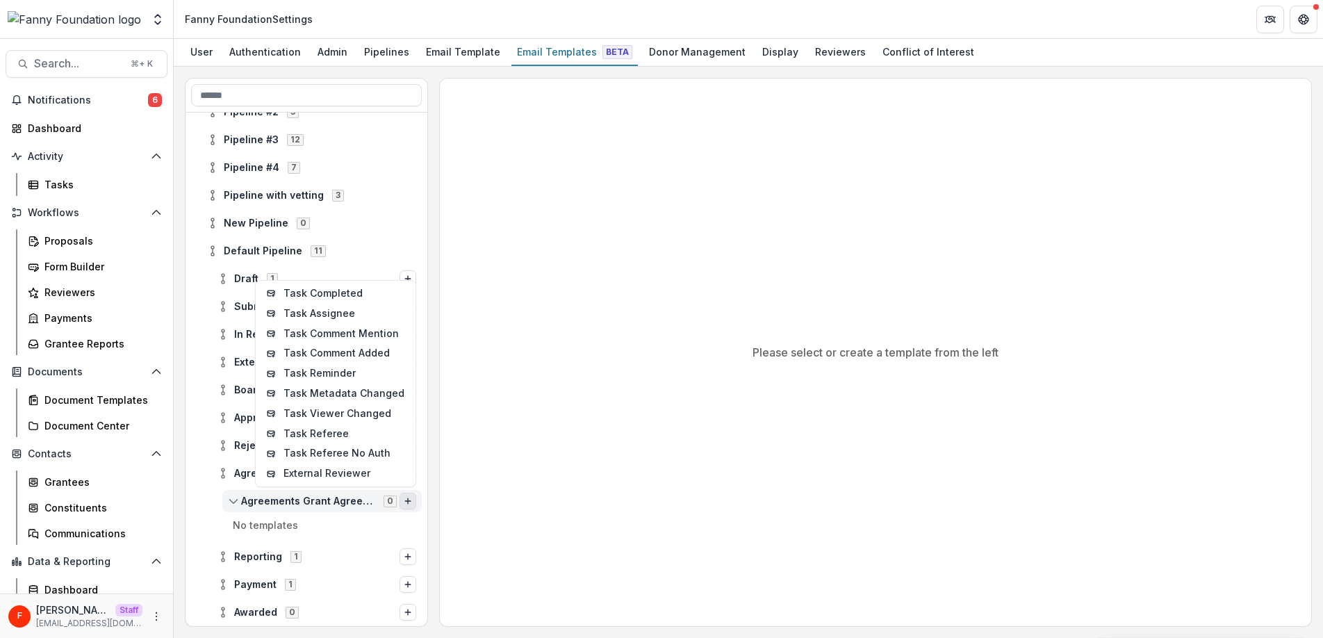
click at [232, 497] on circle at bounding box center [233, 497] width 3 height 3
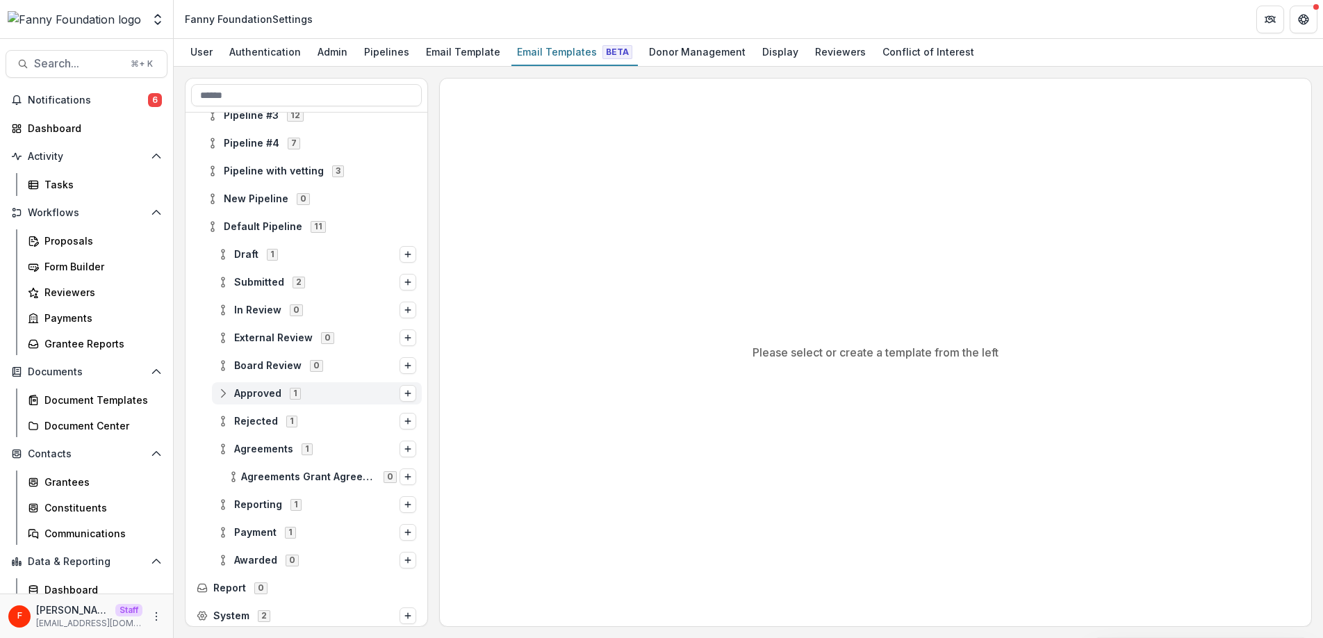
scroll to position [137, 0]
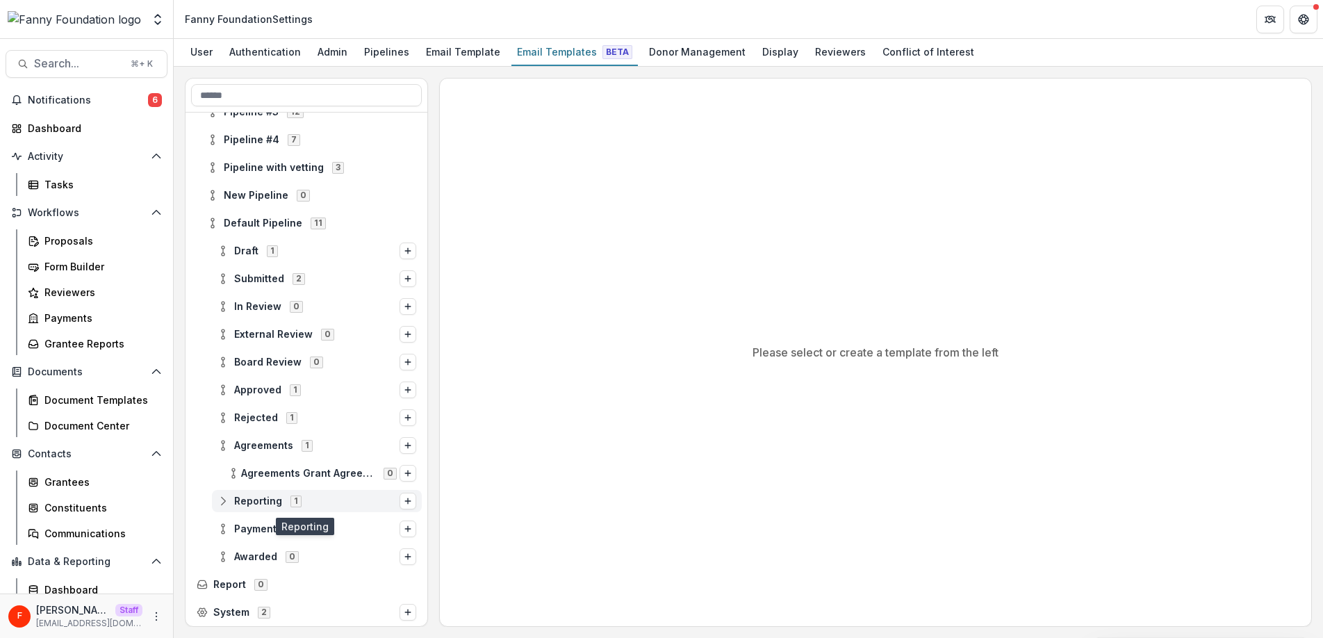
click at [224, 500] on icon at bounding box center [222, 500] width 11 height 11
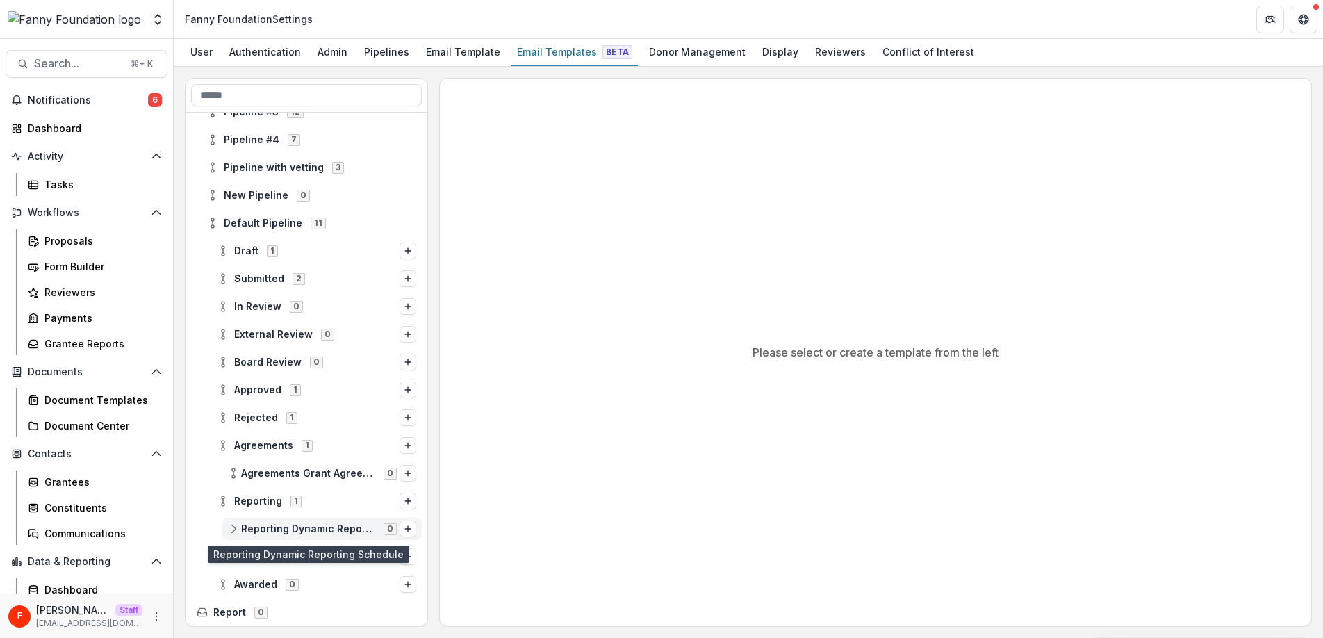
click at [236, 528] on icon at bounding box center [233, 528] width 11 height 11
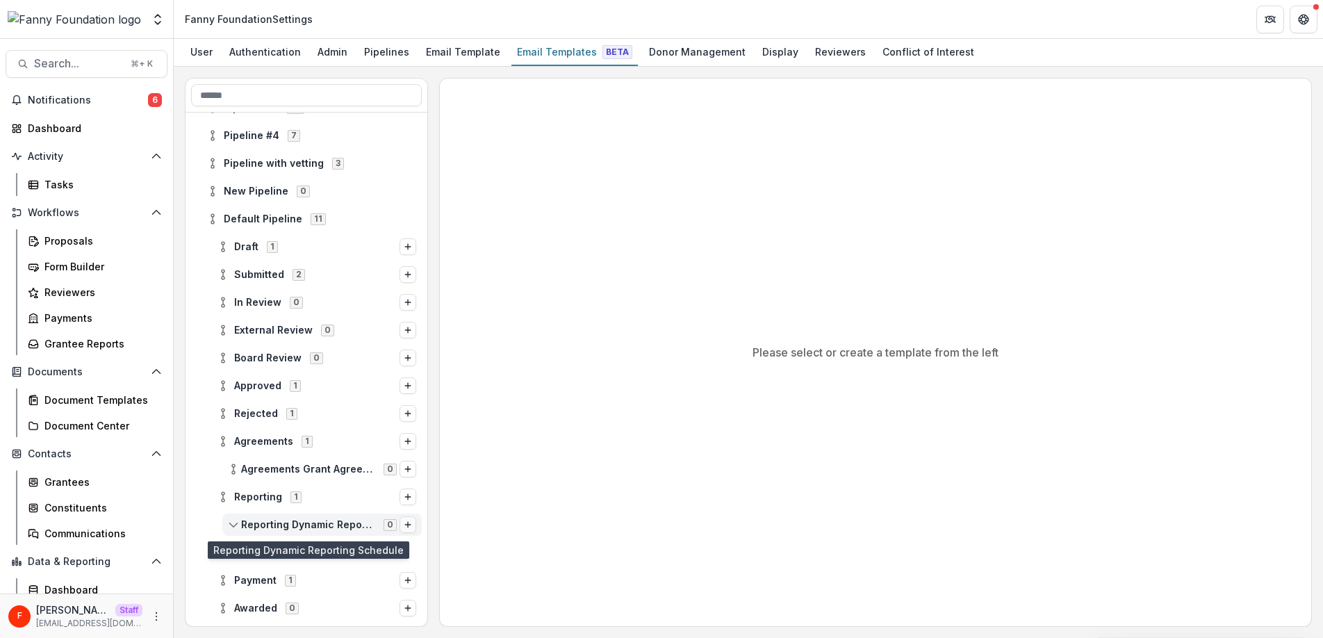
click at [404, 525] on icon "Options" at bounding box center [408, 524] width 8 height 8
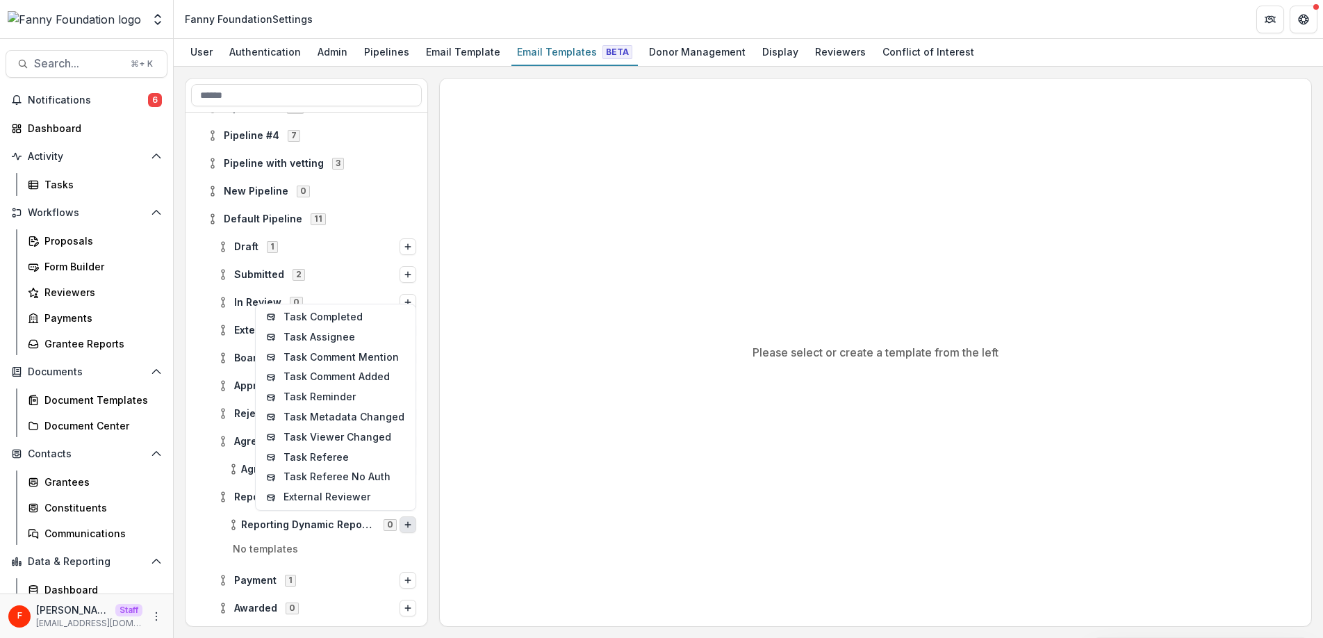
click at [600, 510] on div "Please select or create a template from the left" at bounding box center [875, 353] width 871 height 548
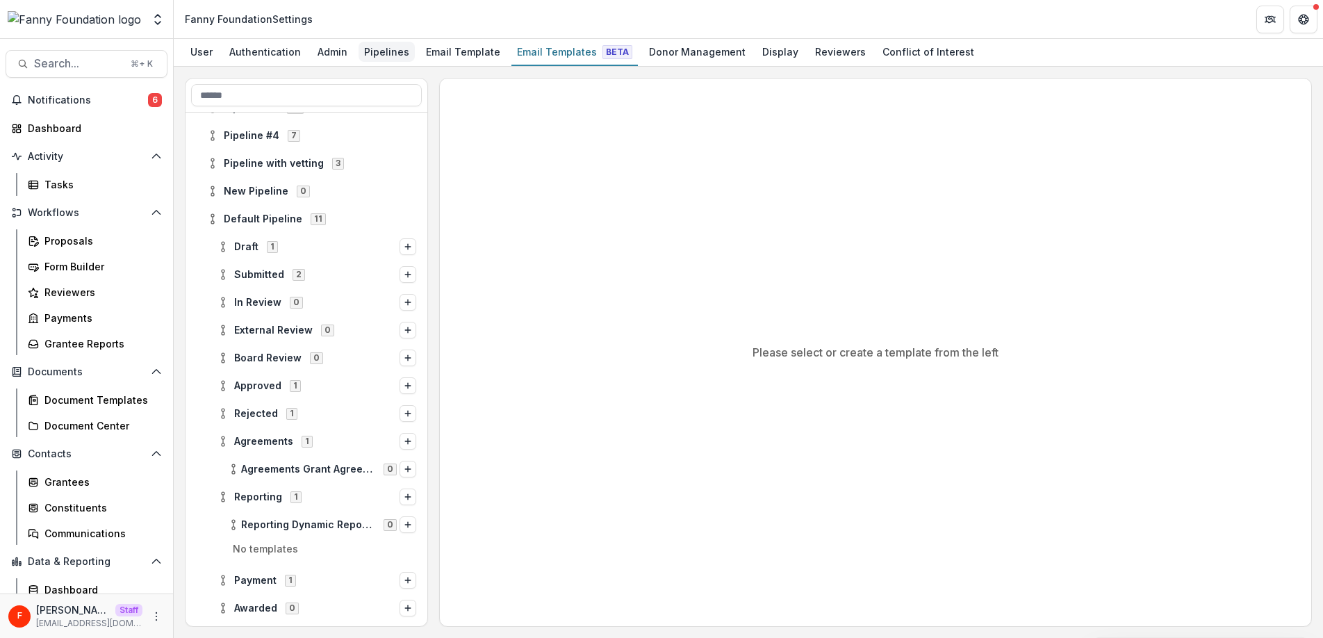
click at [377, 50] on div "Pipelines" at bounding box center [387, 52] width 56 height 20
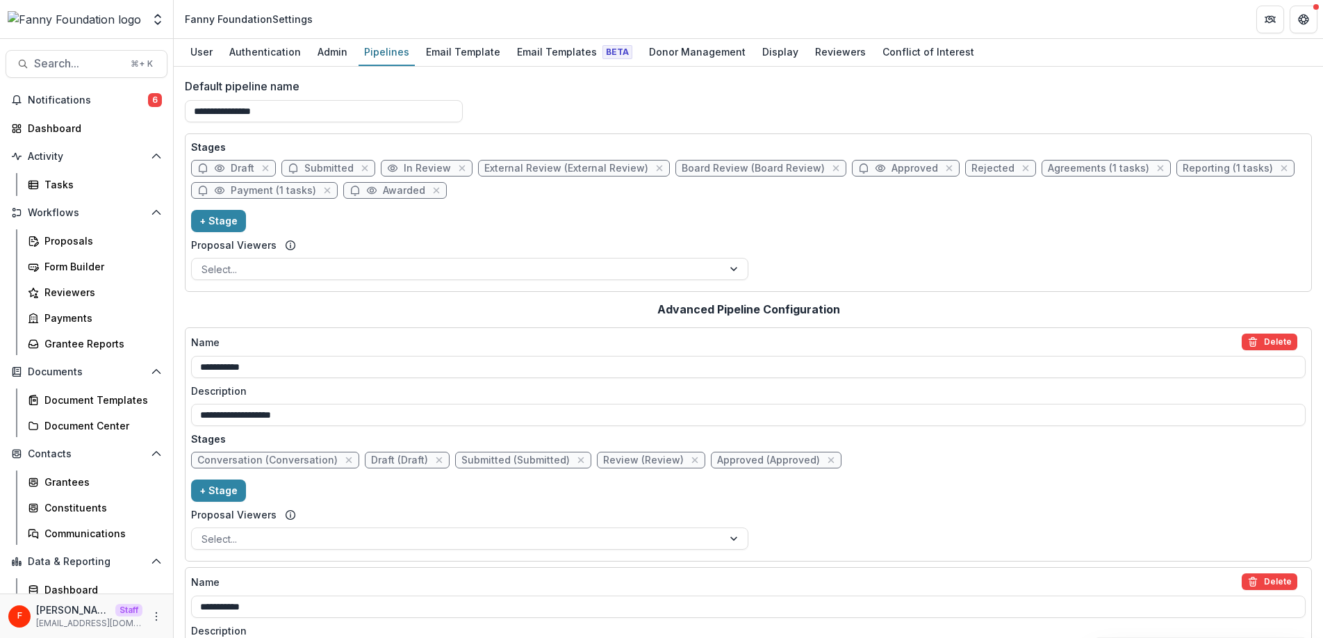
click at [891, 172] on span "Approved" at bounding box center [914, 169] width 47 height 12
select select "********"
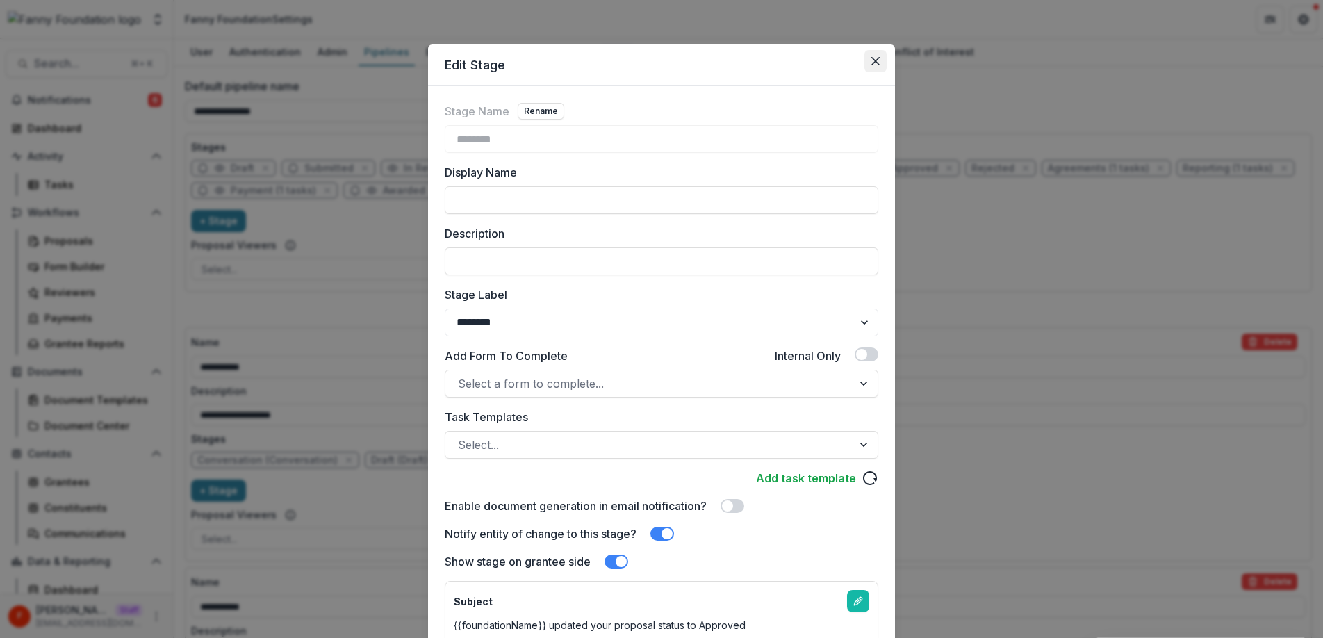
click at [880, 62] on button "Close" at bounding box center [875, 61] width 22 height 22
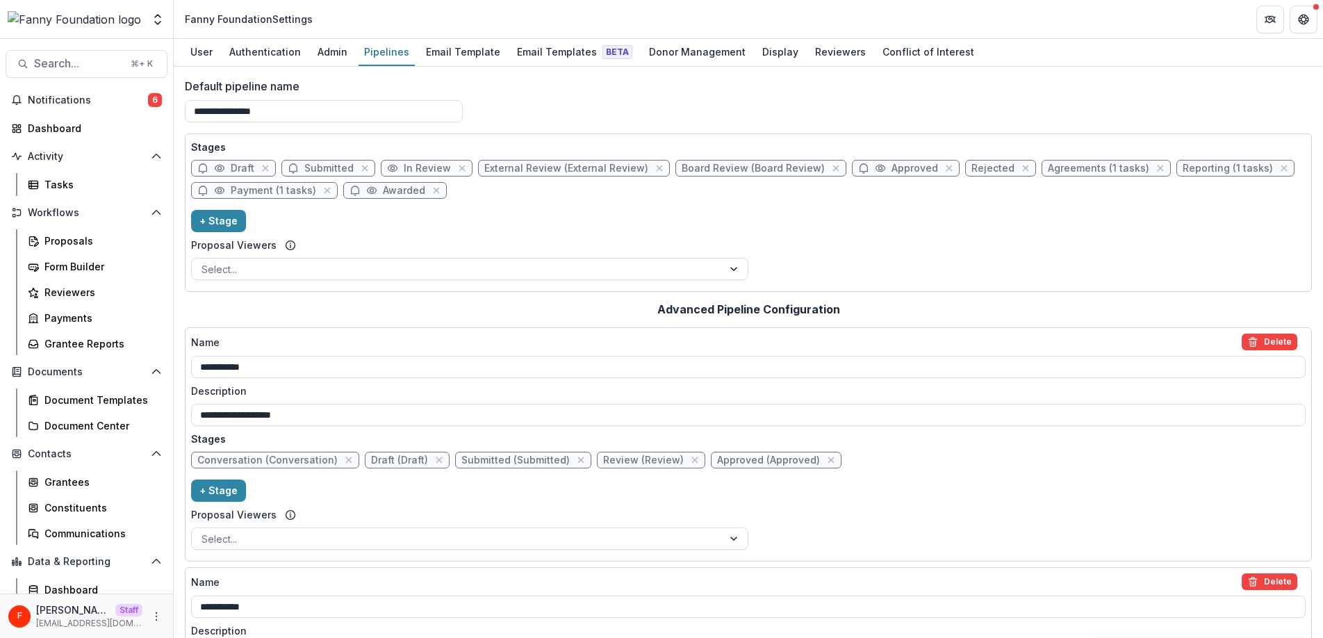
click at [971, 172] on span "Rejected" at bounding box center [992, 169] width 43 height 12
select select "******"
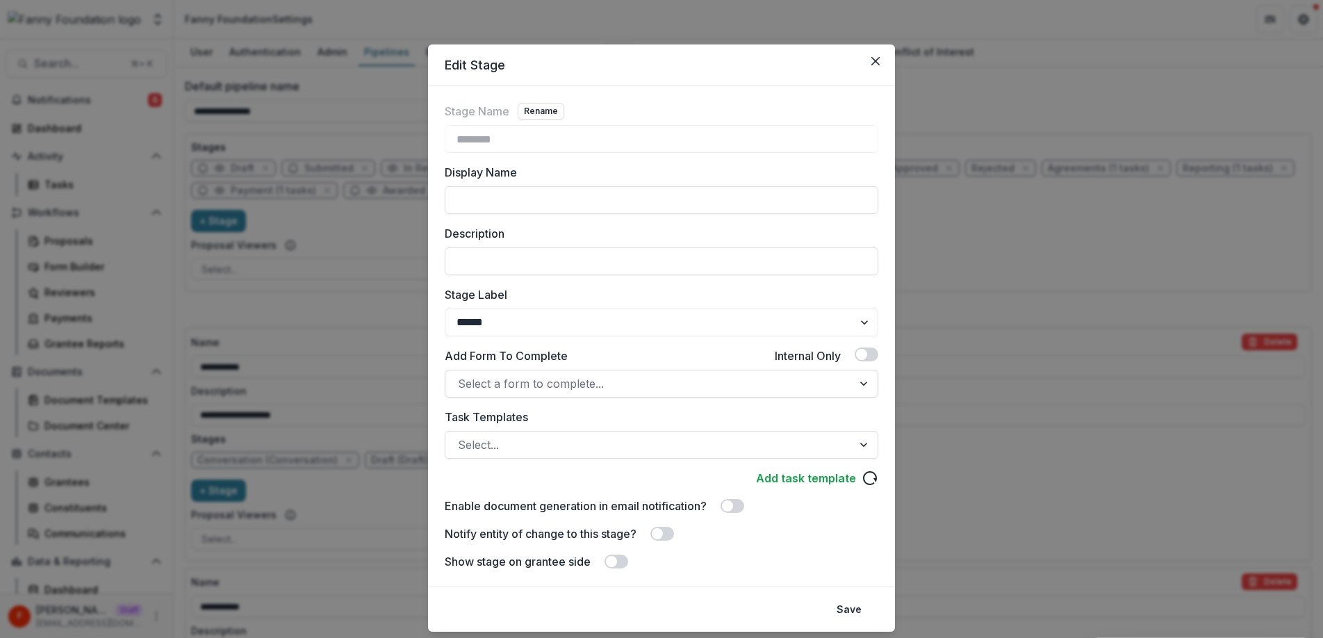
scroll to position [38, 0]
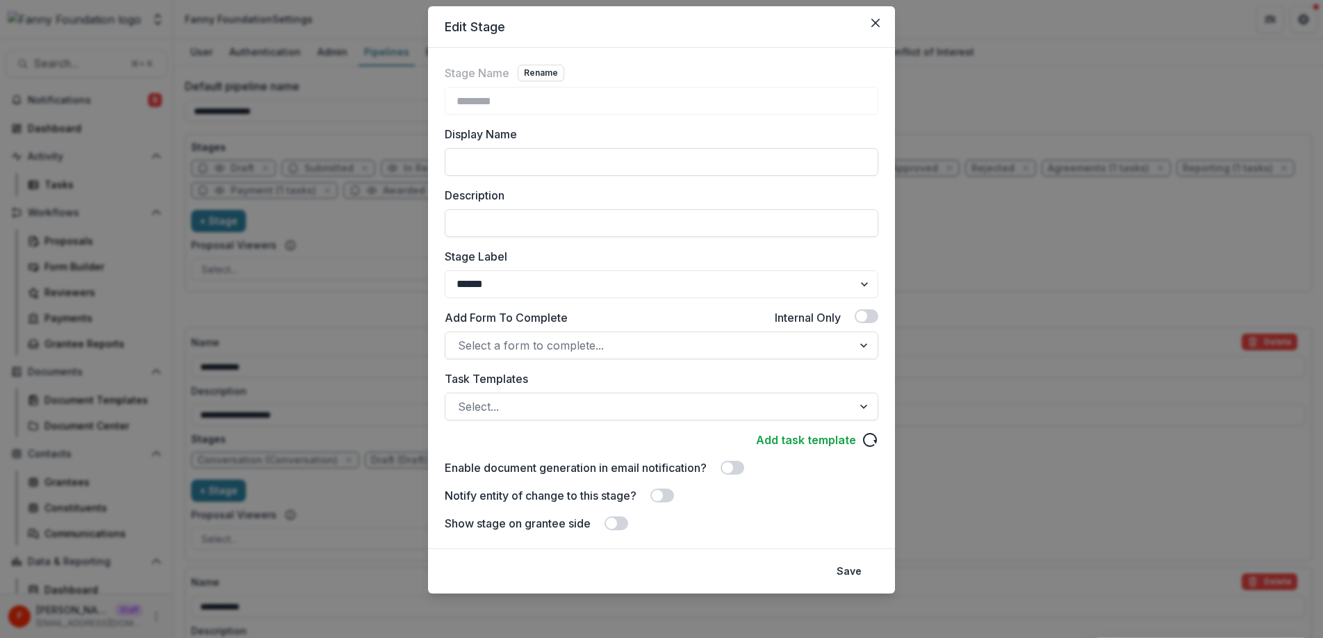
click at [659, 498] on span at bounding box center [657, 495] width 11 height 11
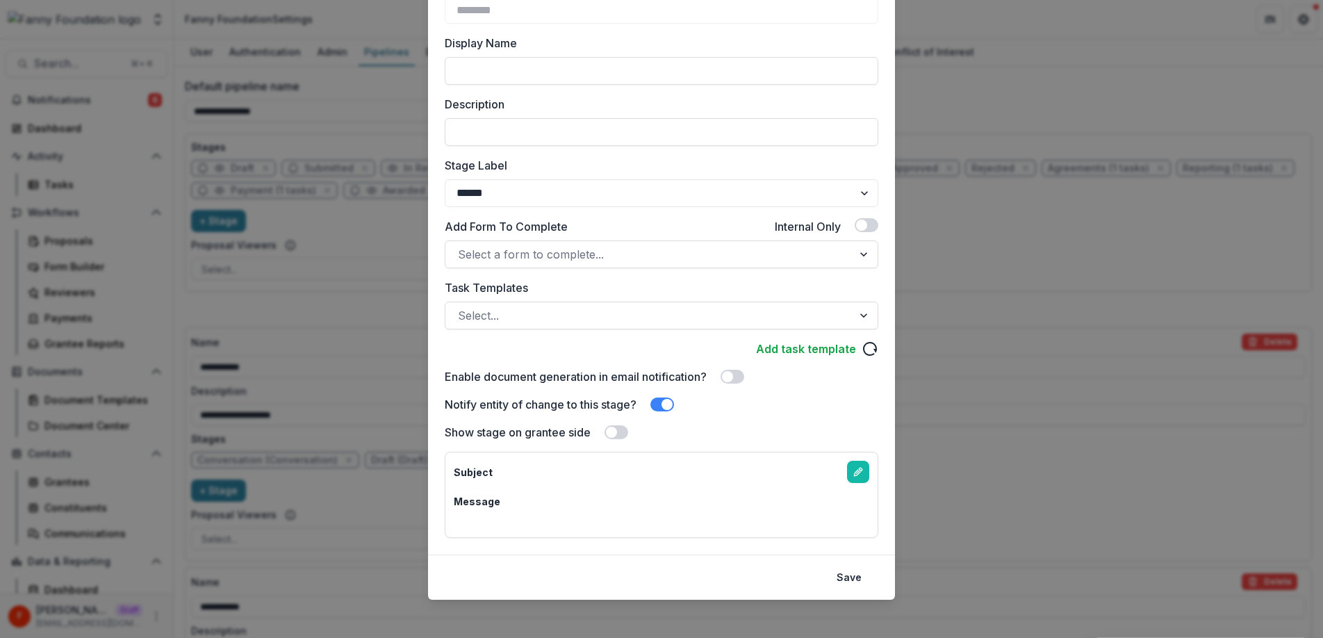
scroll to position [135, 0]
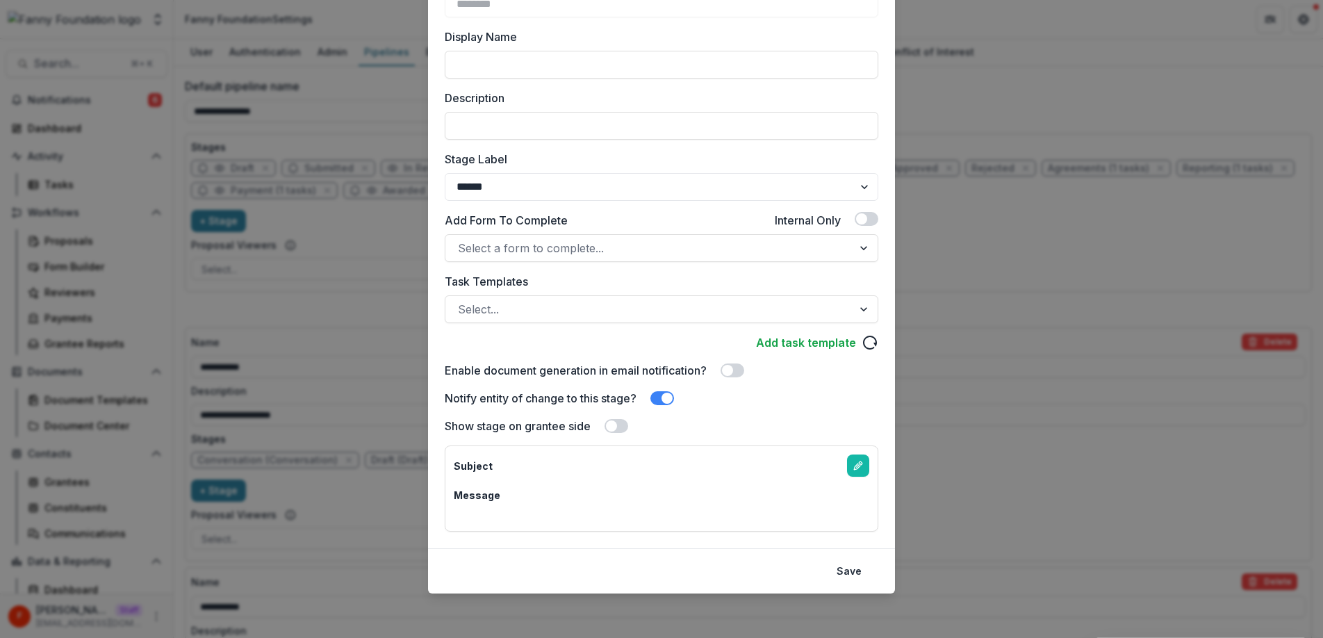
click at [611, 427] on span at bounding box center [611, 425] width 11 height 11
click at [857, 573] on button "Save" at bounding box center [849, 571] width 42 height 22
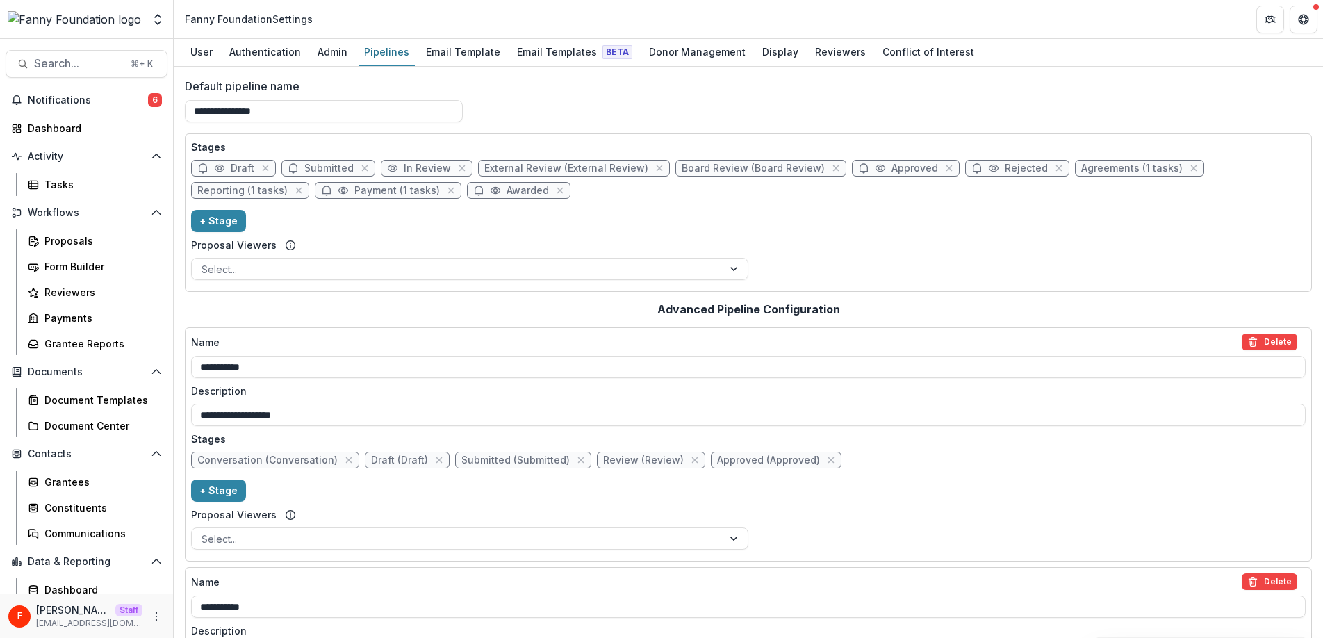
click at [1095, 171] on span "Agreements (1 tasks)" at bounding box center [1131, 169] width 101 height 12
select select "********"
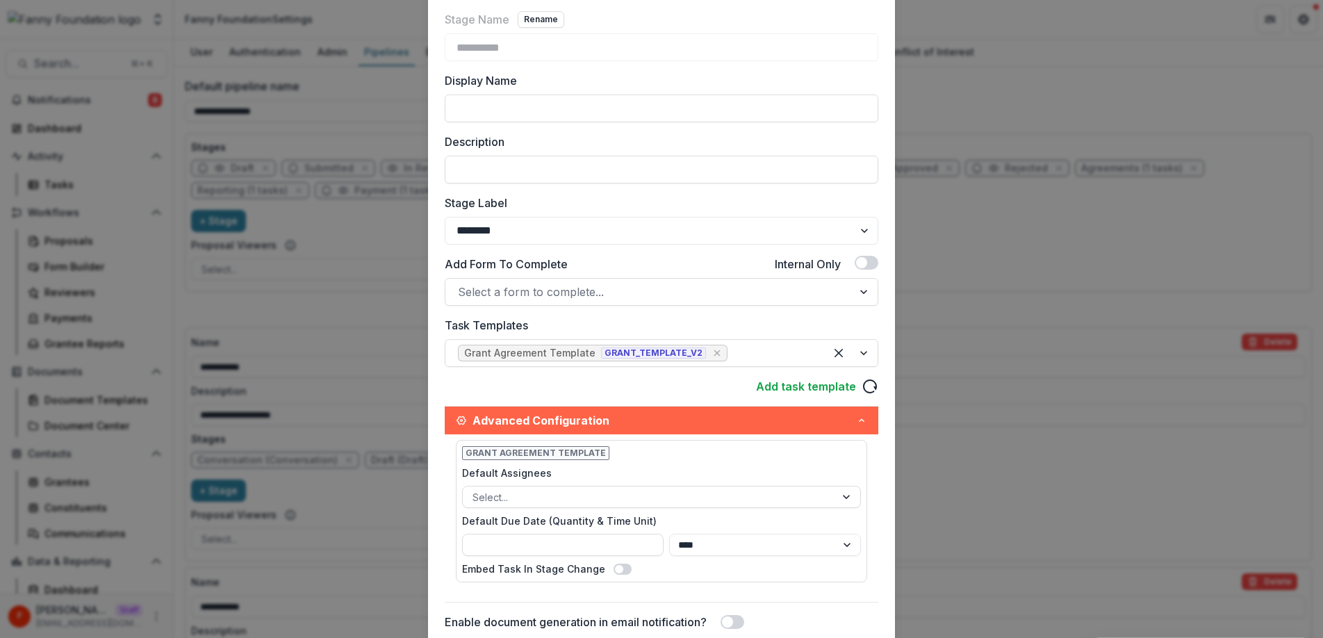
scroll to position [0, 0]
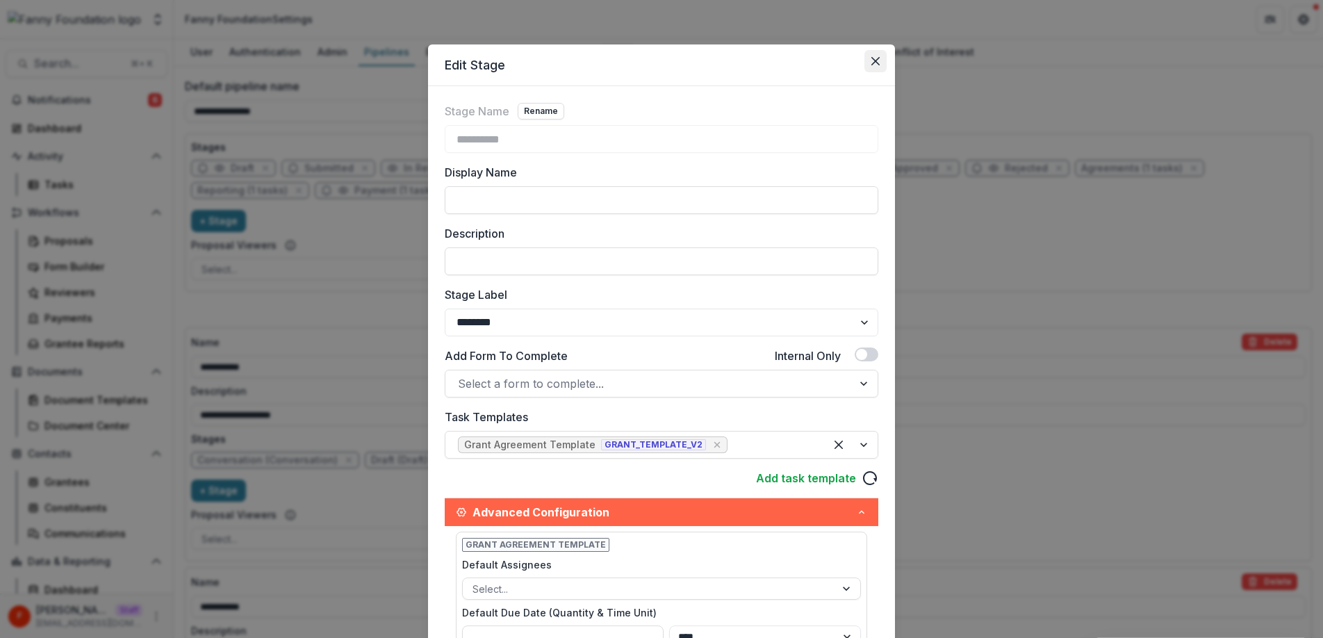
click at [878, 61] on button "Close" at bounding box center [875, 61] width 22 height 22
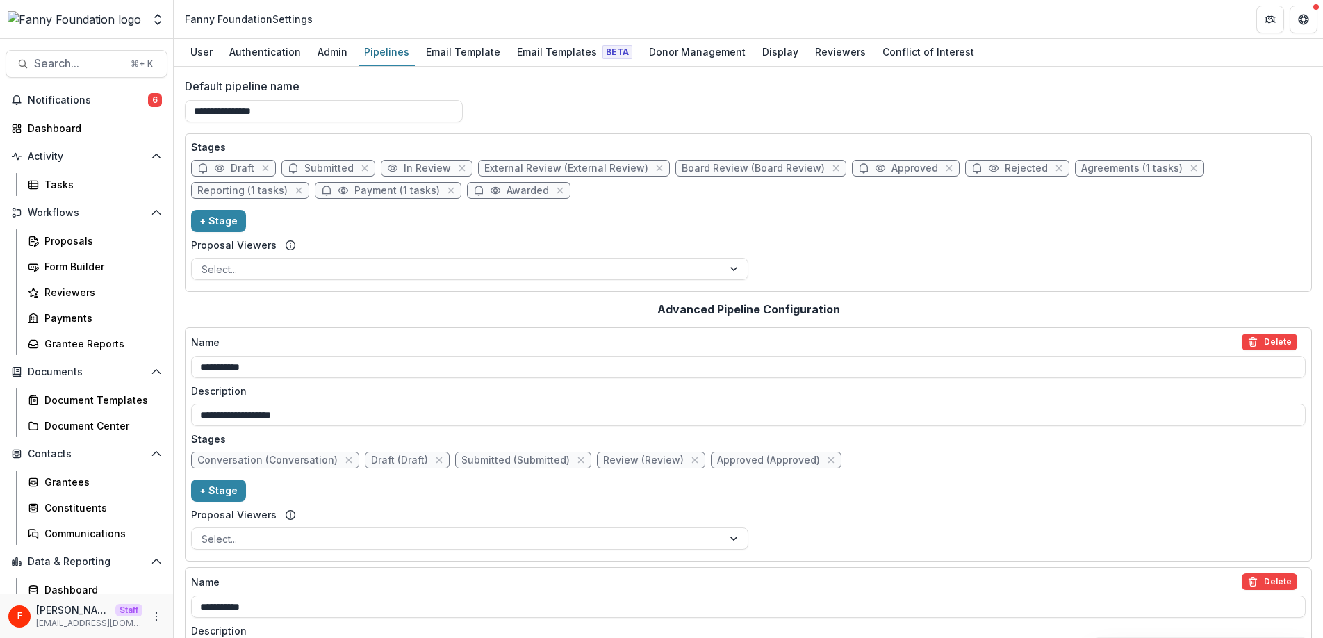
click at [278, 195] on span "Reporting (1 tasks)" at bounding box center [242, 191] width 90 height 12
select select "*********"
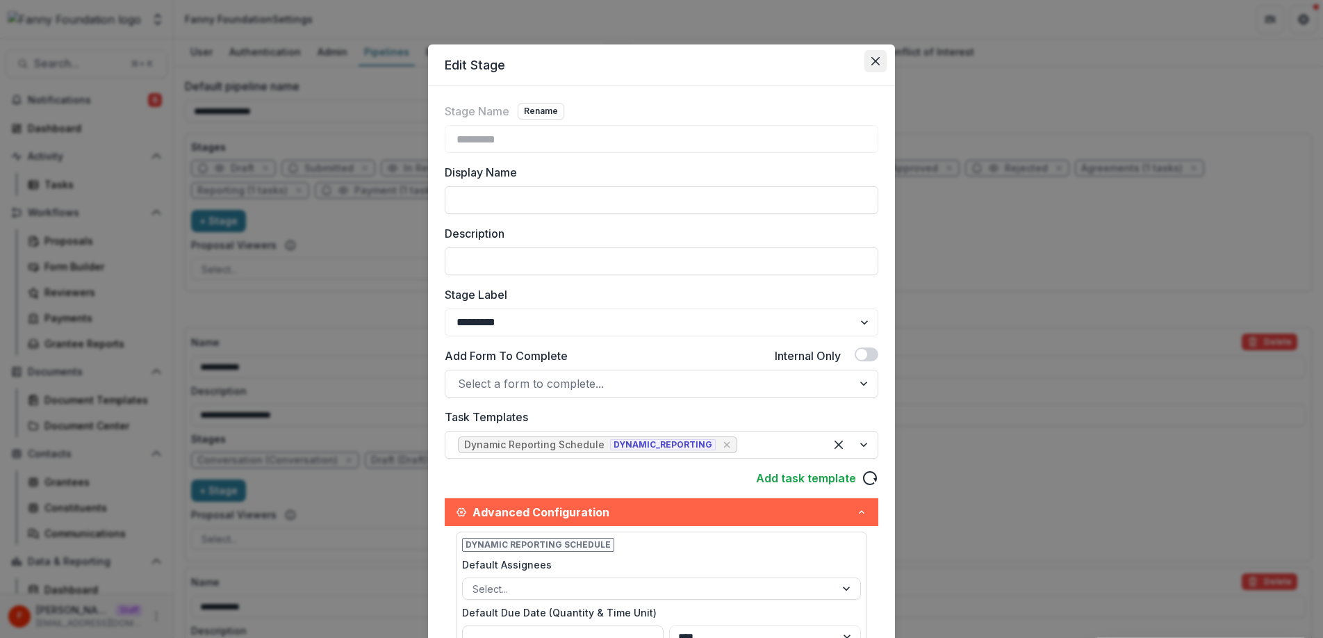
click at [872, 56] on button "Close" at bounding box center [875, 61] width 22 height 22
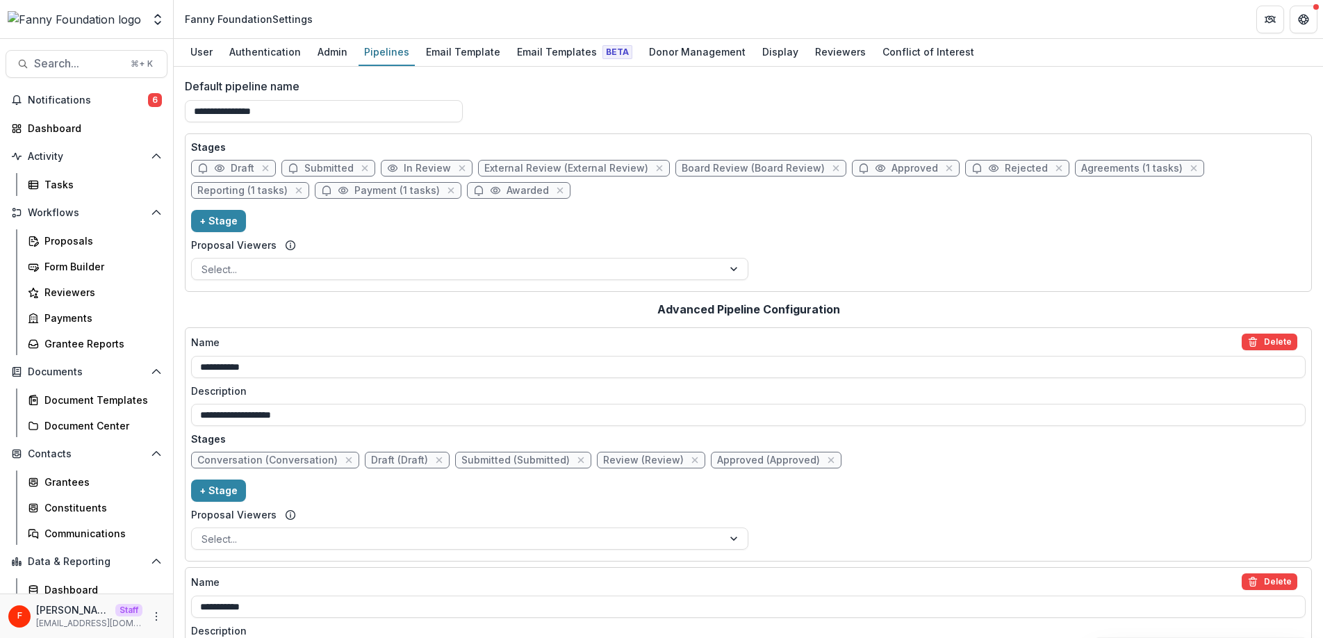
click at [390, 195] on span "Payment (1 tasks)" at bounding box center [396, 191] width 85 height 12
select select "*******"
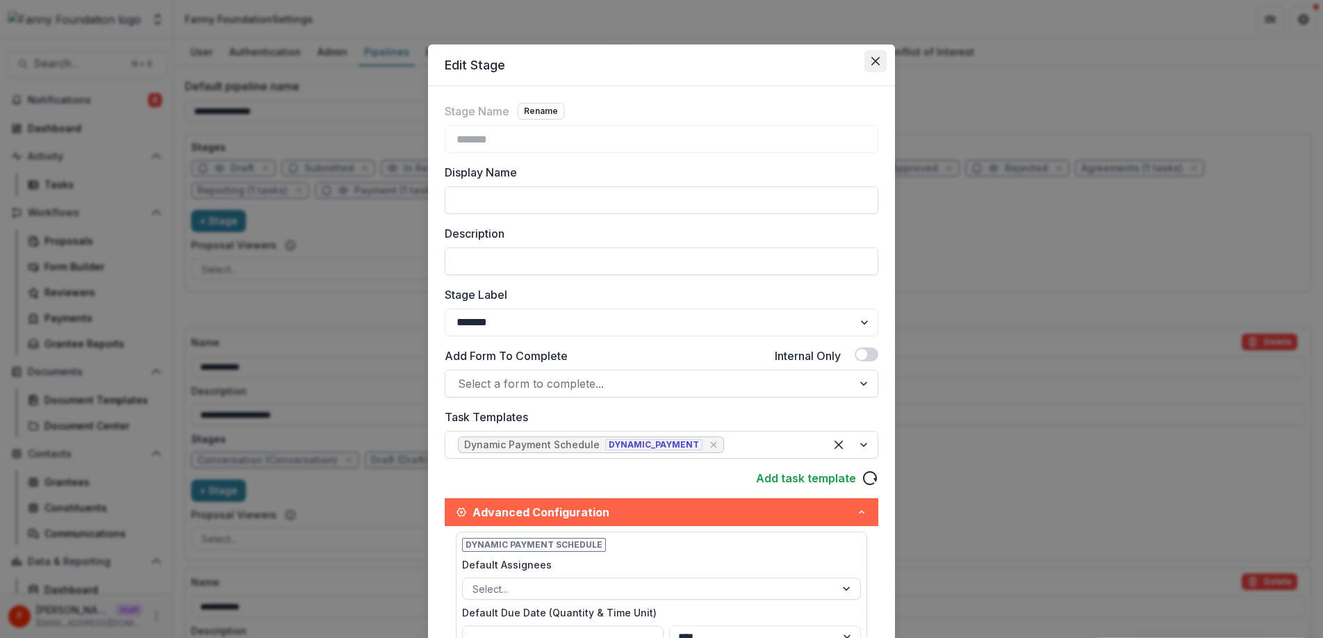
click at [880, 60] on button "Close" at bounding box center [875, 61] width 22 height 22
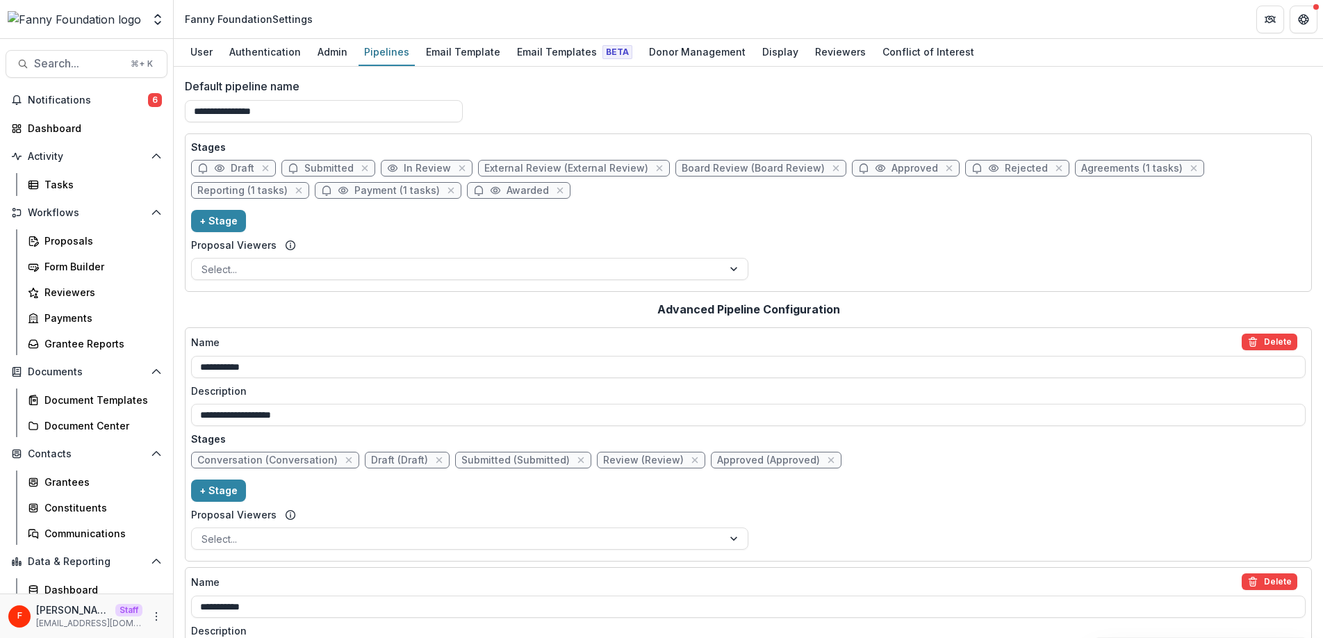
click at [395, 194] on span "Payment (1 tasks)" at bounding box center [396, 191] width 85 height 12
select select "*******"
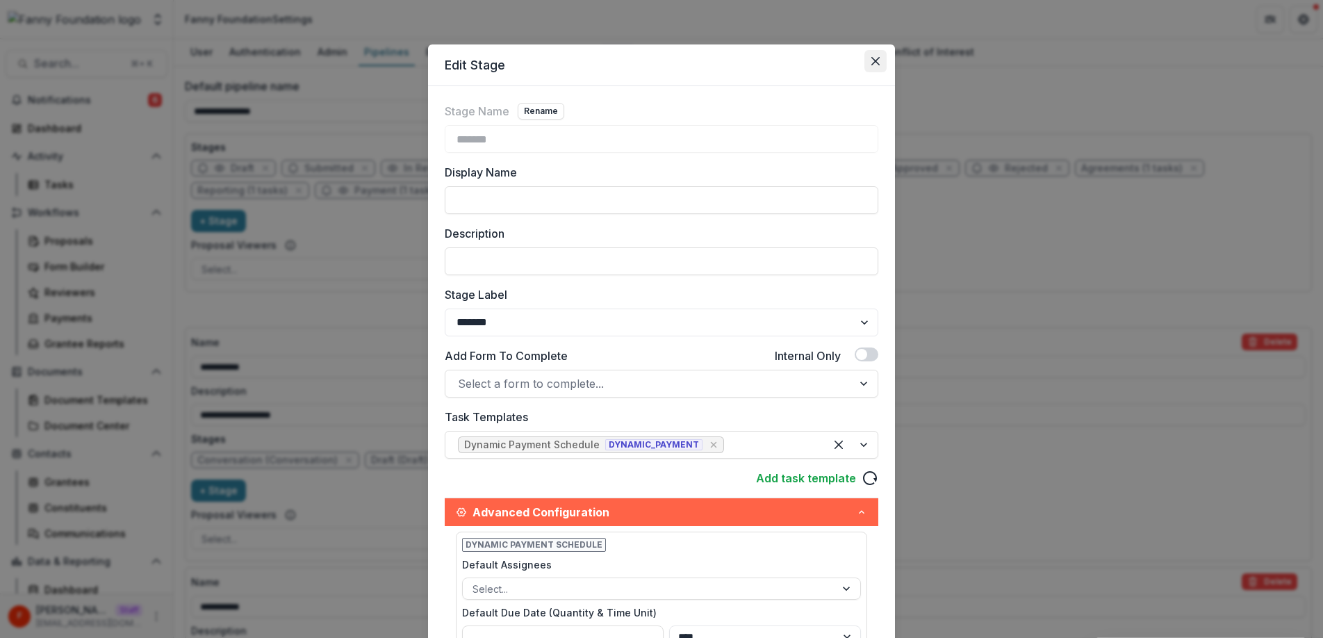
click at [880, 63] on button "Close" at bounding box center [875, 61] width 22 height 22
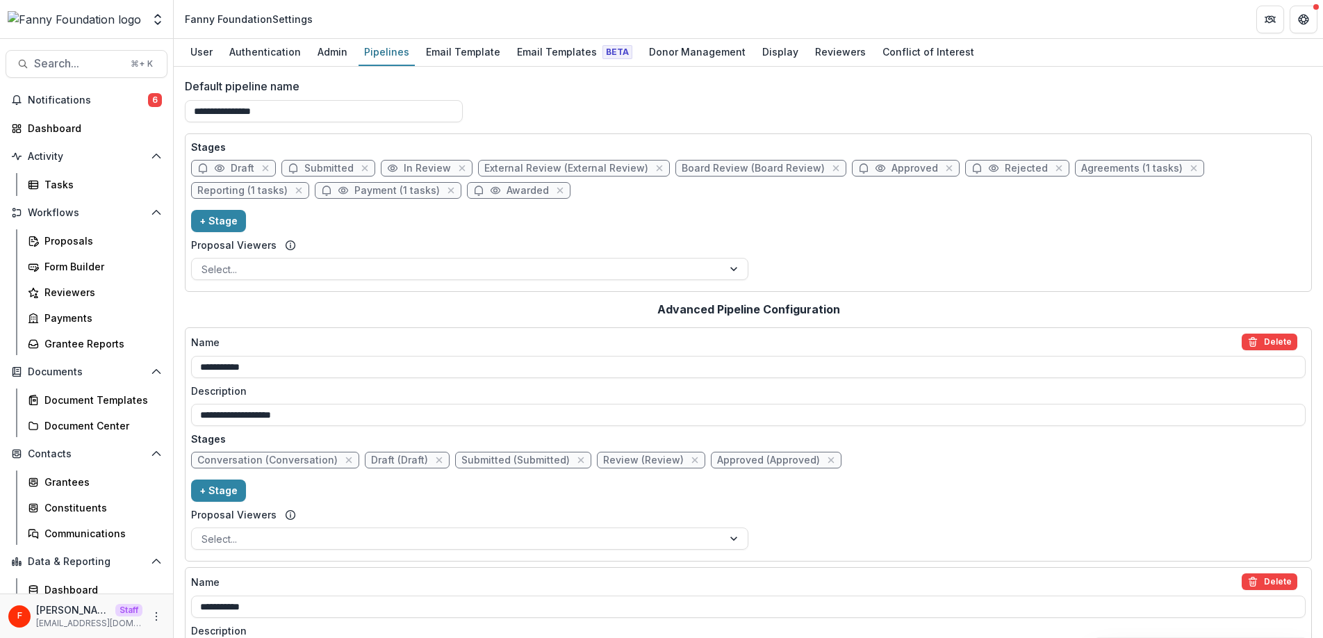
click at [389, 192] on span "Payment (1 tasks)" at bounding box center [396, 191] width 85 height 12
select select "*******"
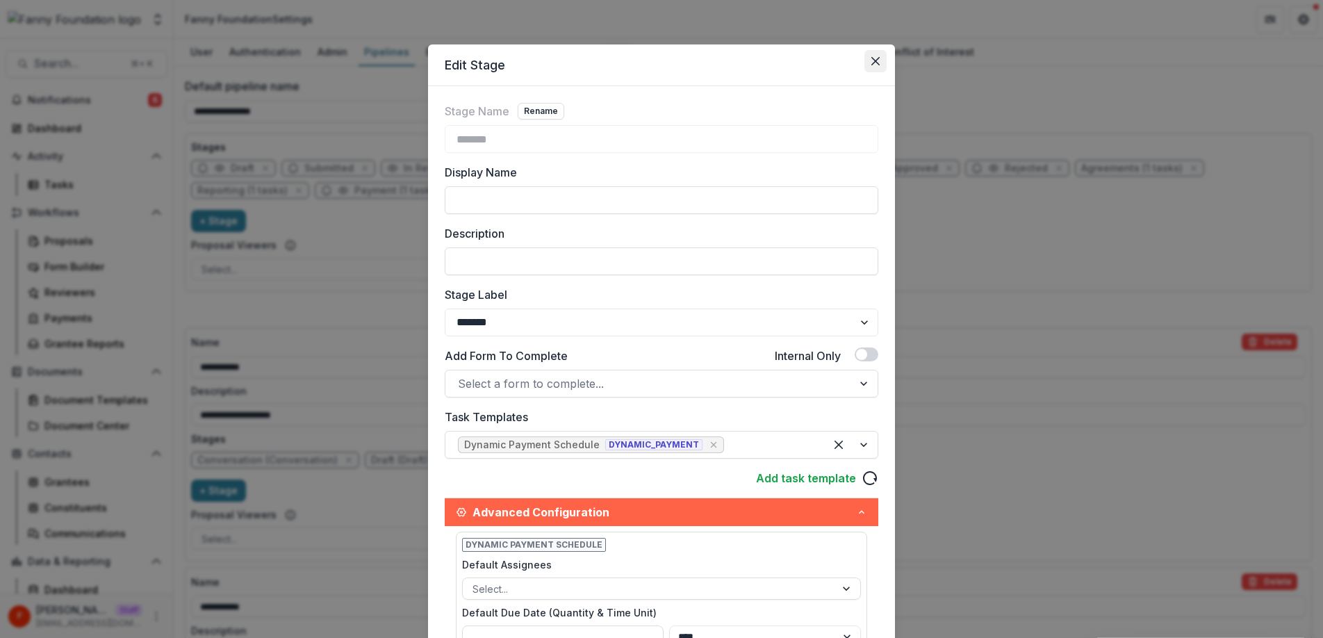
click at [873, 64] on icon "Close" at bounding box center [875, 61] width 8 height 8
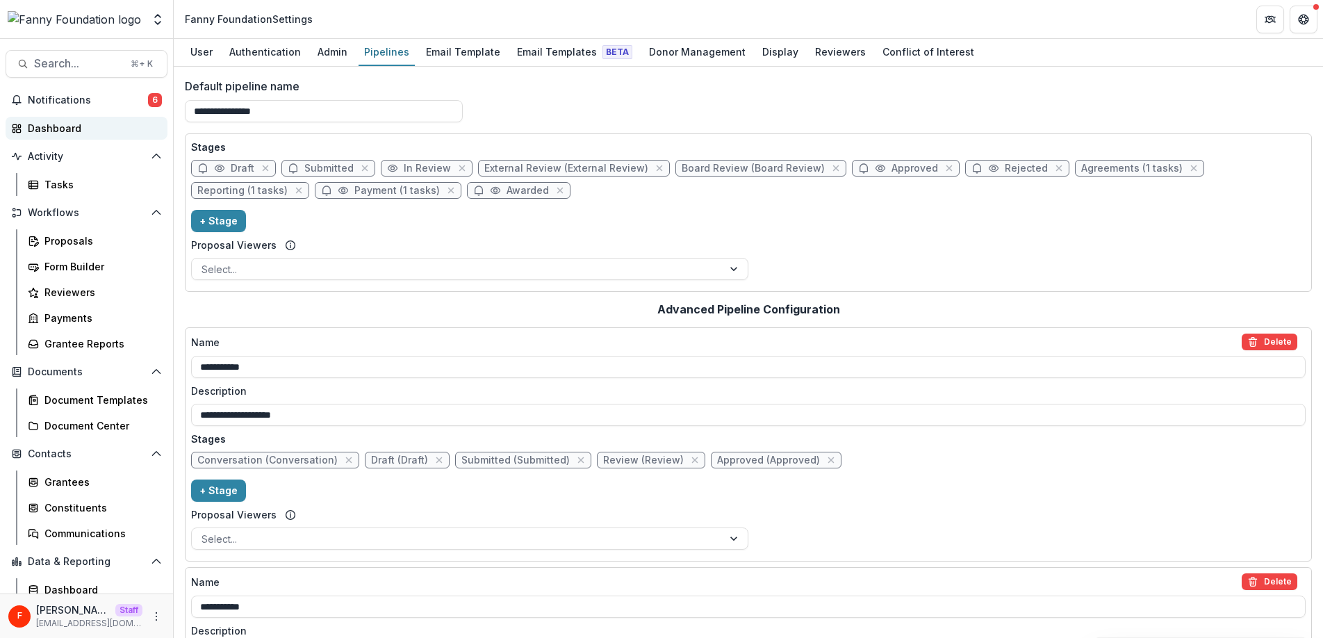
click at [84, 124] on div "Dashboard" at bounding box center [92, 128] width 129 height 15
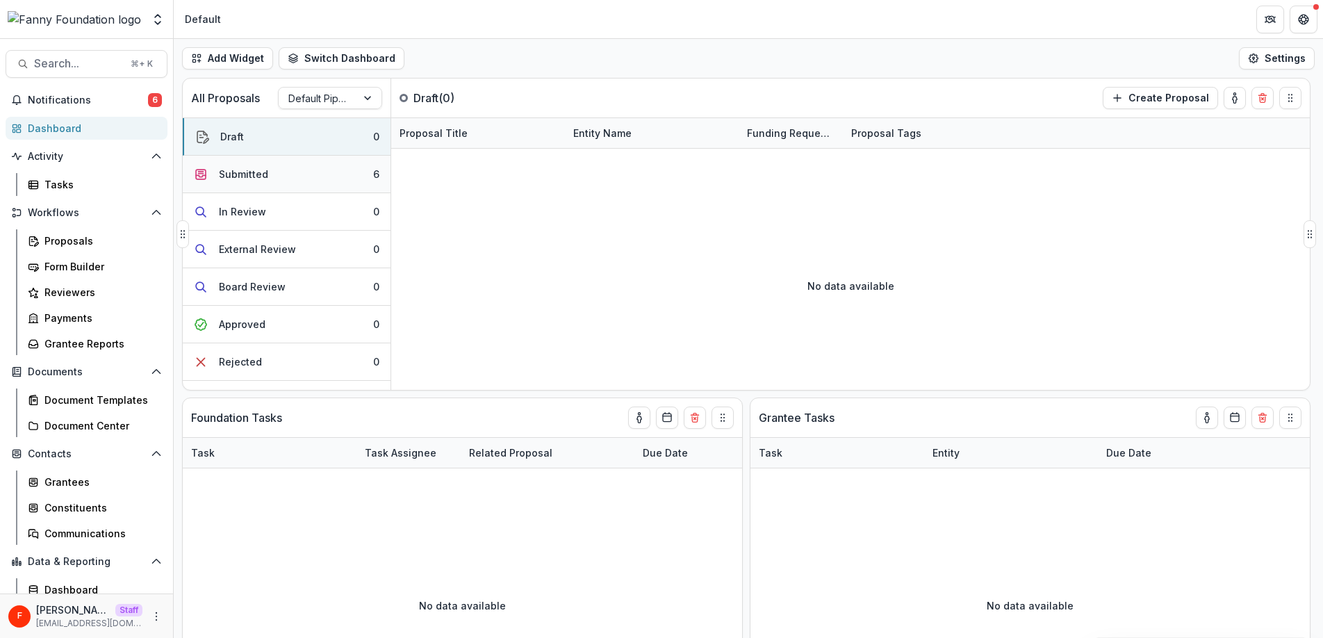
click at [322, 180] on button "Submitted 6" at bounding box center [287, 175] width 208 height 38
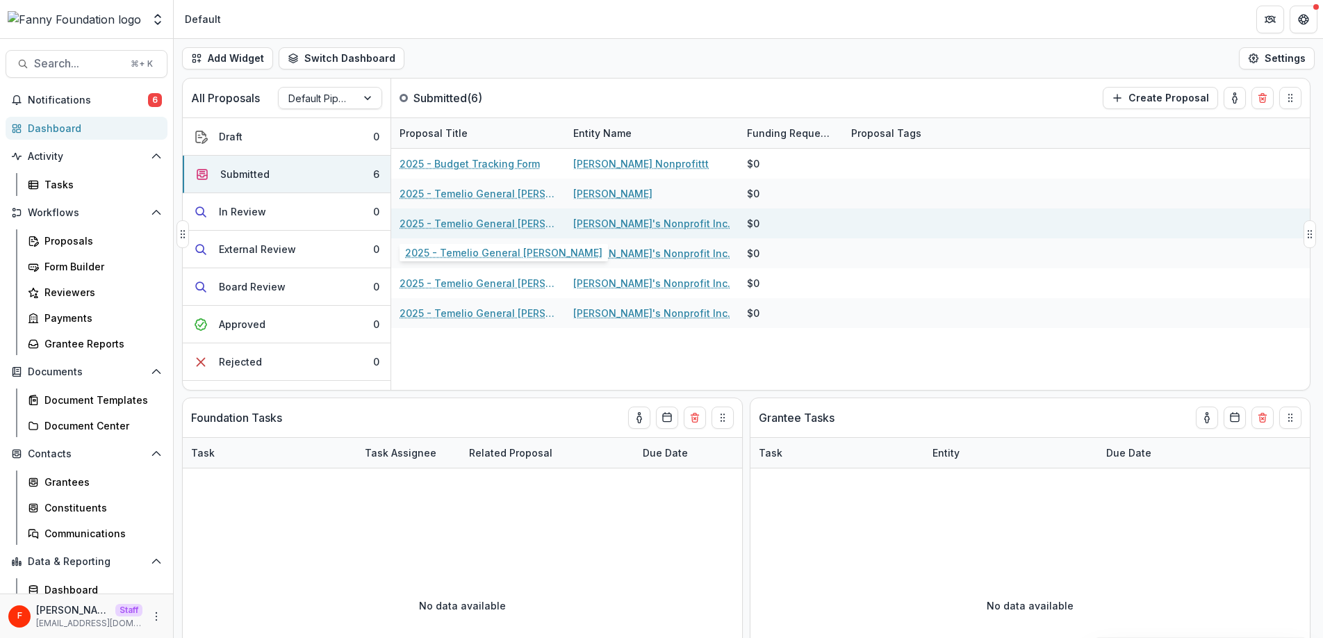
click at [460, 222] on link "2025 - Temelio General Grant Proposal" at bounding box center [478, 223] width 157 height 15
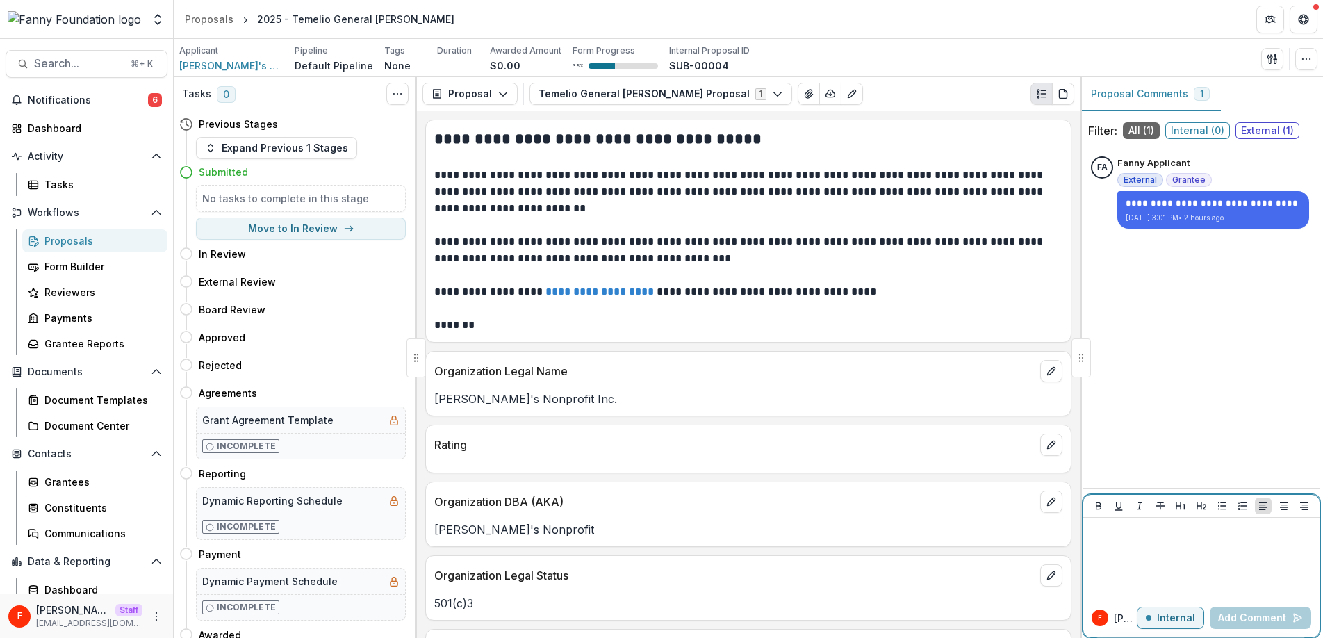
click at [1194, 527] on p at bounding box center [1201, 530] width 225 height 15
click at [1258, 613] on button "Add Comment" at bounding box center [1260, 618] width 101 height 22
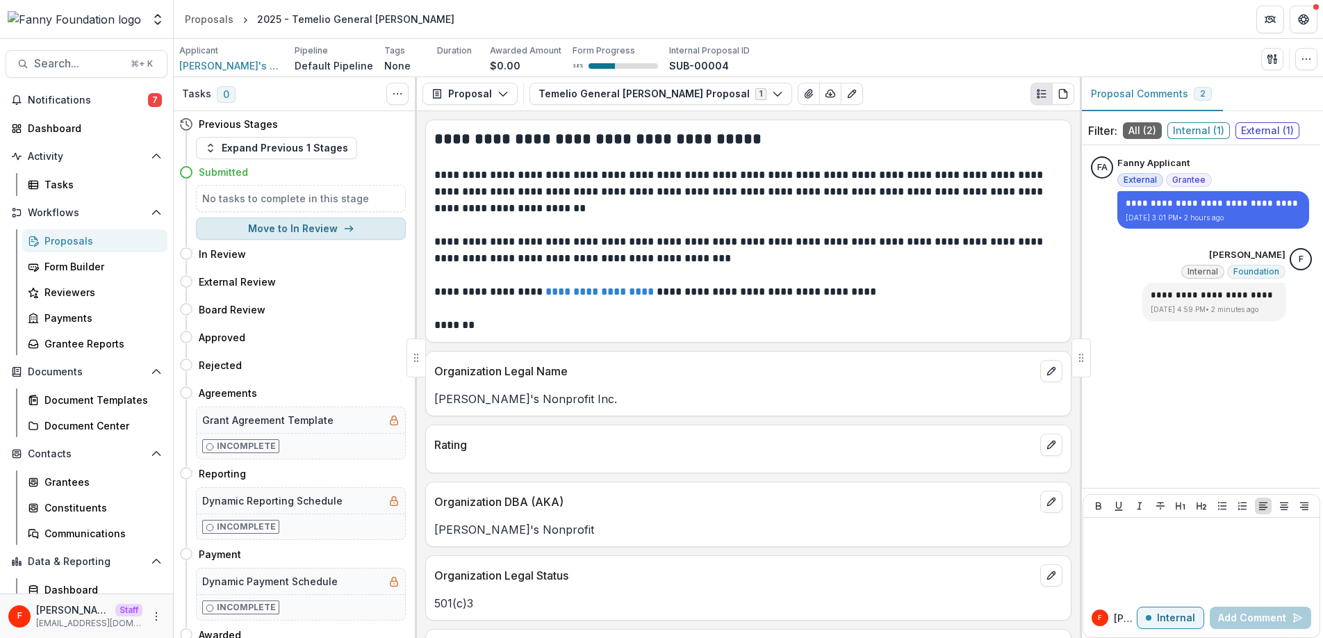
click at [317, 228] on button "Move to In Review" at bounding box center [301, 228] width 210 height 22
select select "*********"
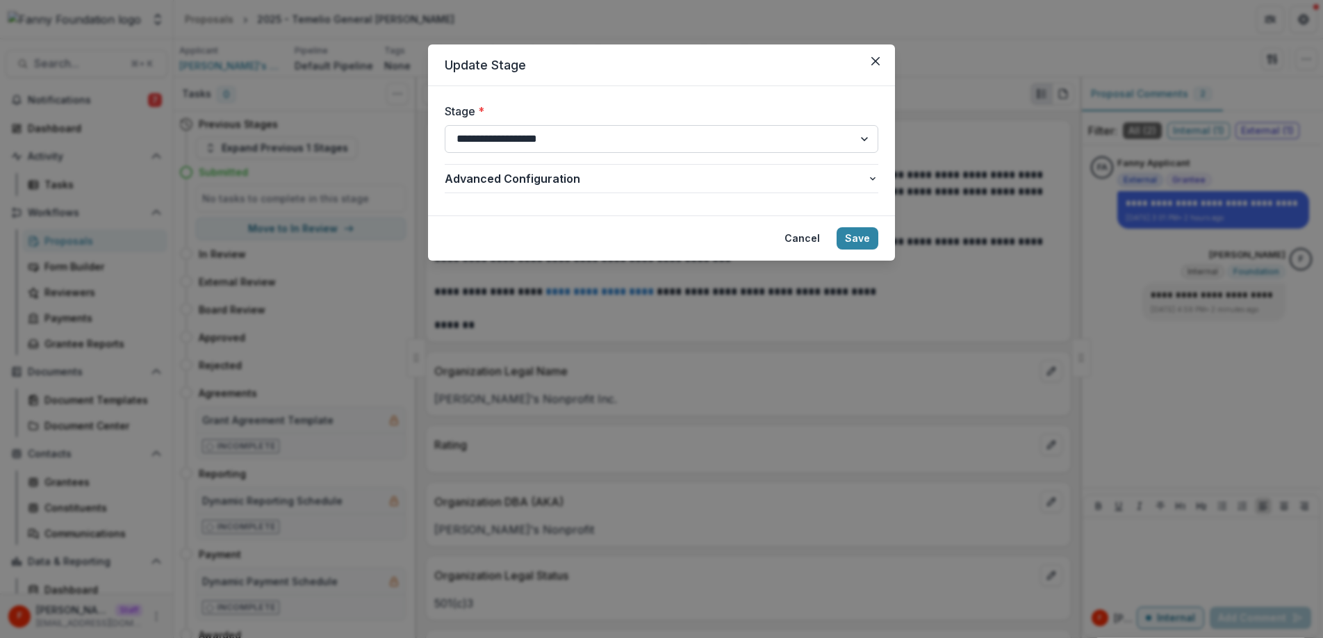
click at [560, 140] on select "**********" at bounding box center [662, 139] width 434 height 28
click at [445, 125] on select "**********" at bounding box center [662, 139] width 434 height 28
click at [630, 180] on span "Advanced Configuration" at bounding box center [656, 178] width 422 height 17
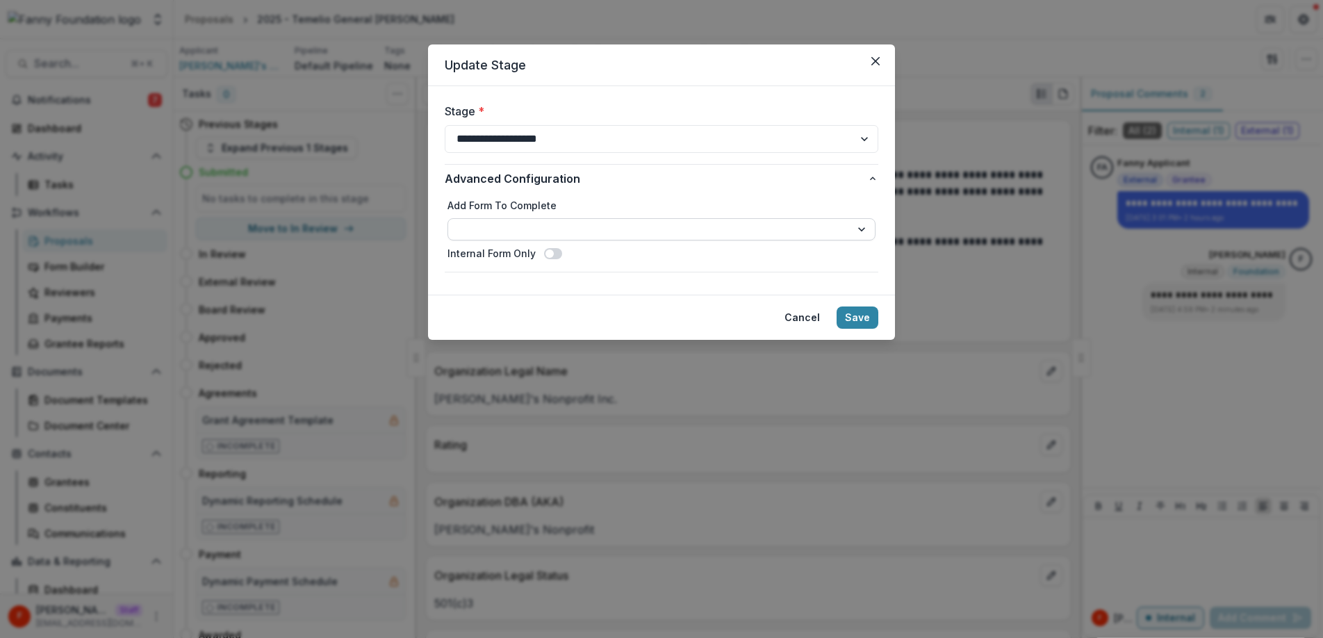
click at [513, 229] on select "**********" at bounding box center [661, 229] width 428 height 22
click at [868, 318] on button "Save" at bounding box center [858, 317] width 42 height 22
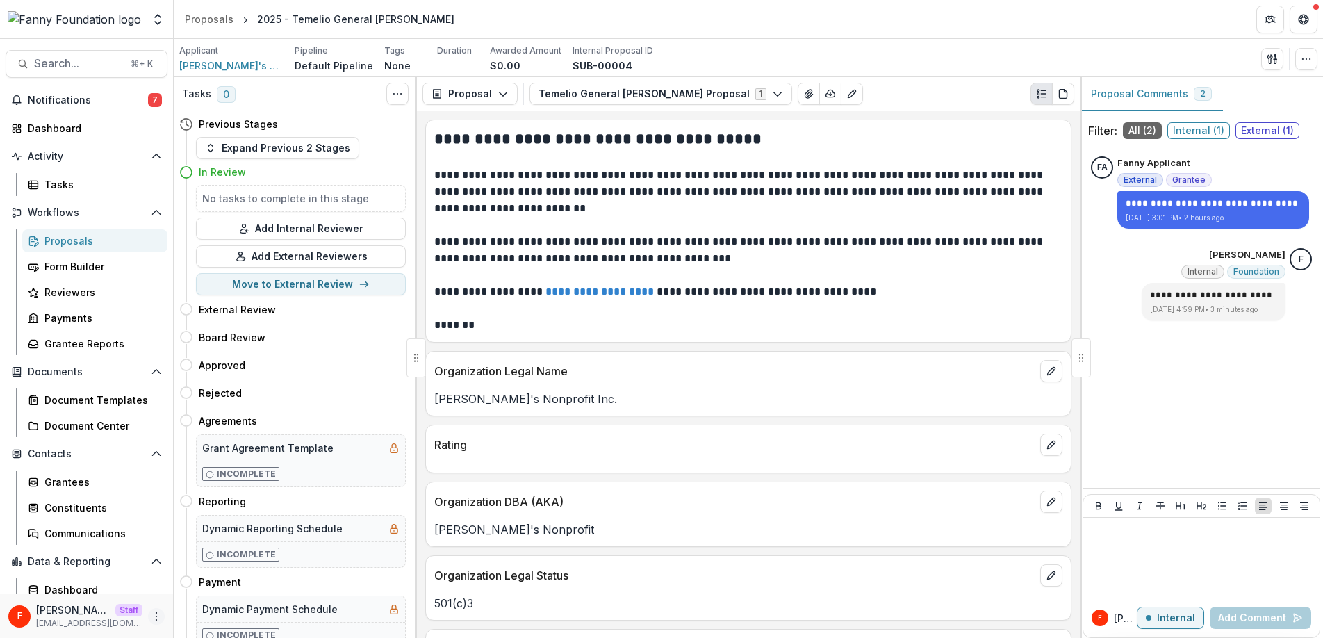
click at [156, 616] on circle "More" at bounding box center [156, 616] width 1 height 1
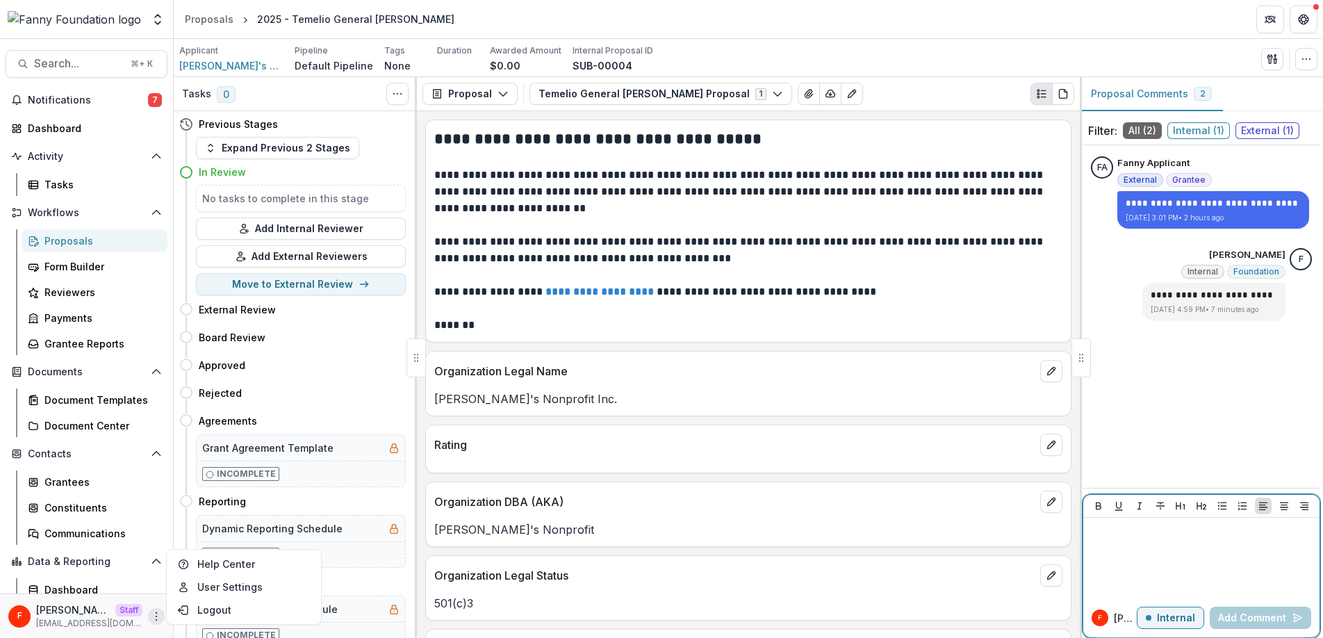
click at [1219, 545] on div at bounding box center [1201, 557] width 225 height 69
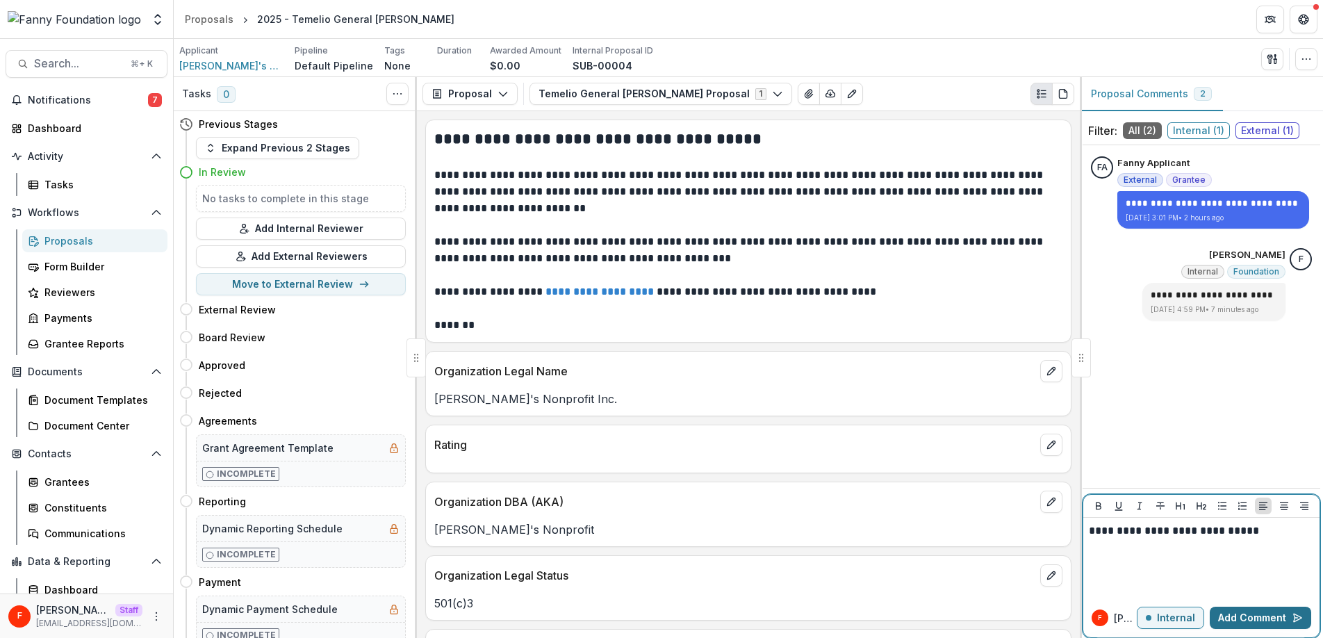
click at [1249, 609] on button "Add Comment" at bounding box center [1260, 618] width 101 height 22
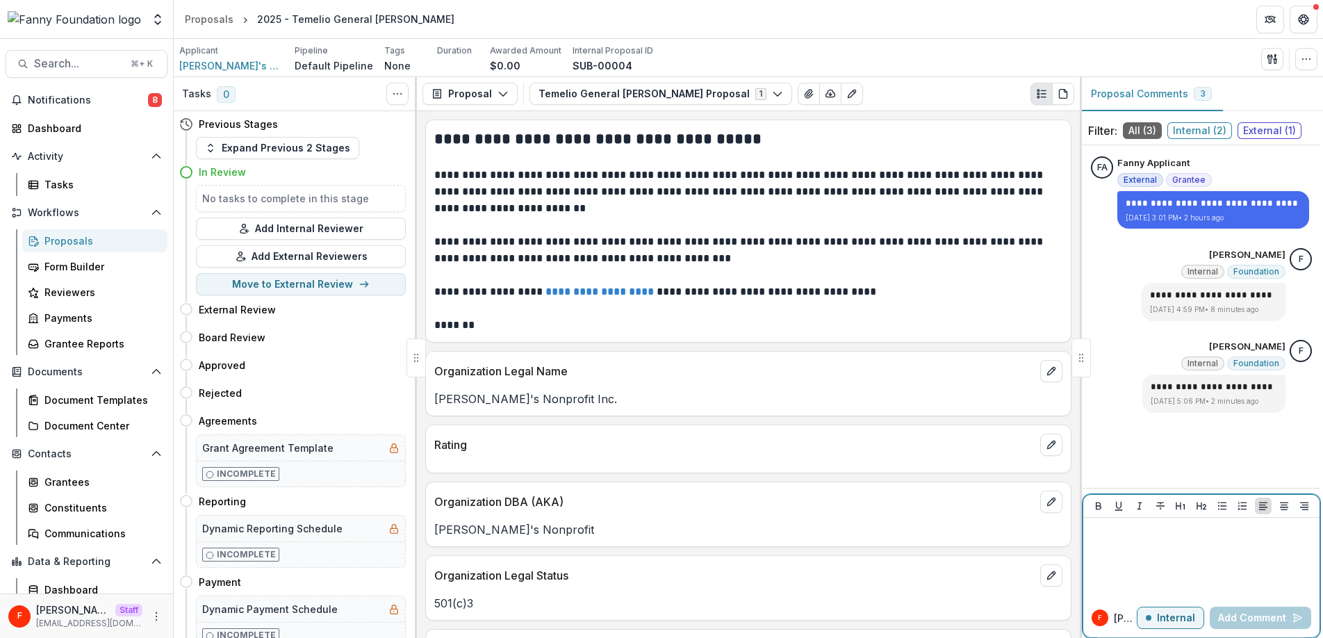
click at [1217, 548] on div at bounding box center [1201, 557] width 225 height 69
click at [1166, 616] on p "Internal" at bounding box center [1176, 618] width 38 height 12
click at [1171, 539] on div at bounding box center [1201, 557] width 225 height 69
click at [1272, 617] on button "Add Comment" at bounding box center [1260, 618] width 101 height 22
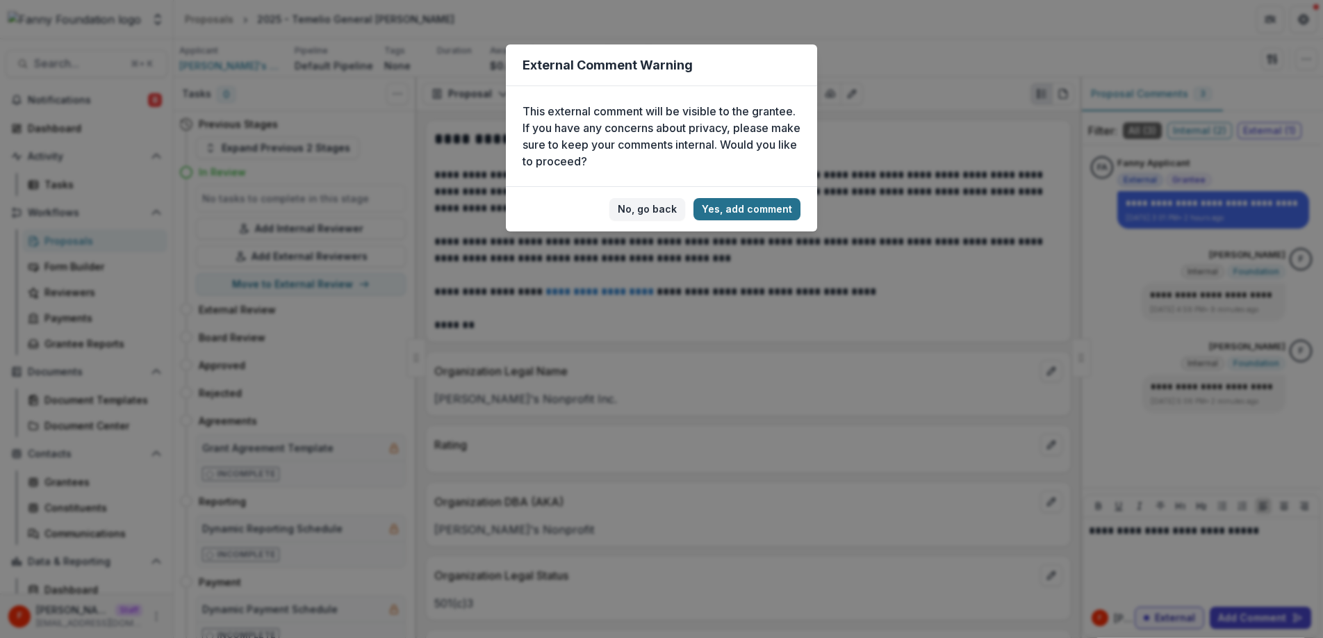
click at [727, 211] on button "Yes, add comment" at bounding box center [746, 209] width 107 height 22
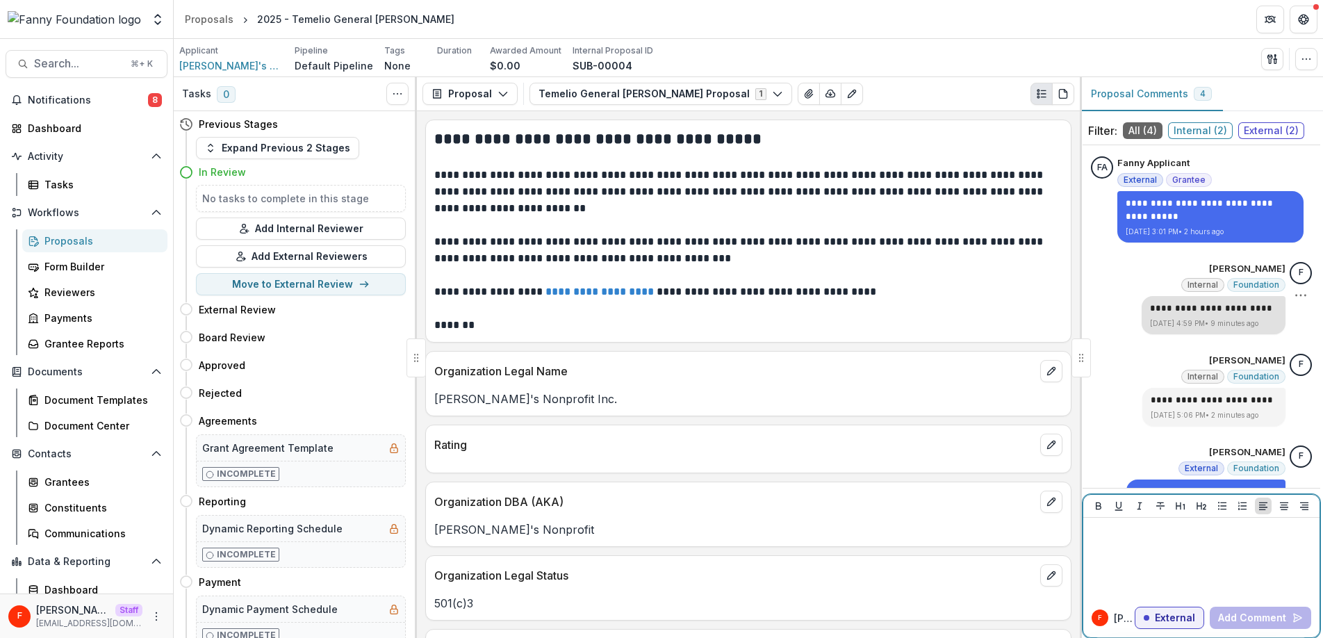
scroll to position [38, 0]
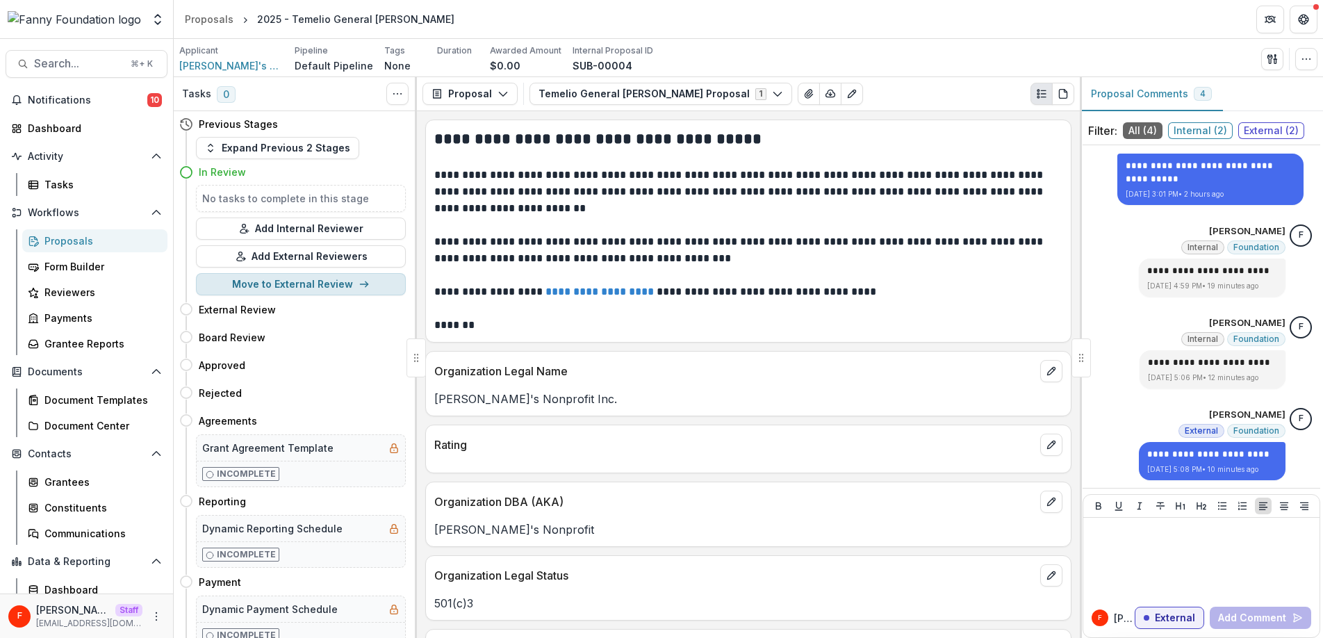
click at [315, 287] on button "Move to External Review" at bounding box center [301, 284] width 210 height 22
select select "**********"
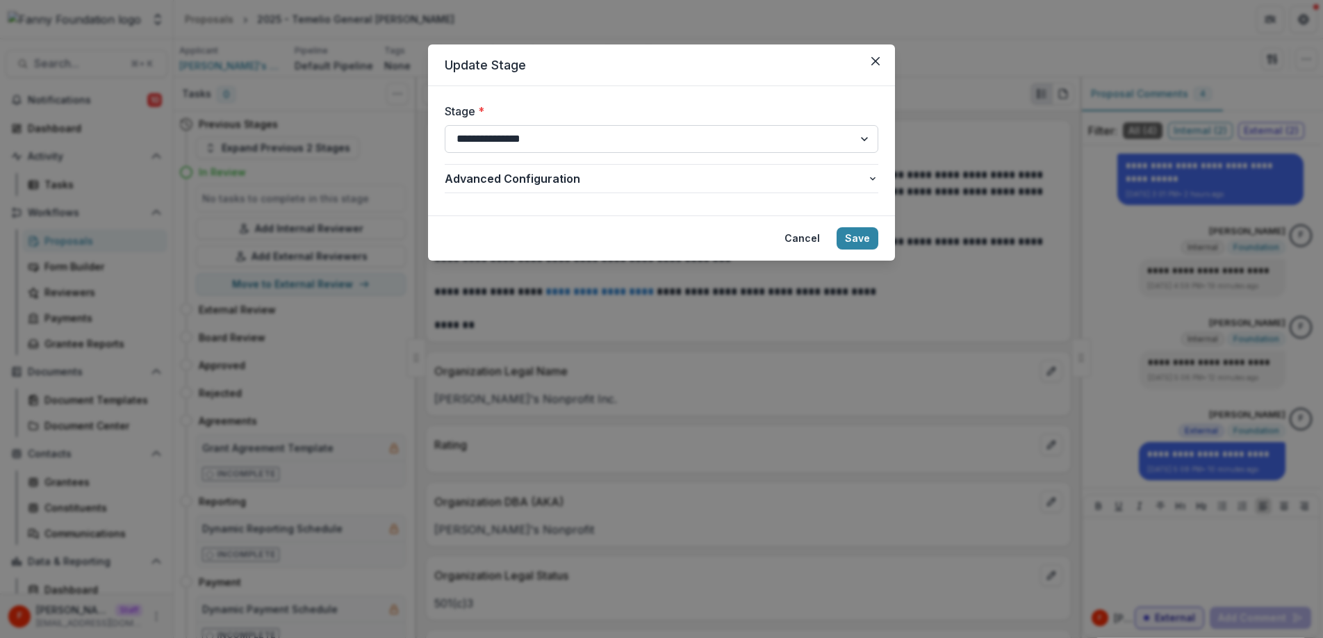
click at [586, 143] on select "**********" at bounding box center [662, 139] width 434 height 28
click at [445, 125] on select "**********" at bounding box center [662, 139] width 434 height 28
click at [873, 69] on button "Close" at bounding box center [875, 61] width 22 height 22
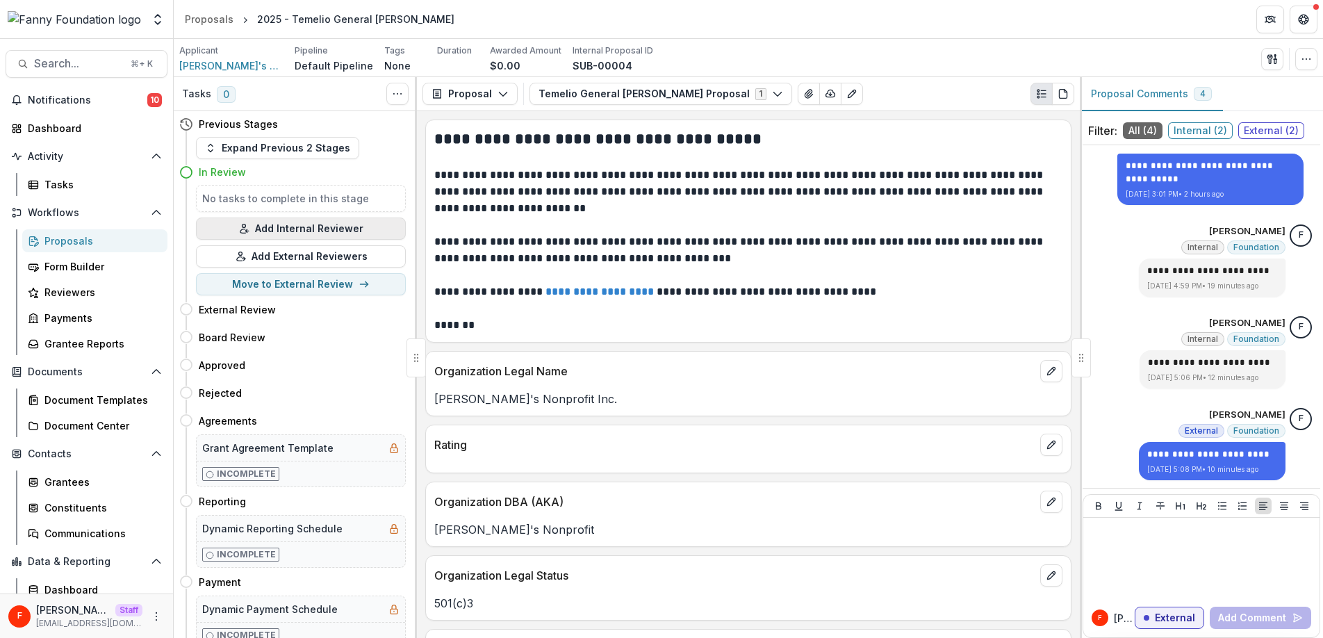
click at [316, 230] on button "Add Internal Reviewer" at bounding box center [301, 228] width 210 height 22
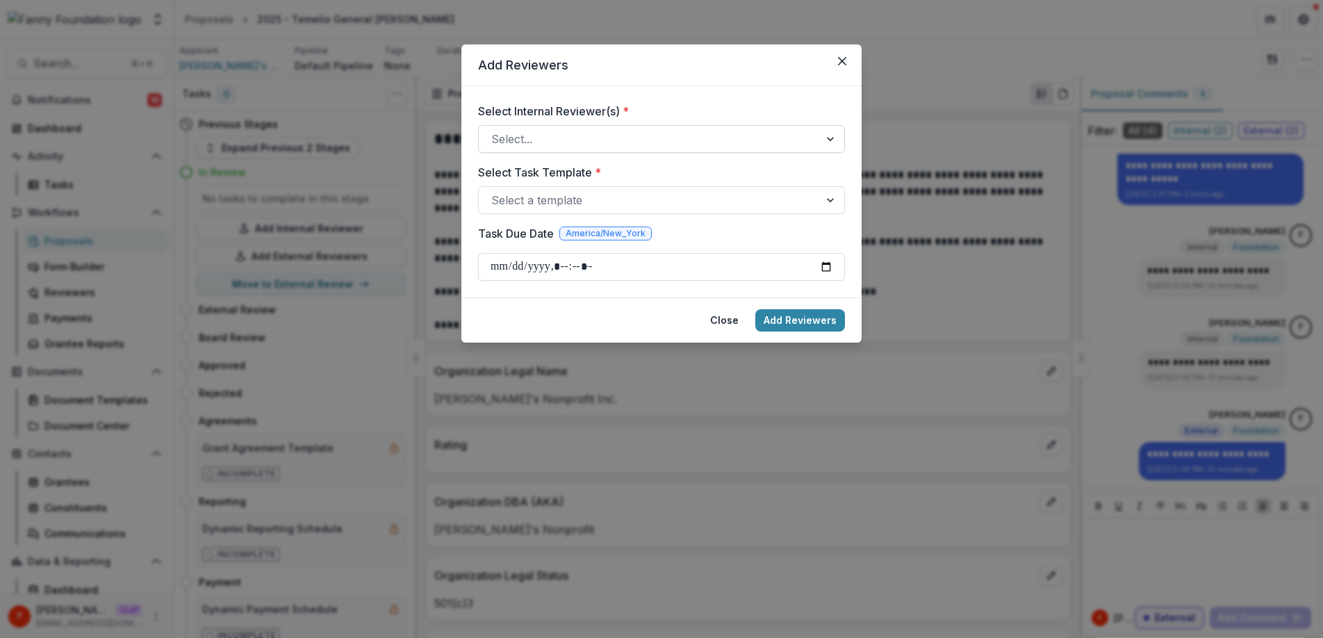
click at [603, 133] on div at bounding box center [648, 138] width 315 height 19
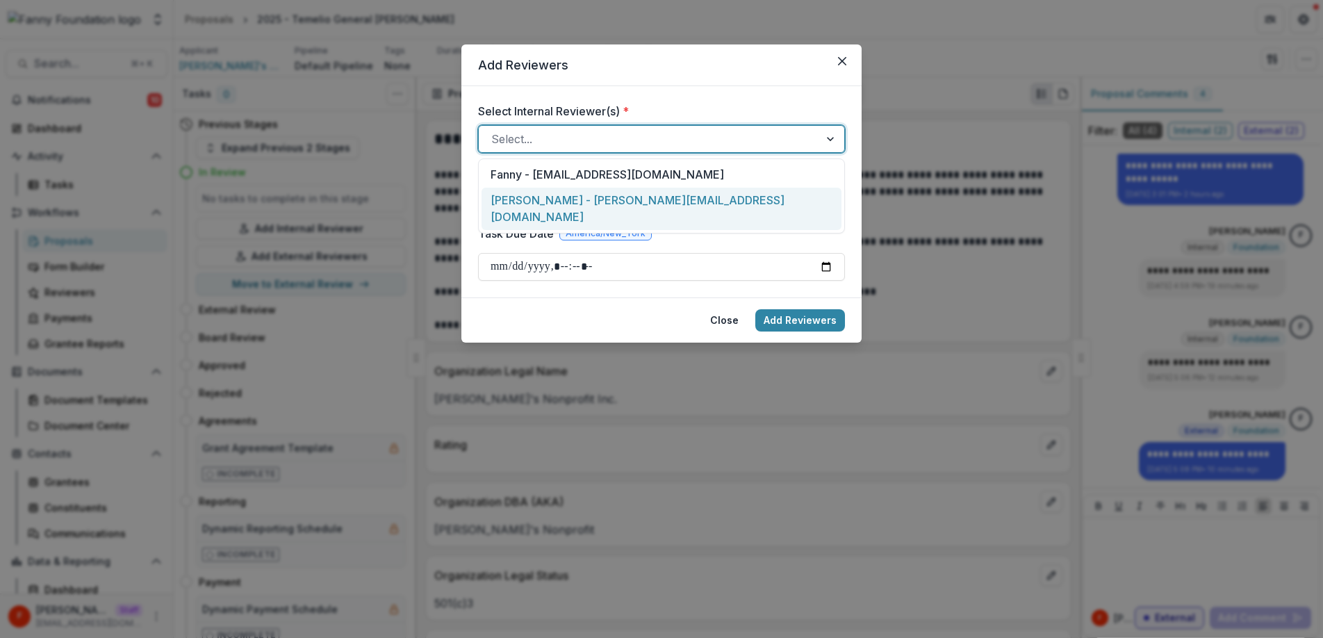
click at [586, 197] on div "Fanny Reviewer - fanny+reviewer@trytemelio.com" at bounding box center [661, 209] width 360 height 42
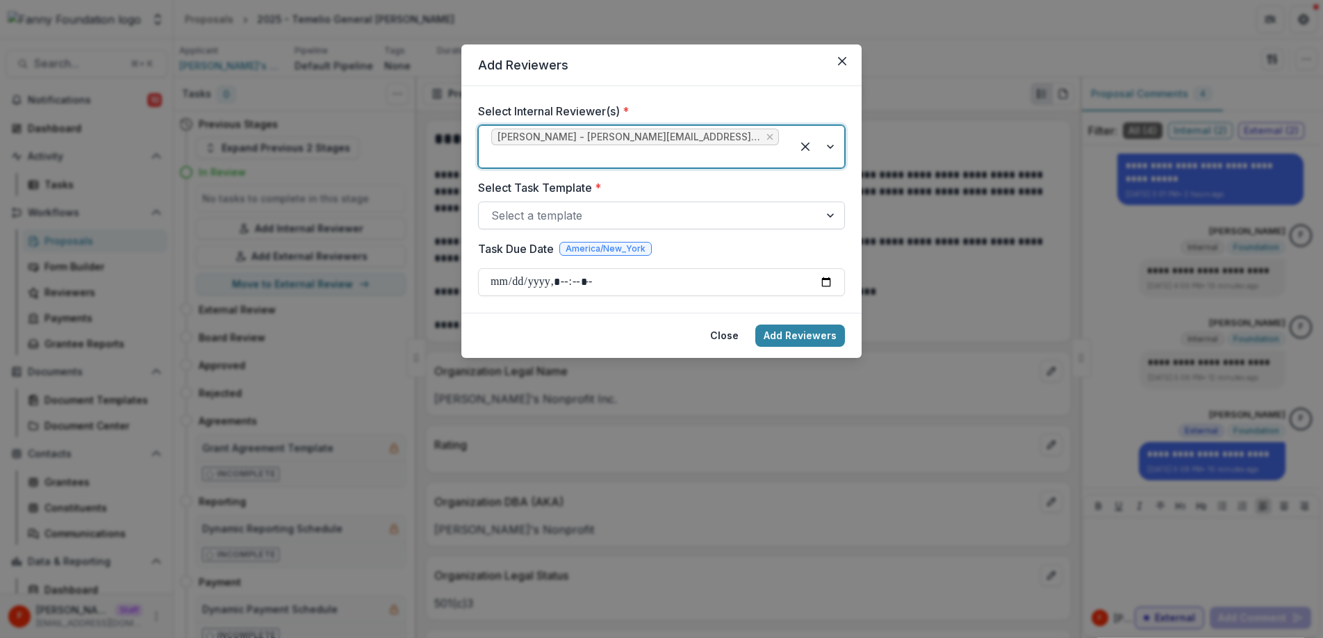
click at [570, 206] on div at bounding box center [648, 215] width 315 height 19
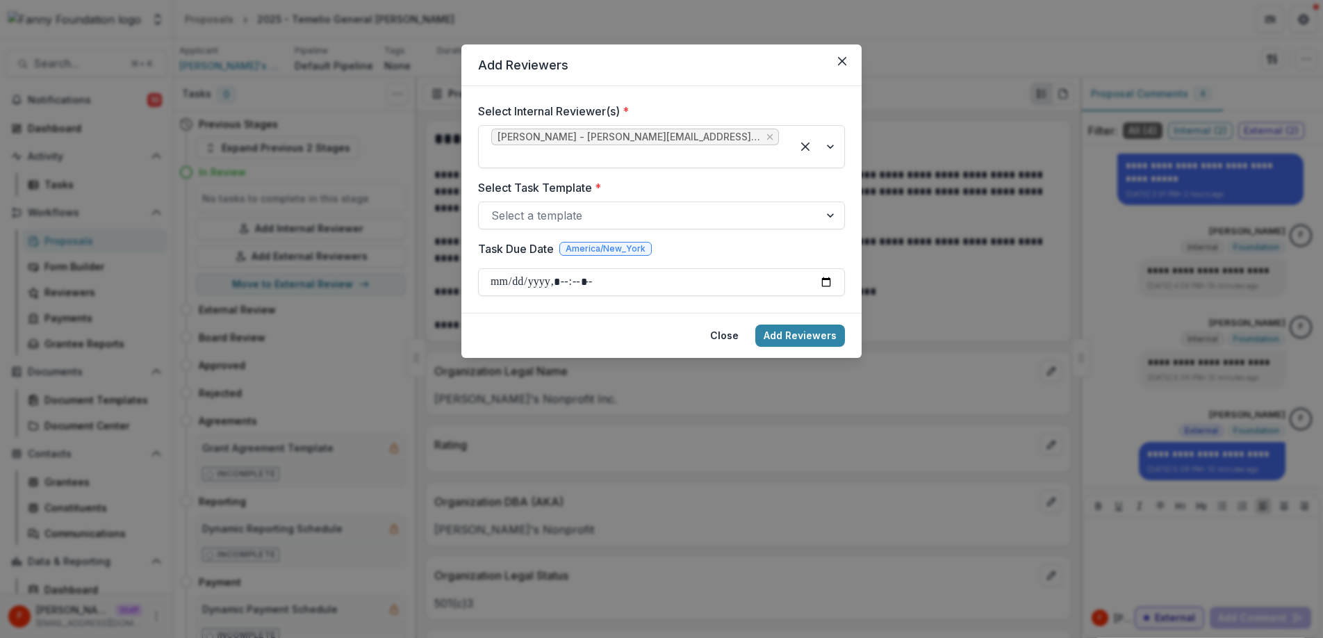
click at [624, 179] on label "Select Task Template *" at bounding box center [657, 187] width 359 height 17
click at [495, 207] on input "Select Task Template *" at bounding box center [492, 215] width 3 height 17
click at [845, 64] on icon "Close" at bounding box center [842, 61] width 8 height 8
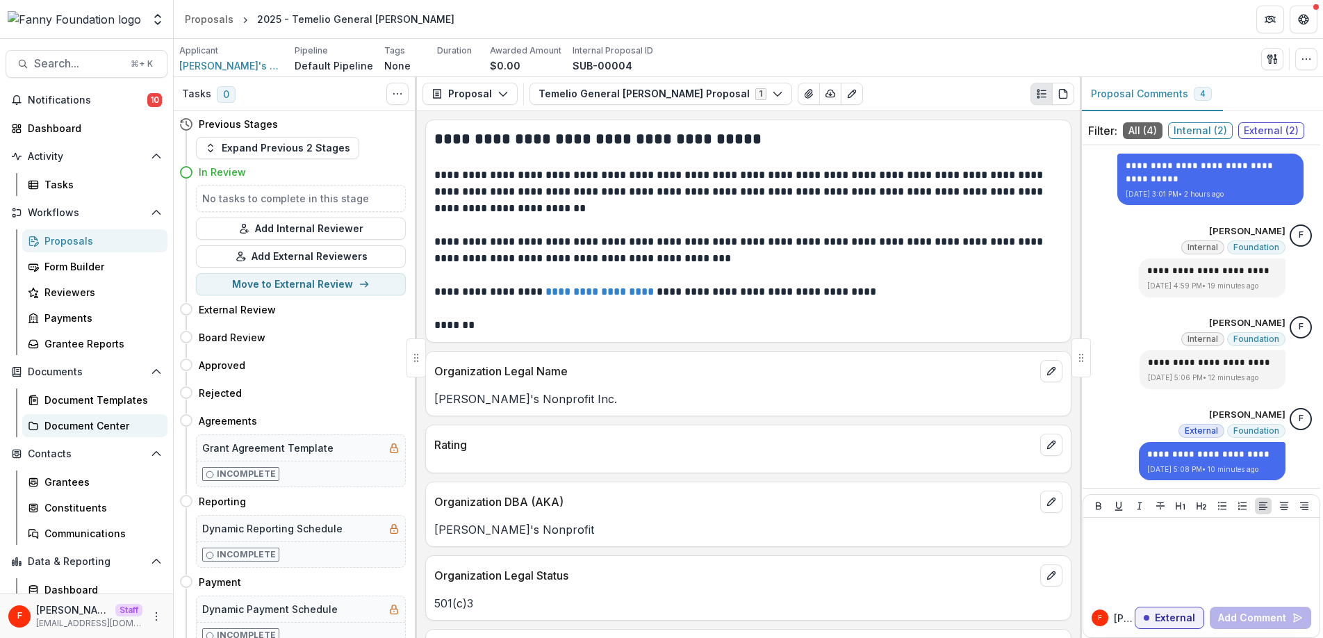
scroll to position [59, 0]
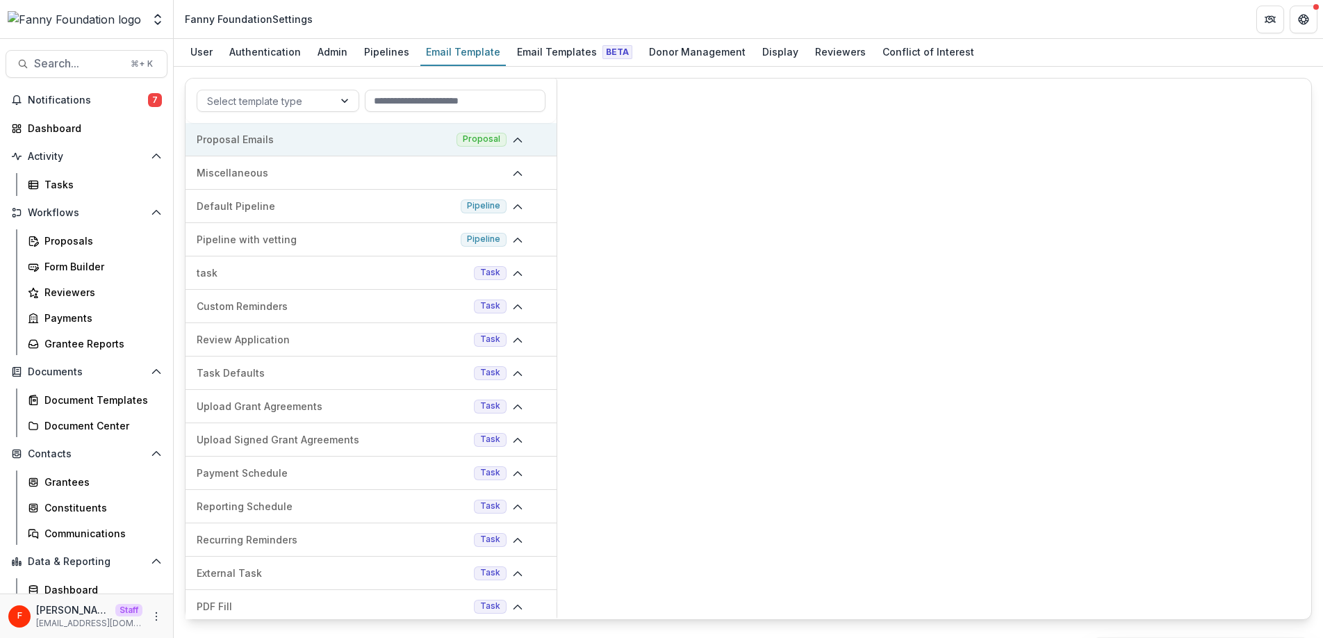
click at [281, 144] on p "Proposal Emails" at bounding box center [324, 139] width 254 height 15
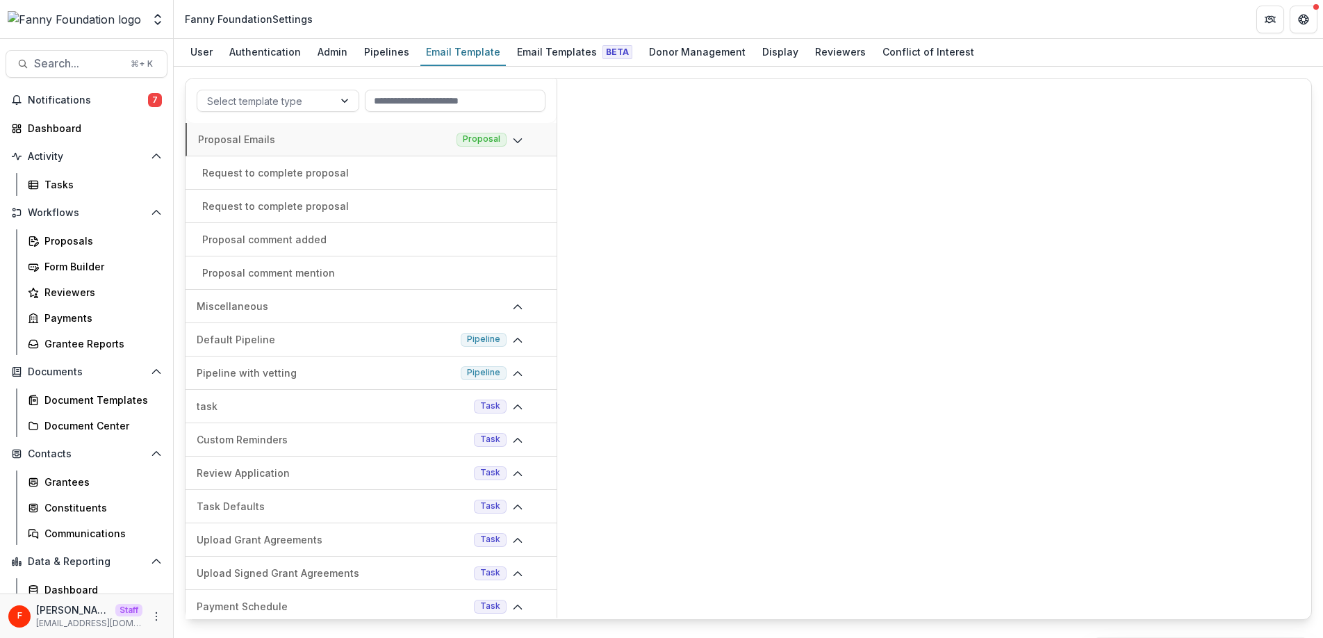
click at [299, 239] on p "Proposal comment added" at bounding box center [264, 239] width 124 height 15
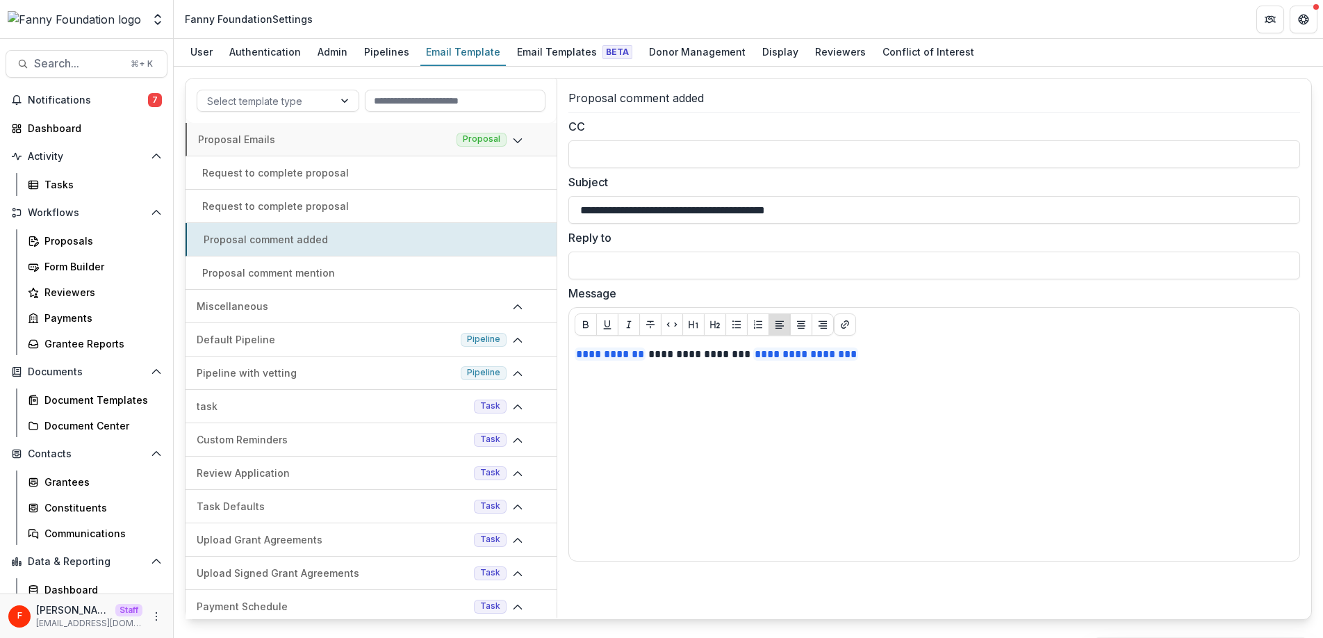
click at [311, 265] on p "Proposal comment mention" at bounding box center [268, 272] width 133 height 15
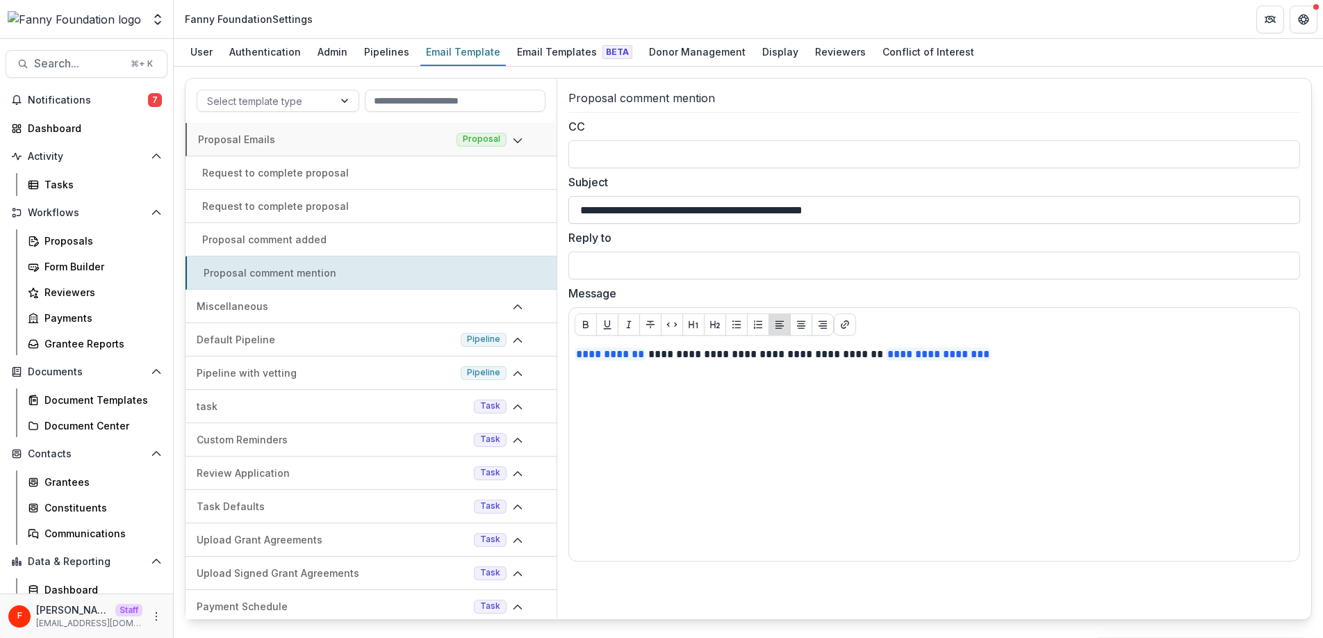
drag, startPoint x: 580, startPoint y: 210, endPoint x: 776, endPoint y: 207, distance: 196.0
click at [776, 207] on input "**********" at bounding box center [934, 210] width 732 height 28
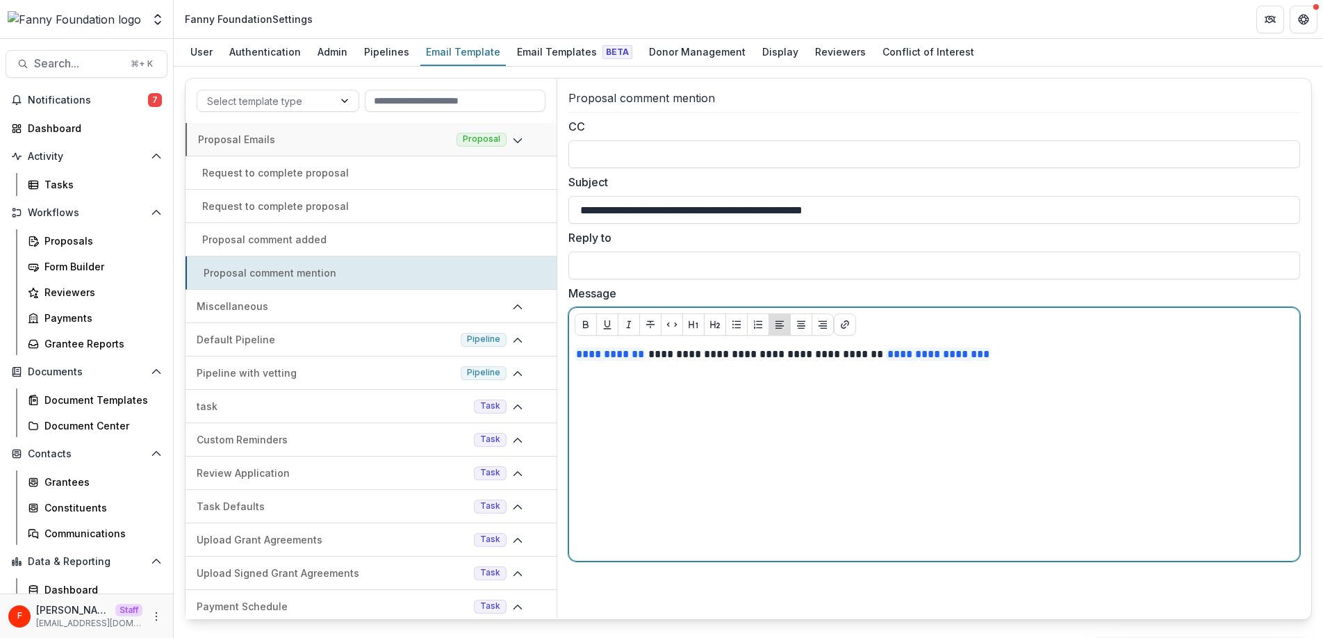
drag, startPoint x: 713, startPoint y: 384, endPoint x: 686, endPoint y: 365, distance: 32.4
click at [713, 380] on p at bounding box center [934, 384] width 719 height 15
drag, startPoint x: 654, startPoint y: 356, endPoint x: 885, endPoint y: 354, distance: 231.4
click at [885, 354] on p "**********" at bounding box center [934, 354] width 719 height 15
copy p "**********"
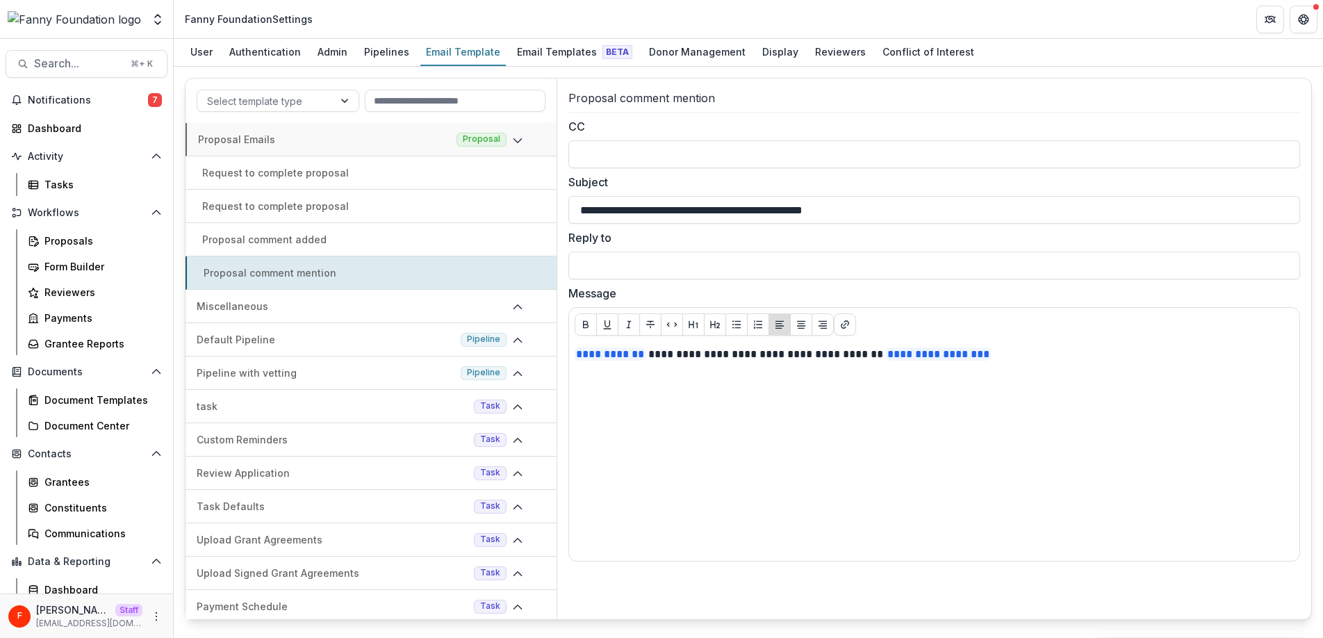
click at [374, 240] on div "Proposal comment added" at bounding box center [371, 239] width 371 height 15
type input "**********"
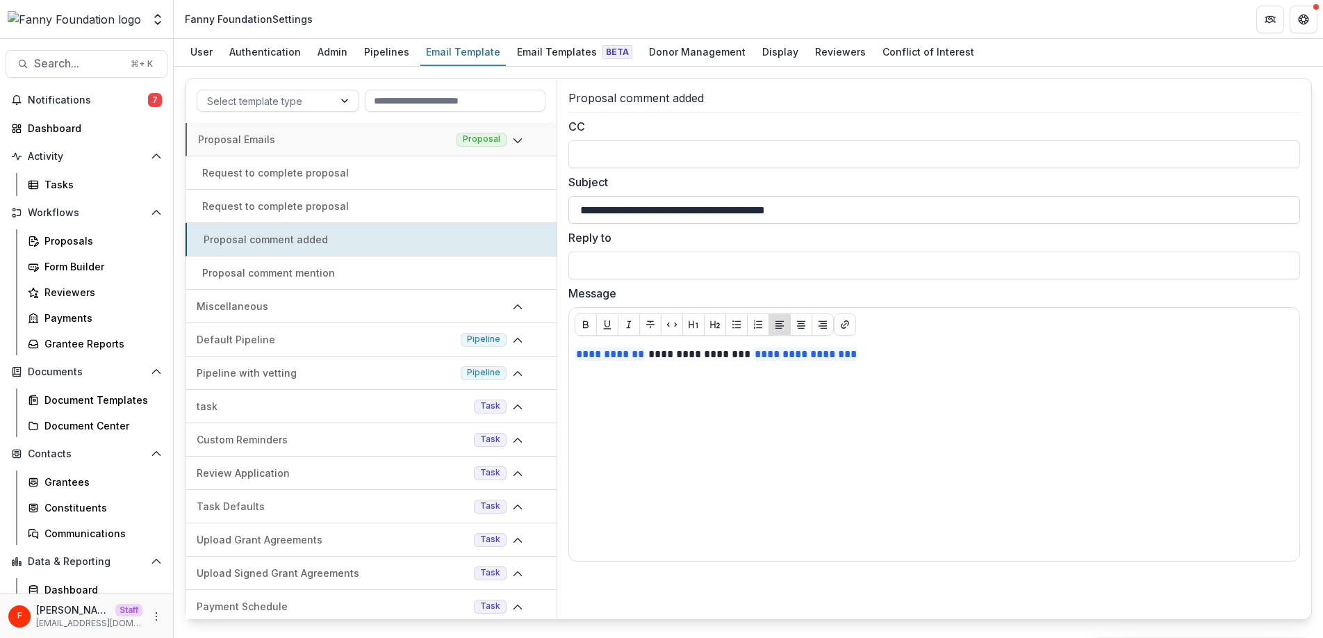
drag, startPoint x: 586, startPoint y: 211, endPoint x: 729, endPoint y: 210, distance: 143.1
click at [729, 210] on input "**********" at bounding box center [934, 210] width 732 height 28
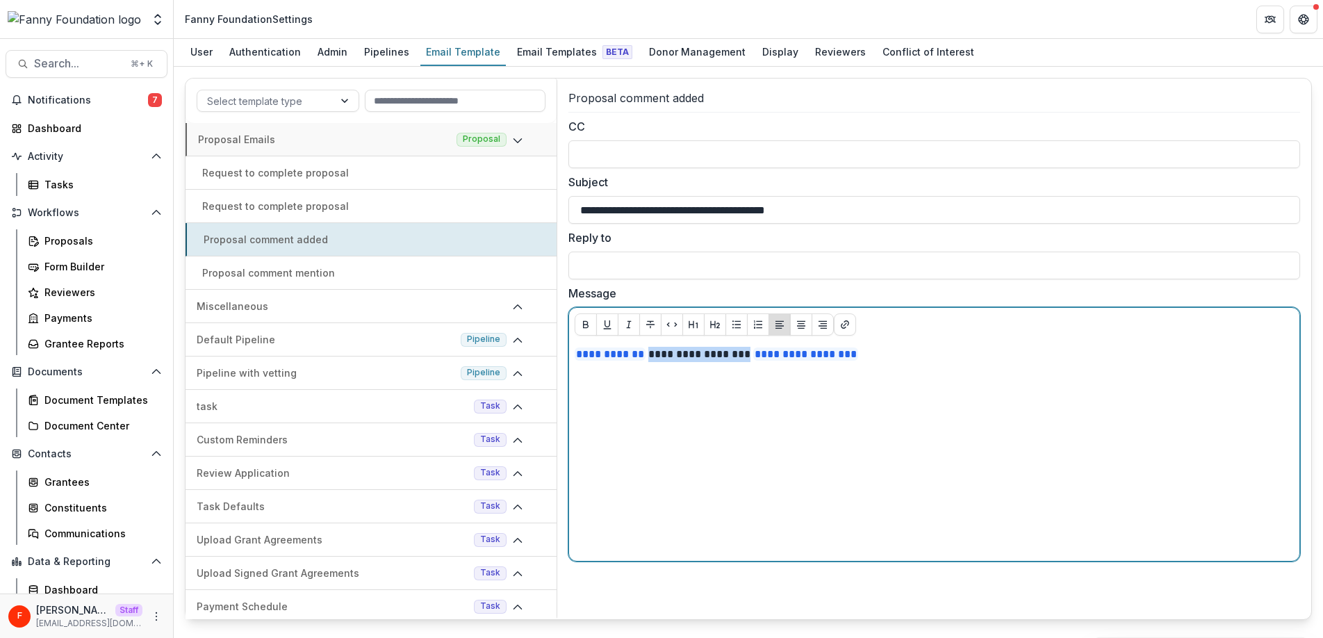
drag, startPoint x: 654, startPoint y: 358, endPoint x: 757, endPoint y: 349, distance: 103.2
click at [758, 349] on p "**********" at bounding box center [934, 354] width 719 height 15
copy p "**********"
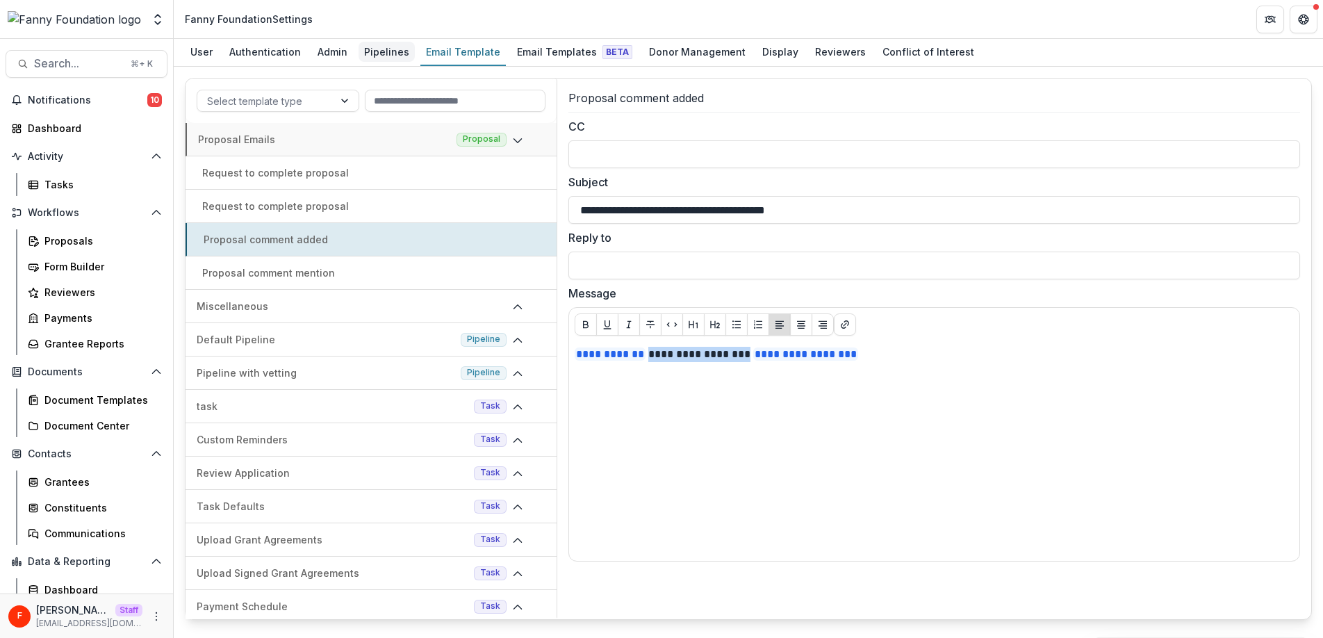
click at [392, 52] on div "Pipelines" at bounding box center [387, 52] width 56 height 20
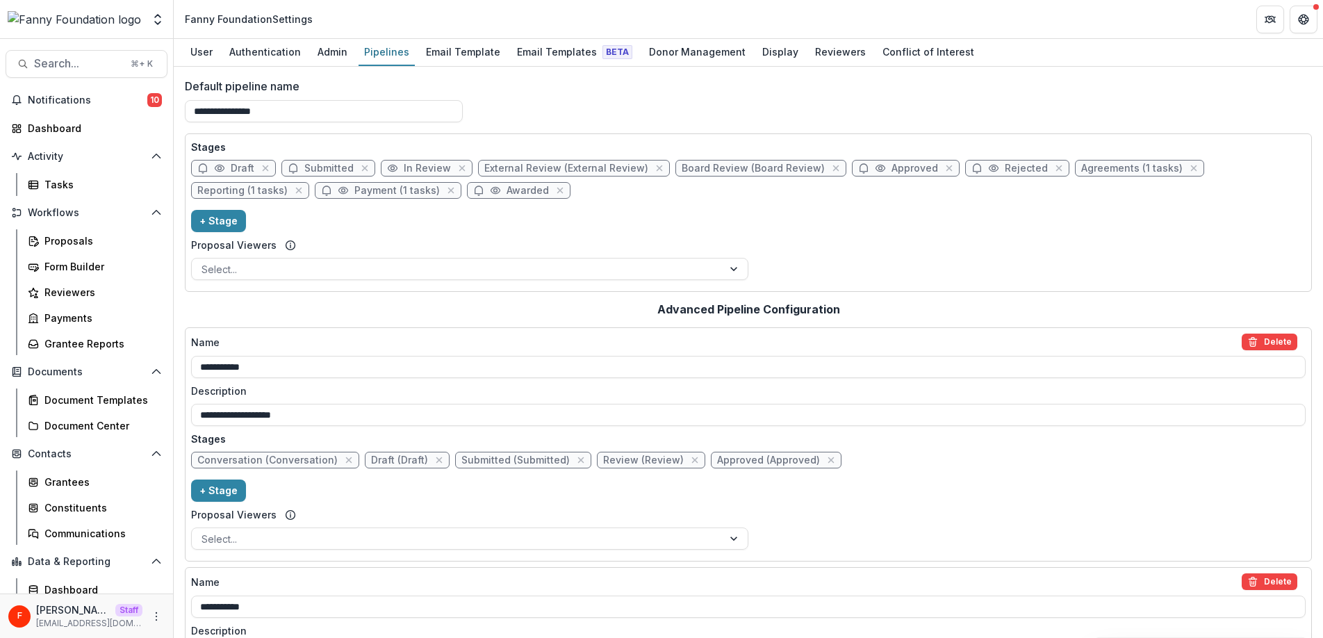
click at [540, 169] on span "External Review (External Review)" at bounding box center [566, 169] width 164 height 12
select select "******"
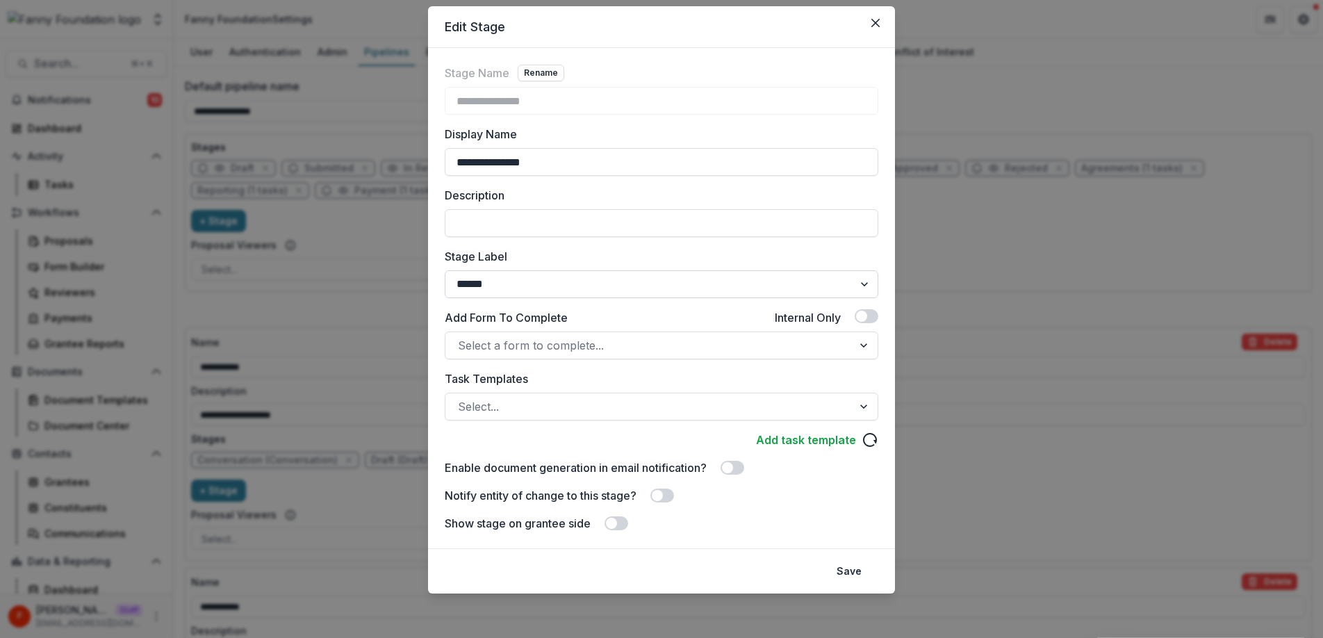
scroll to position [35, 0]
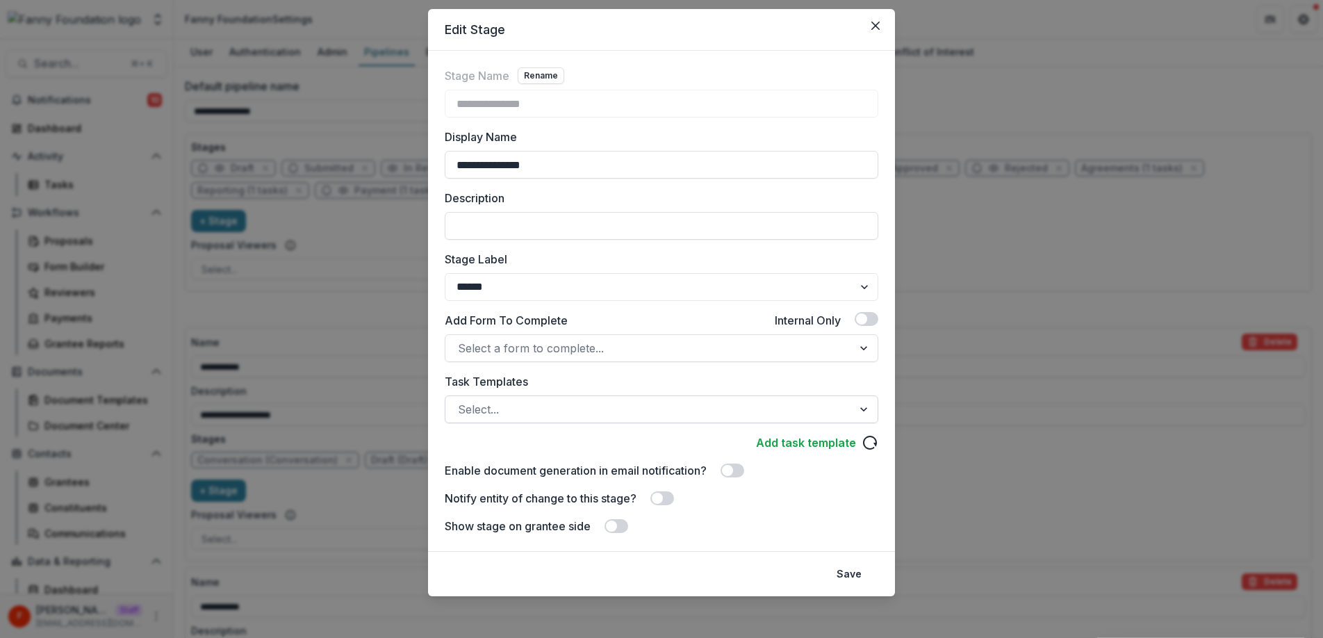
click at [547, 402] on div at bounding box center [649, 409] width 382 height 19
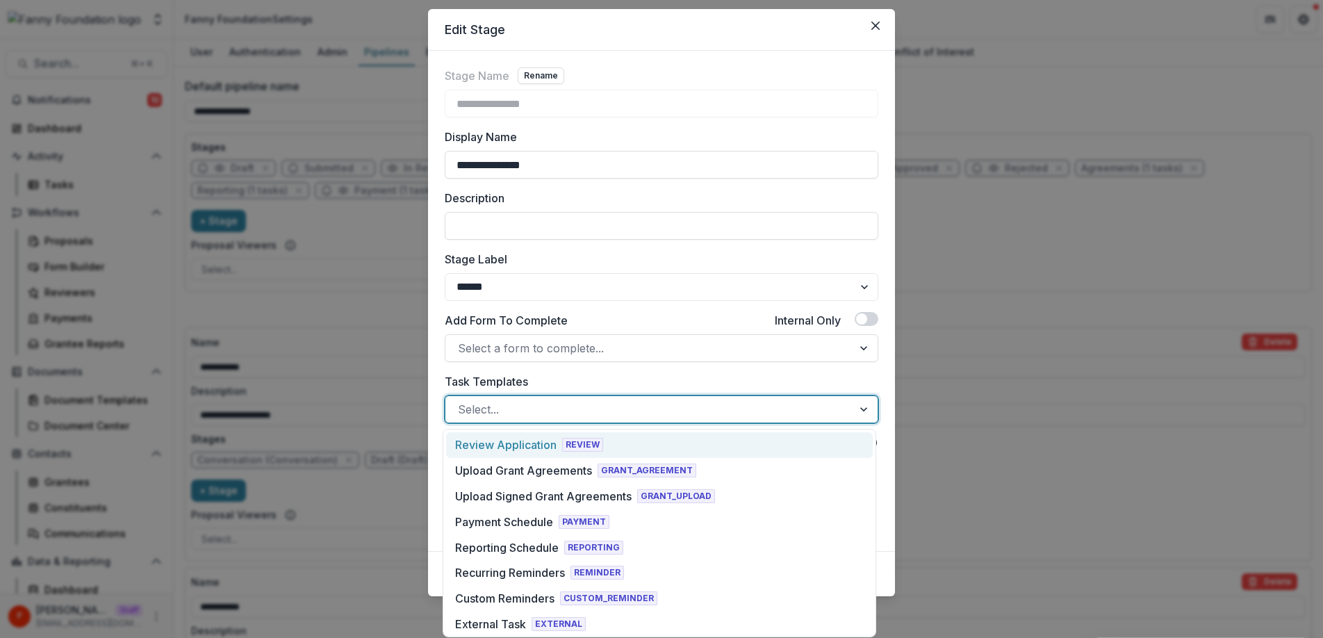
click at [503, 445] on div "Review Application" at bounding box center [505, 444] width 101 height 17
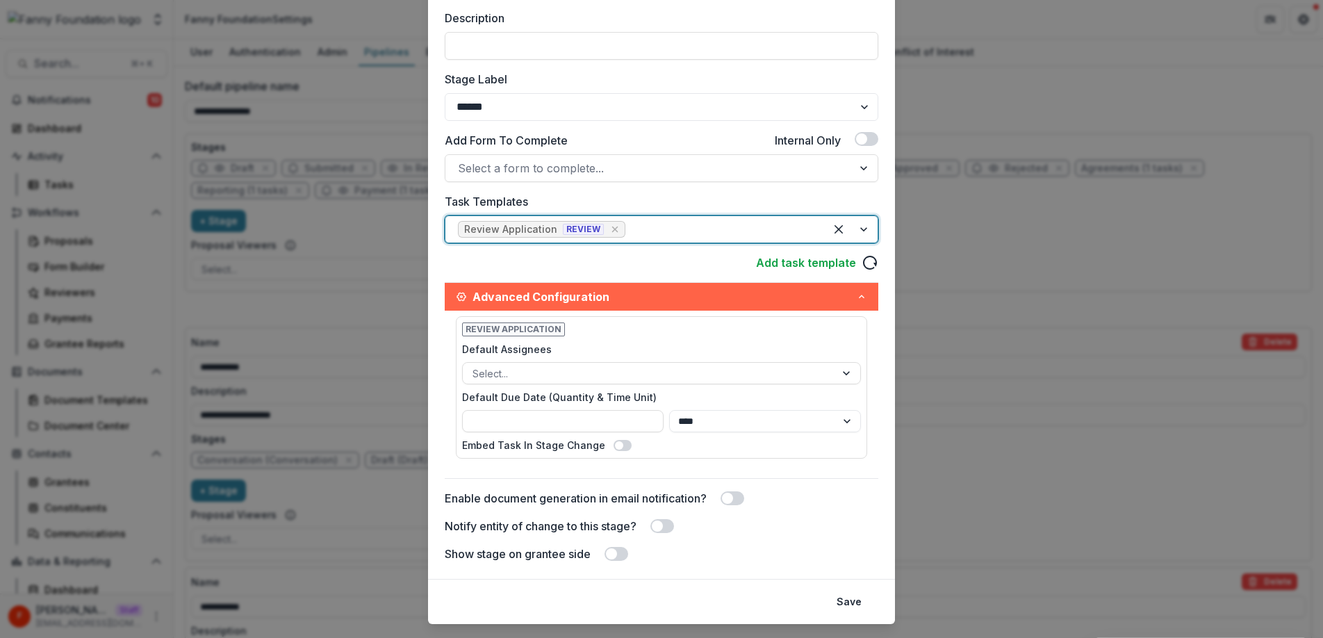
scroll to position [246, 0]
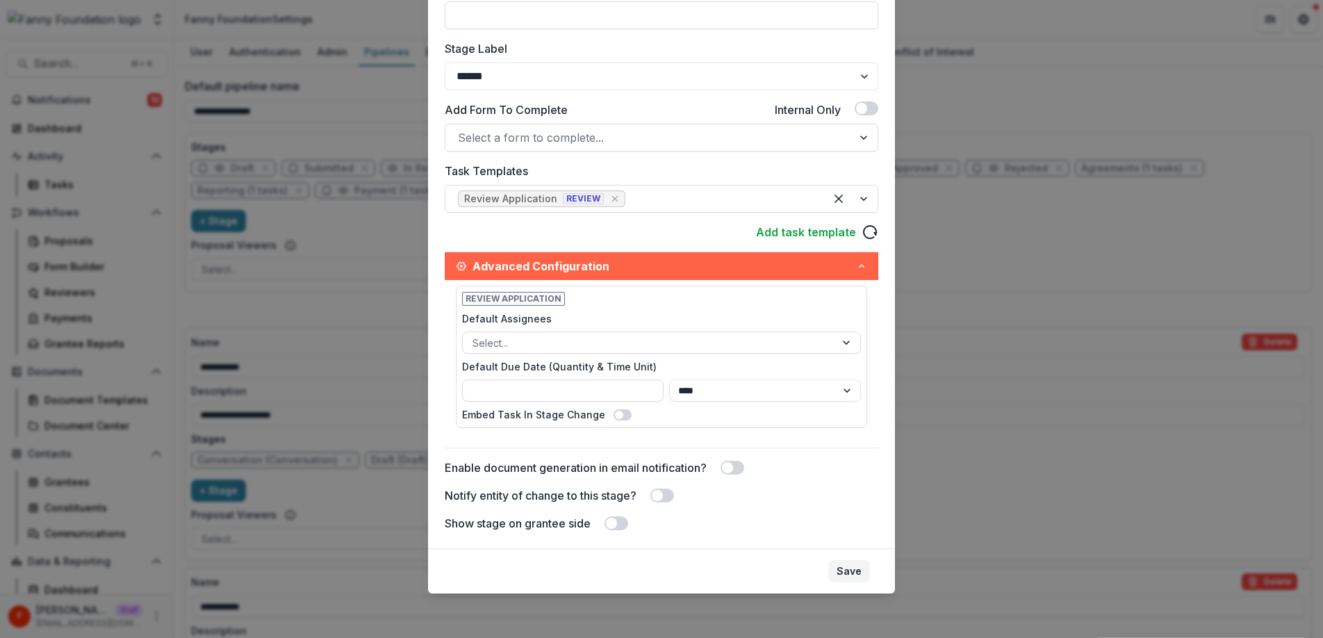
click at [850, 571] on button "Save" at bounding box center [849, 571] width 42 height 22
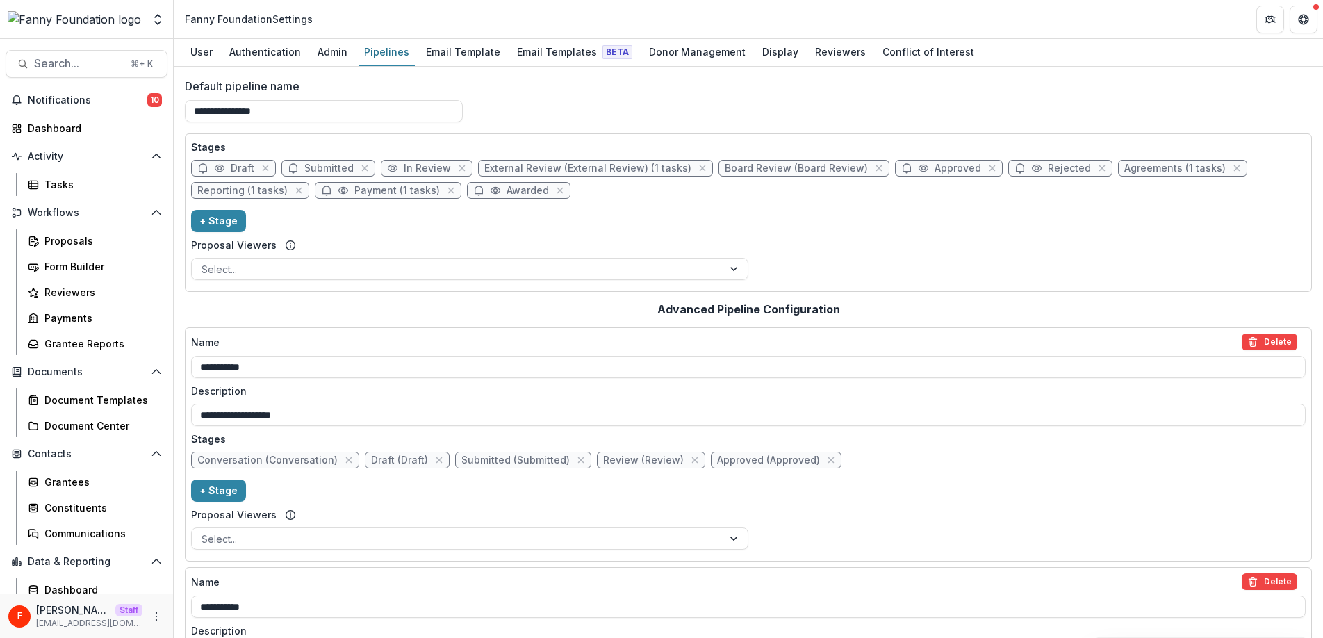
click at [736, 171] on span "Board Review (Board Review)" at bounding box center [796, 169] width 143 height 12
select select "******"
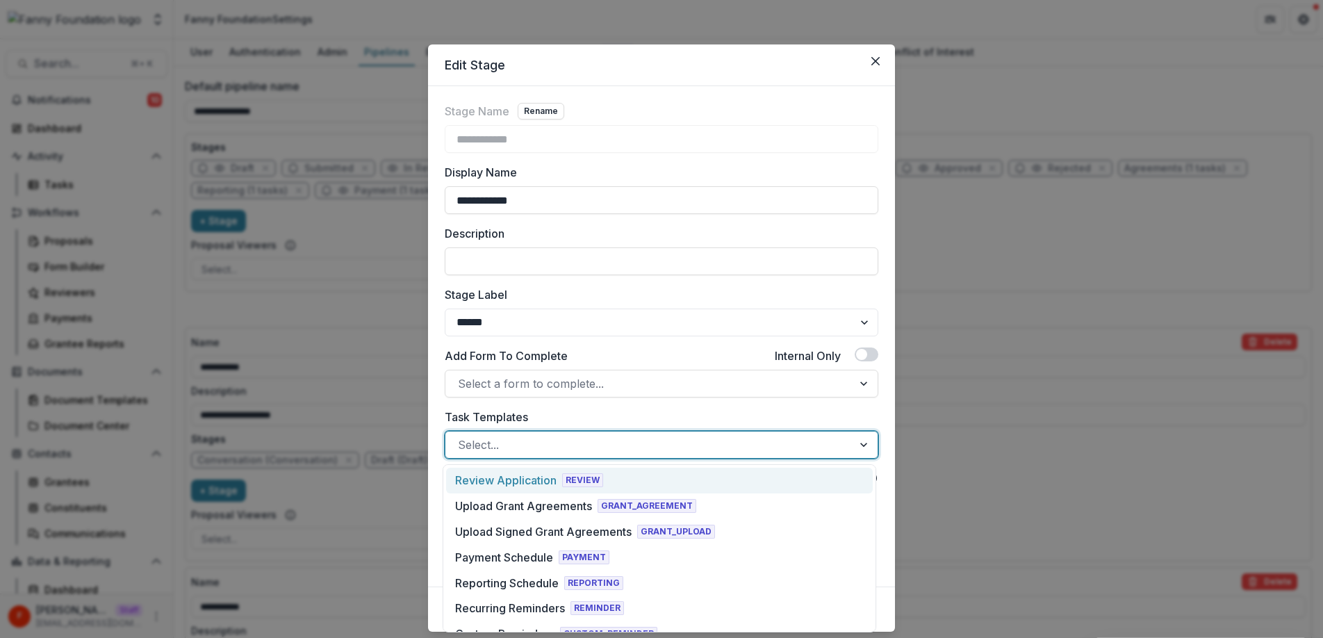
click at [525, 445] on div at bounding box center [649, 444] width 382 height 19
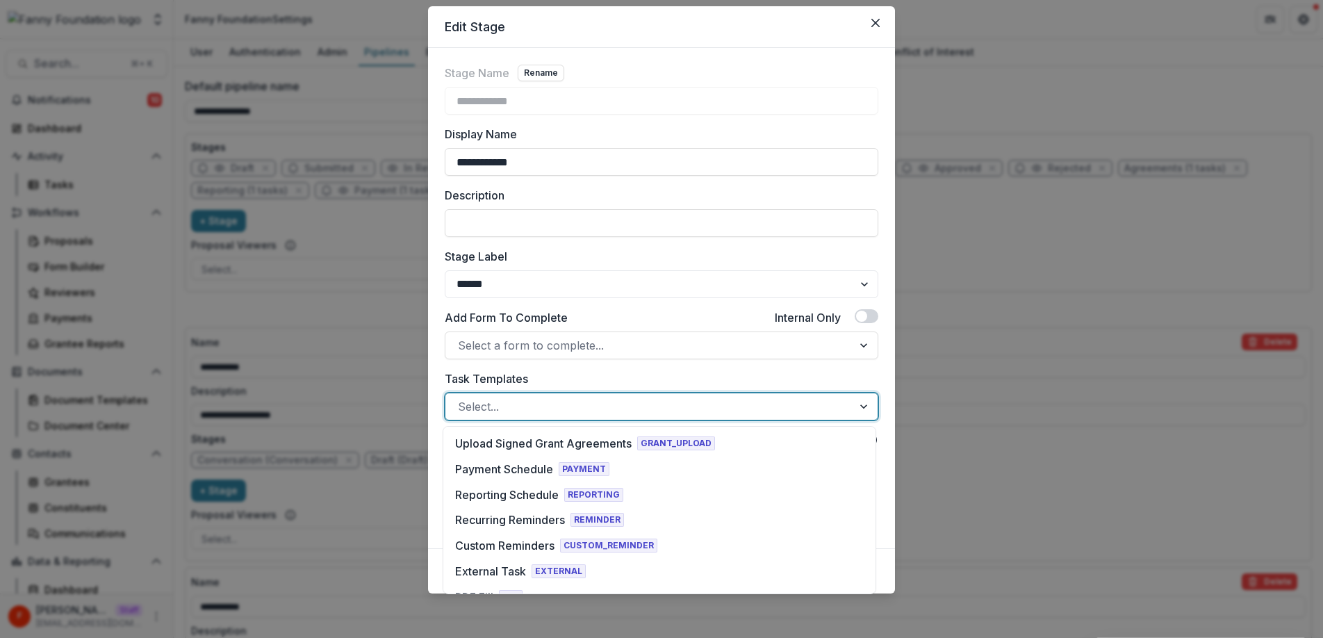
scroll to position [0, 0]
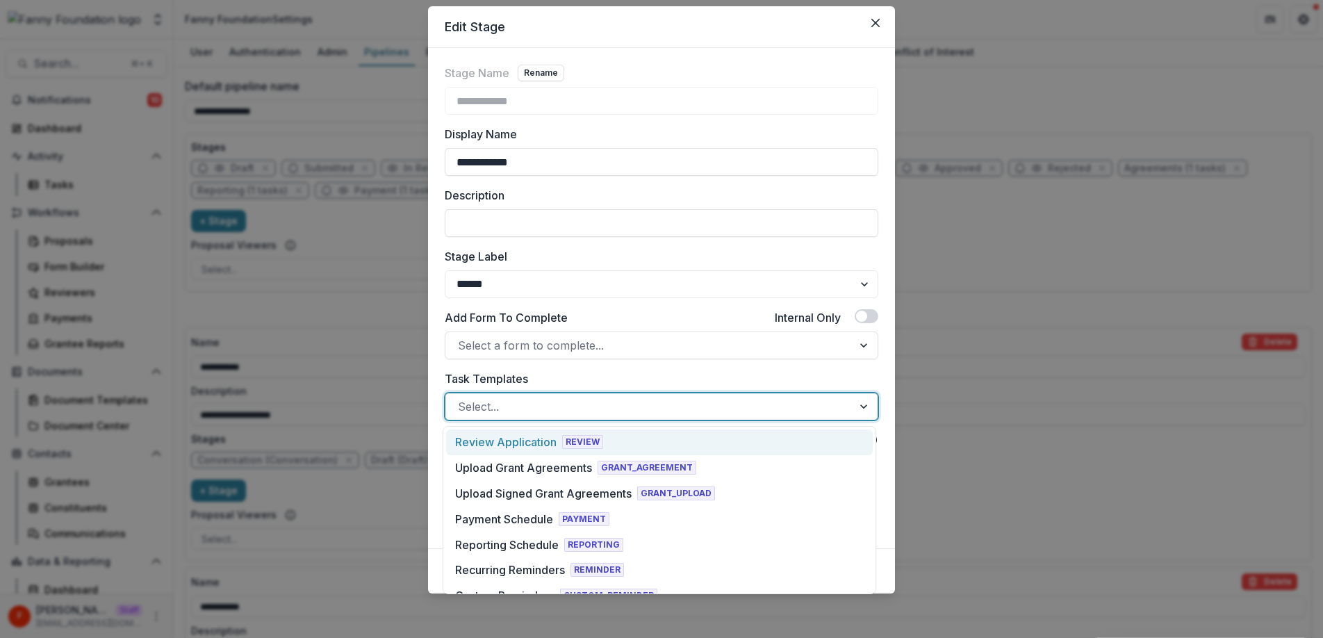
click at [531, 442] on div "Review Application" at bounding box center [505, 442] width 101 height 17
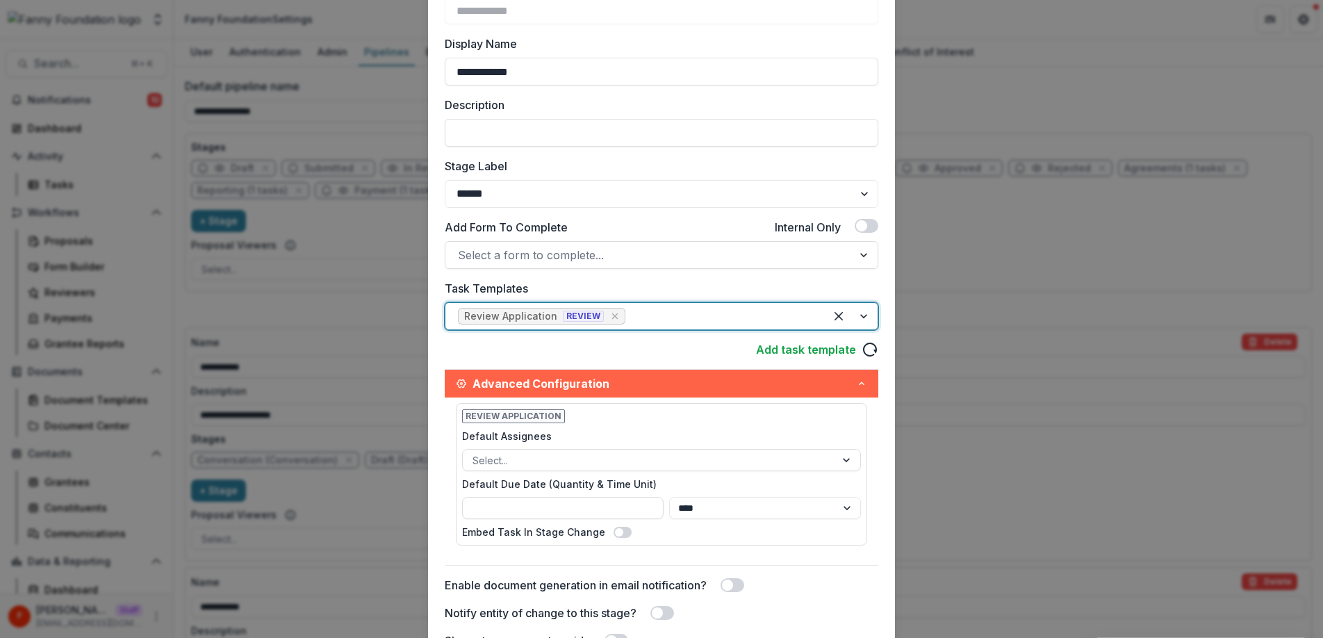
scroll to position [246, 0]
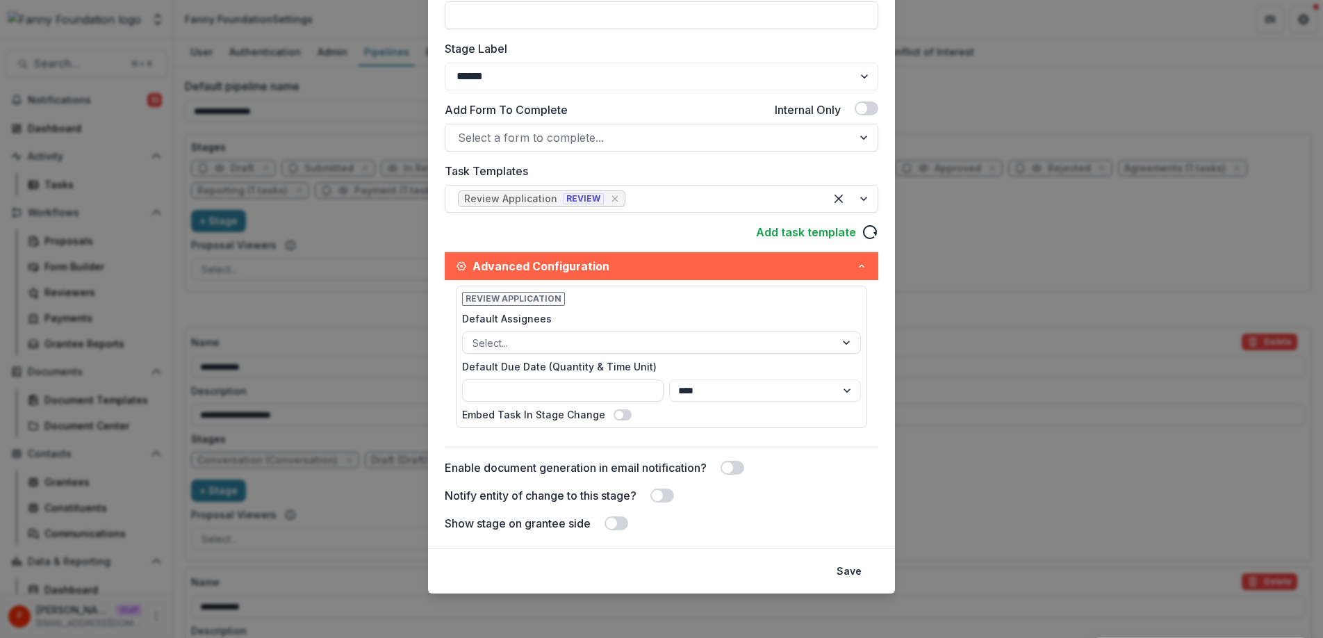
click at [850, 575] on button "Save" at bounding box center [849, 571] width 42 height 22
